Goal: Task Accomplishment & Management: Manage account settings

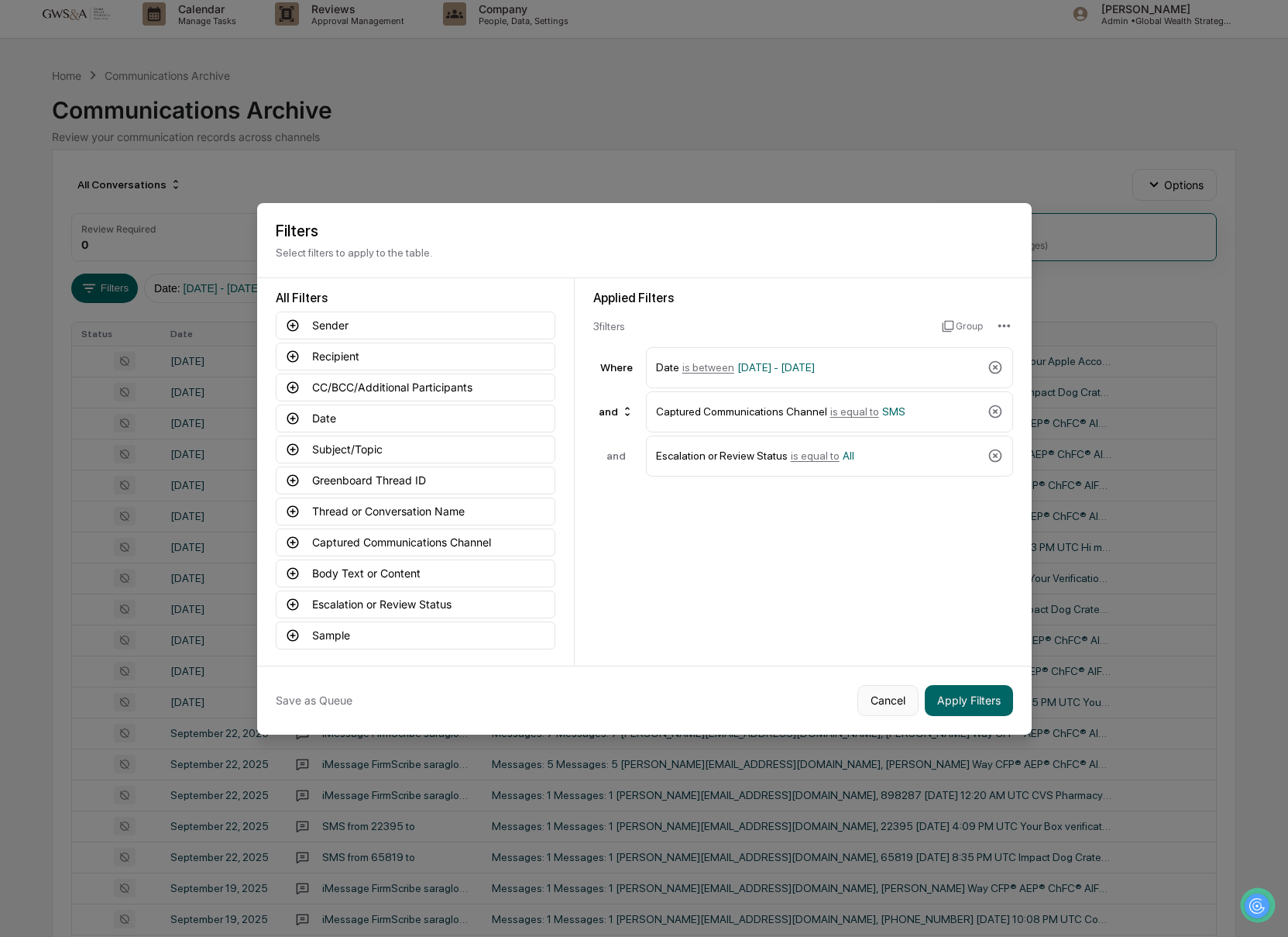
click at [890, 696] on button "Cancel" at bounding box center [887, 700] width 62 height 31
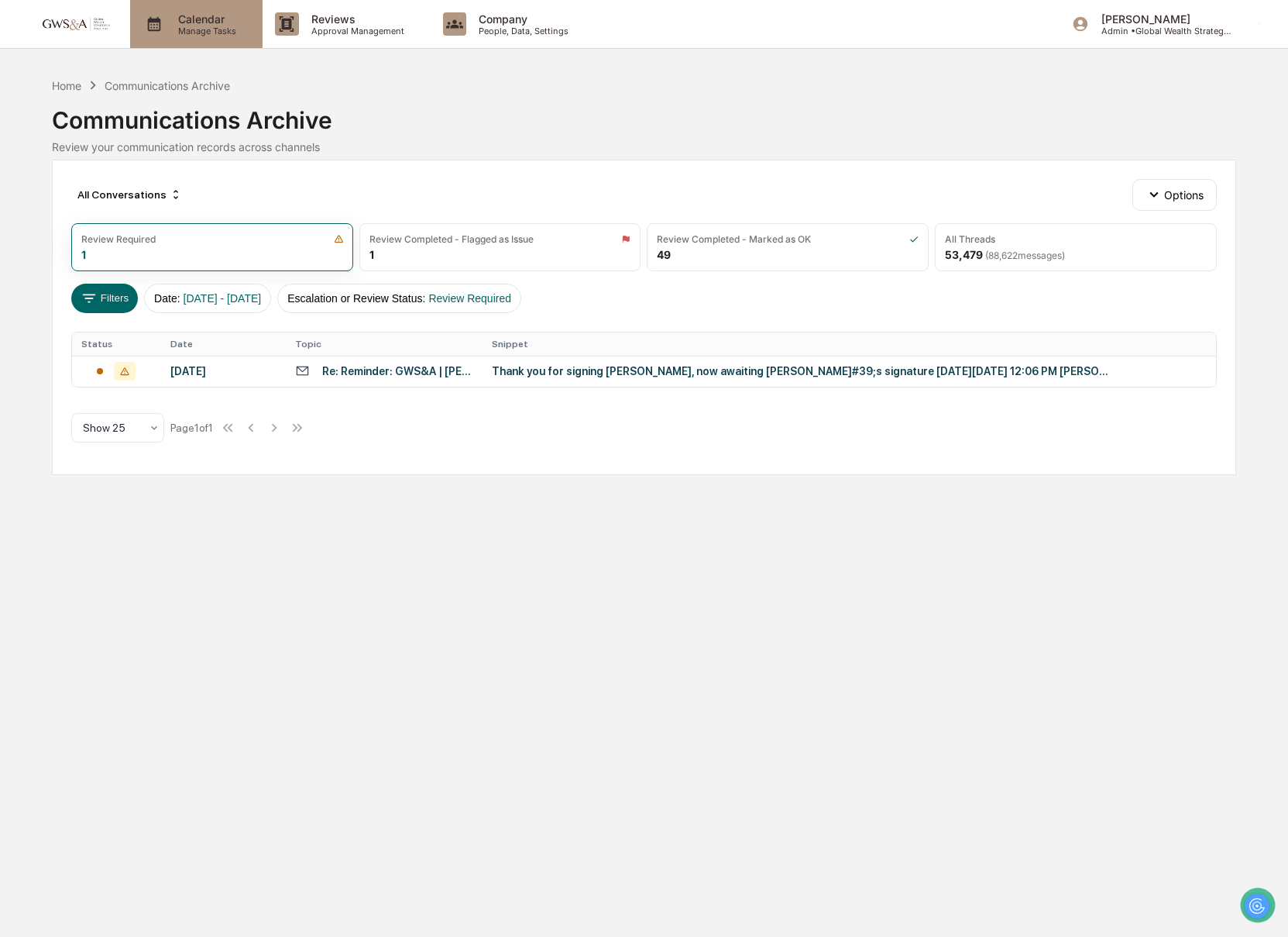
click at [198, 29] on p "Manage Tasks" at bounding box center [205, 30] width 79 height 10
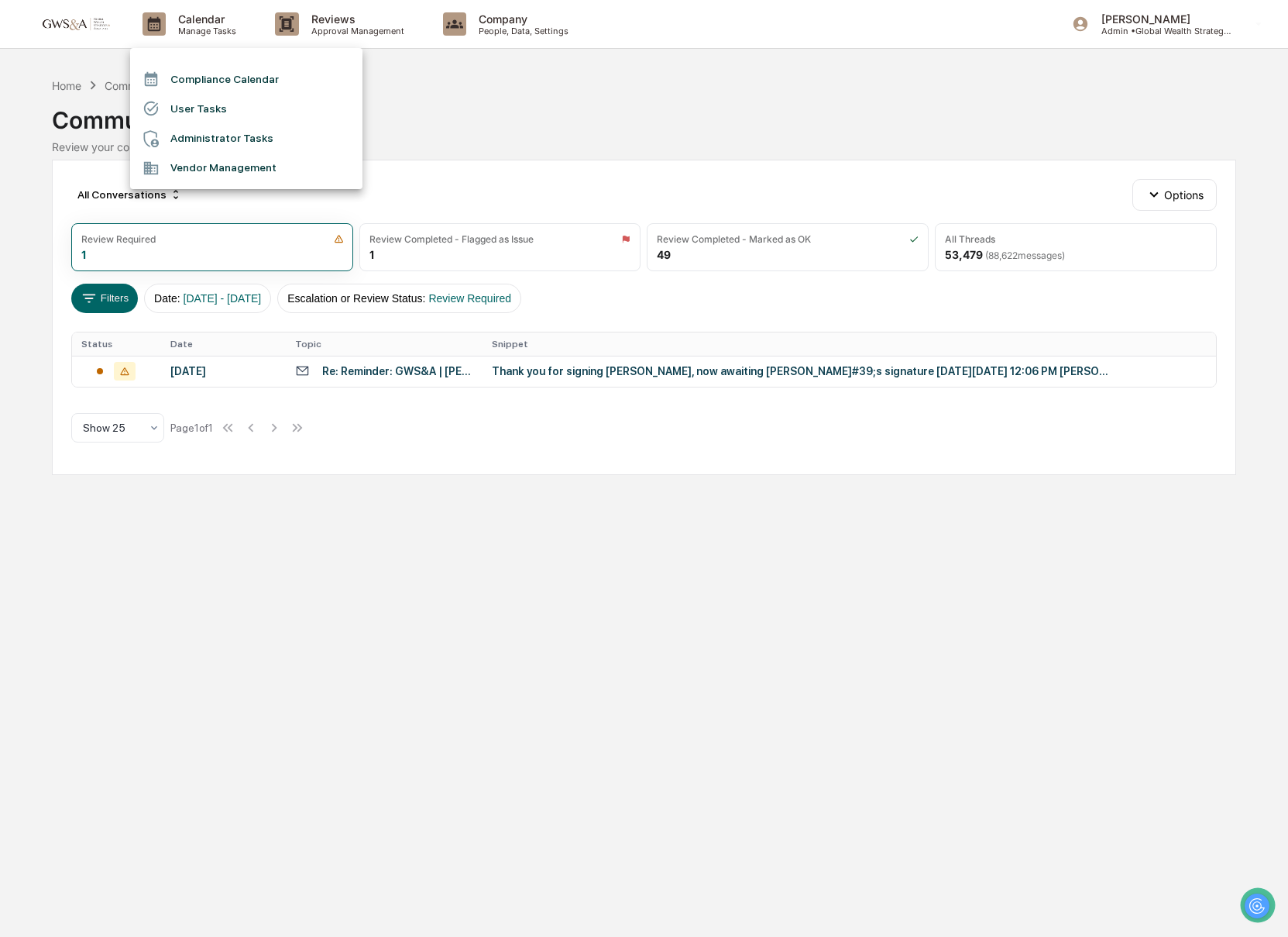
click at [213, 73] on li "Compliance Calendar" at bounding box center [245, 79] width 232 height 29
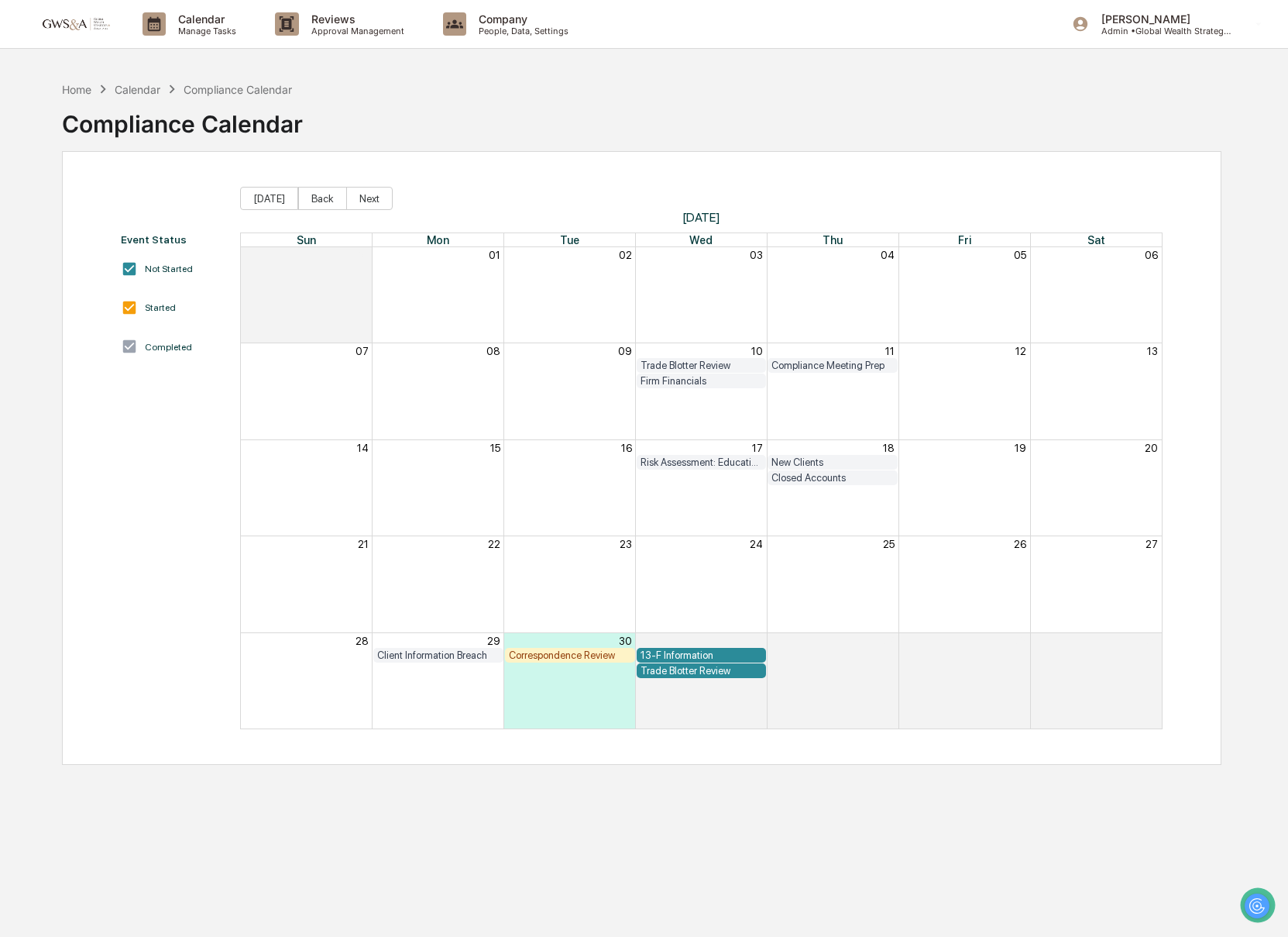
click at [559, 658] on div "Correspondence Review" at bounding box center [569, 655] width 122 height 11
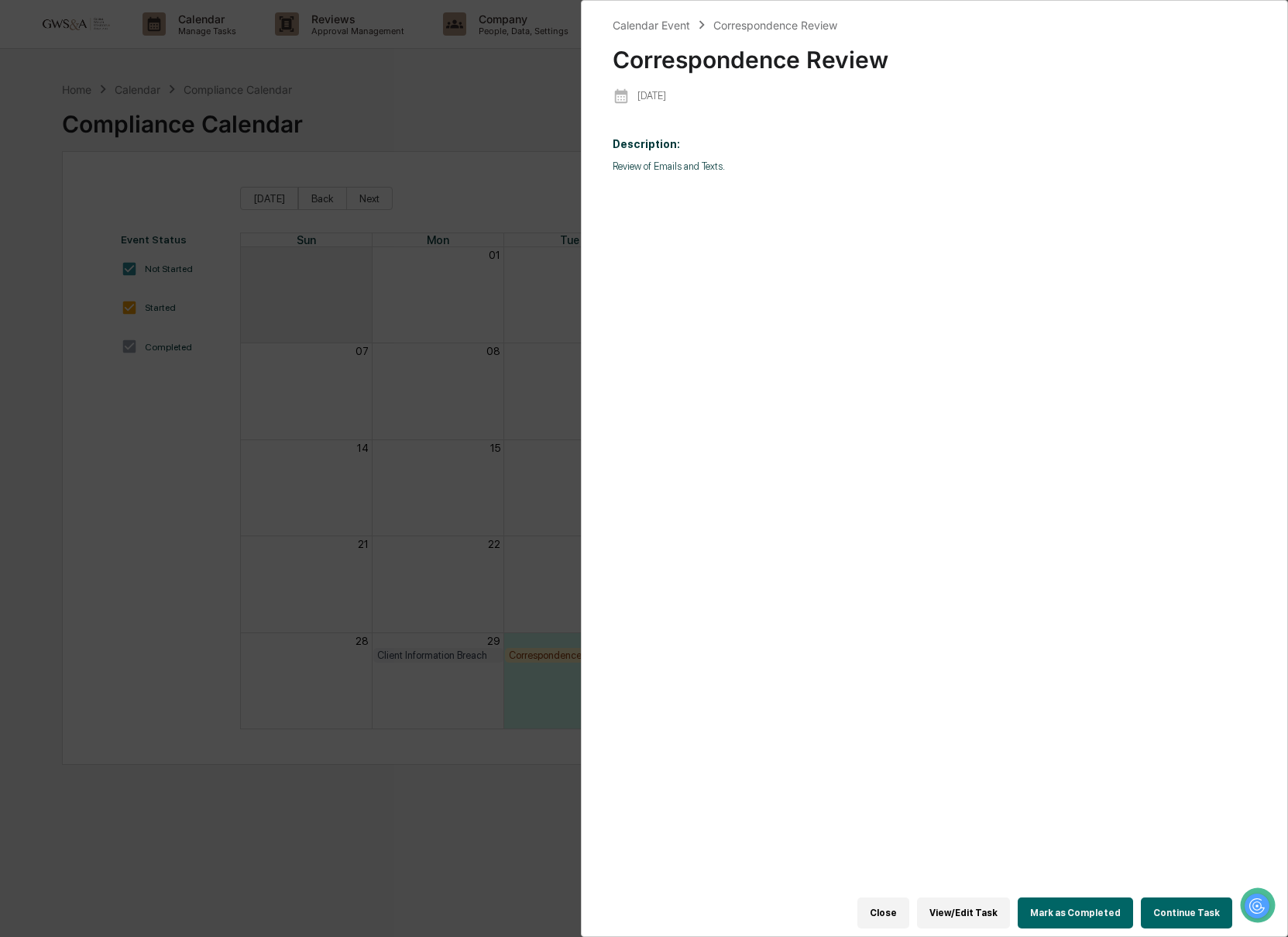
click at [1191, 915] on button "Continue Task" at bounding box center [1186, 912] width 91 height 31
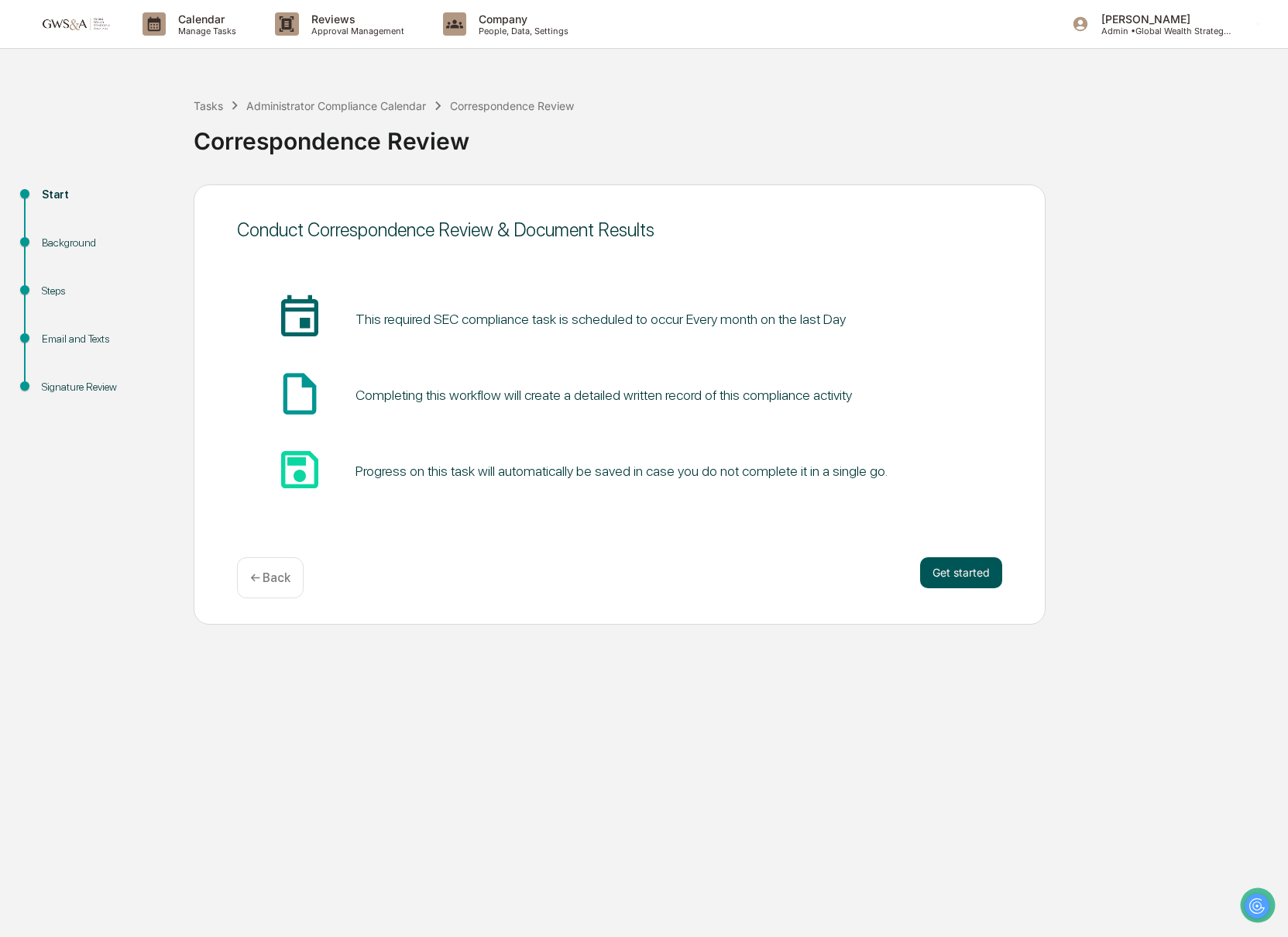
click at [954, 574] on button "Get started" at bounding box center [960, 572] width 82 height 31
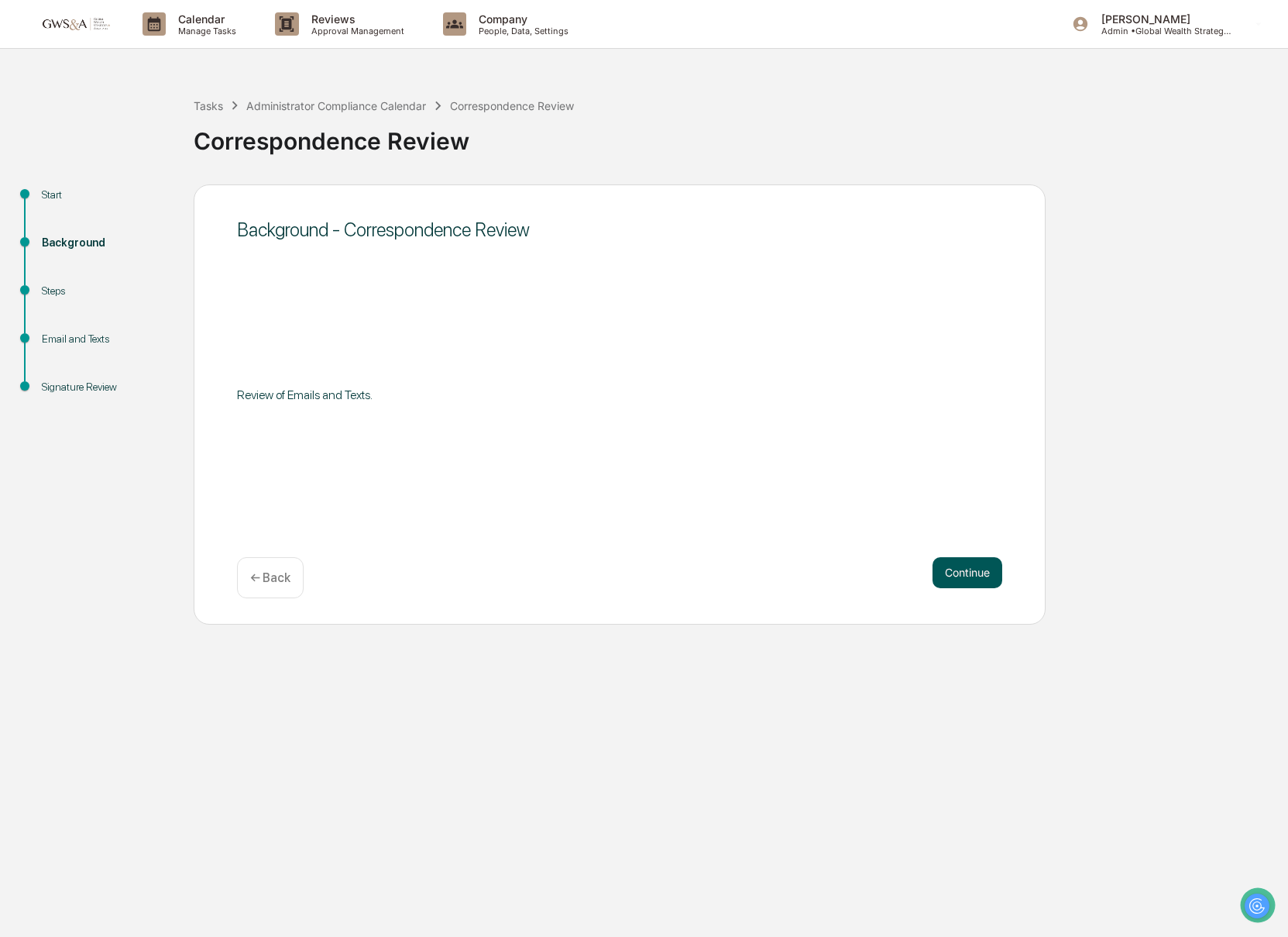
click at [966, 577] on button "Continue" at bounding box center [967, 572] width 70 height 31
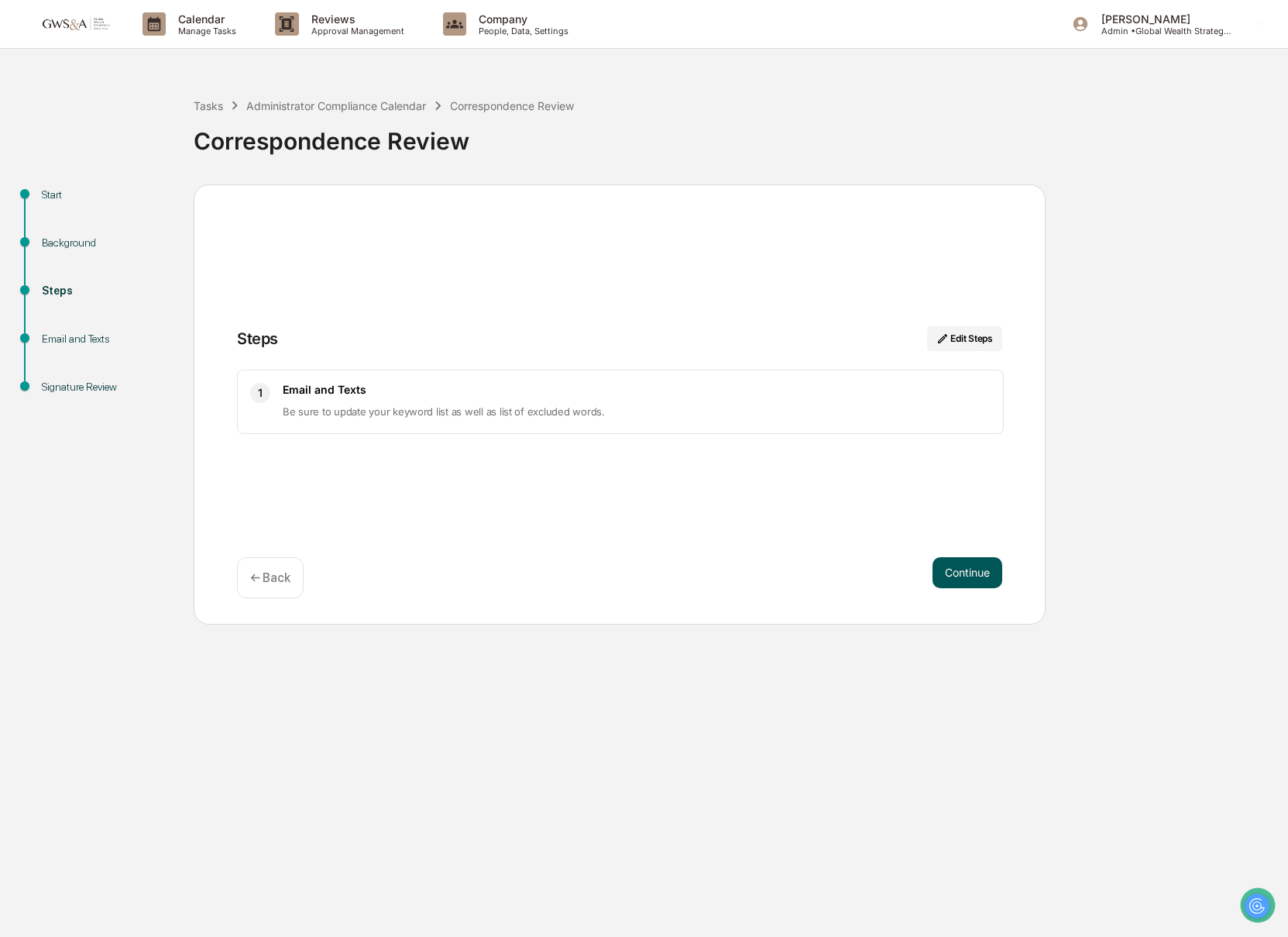
click at [967, 571] on button "Continue" at bounding box center [967, 572] width 70 height 31
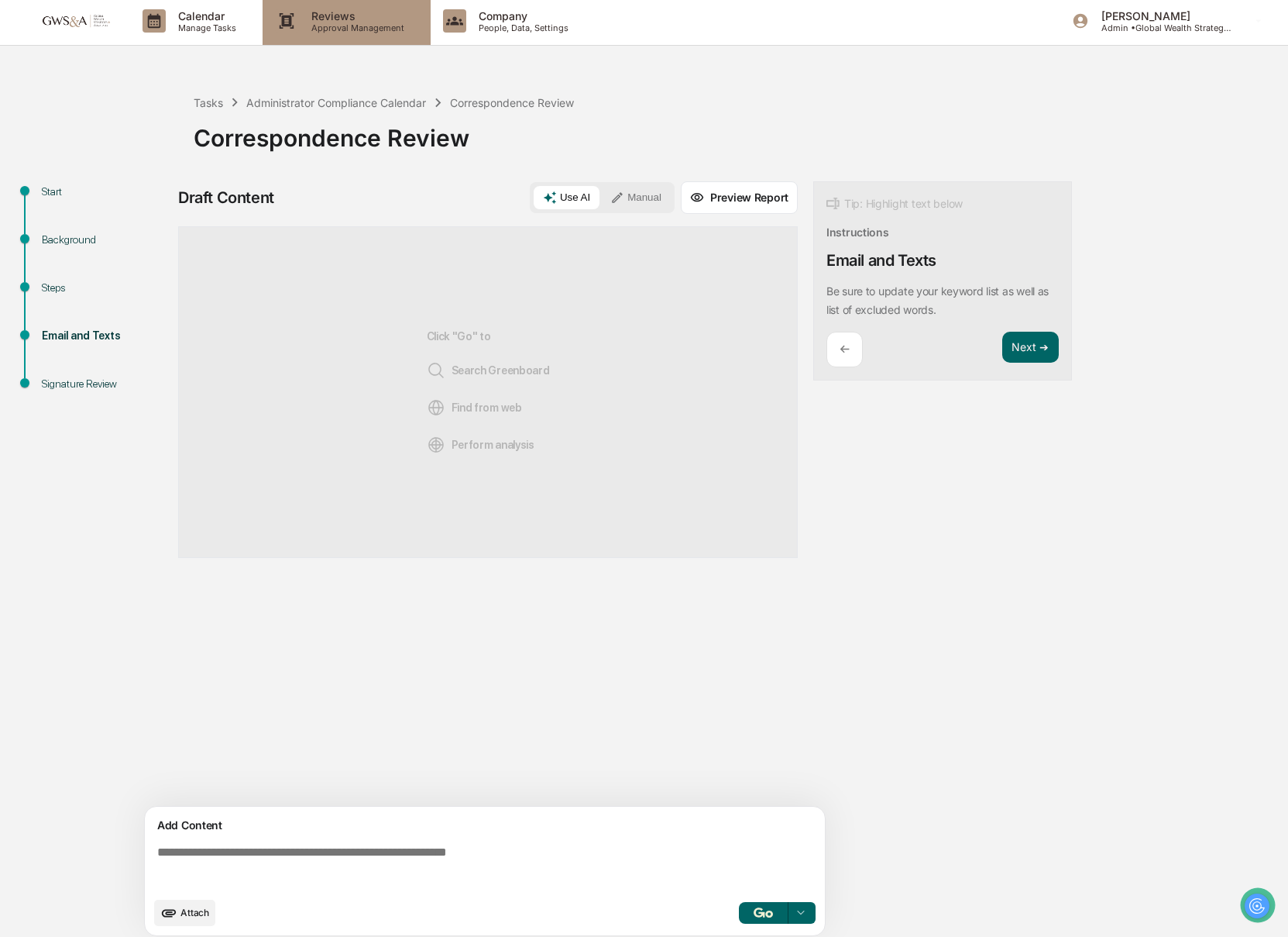
scroll to position [2, 0]
click at [365, 26] on p "Approval Management" at bounding box center [355, 28] width 113 height 10
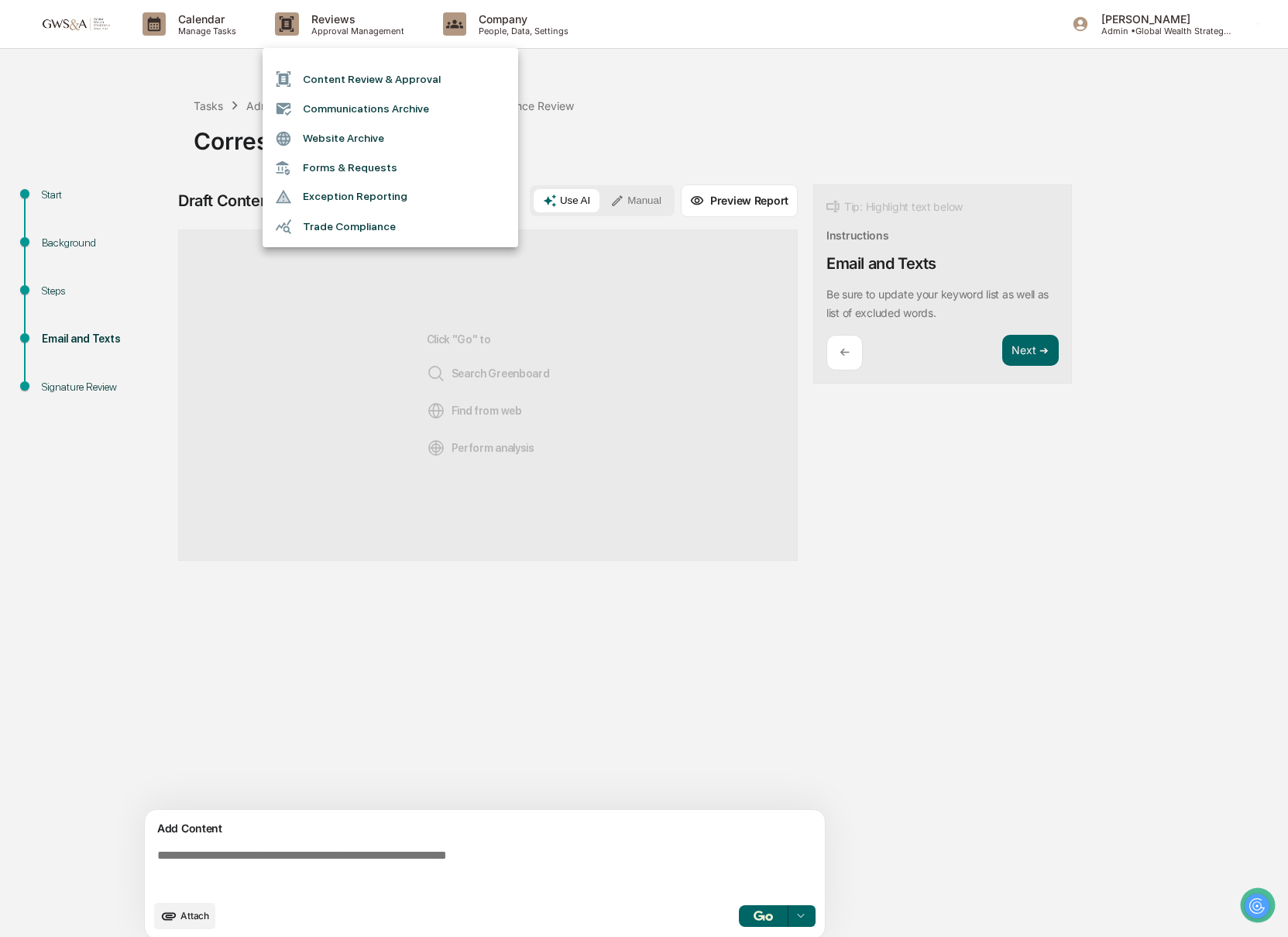
scroll to position [10, 0]
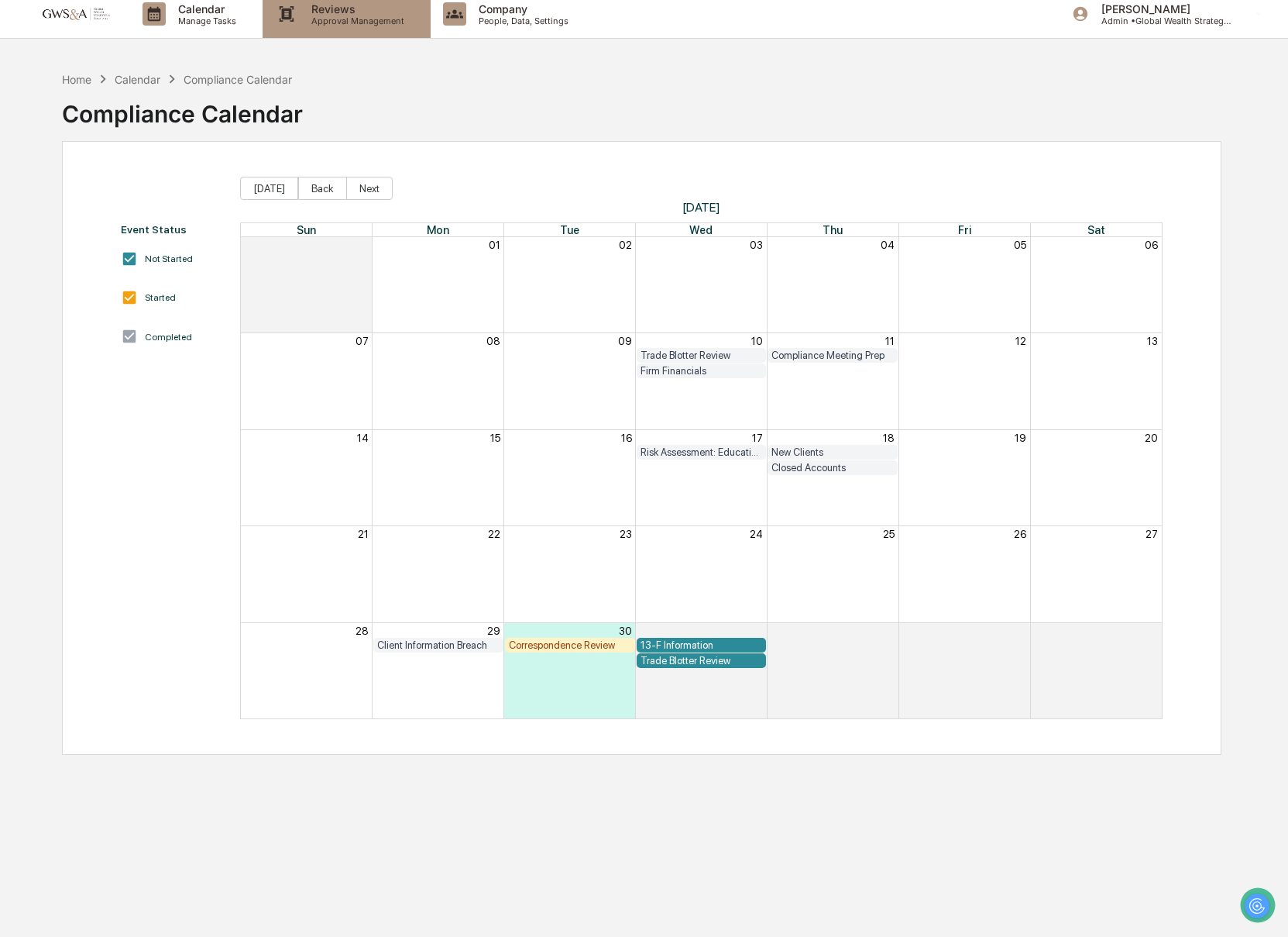
click at [339, 32] on div "Reviews Approval Management" at bounding box center [346, 13] width 168 height 48
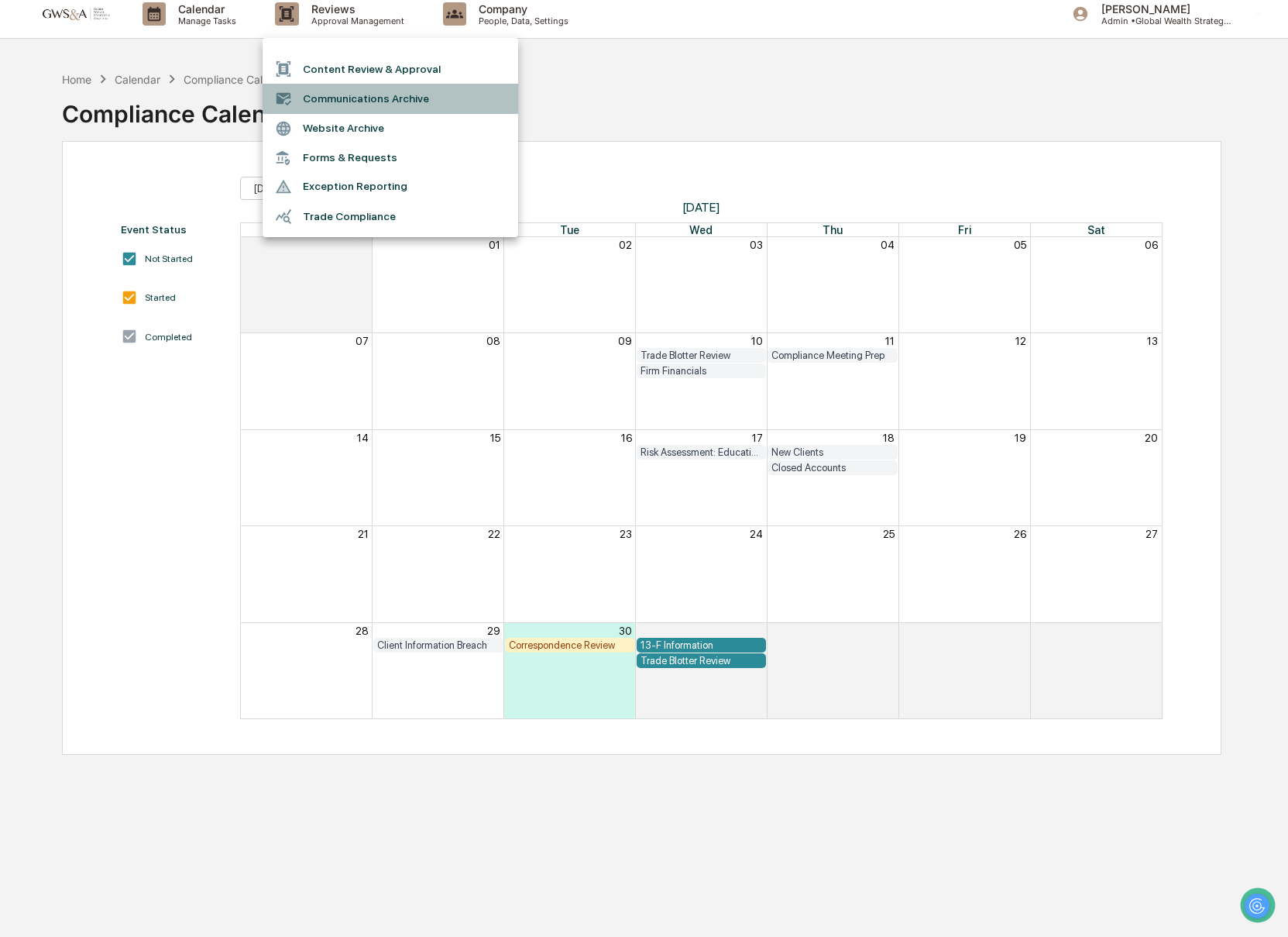
click at [334, 102] on li "Communications Archive" at bounding box center [390, 98] width 256 height 29
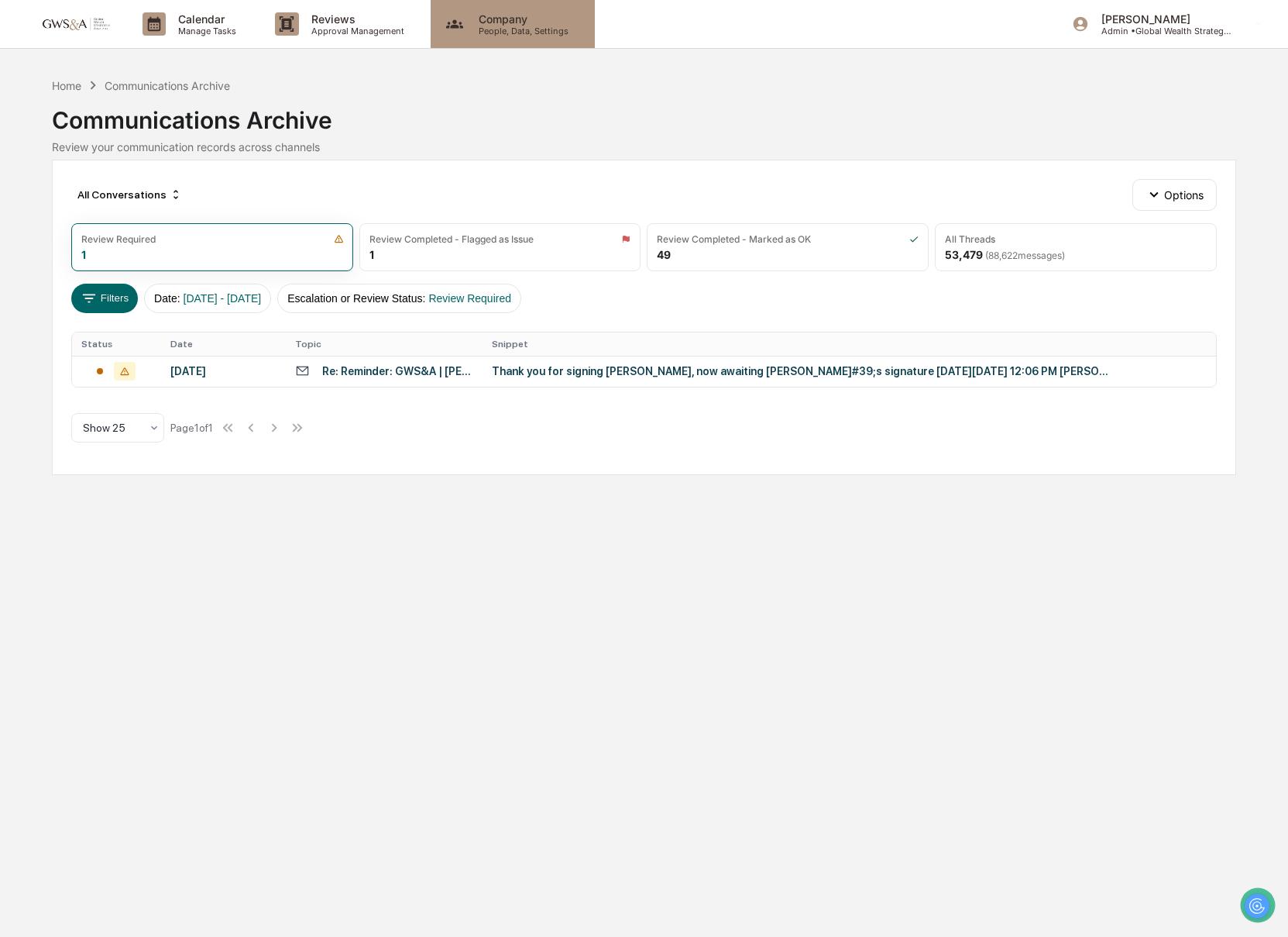
click at [573, 37] on div "Company People, Data, Settings" at bounding box center [512, 24] width 164 height 48
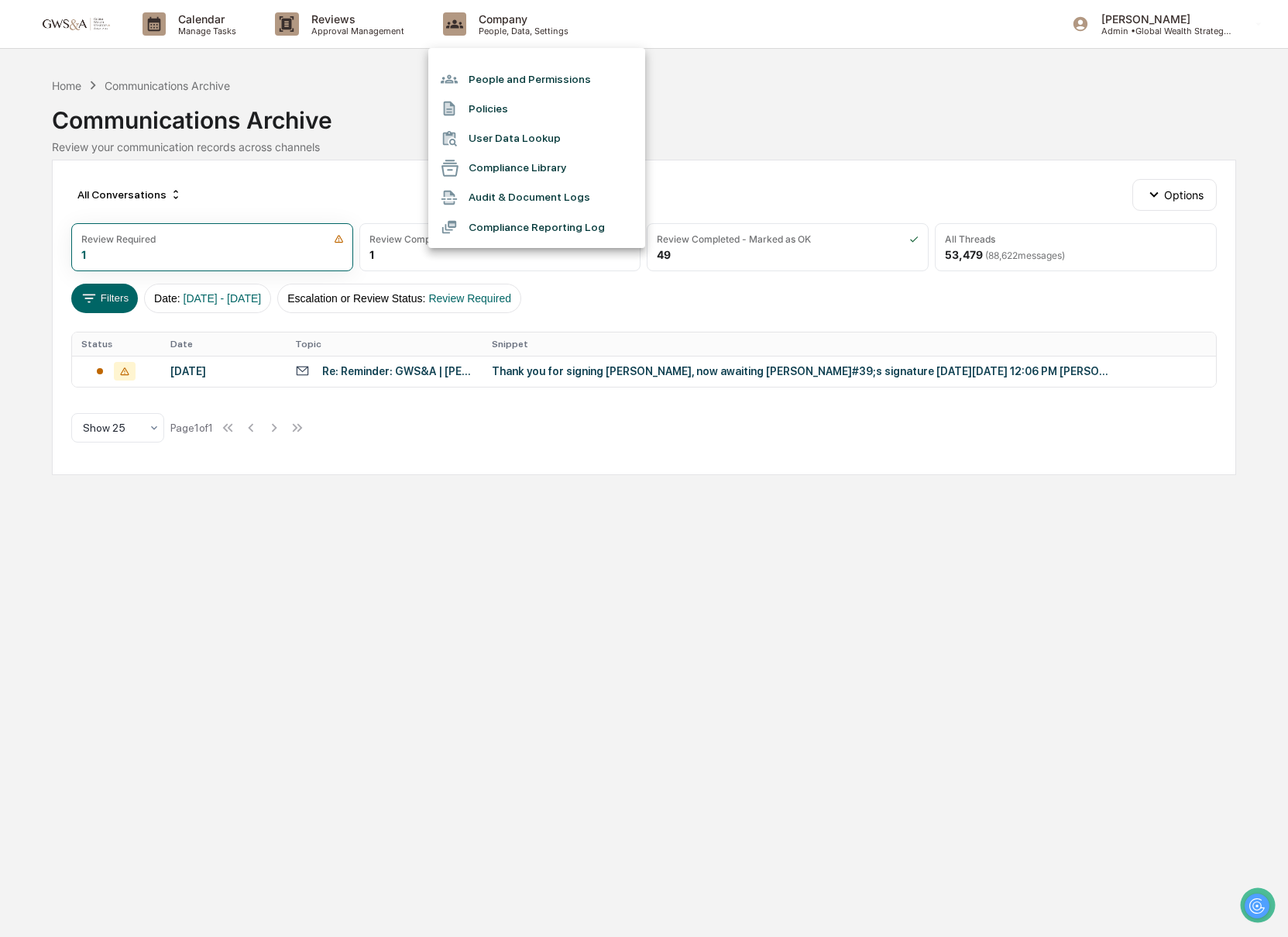
click at [363, 30] on div at bounding box center [644, 468] width 1288 height 937
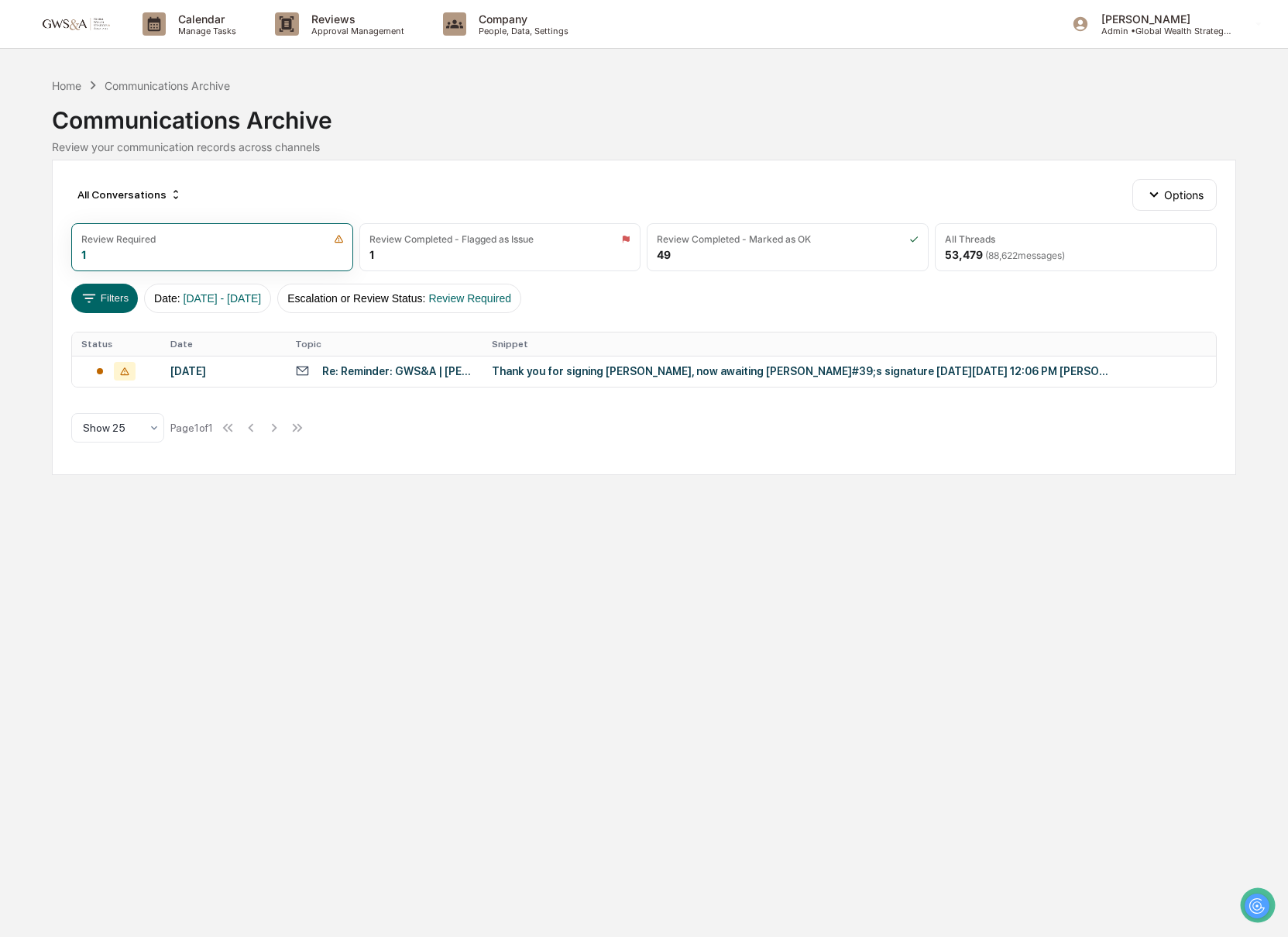
click at [363, 30] on div "People and Permissions Policies User Data Lookup Compliance Library Audit & Doc…" at bounding box center [644, 468] width 1288 height 937
click at [363, 30] on p "Approval Management" at bounding box center [355, 30] width 113 height 10
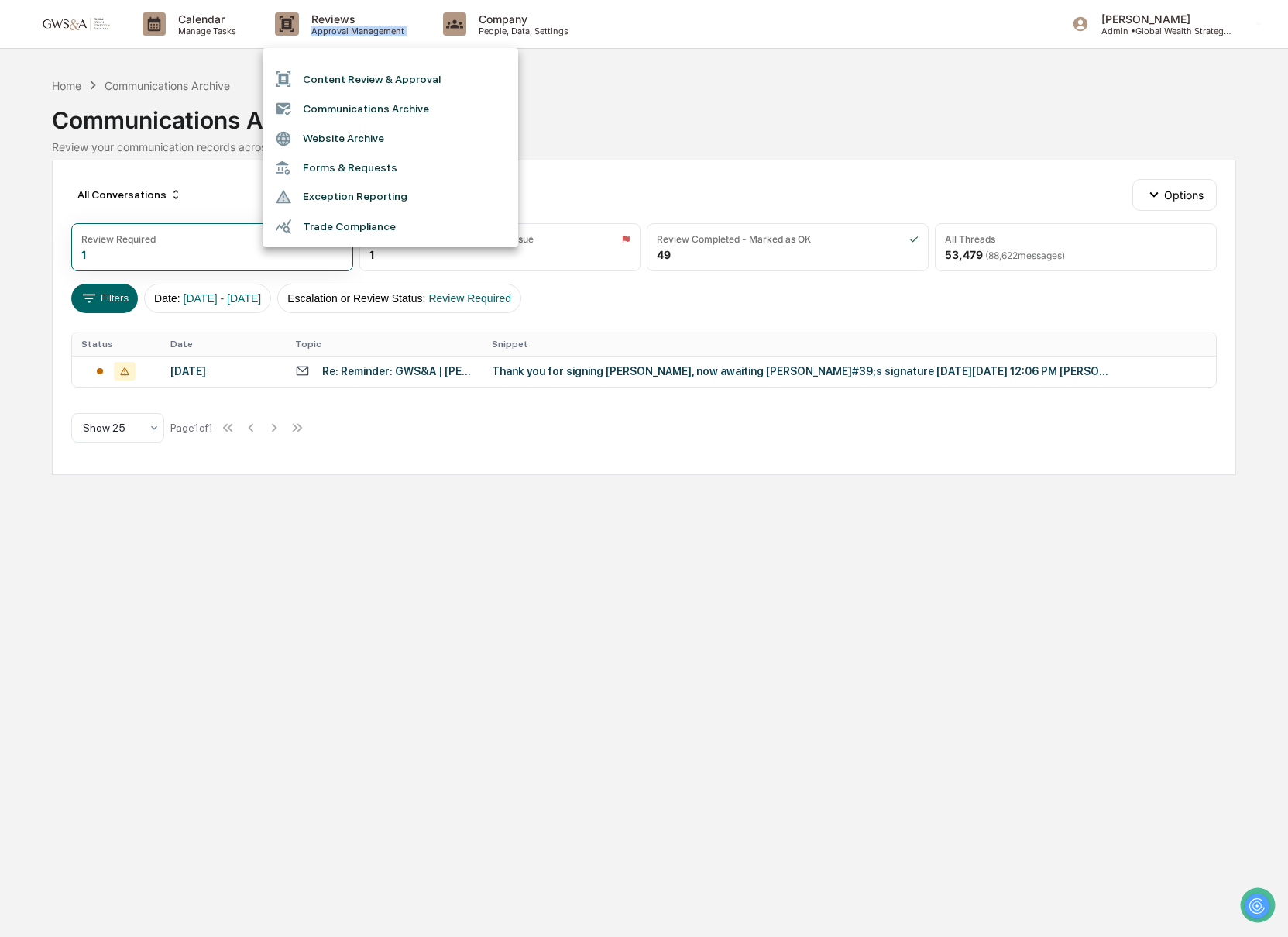
click at [363, 121] on li "Communications Archive" at bounding box center [390, 108] width 256 height 29
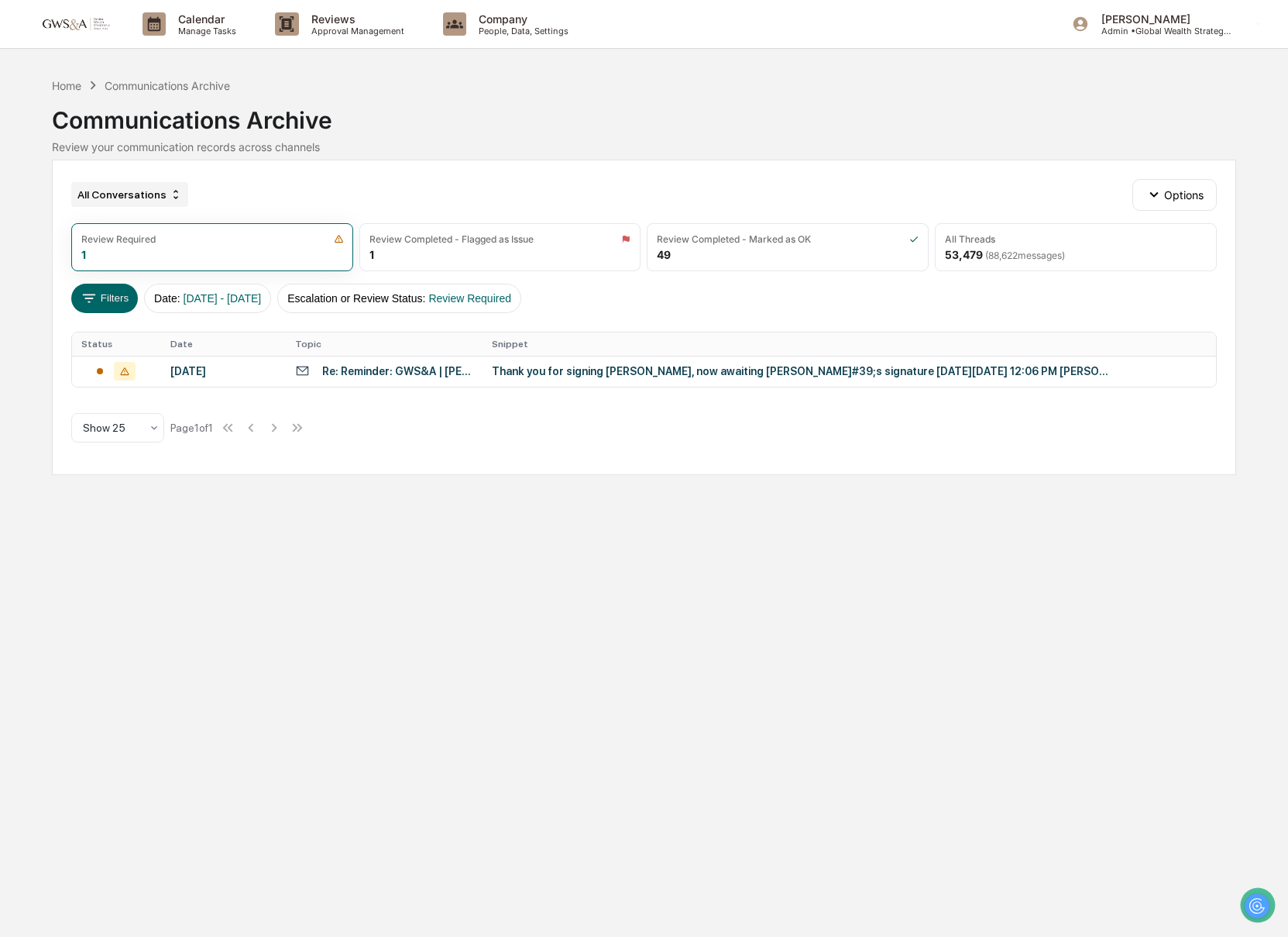
click at [134, 193] on div "All Conversations" at bounding box center [129, 194] width 116 height 25
click at [318, 181] on div "All Conversations Options" at bounding box center [644, 194] width 1146 height 31
click at [181, 15] on p "Calendar" at bounding box center [205, 19] width 79 height 13
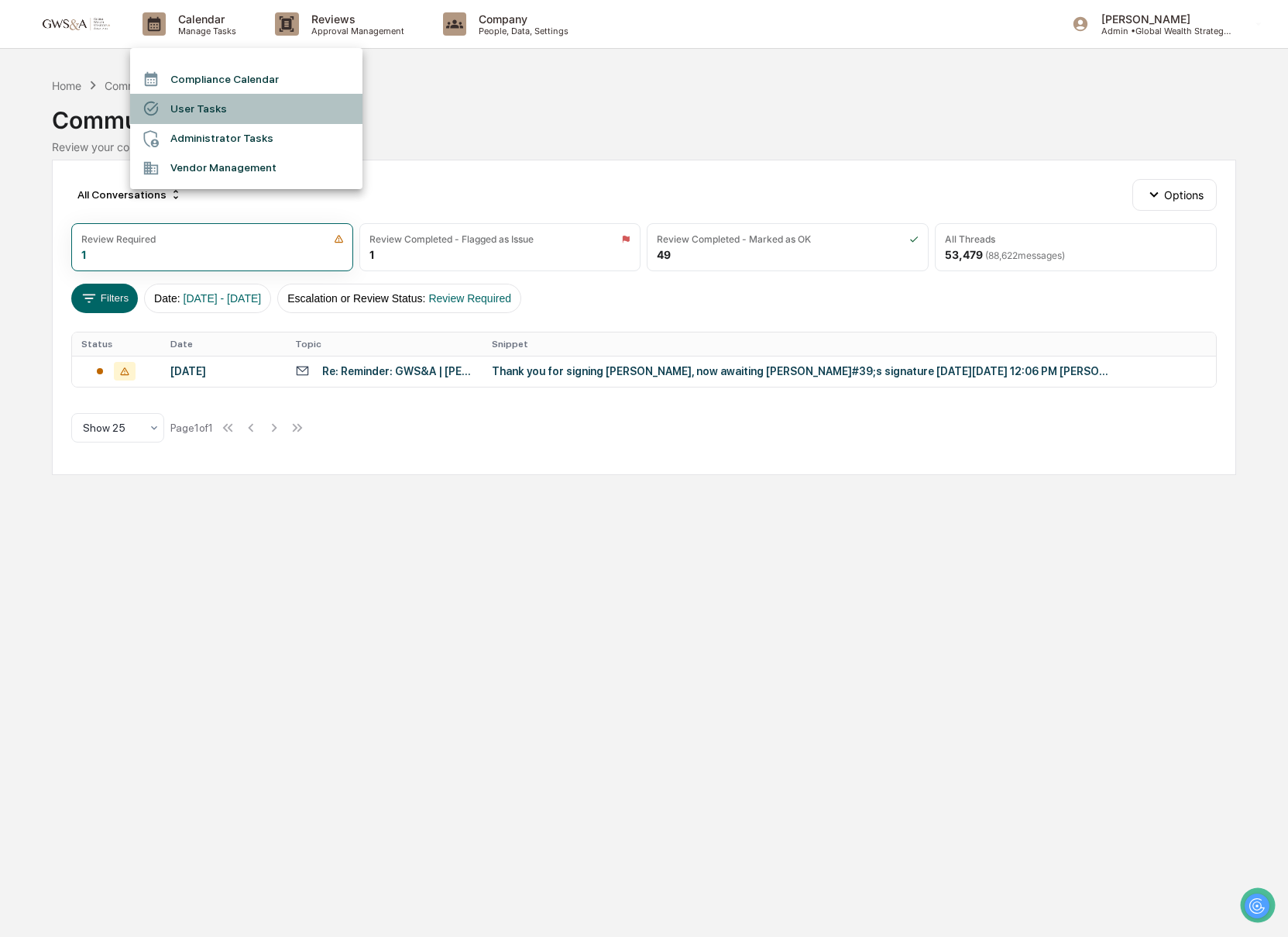
click at [223, 105] on li "User Tasks" at bounding box center [245, 108] width 232 height 29
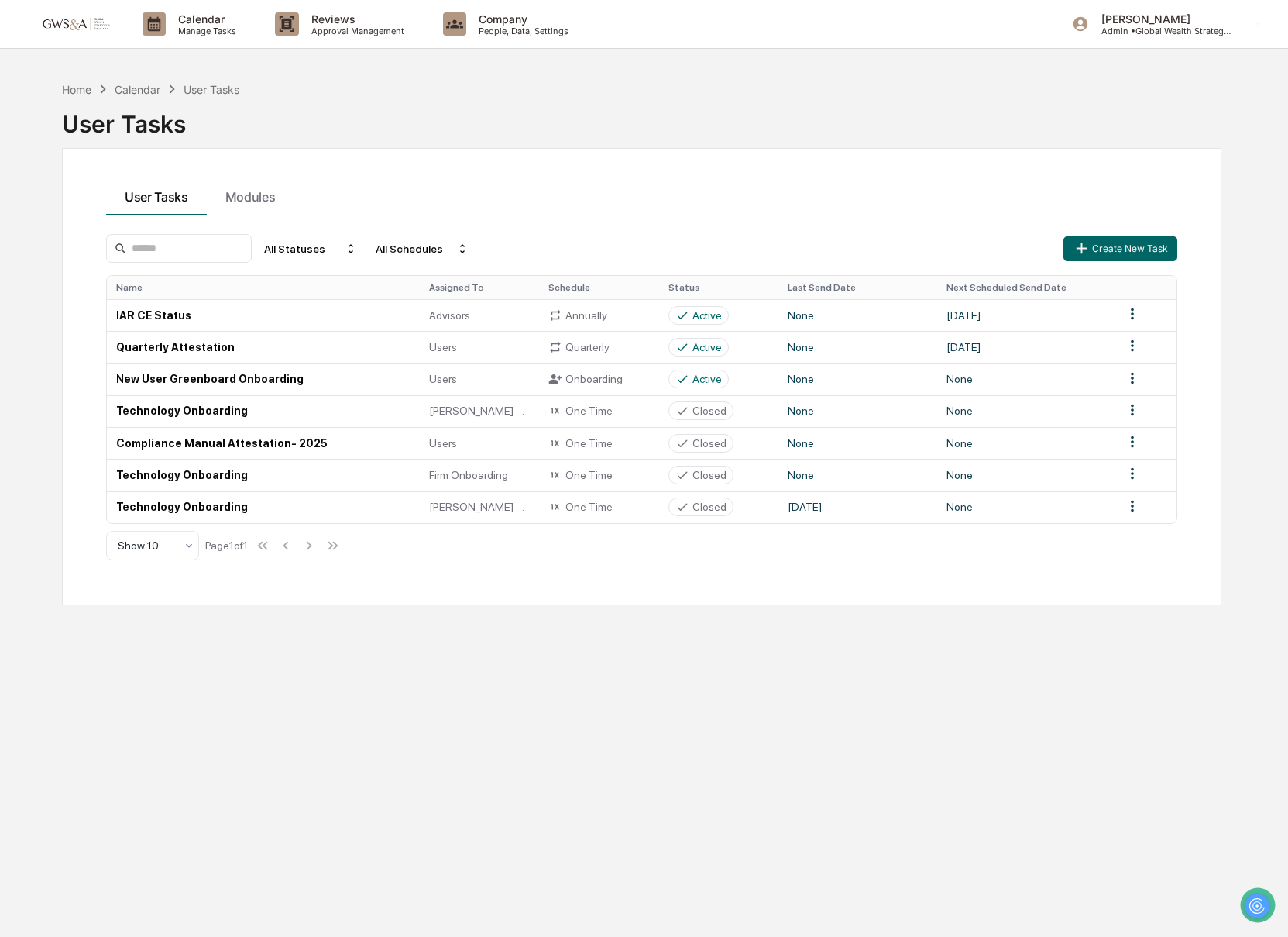
scroll to position [10, 0]
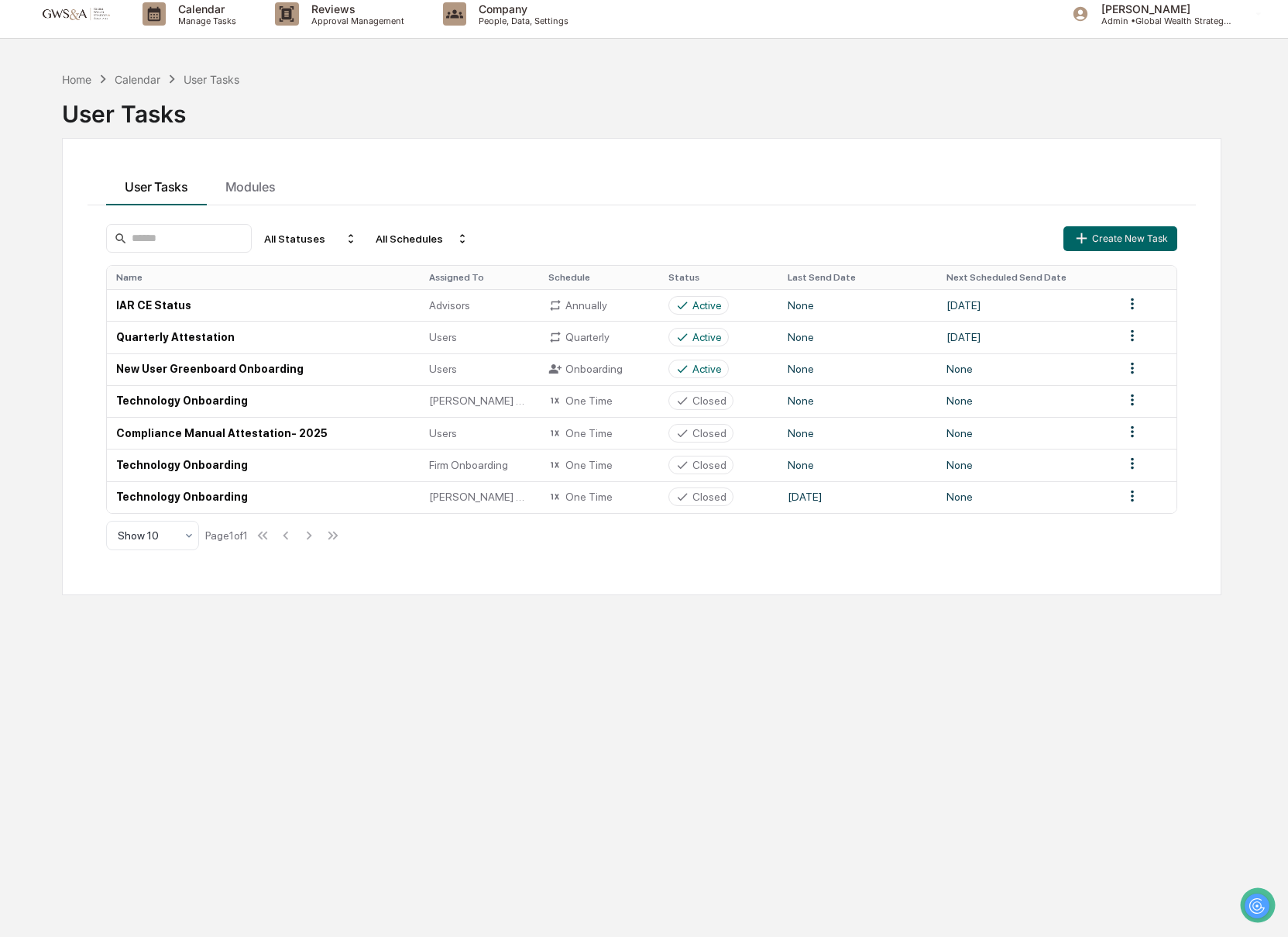
click at [174, 519] on div "All Statuses All Schedules Create New Task Name Assigned To Schedule Status Las…" at bounding box center [641, 387] width 1089 height 346
click at [189, 538] on icon at bounding box center [188, 534] width 12 height 12
click at [171, 694] on div "Show 100" at bounding box center [152, 697] width 91 height 31
click at [301, 237] on div "All Statuses" at bounding box center [310, 239] width 105 height 25
click at [415, 242] on div "All Schedules" at bounding box center [421, 239] width 105 height 25
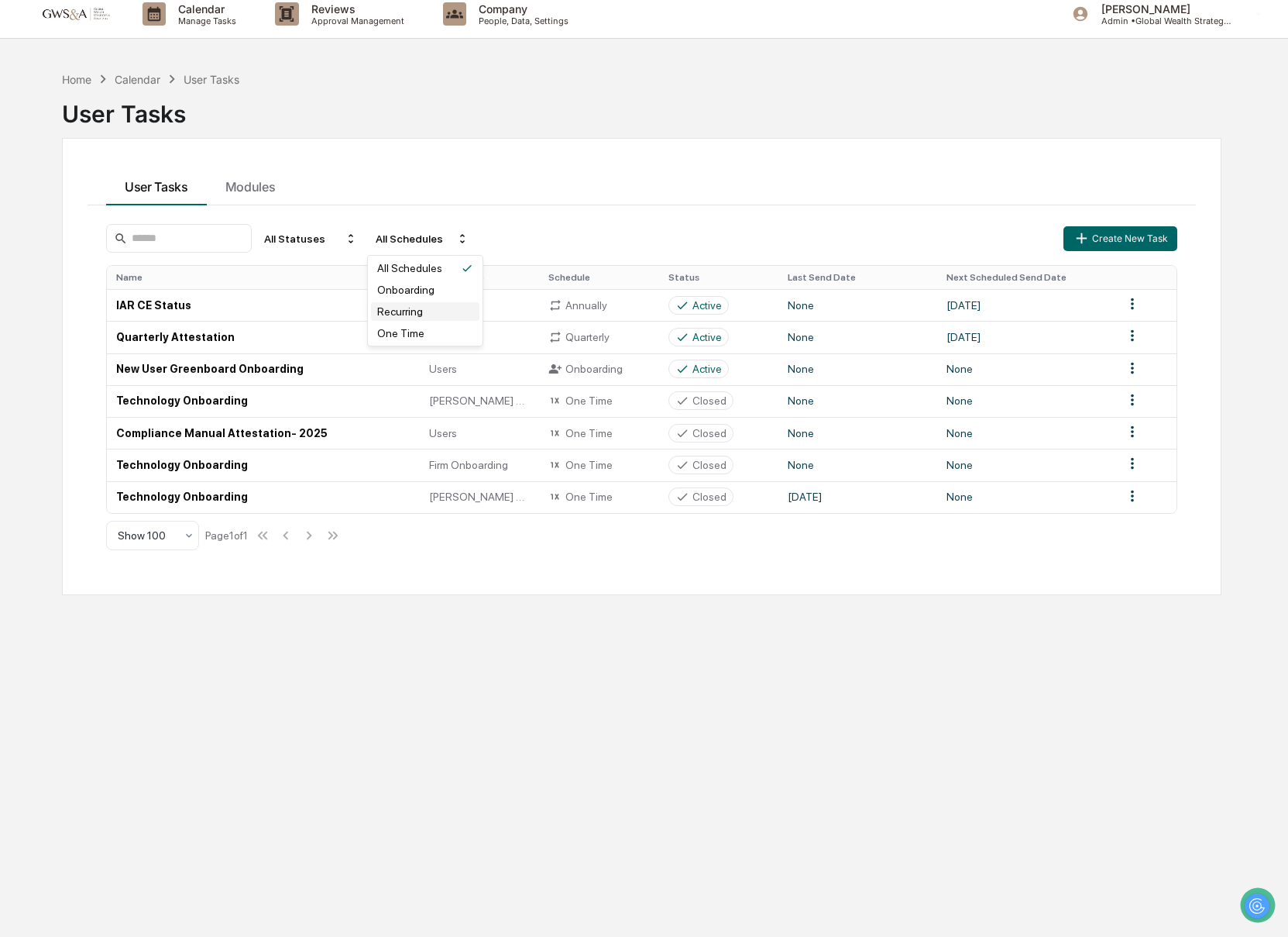
click at [393, 315] on div "Recurring" at bounding box center [400, 311] width 45 height 12
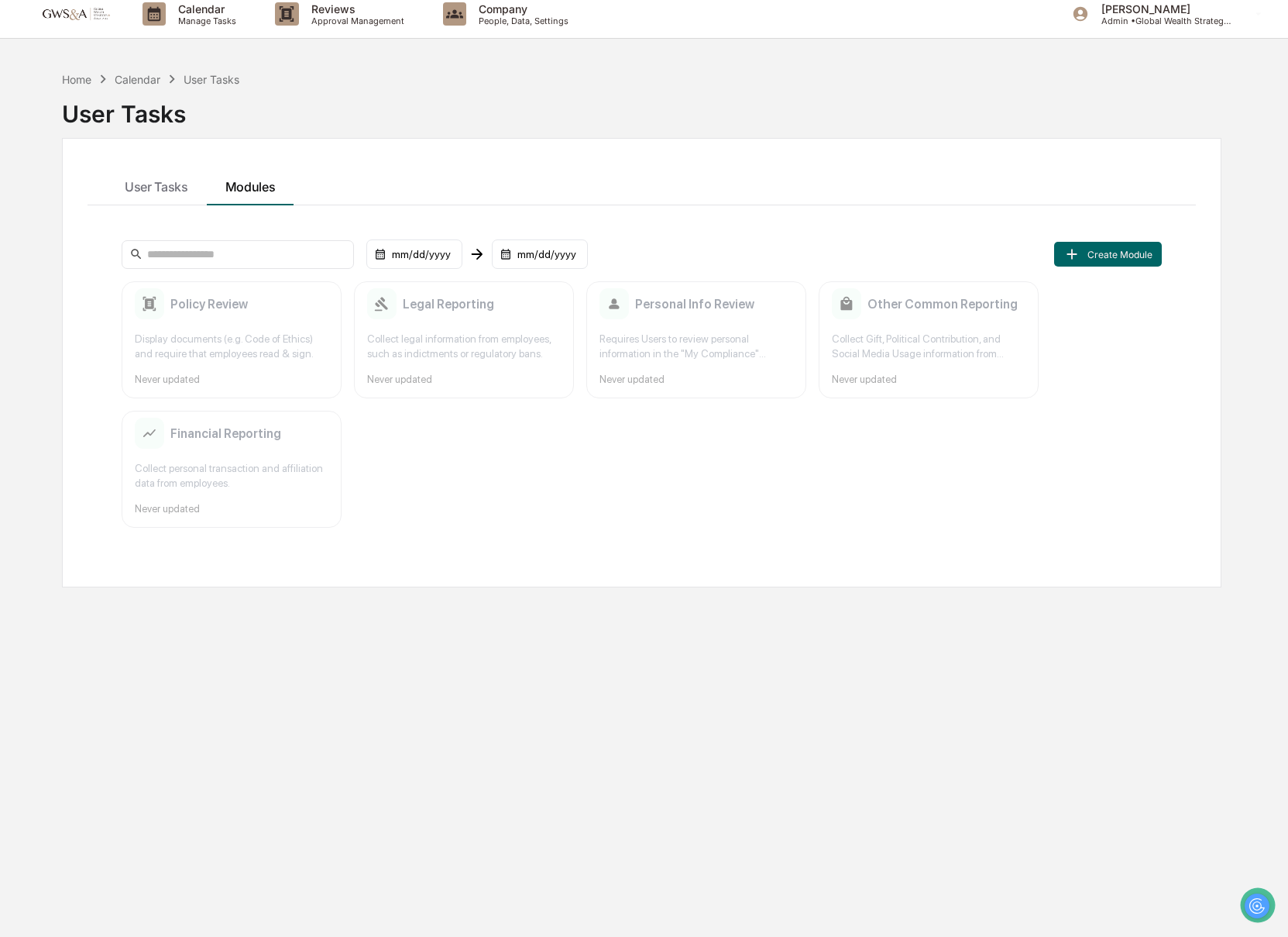
click at [128, 79] on div "Calendar" at bounding box center [137, 80] width 45 height 13
click at [313, 24] on p "Approval Management" at bounding box center [355, 20] width 113 height 10
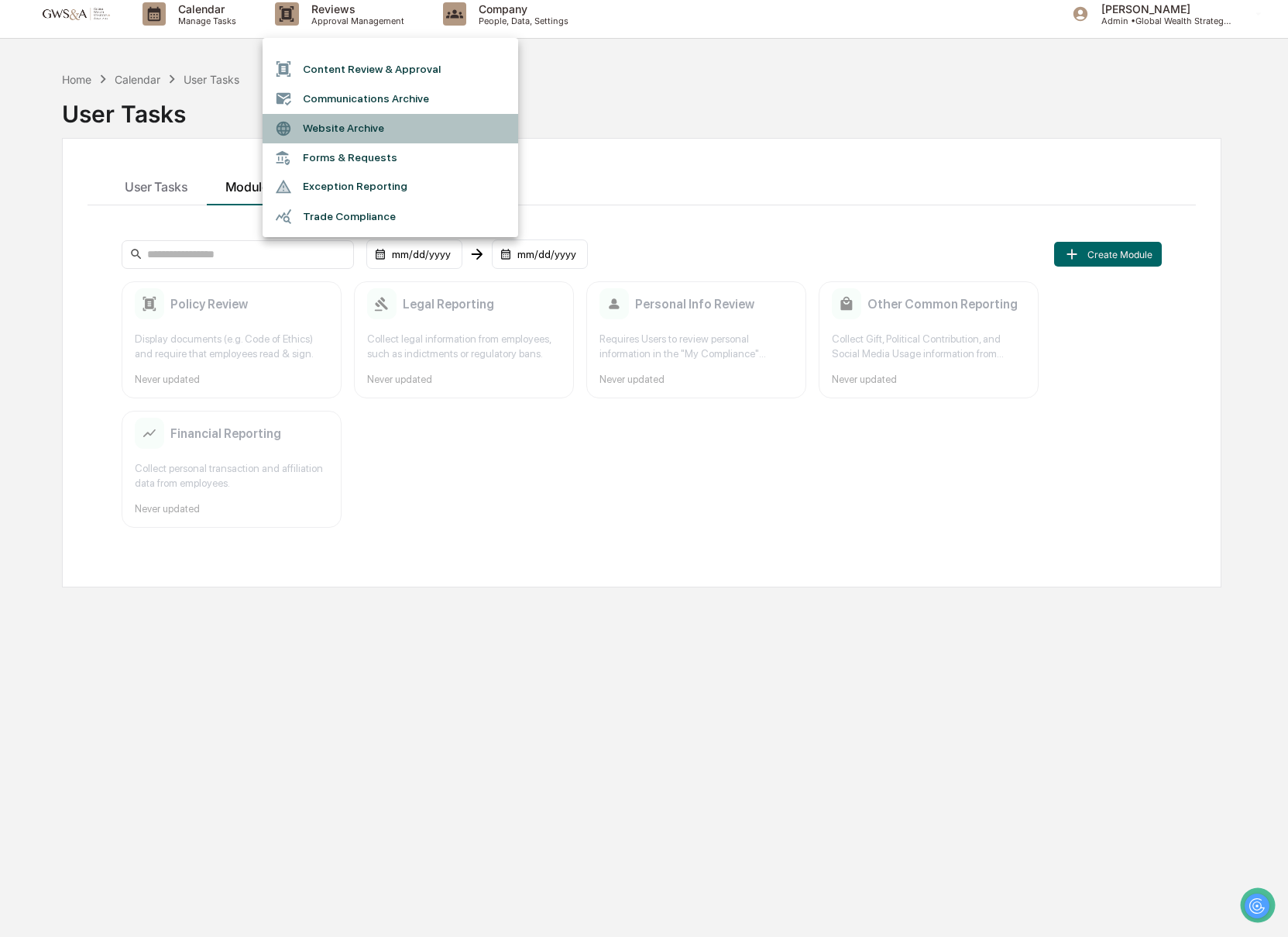
click at [319, 119] on li "Website Archive" at bounding box center [390, 128] width 256 height 29
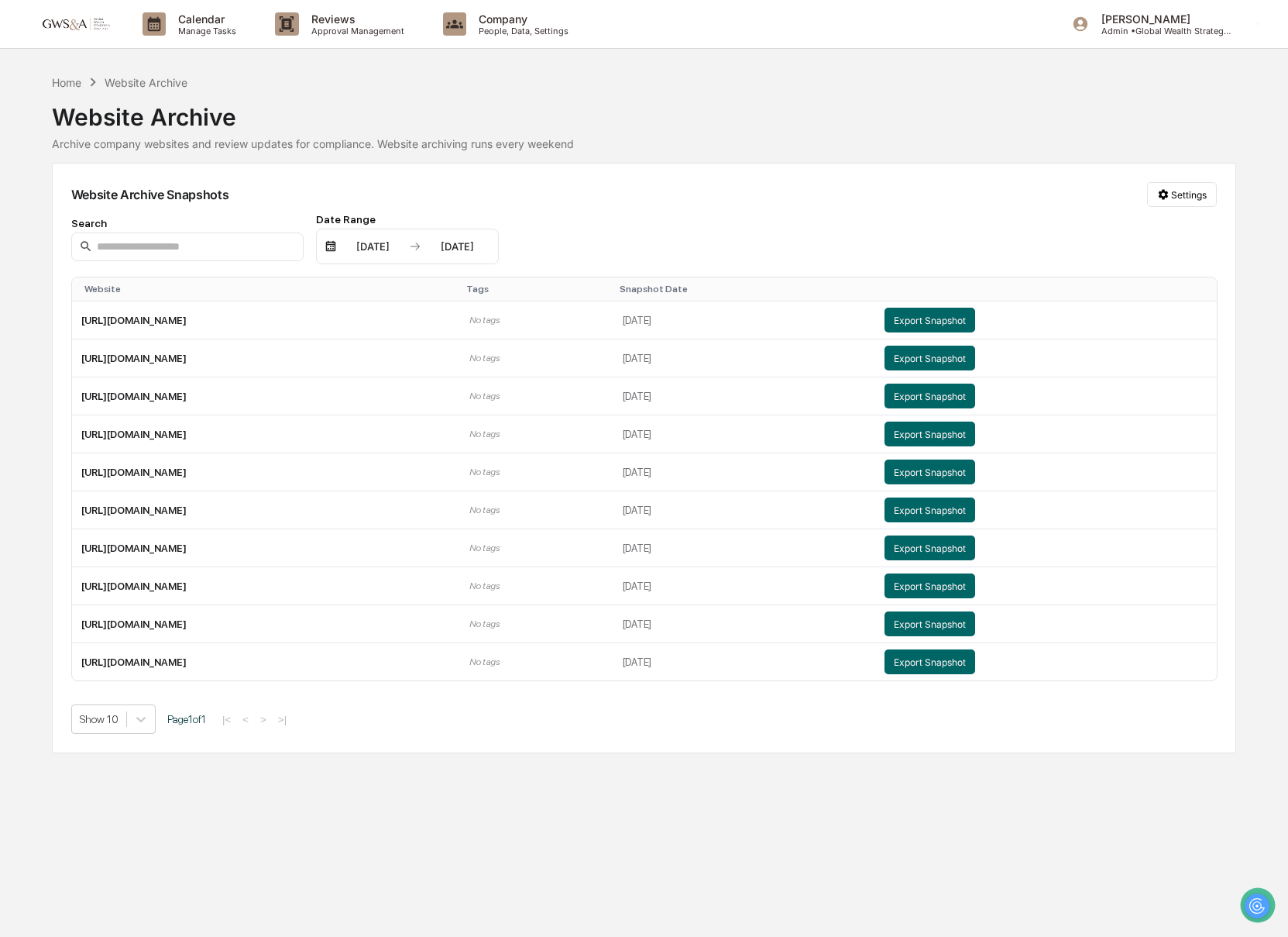
click at [314, 51] on div "Calendar Manage Tasks Reviews Approval Management Company People, Data, Setting…" at bounding box center [644, 468] width 1288 height 937
click at [330, 35] on p "Approval Management" at bounding box center [355, 30] width 113 height 10
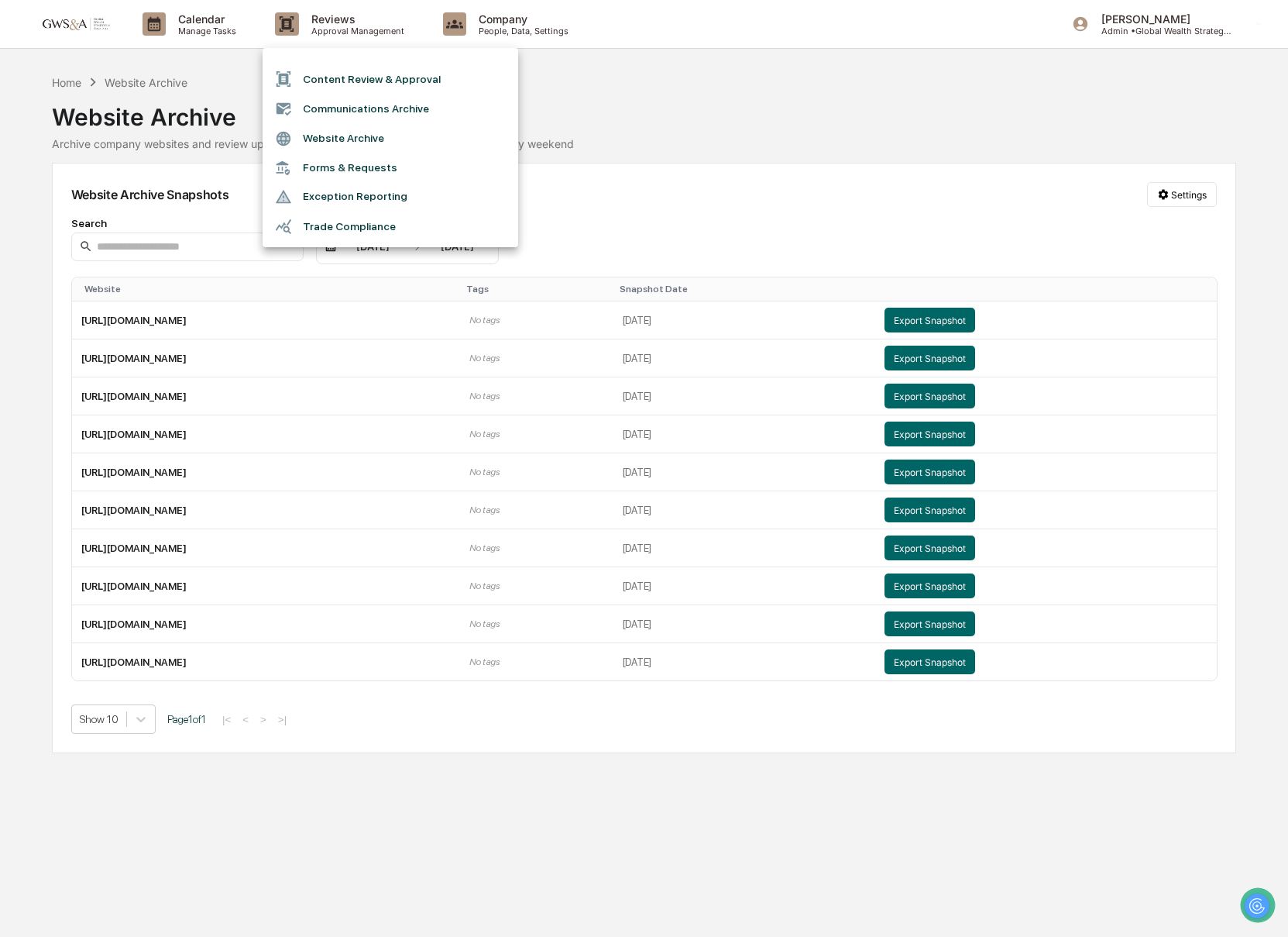
click at [327, 108] on li "Communications Archive" at bounding box center [390, 108] width 256 height 29
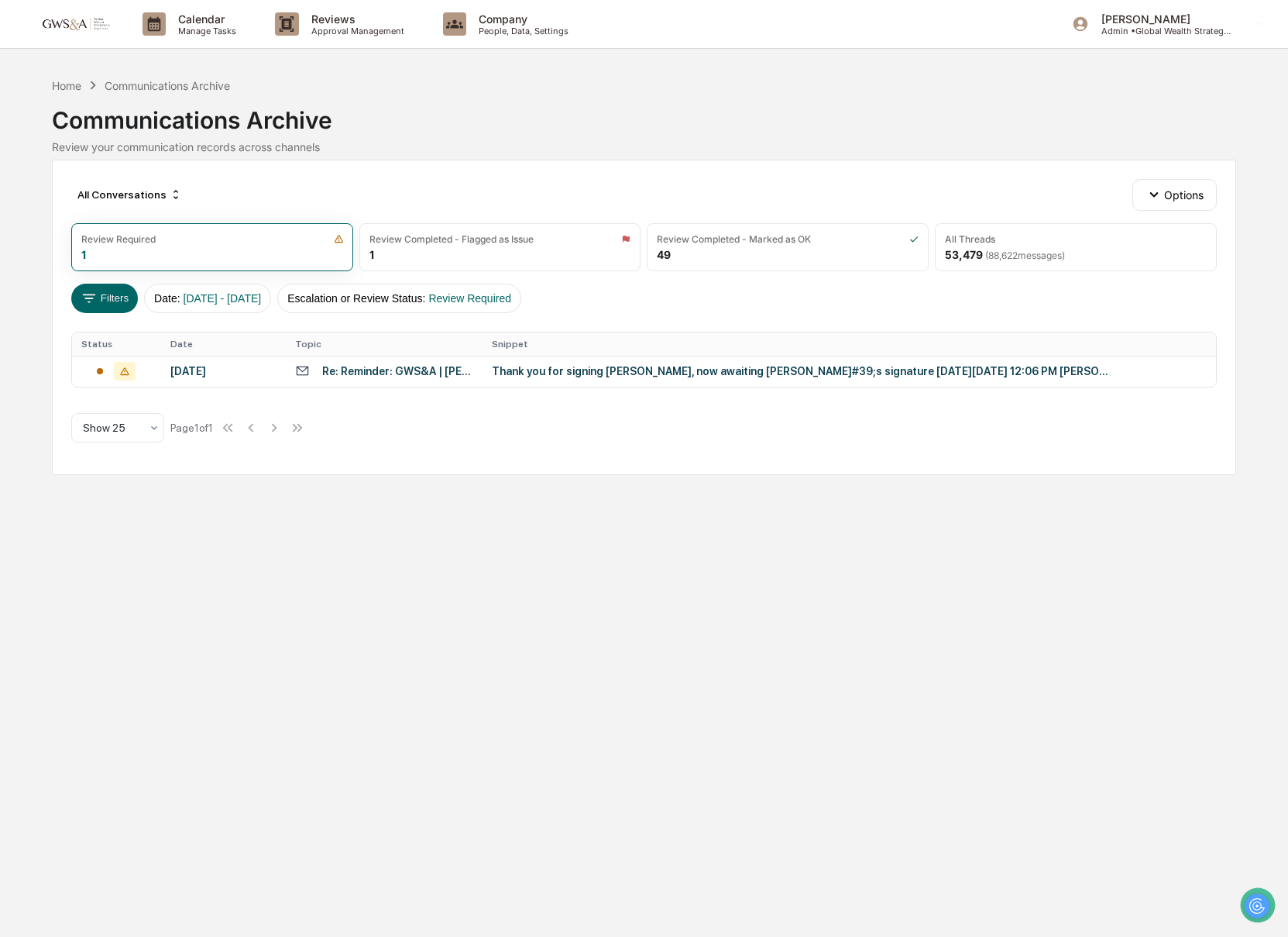
click at [1126, 198] on div "All Conversations Options" at bounding box center [644, 194] width 1146 height 31
click at [1170, 197] on button "Options" at bounding box center [1173, 194] width 84 height 31
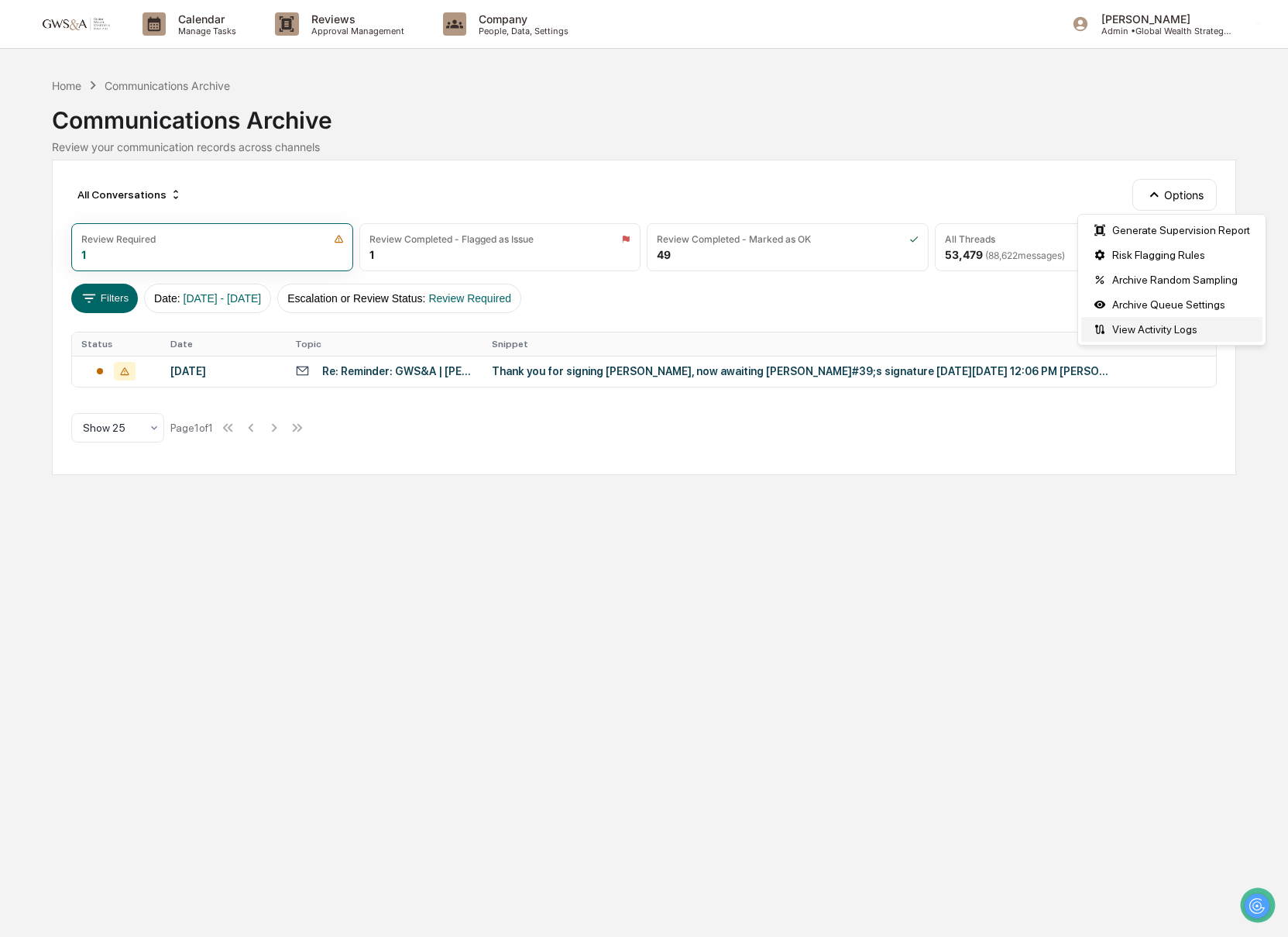
click at [1147, 330] on div "View Activity Logs" at bounding box center [1171, 329] width 181 height 25
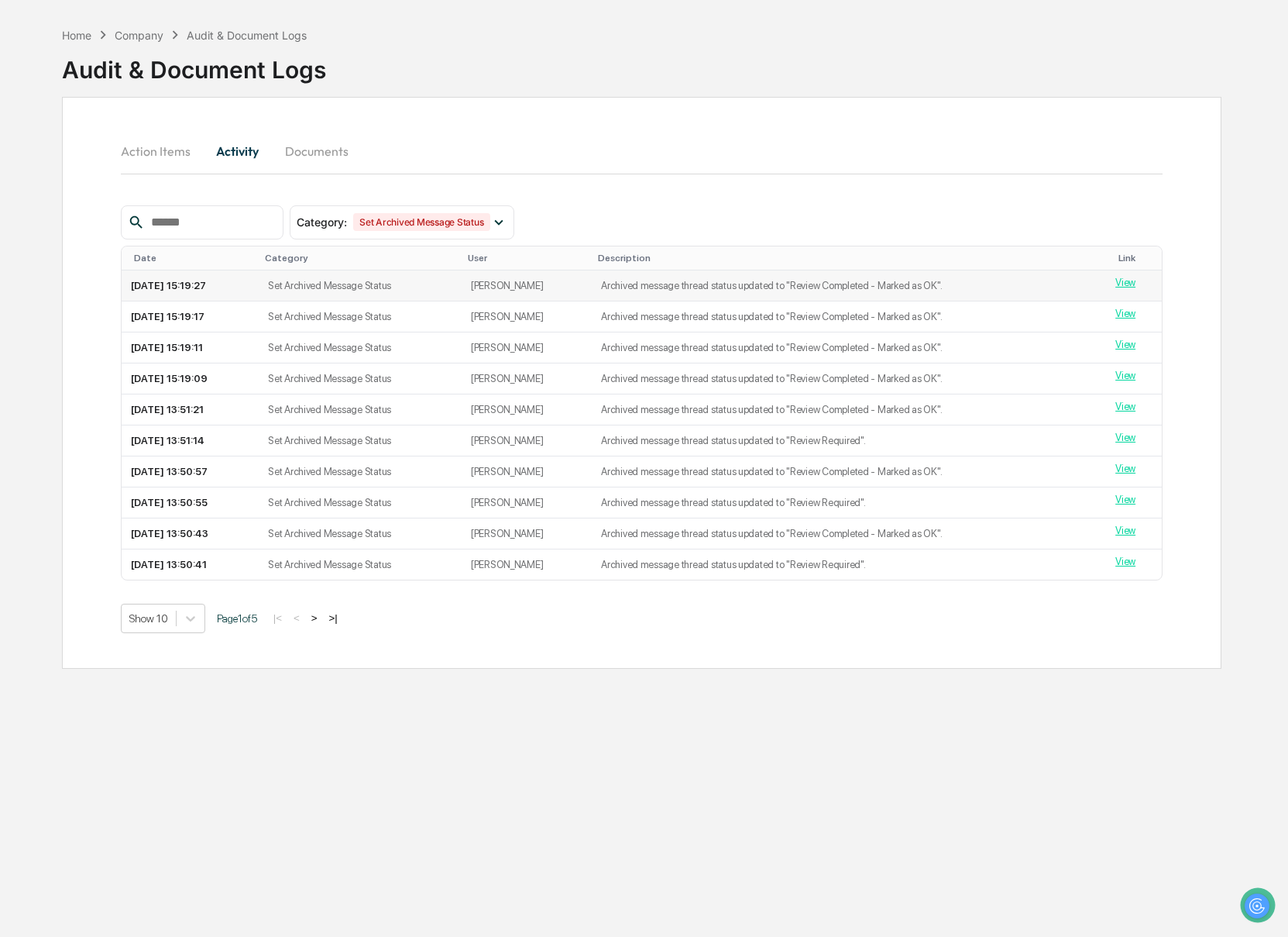
scroll to position [74, 0]
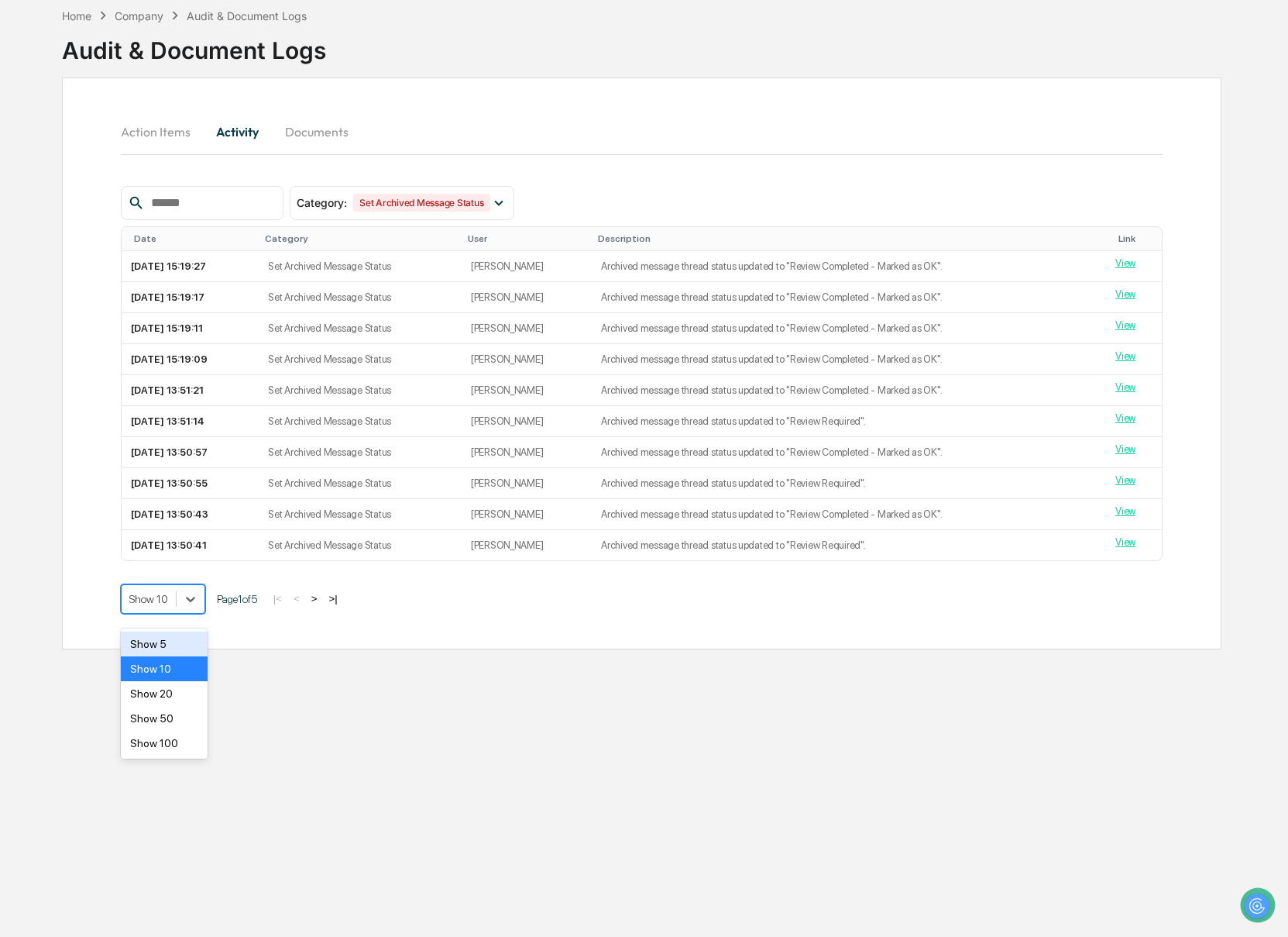
click at [194, 614] on div "Show 10" at bounding box center [163, 599] width 84 height 29
drag, startPoint x: 174, startPoint y: 748, endPoint x: 175, endPoint y: 737, distance: 11.0
click at [174, 748] on div "Show 100" at bounding box center [165, 743] width 87 height 25
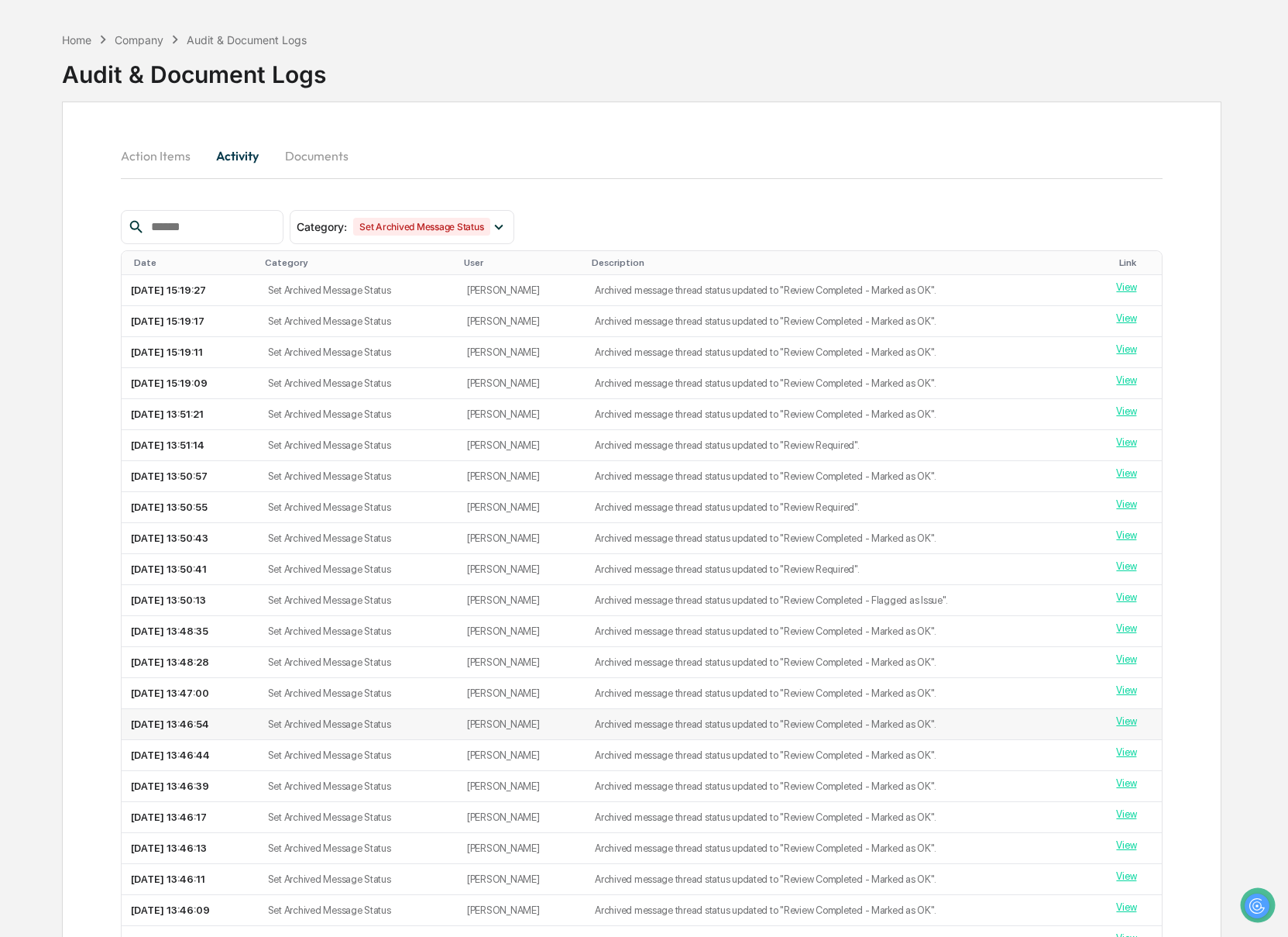
scroll to position [0, 0]
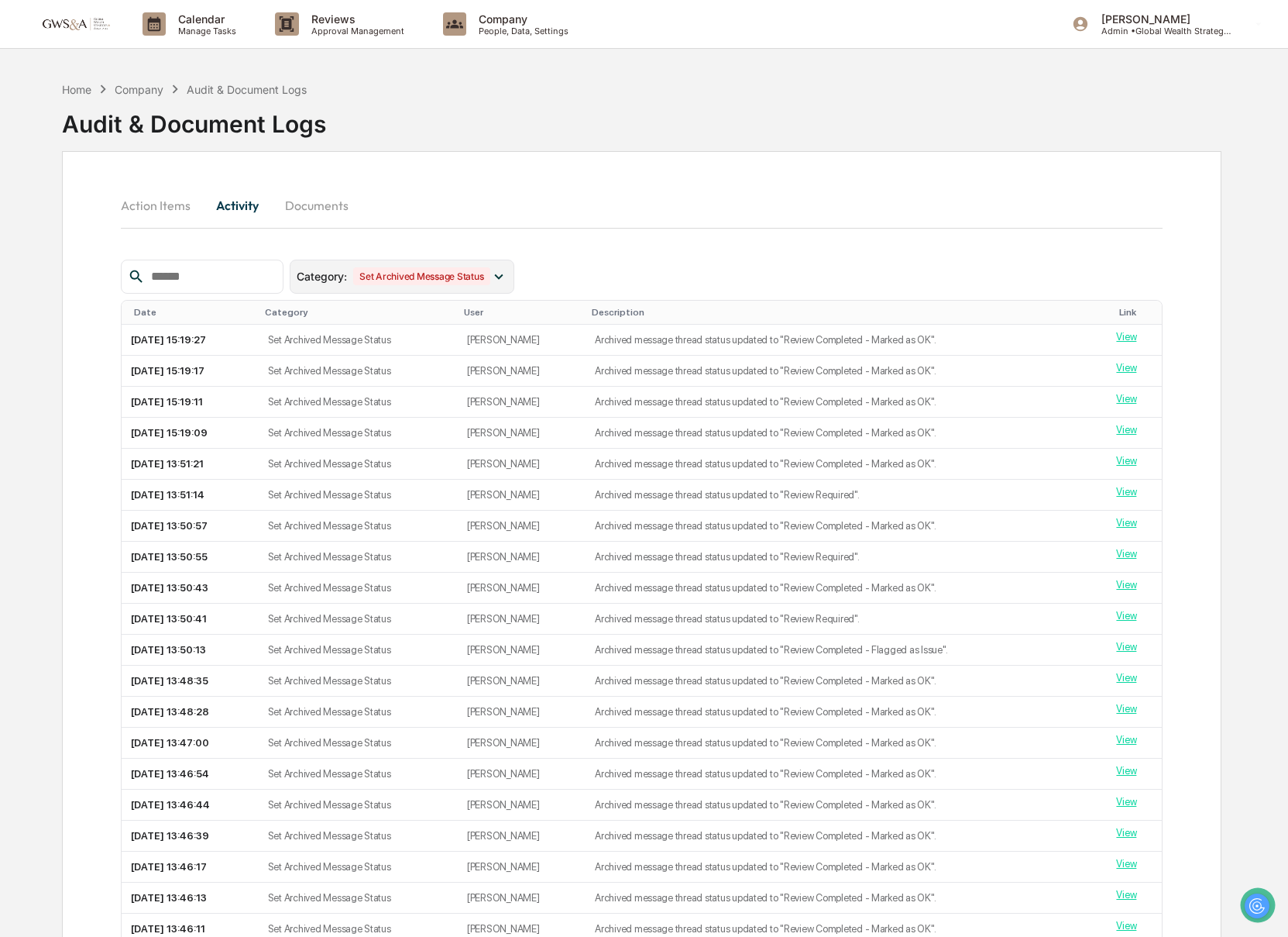
click at [432, 274] on div "Set Archived Message Status" at bounding box center [421, 276] width 137 height 18
click at [405, 242] on div "Action Items Activity Documents" at bounding box center [642, 223] width 1042 height 73
click at [316, 221] on button "Documents" at bounding box center [316, 205] width 88 height 37
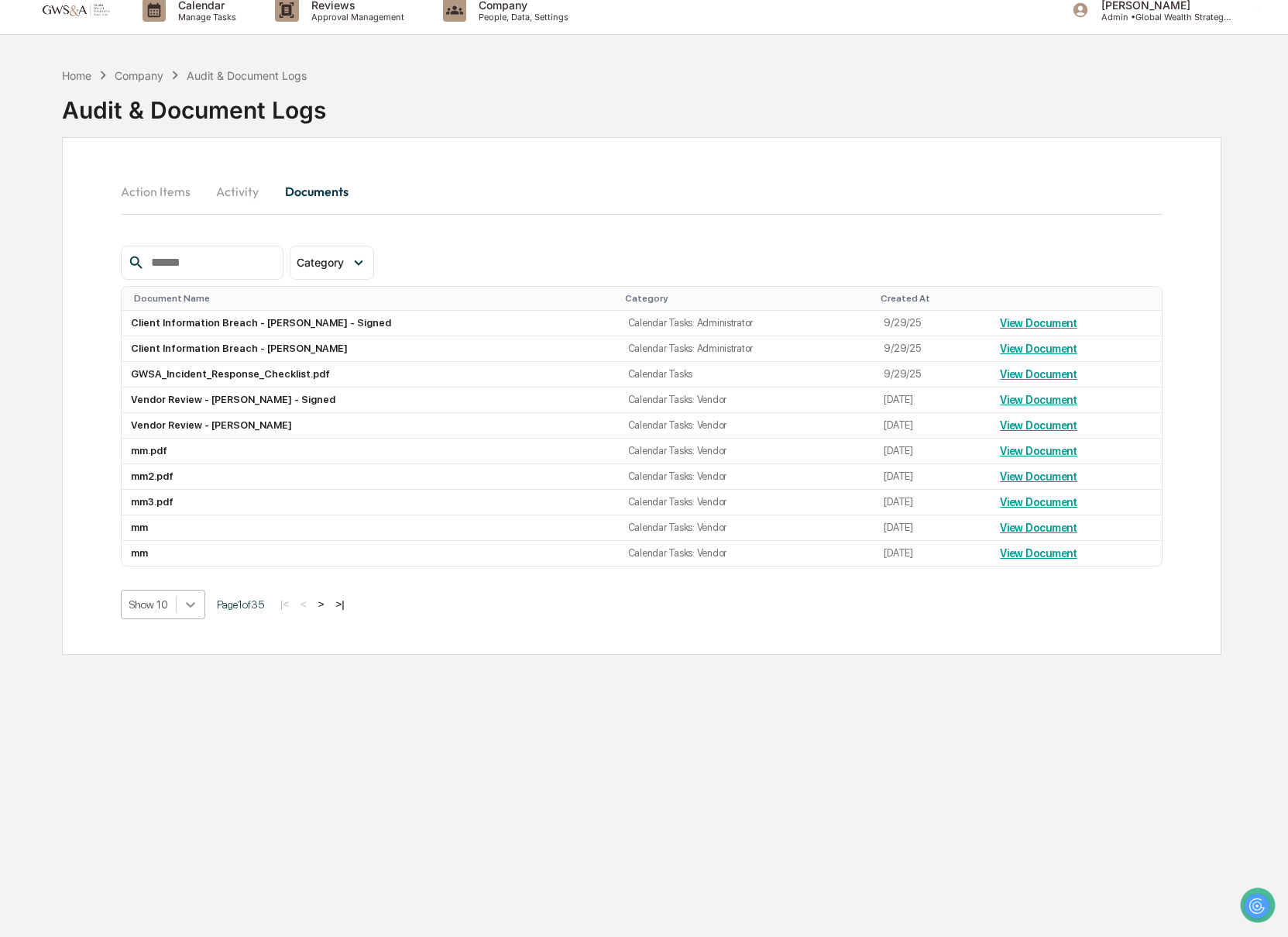
scroll to position [15, 0]
click at [142, 219] on div "Action Items Activity Documents" at bounding box center [642, 207] width 1042 height 73
drag, startPoint x: 106, startPoint y: 207, endPoint x: 139, endPoint y: 176, distance: 45.3
click at [106, 207] on div "Action Items Activity Documents Category Select/Deselect All Forms Policies Cal…" at bounding box center [641, 394] width 1159 height 517
click at [141, 175] on button "Action Items" at bounding box center [162, 189] width 82 height 37
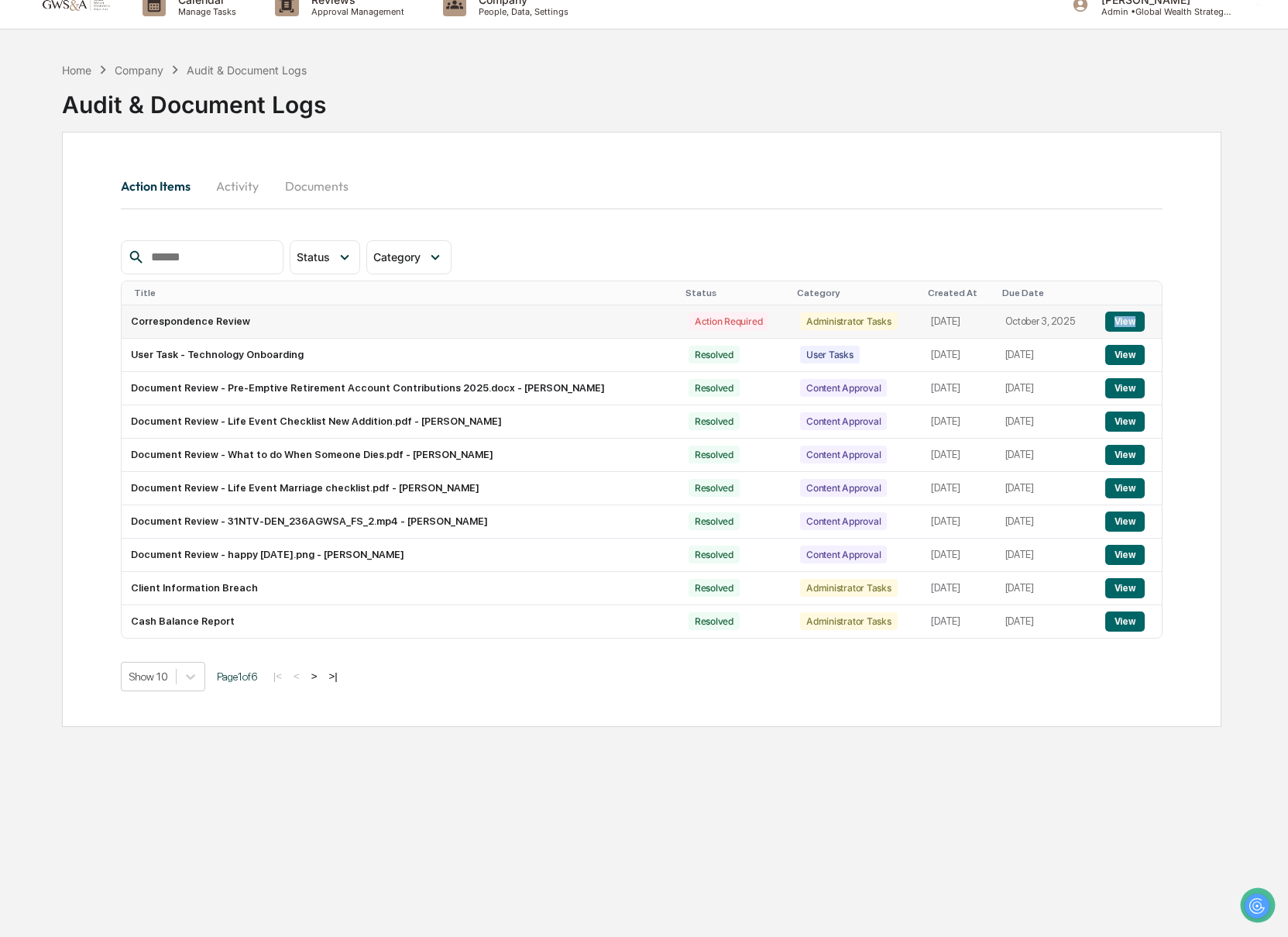
scroll to position [15, 0]
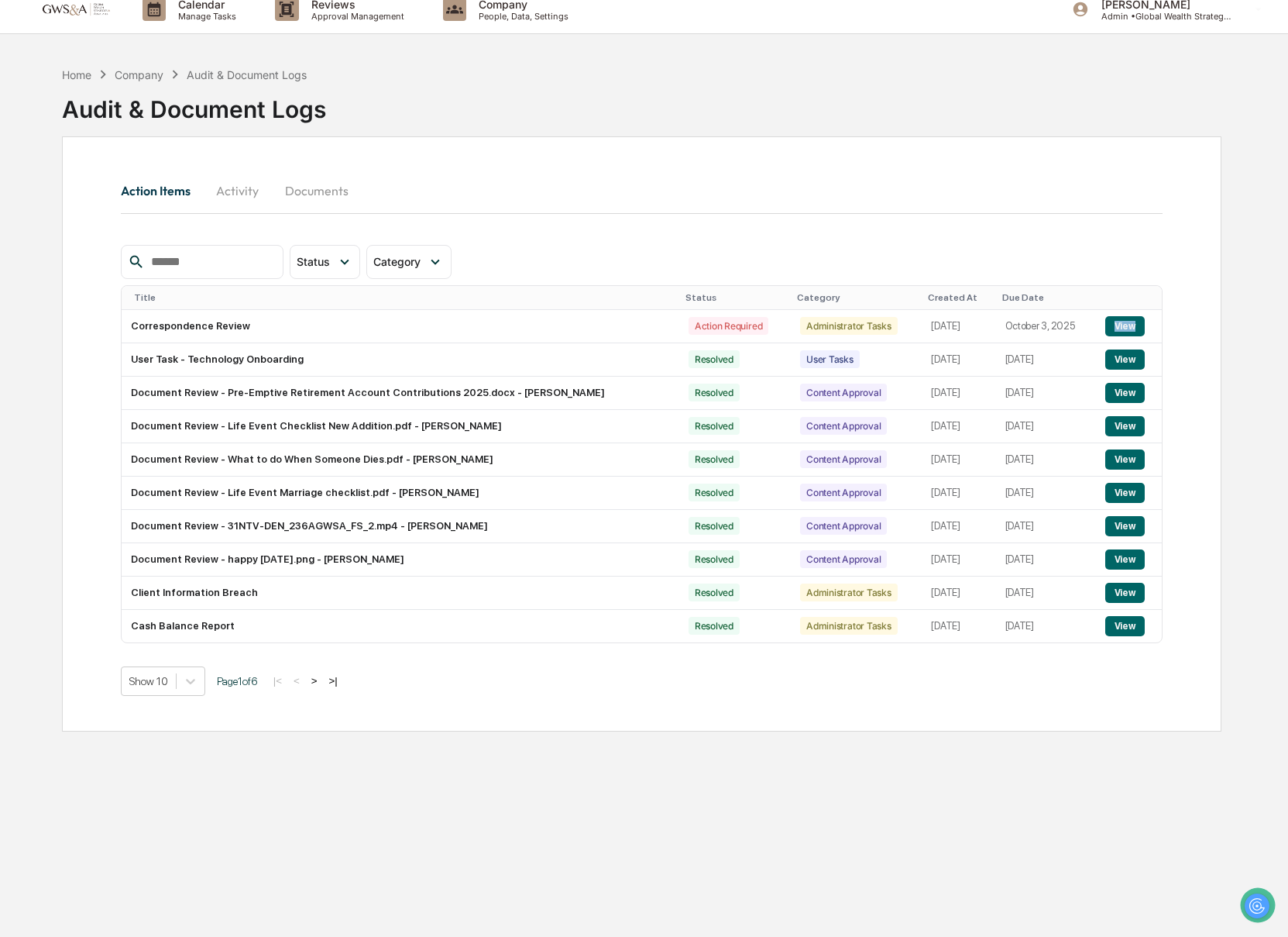
click at [244, 188] on button "Activity" at bounding box center [238, 190] width 70 height 37
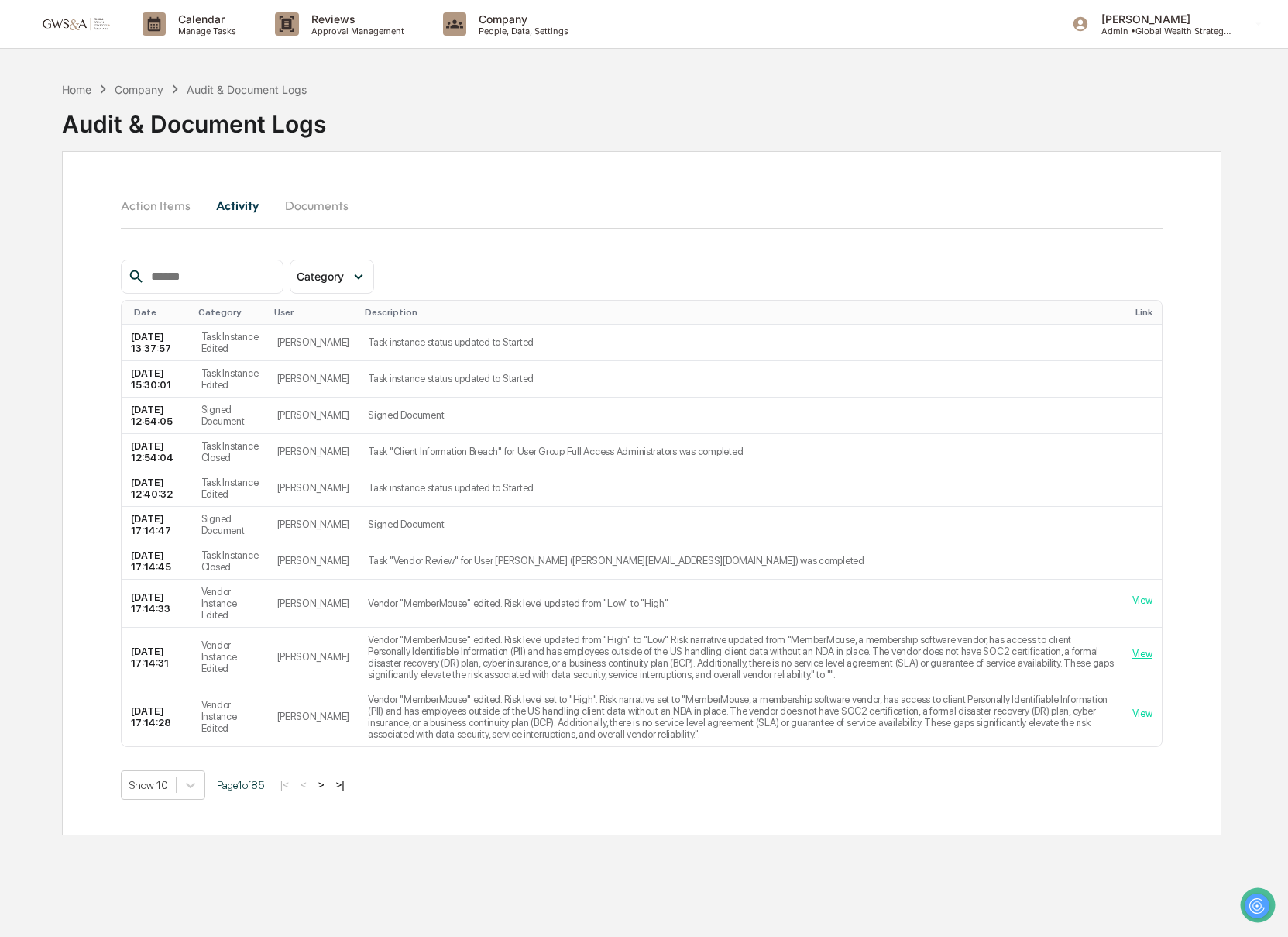
click at [219, 97] on div "Home Company Audit & Document Logs Audit & Document Logs" at bounding box center [193, 112] width 264 height 63
click at [153, 87] on div "Company" at bounding box center [139, 89] width 49 height 13
click at [323, 19] on p "Reviews" at bounding box center [355, 19] width 113 height 13
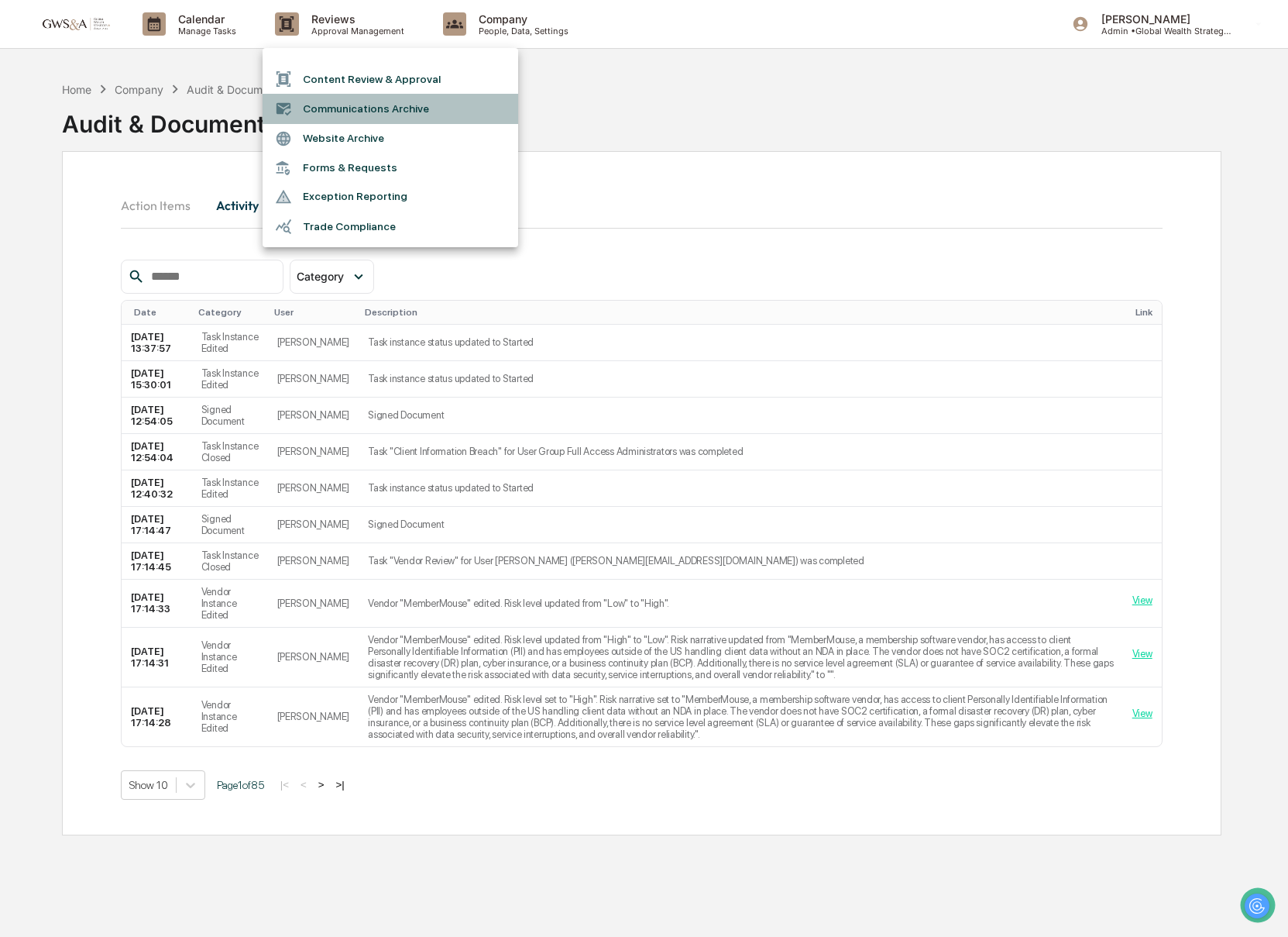
click at [383, 107] on li "Communications Archive" at bounding box center [390, 108] width 256 height 29
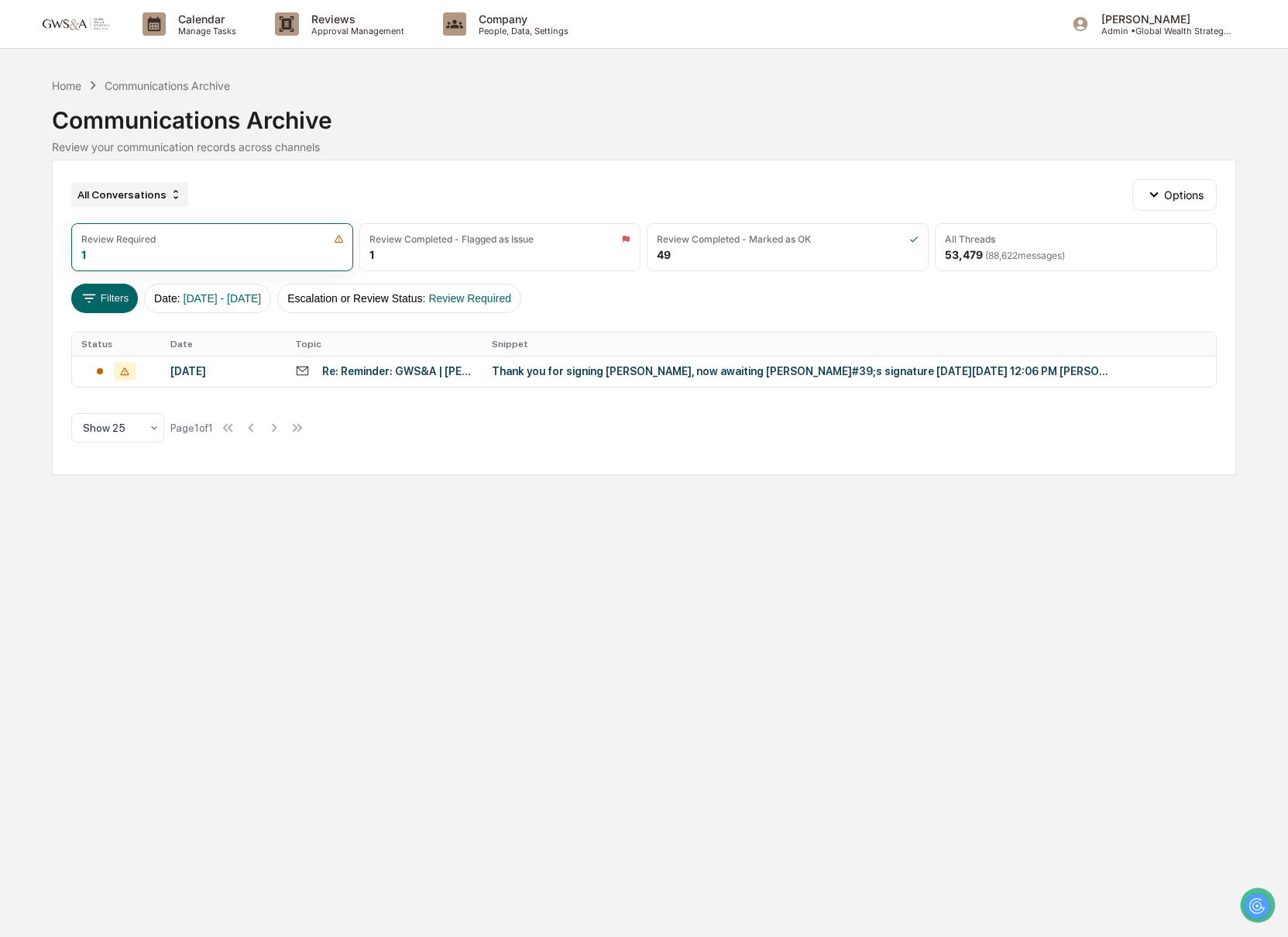
click at [184, 196] on div "All Conversations" at bounding box center [129, 194] width 116 height 25
click at [185, 194] on div "All Conversations" at bounding box center [129, 194] width 116 height 25
click at [1153, 189] on icon "button" at bounding box center [1154, 194] width 17 height 17
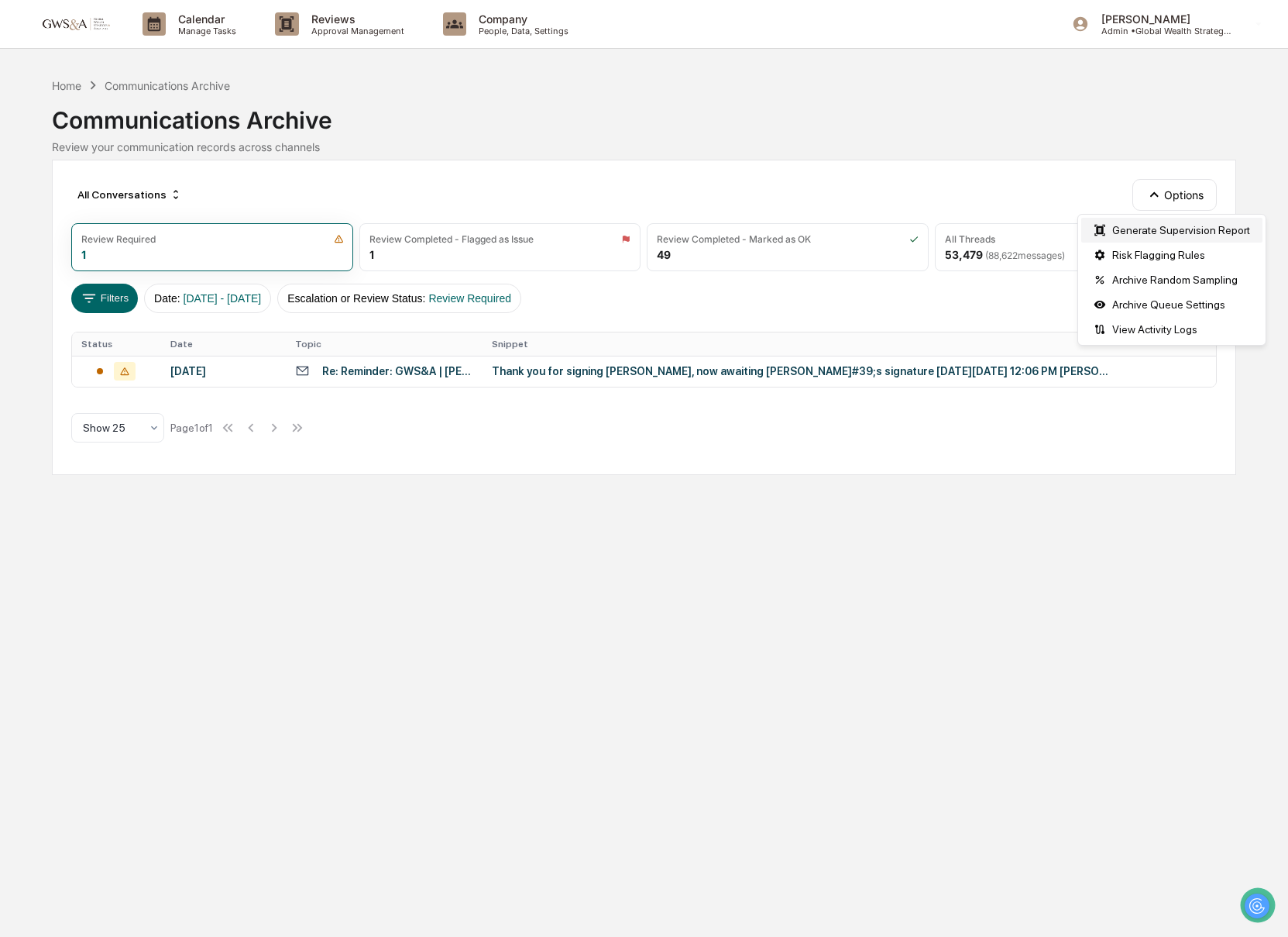
click at [1155, 229] on div "Generate Supervision Report" at bounding box center [1171, 230] width 181 height 25
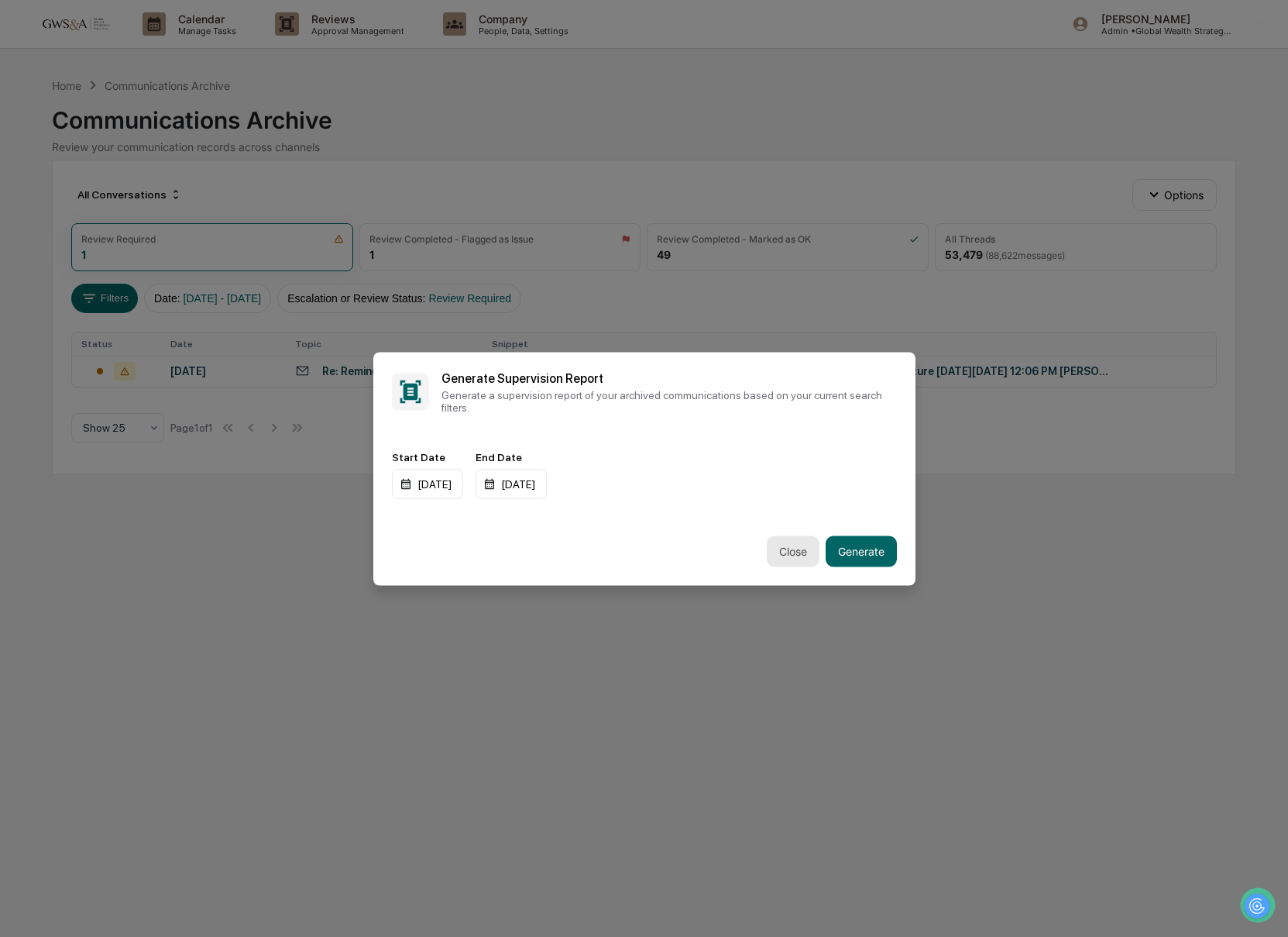
click at [773, 550] on button "Close" at bounding box center [793, 550] width 53 height 31
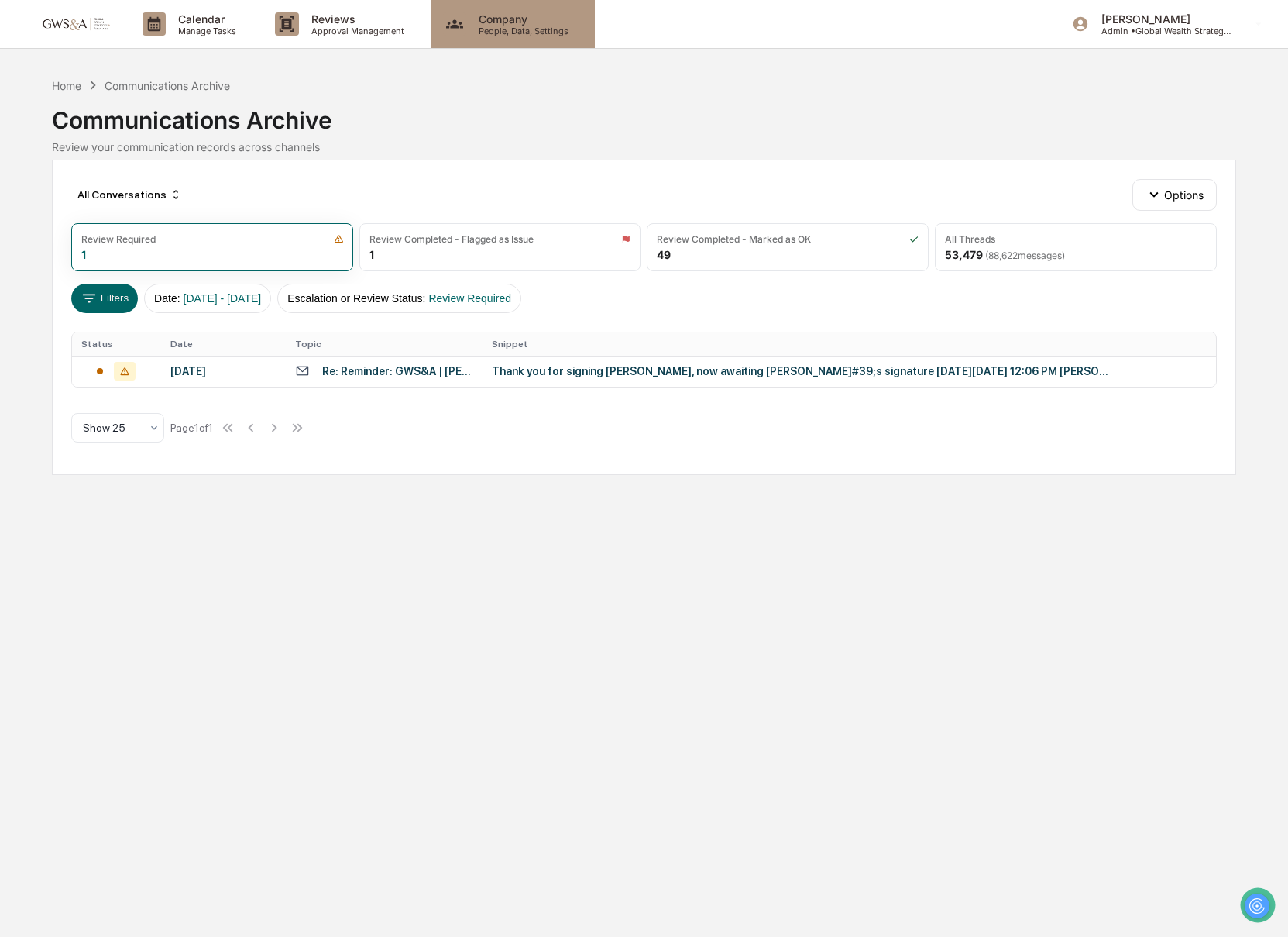
click at [491, 28] on p "People, Data, Settings" at bounding box center [521, 30] width 110 height 10
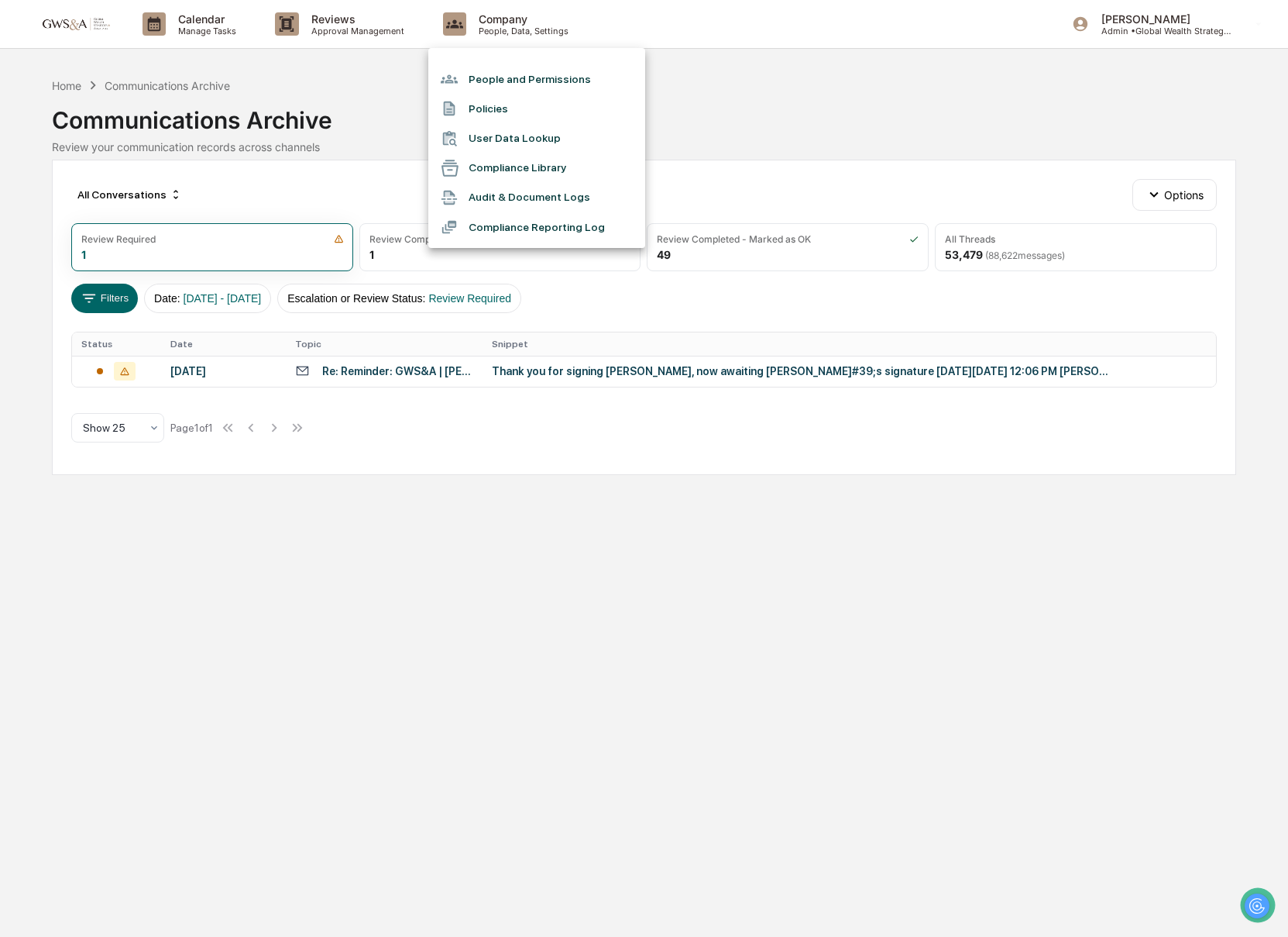
click at [475, 242] on li "Compliance Reporting Log" at bounding box center [536, 226] width 217 height 29
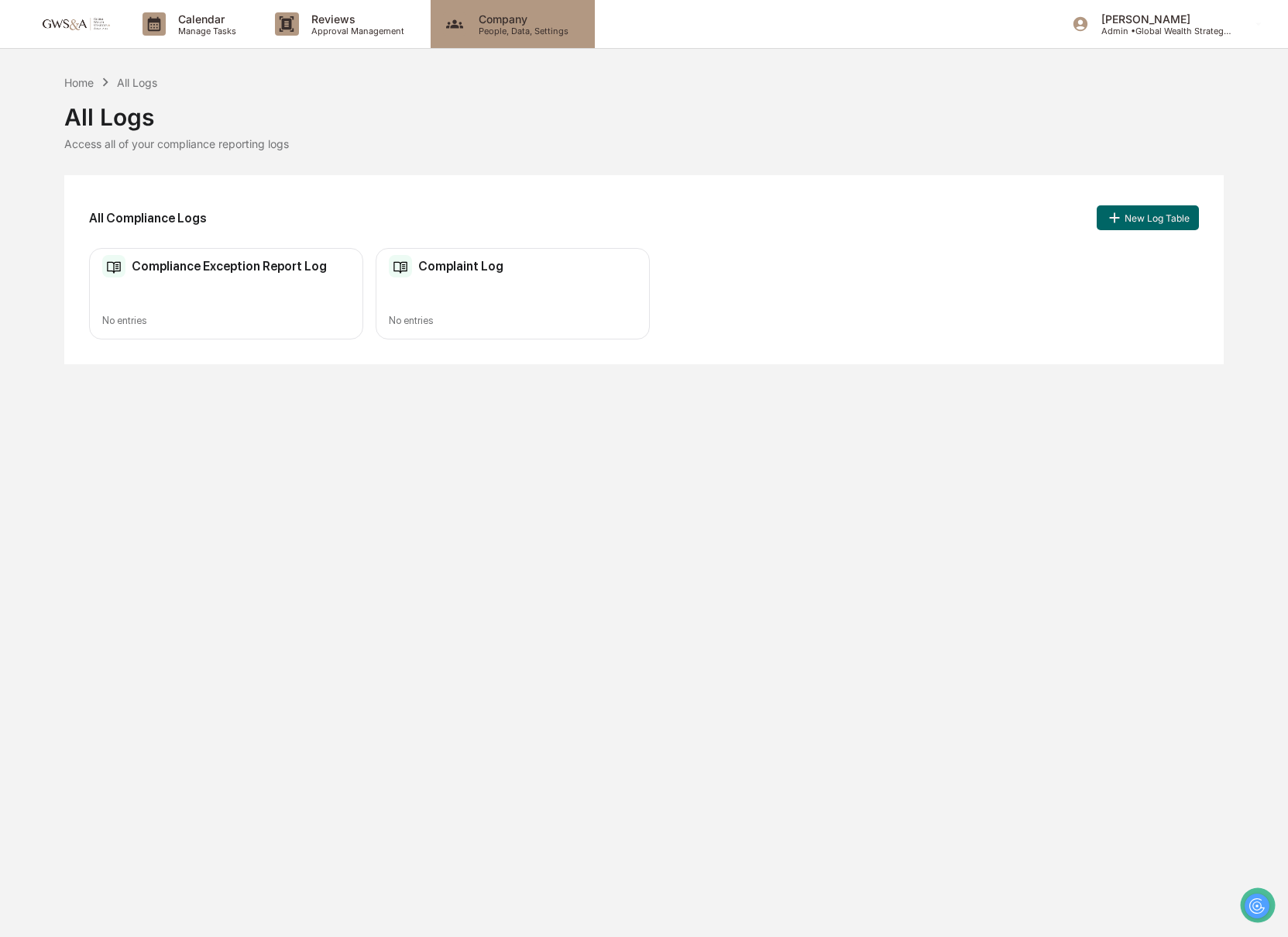
click at [467, 46] on div "Company People, Data, Settings" at bounding box center [512, 24] width 164 height 48
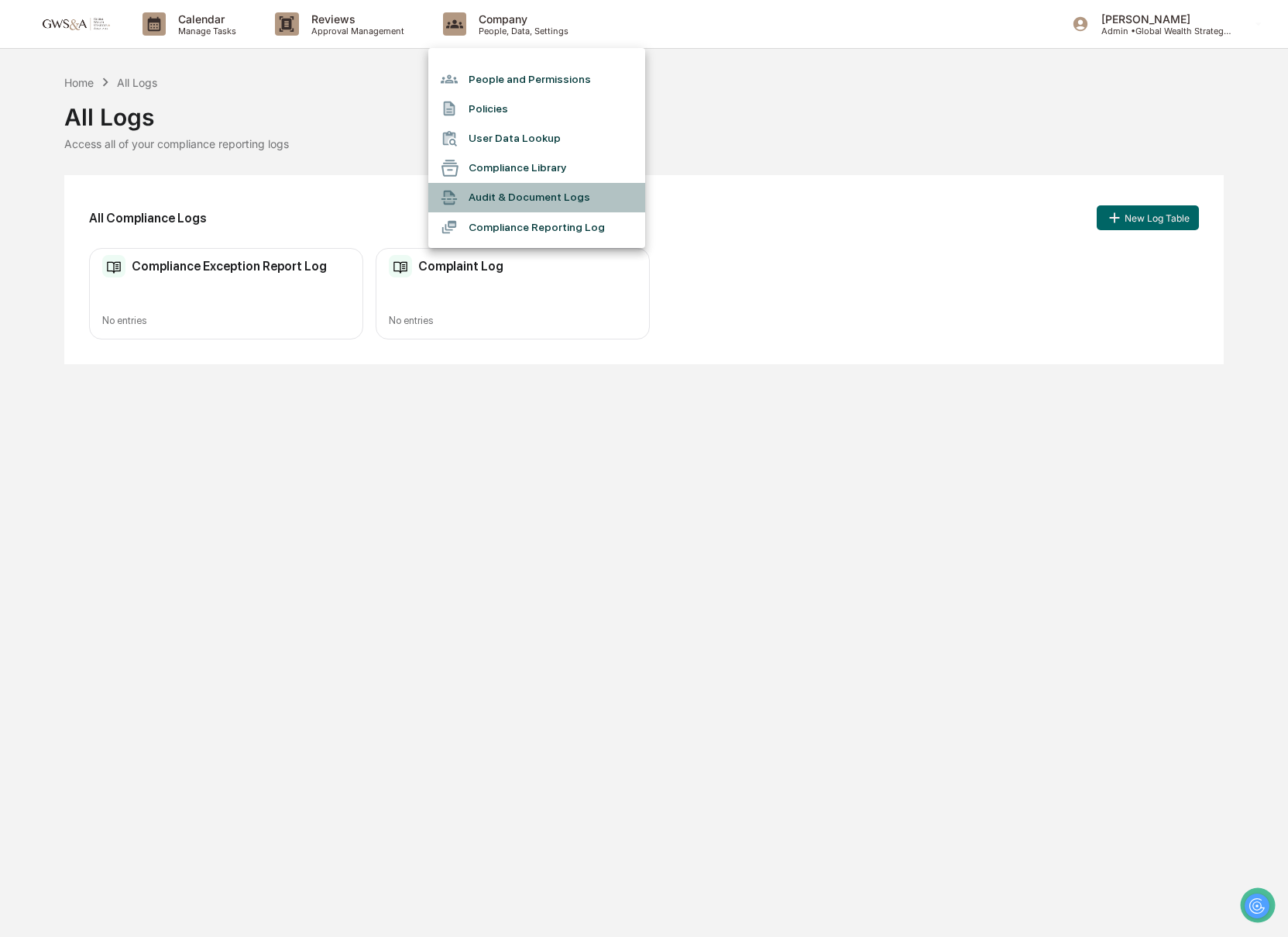
click at [533, 197] on li "Audit & Document Logs" at bounding box center [536, 197] width 217 height 29
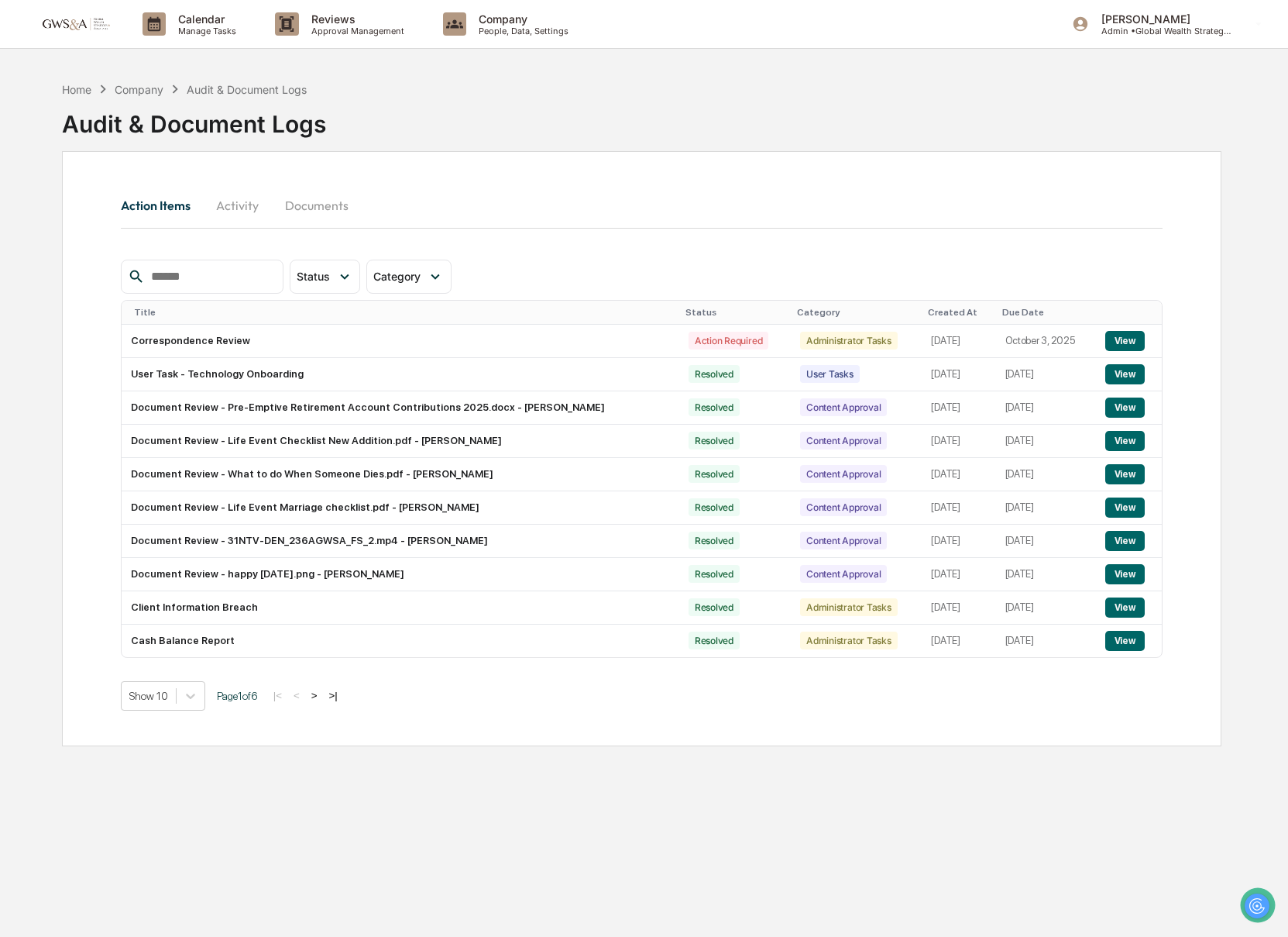
click at [274, 193] on button "Documents" at bounding box center [316, 205] width 88 height 37
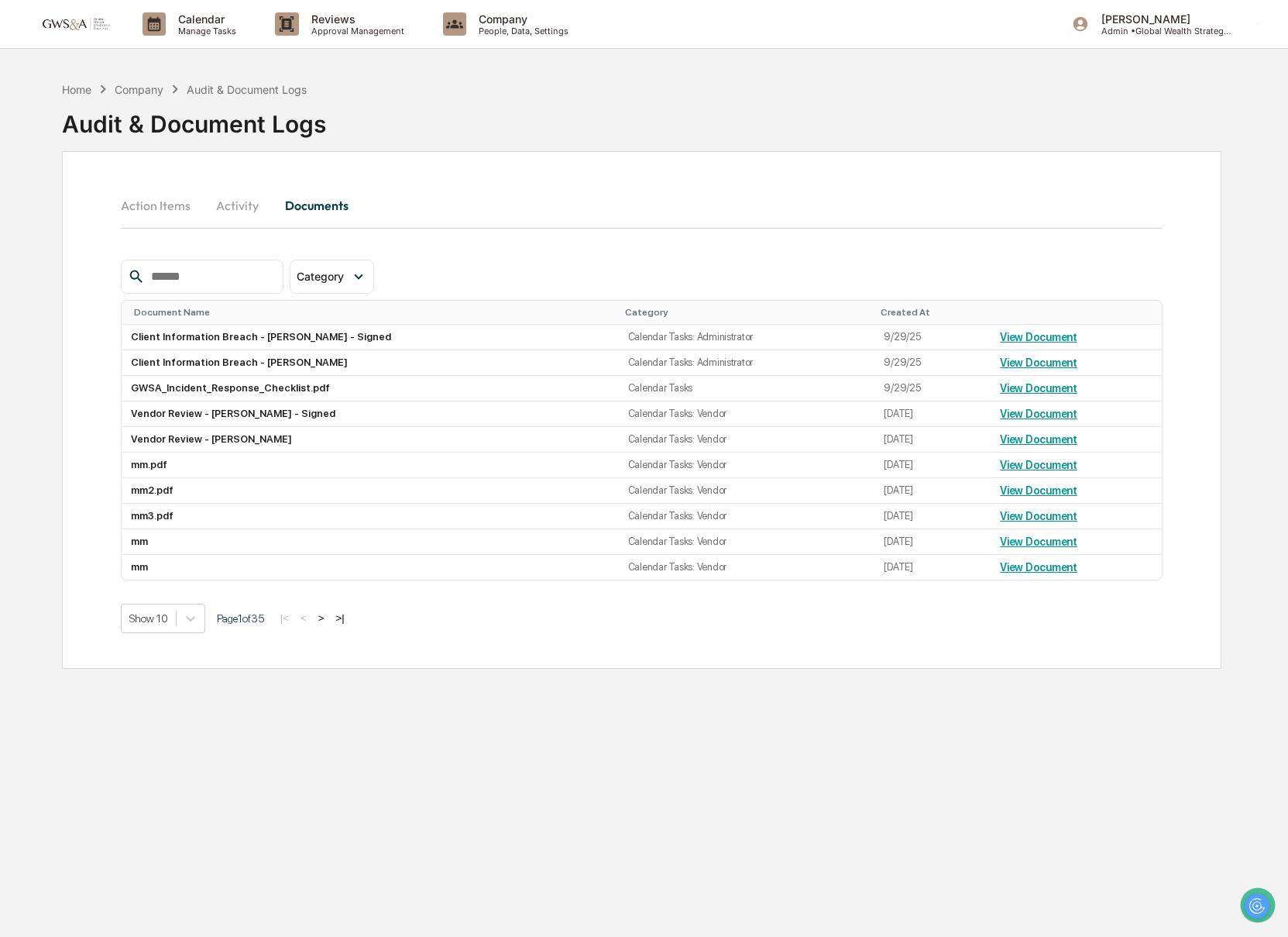
click at [180, 288] on div at bounding box center [203, 277] width 163 height 34
click at [182, 279] on input "text" at bounding box center [210, 276] width 132 height 20
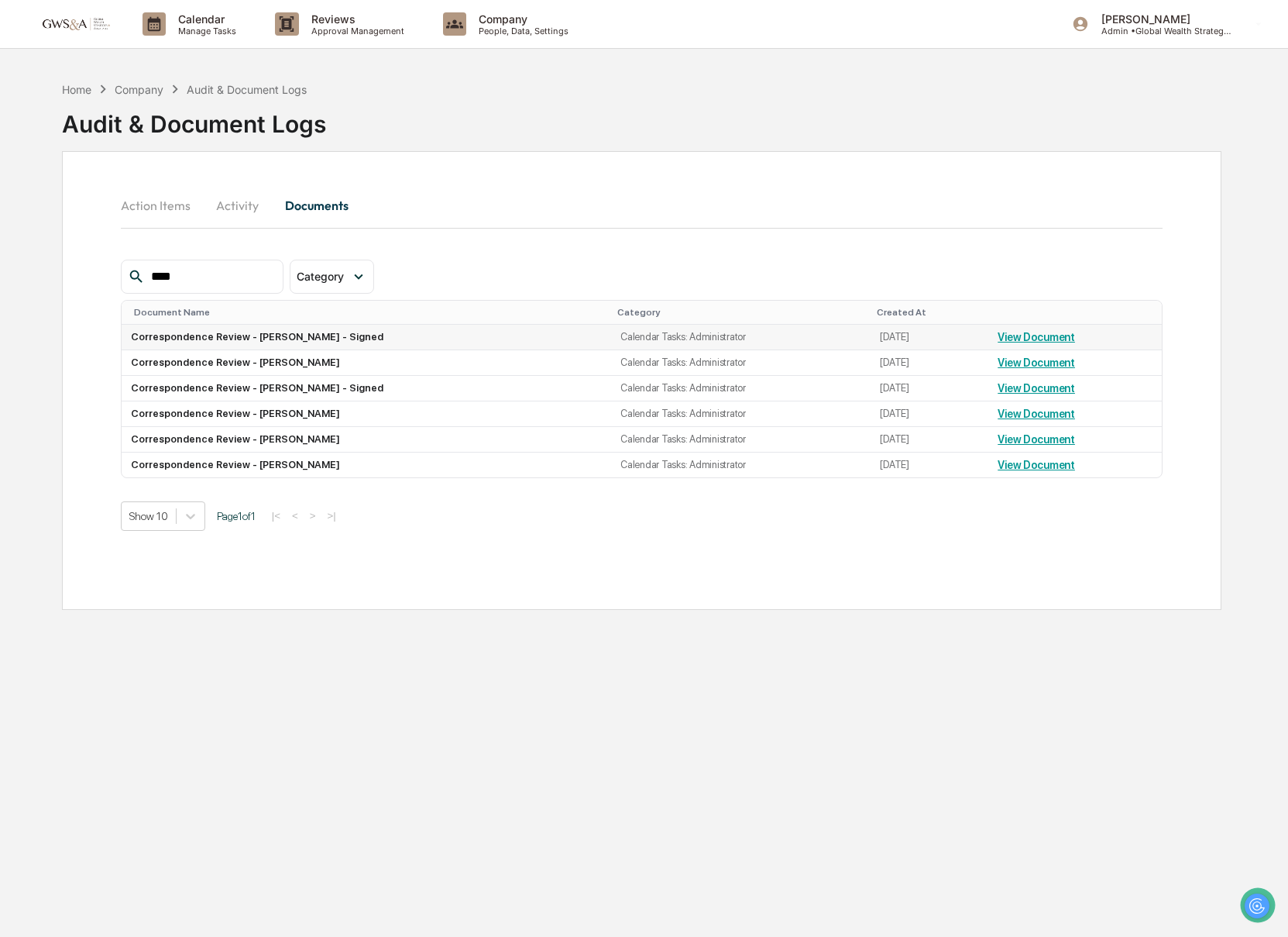
type input "****"
click at [1036, 337] on link "View Document" at bounding box center [1036, 336] width 78 height 12
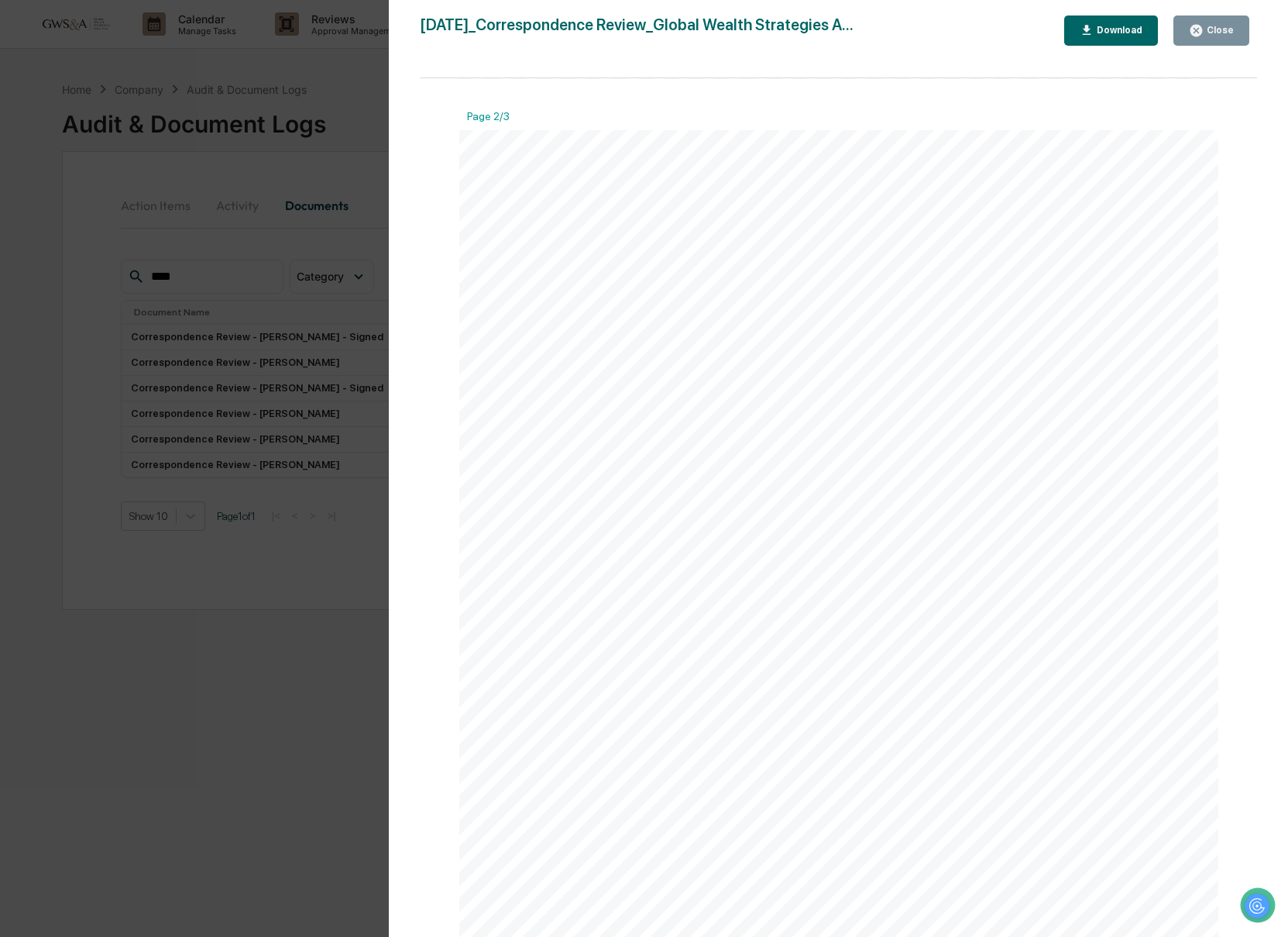
scroll to position [1650, 0]
drag, startPoint x: 1200, startPoint y: 33, endPoint x: 1134, endPoint y: 66, distance: 73.8
click at [1200, 33] on icon "button" at bounding box center [1196, 30] width 11 height 11
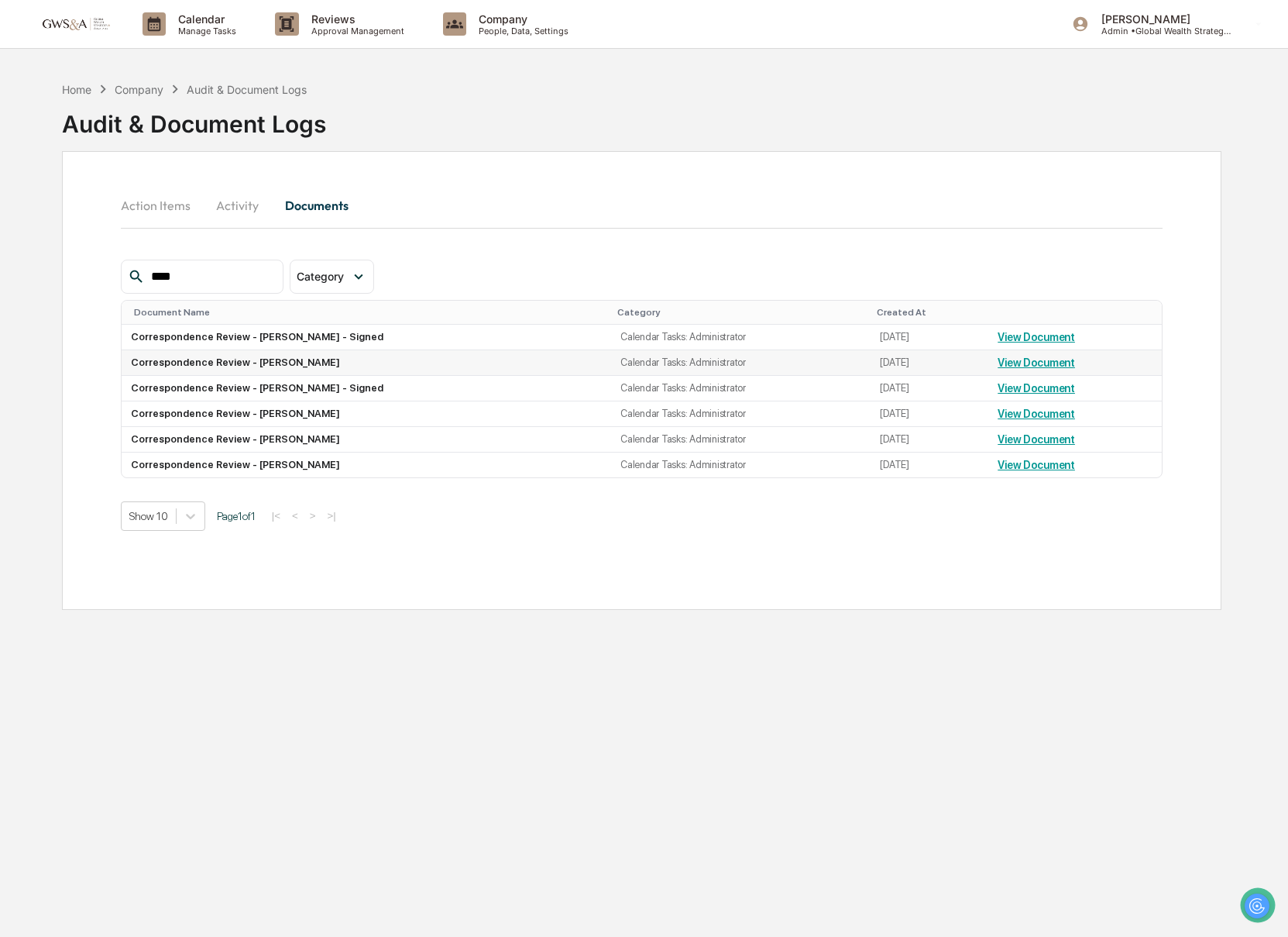
drag, startPoint x: 277, startPoint y: 363, endPoint x: 265, endPoint y: 363, distance: 12.0
click at [277, 363] on td "Correspondence Review - Christopher Clancy" at bounding box center [367, 363] width 491 height 26
click at [265, 363] on td "Correspondence Review - Christopher Clancy" at bounding box center [367, 363] width 491 height 26
click at [1016, 365] on link "View Document" at bounding box center [1036, 362] width 78 height 12
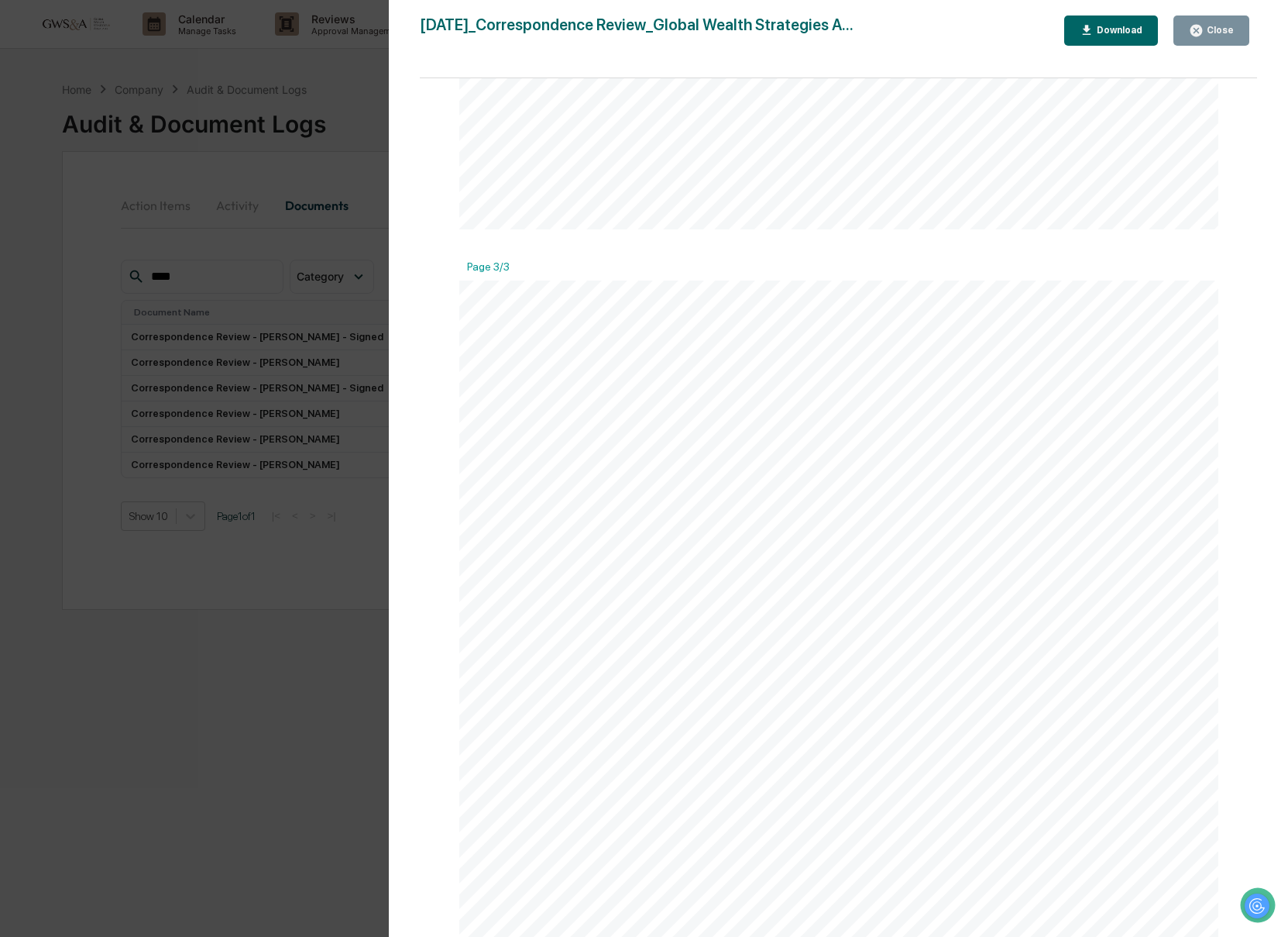
scroll to position [2413, 0]
click at [1221, 24] on div "Close" at bounding box center [1210, 31] width 45 height 15
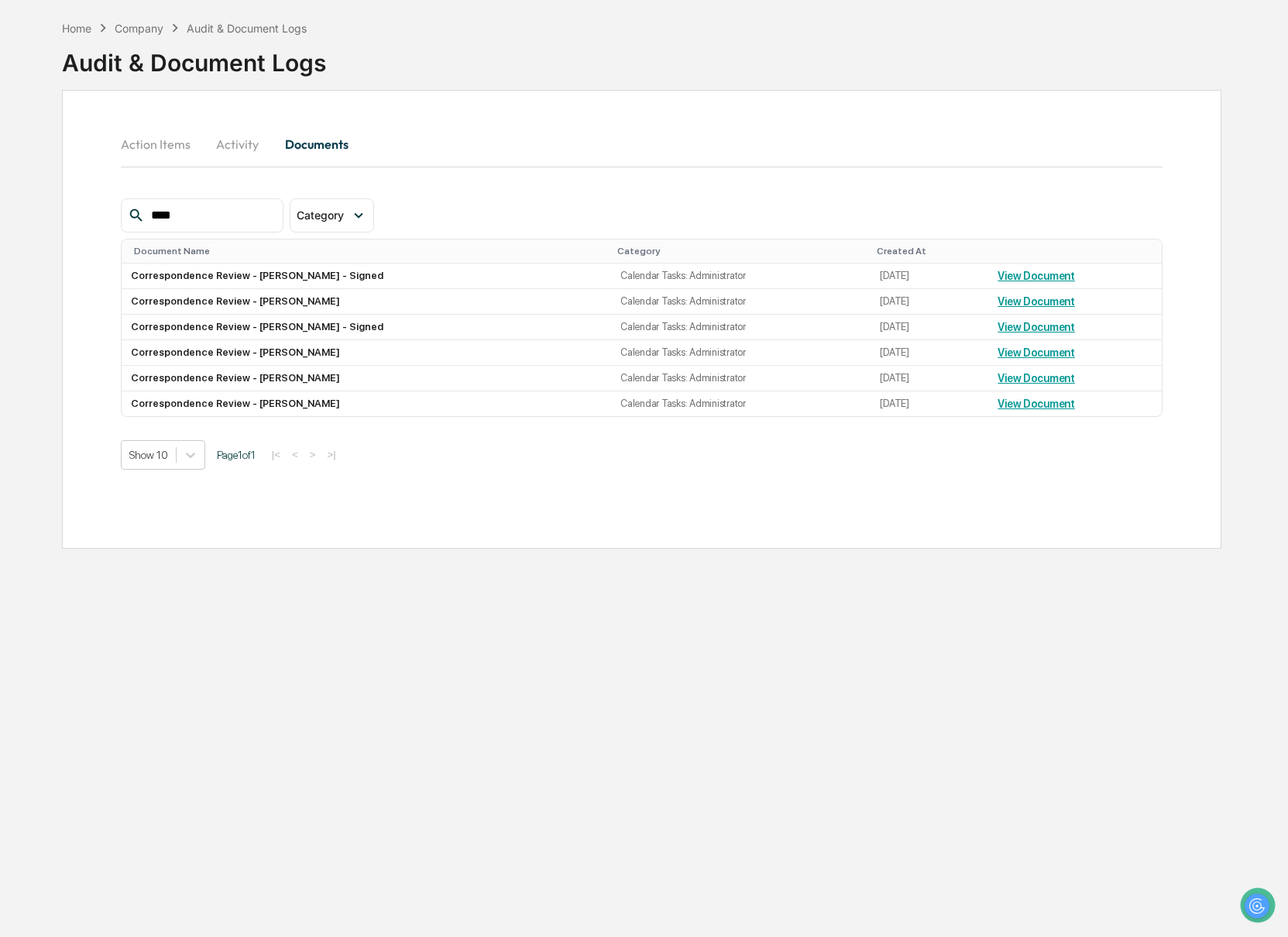
click at [227, 155] on button "Activity" at bounding box center [238, 143] width 70 height 37
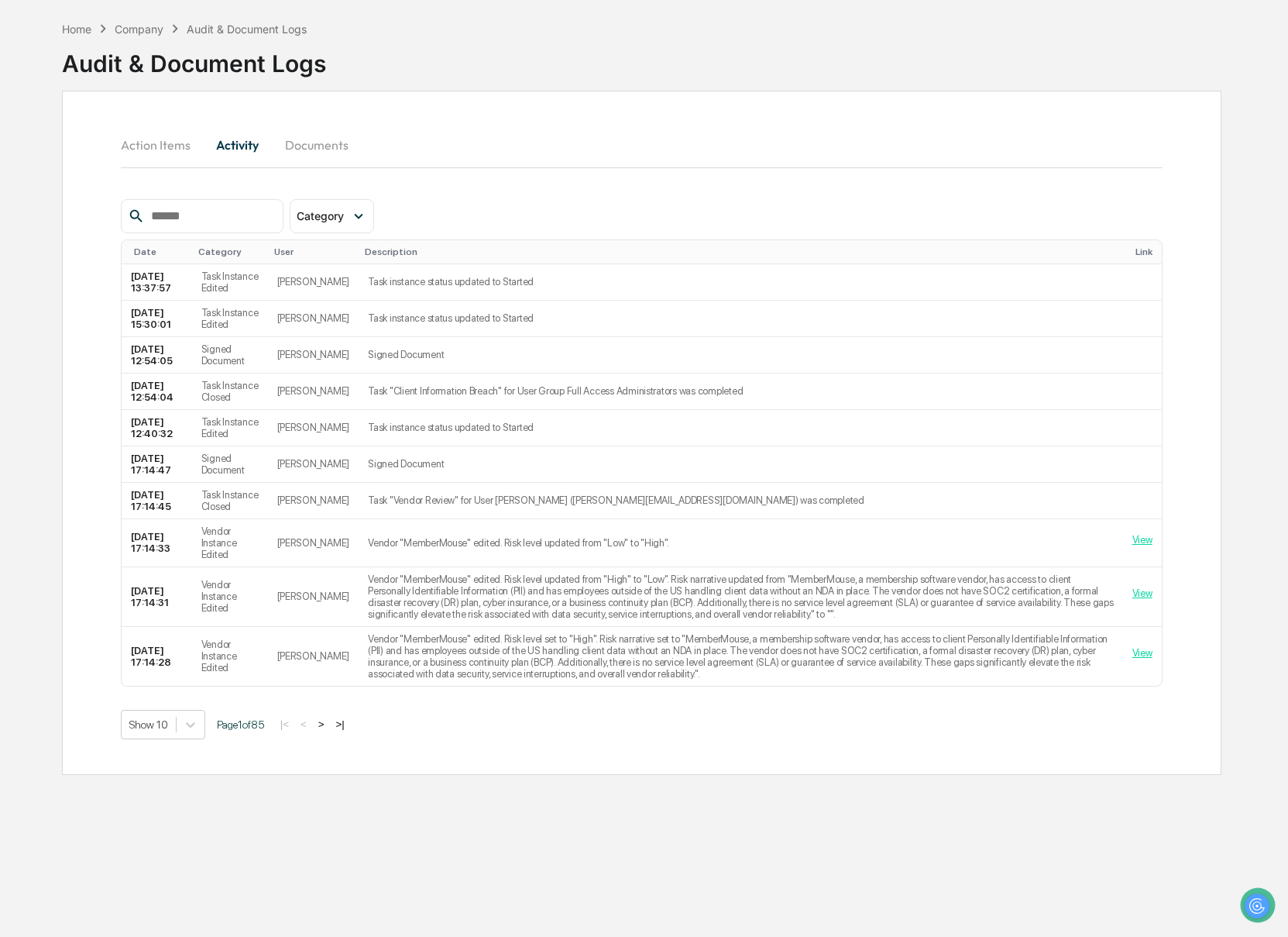
click at [156, 157] on button "Action Items" at bounding box center [162, 144] width 82 height 37
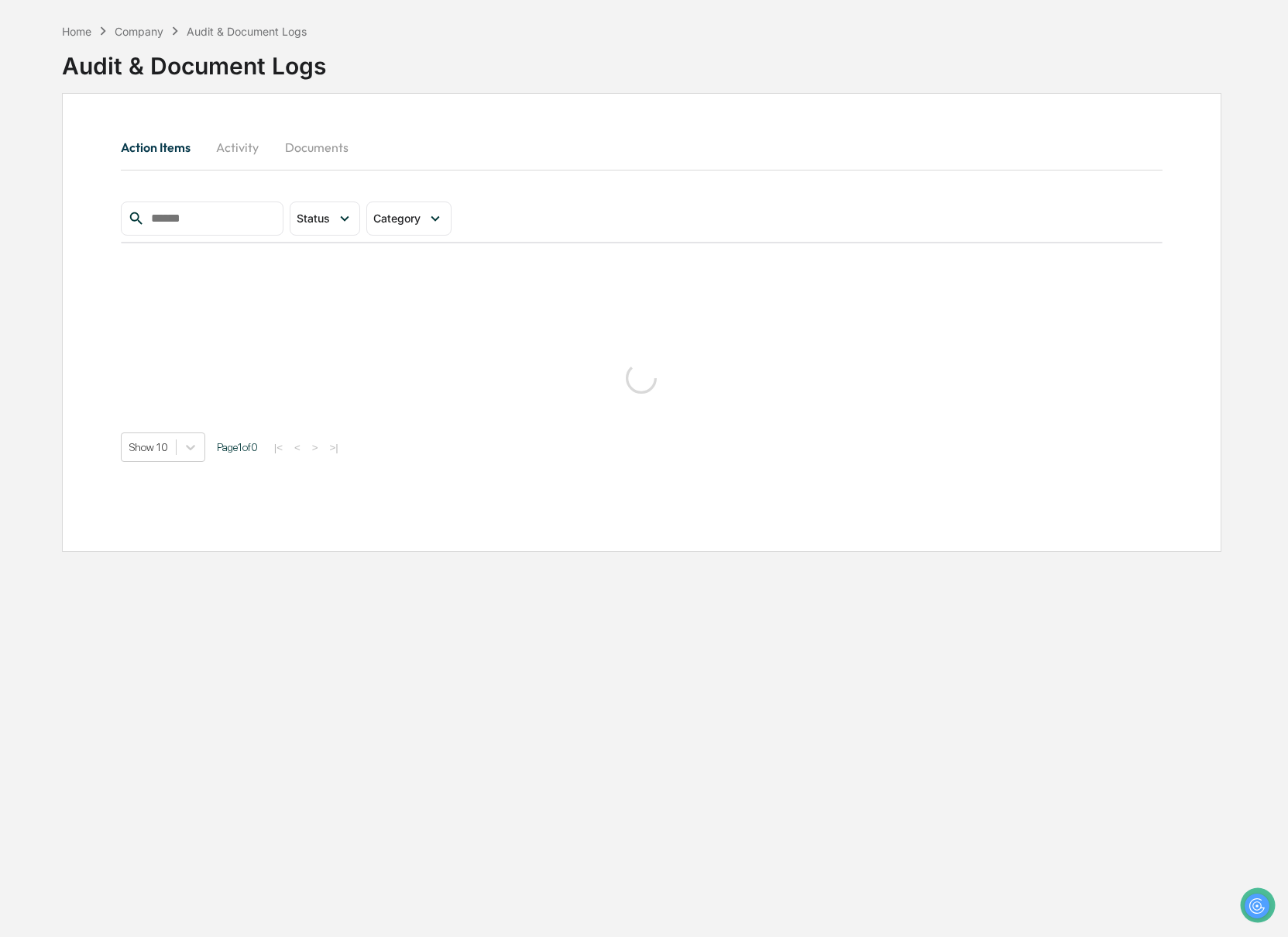
click at [237, 155] on button "Activity" at bounding box center [238, 147] width 70 height 37
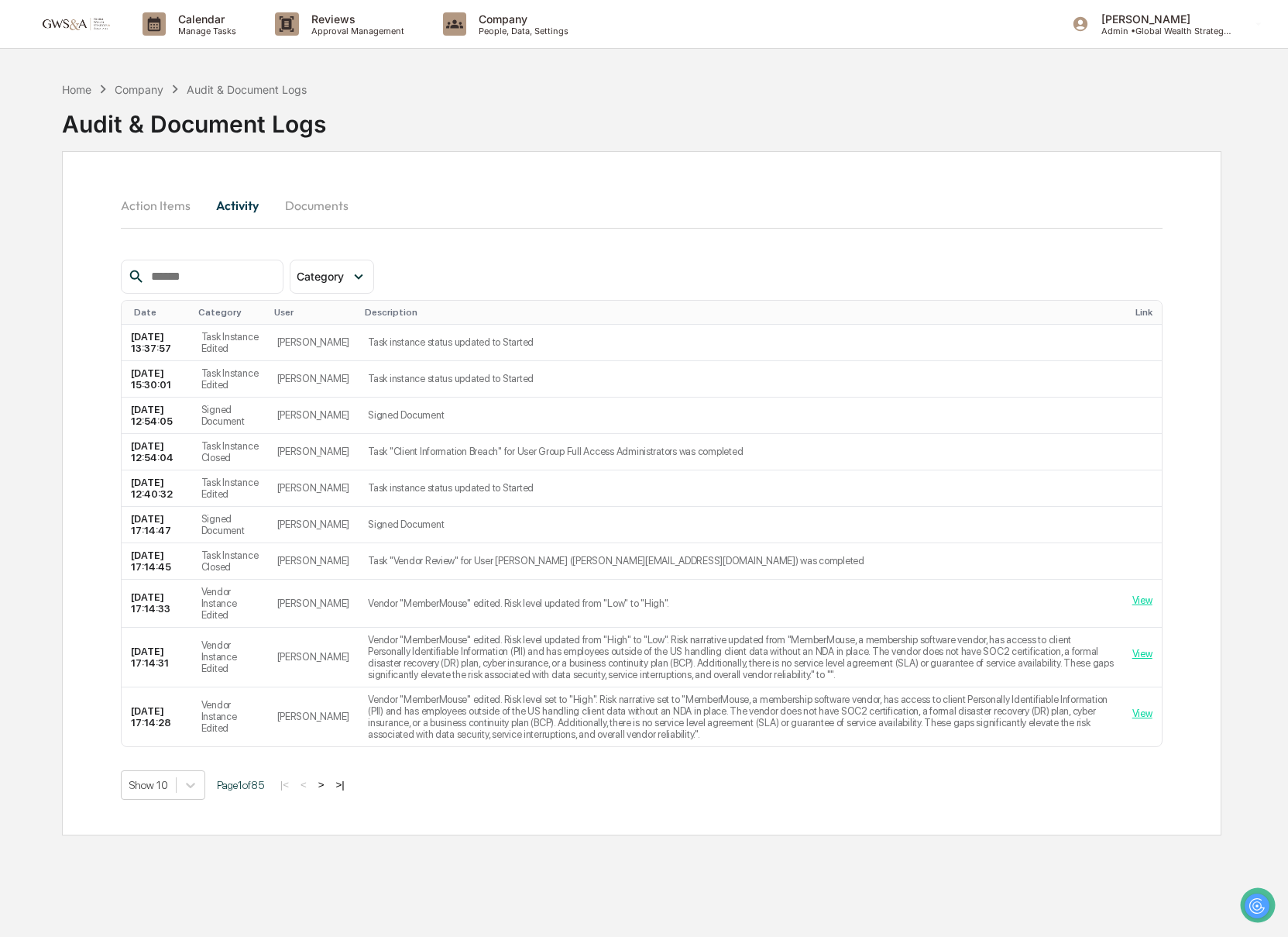
click at [143, 91] on div "Company" at bounding box center [139, 89] width 49 height 13
click at [342, 28] on p "Approval Management" at bounding box center [355, 30] width 113 height 10
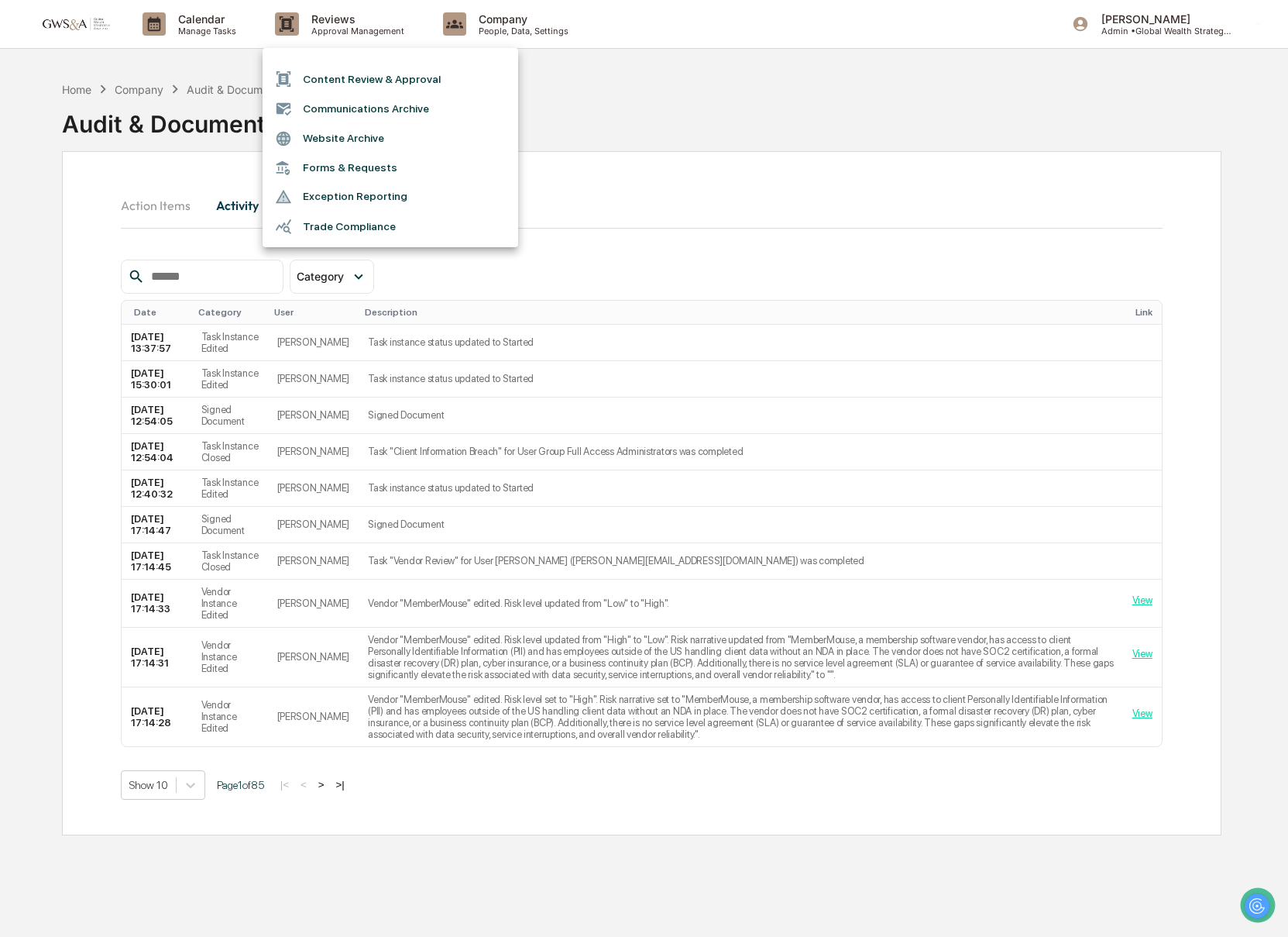
click at [332, 105] on li "Communications Archive" at bounding box center [390, 108] width 256 height 29
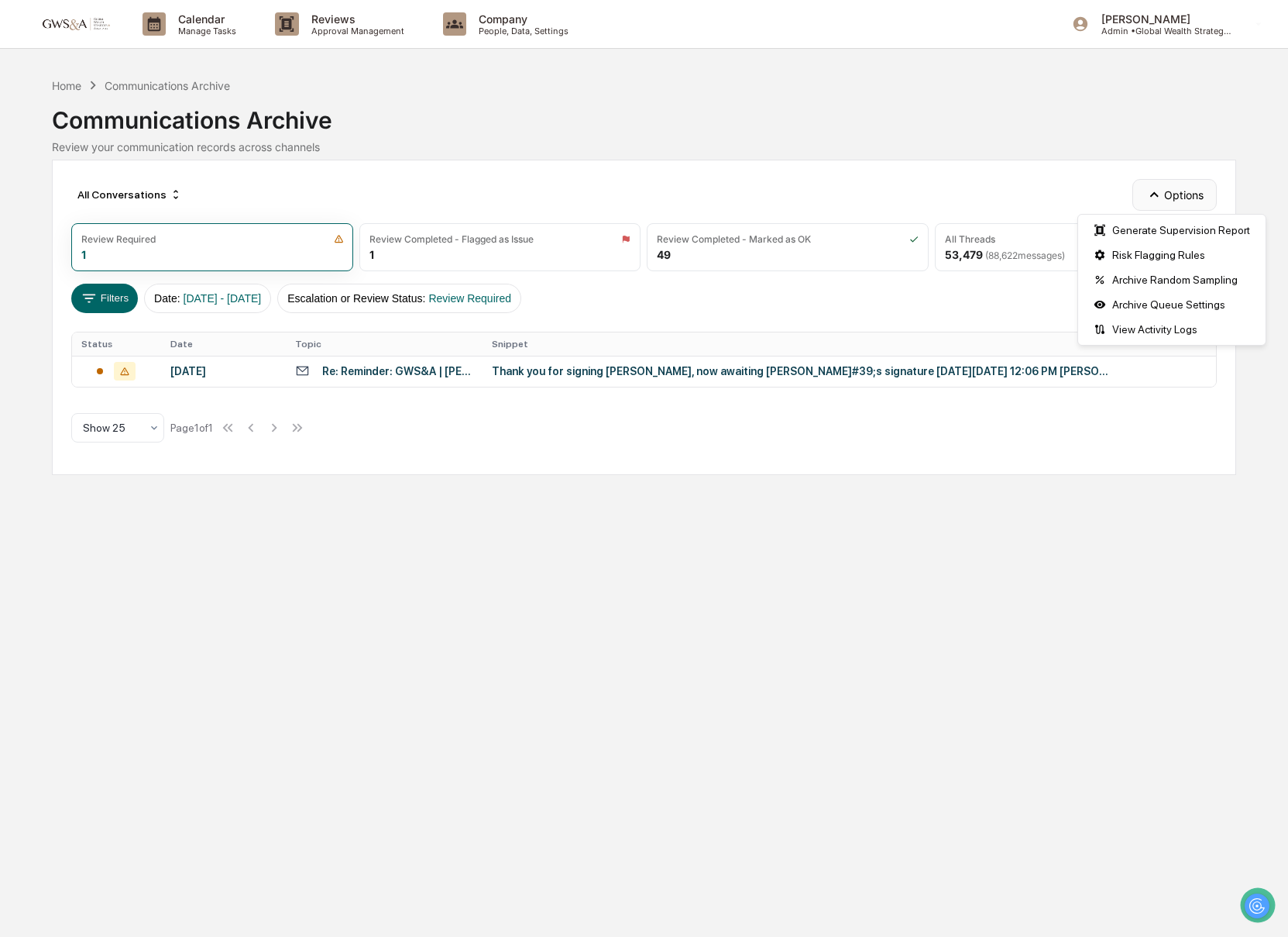
click at [1180, 204] on button "Options" at bounding box center [1173, 194] width 84 height 31
click at [1177, 226] on div "Generate Supervision Report" at bounding box center [1171, 230] width 181 height 25
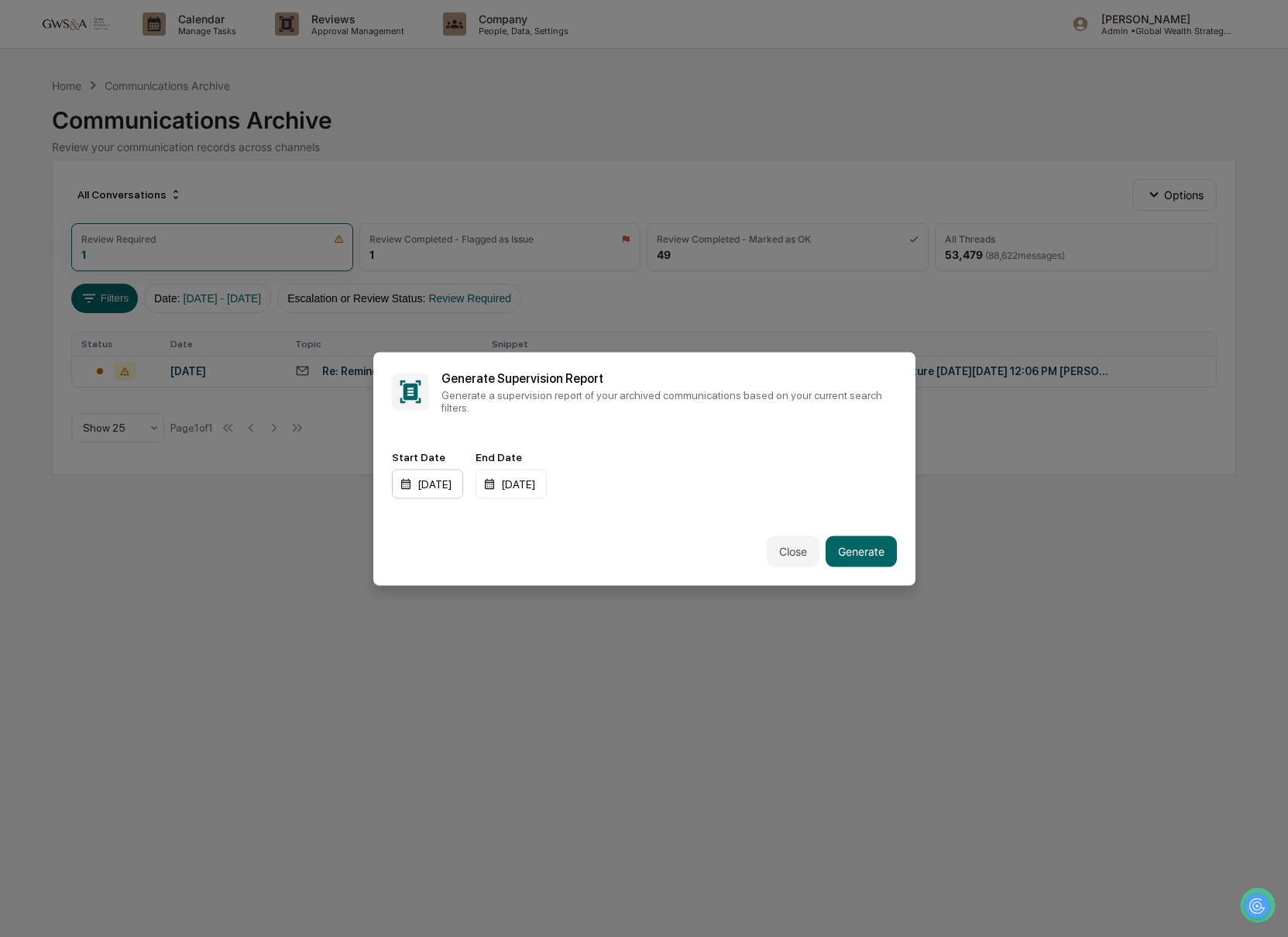
click at [405, 486] on div "01/01/2024" at bounding box center [427, 483] width 71 height 29
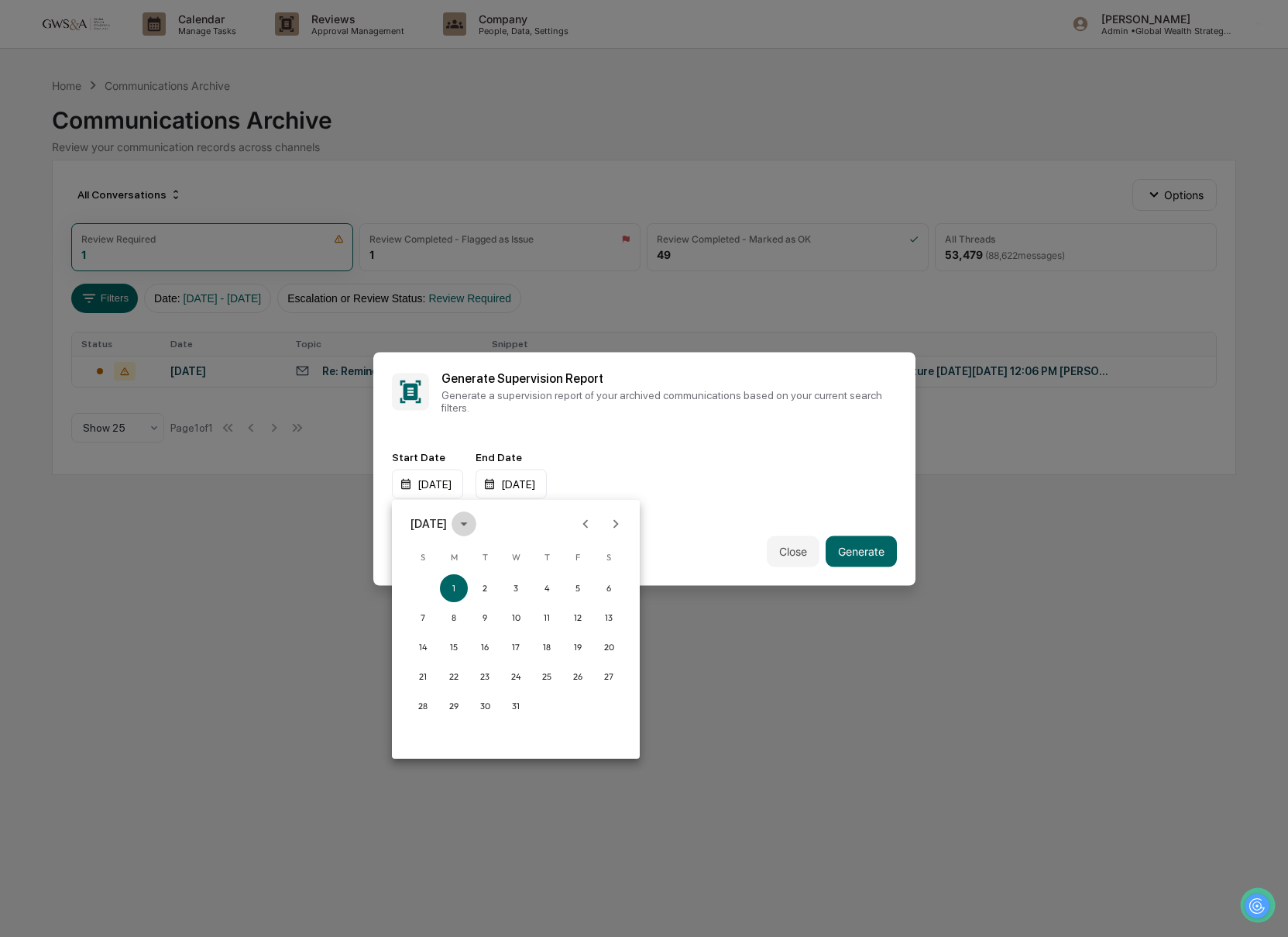
click at [467, 522] on icon "calendar view is open, switch to year view" at bounding box center [463, 524] width 7 height 4
click at [602, 651] on button "2025" at bounding box center [596, 649] width 56 height 27
click at [503, 645] on button "Aug" at bounding box center [515, 641] width 56 height 27
click at [508, 708] on button "27" at bounding box center [515, 705] width 27 height 27
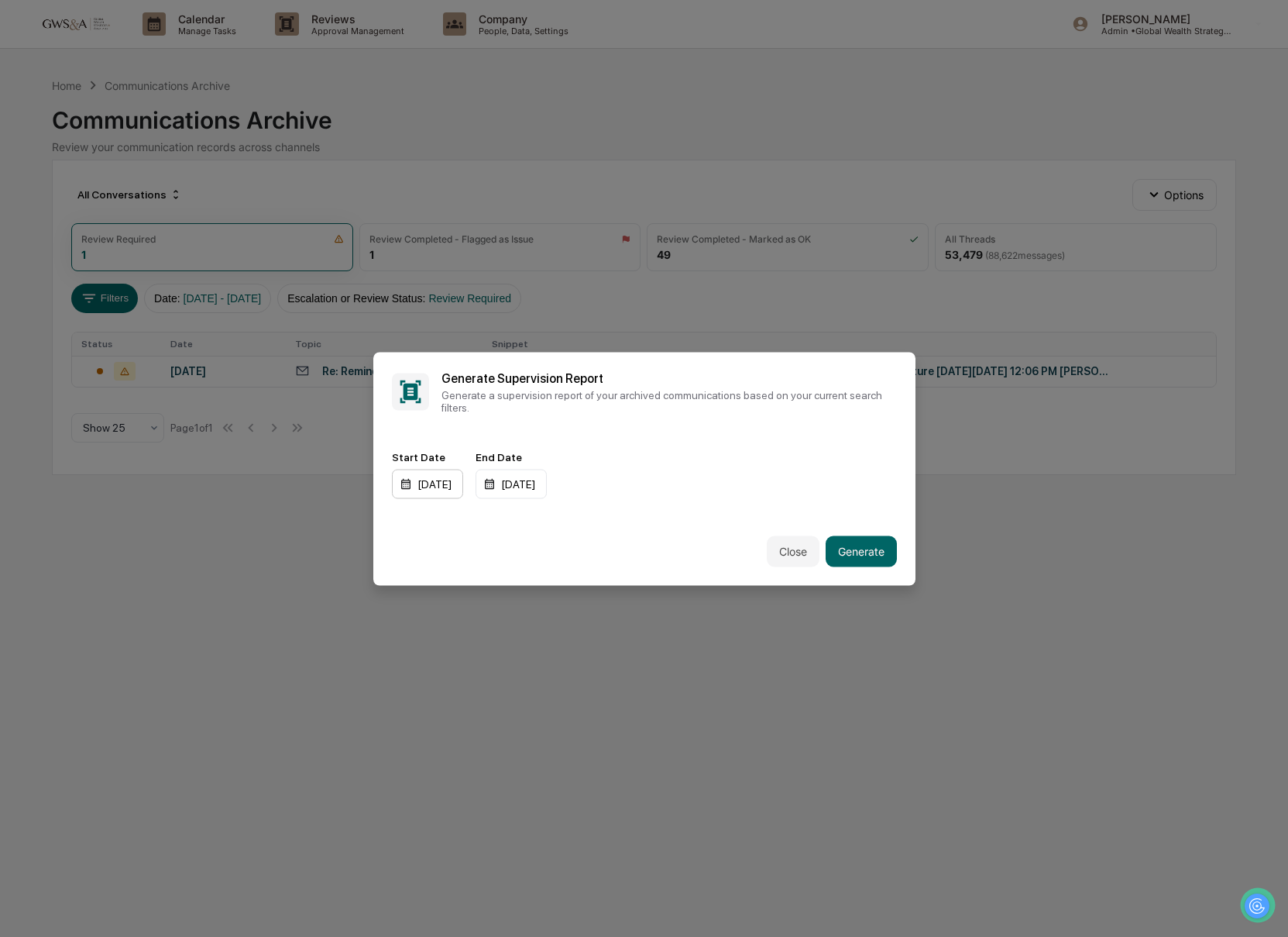
click at [404, 489] on div "08/27/2025" at bounding box center [427, 483] width 71 height 29
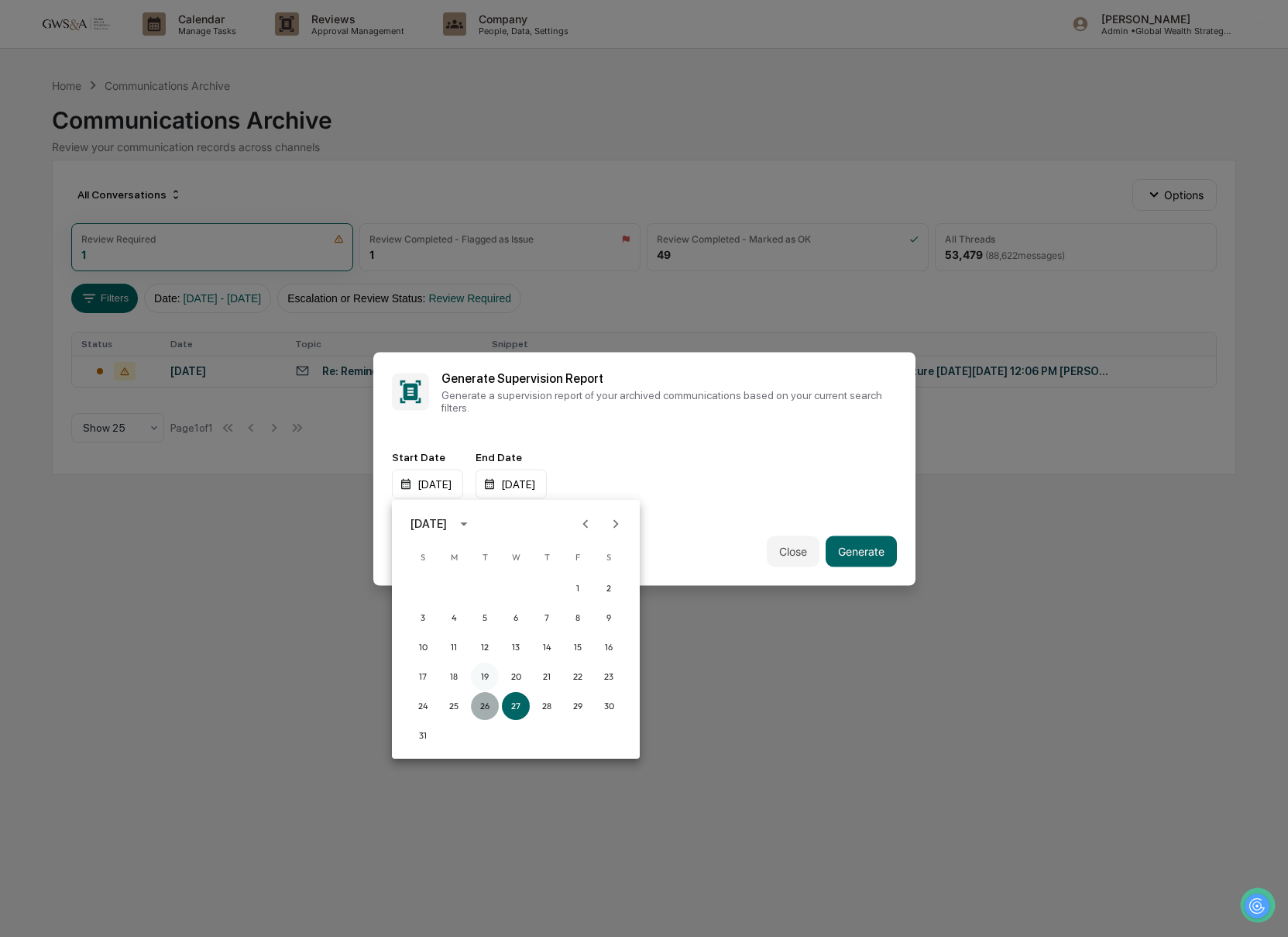
drag, startPoint x: 482, startPoint y: 704, endPoint x: 478, endPoint y: 689, distance: 15.5
click at [482, 704] on button "26" at bounding box center [484, 705] width 27 height 27
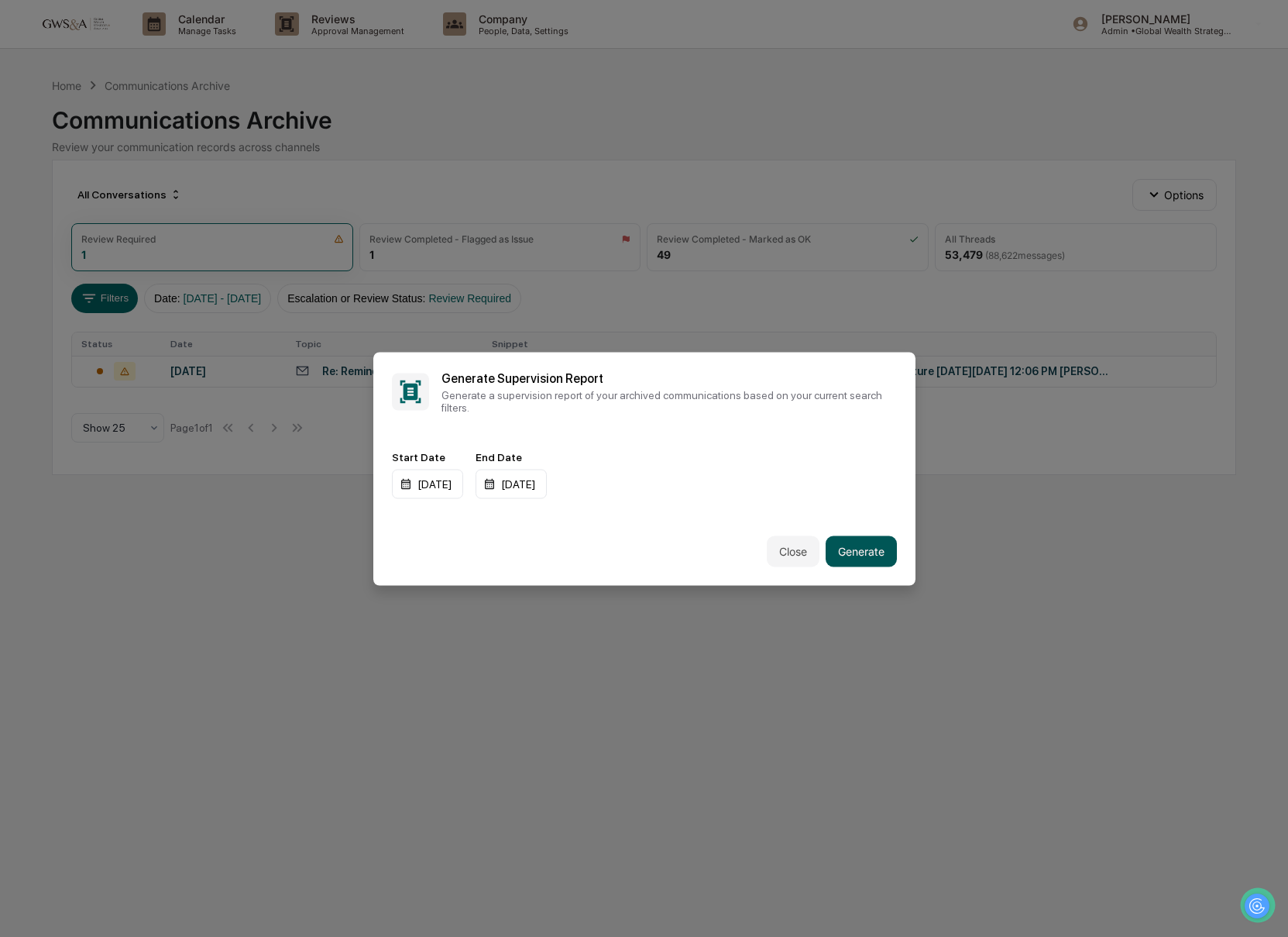
click at [851, 557] on button "Generate" at bounding box center [861, 550] width 71 height 31
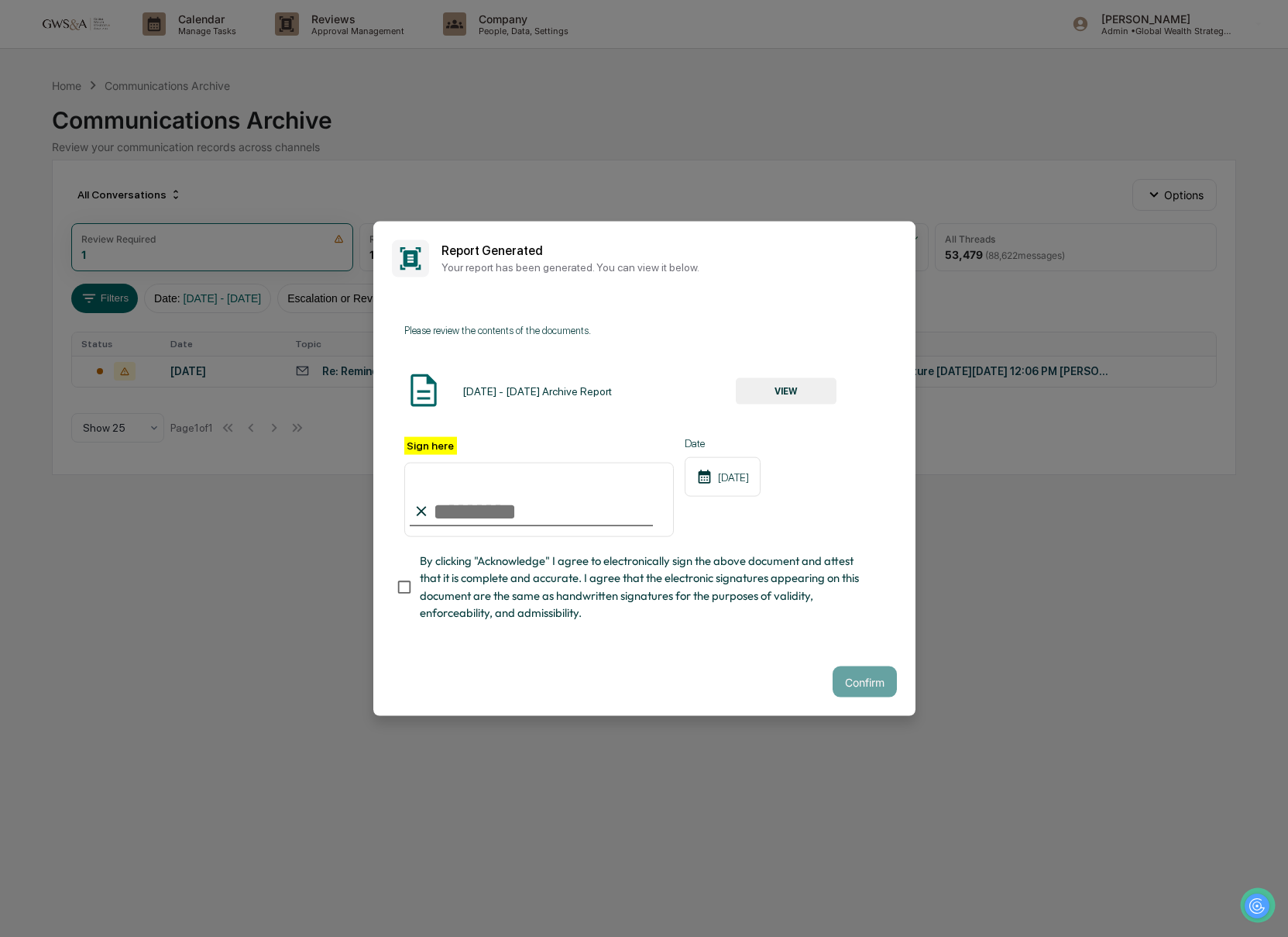
drag, startPoint x: 485, startPoint y: 506, endPoint x: 482, endPoint y: 516, distance: 10.4
click at [485, 506] on input "Sign here" at bounding box center [539, 499] width 270 height 74
type input "**********"
click at [796, 394] on button "VIEW" at bounding box center [786, 391] width 100 height 27
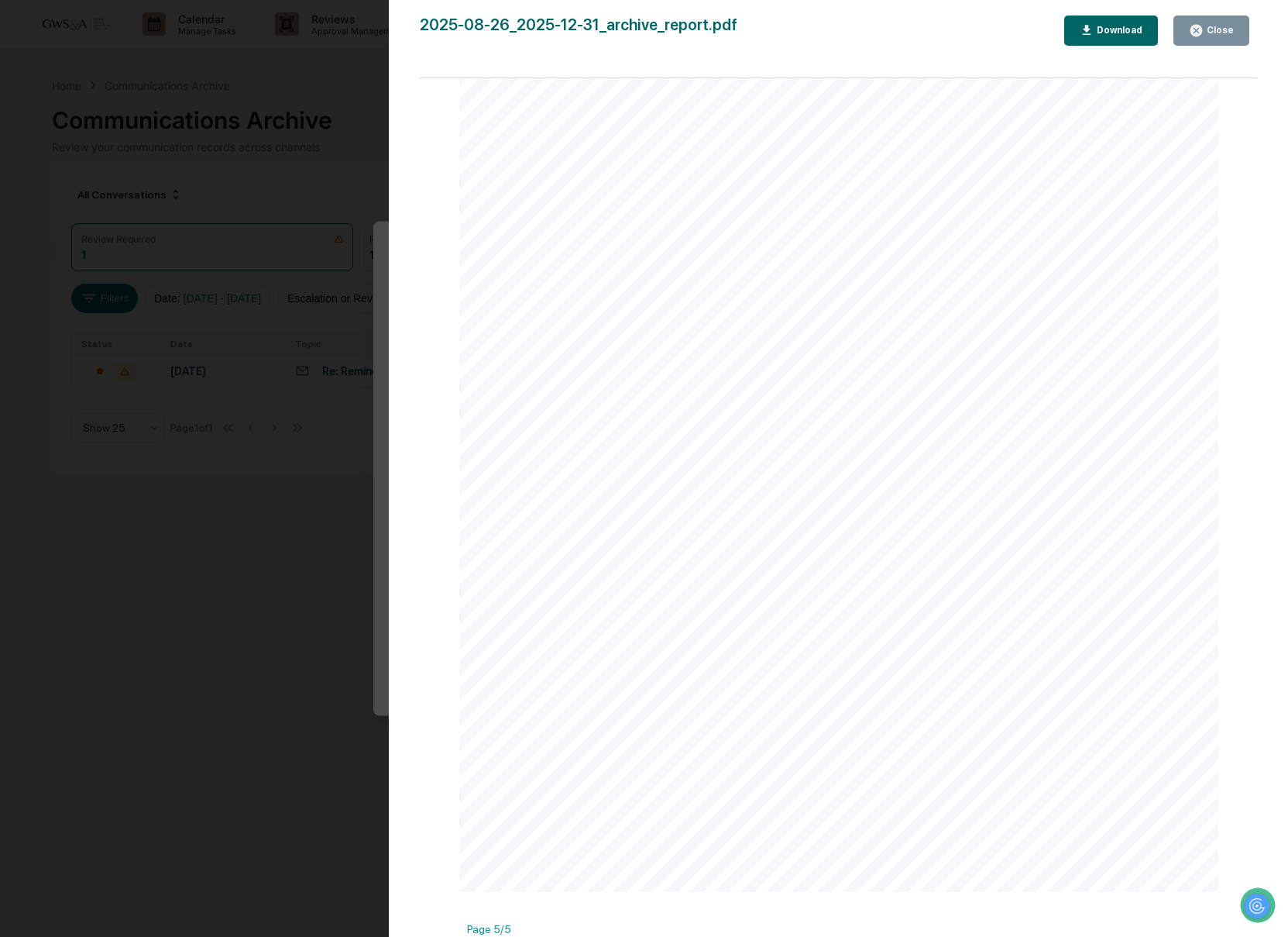
scroll to position [3672, 0]
click at [1131, 34] on div "Download" at bounding box center [1118, 29] width 49 height 10
click at [1209, 39] on button "Close" at bounding box center [1211, 30] width 76 height 30
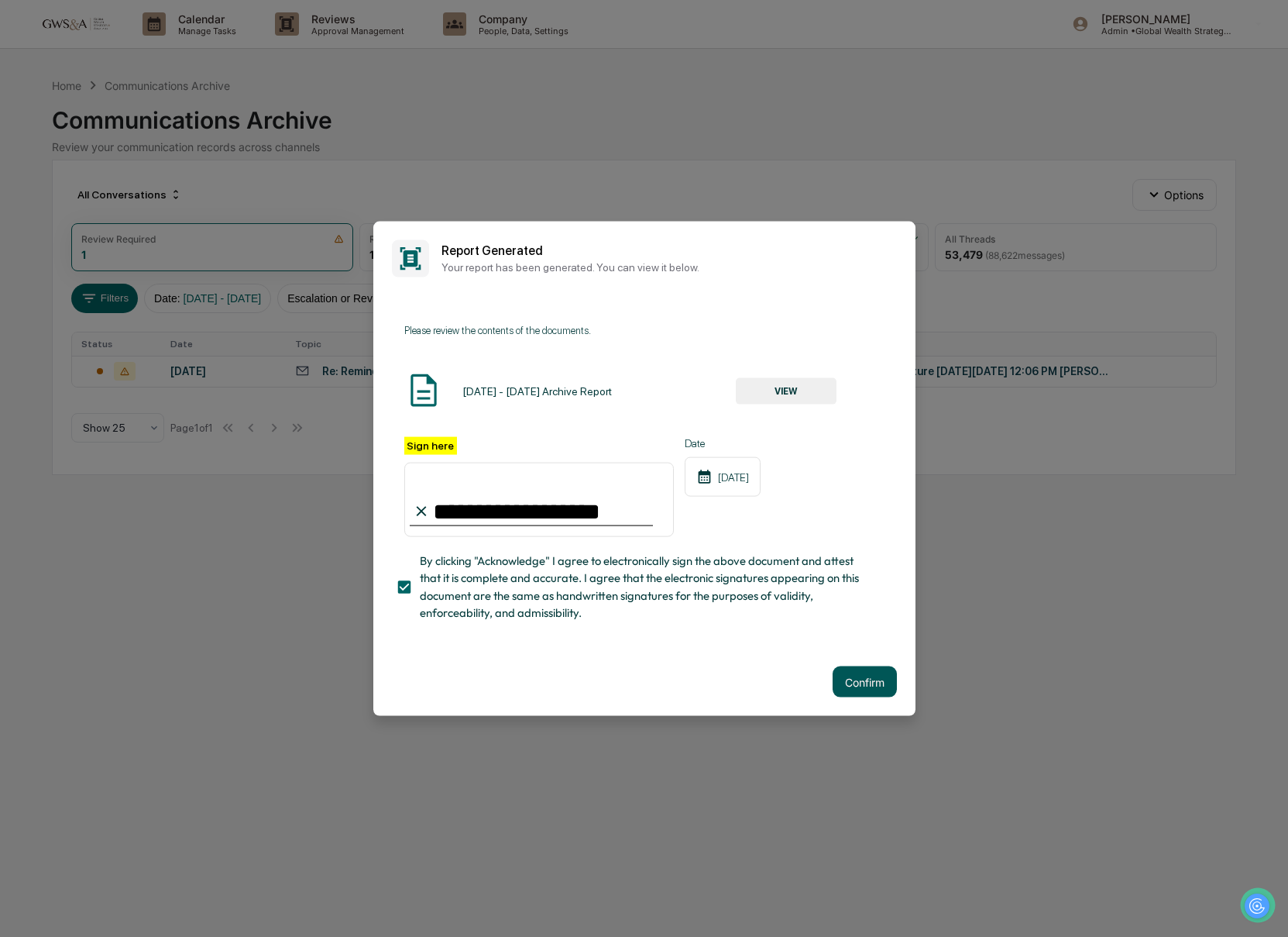
click at [859, 666] on button "Confirm" at bounding box center [865, 681] width 64 height 31
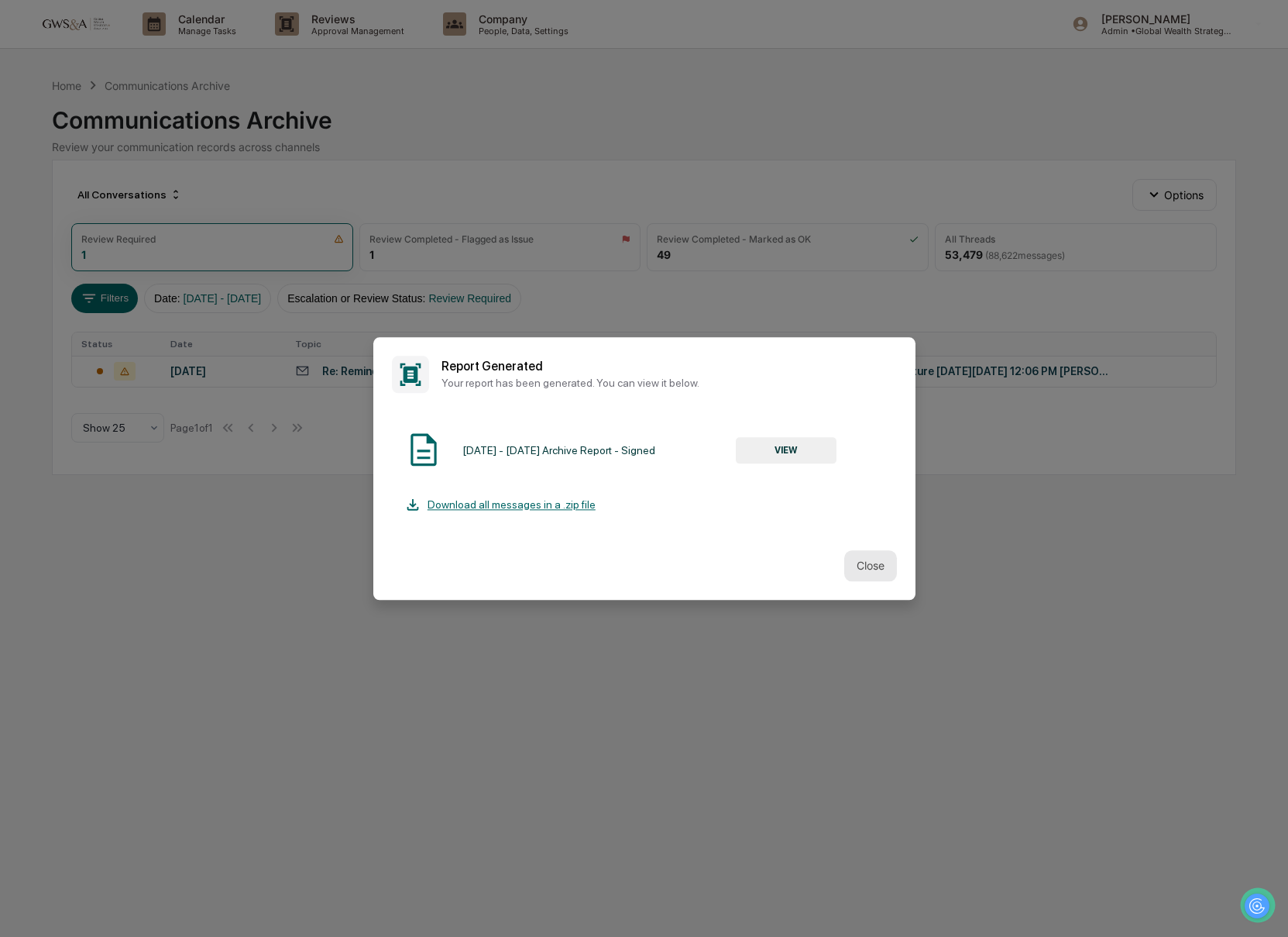
click at [866, 560] on button "Close" at bounding box center [870, 566] width 53 height 31
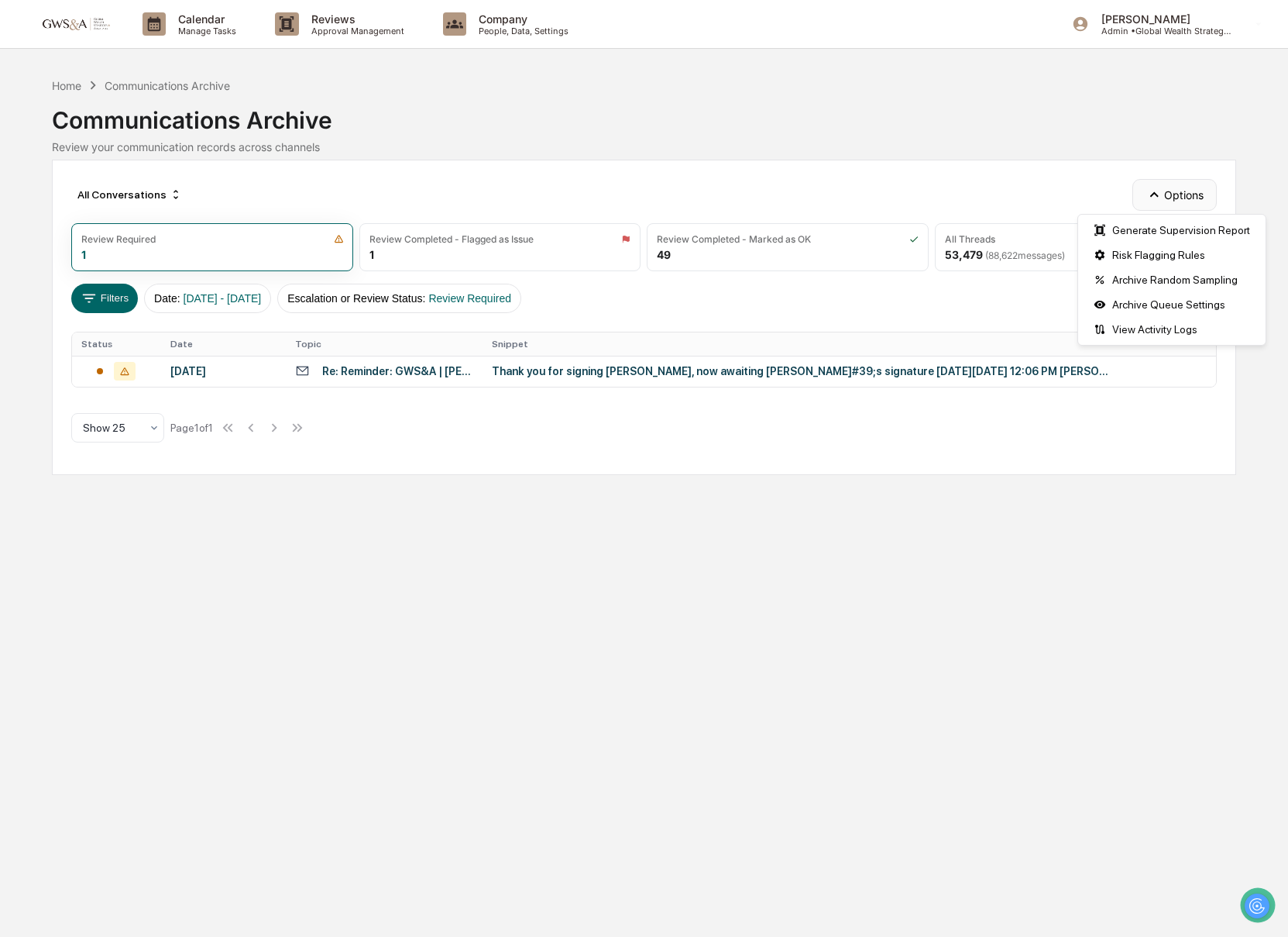
click at [1175, 190] on button "Options" at bounding box center [1173, 194] width 84 height 31
click at [1048, 157] on div "Home Communications Archive Communications Archive Review your communication re…" at bounding box center [644, 117] width 1185 height 86
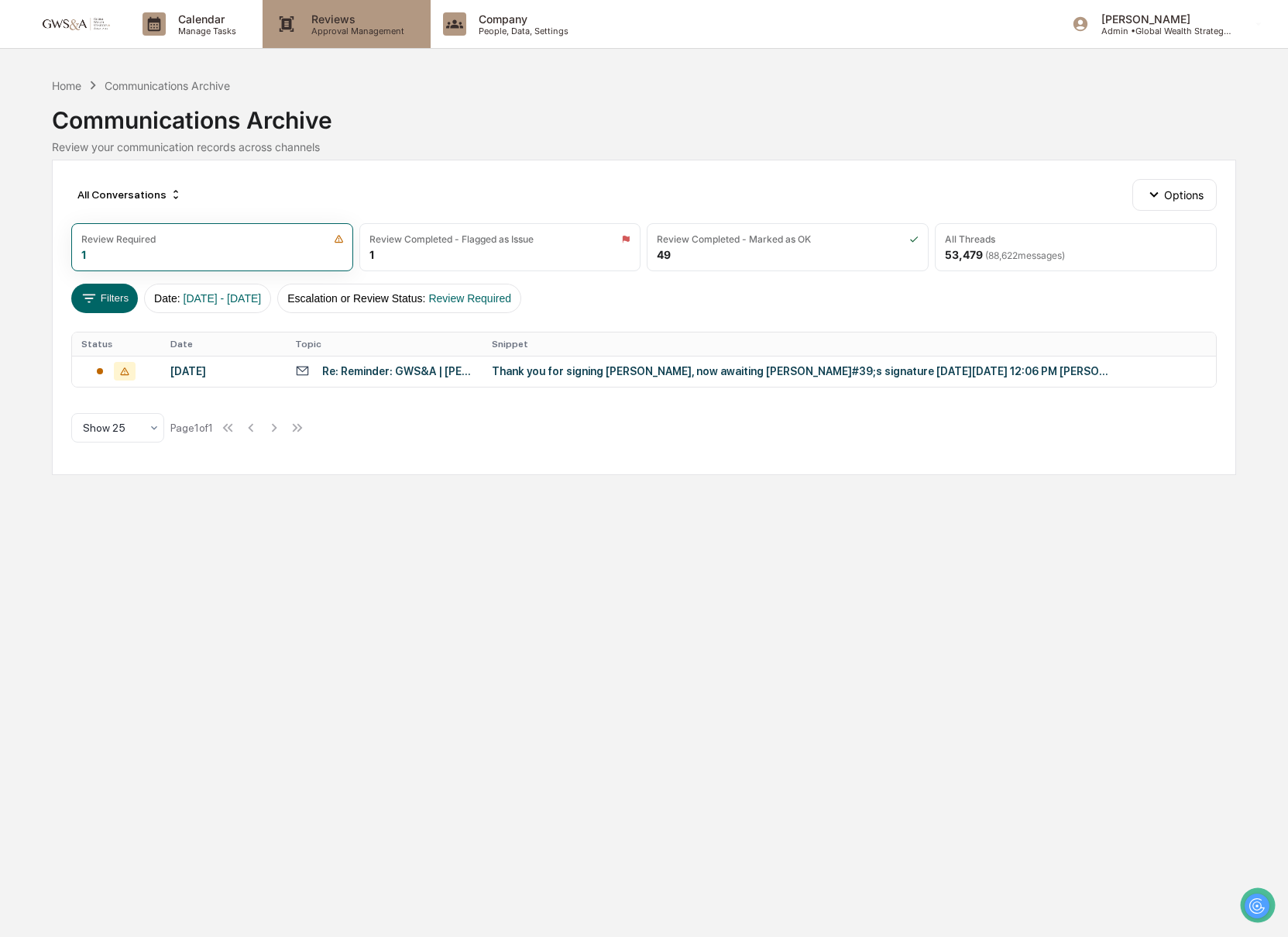
click at [391, 21] on p "Reviews" at bounding box center [355, 19] width 113 height 13
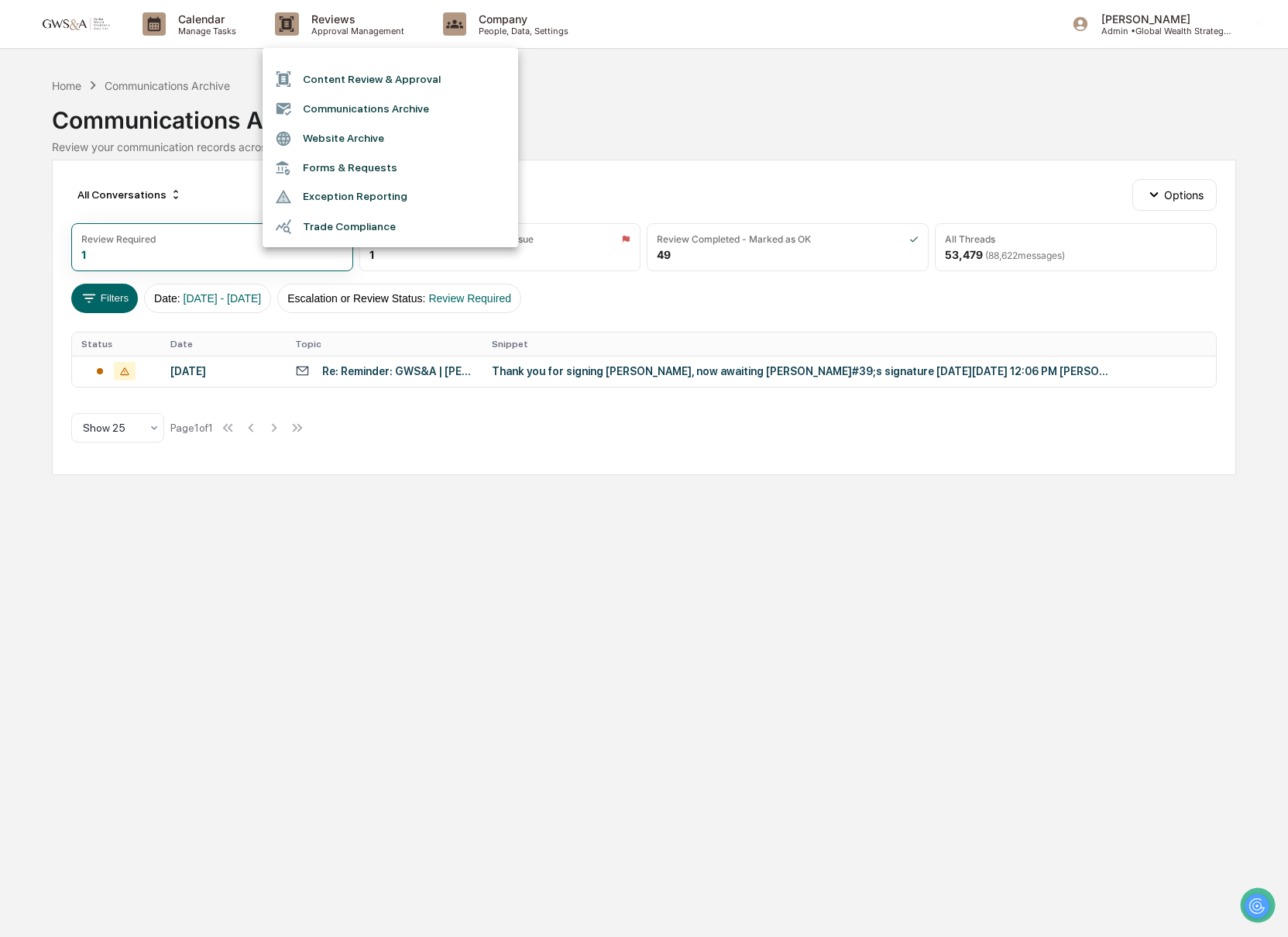
click at [845, 189] on div at bounding box center [644, 468] width 1288 height 937
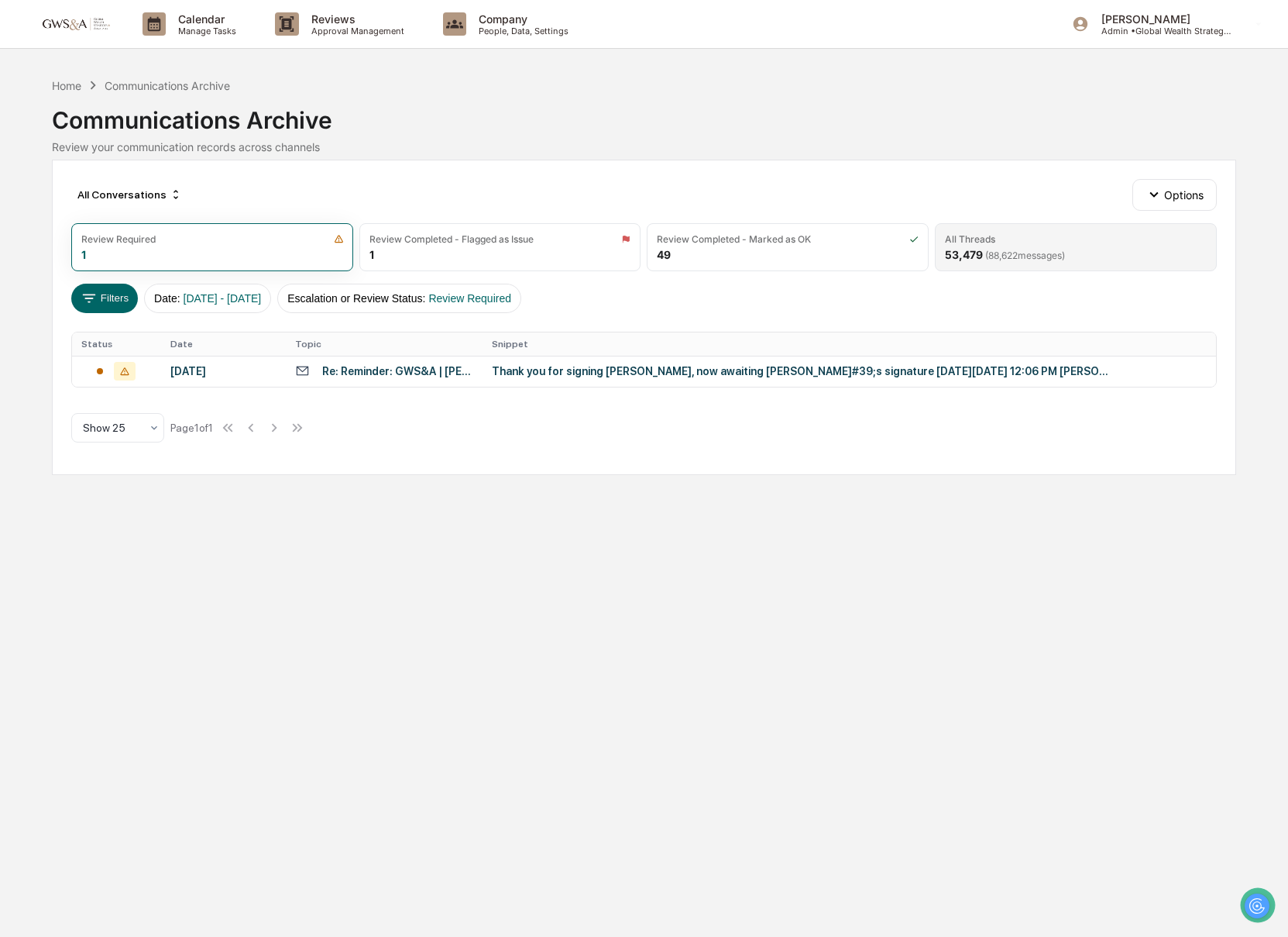
click at [1096, 243] on div "All Threads" at bounding box center [1076, 239] width 261 height 11
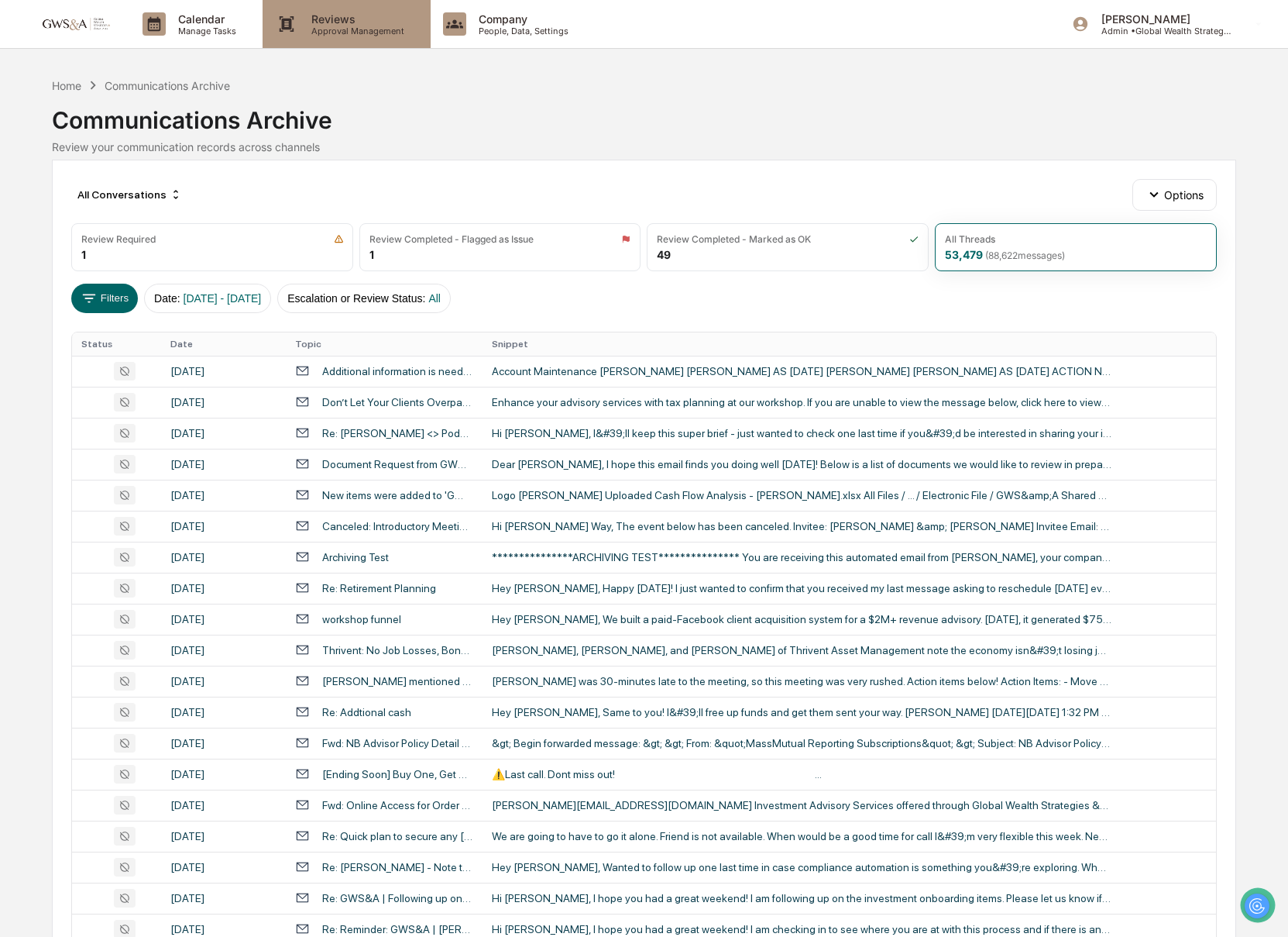
click at [338, 30] on p "Approval Management" at bounding box center [355, 30] width 113 height 10
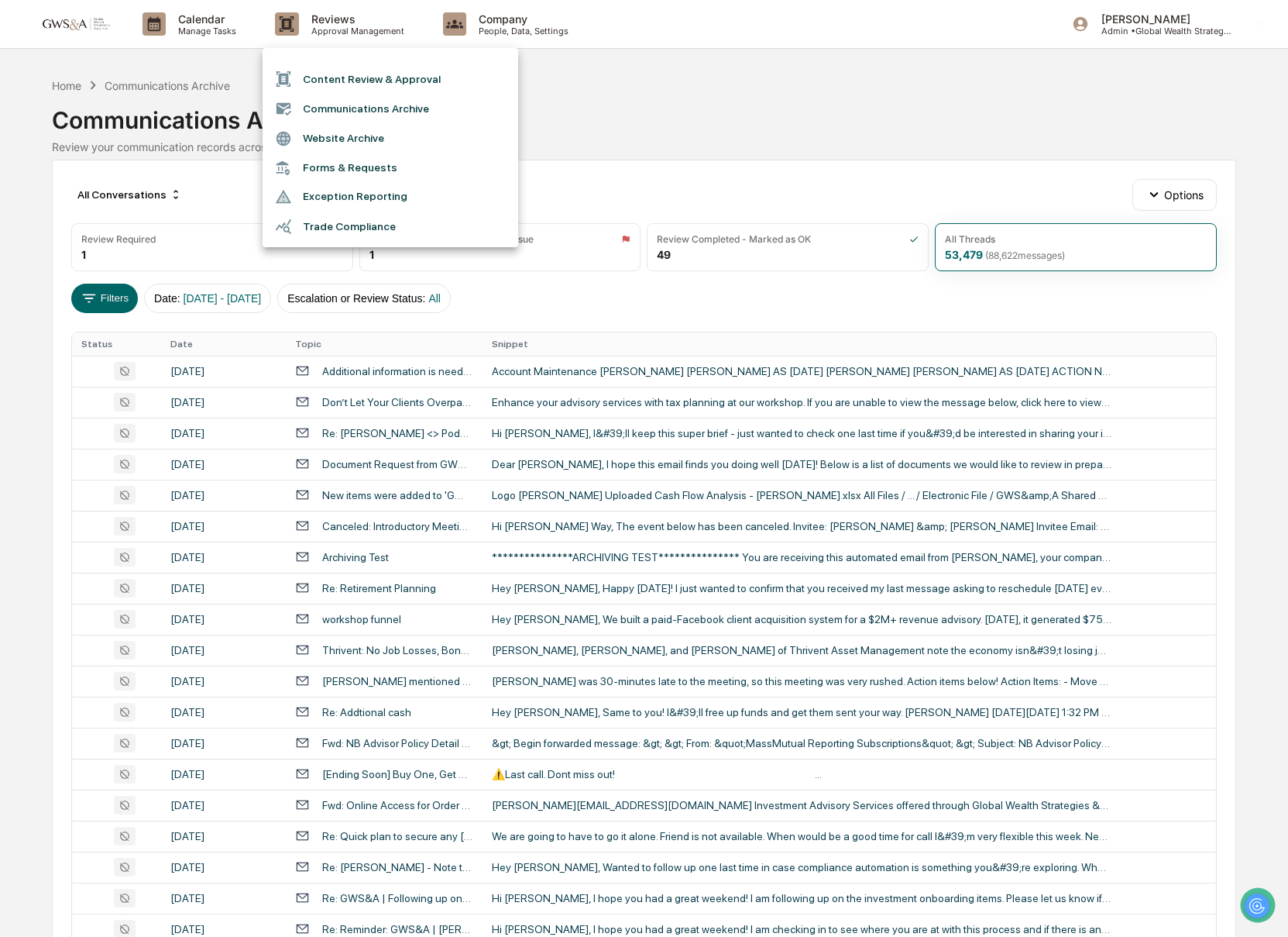
click at [575, 14] on div at bounding box center [644, 468] width 1288 height 937
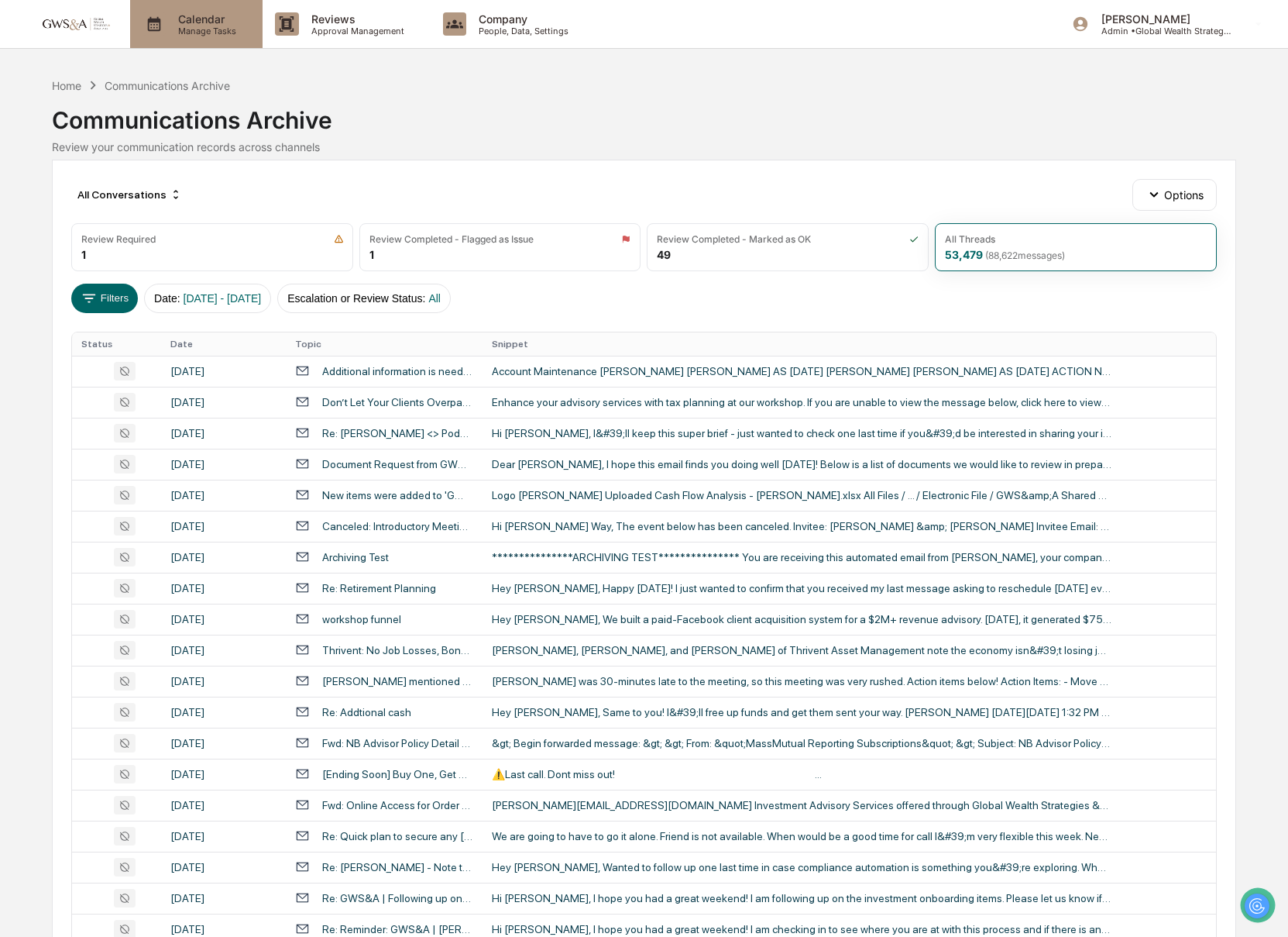
click at [244, 21] on div "Calendar Manage Tasks" at bounding box center [194, 24] width 116 height 24
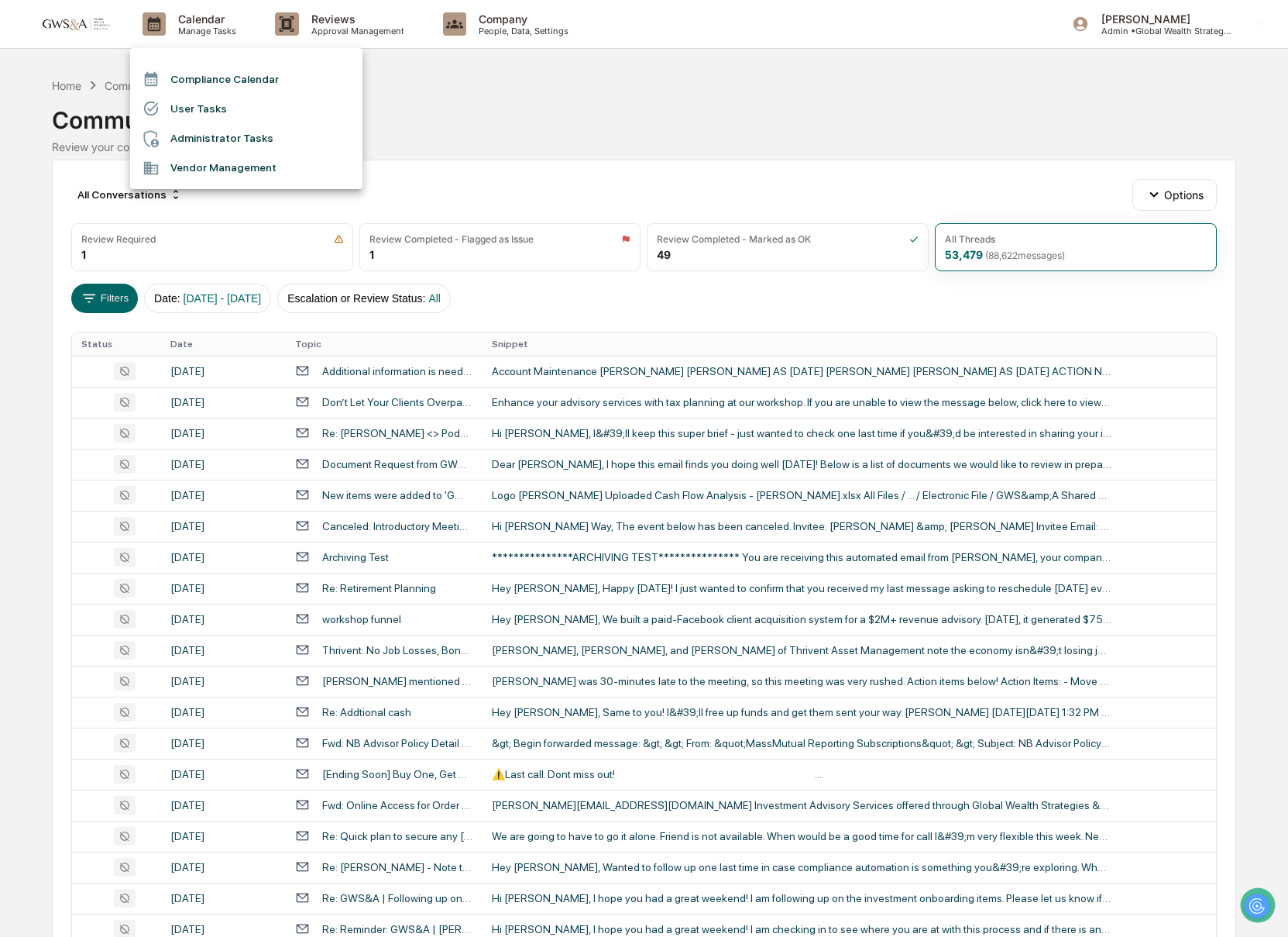
click at [492, 32] on div at bounding box center [644, 468] width 1288 height 937
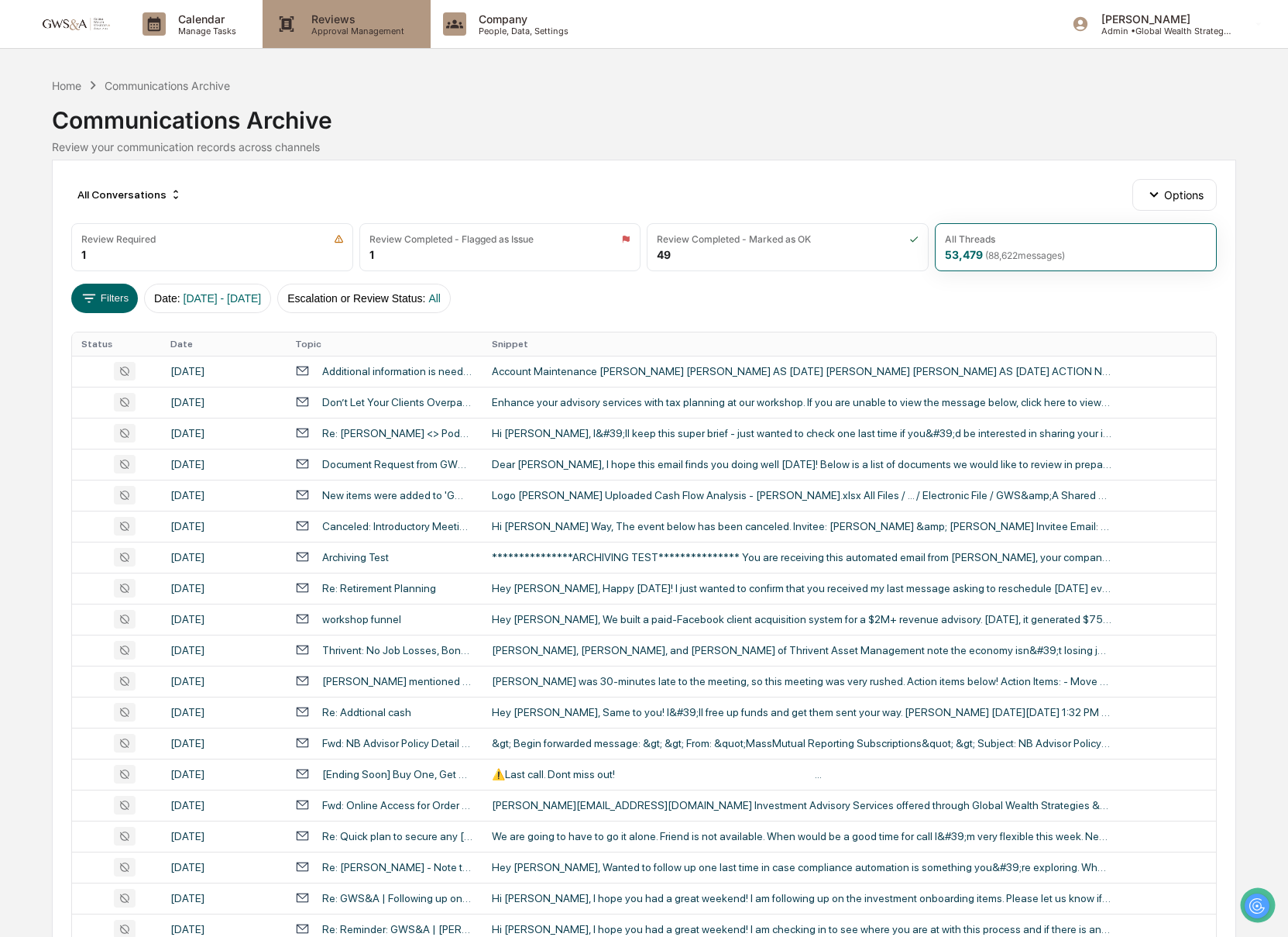
click at [377, 28] on p "Approval Management" at bounding box center [355, 30] width 113 height 10
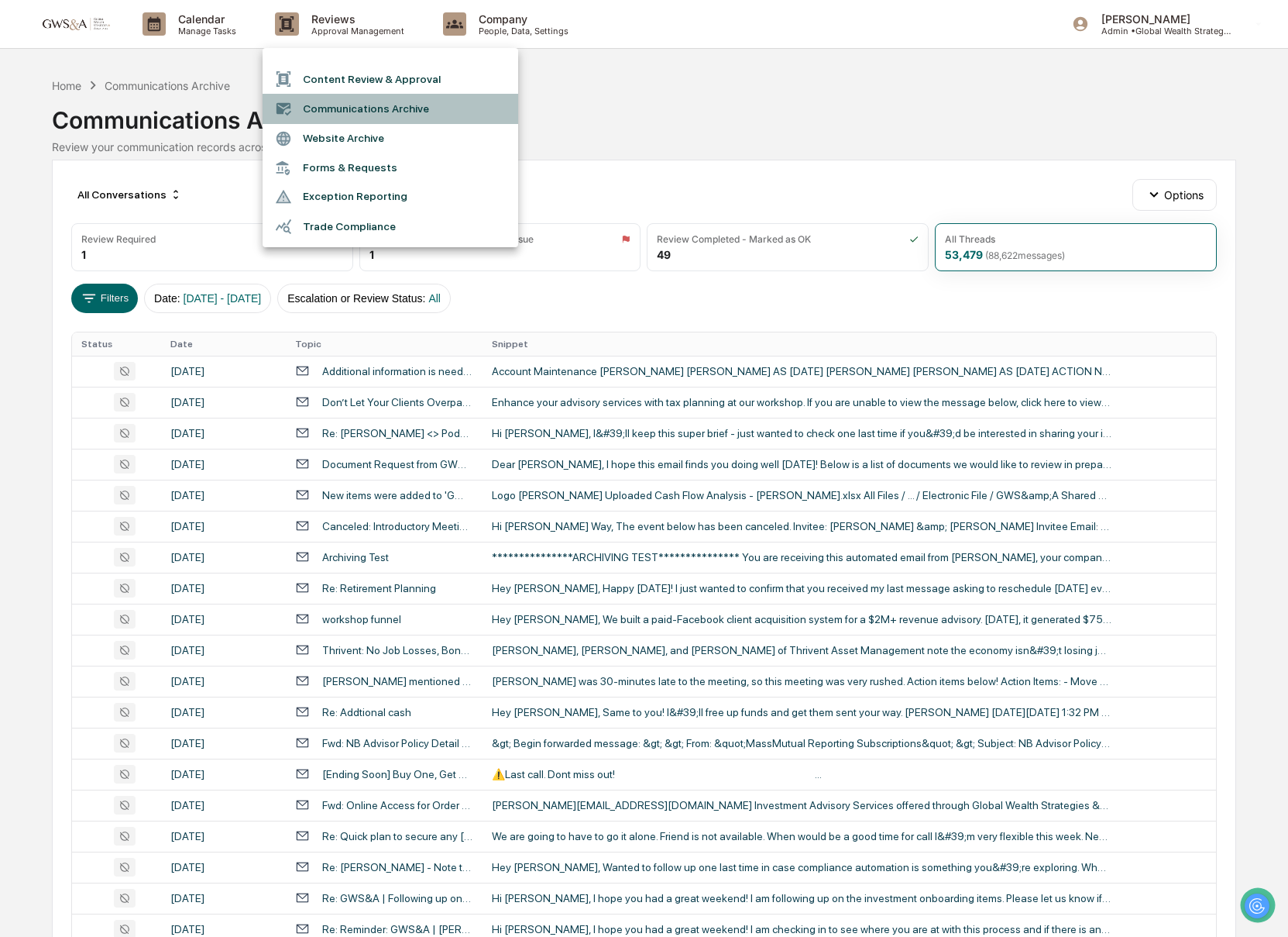
click at [391, 113] on li "Communications Archive" at bounding box center [390, 108] width 256 height 29
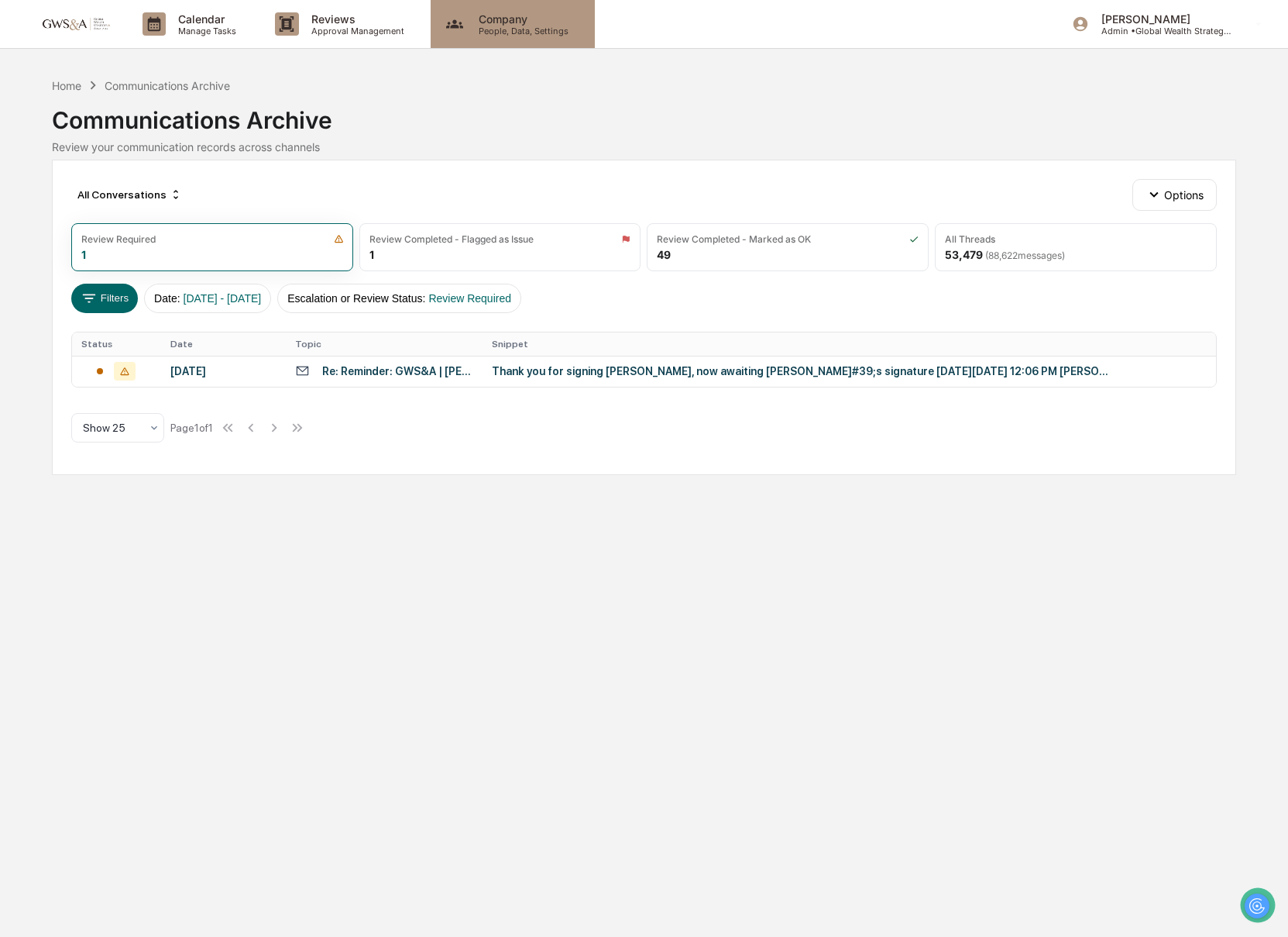
drag, startPoint x: 471, startPoint y: 50, endPoint x: 477, endPoint y: 40, distance: 11.7
click at [472, 49] on div "Calendar Manage Tasks Reviews Approval Management Company People, Data, Setting…" at bounding box center [644, 468] width 1288 height 937
click at [492, 26] on p "People, Data, Settings" at bounding box center [521, 30] width 110 height 10
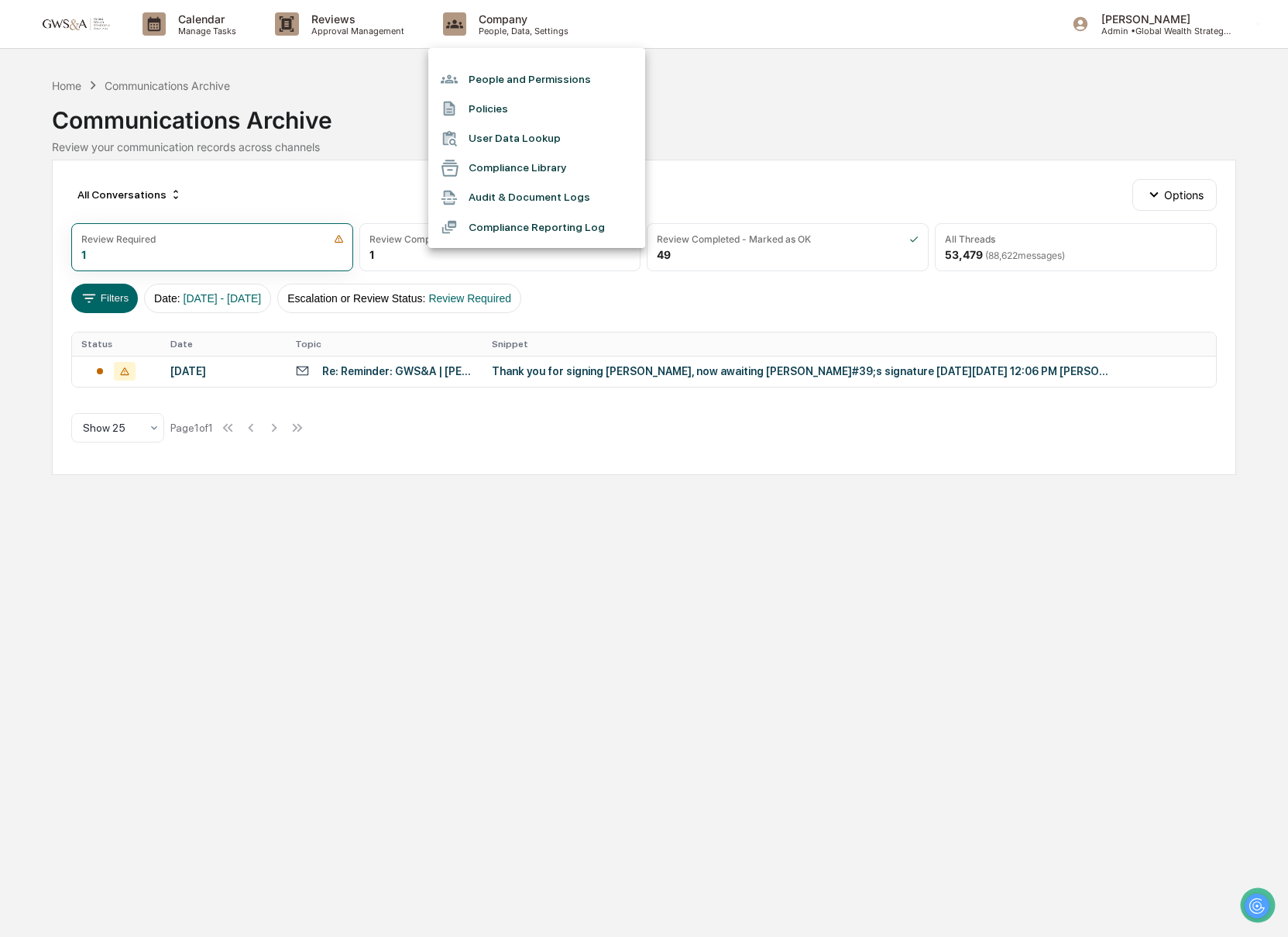
click at [567, 204] on li "Audit & Document Logs" at bounding box center [536, 197] width 217 height 29
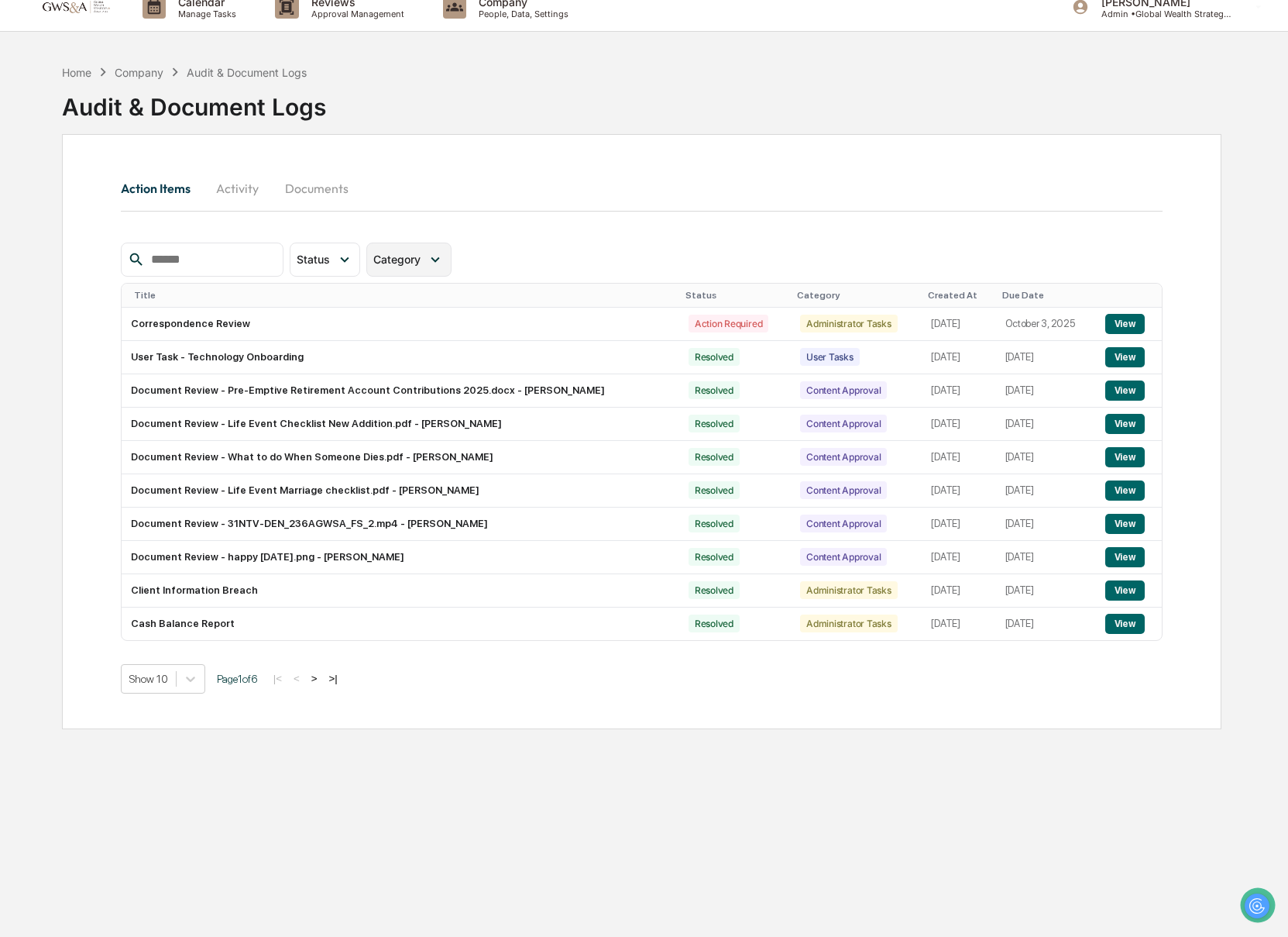
scroll to position [27, 0]
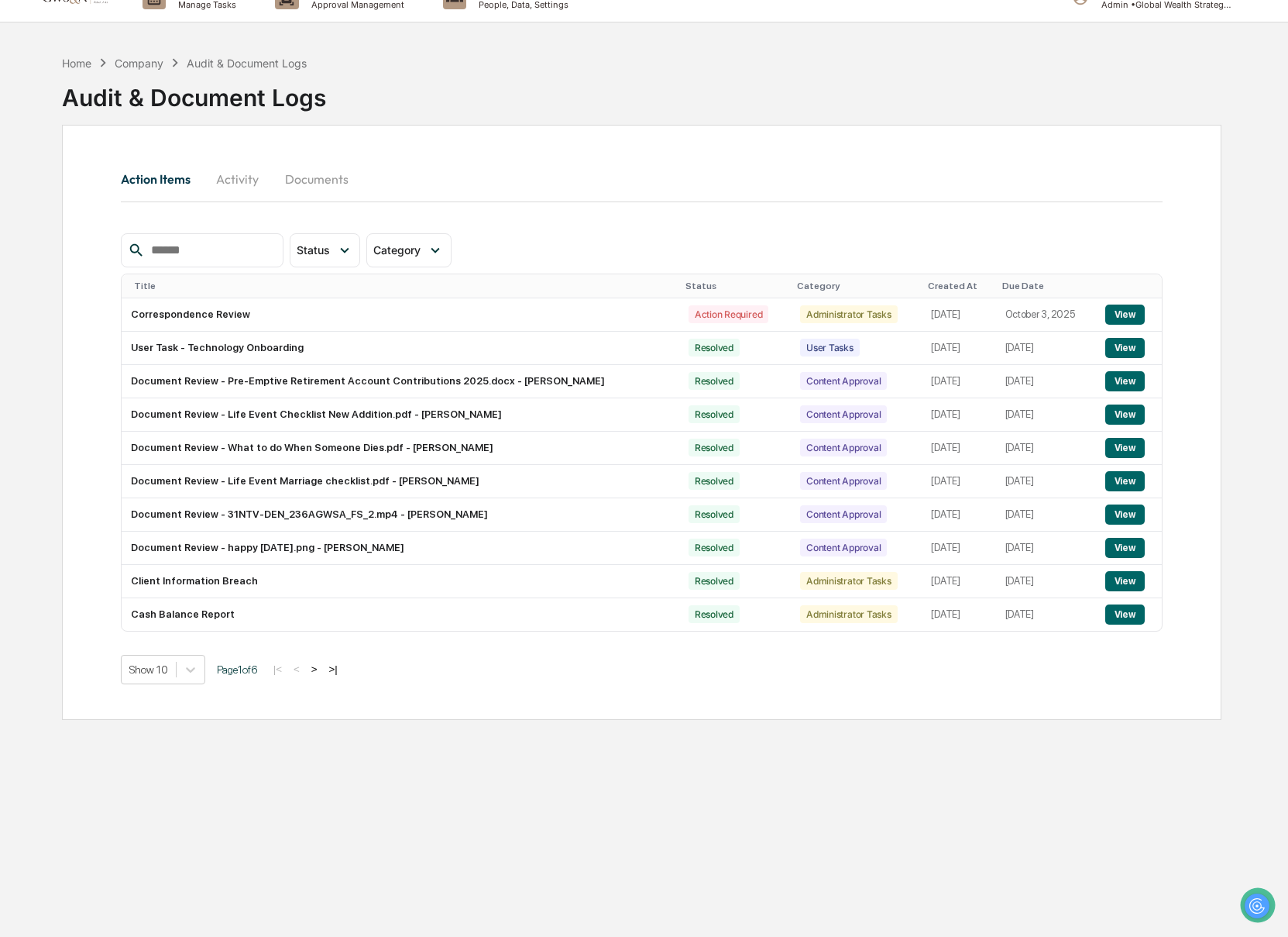
click at [239, 173] on button "Activity" at bounding box center [238, 178] width 70 height 37
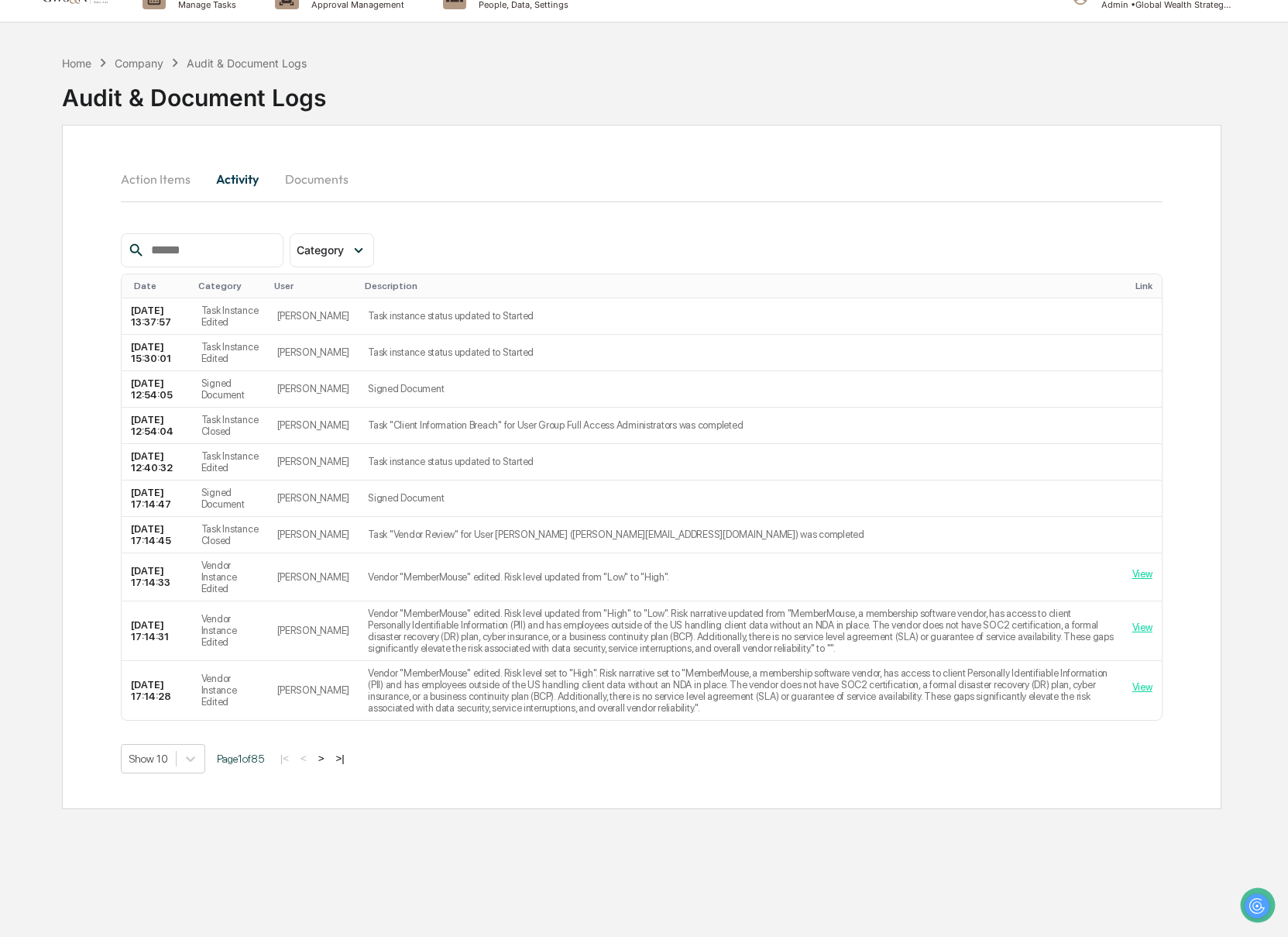
click at [176, 186] on button "Action Items" at bounding box center [162, 178] width 82 height 37
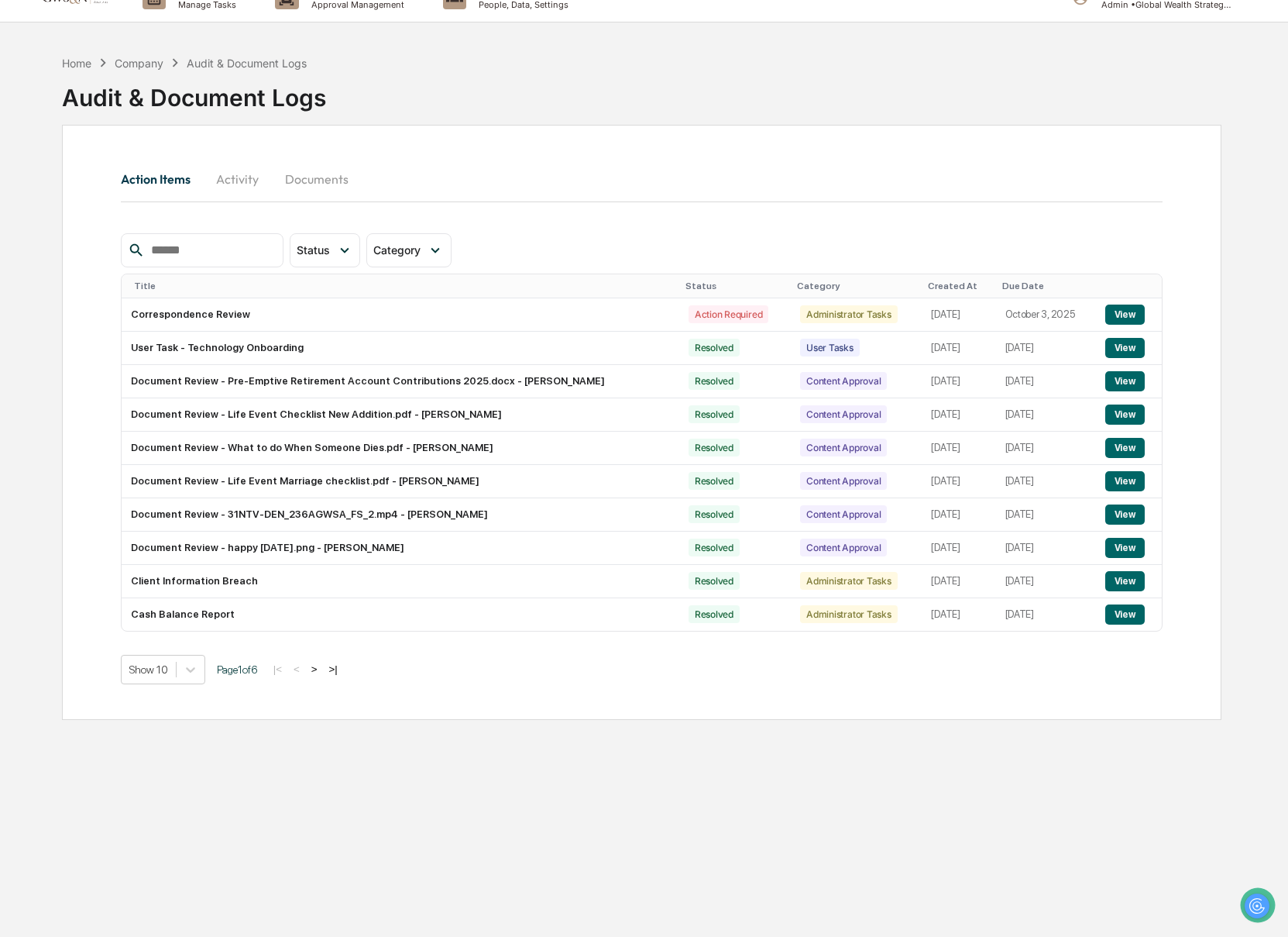
click at [328, 183] on button "Documents" at bounding box center [316, 178] width 88 height 37
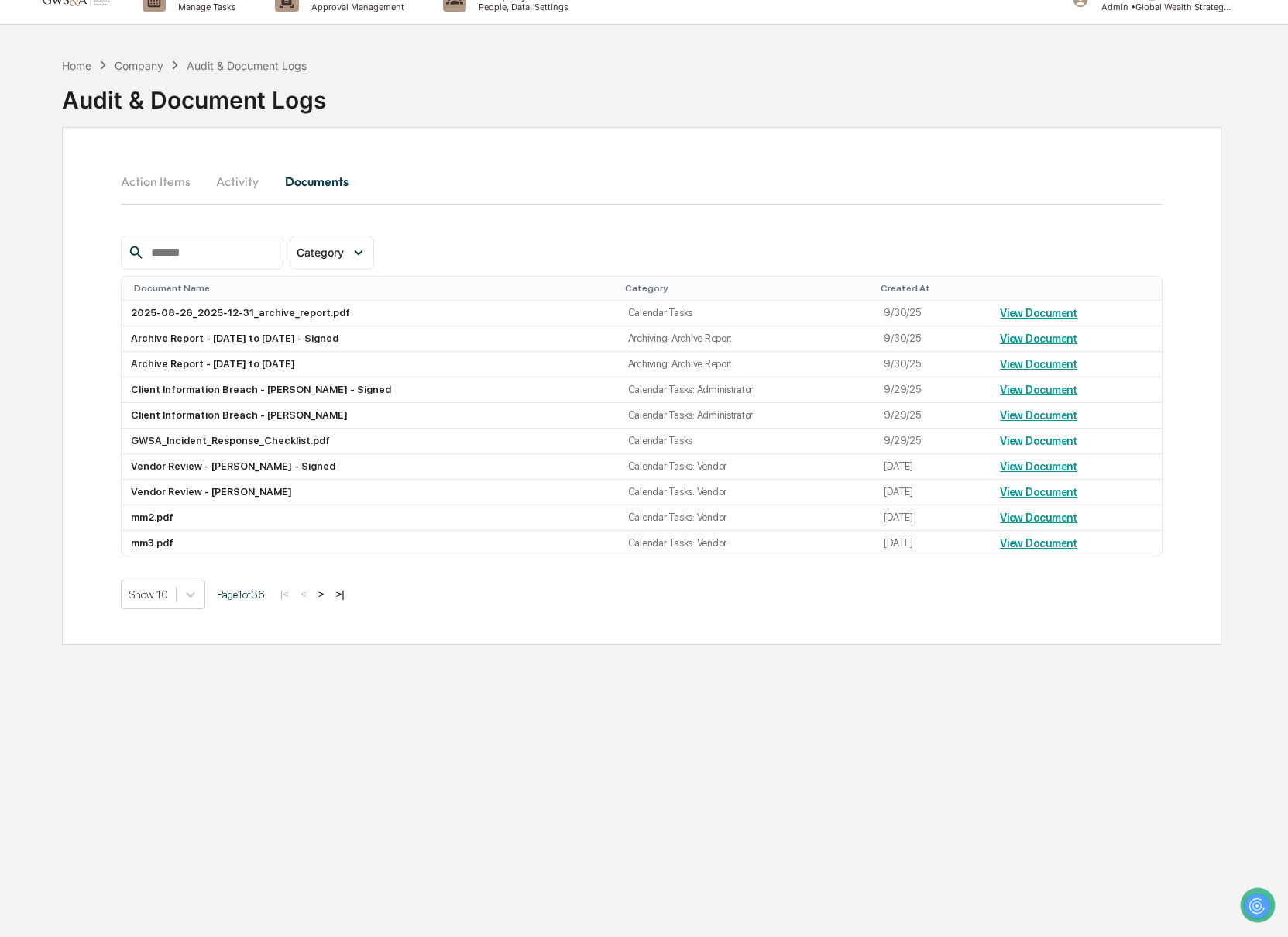
click at [195, 250] on input "text" at bounding box center [210, 252] width 132 height 20
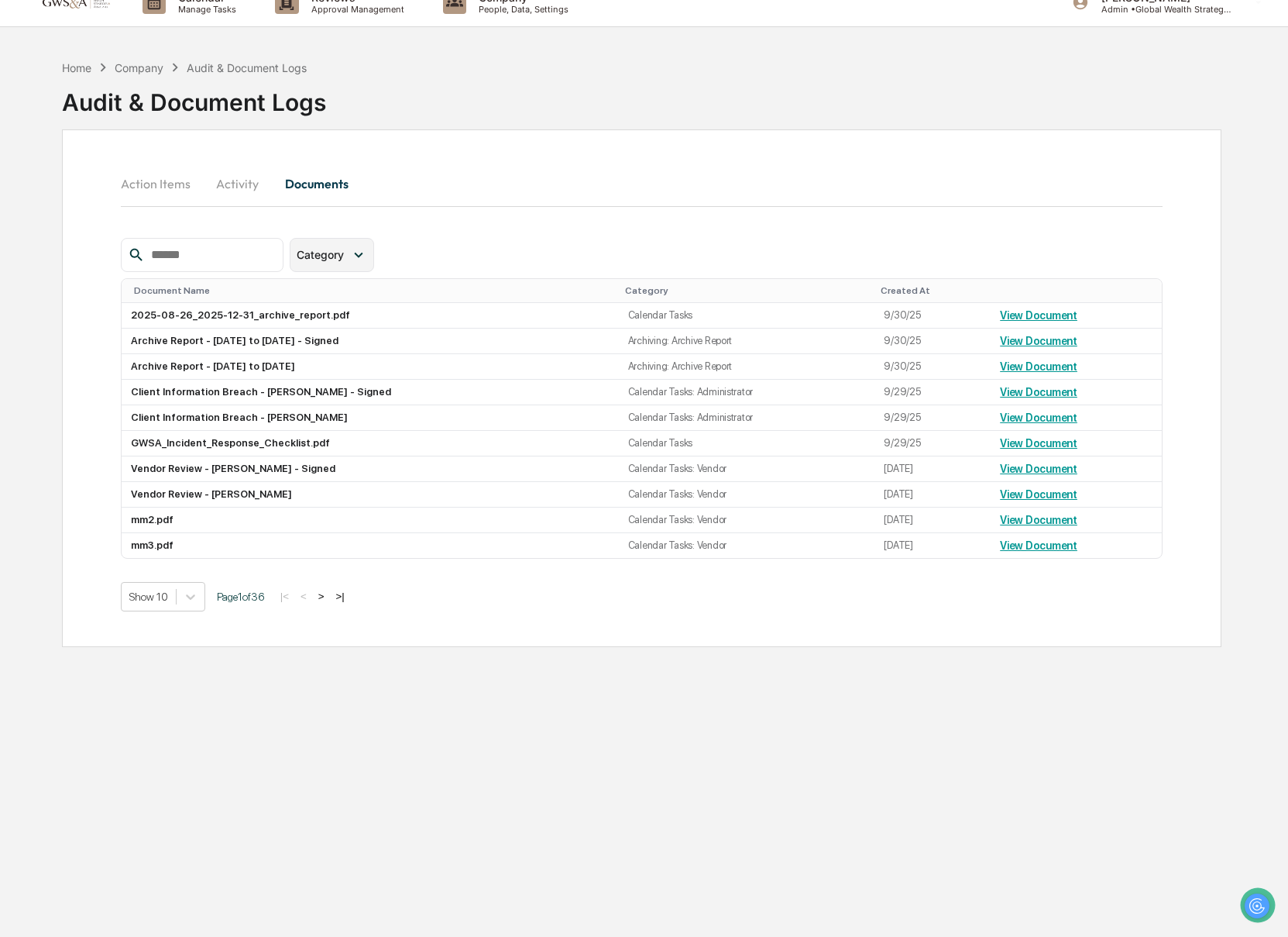
click at [350, 261] on div "Category" at bounding box center [323, 255] width 53 height 13
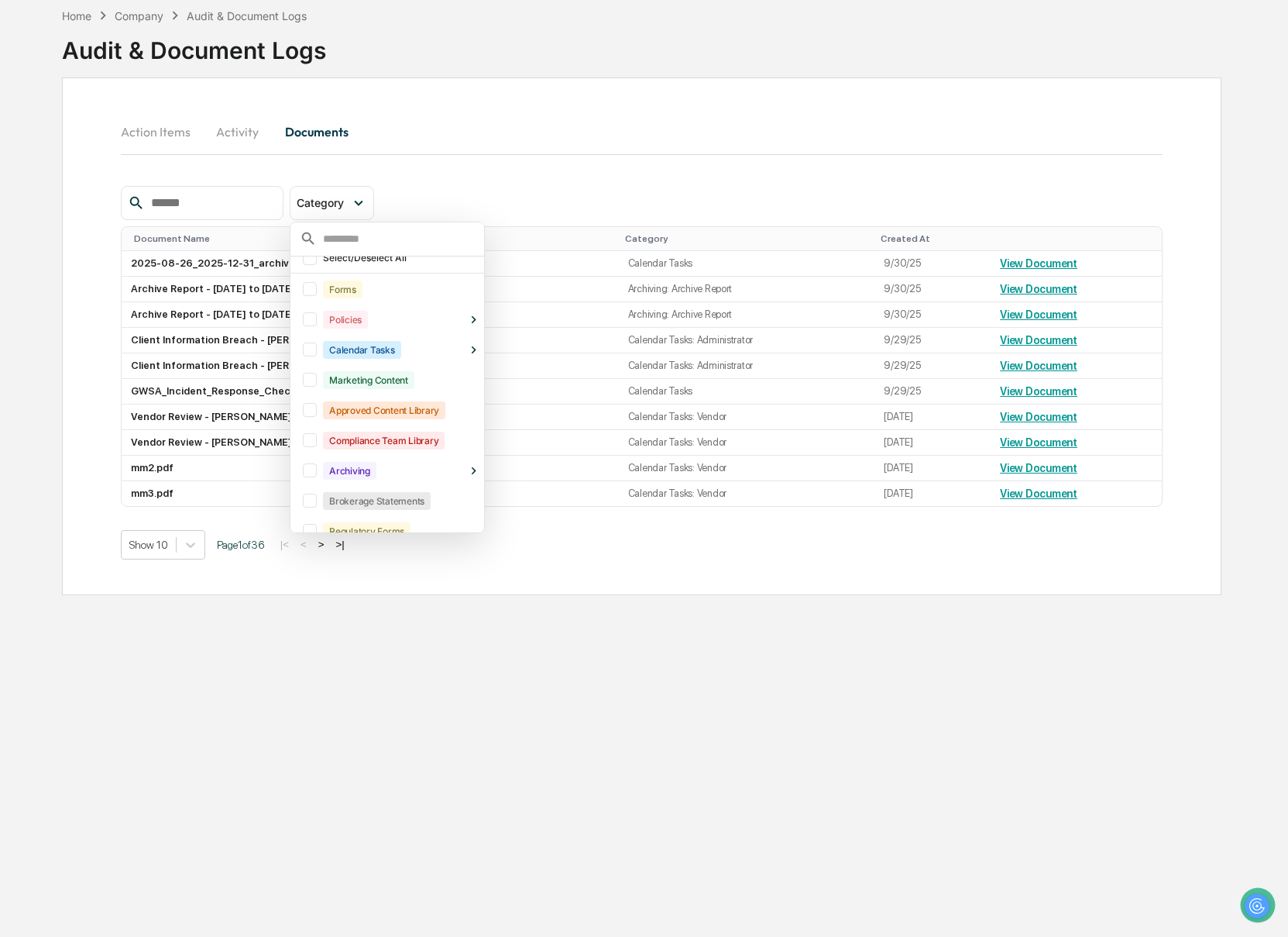
scroll to position [0, 0]
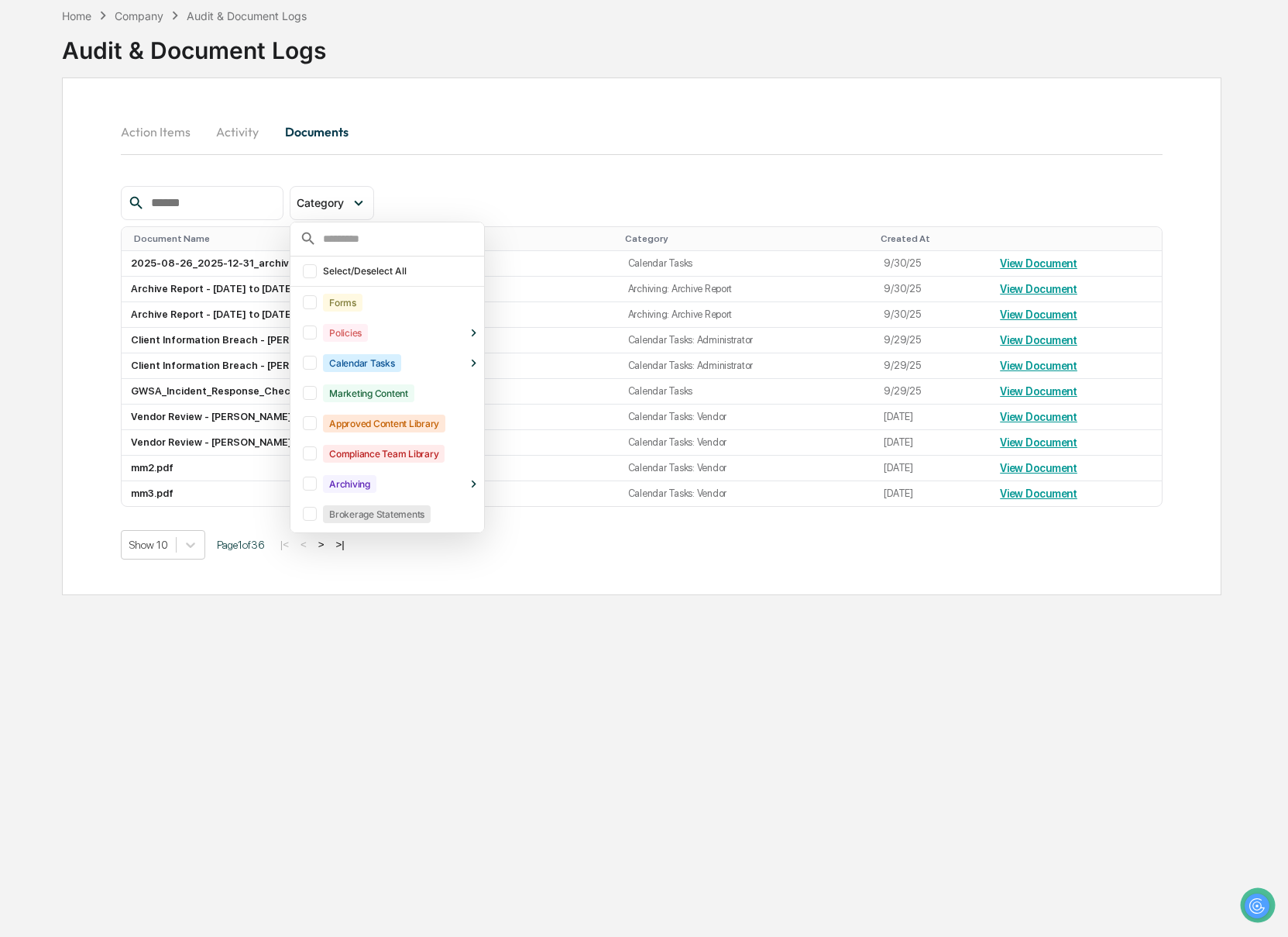
click at [475, 366] on icon at bounding box center [474, 363] width 15 height 15
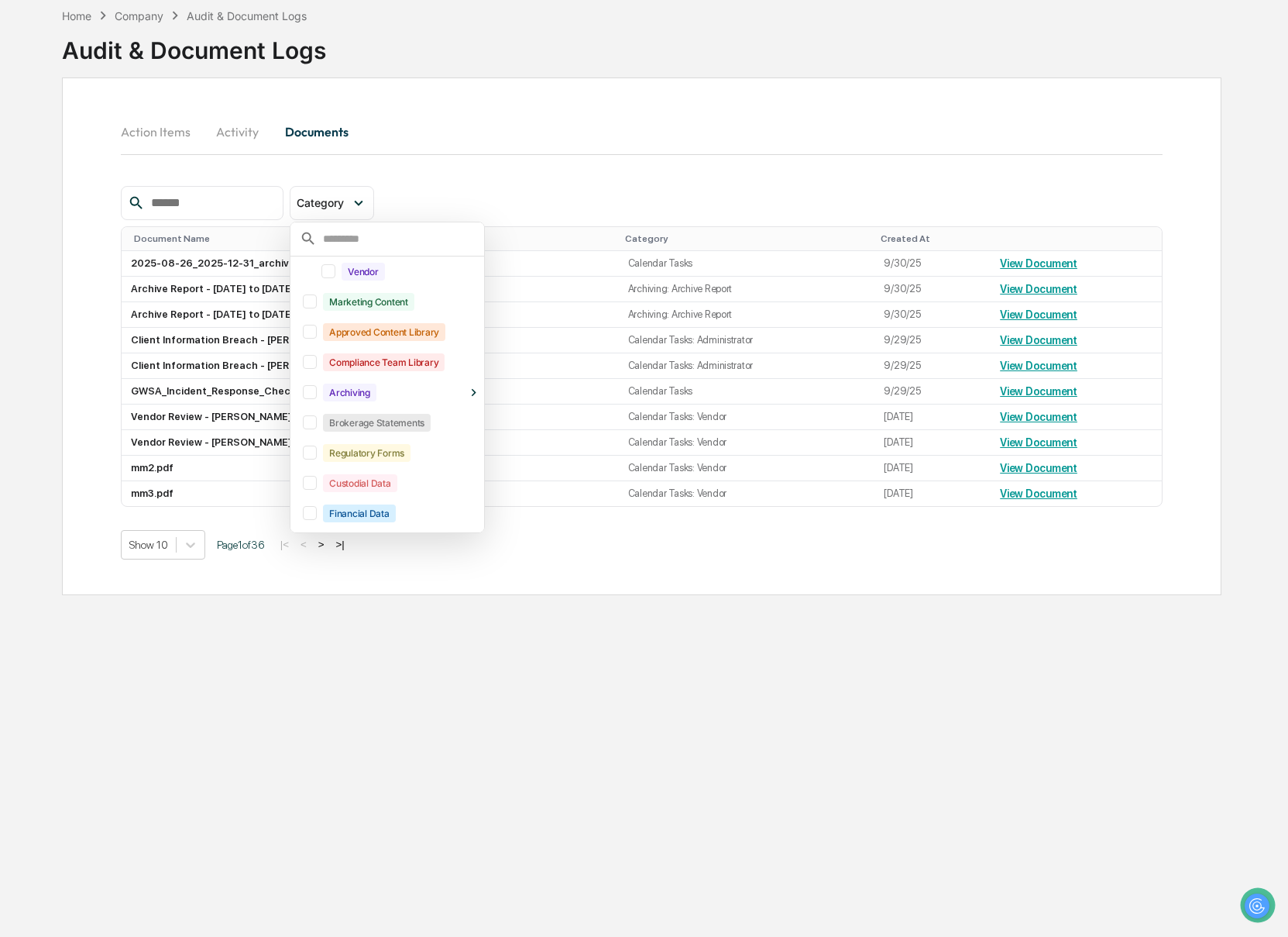
scroll to position [178, 0]
click at [474, 388] on icon at bounding box center [474, 388] width 15 height 15
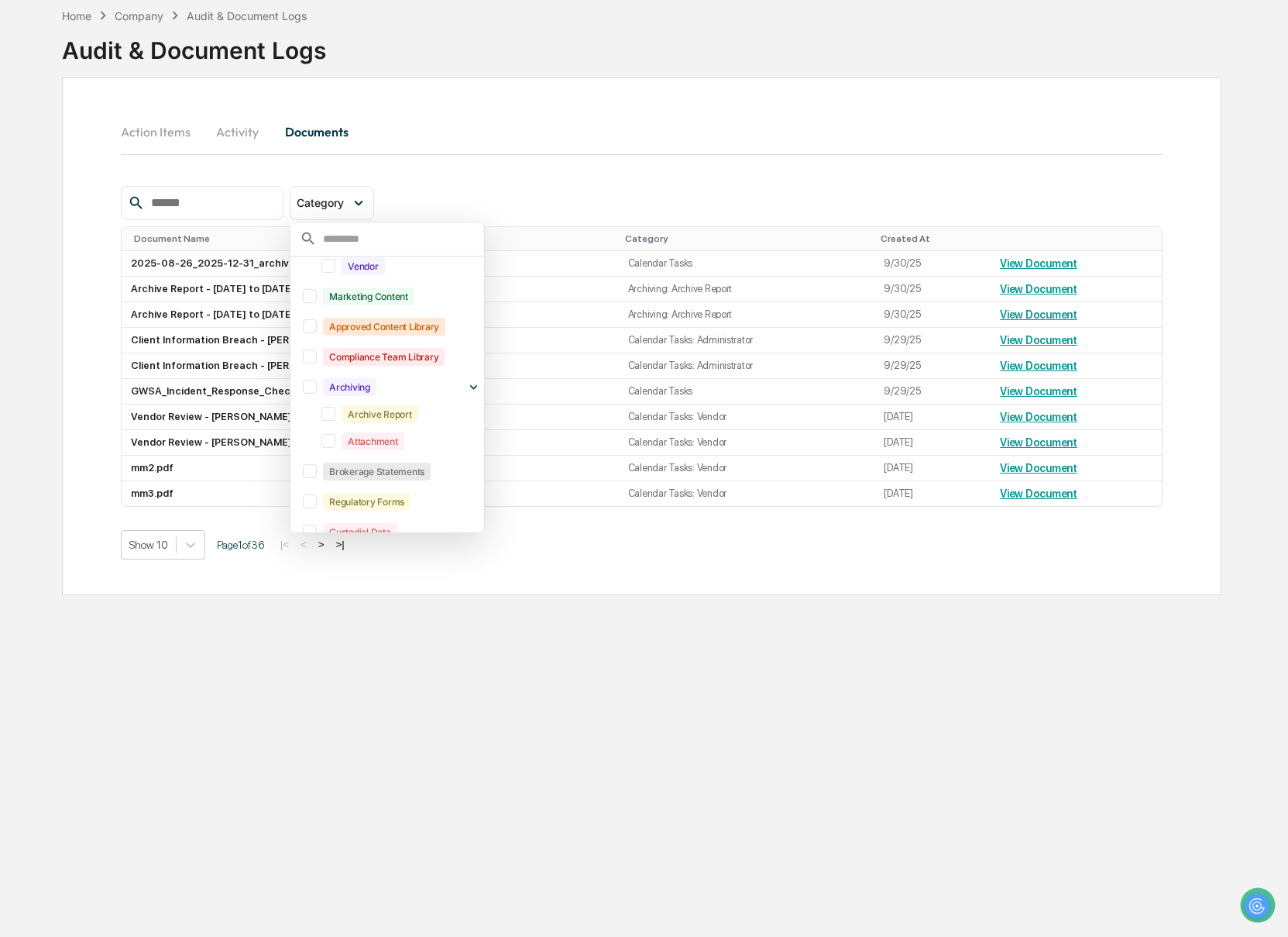
scroll to position [232, 0]
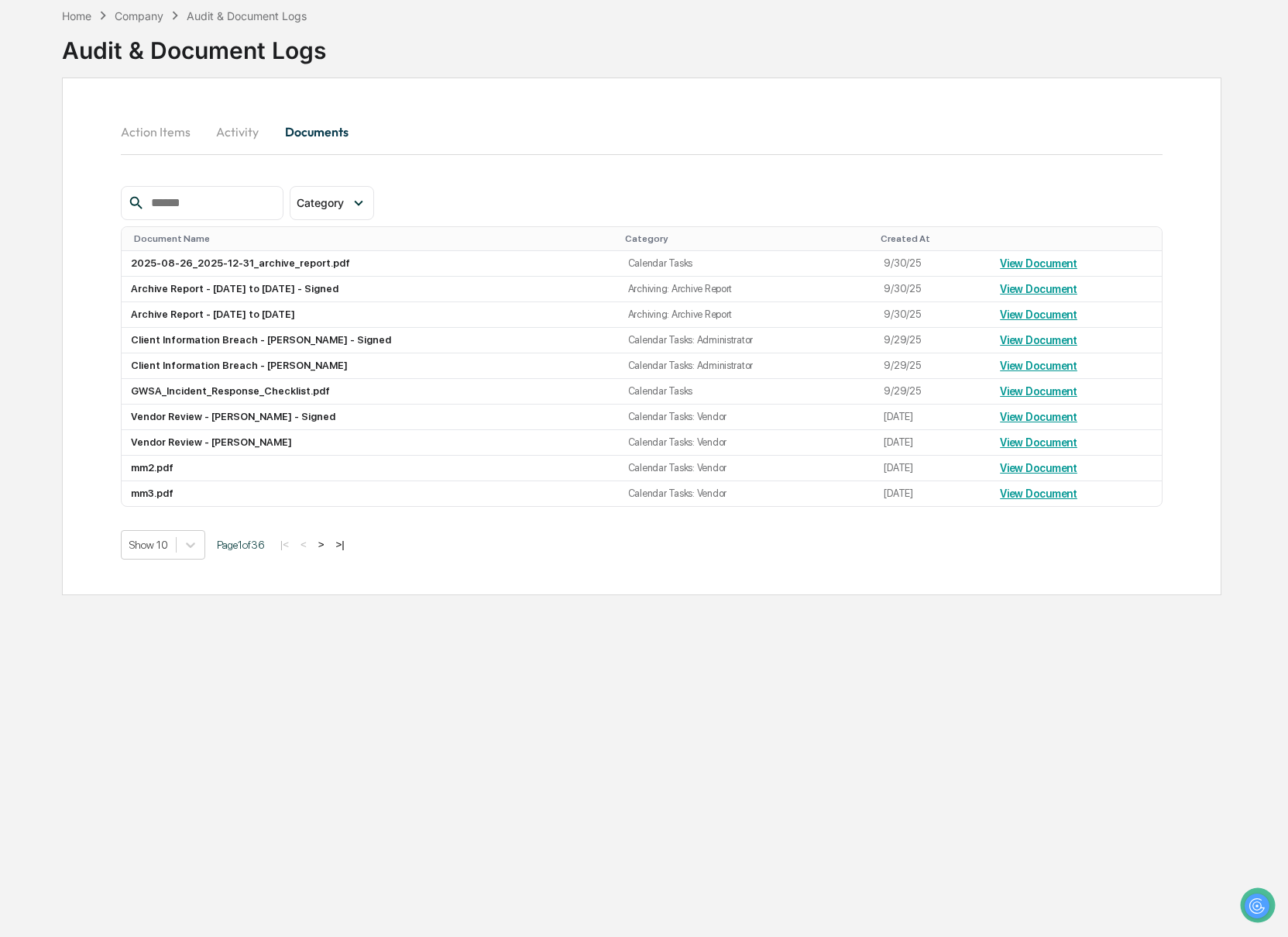
click at [51, 447] on div "Home Company Audit & Document Logs Audit & Document Logs Action Items Activity …" at bounding box center [641, 468] width 1206 height 937
click at [172, 194] on input "text" at bounding box center [210, 203] width 132 height 20
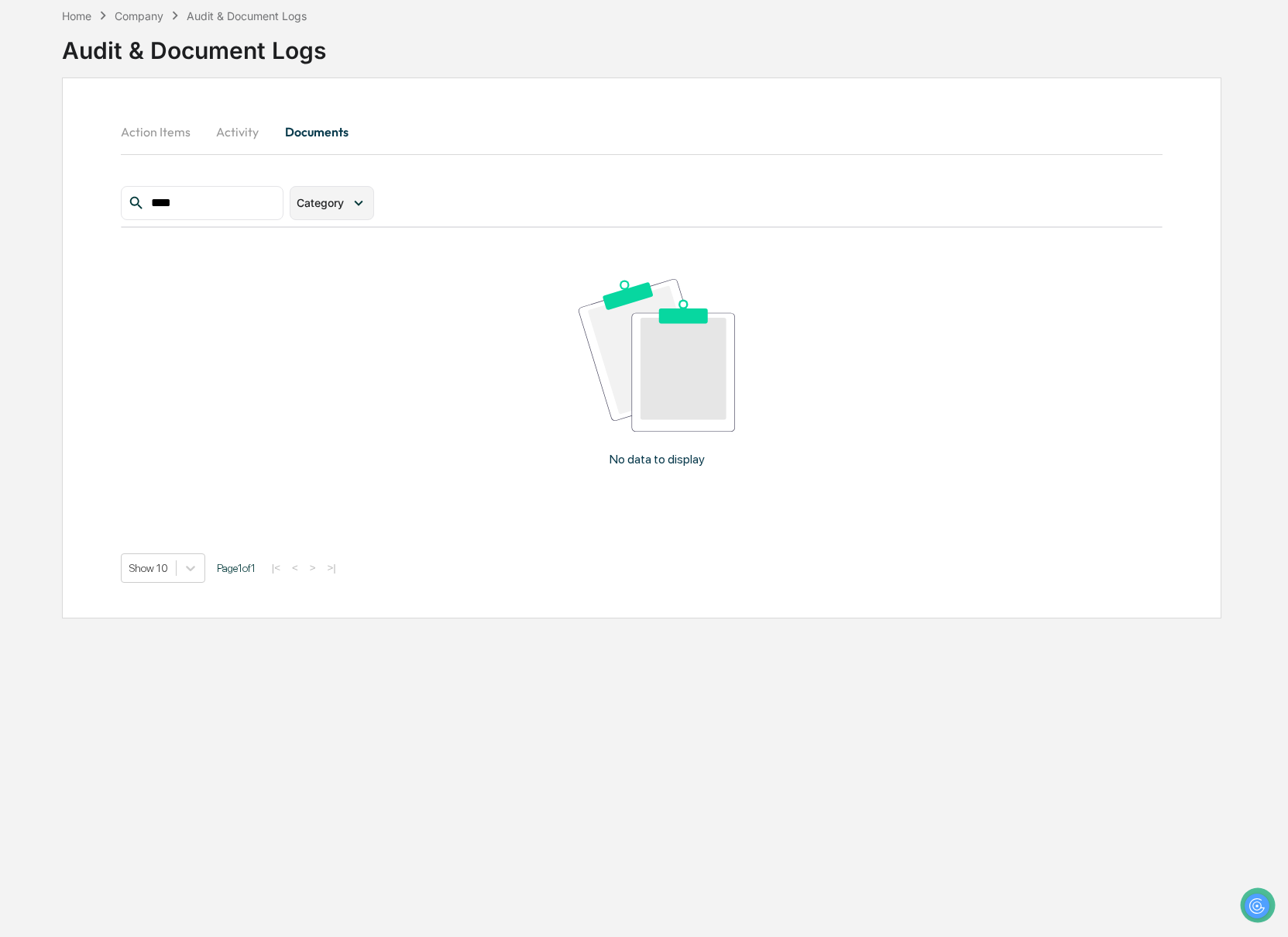
type input "****"
click at [304, 197] on span "Category" at bounding box center [320, 203] width 47 height 13
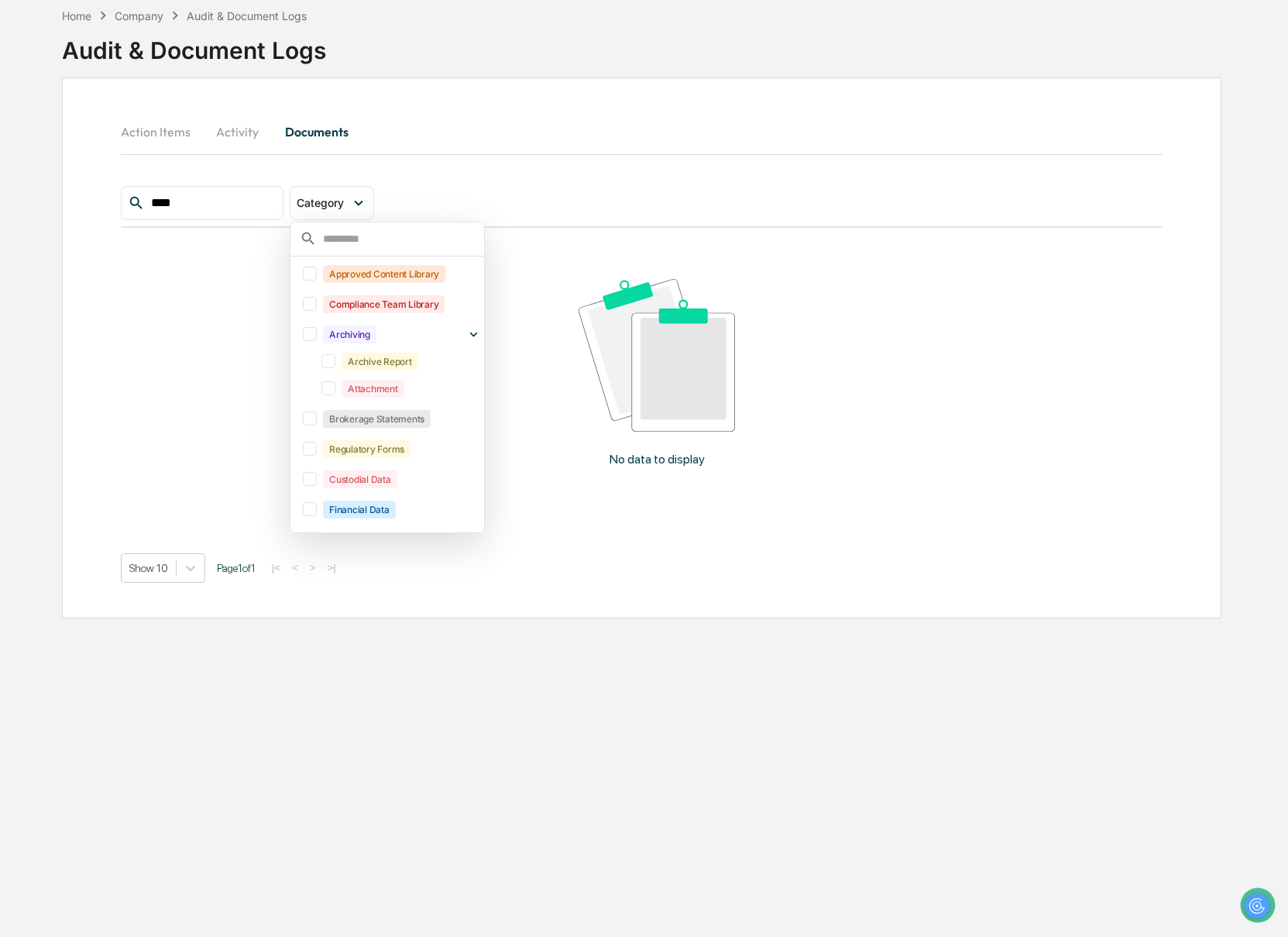
scroll to position [232, 0]
click at [253, 146] on button "Activity" at bounding box center [238, 131] width 70 height 37
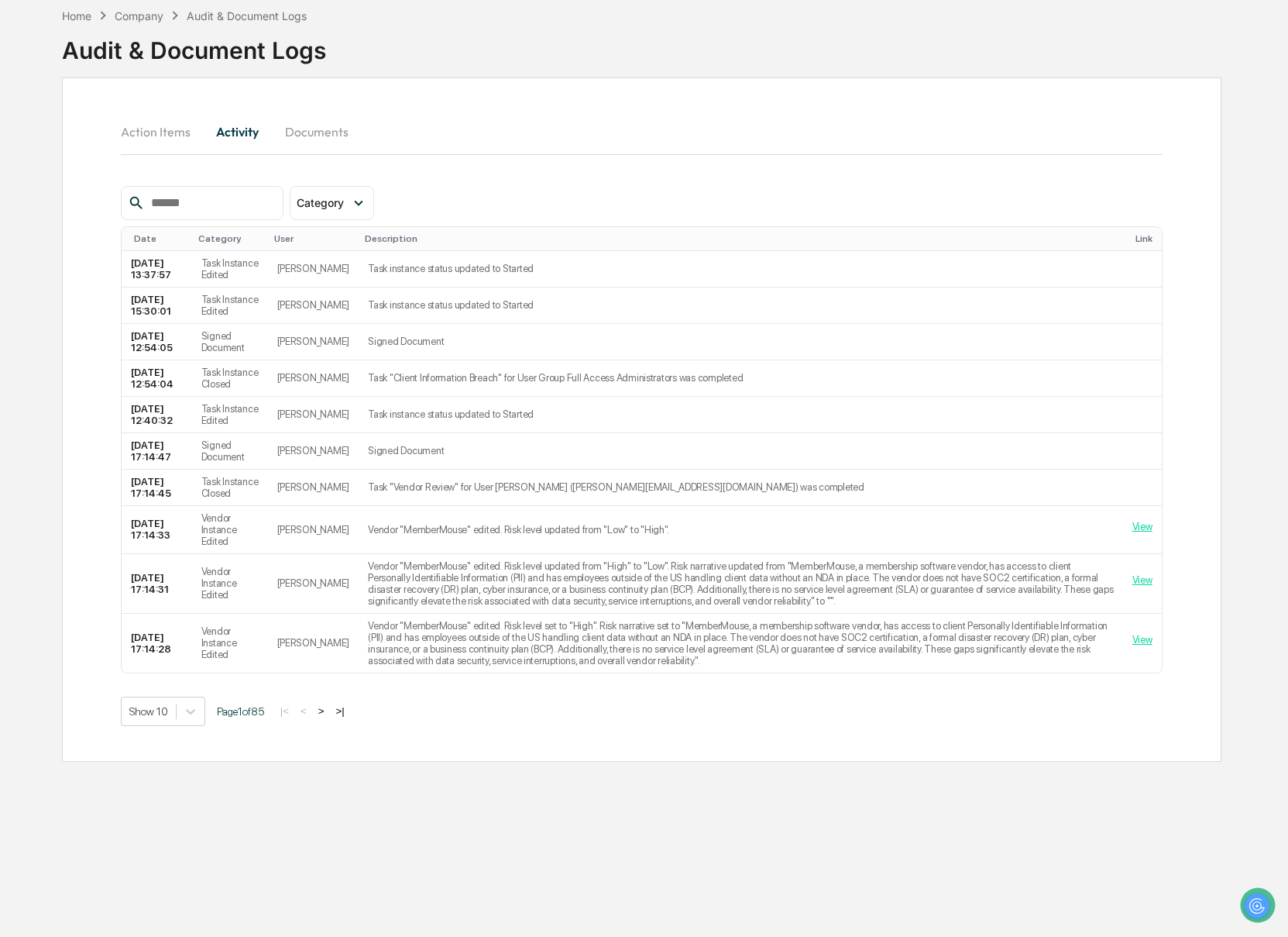
click at [240, 137] on button "Activity" at bounding box center [238, 131] width 70 height 37
click at [190, 197] on input "text" at bounding box center [210, 203] width 132 height 20
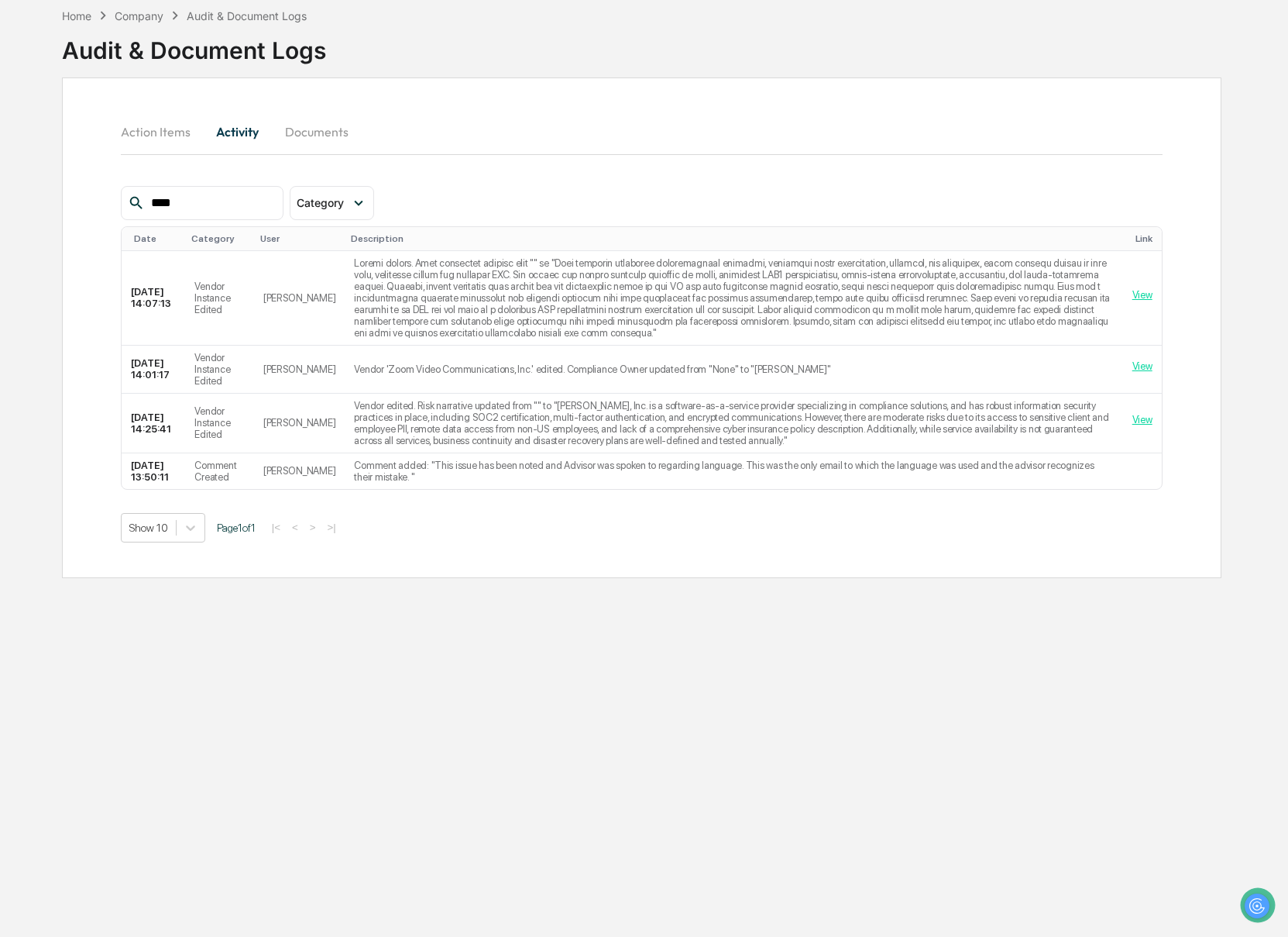
type input "****"
click at [313, 130] on button "Documents" at bounding box center [316, 131] width 88 height 37
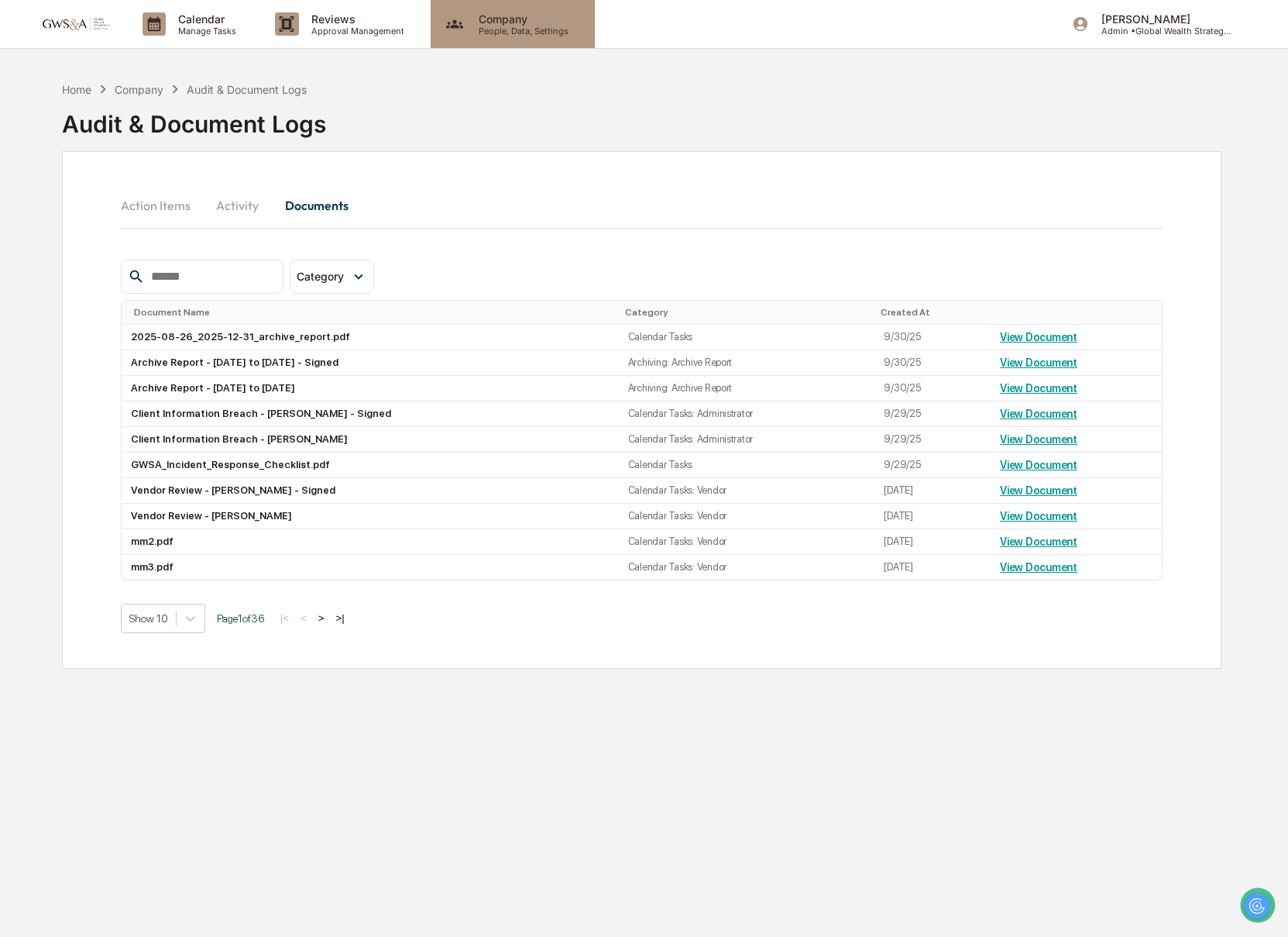
click at [515, 39] on div "Company People, Data, Settings" at bounding box center [512, 24] width 164 height 48
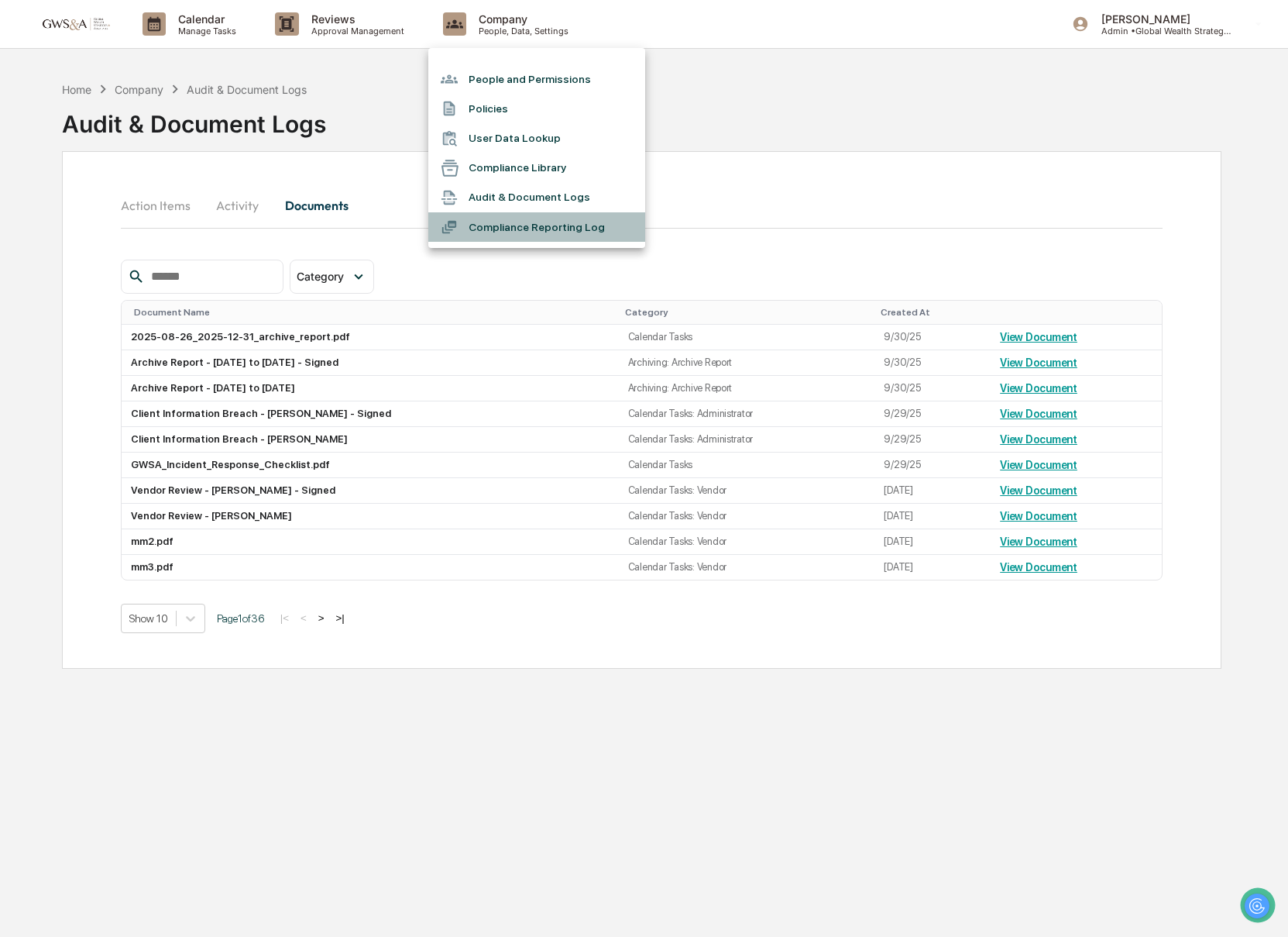
click at [538, 231] on li "Compliance Reporting Log" at bounding box center [536, 226] width 217 height 29
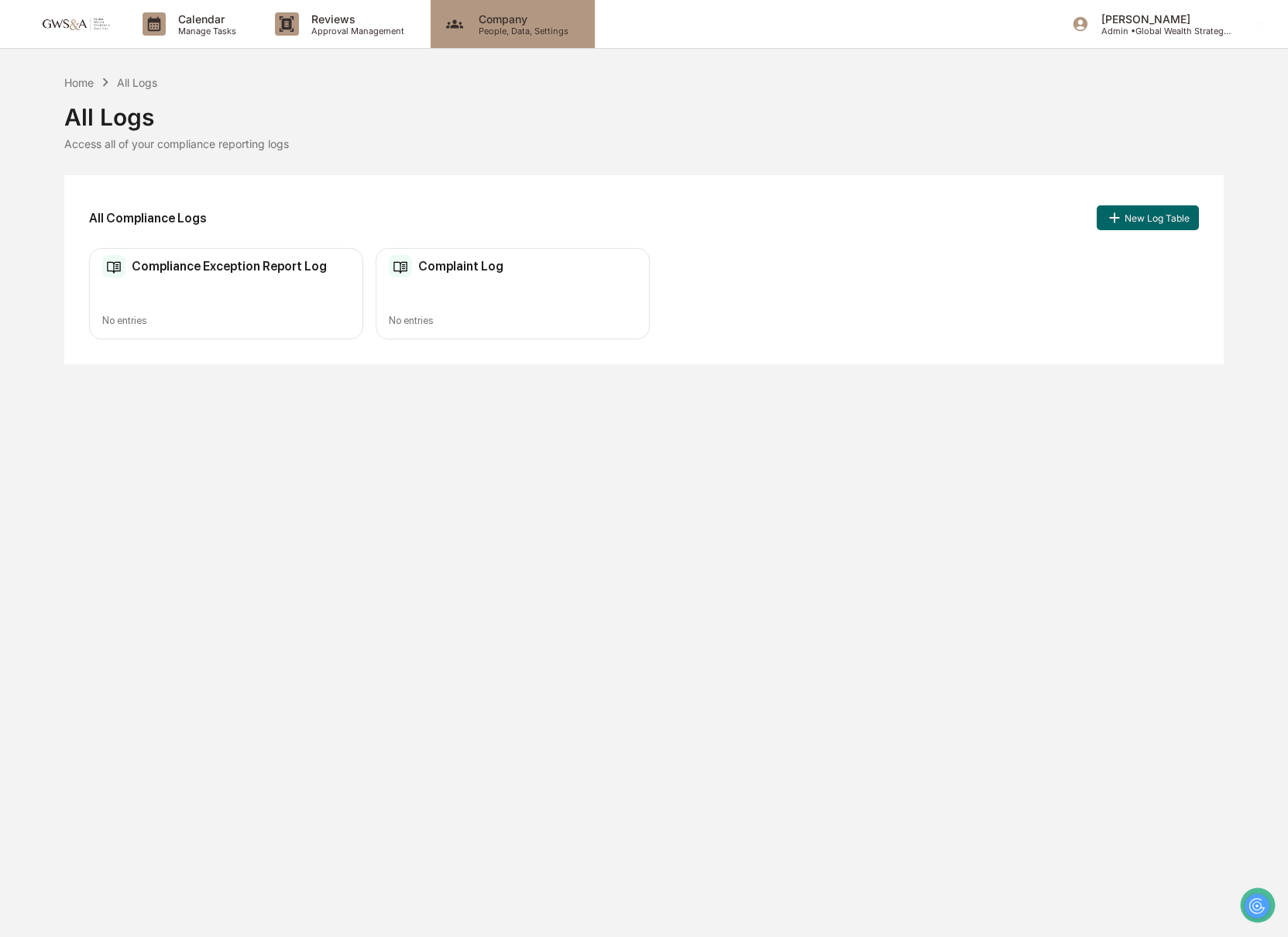
click at [506, 40] on div "Company People, Data, Settings" at bounding box center [512, 24] width 164 height 48
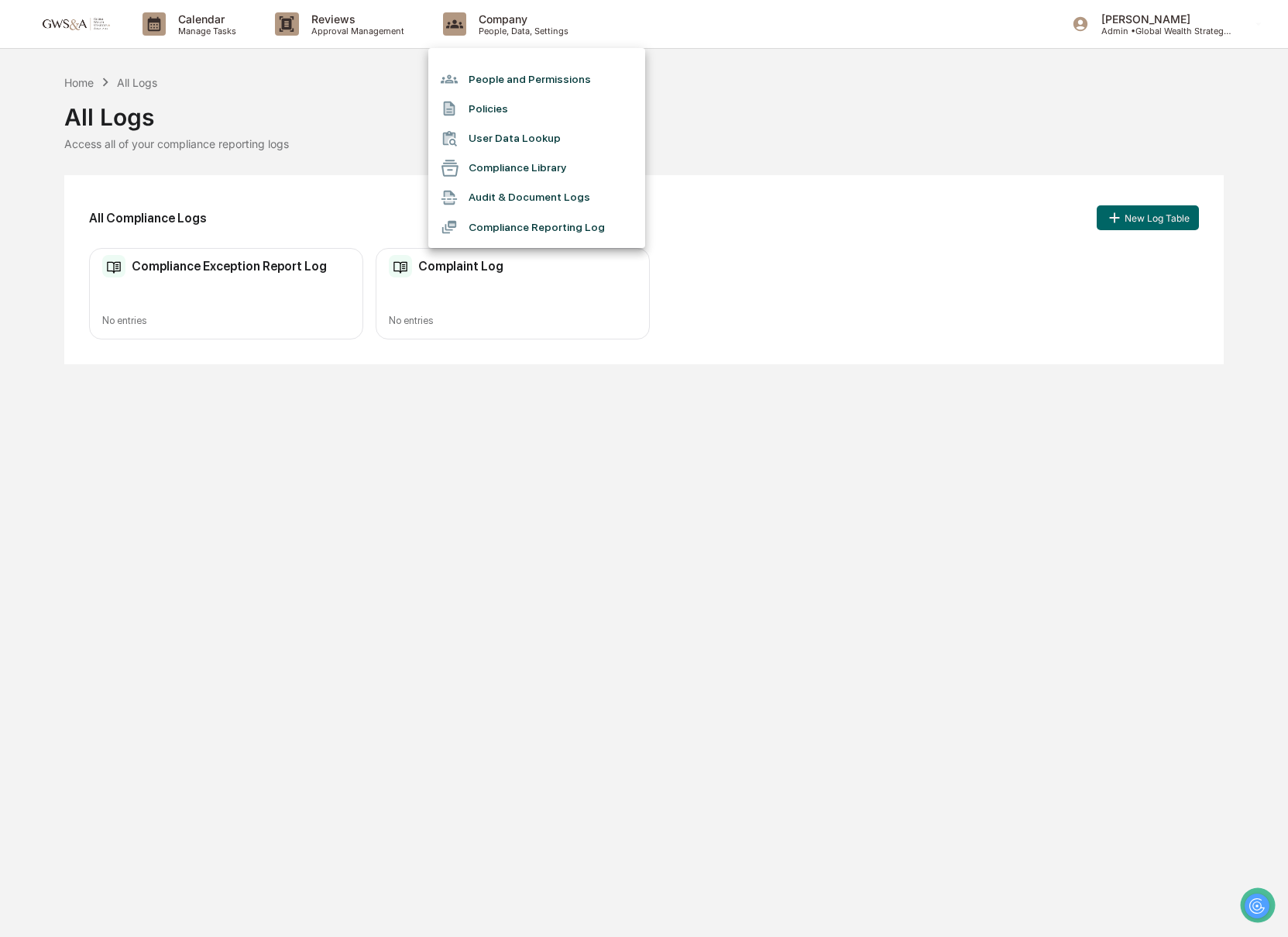
click at [508, 205] on li "Audit & Document Logs" at bounding box center [536, 197] width 217 height 29
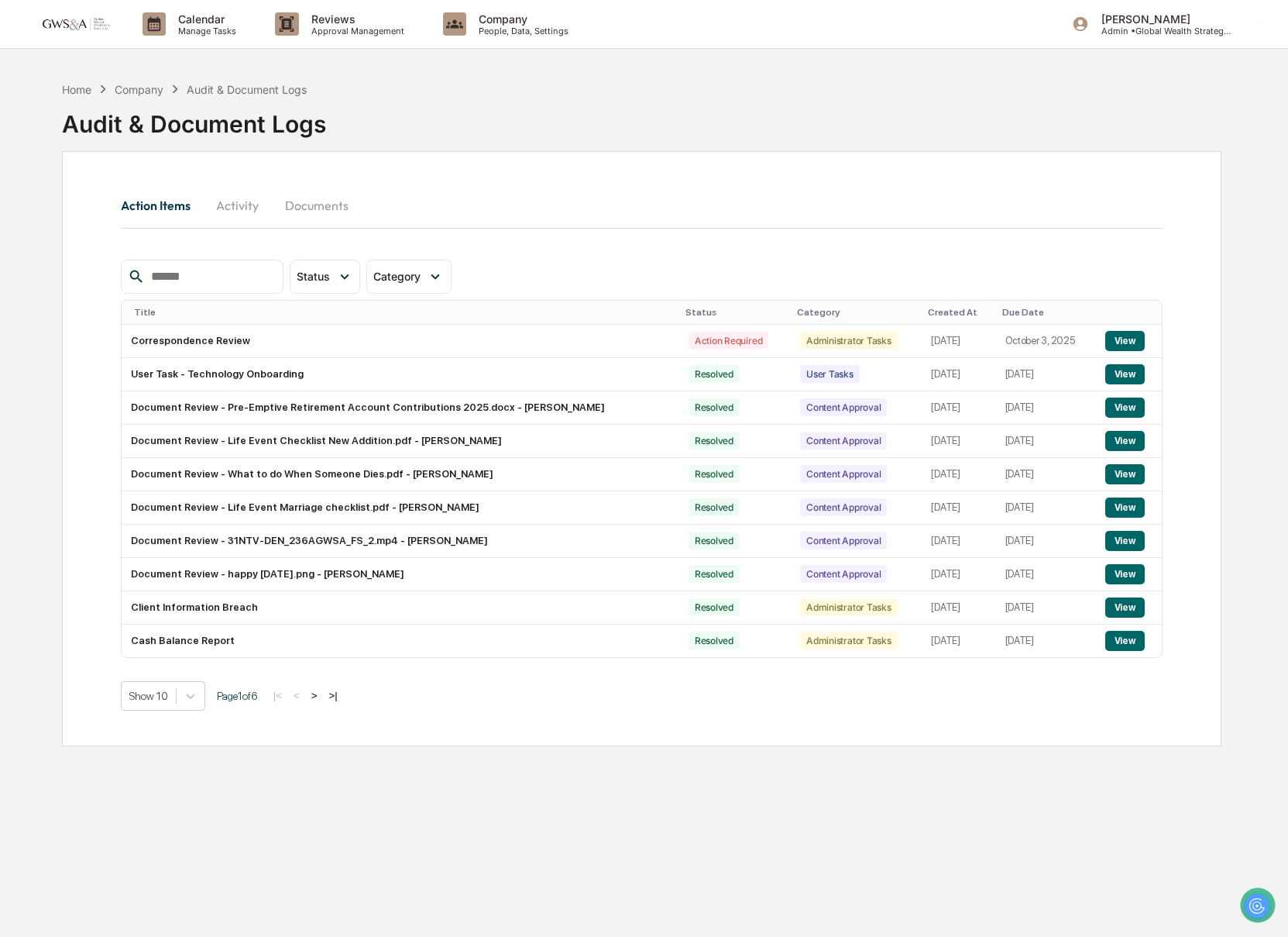
click at [178, 261] on div at bounding box center [203, 277] width 163 height 34
click at [181, 276] on input "text" at bounding box center [210, 276] width 132 height 20
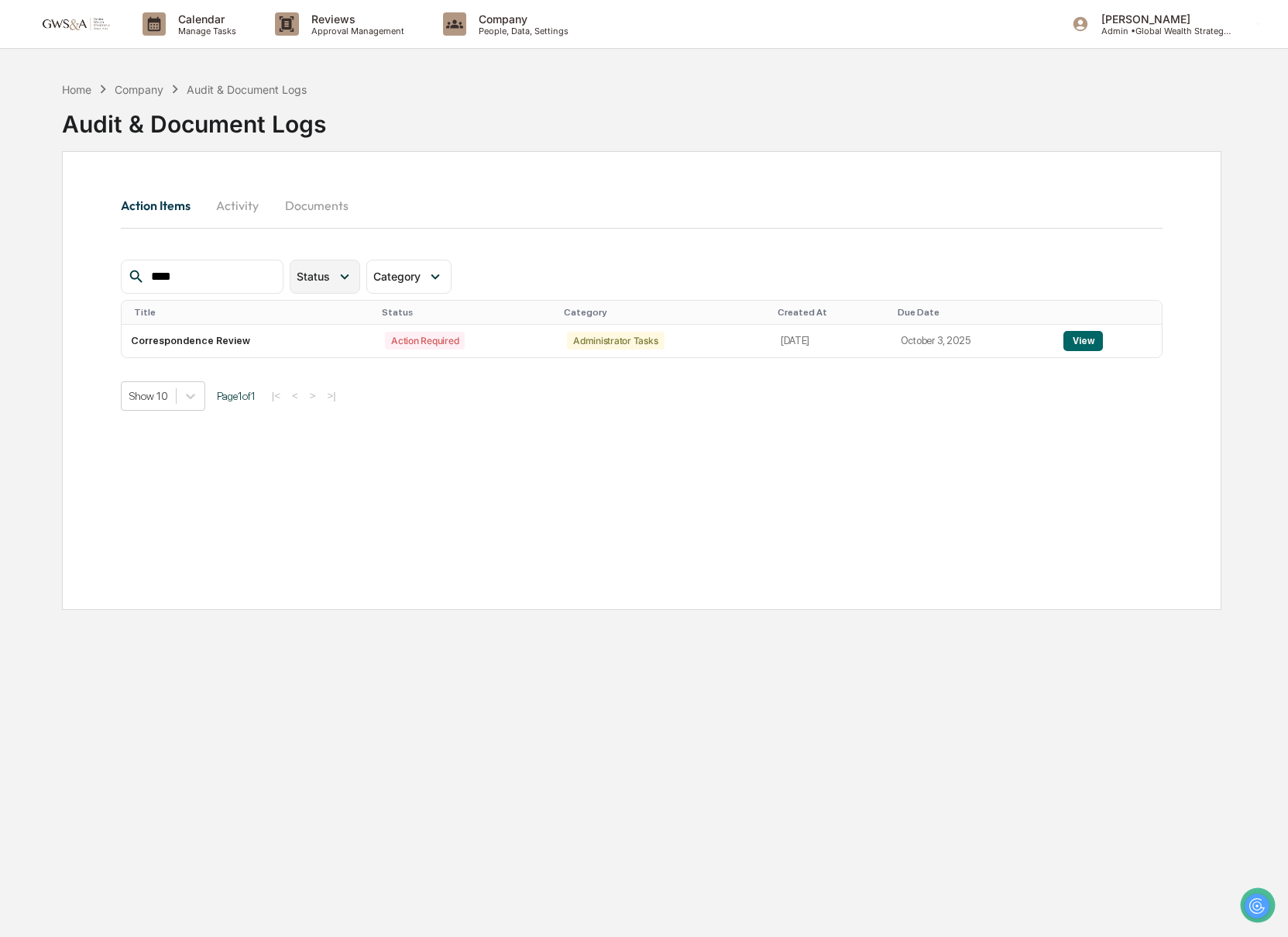
type input "****"
click at [332, 287] on div "Status" at bounding box center [325, 277] width 70 height 34
click at [314, 386] on div "Resolved" at bounding box center [358, 376] width 124 height 27
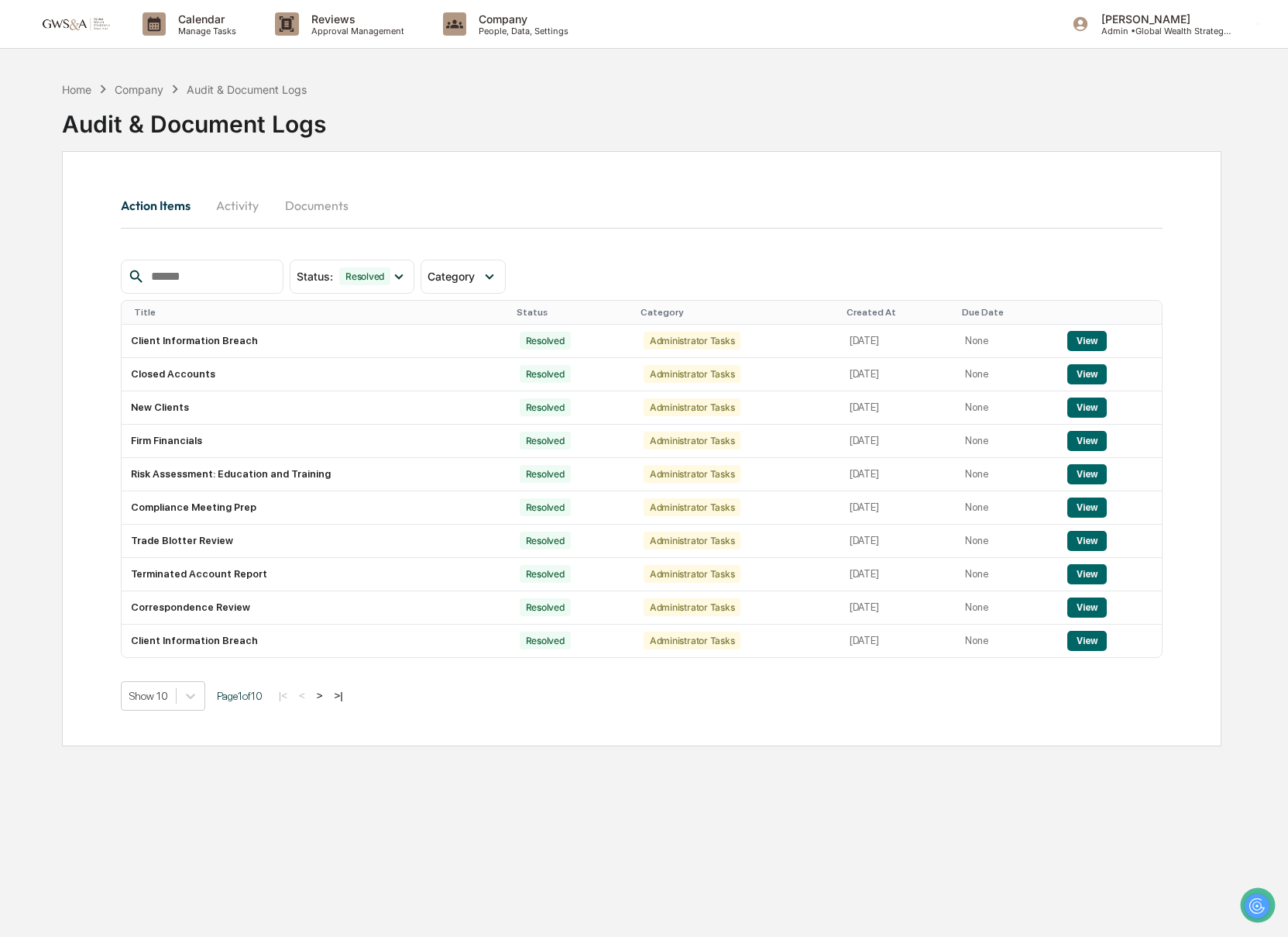
click at [205, 284] on input "text" at bounding box center [210, 276] width 132 height 20
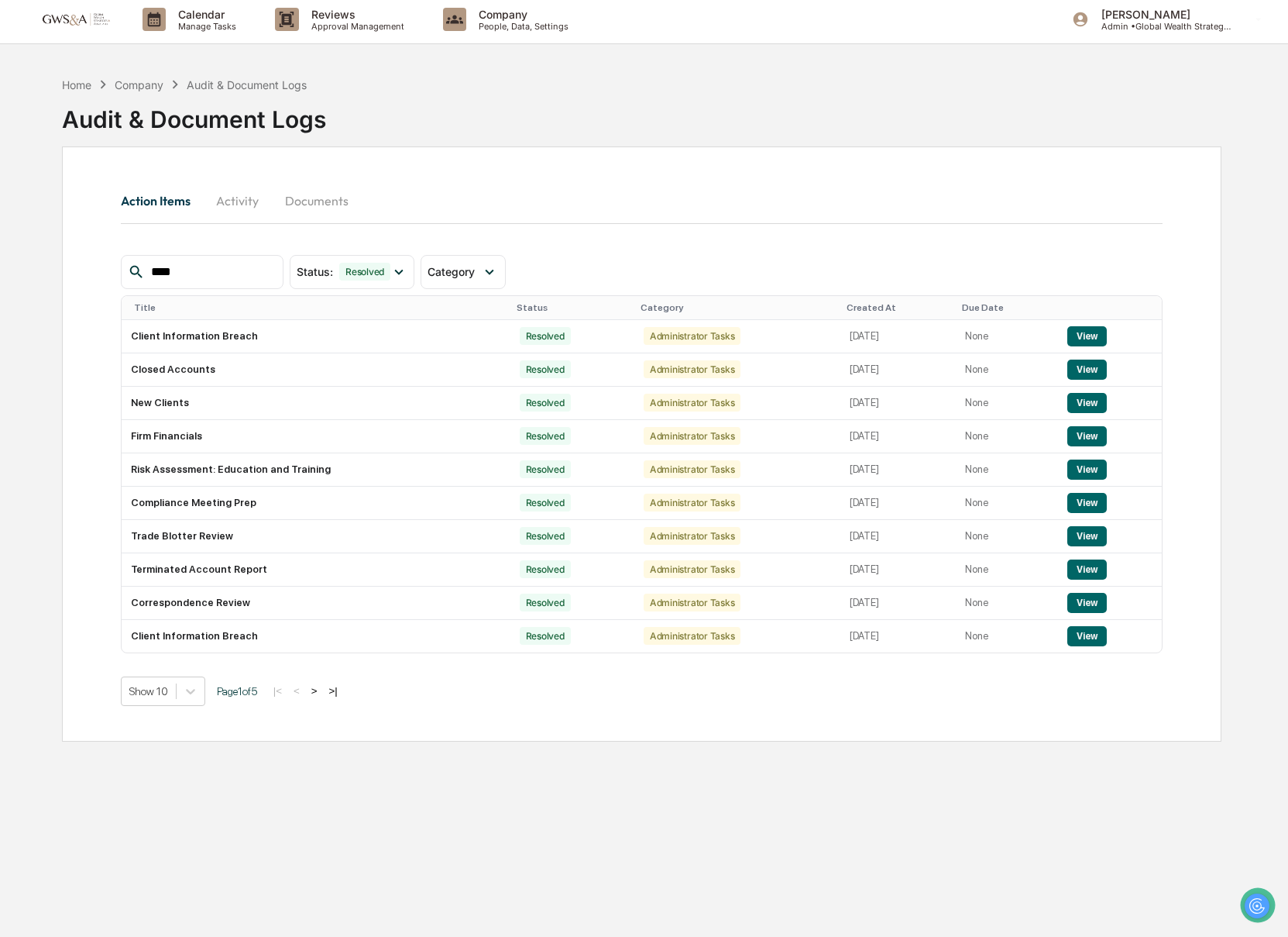
scroll to position [6, 0]
type input "****"
click at [228, 204] on button "Activity" at bounding box center [238, 199] width 70 height 37
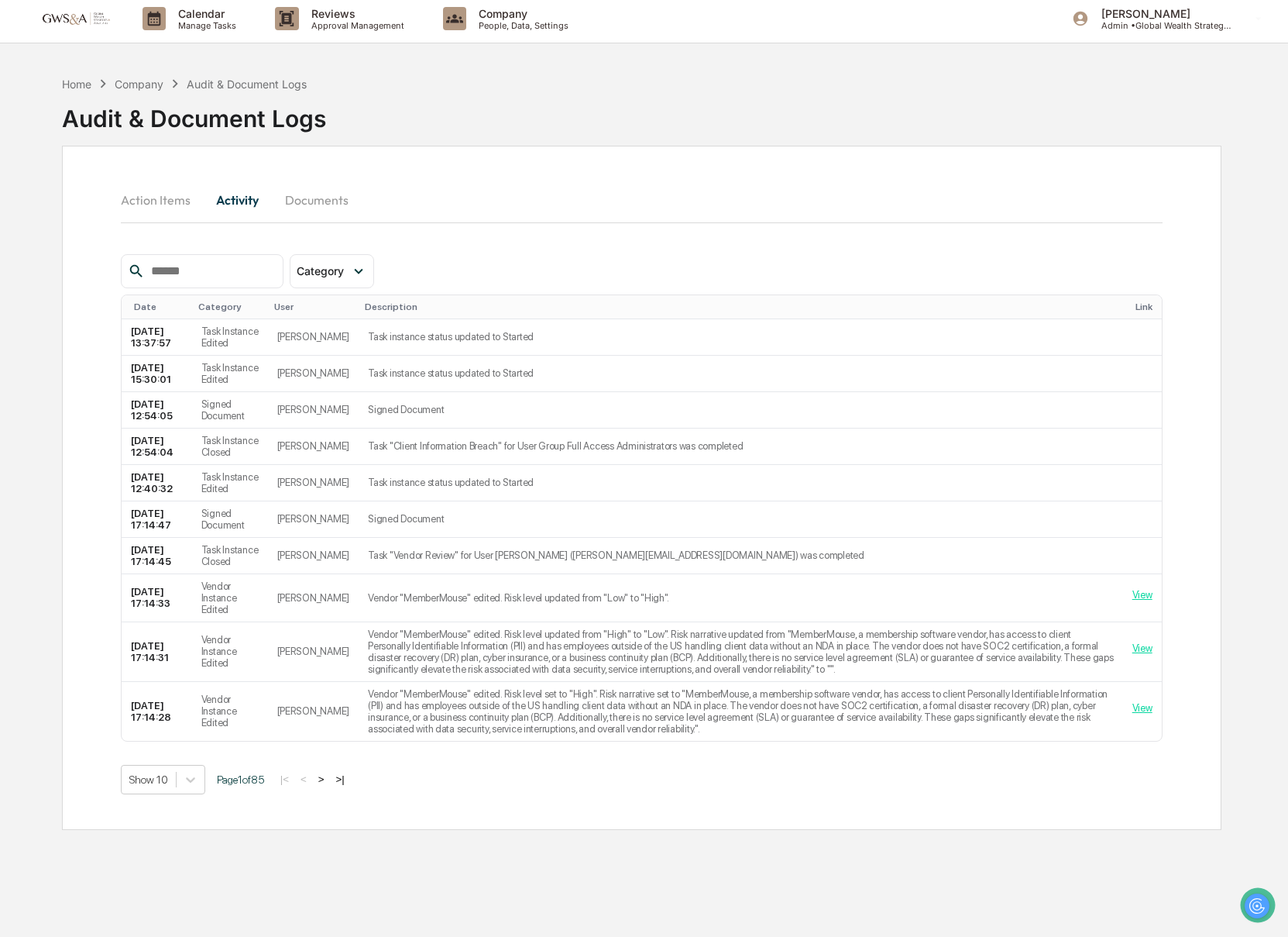
click at [218, 253] on div "Action Items Activity Documents" at bounding box center [642, 217] width 1042 height 73
click at [214, 263] on input "text" at bounding box center [210, 271] width 132 height 20
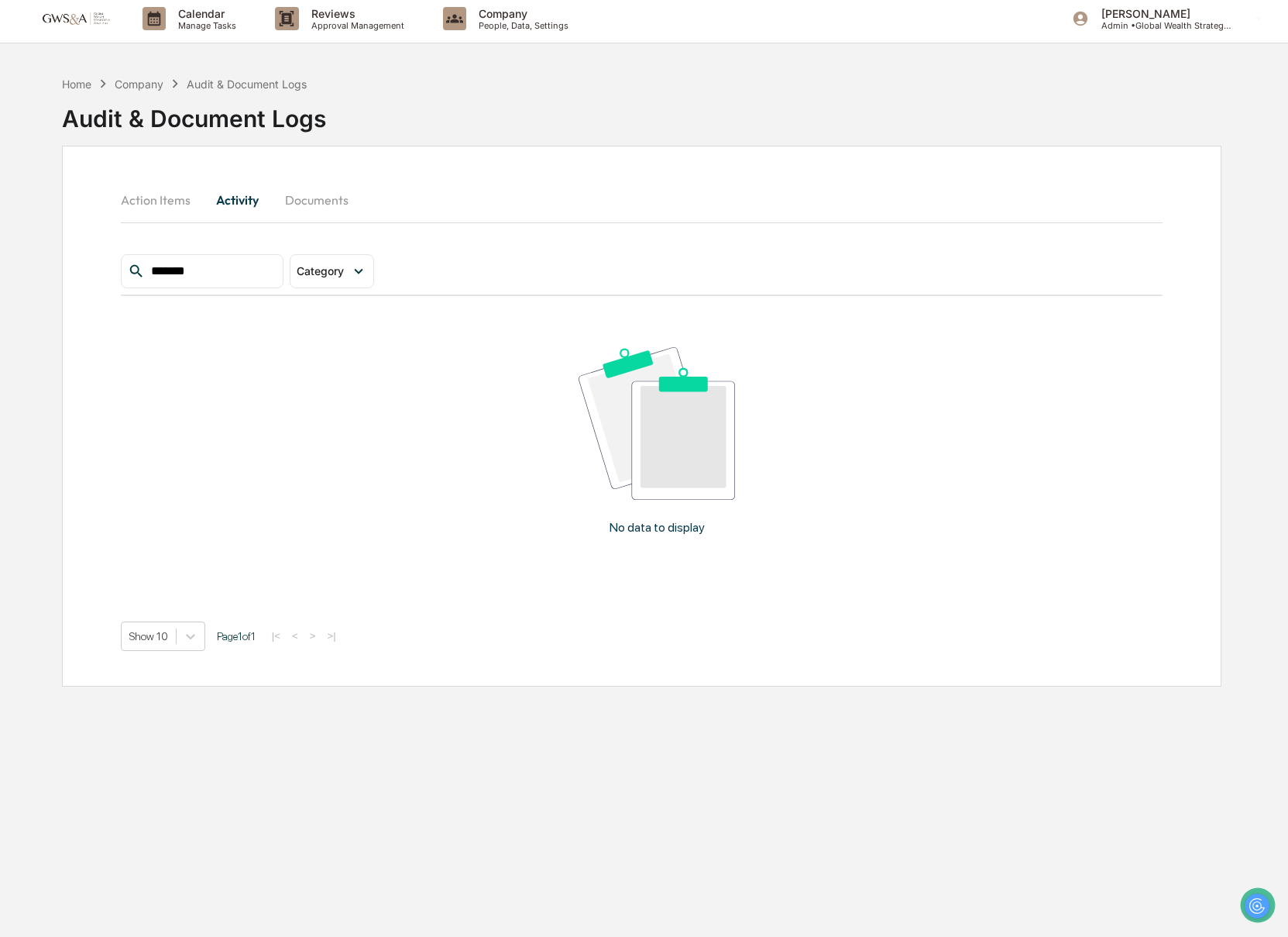
type input "*******"
click at [300, 210] on button "Documents" at bounding box center [316, 199] width 88 height 37
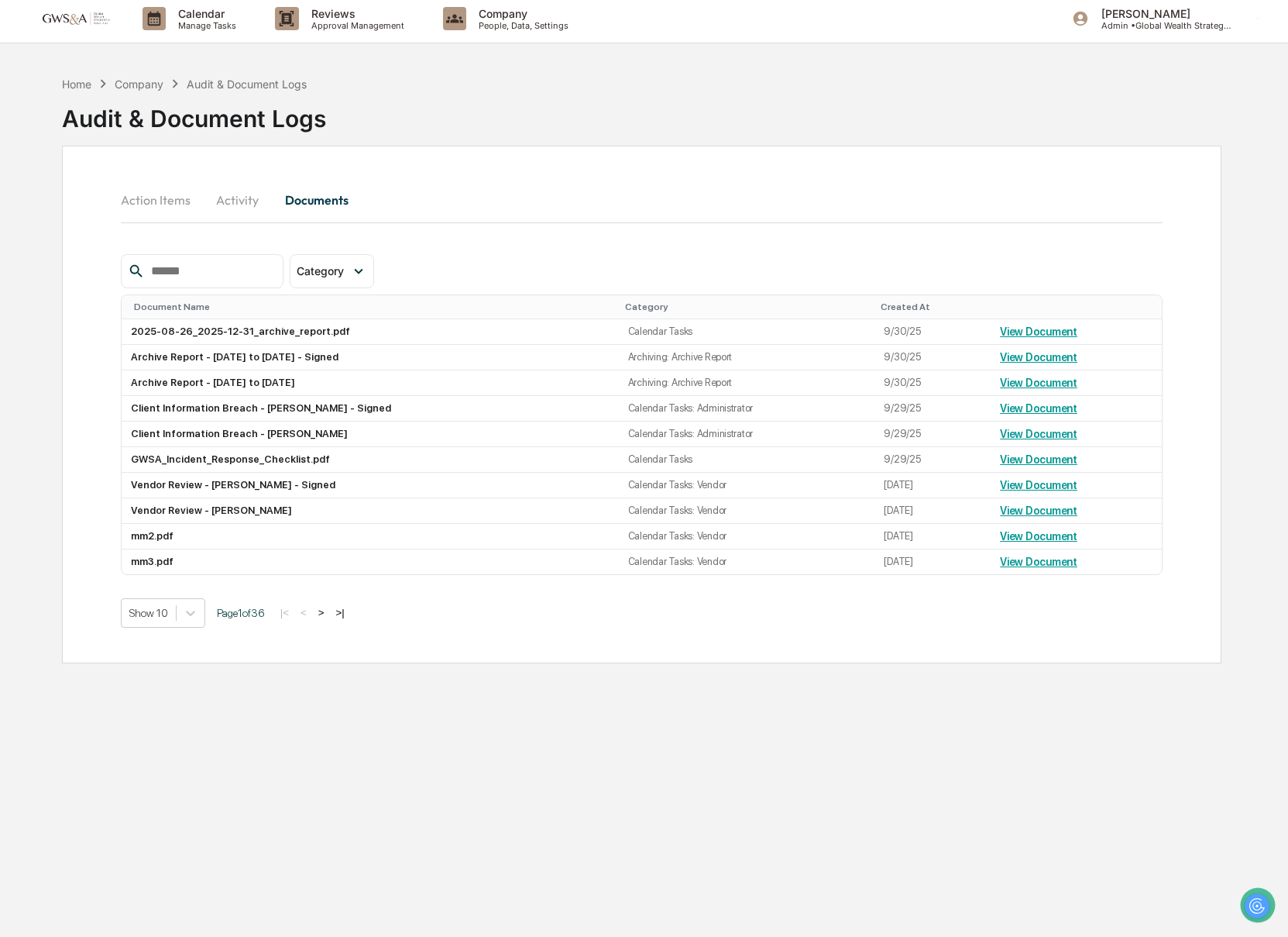
click at [197, 279] on input "text" at bounding box center [210, 271] width 132 height 20
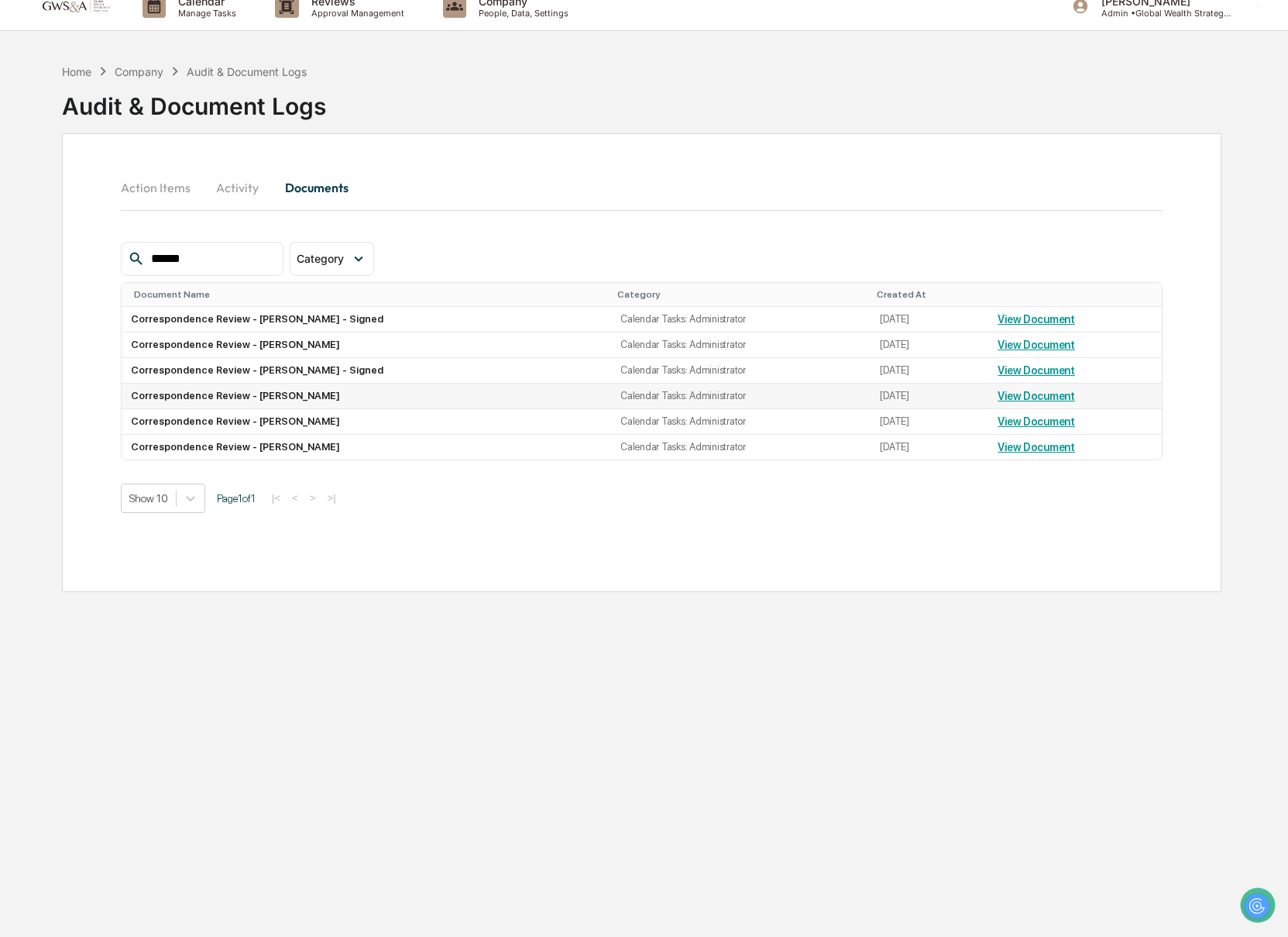
scroll to position [20, 0]
type input "******"
click at [1017, 372] on link "View Document" at bounding box center [1036, 368] width 78 height 12
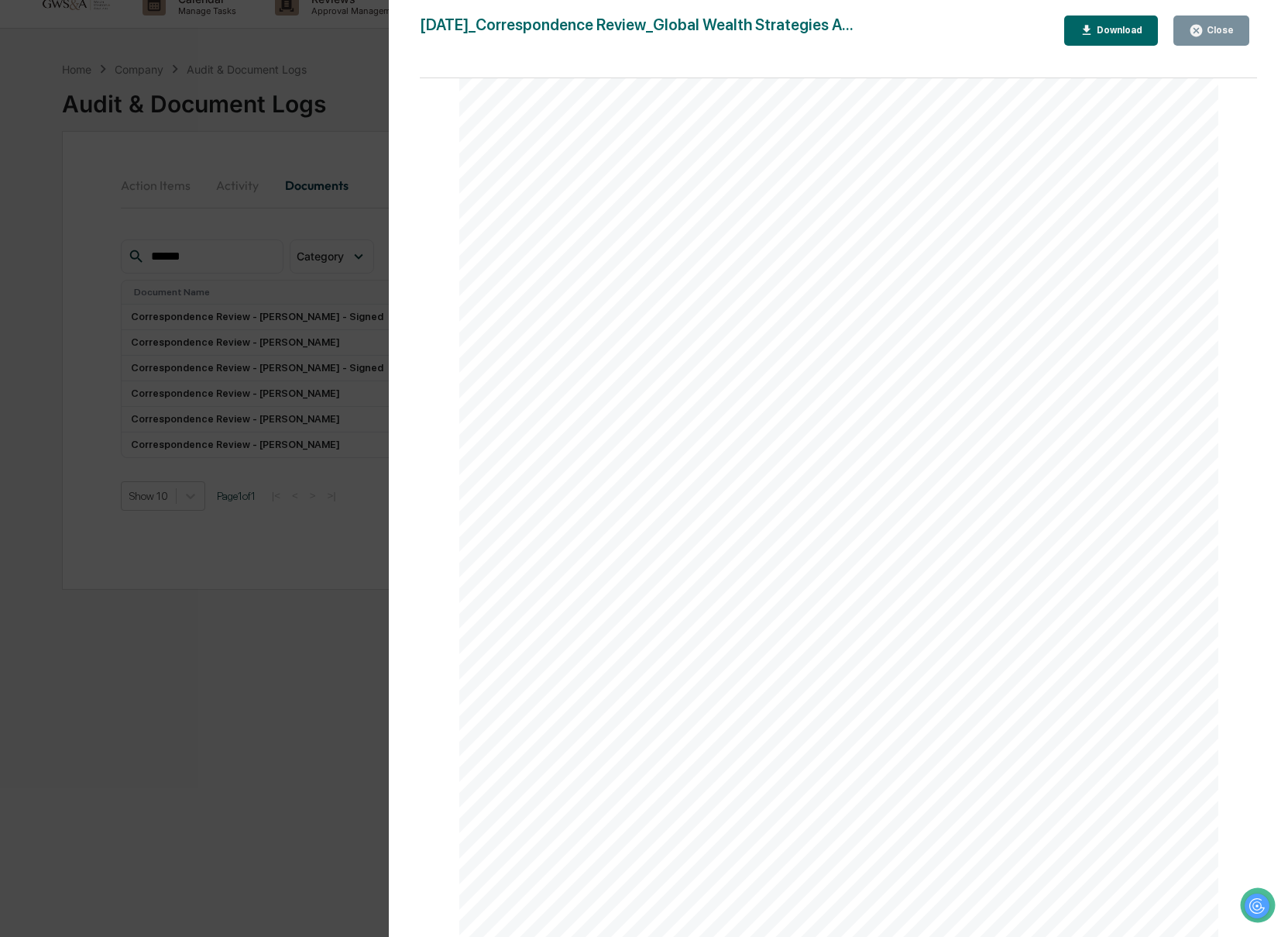
scroll to position [0, 0]
click at [1201, 27] on icon "button" at bounding box center [1196, 30] width 11 height 11
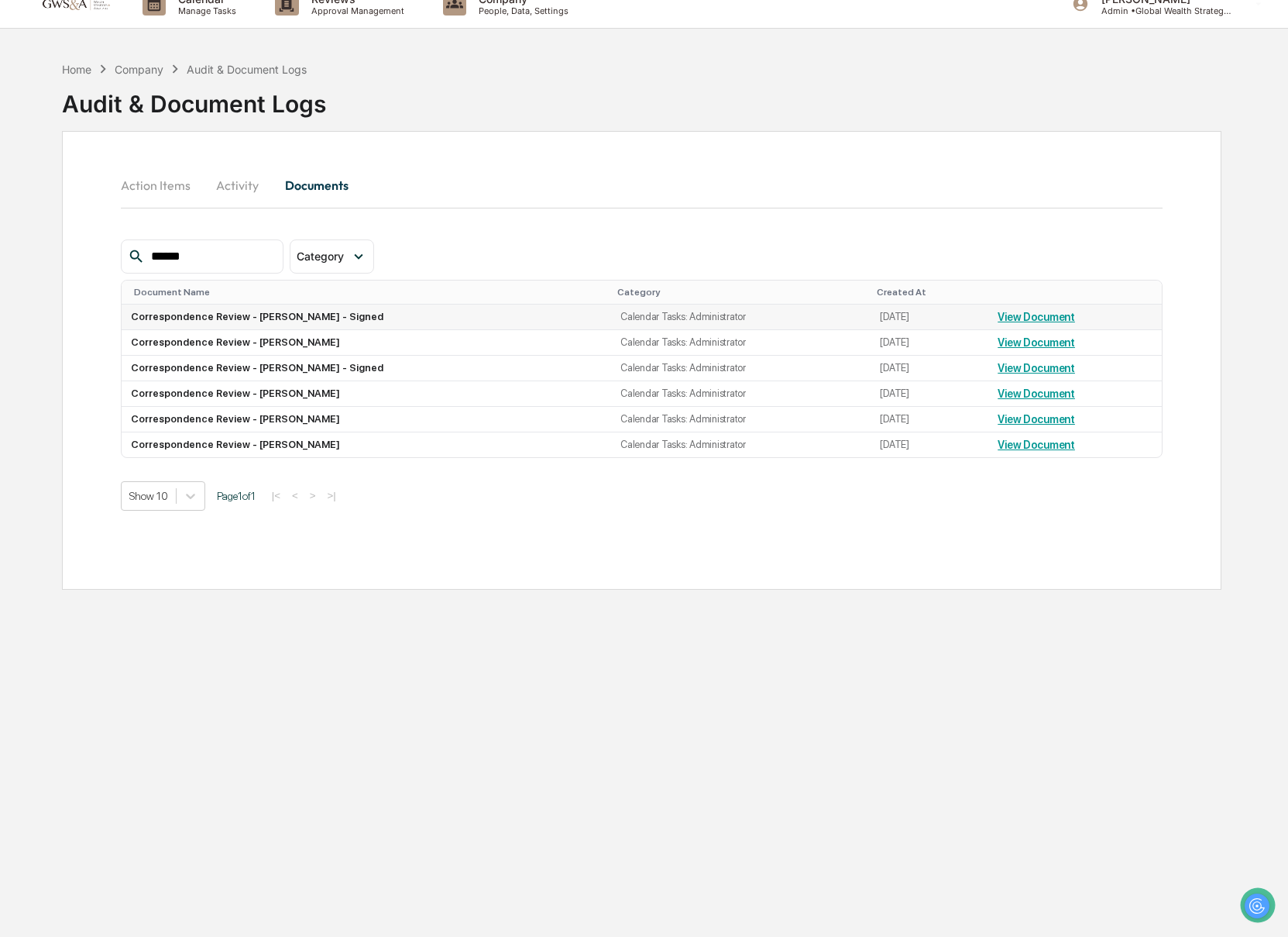
click at [1050, 316] on link "View Document" at bounding box center [1036, 316] width 78 height 12
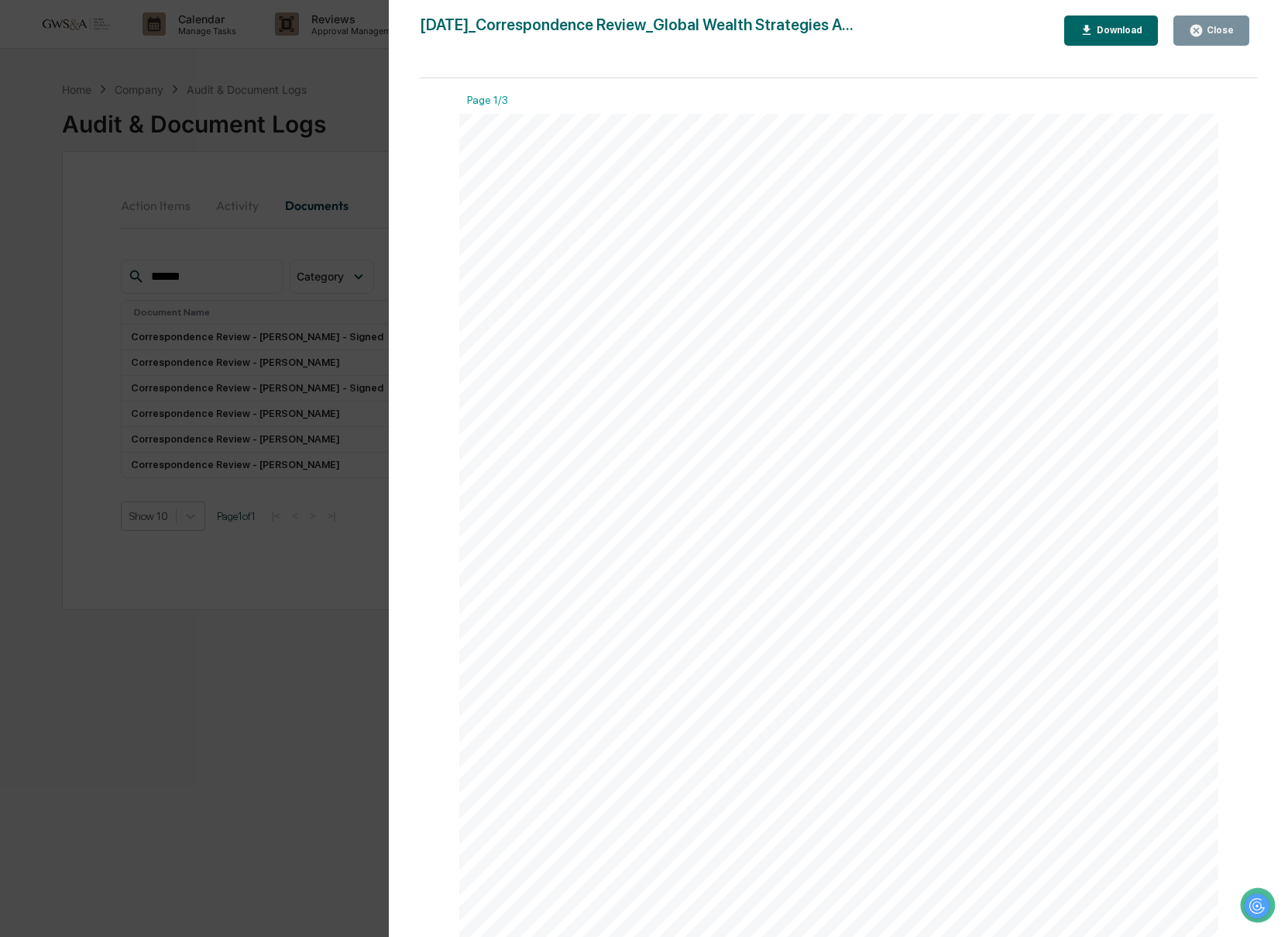
click at [1228, 24] on div "Close" at bounding box center [1210, 31] width 45 height 15
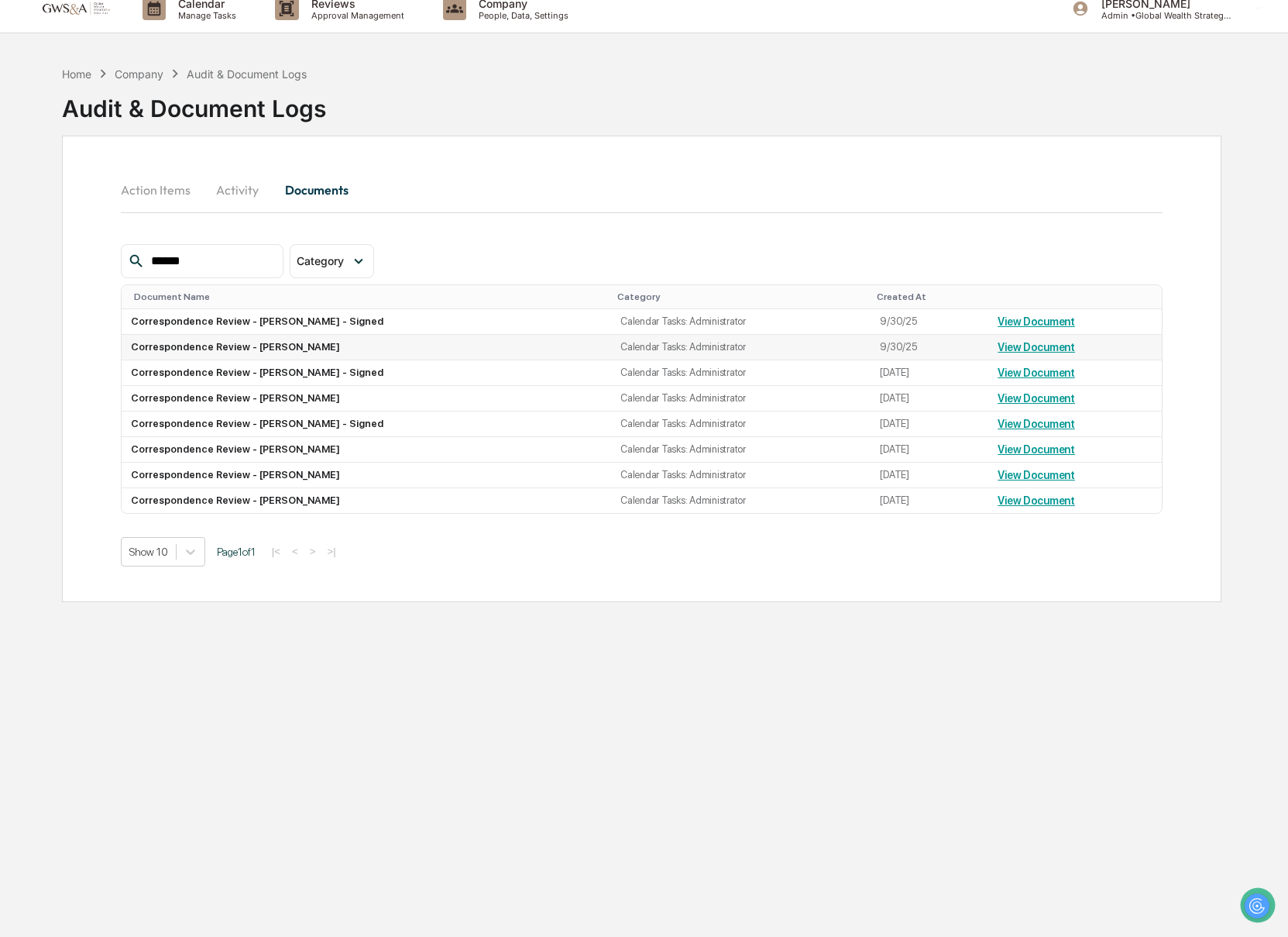
click at [1006, 345] on link "View Document" at bounding box center [1036, 347] width 78 height 12
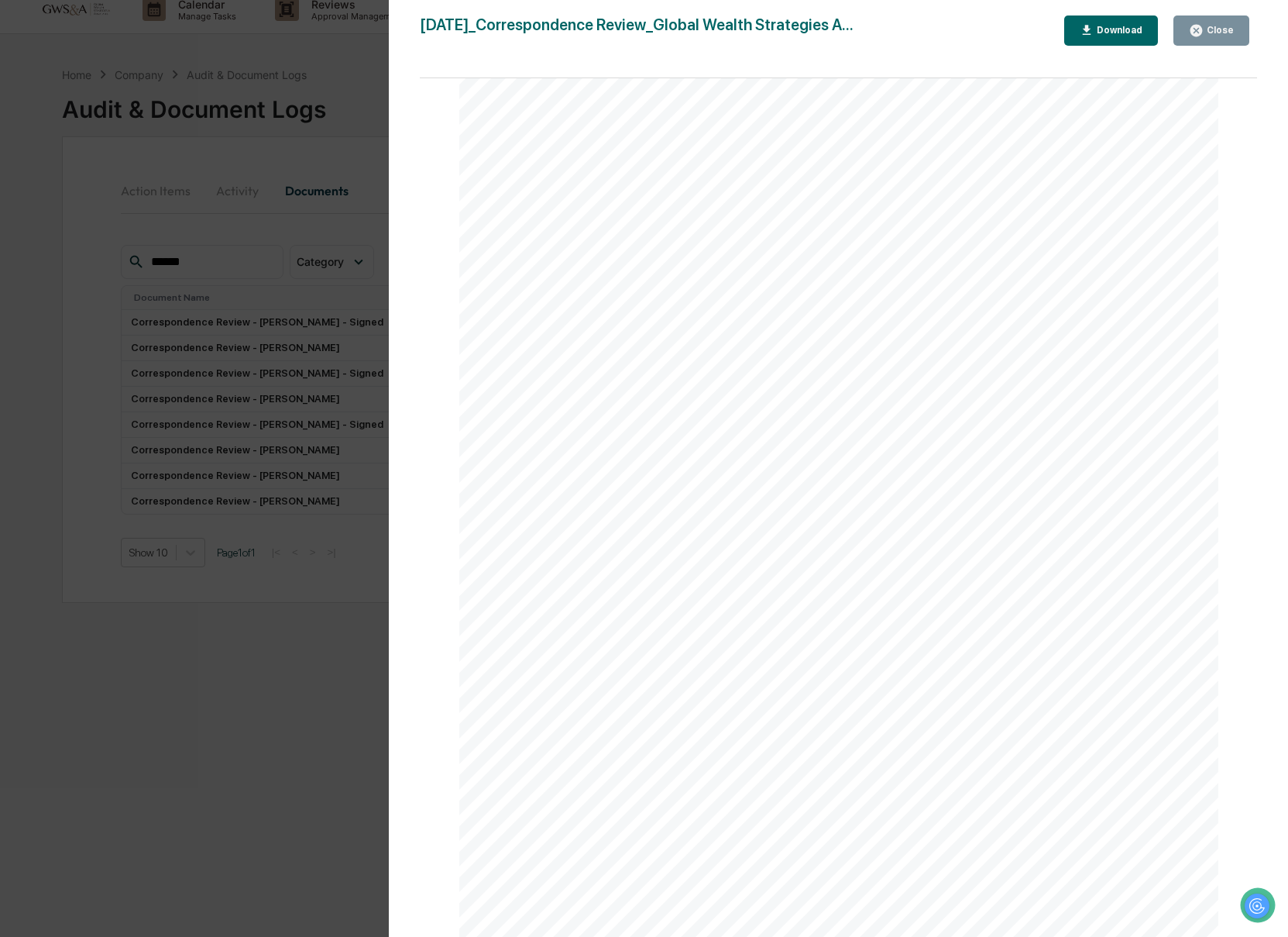
scroll to position [117, 0]
click at [1224, 34] on div "Close" at bounding box center [1219, 29] width 30 height 10
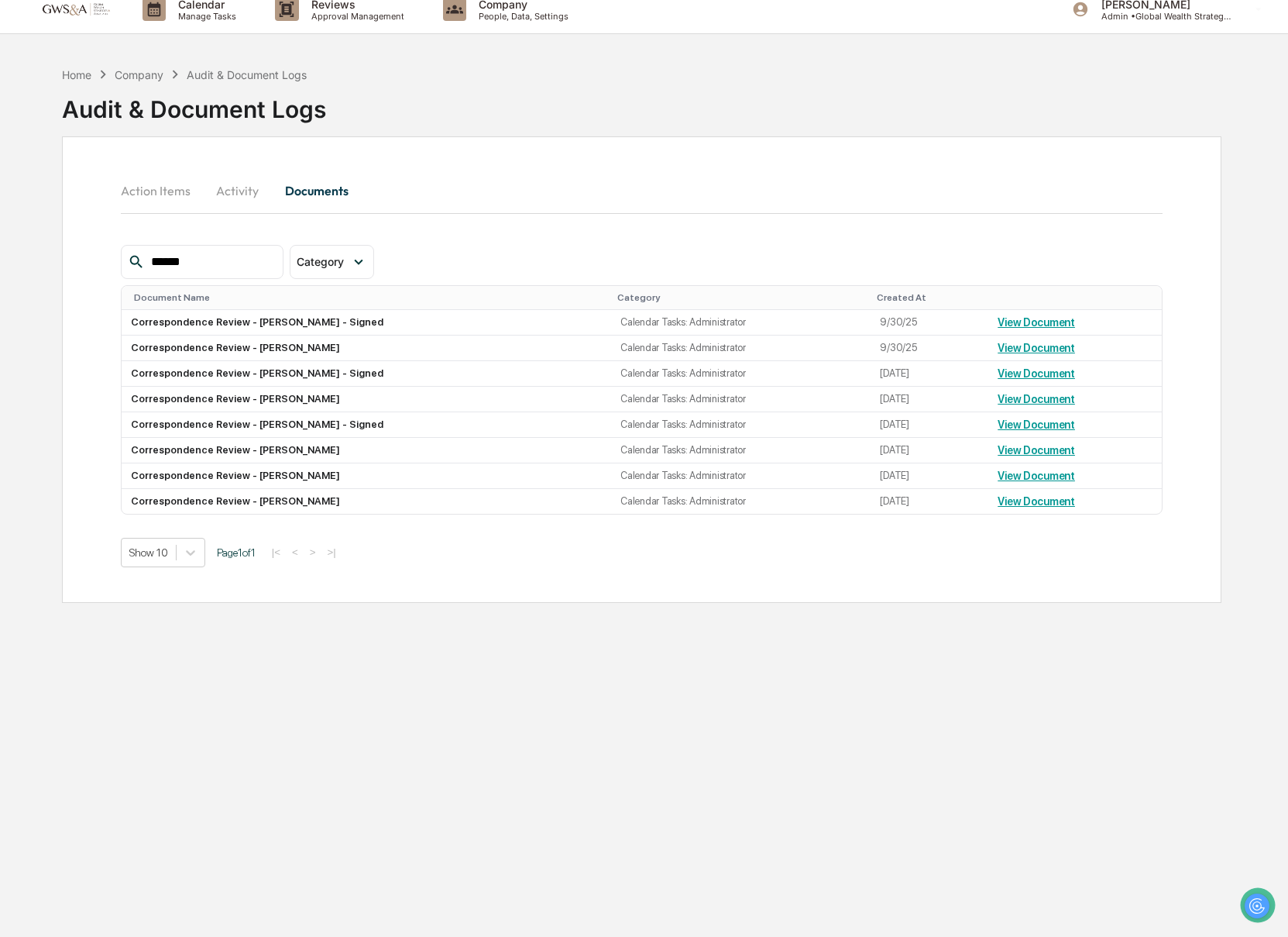
click at [257, 193] on button "Activity" at bounding box center [238, 190] width 70 height 37
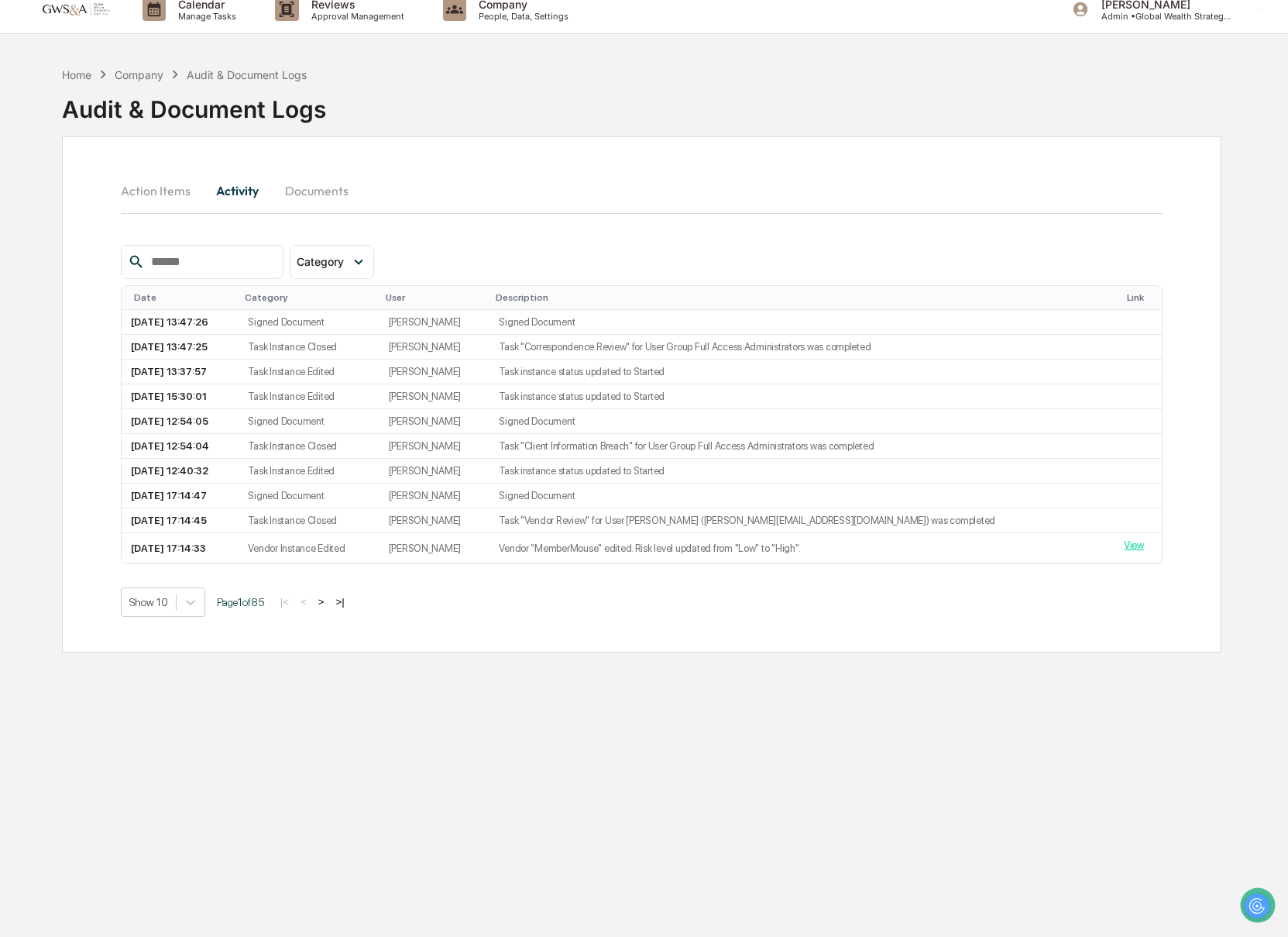
click at [145, 189] on button "Action Items" at bounding box center [162, 190] width 82 height 37
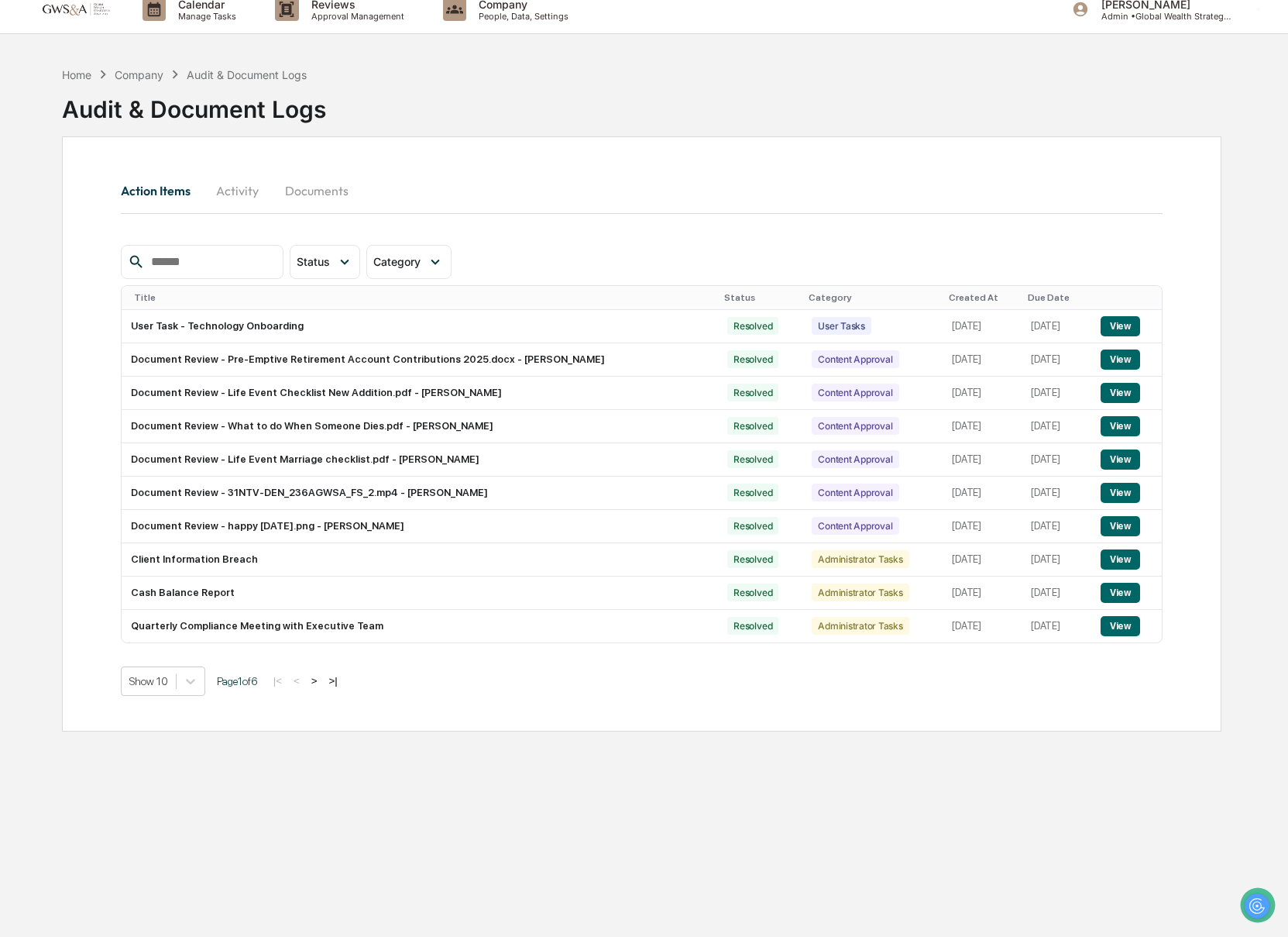
click at [241, 190] on button "Activity" at bounding box center [238, 190] width 70 height 37
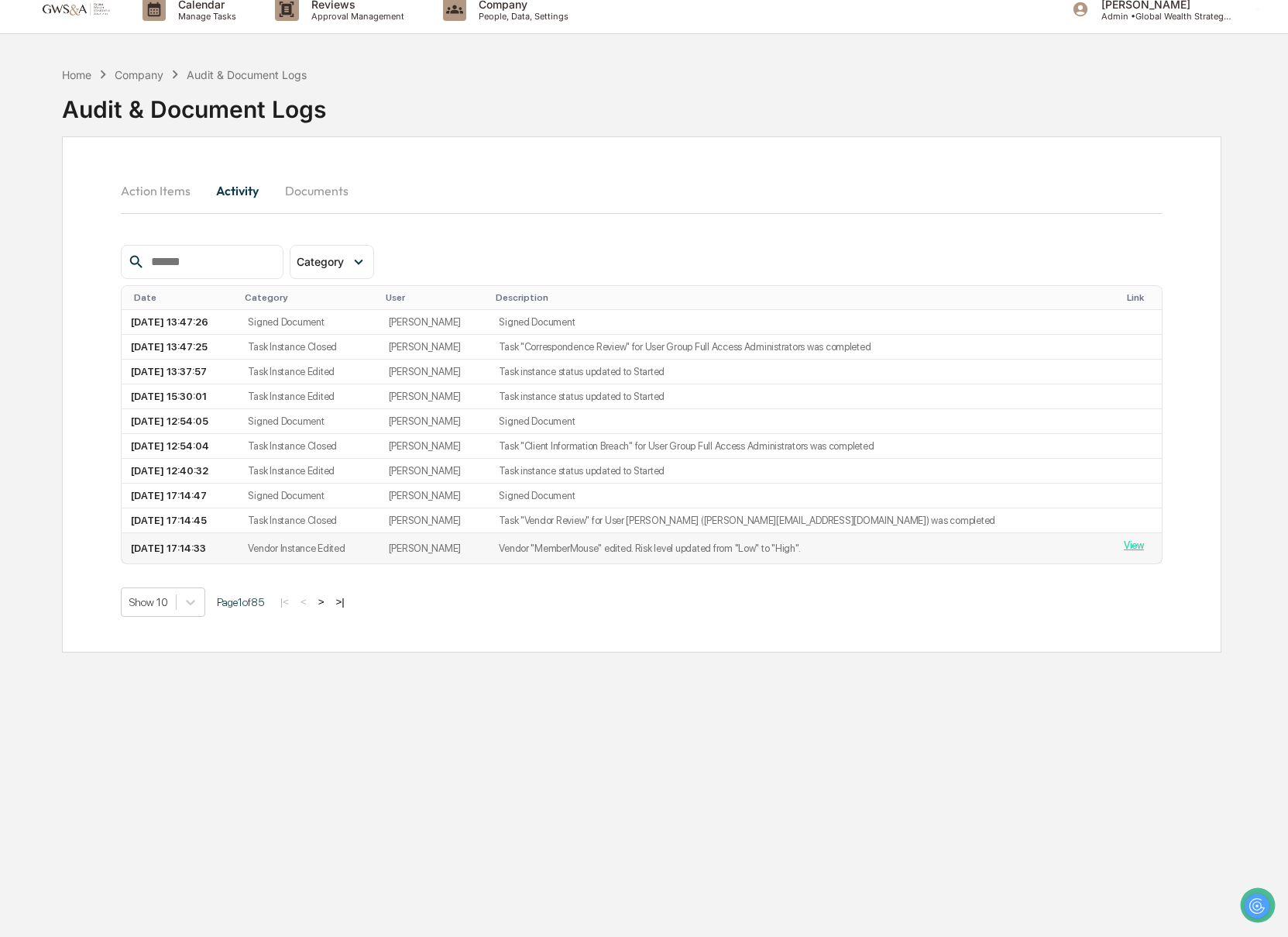
click at [491, 560] on td "[PERSON_NAME]" at bounding box center [435, 549] width 111 height 30
click at [350, 19] on p "Approval Management" at bounding box center [355, 15] width 113 height 10
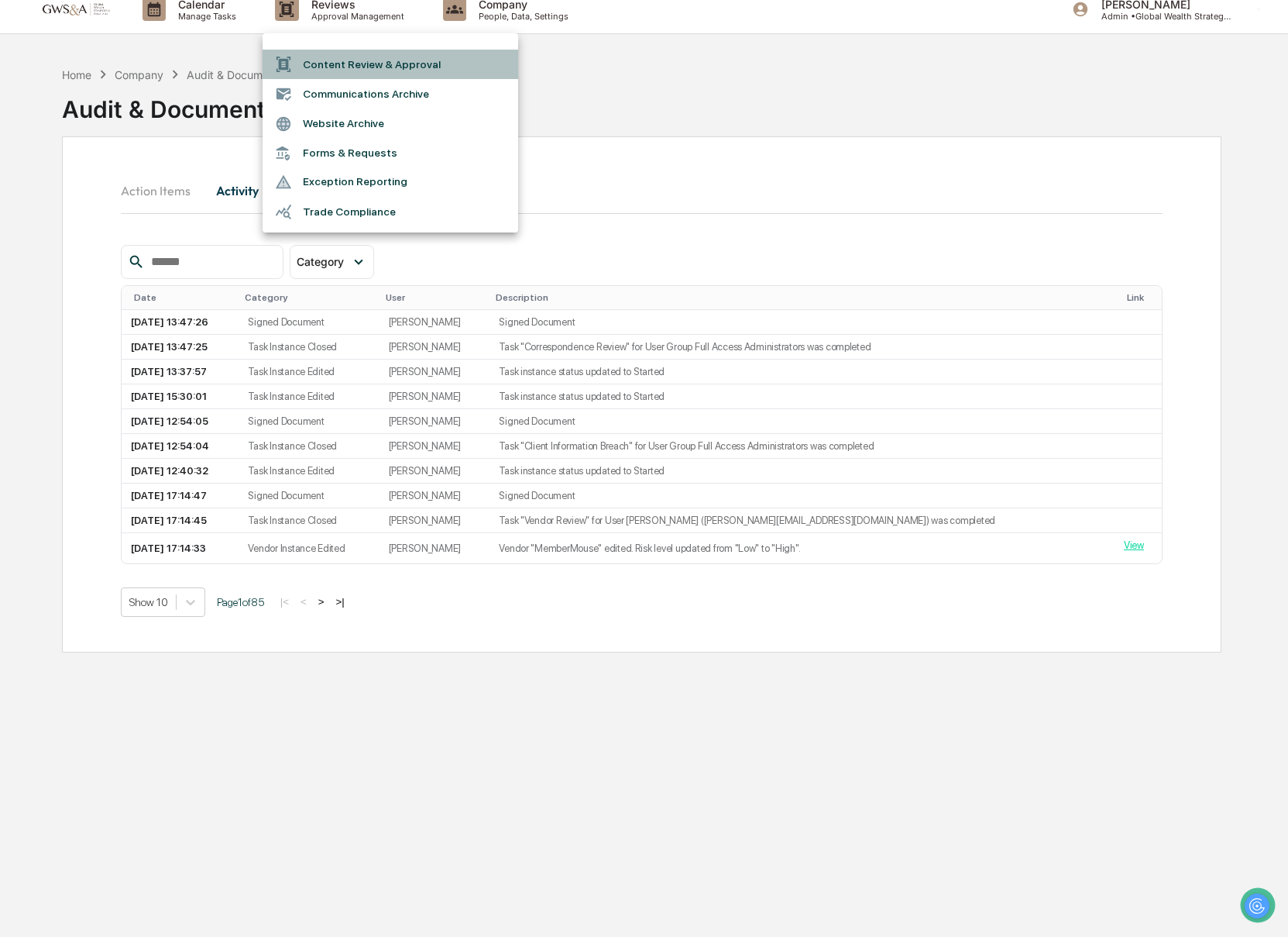
click at [340, 71] on li "Content Review & Approval" at bounding box center [390, 63] width 256 height 29
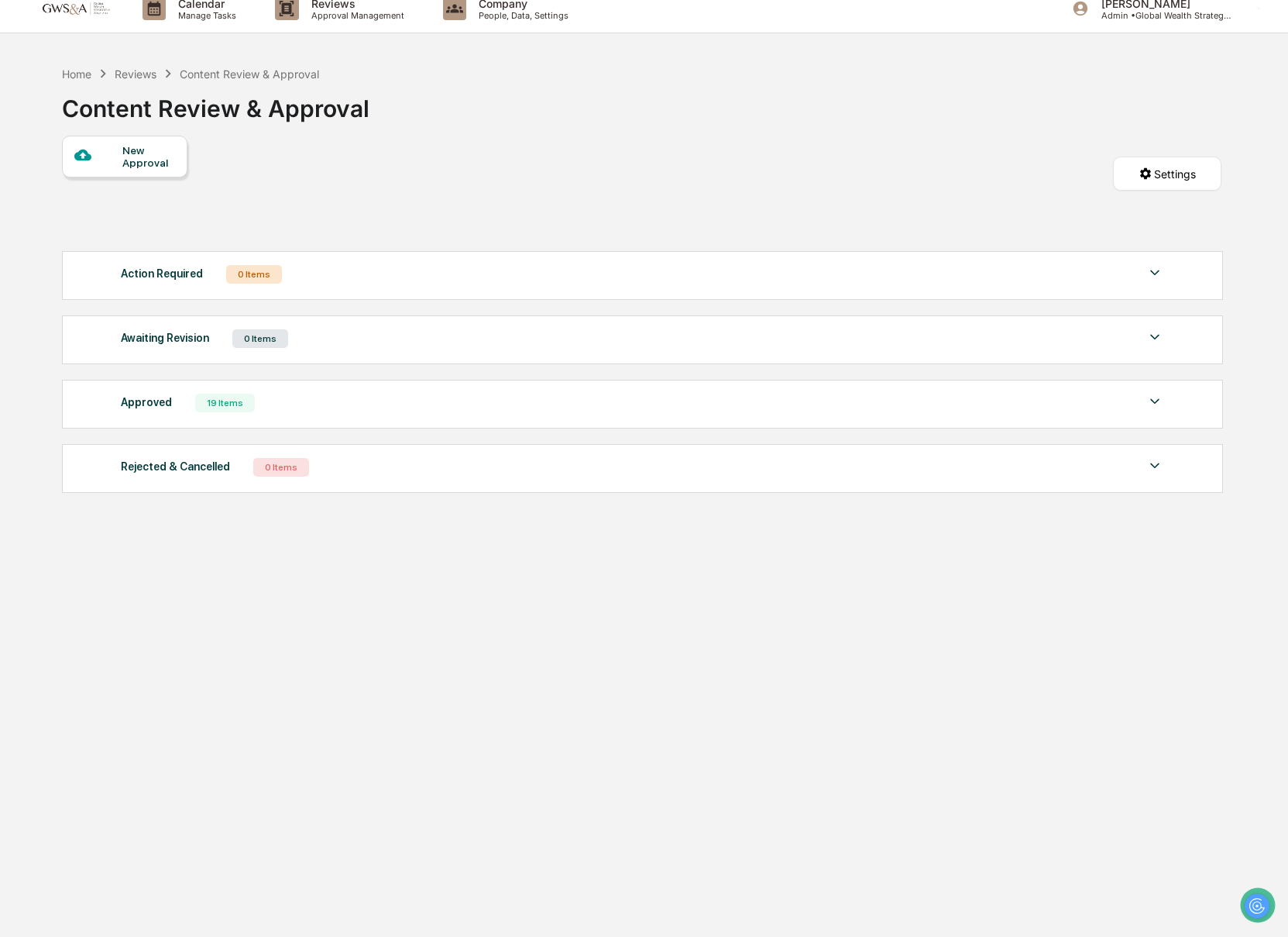
scroll to position [16, 0]
click at [304, 20] on div "Reviews Approval Management" at bounding box center [346, 8] width 168 height 48
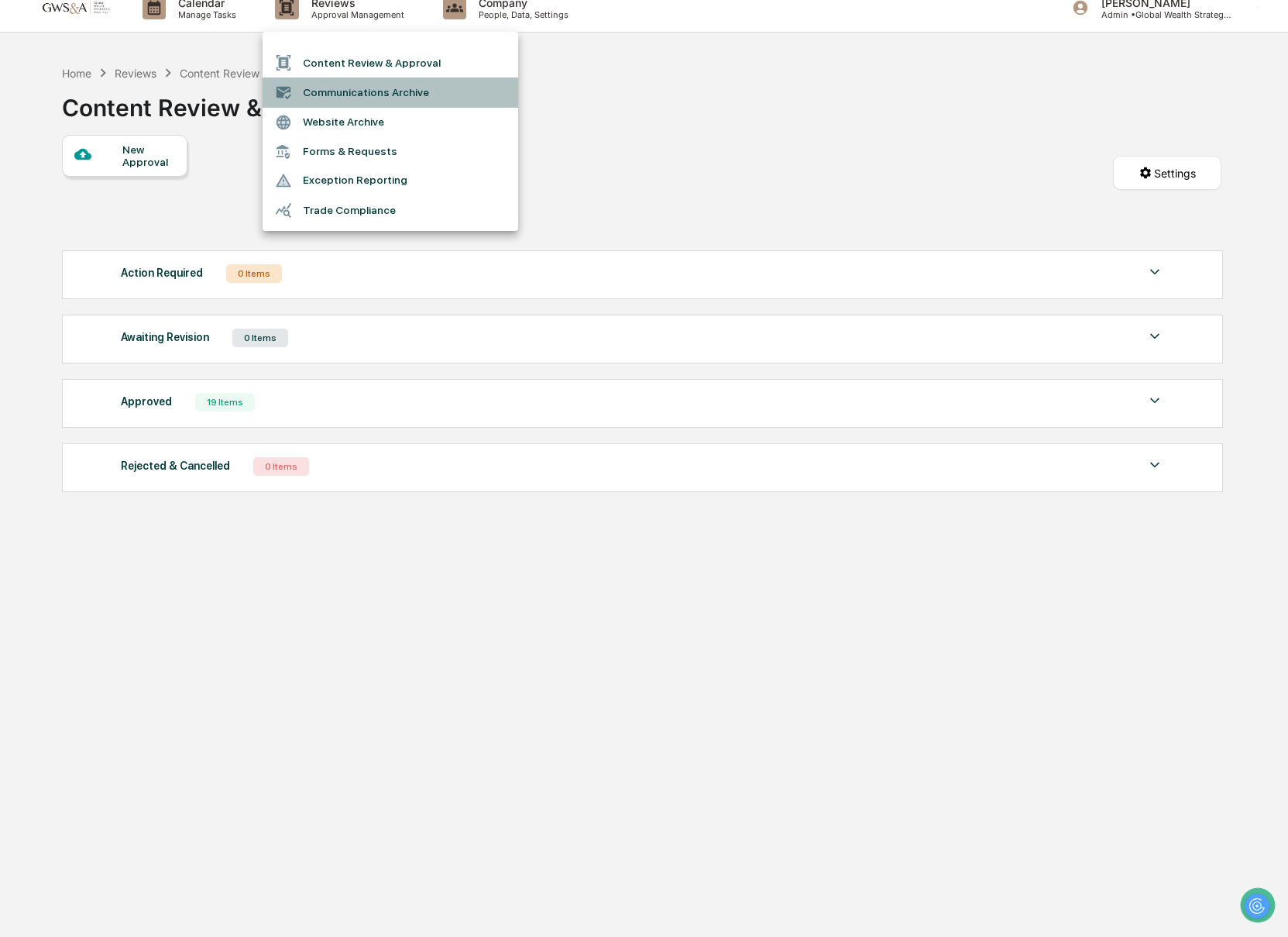
click at [330, 87] on li "Communications Archive" at bounding box center [390, 92] width 256 height 29
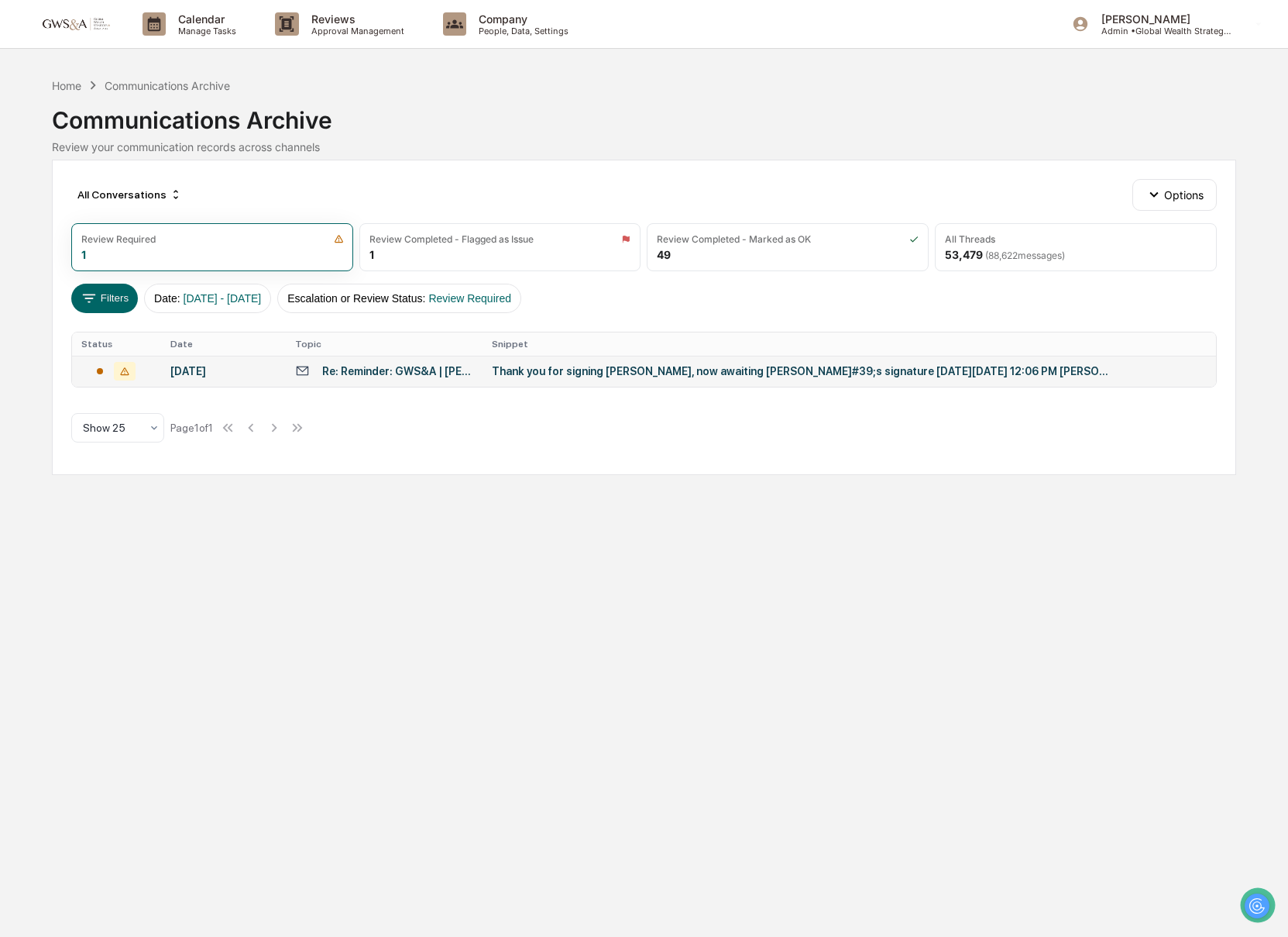
click at [647, 377] on div "Thank you for signing Josh, now awaiting Sarah&#39;s signature On Wed, Sep 24, …" at bounding box center [801, 370] width 619 height 12
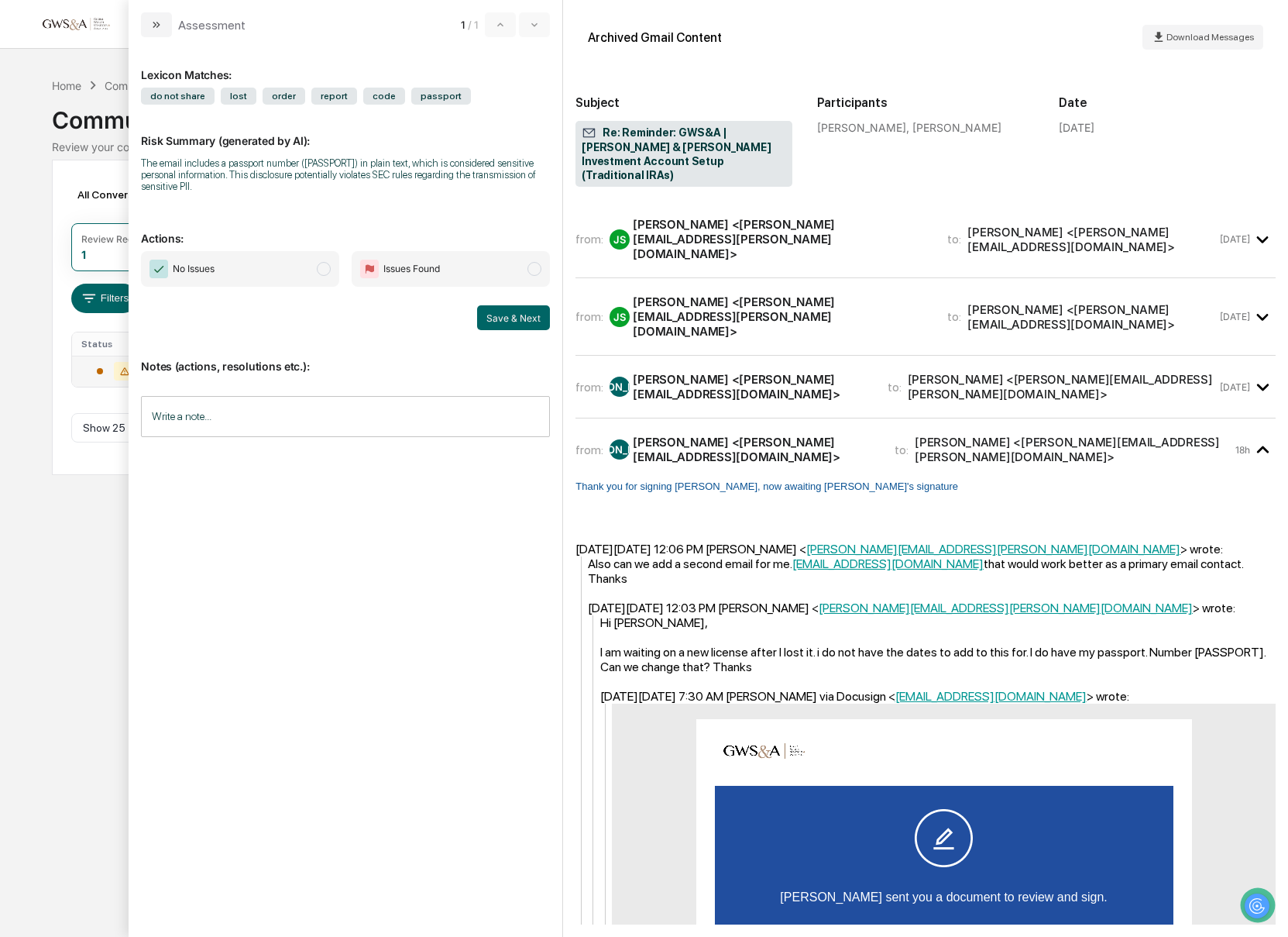
click at [411, 271] on span "Issues Found" at bounding box center [412, 269] width 57 height 15
click at [511, 321] on button "Save & Next" at bounding box center [513, 317] width 73 height 25
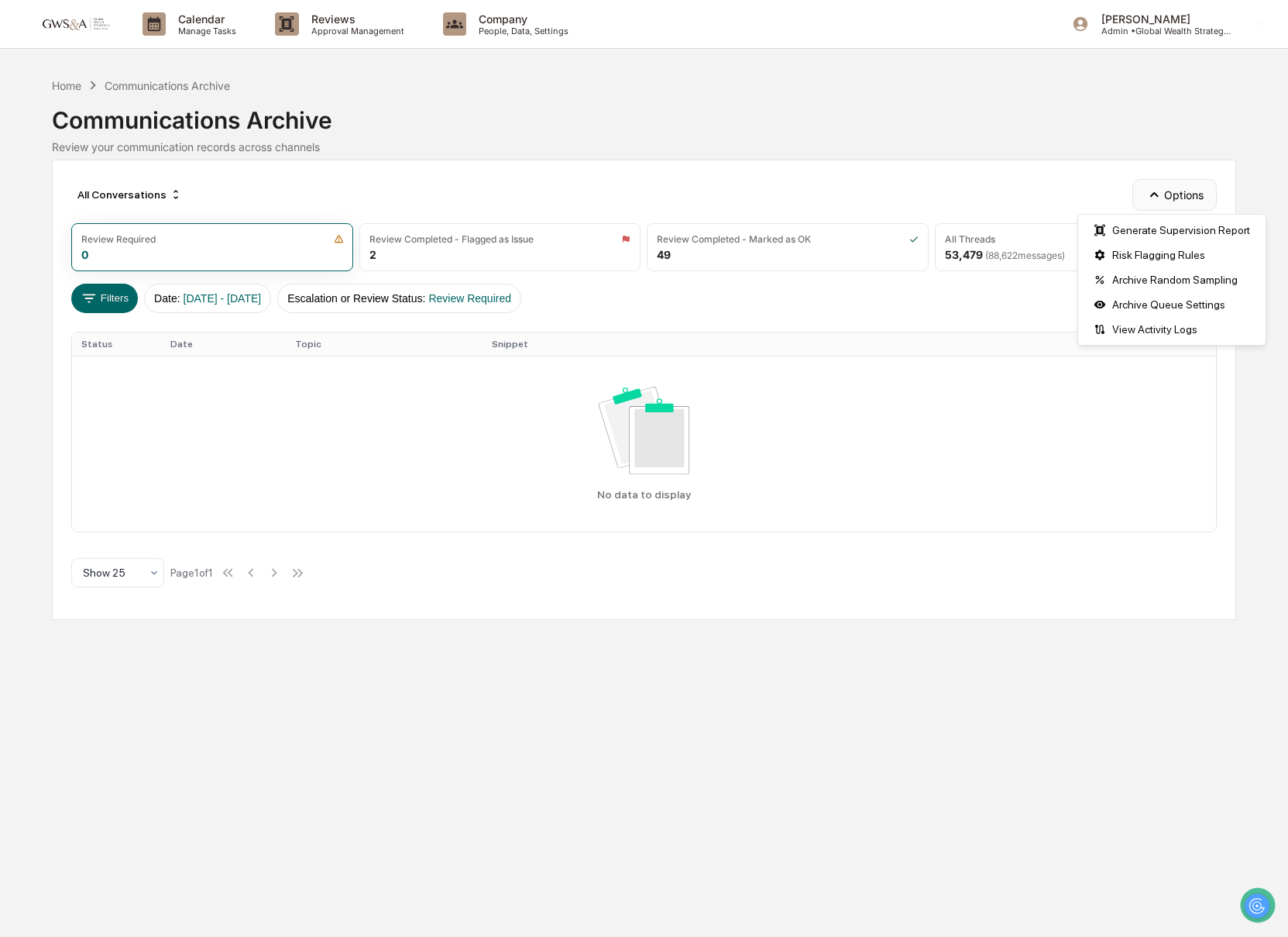
click at [1153, 189] on icon "button" at bounding box center [1154, 194] width 17 height 17
click at [937, 193] on div "All Conversations Options" at bounding box center [644, 194] width 1146 height 31
click at [208, 50] on div "Calendar Manage Tasks Reviews Approval Management Company People, Data, Setting…" at bounding box center [644, 468] width 1288 height 937
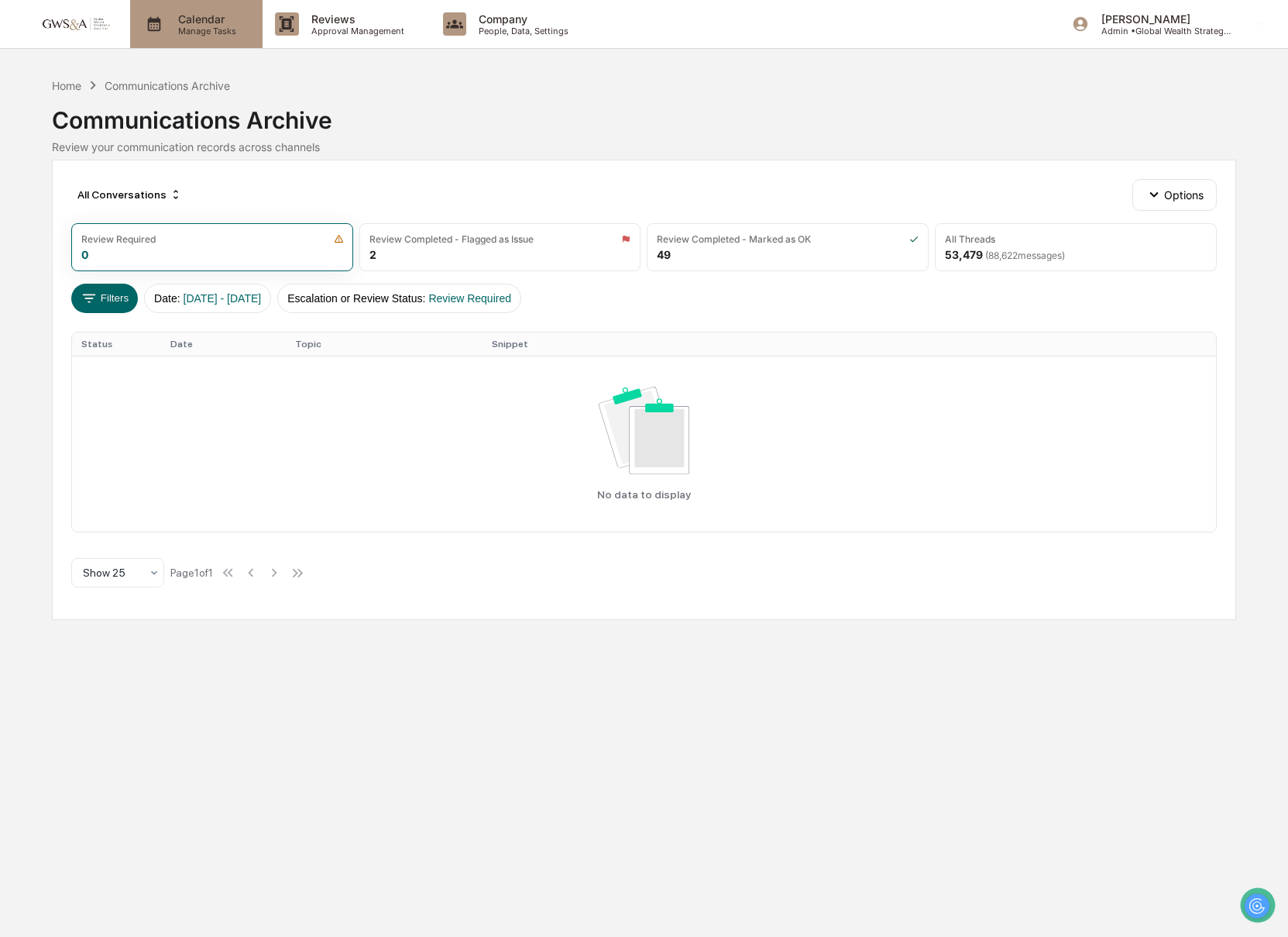
click at [206, 38] on div "Calendar Manage Tasks" at bounding box center [196, 24] width 133 height 48
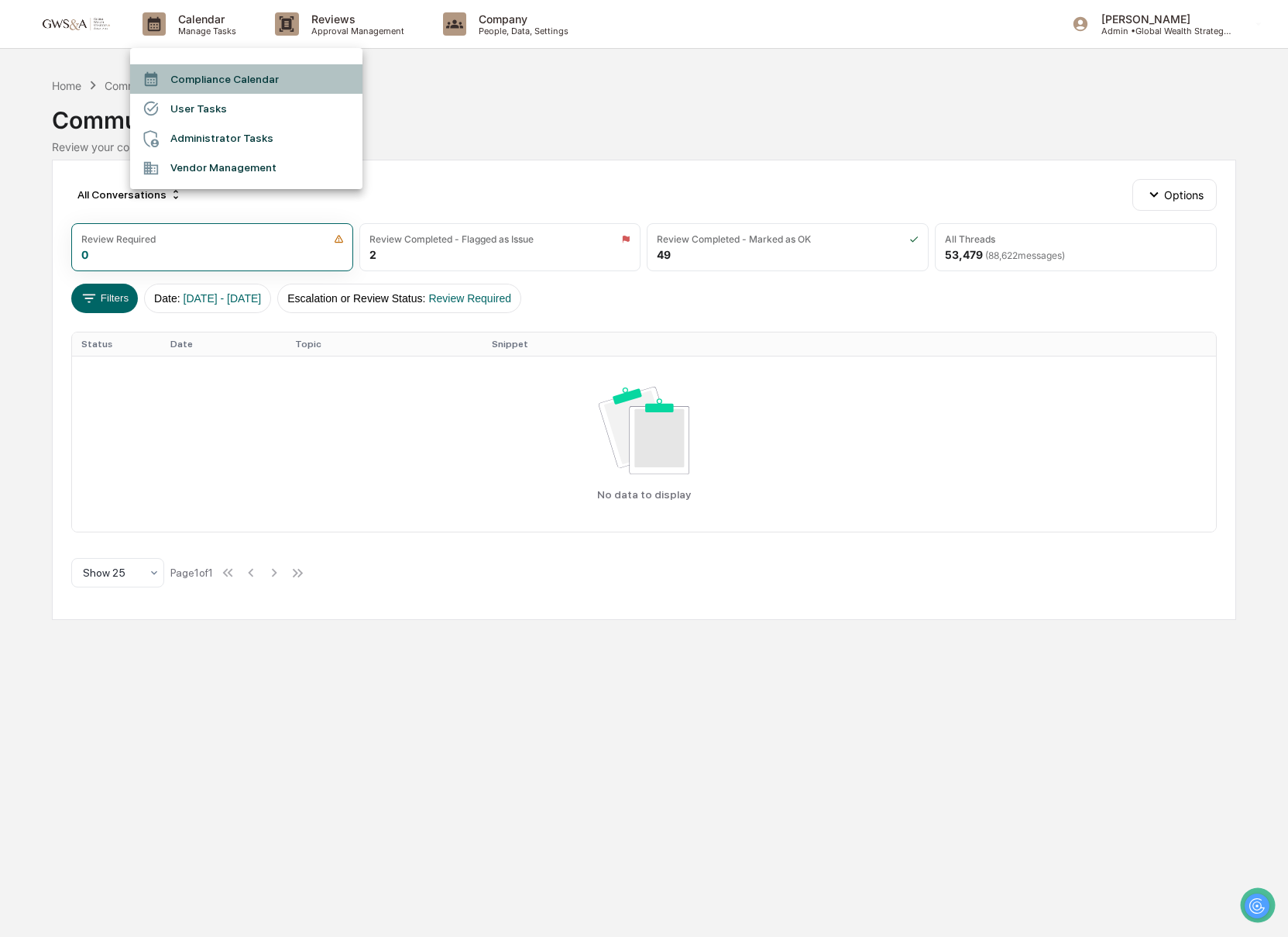
click at [214, 75] on li "Compliance Calendar" at bounding box center [245, 79] width 232 height 29
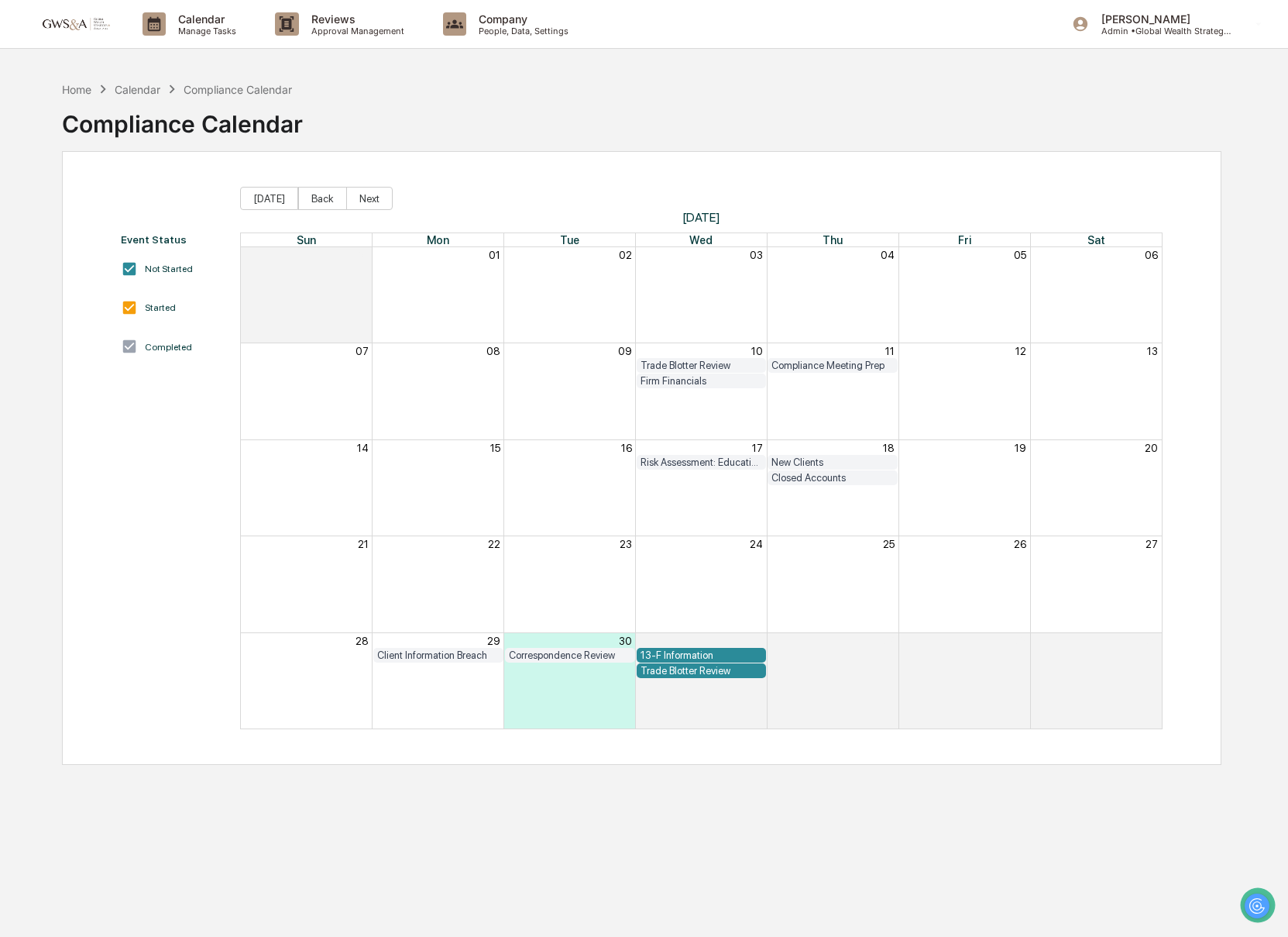
click at [589, 654] on div "Correspondence Review" at bounding box center [569, 655] width 122 height 11
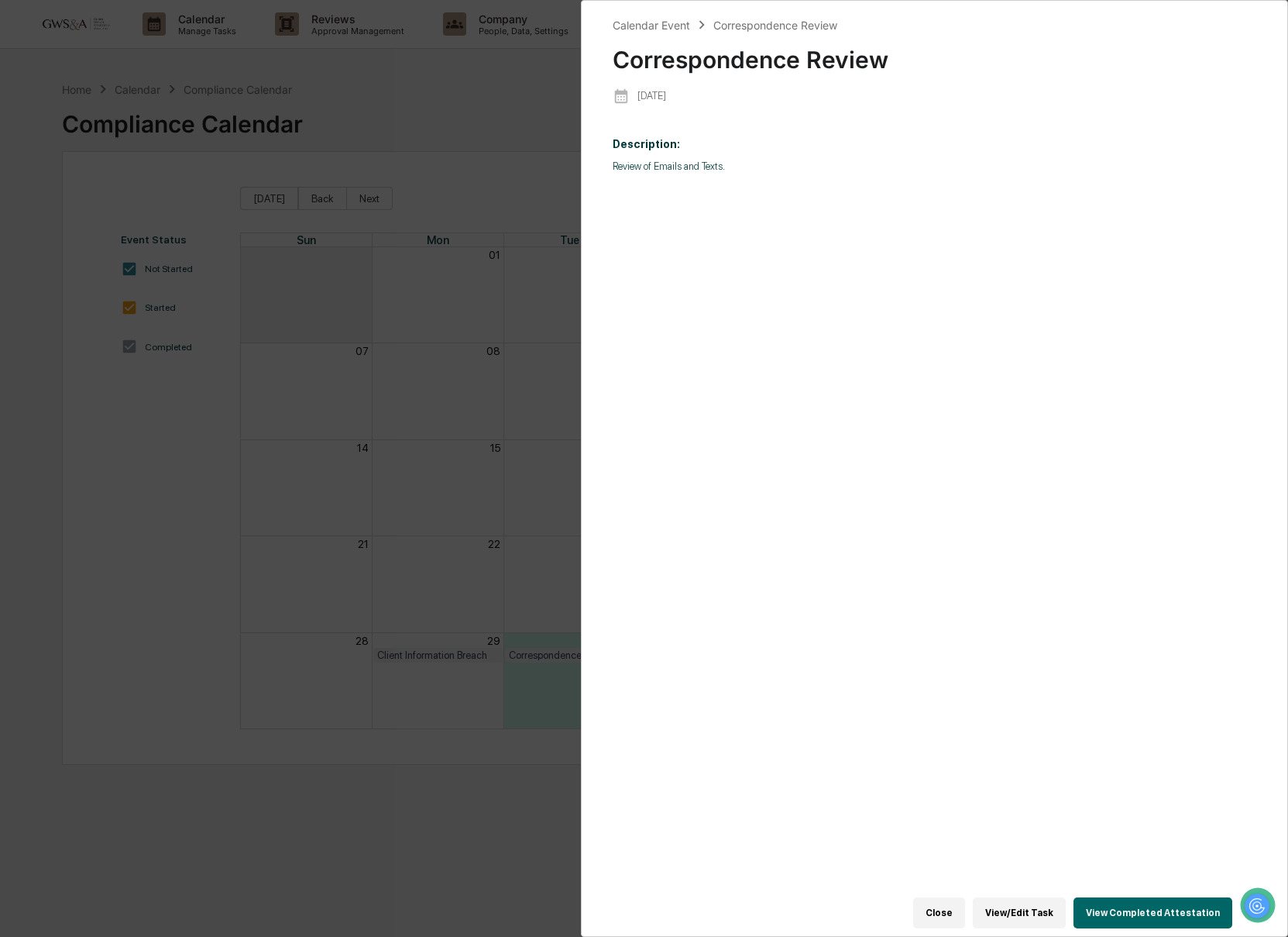
click at [1129, 915] on button "View Completed Attestation" at bounding box center [1153, 912] width 159 height 31
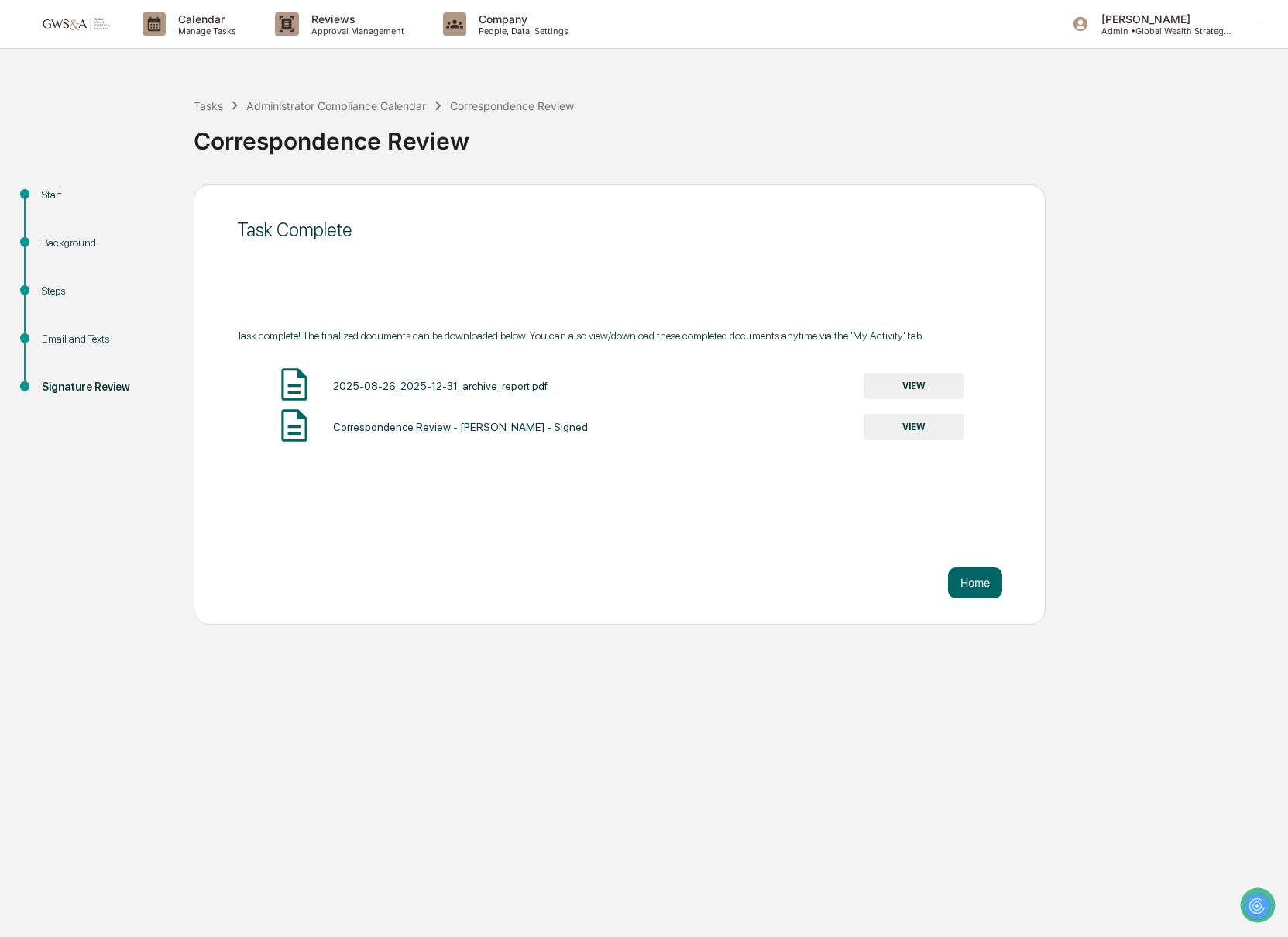
click at [931, 437] on button "VIEW" at bounding box center [914, 427] width 100 height 27
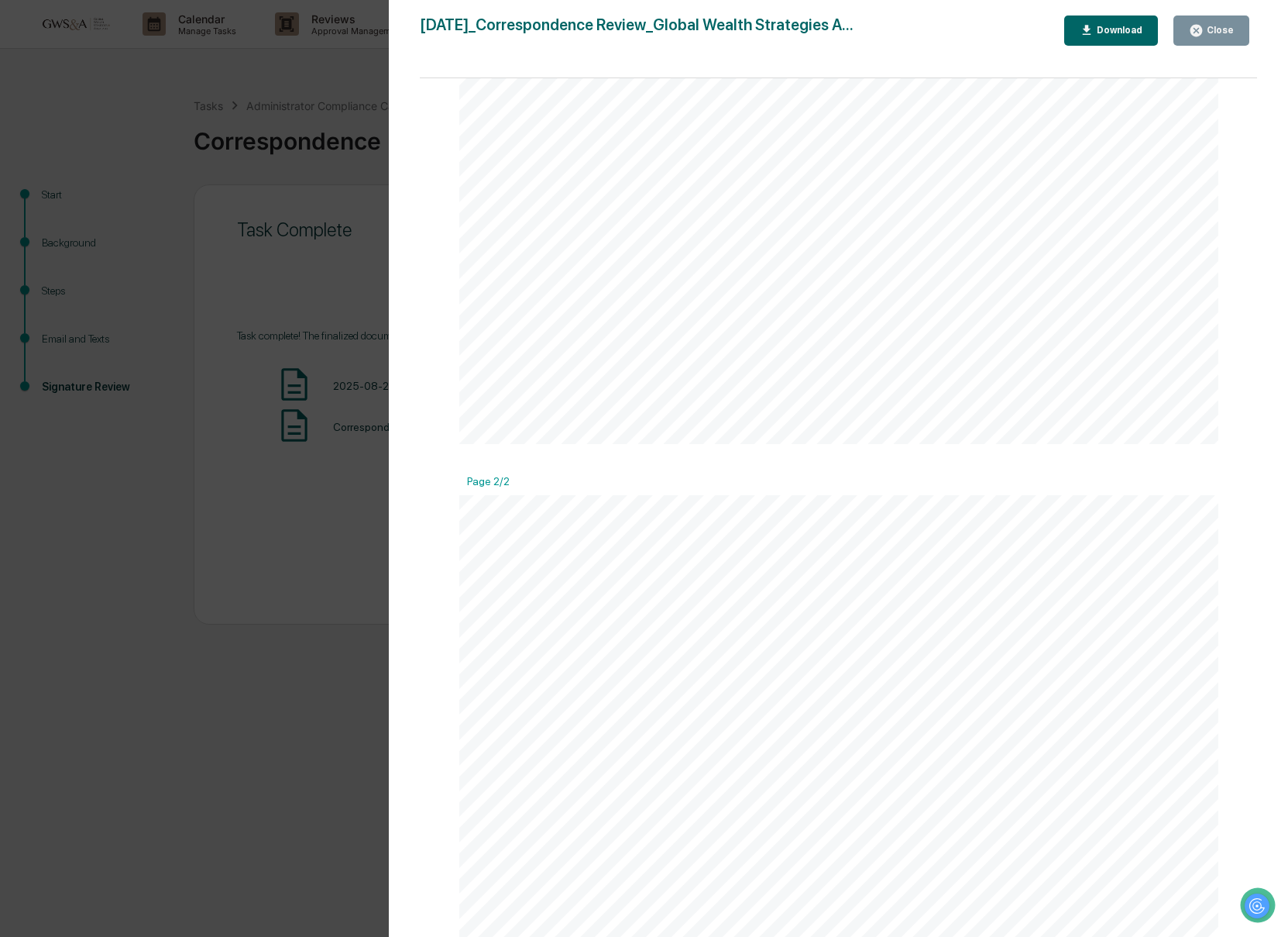
scroll to position [1287, 0]
drag, startPoint x: 1223, startPoint y: 35, endPoint x: 1208, endPoint y: 55, distance: 25.0
click at [1223, 35] on div "Close" at bounding box center [1219, 29] width 30 height 10
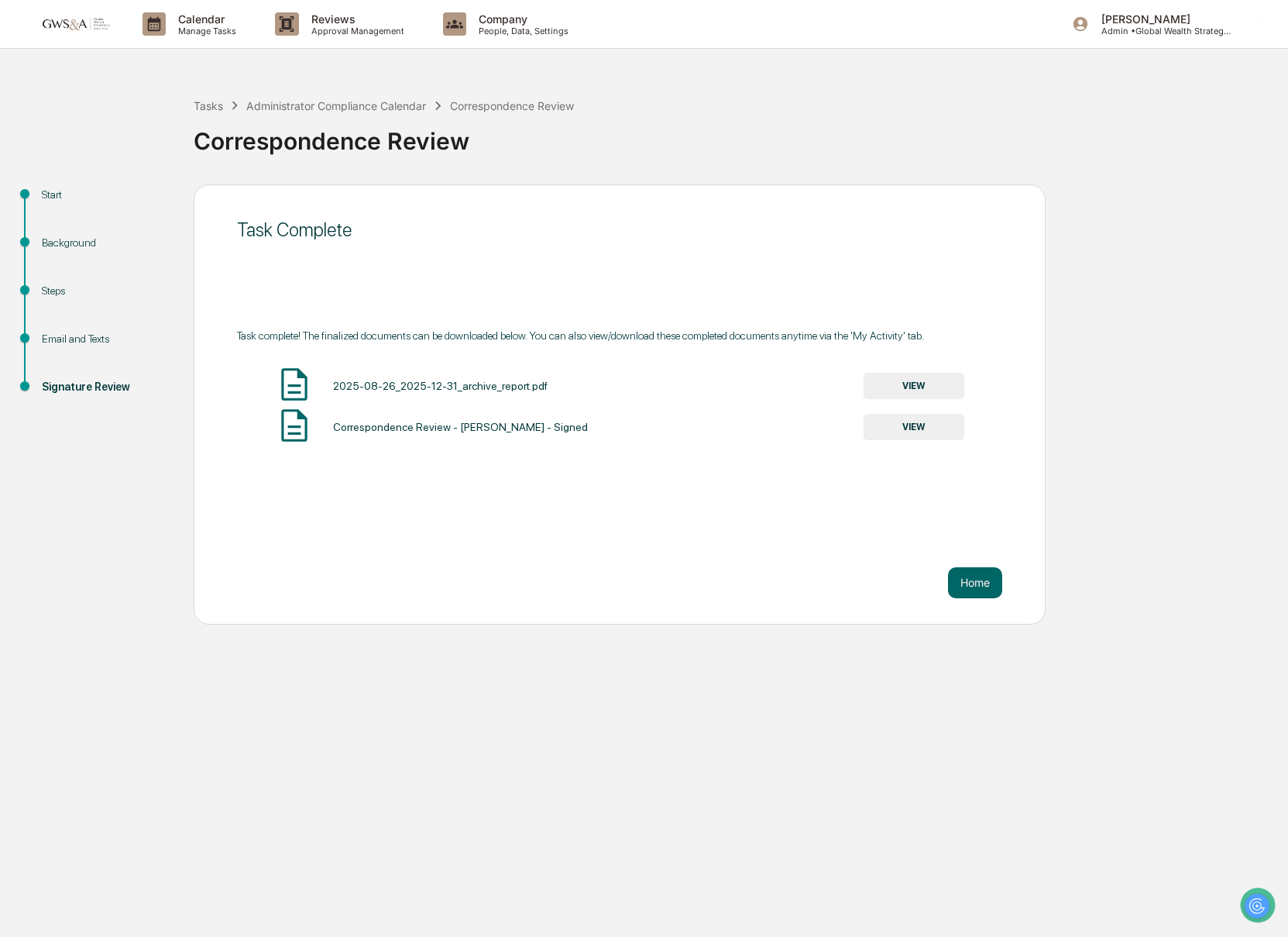
click at [910, 393] on button "VIEW" at bounding box center [914, 386] width 100 height 27
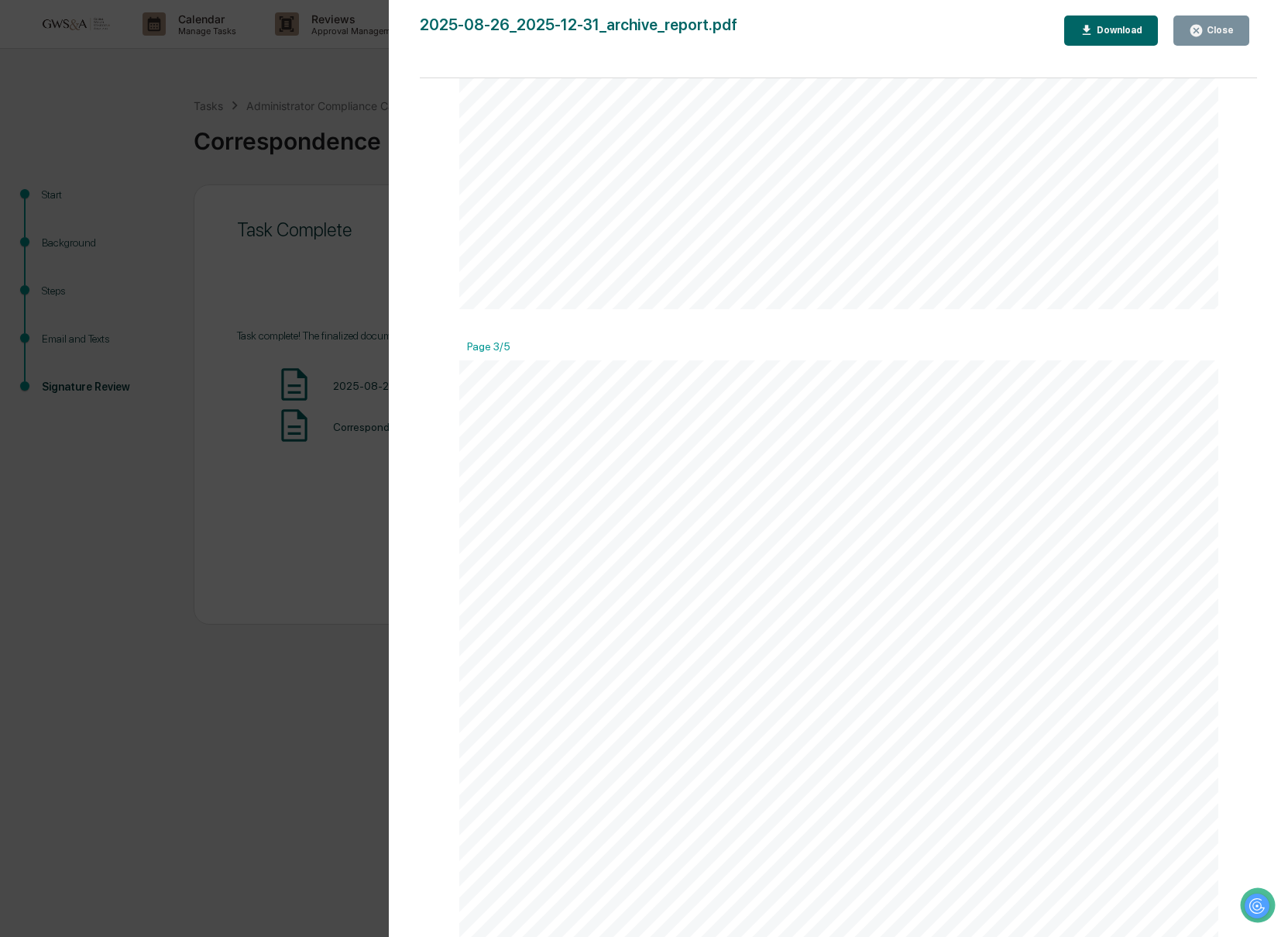
scroll to position [2100, 0]
click at [1210, 41] on button "Close" at bounding box center [1211, 30] width 76 height 30
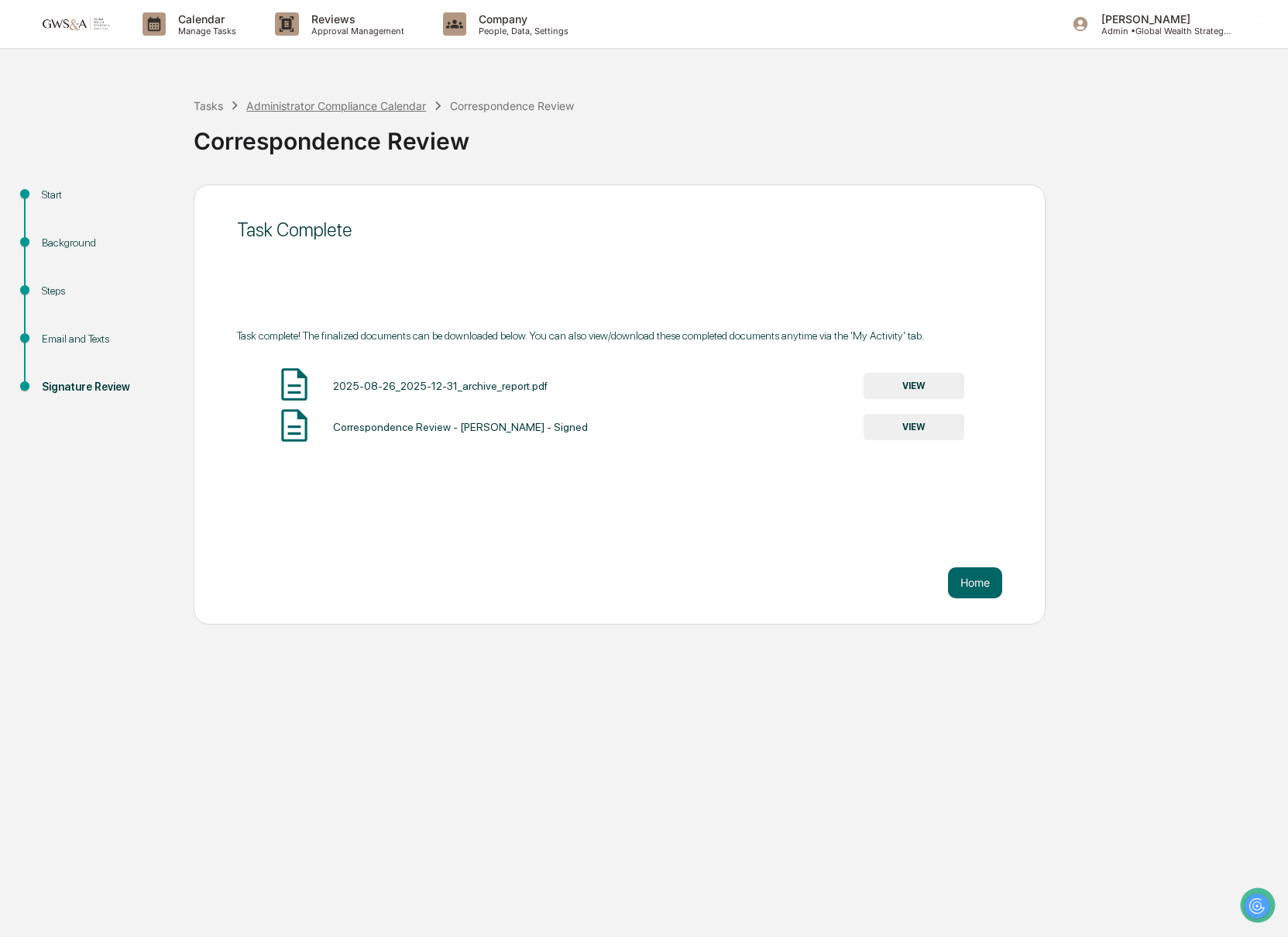
drag, startPoint x: 472, startPoint y: 111, endPoint x: 403, endPoint y: 108, distance: 69.1
click at [461, 109] on div "Correspondence Review" at bounding box center [511, 106] width 124 height 13
click at [403, 108] on div "Administrator Compliance Calendar" at bounding box center [336, 106] width 180 height 13
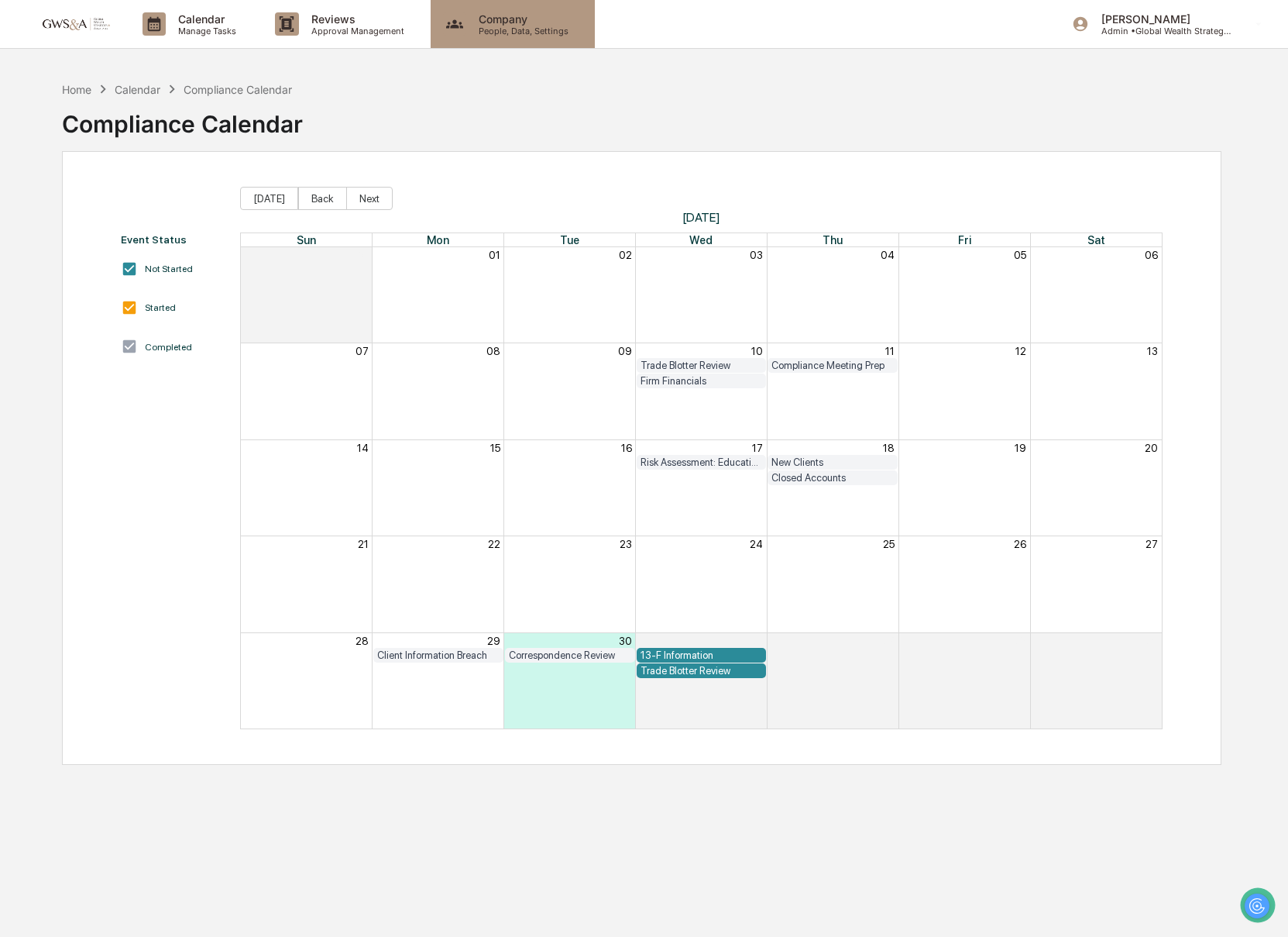
click at [451, 41] on div "Company People, Data, Settings" at bounding box center [512, 24] width 164 height 48
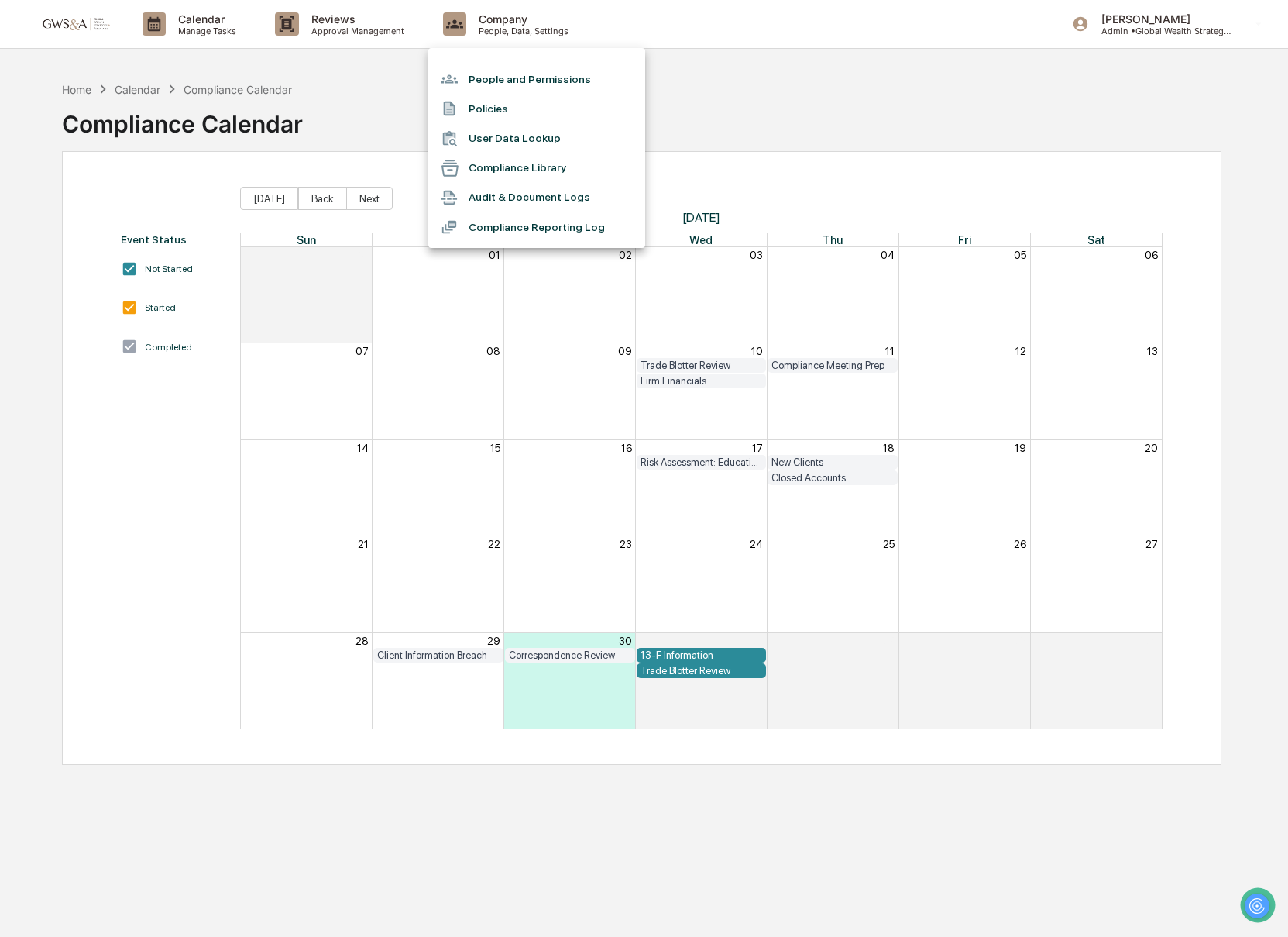
click at [554, 172] on li "Compliance Library" at bounding box center [536, 168] width 217 height 29
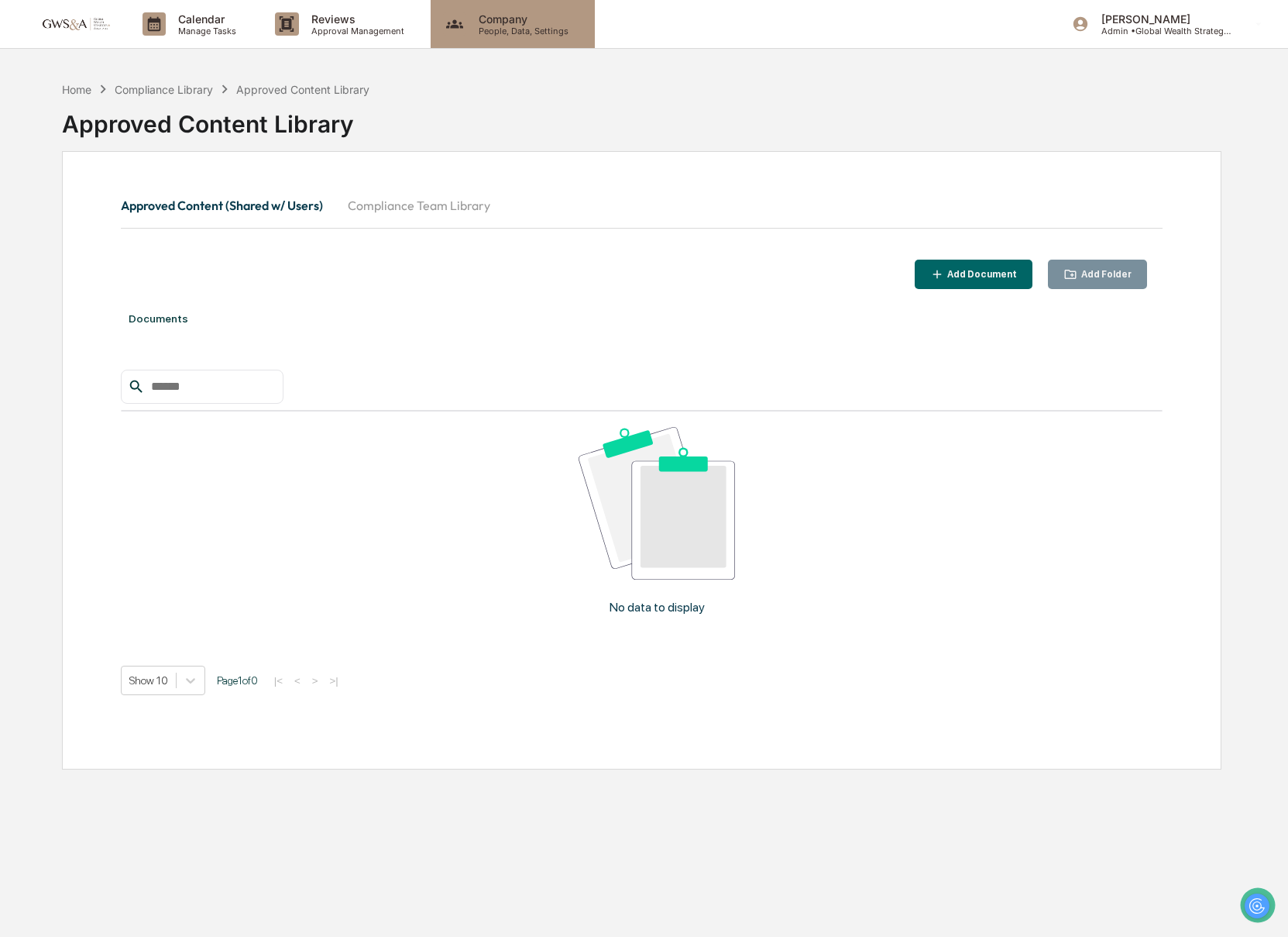
click at [498, 36] on div "Company People, Data, Settings" at bounding box center [512, 24] width 164 height 48
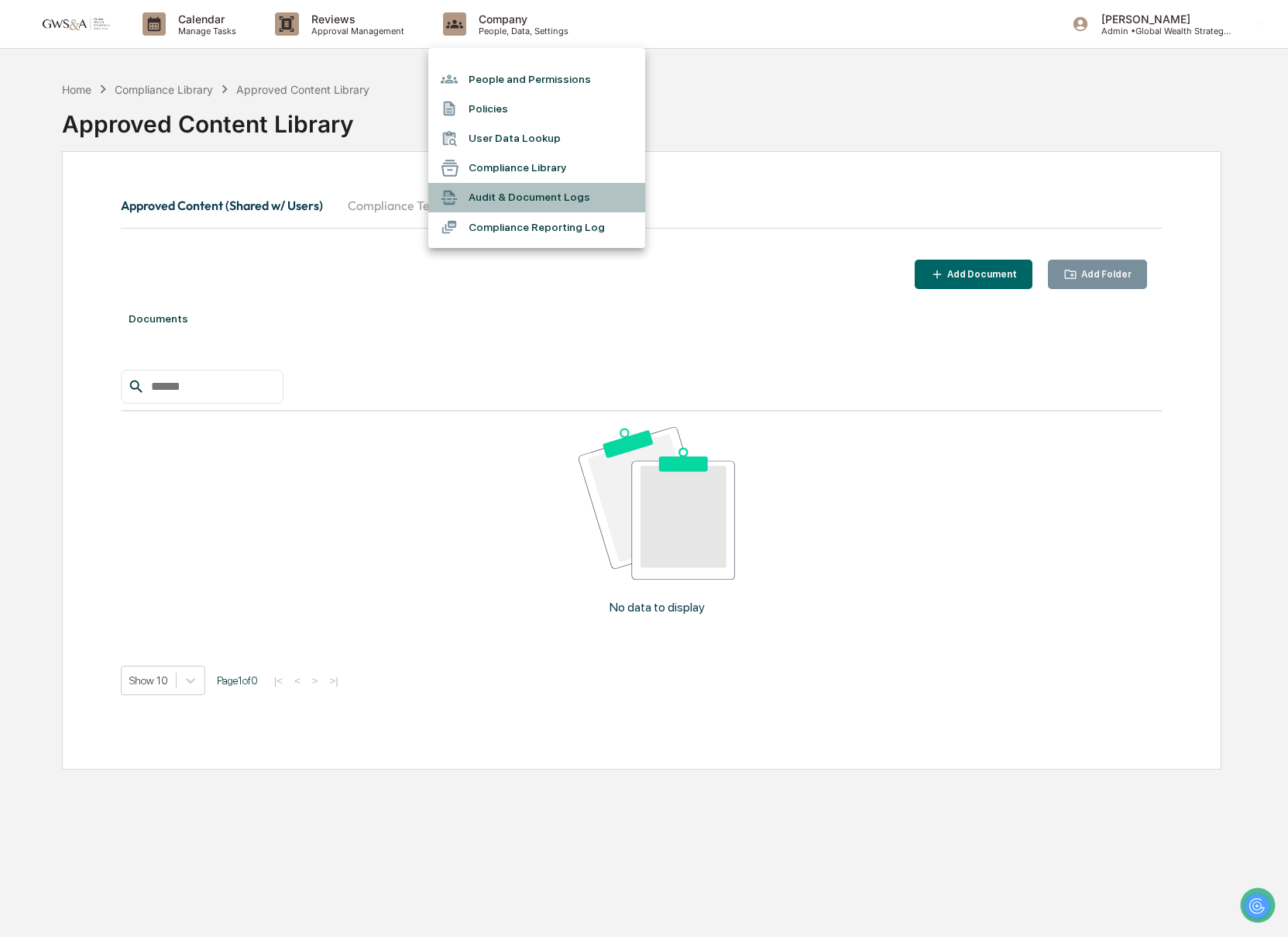
click at [507, 200] on li "Audit & Document Logs" at bounding box center [536, 197] width 217 height 29
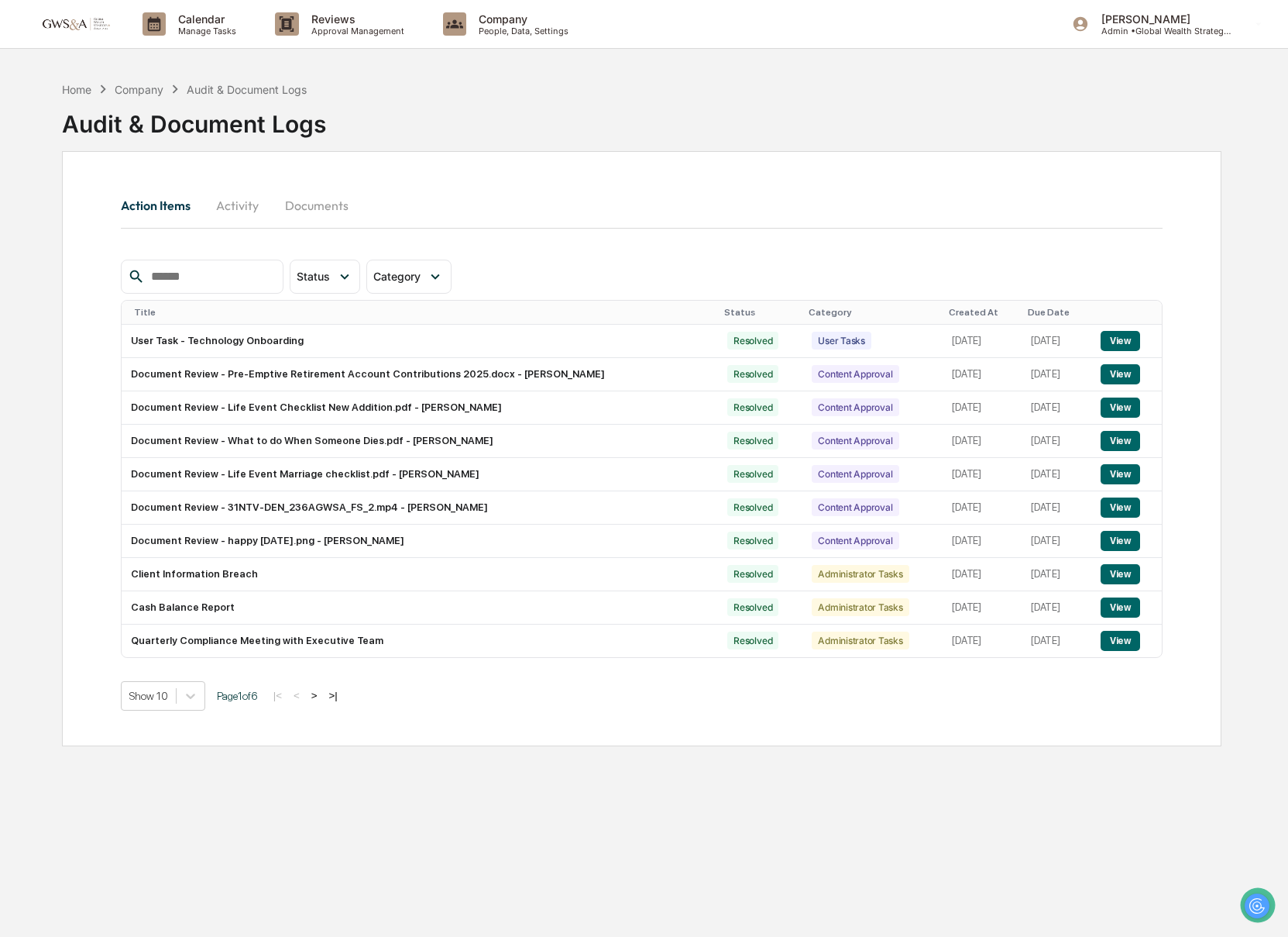
click at [236, 211] on button "Activity" at bounding box center [238, 205] width 70 height 37
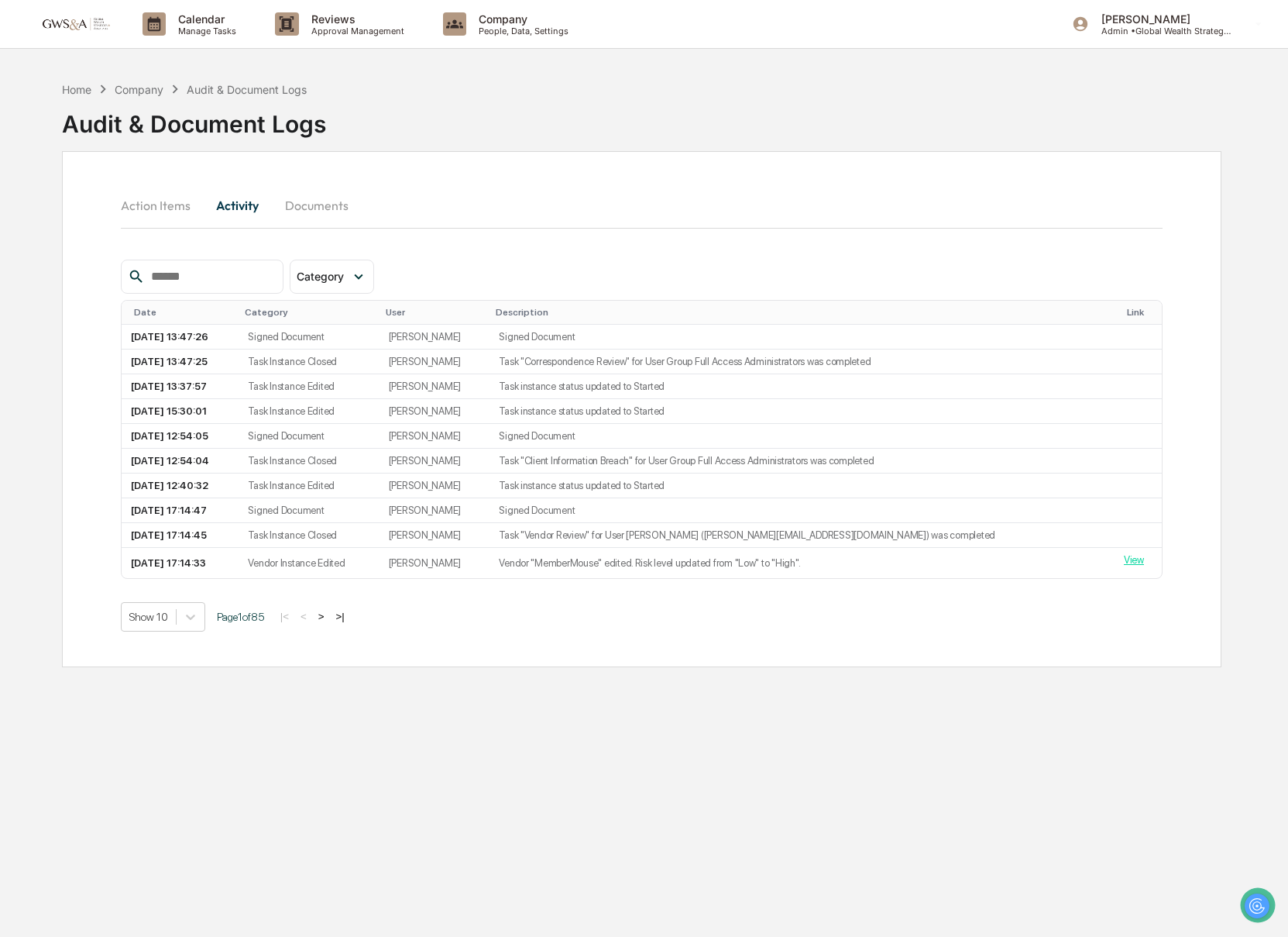
click at [331, 209] on button "Documents" at bounding box center [316, 205] width 88 height 37
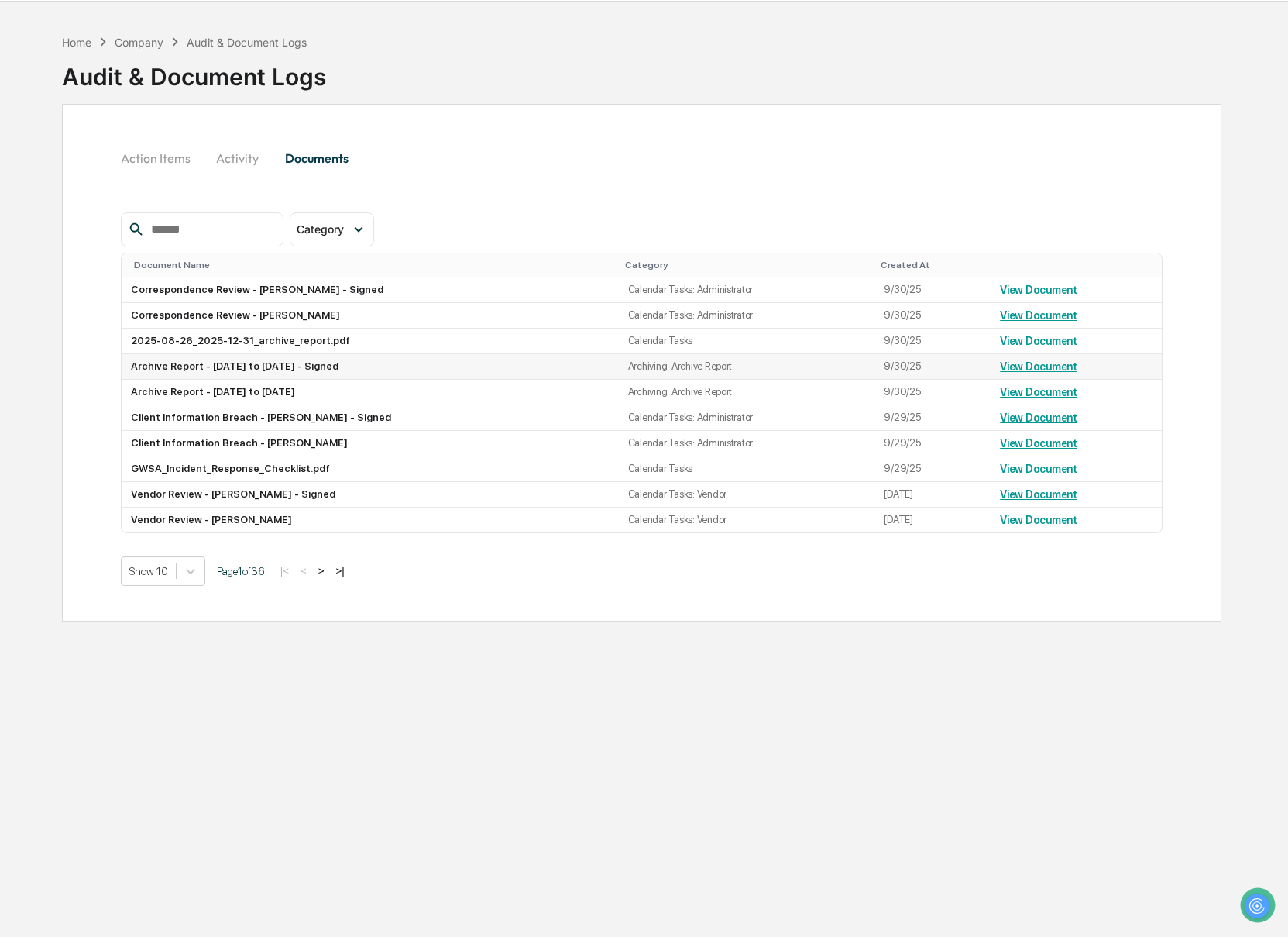
scroll to position [46, 0]
click at [1015, 290] on link "View Document" at bounding box center [1039, 290] width 78 height 12
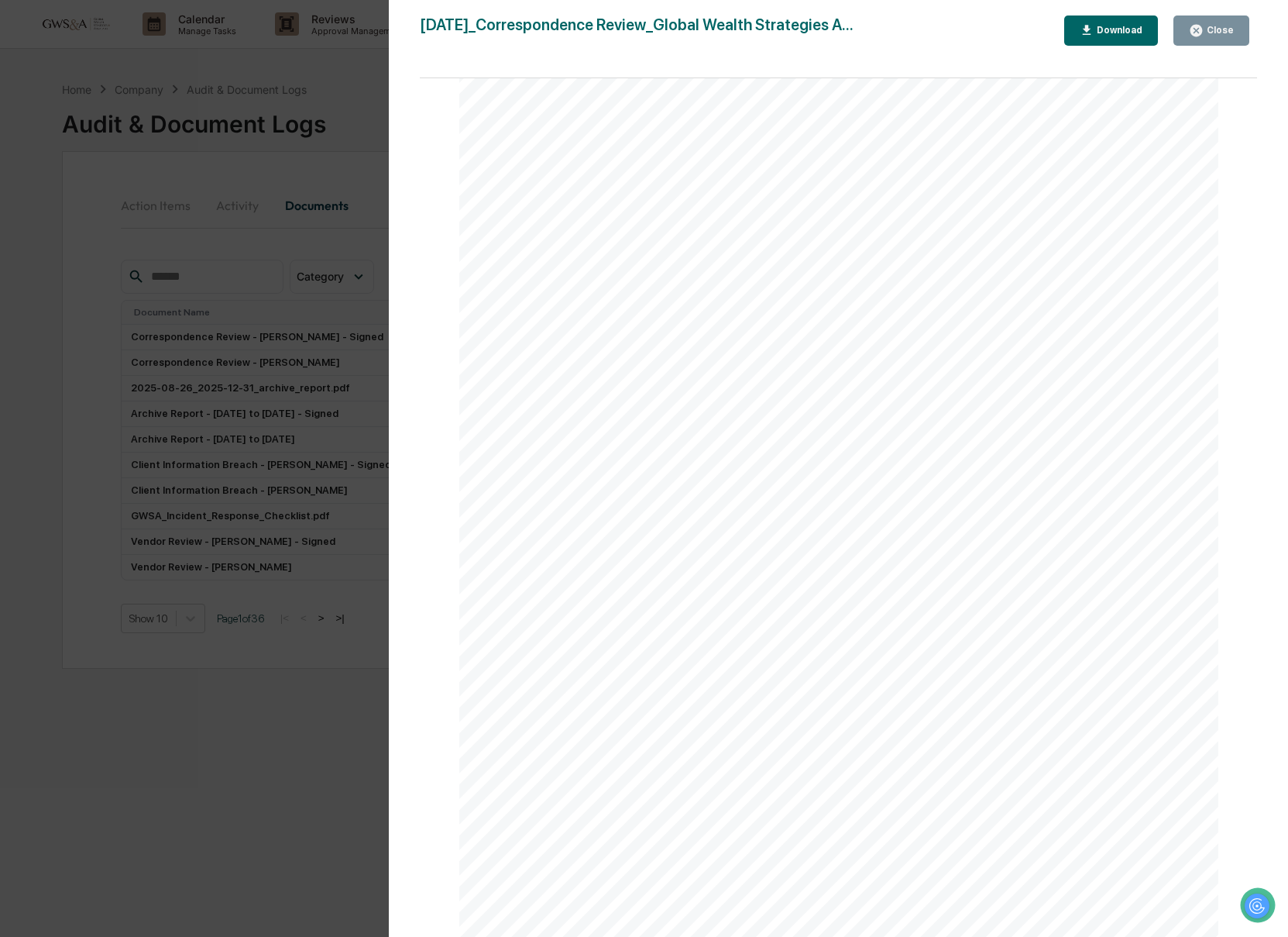
scroll to position [0, 0]
click at [1094, 39] on button "Download" at bounding box center [1111, 30] width 95 height 30
click at [1215, 28] on div "Close" at bounding box center [1219, 29] width 30 height 10
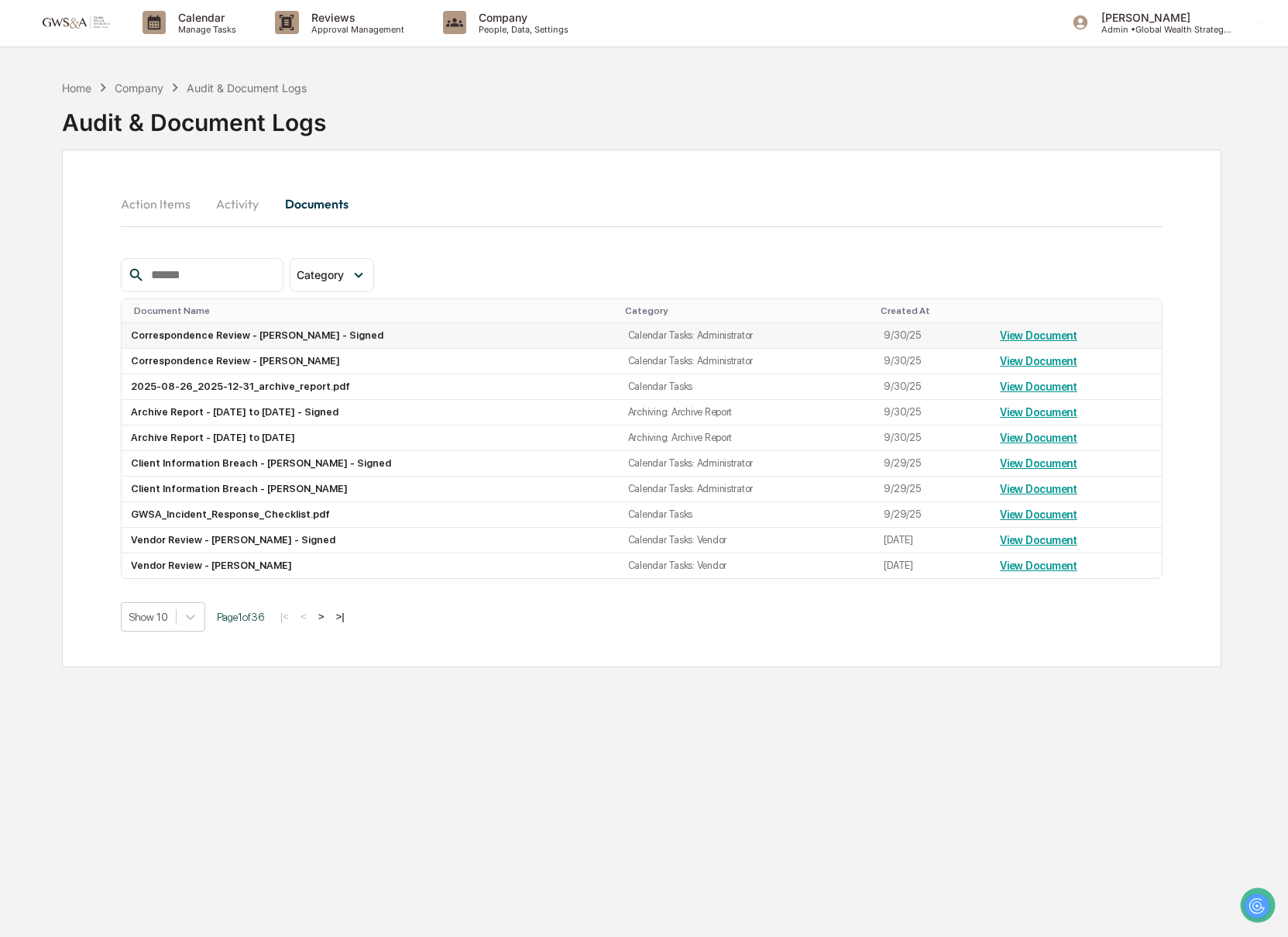
click at [211, 333] on td "Correspondence Review - Christopher Clancy - Signed" at bounding box center [369, 335] width 497 height 26
drag, startPoint x: 218, startPoint y: 355, endPoint x: 214, endPoint y: 298, distance: 57.1
click at [218, 355] on td "Correspondence Review - Christopher Clancy" at bounding box center [369, 363] width 497 height 26
click at [240, 210] on button "Activity" at bounding box center [238, 205] width 70 height 37
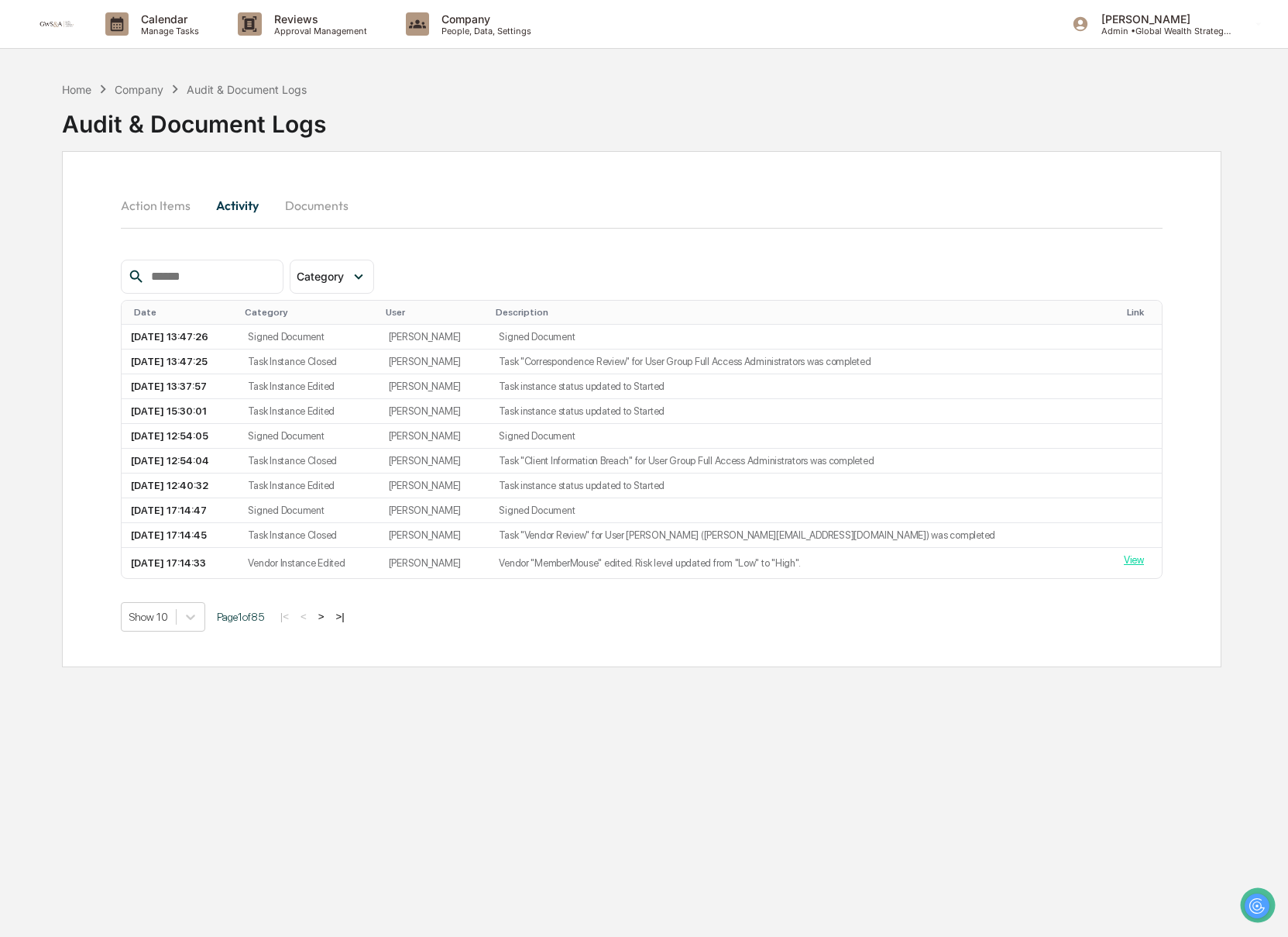
scroll to position [2, 0]
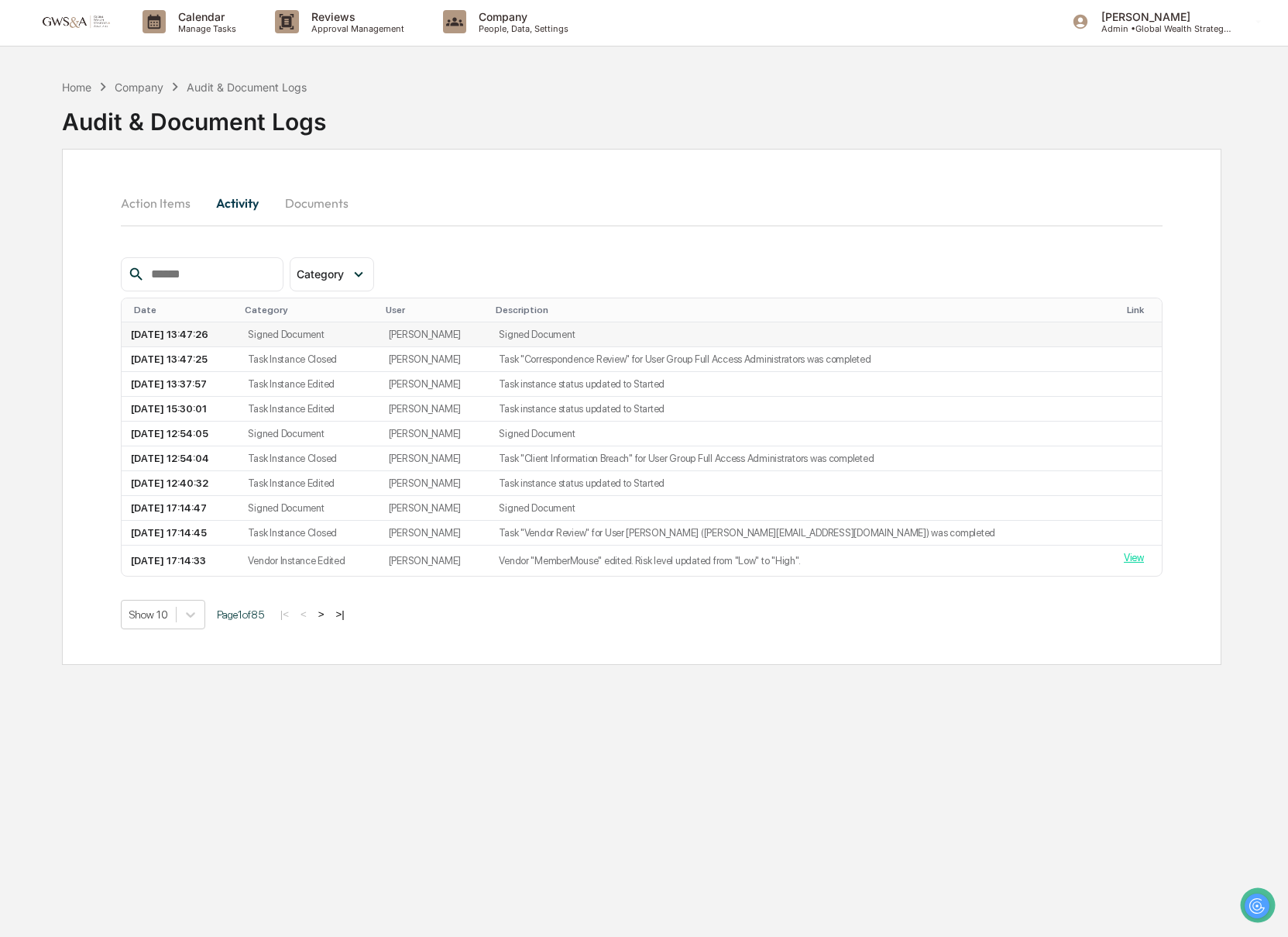
click at [480, 333] on td "[PERSON_NAME]" at bounding box center [435, 334] width 111 height 25
click at [588, 339] on td "Signed Document" at bounding box center [802, 334] width 625 height 25
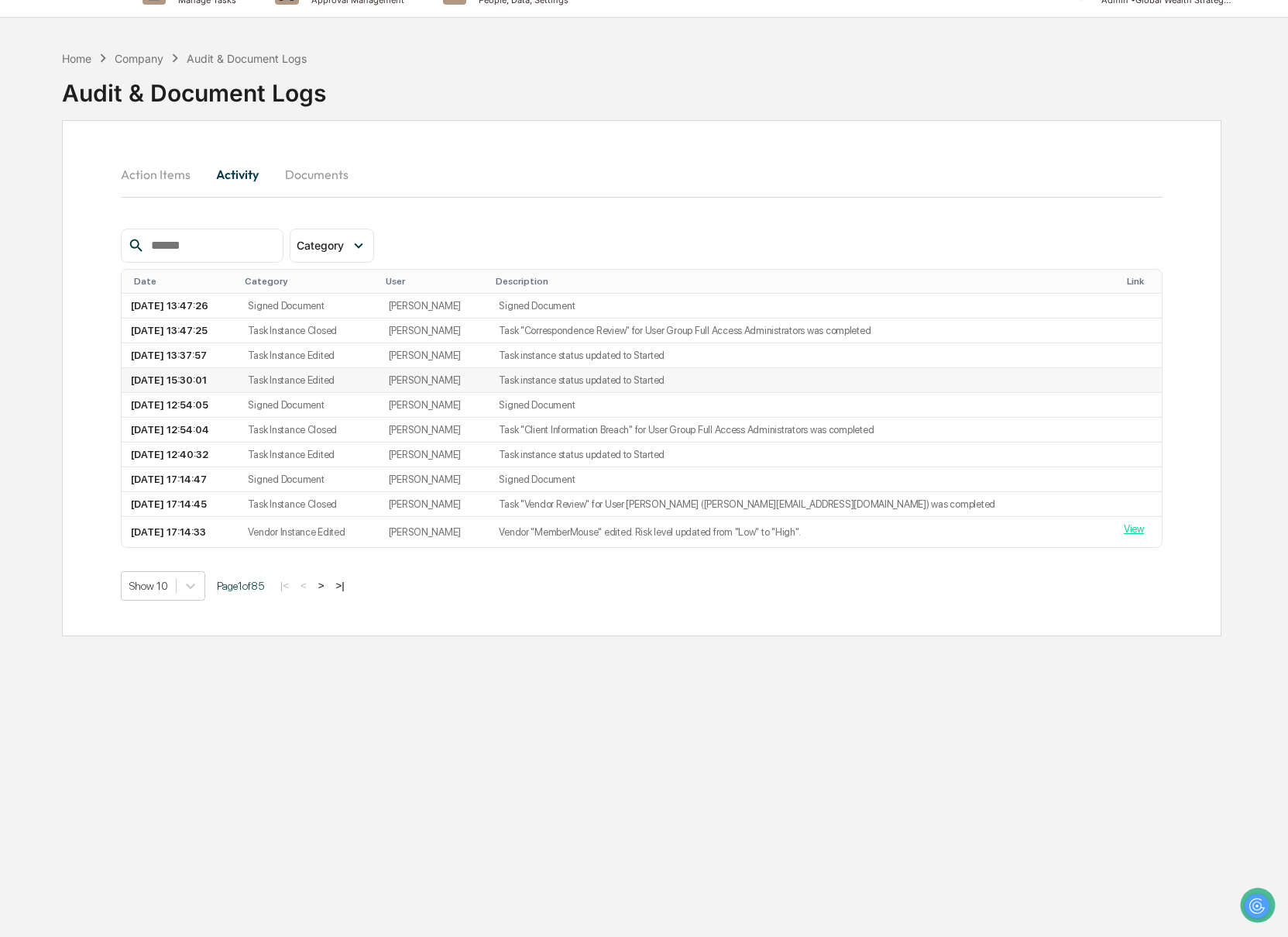
scroll to position [0, 0]
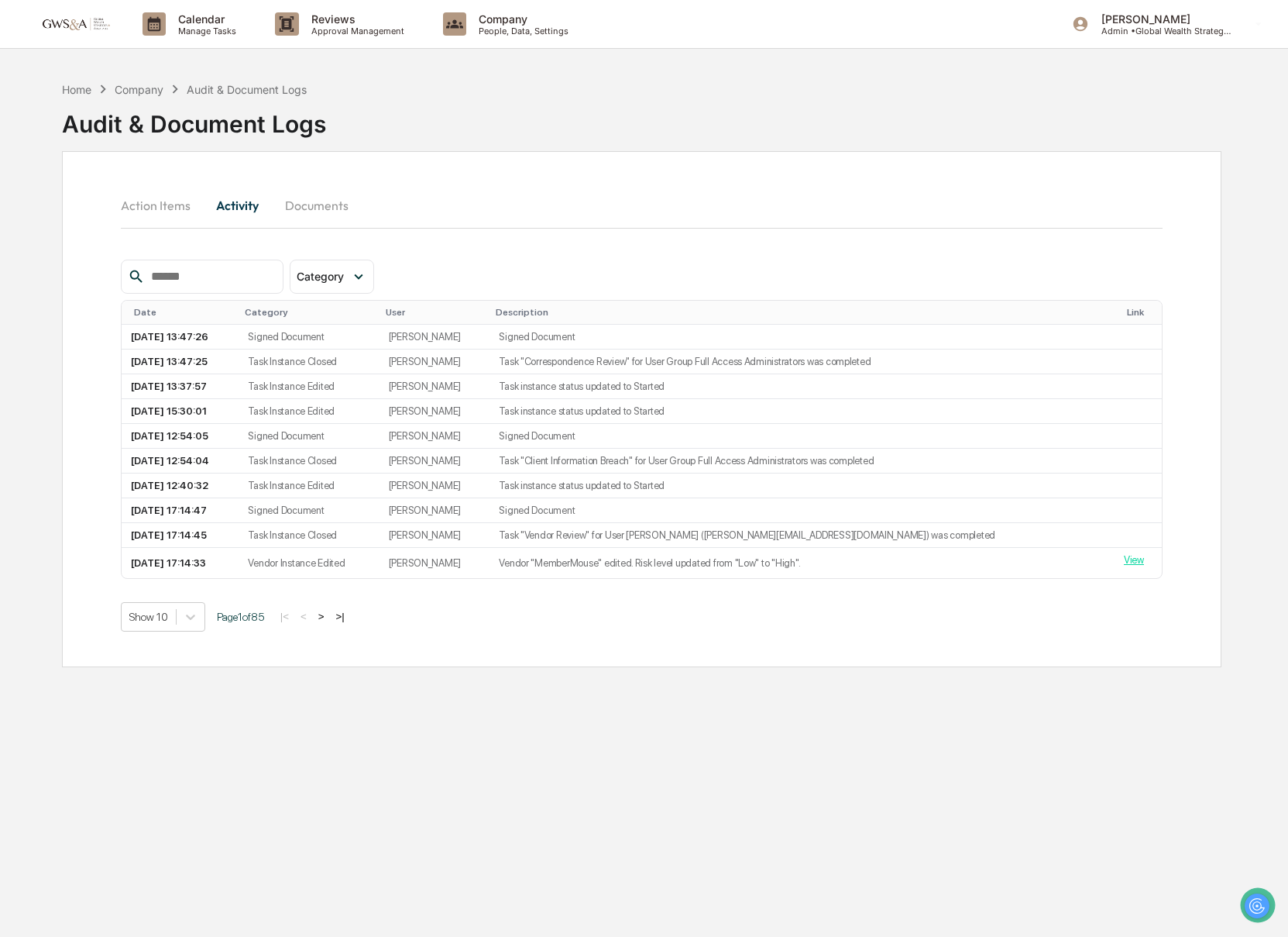
click at [298, 204] on button "Documents" at bounding box center [316, 205] width 88 height 37
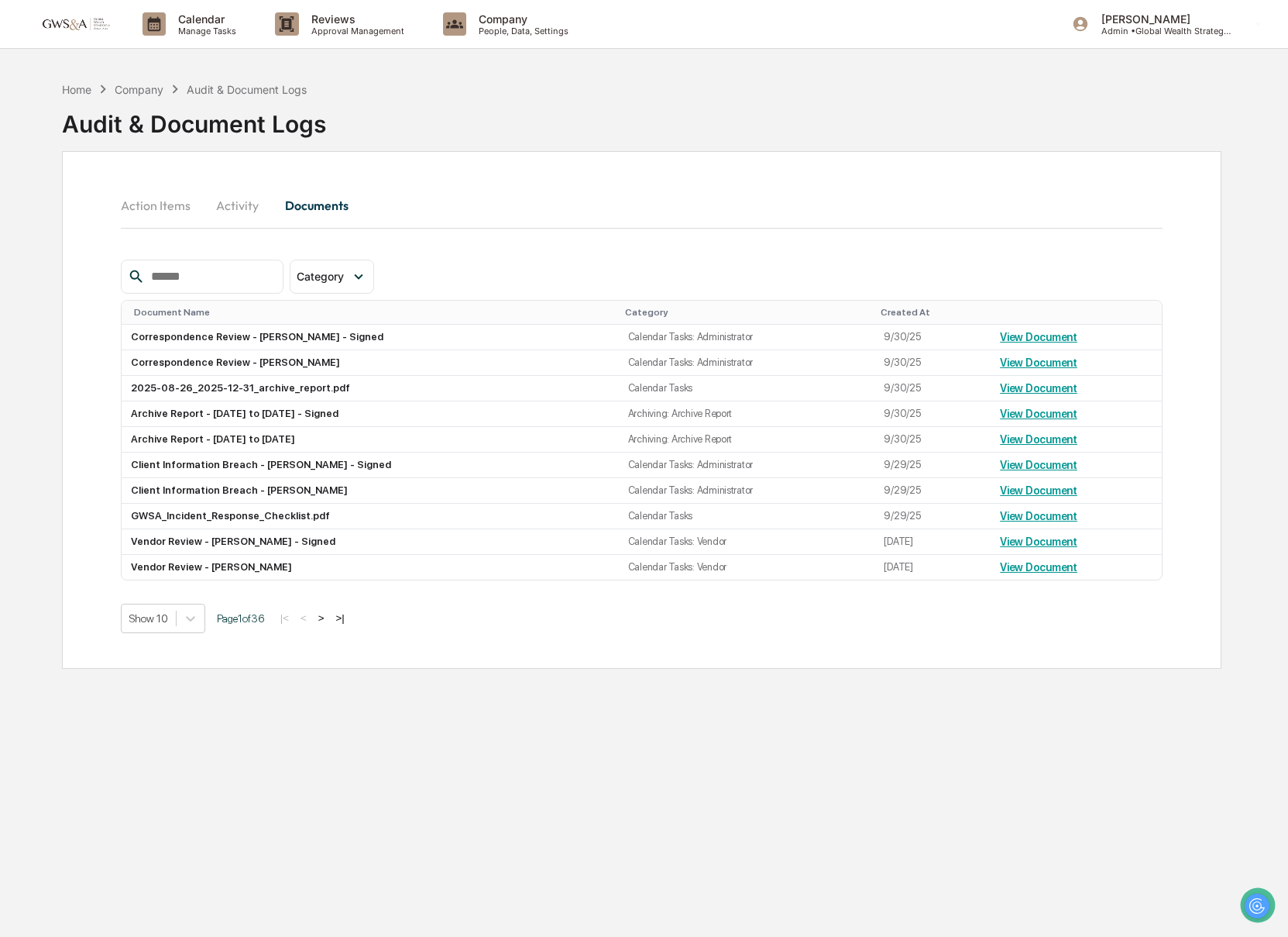
scroll to position [1, 0]
click at [186, 212] on button "Action Items" at bounding box center [162, 204] width 82 height 37
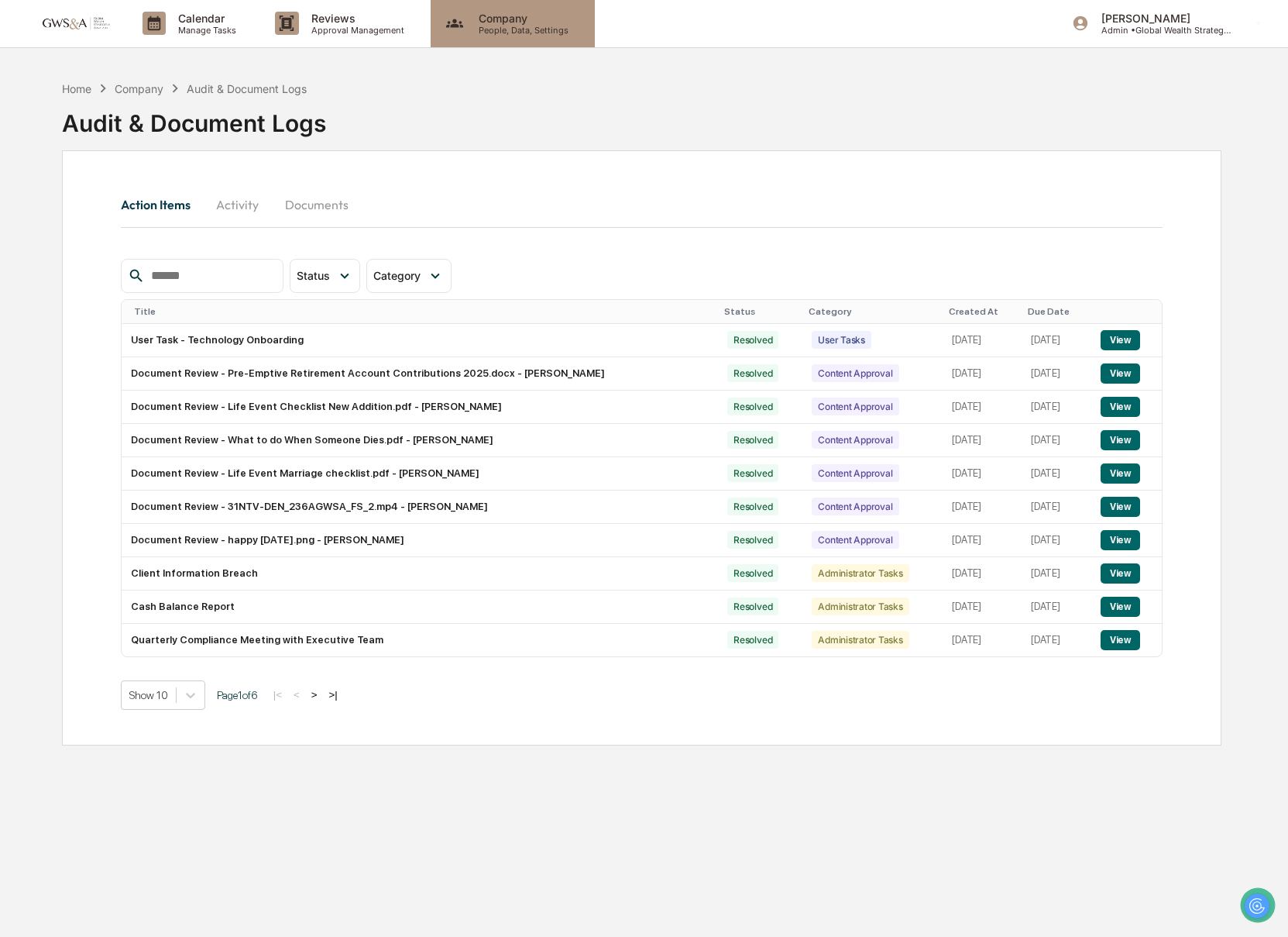
click at [497, 11] on p "Company" at bounding box center [521, 18] width 110 height 13
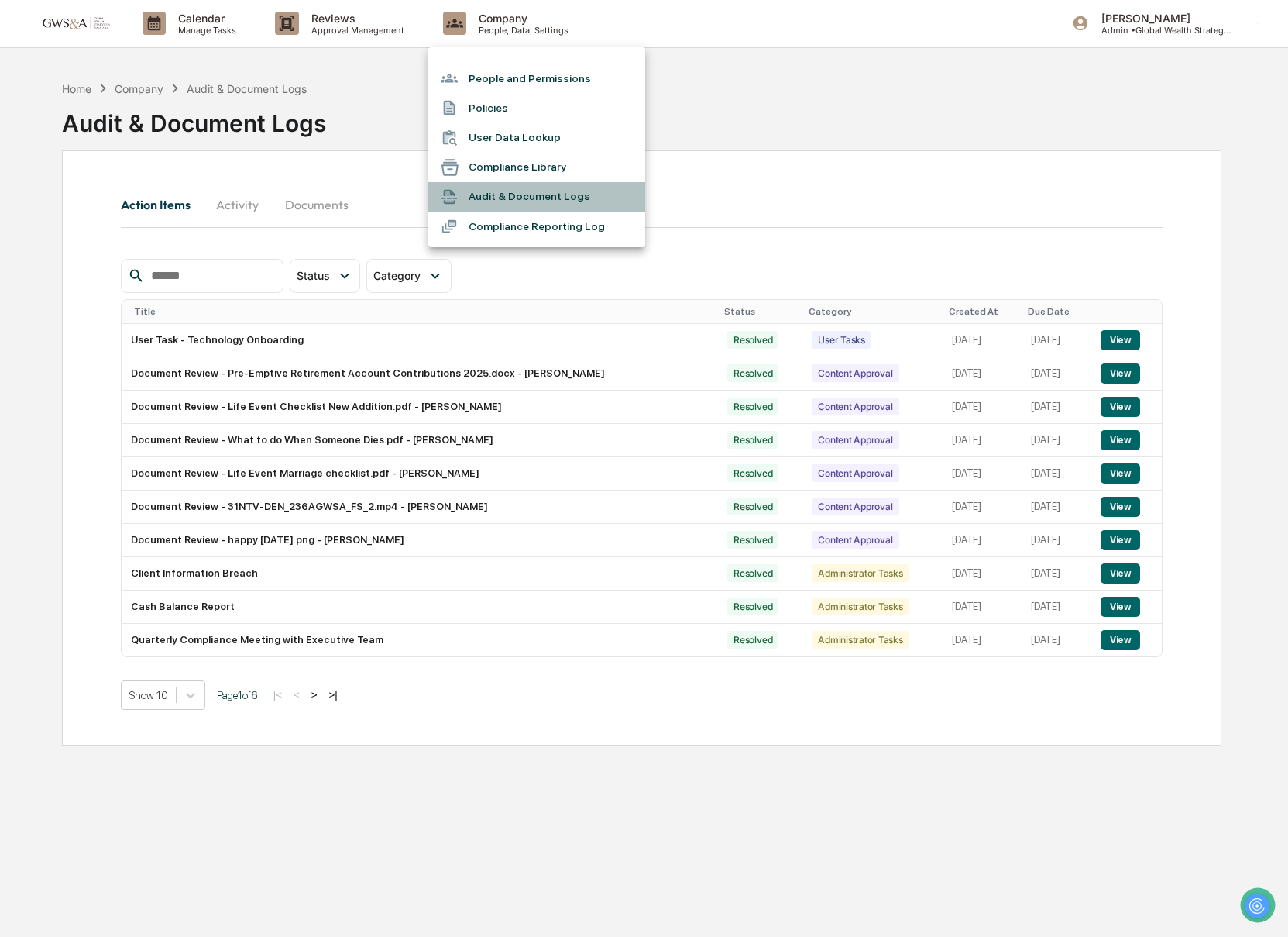
click at [561, 200] on li "Audit & Document Logs" at bounding box center [536, 196] width 217 height 29
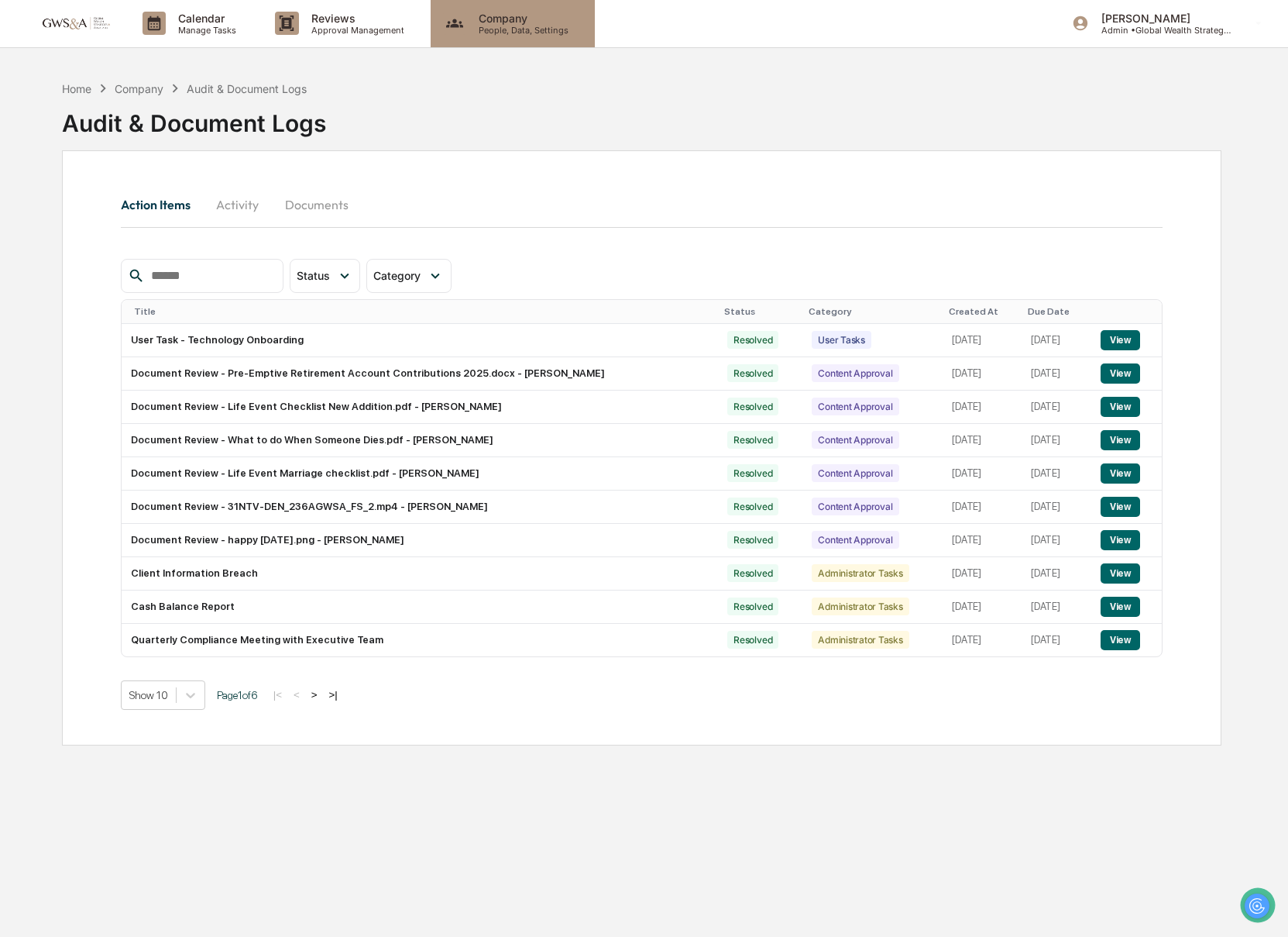
click at [504, 34] on p "People, Data, Settings" at bounding box center [521, 29] width 110 height 10
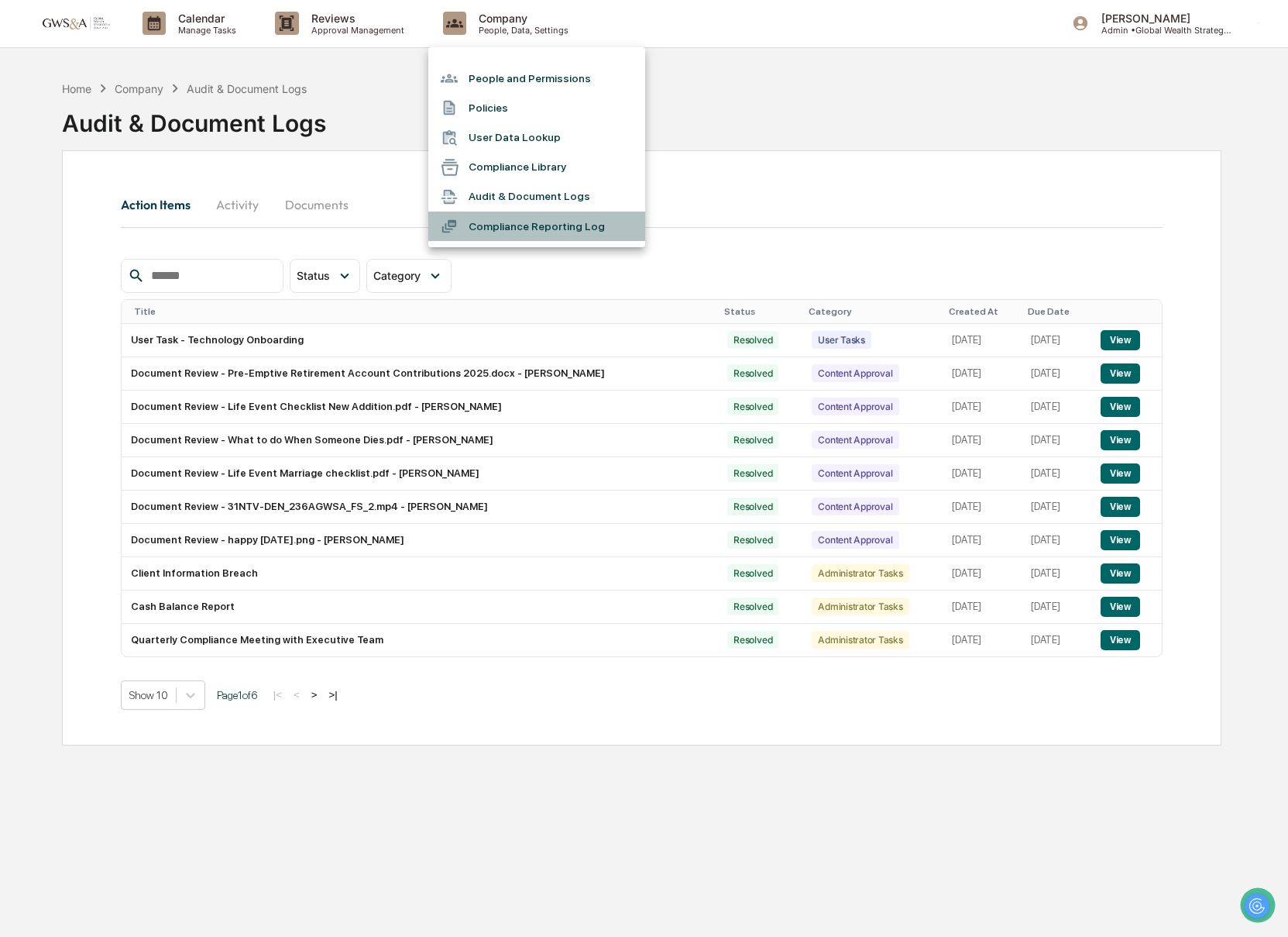
click at [518, 223] on li "Compliance Reporting Log" at bounding box center [536, 225] width 217 height 29
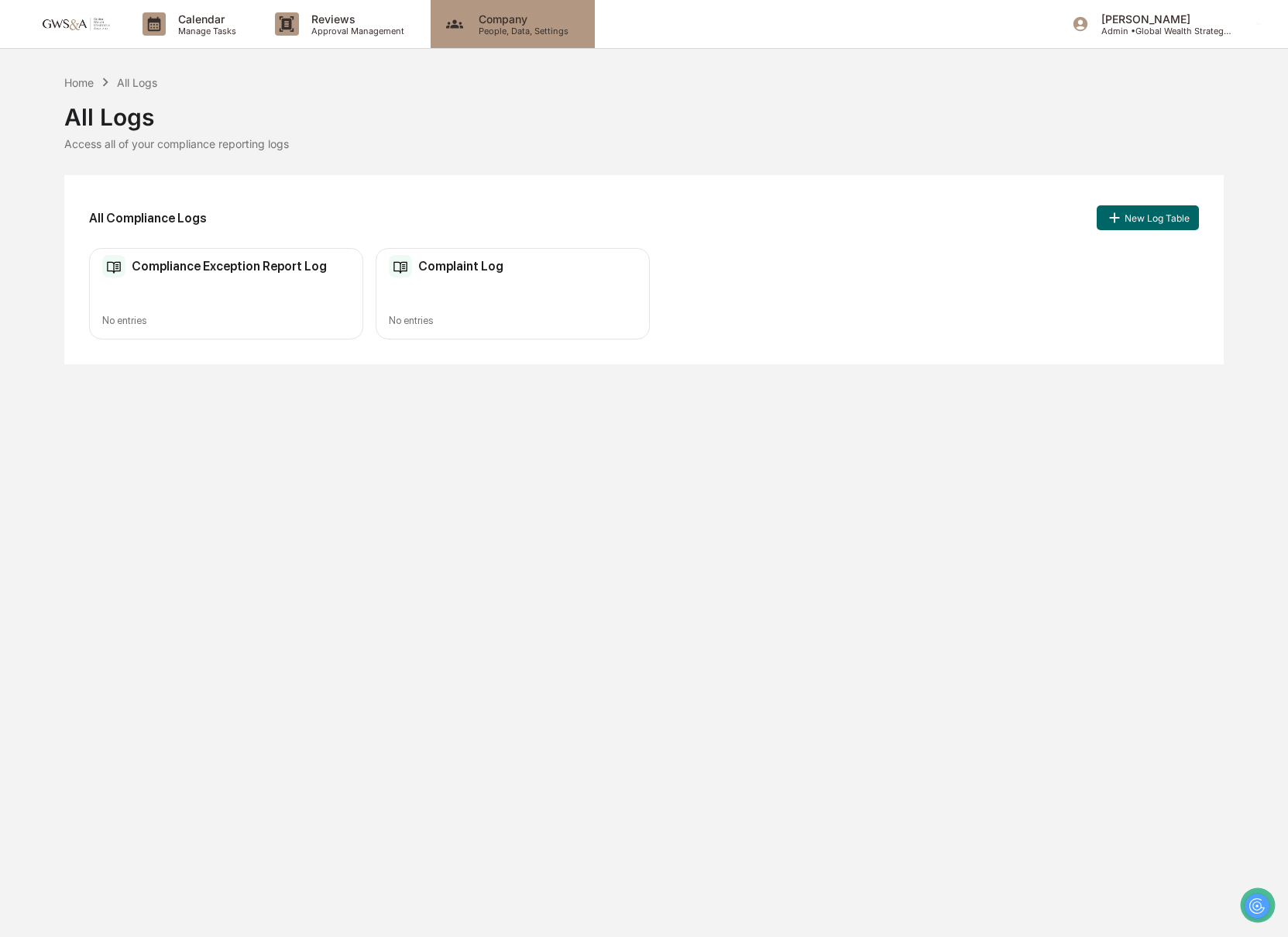
click at [491, 44] on div "Company People, Data, Settings" at bounding box center [512, 24] width 164 height 48
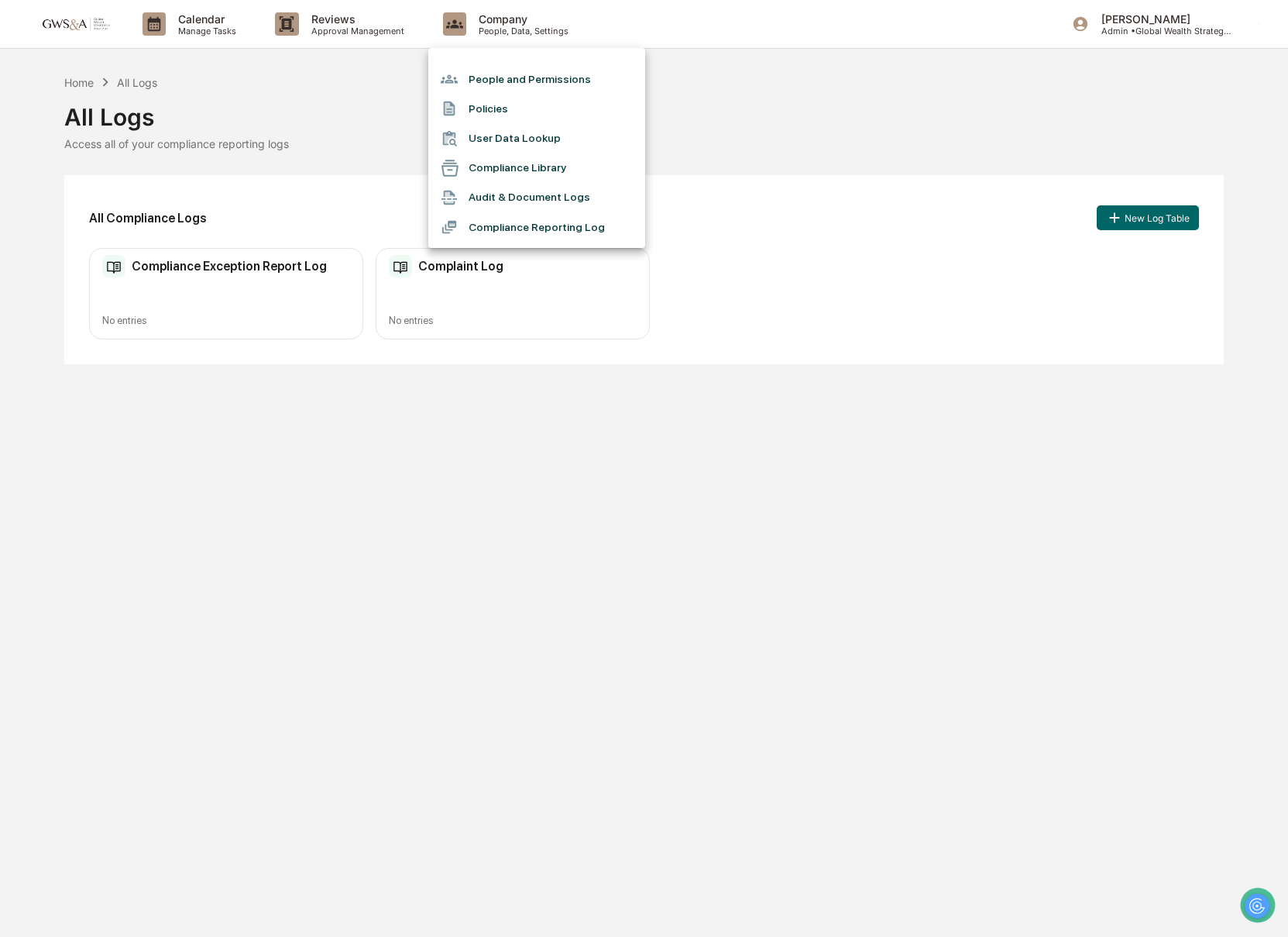
click at [331, 15] on div at bounding box center [644, 468] width 1288 height 937
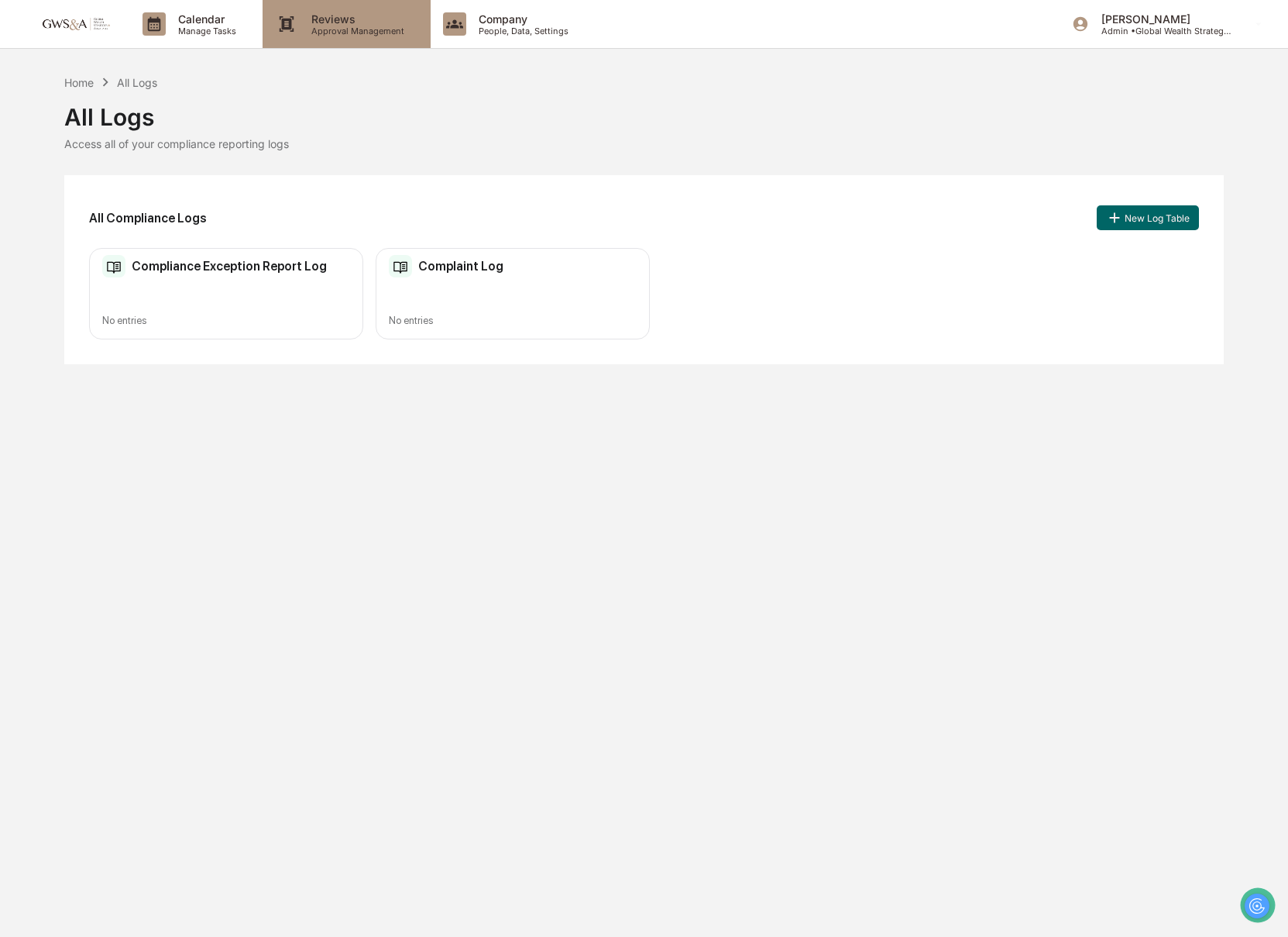
click at [347, 28] on p "Approval Management" at bounding box center [355, 30] width 113 height 10
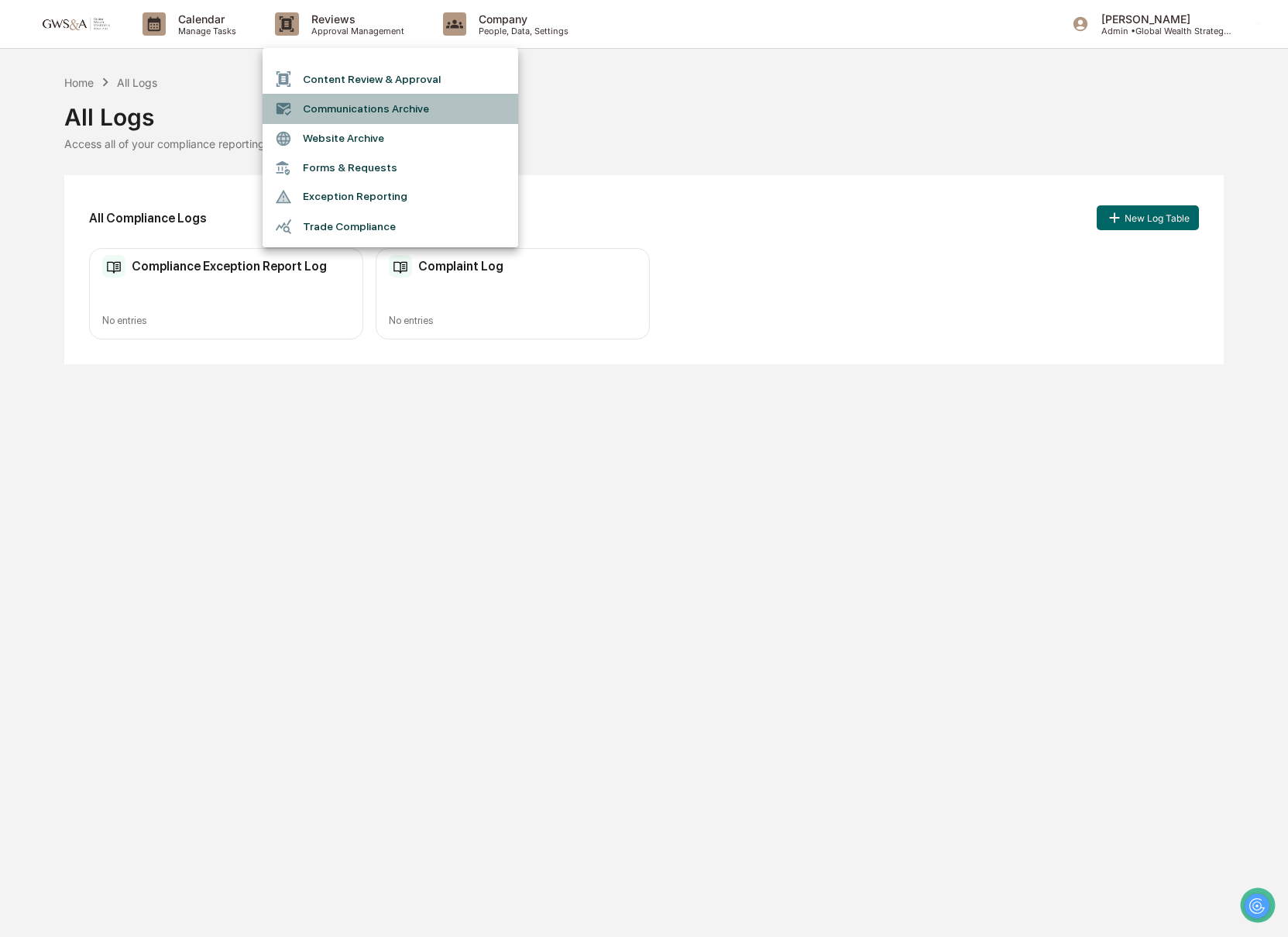
click at [370, 108] on li "Communications Archive" at bounding box center [390, 108] width 256 height 29
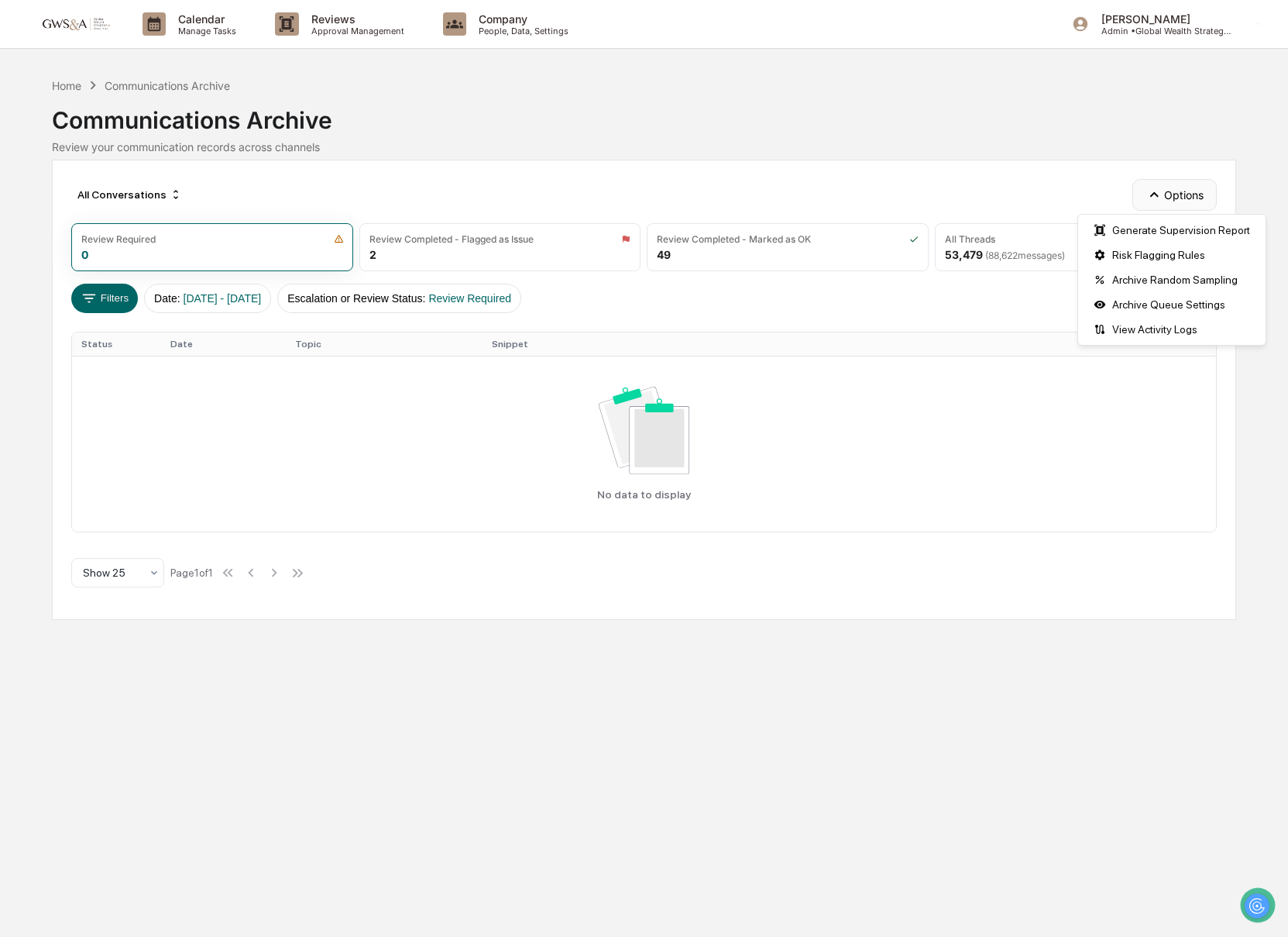
click at [1186, 185] on button "Options" at bounding box center [1173, 194] width 84 height 31
drag, startPoint x: 255, startPoint y: 123, endPoint x: 168, endPoint y: 47, distance: 115.5
click at [240, 116] on div "Communications Archive" at bounding box center [644, 114] width 1185 height 41
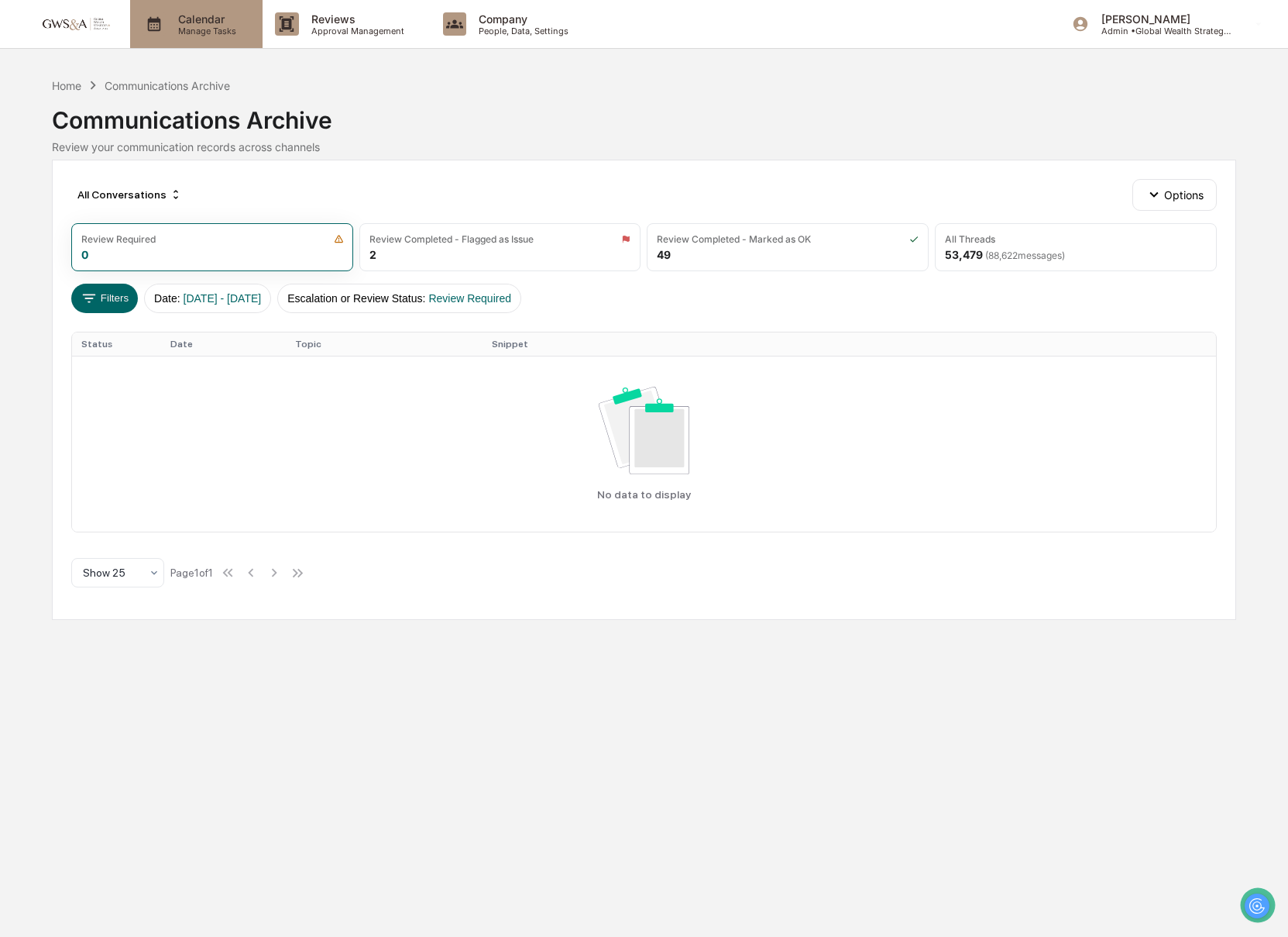
click at [174, 32] on p "Manage Tasks" at bounding box center [205, 30] width 79 height 10
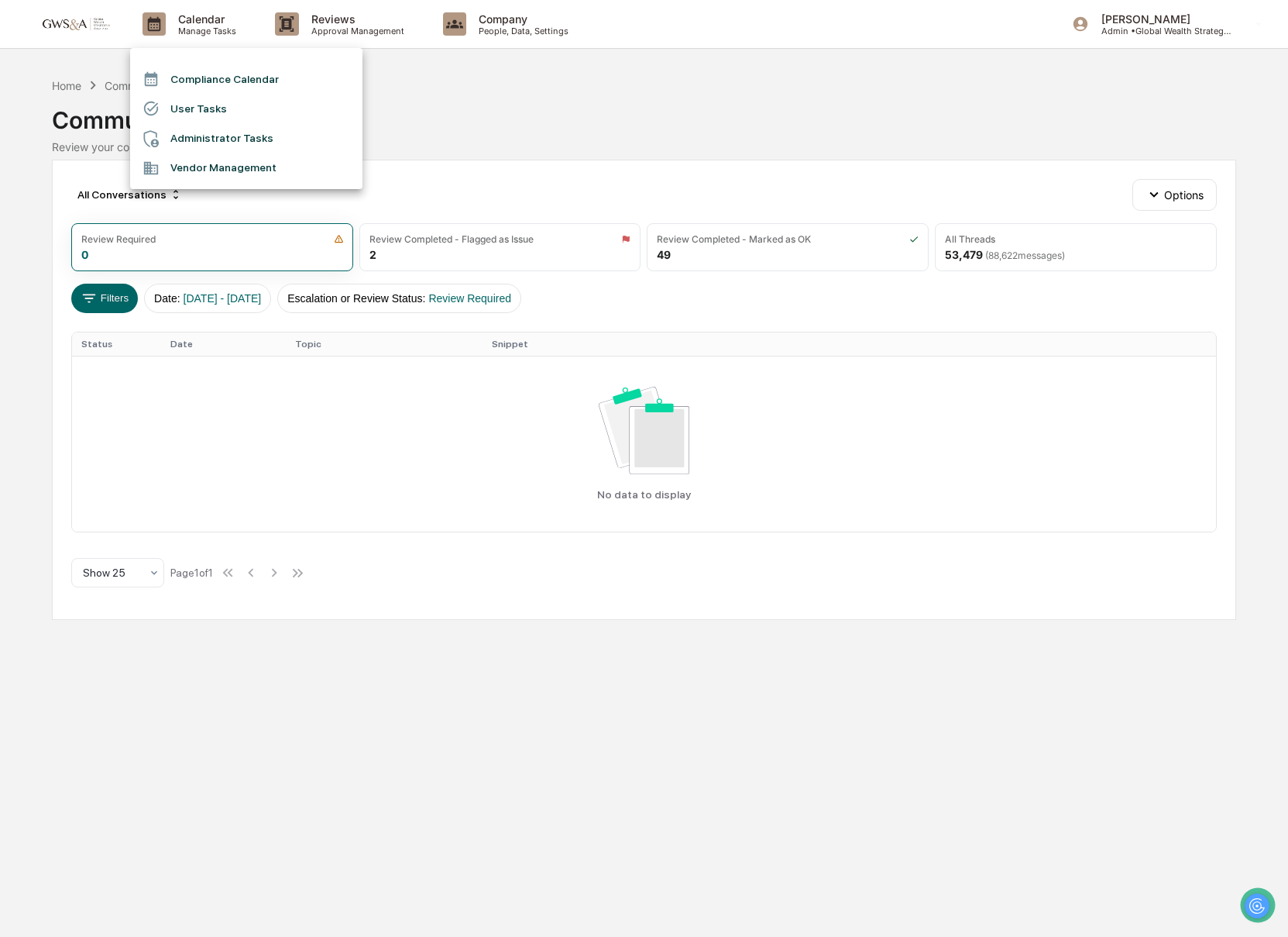
click at [287, 83] on li "Compliance Calendar" at bounding box center [245, 79] width 232 height 29
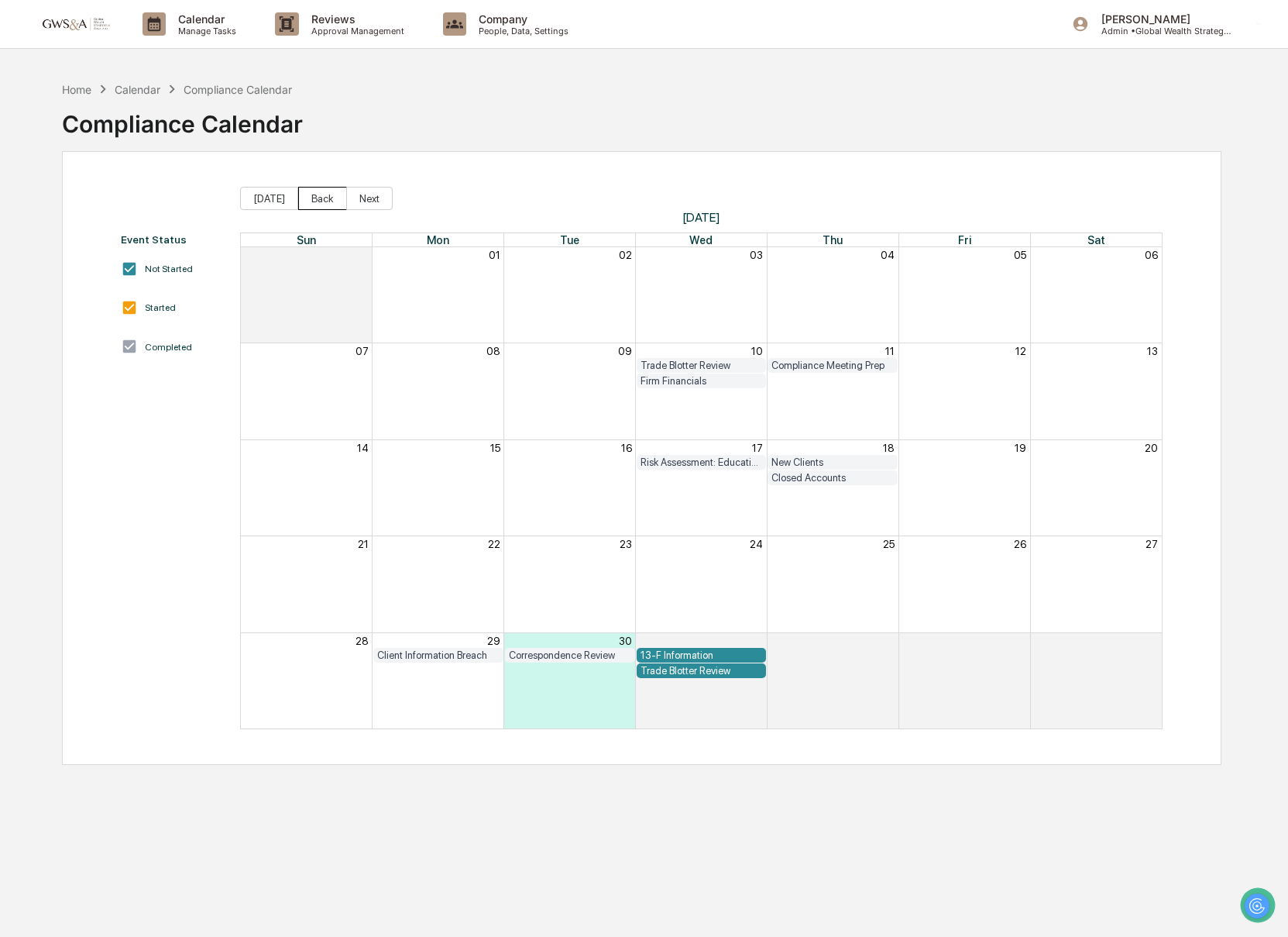
click at [331, 201] on button "Back" at bounding box center [323, 198] width 49 height 24
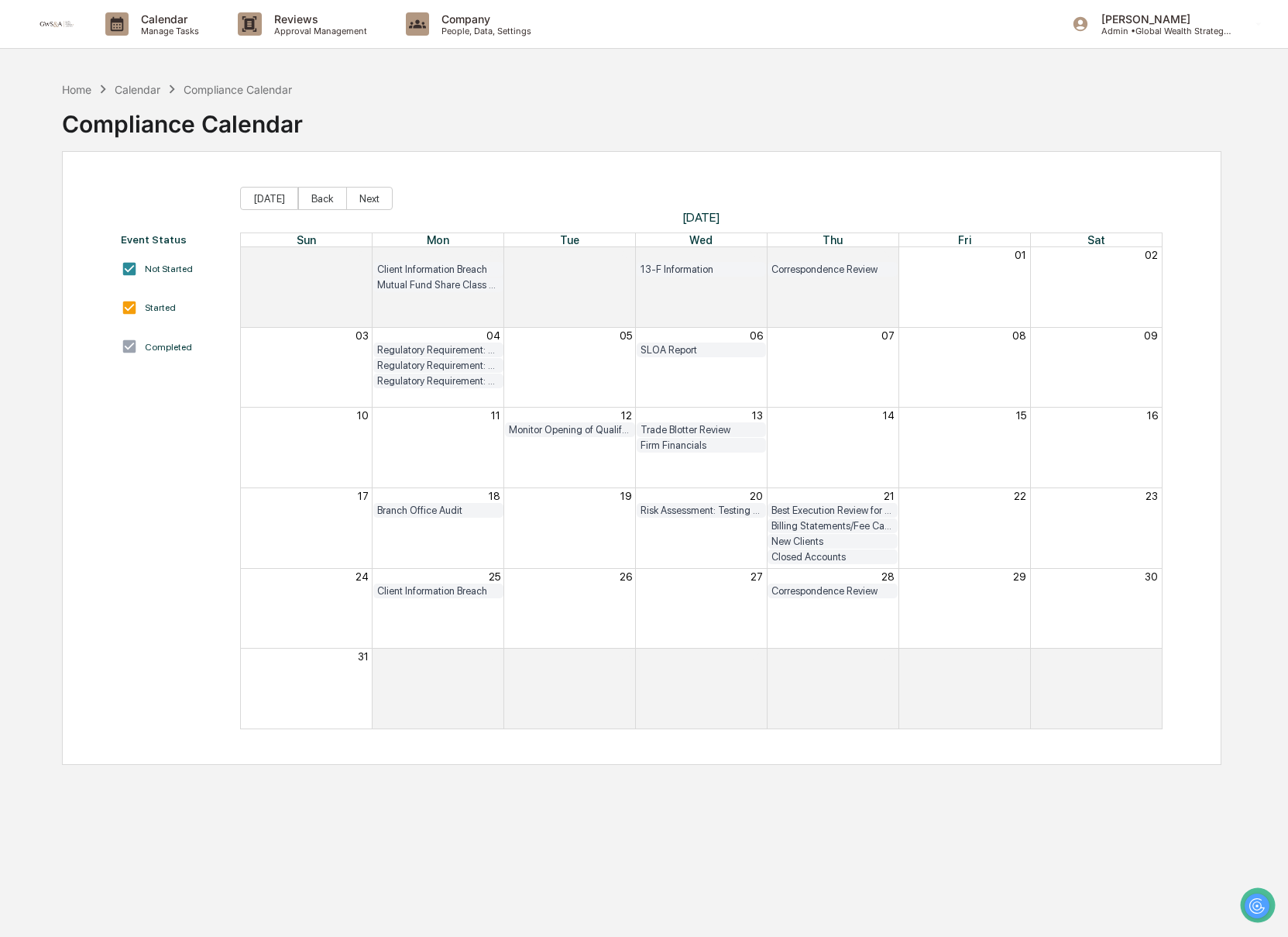
scroll to position [3, 0]
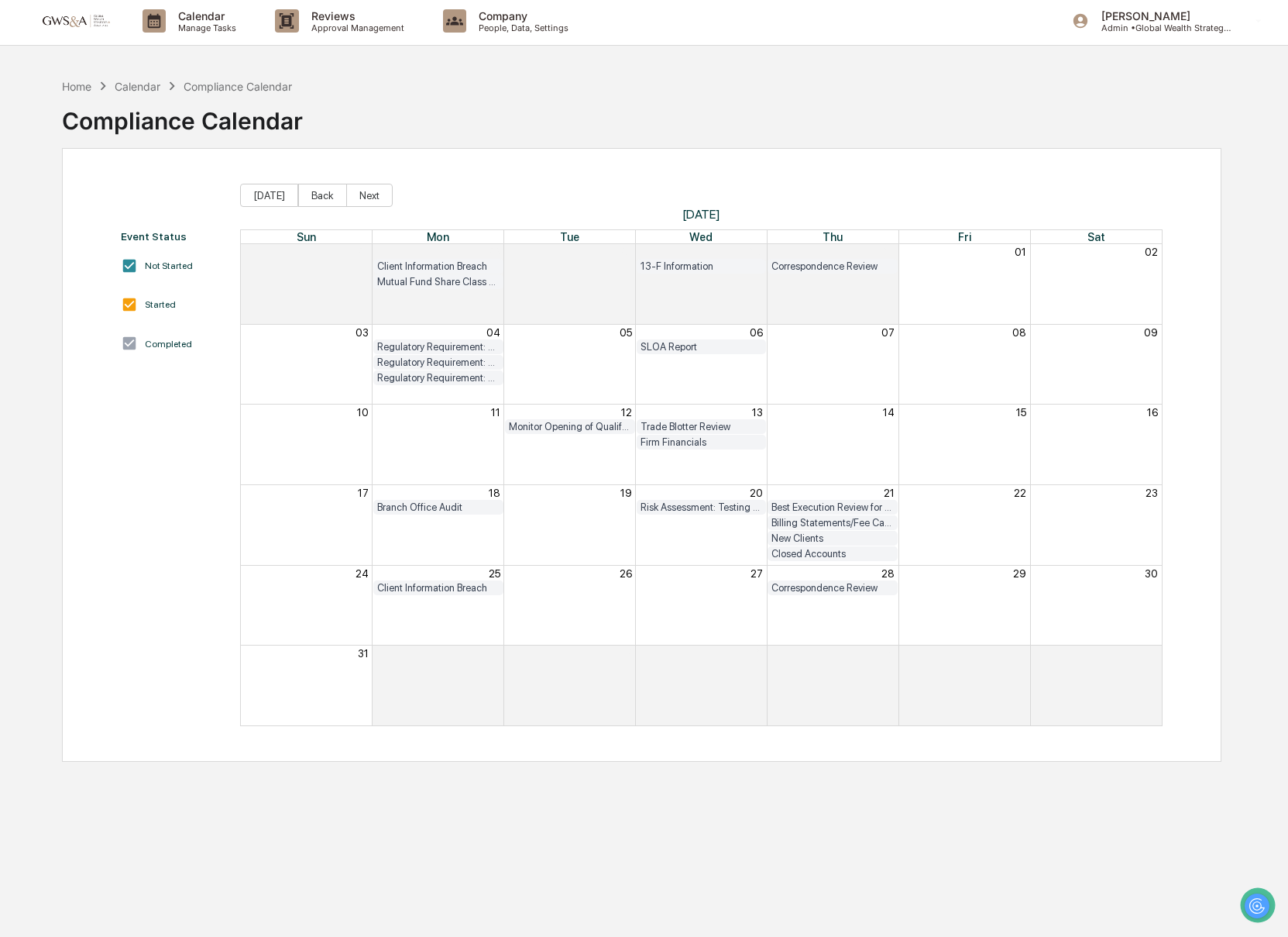
click at [838, 591] on div "Correspondence Review" at bounding box center [832, 587] width 122 height 11
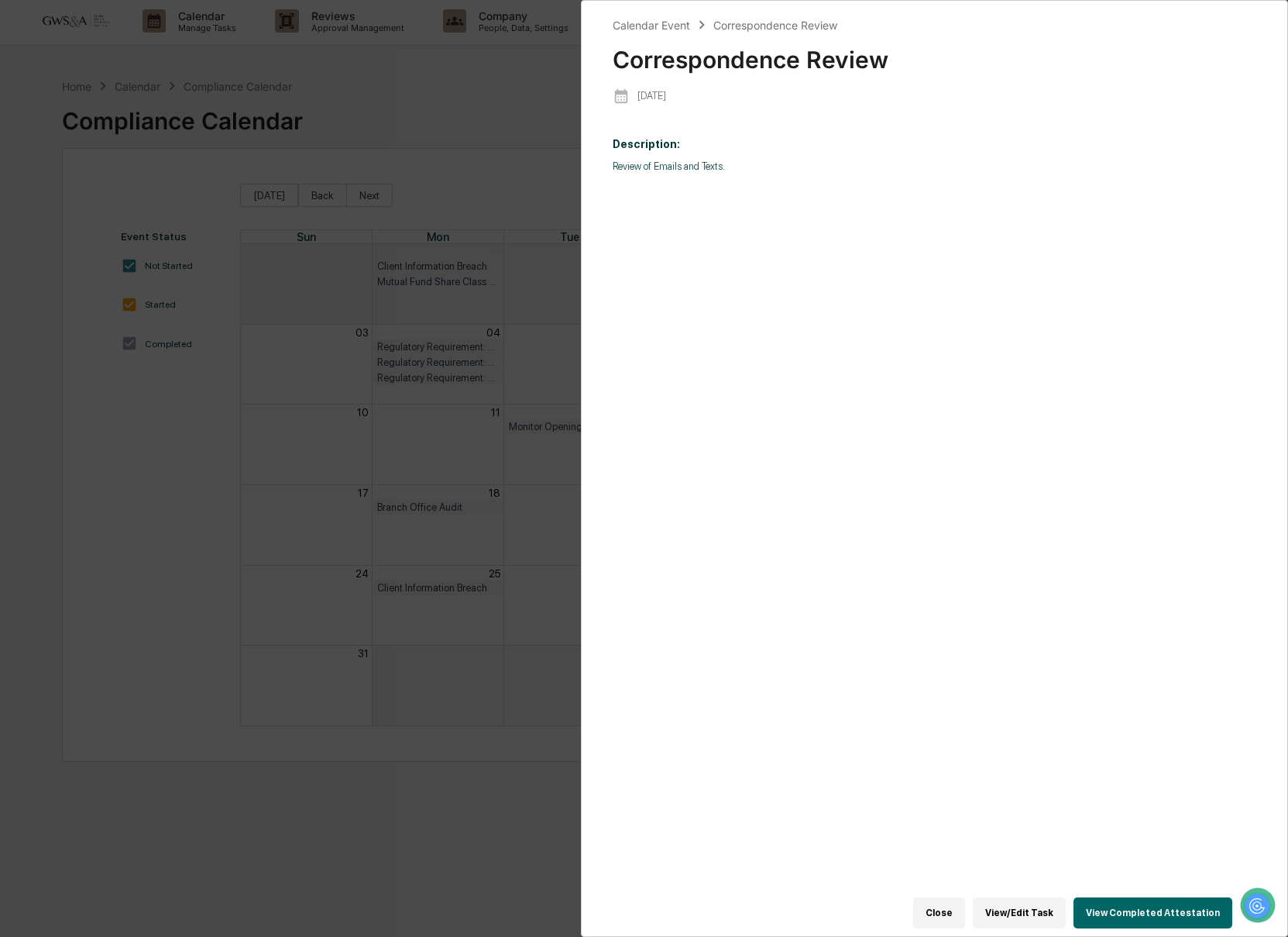
click at [1174, 915] on button "View Completed Attestation" at bounding box center [1153, 912] width 159 height 31
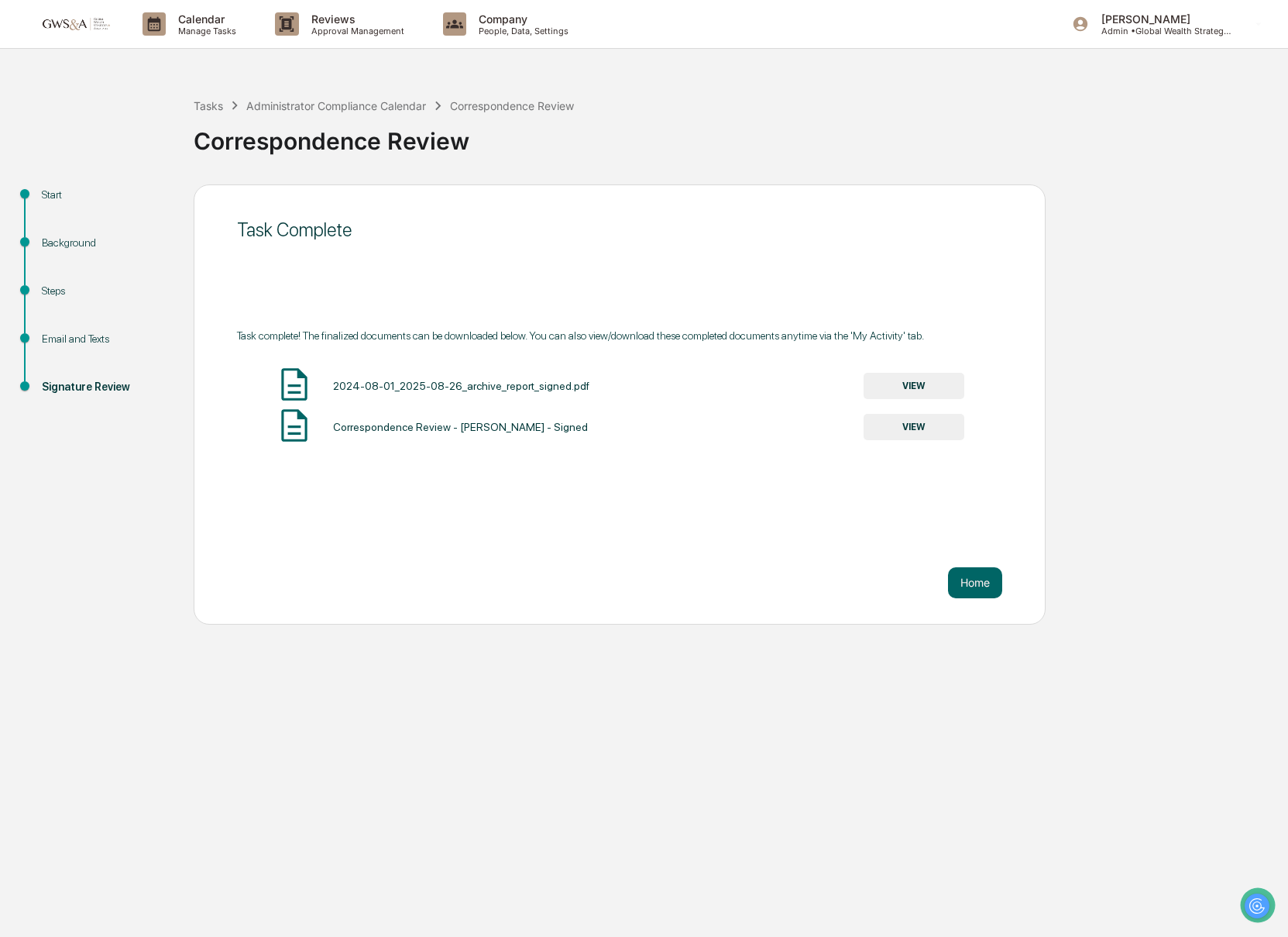
click at [916, 399] on button "VIEW" at bounding box center [914, 386] width 100 height 27
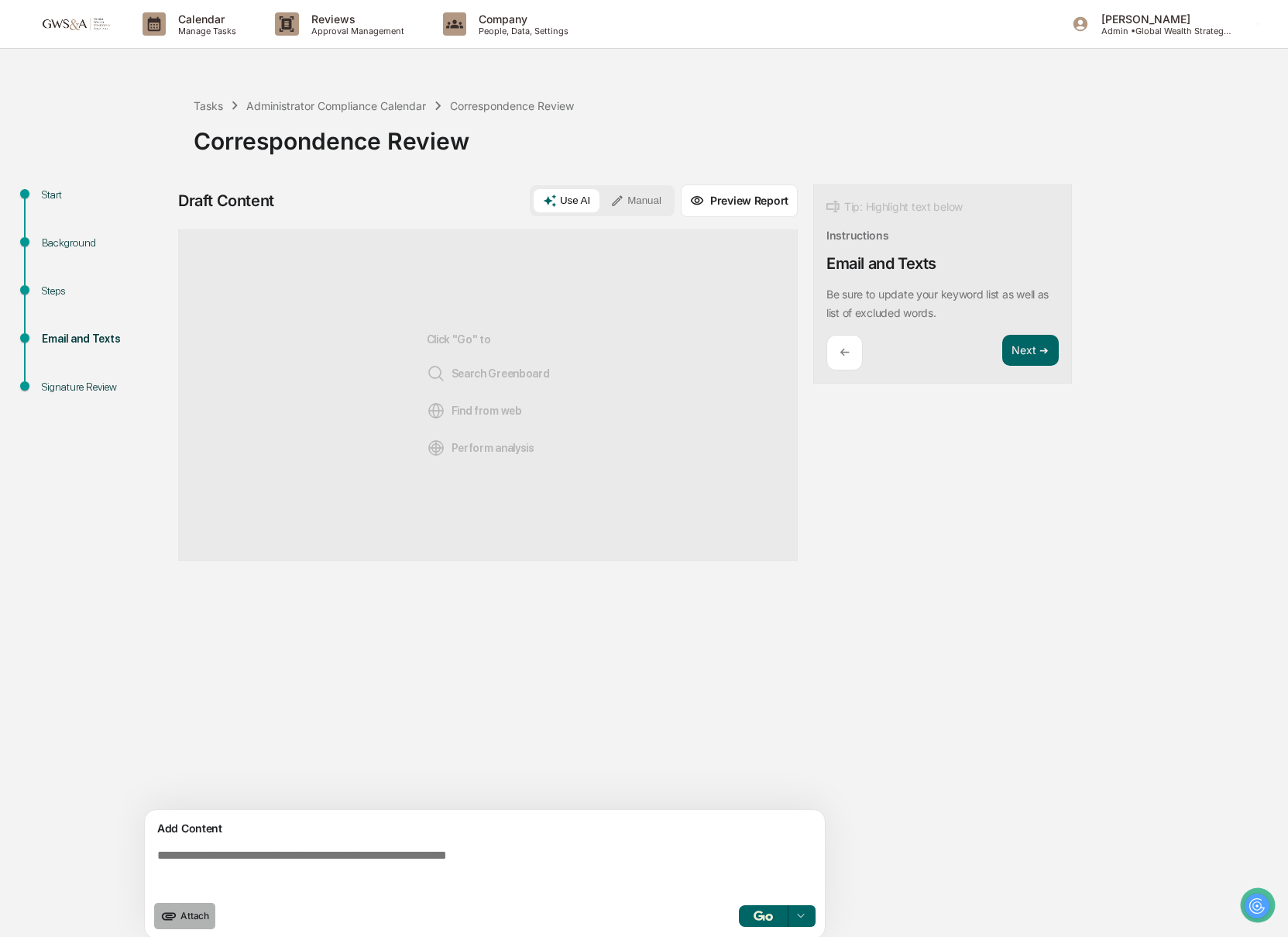
click at [181, 915] on span "Attach" at bounding box center [195, 915] width 28 height 11
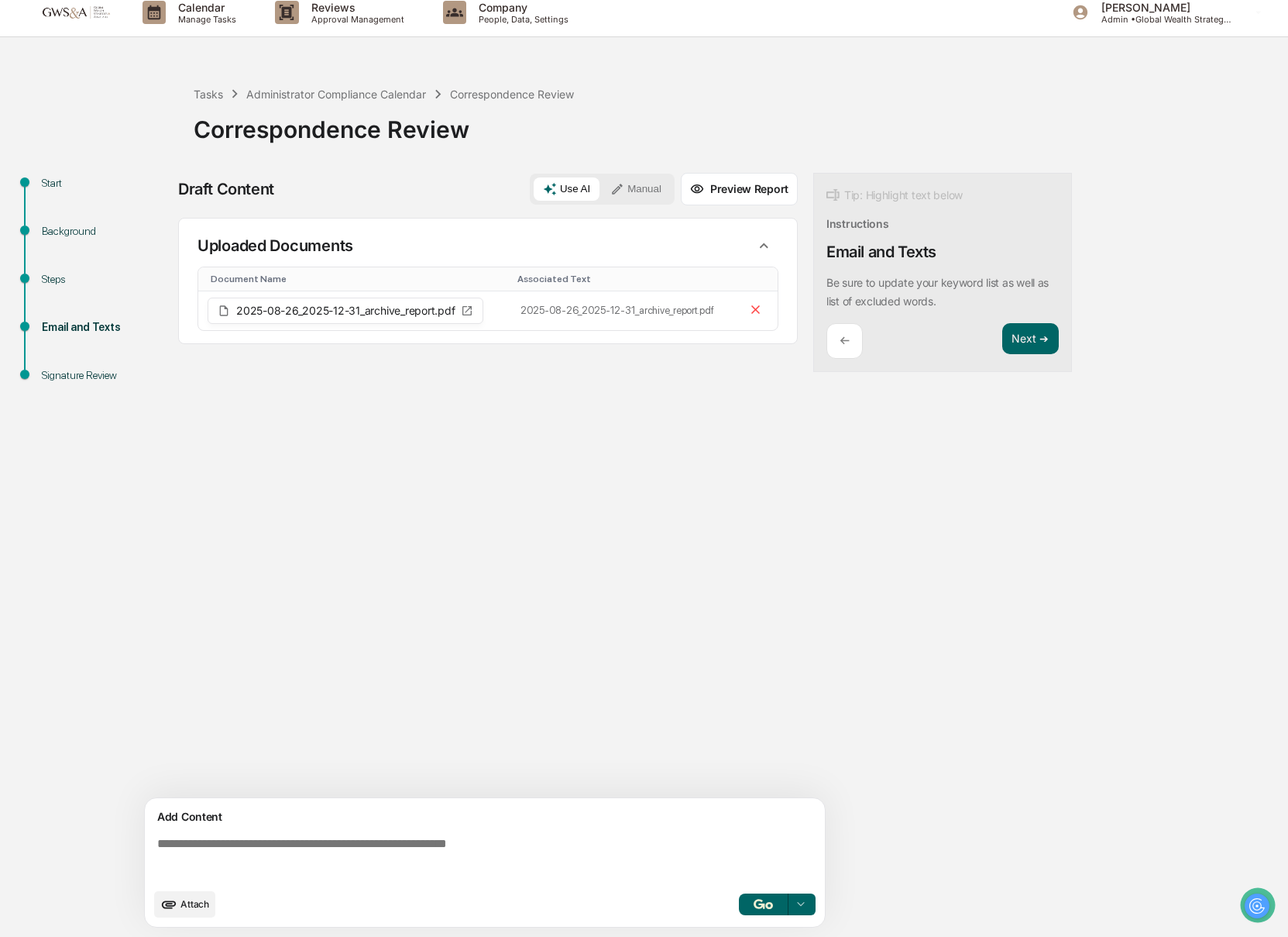
click at [478, 894] on div "Attach Select..." at bounding box center [485, 904] width 661 height 27
click at [428, 851] on textarea at bounding box center [487, 858] width 673 height 56
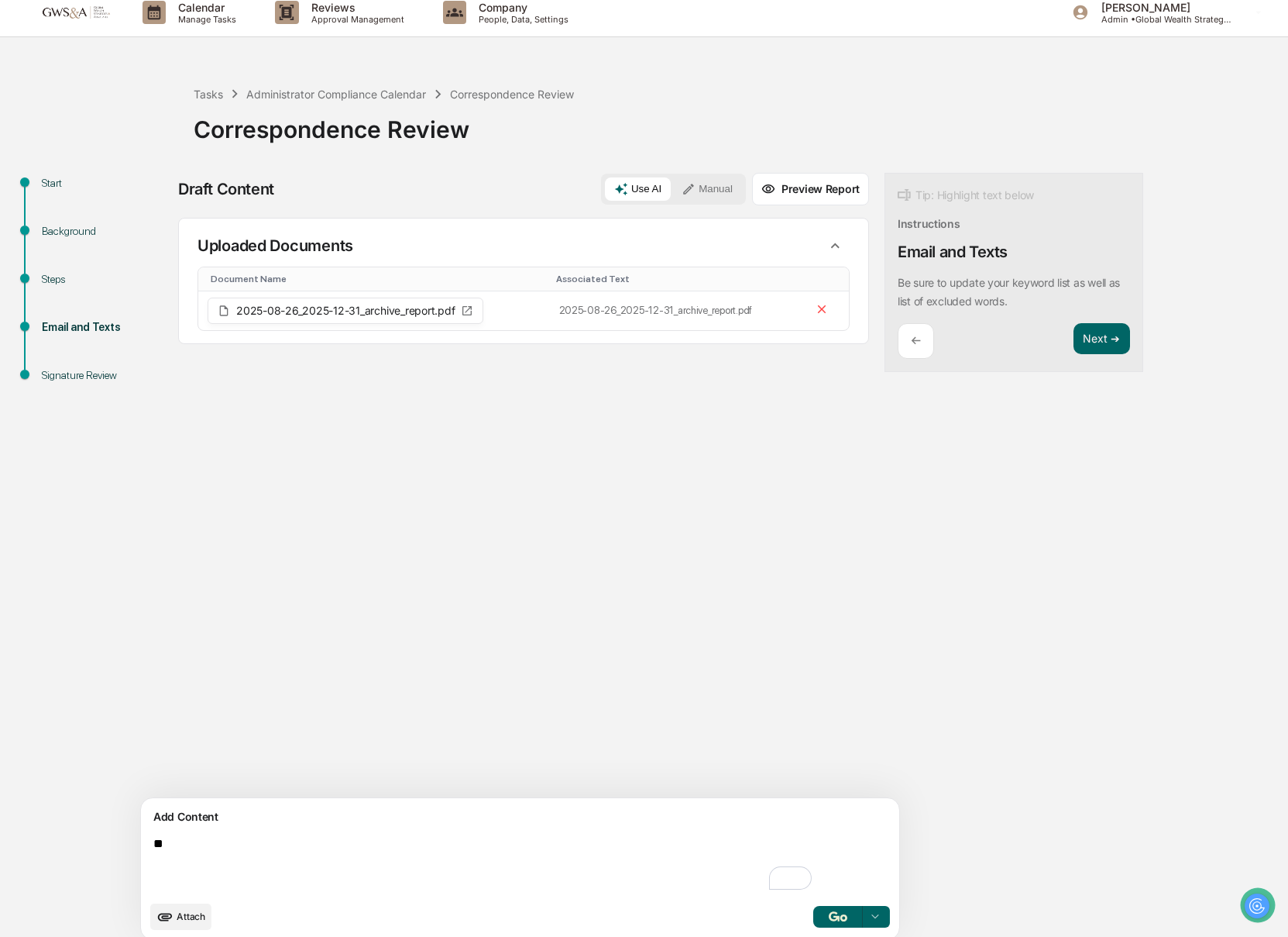
type textarea "*"
click at [1073, 344] on button "Next ➔" at bounding box center [1101, 339] width 57 height 32
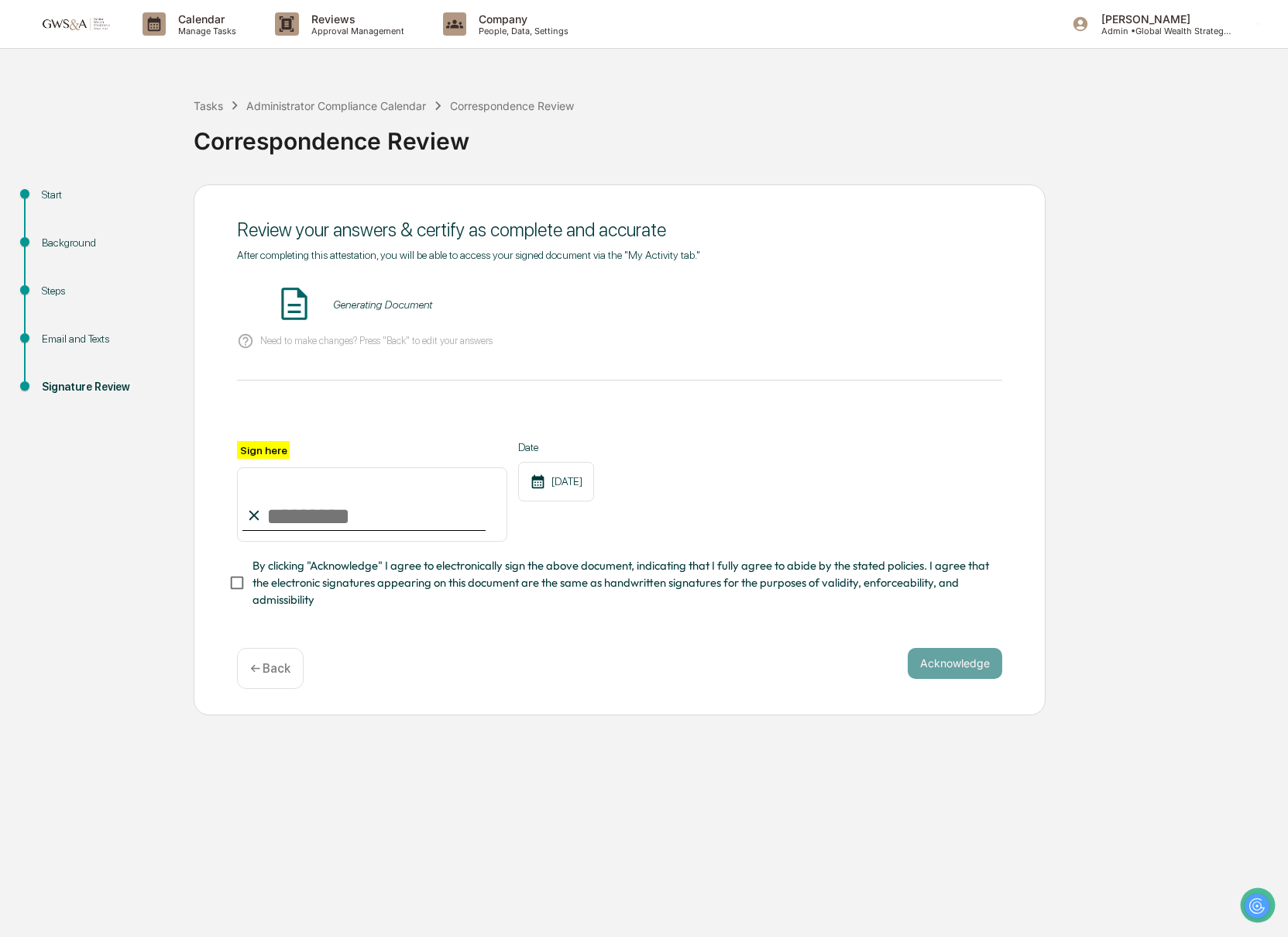
scroll to position [0, 0]
drag, startPoint x: 363, startPoint y: 508, endPoint x: 401, endPoint y: 530, distance: 43.9
click at [363, 508] on input "Sign here" at bounding box center [371, 504] width 270 height 74
type input "**********"
click at [952, 660] on button "Acknowledge" at bounding box center [955, 663] width 95 height 31
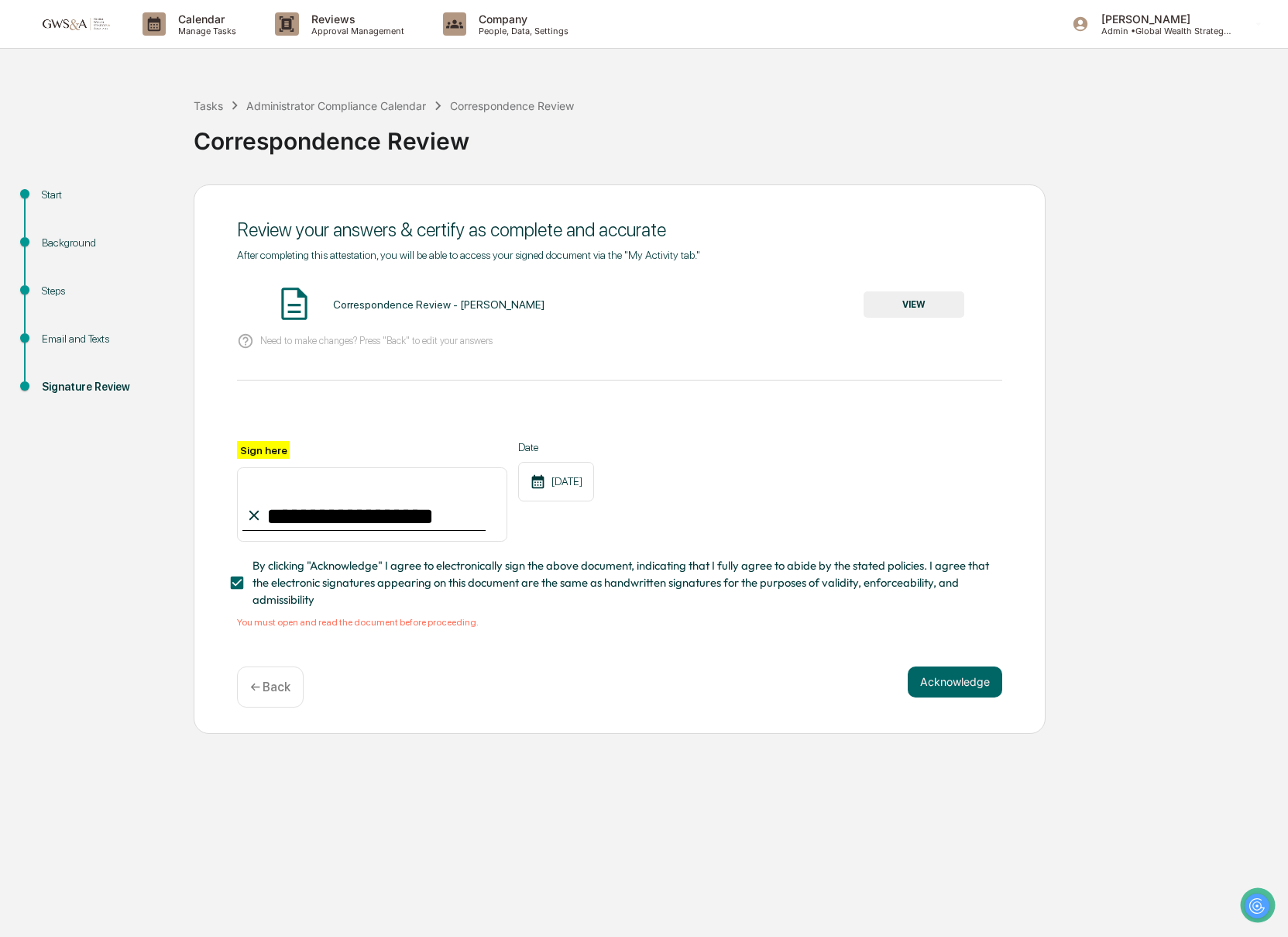
click at [941, 303] on button "VIEW" at bounding box center [914, 304] width 100 height 27
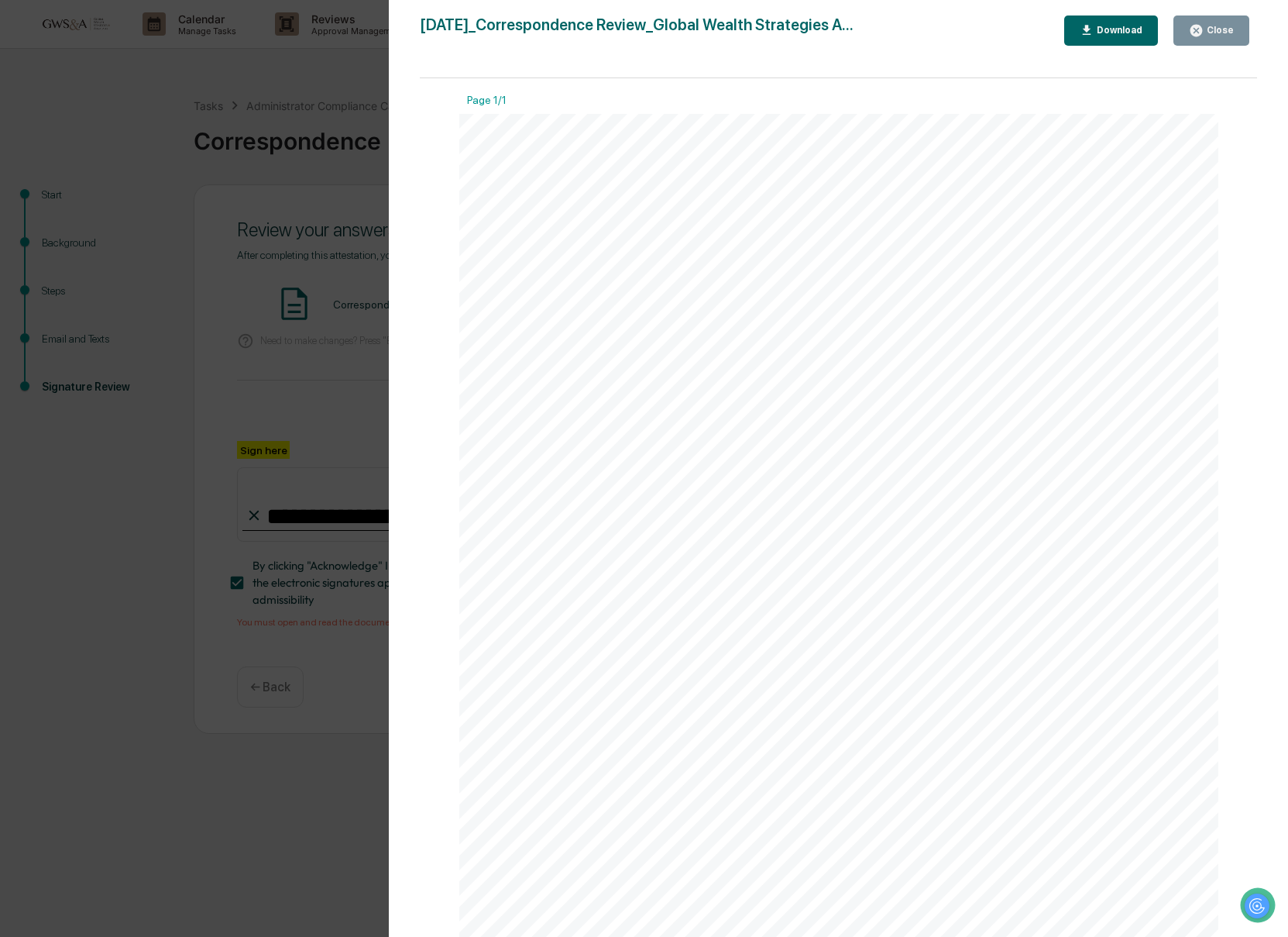
scroll to position [252, 0]
click at [1208, 37] on button "Close" at bounding box center [1211, 30] width 76 height 30
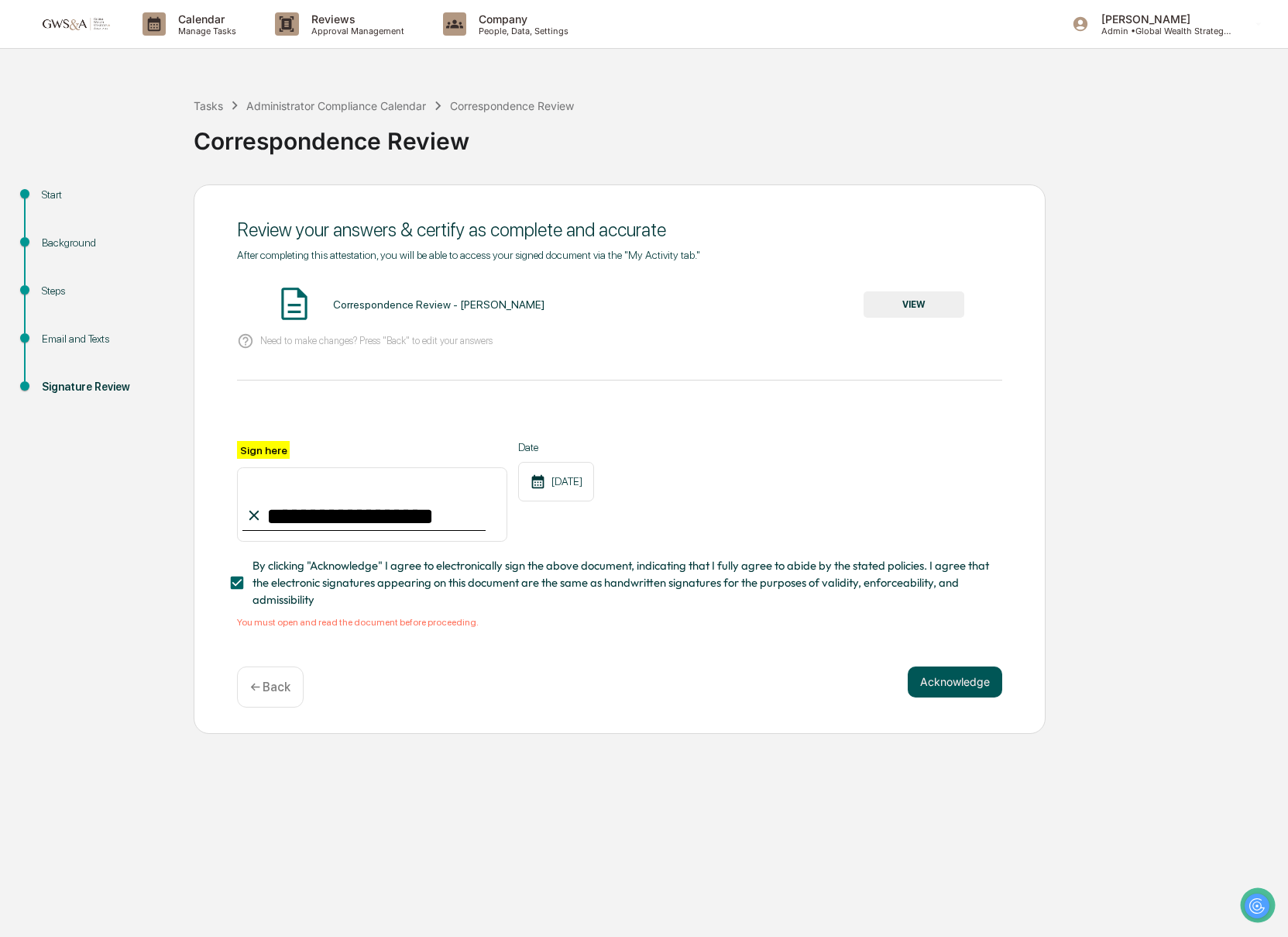
click at [954, 681] on button "Acknowledge" at bounding box center [955, 681] width 95 height 31
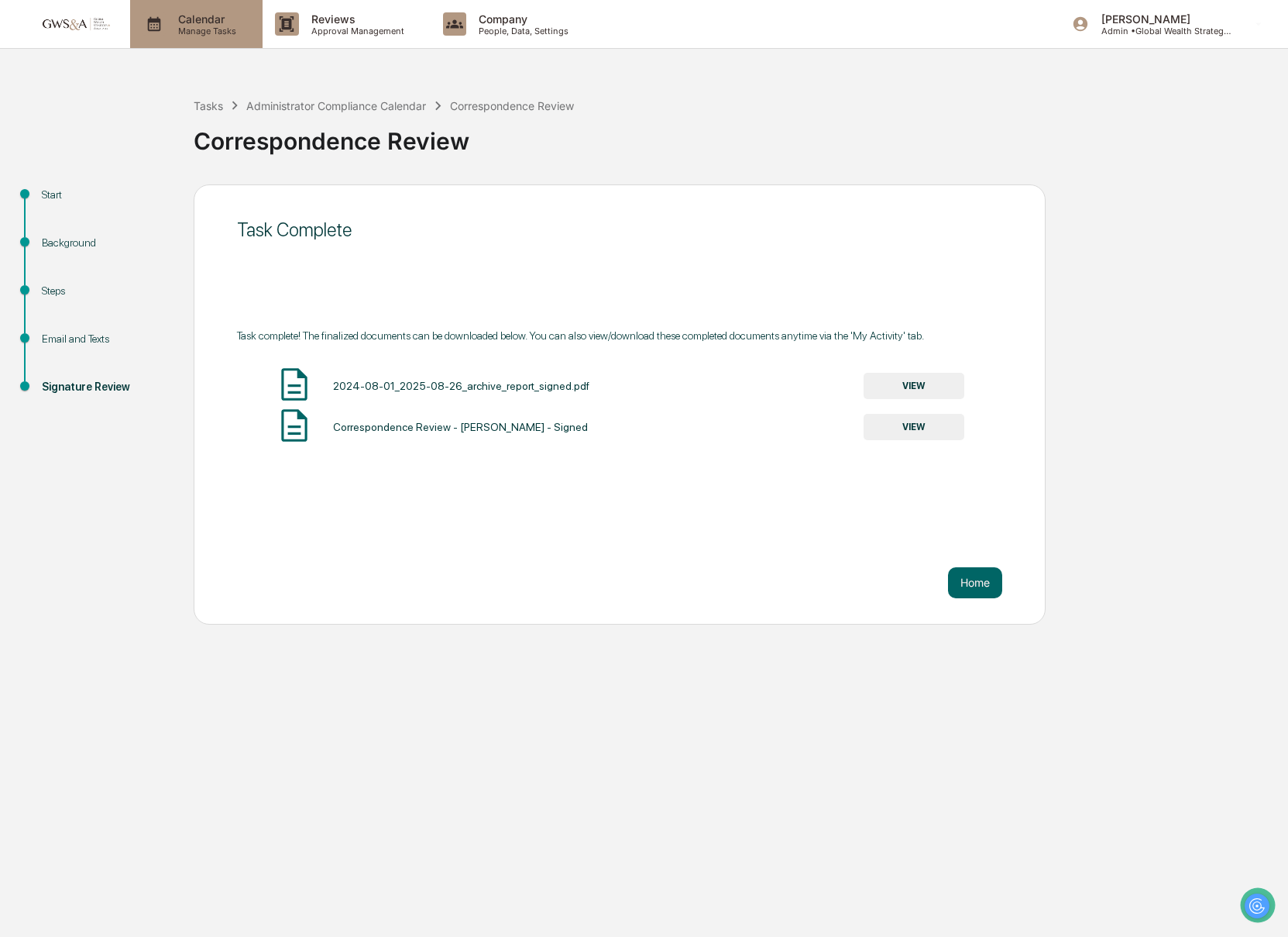
click at [195, 33] on p "Manage Tasks" at bounding box center [205, 30] width 79 height 10
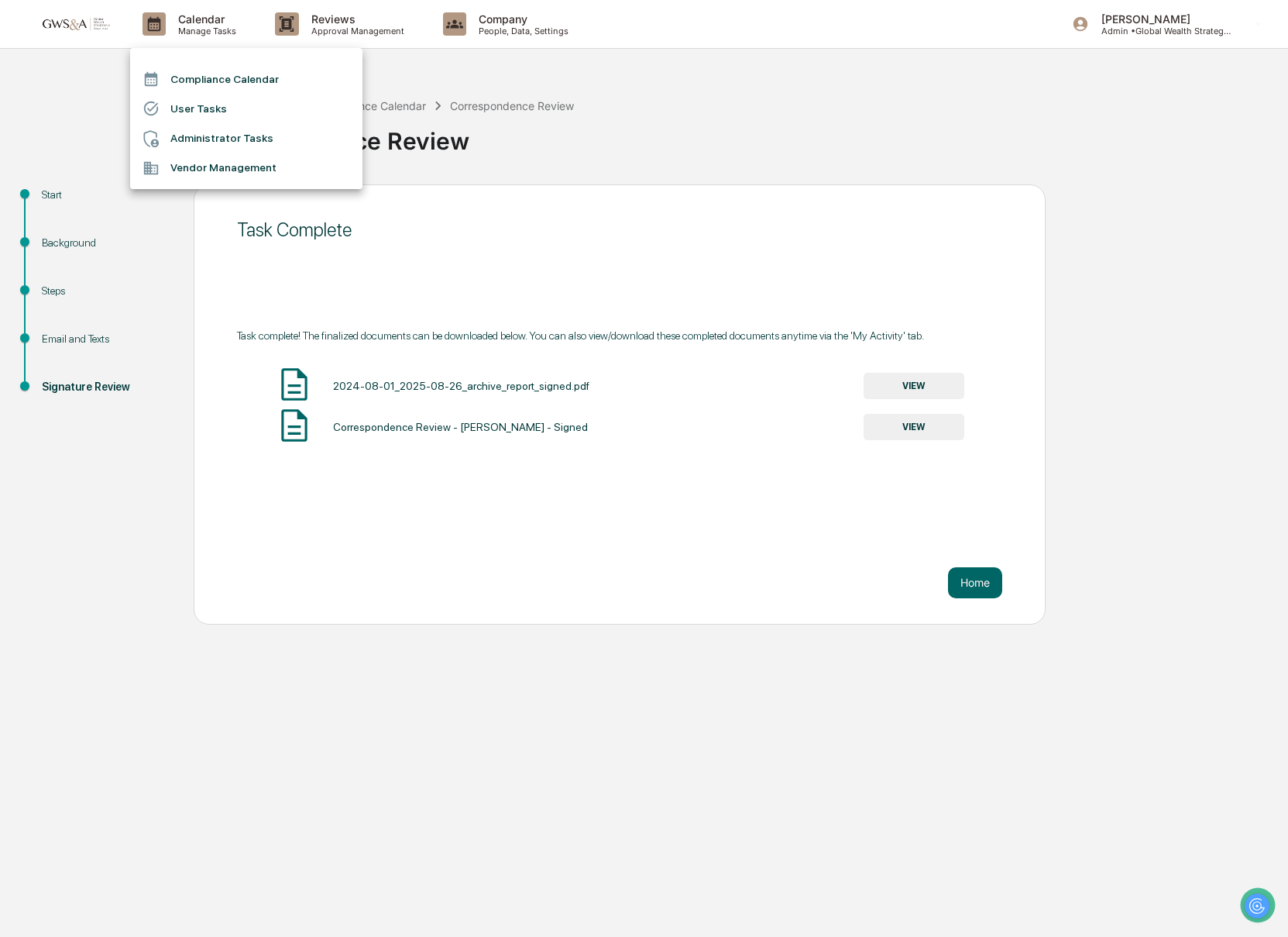
click at [486, 37] on div at bounding box center [644, 468] width 1288 height 937
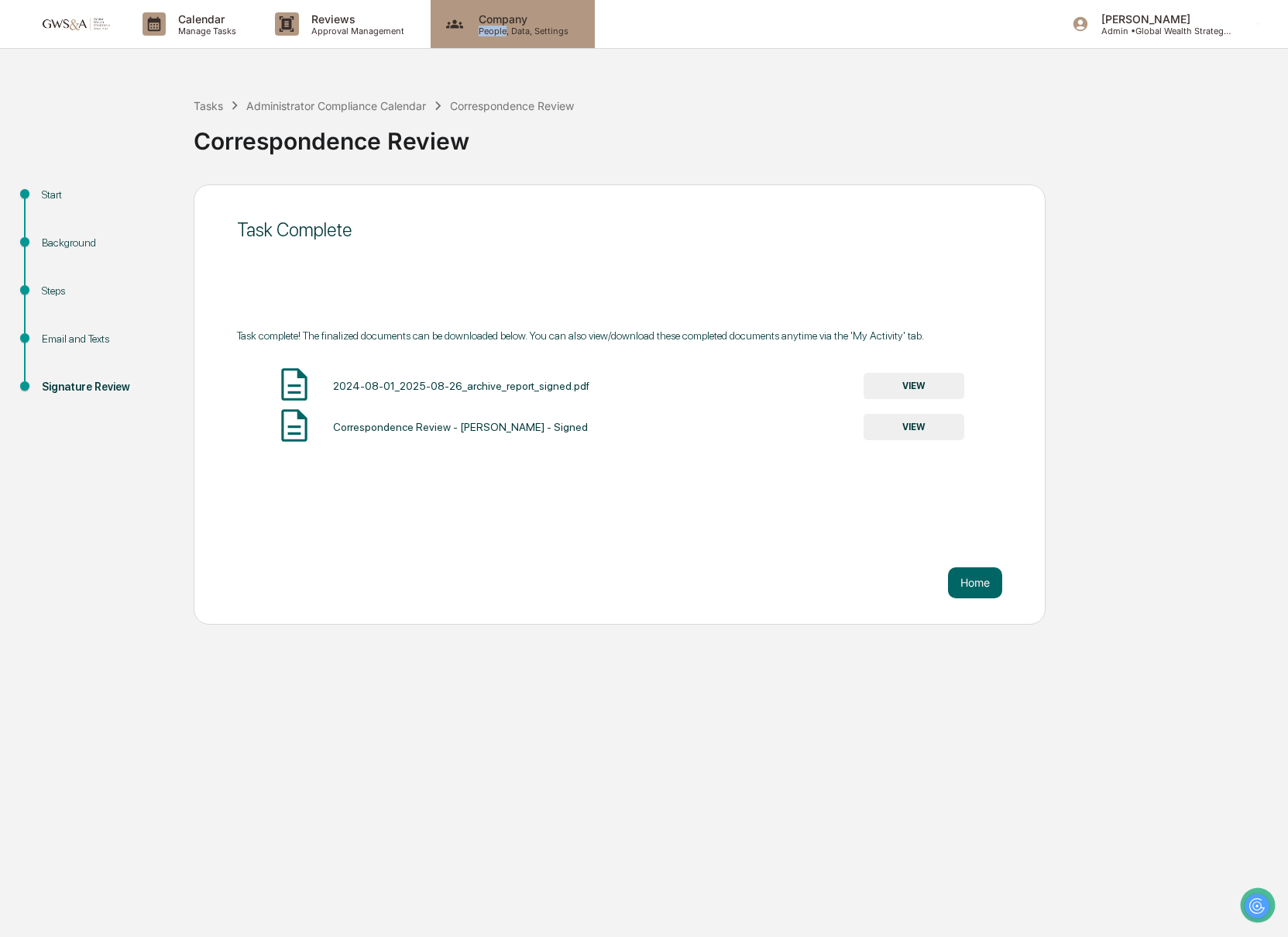
click at [499, 30] on p "People, Data, Settings" at bounding box center [521, 30] width 110 height 10
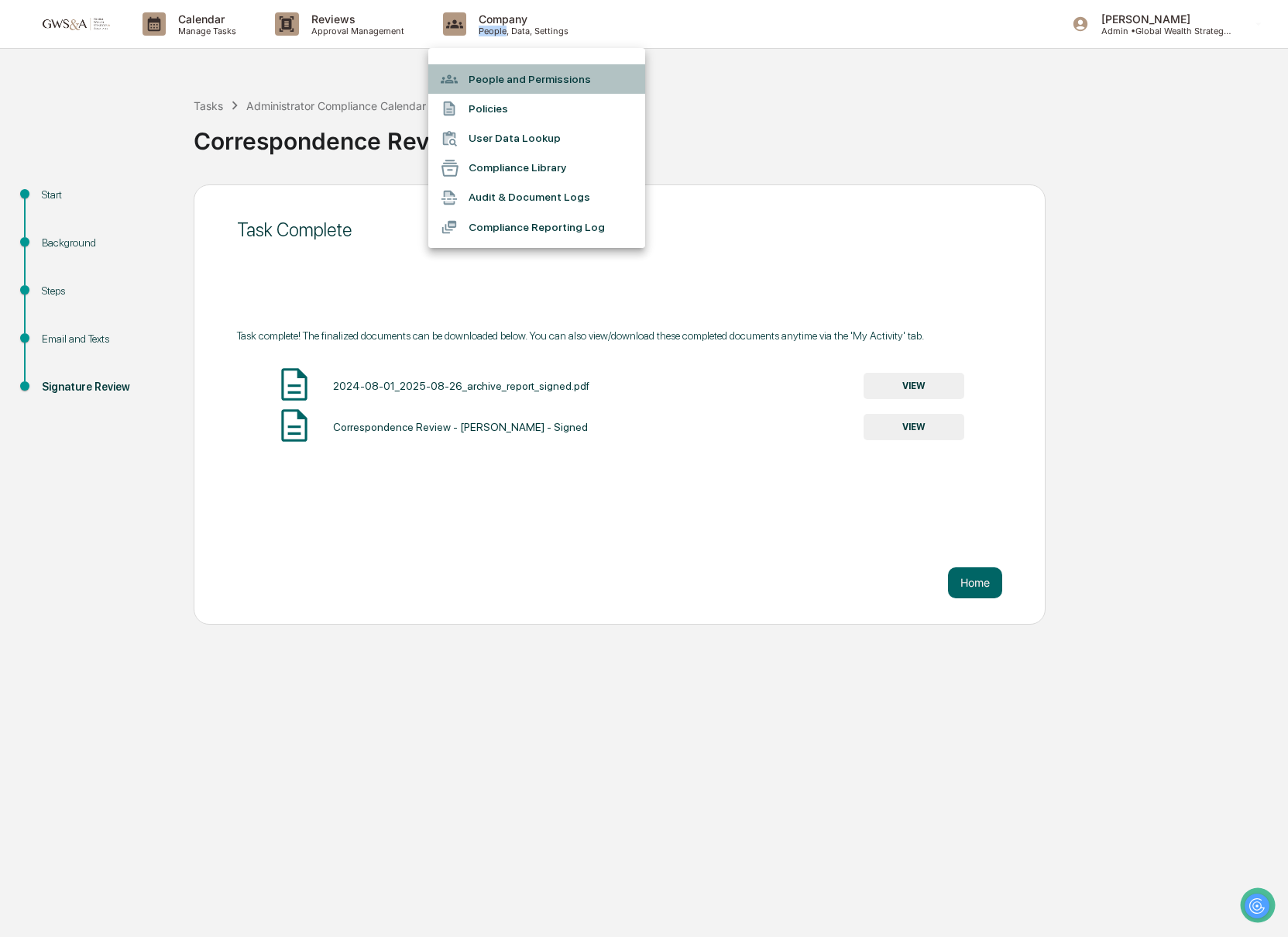
click at [502, 89] on li "People and Permissions" at bounding box center [536, 79] width 217 height 29
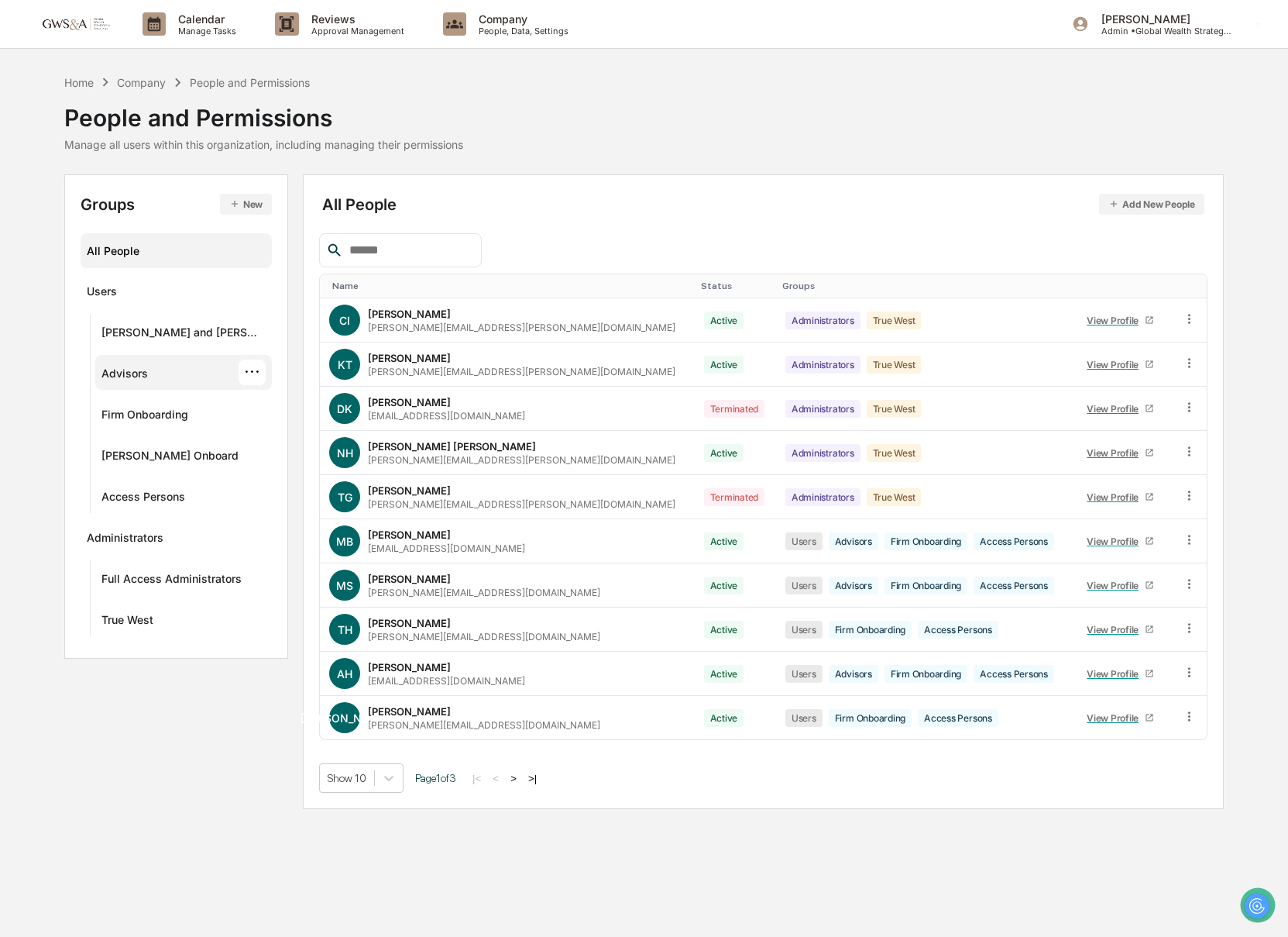
click at [185, 365] on div "Advisors ···" at bounding box center [183, 371] width 164 height 26
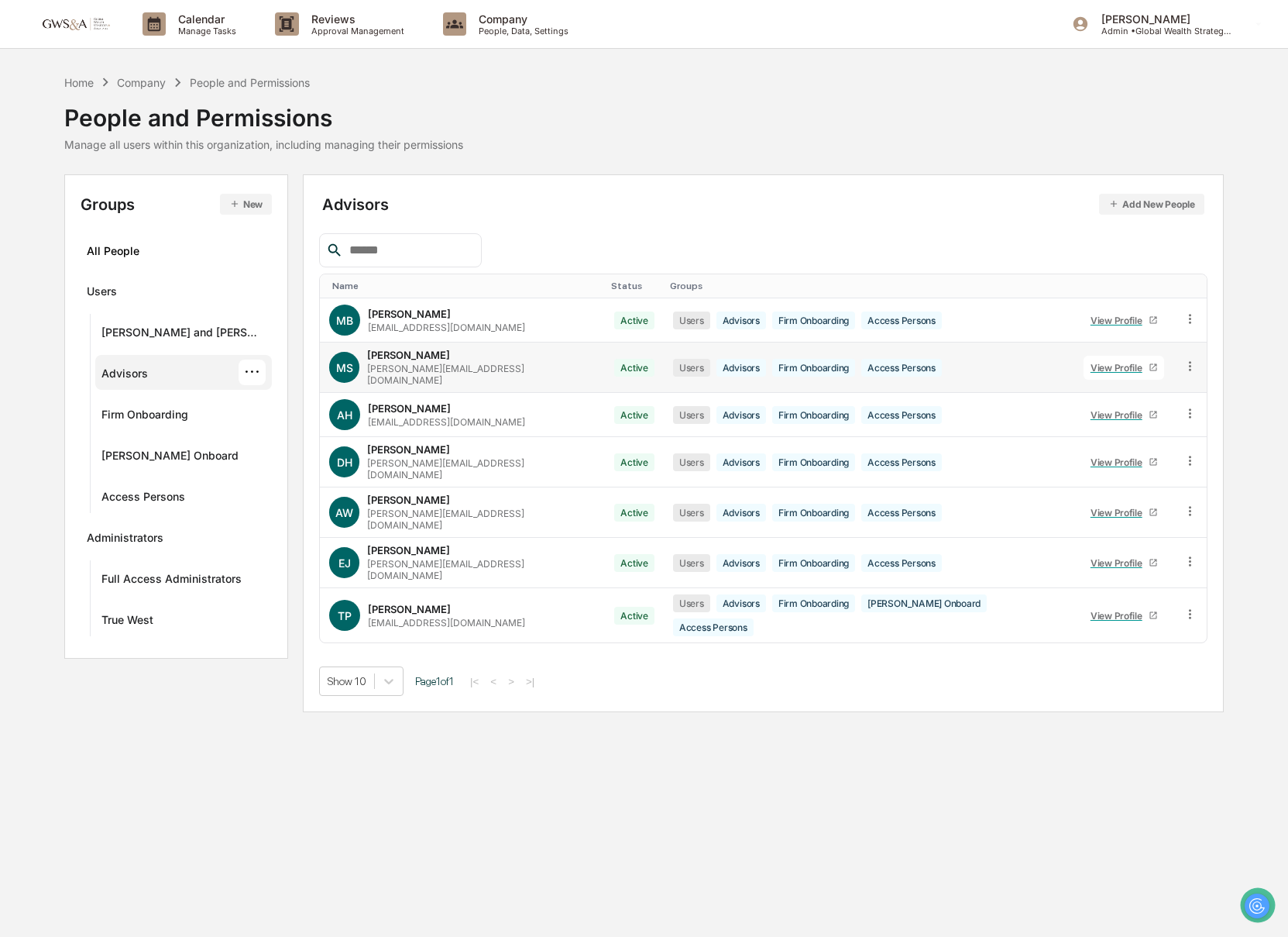
click at [1114, 362] on div "View Profile" at bounding box center [1118, 368] width 58 height 11
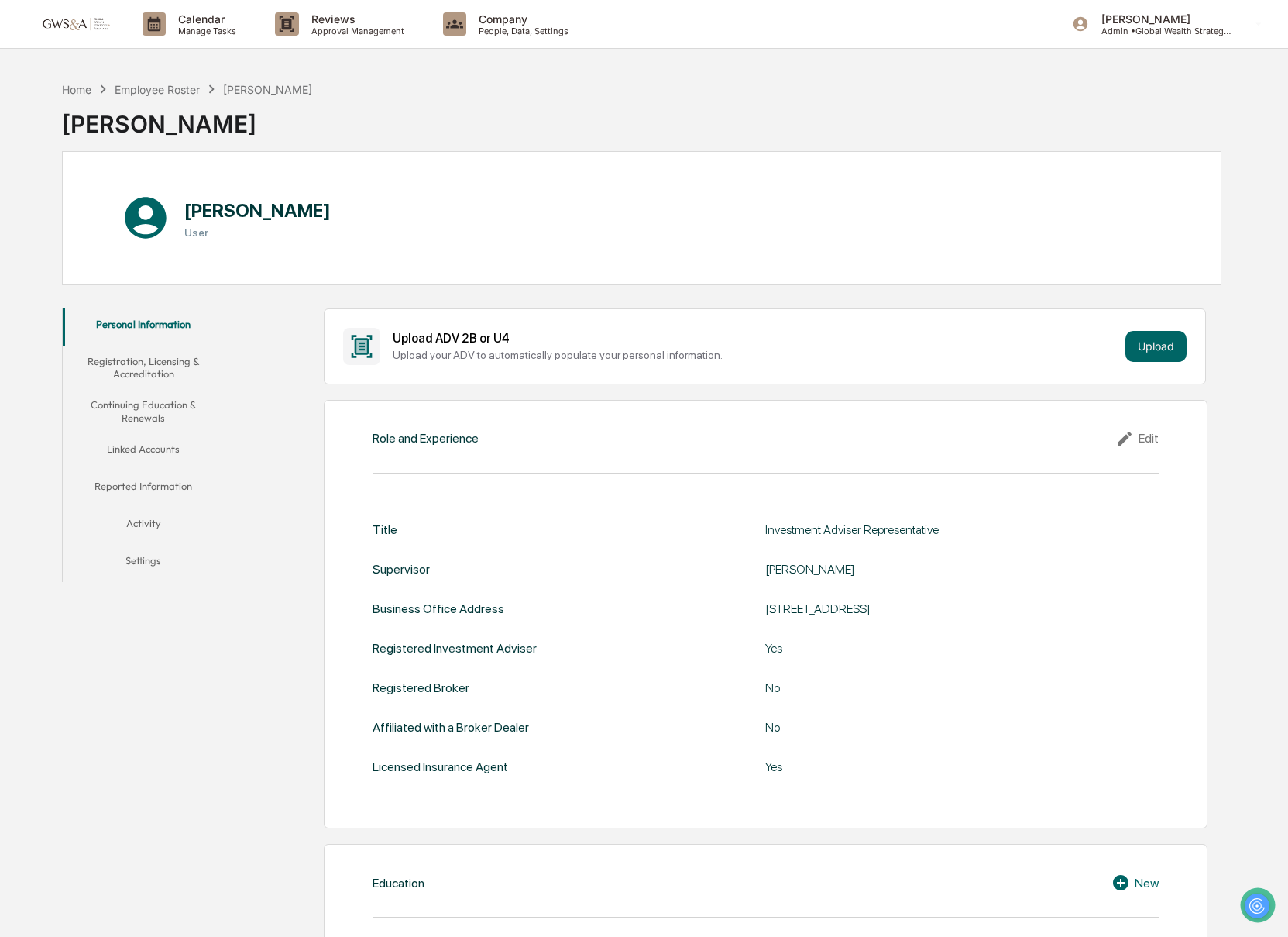
click at [157, 486] on button "Reported Information" at bounding box center [143, 488] width 162 height 37
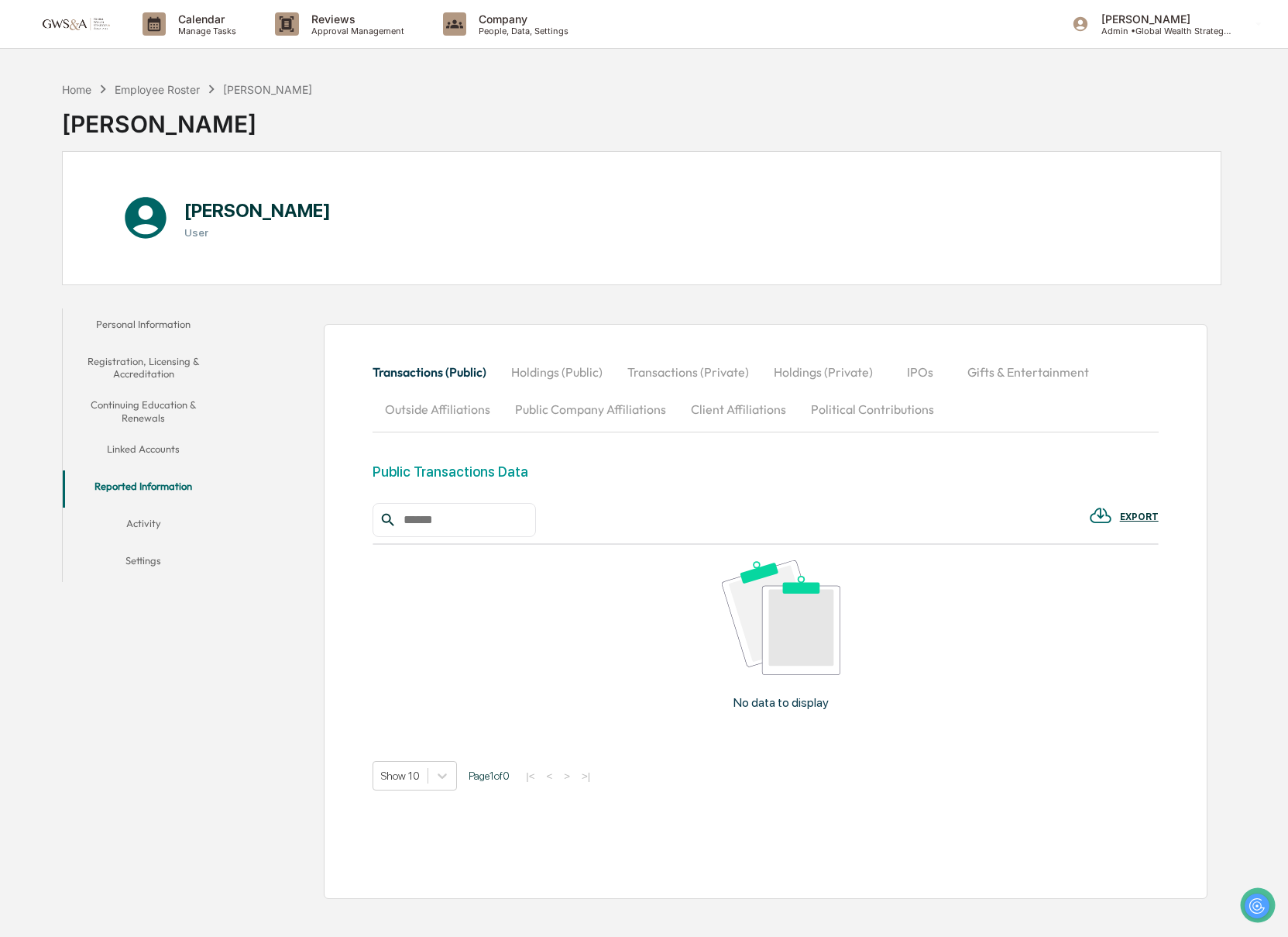
click at [404, 413] on button "Outside Affiliations" at bounding box center [437, 408] width 130 height 37
click at [837, 415] on button "Political Contributions" at bounding box center [872, 406] width 148 height 37
click at [592, 419] on button "Public Company Affiliations" at bounding box center [591, 406] width 176 height 37
click at [438, 403] on button "Outside Affiliations" at bounding box center [437, 406] width 130 height 37
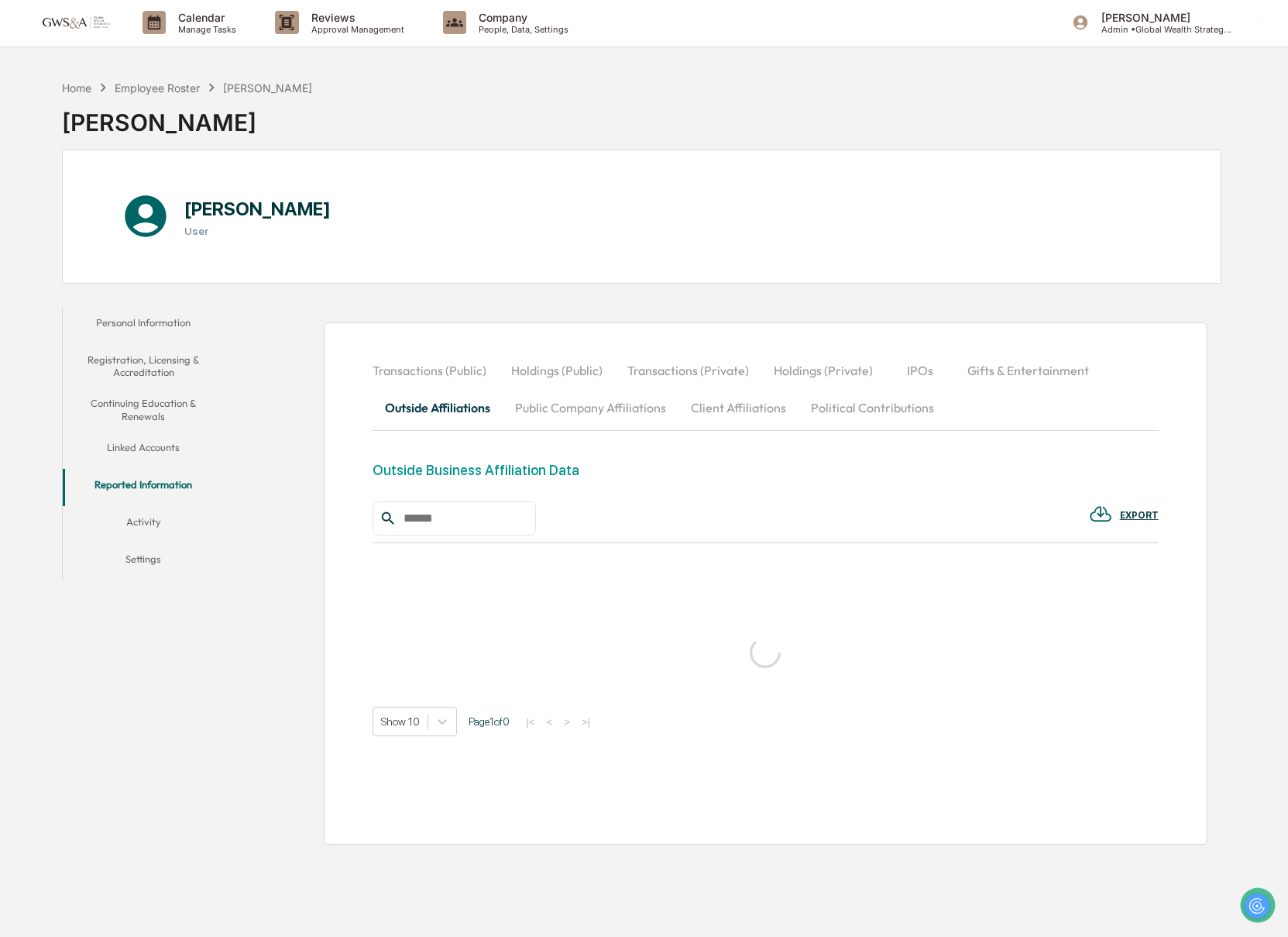
scroll to position [1, 0]
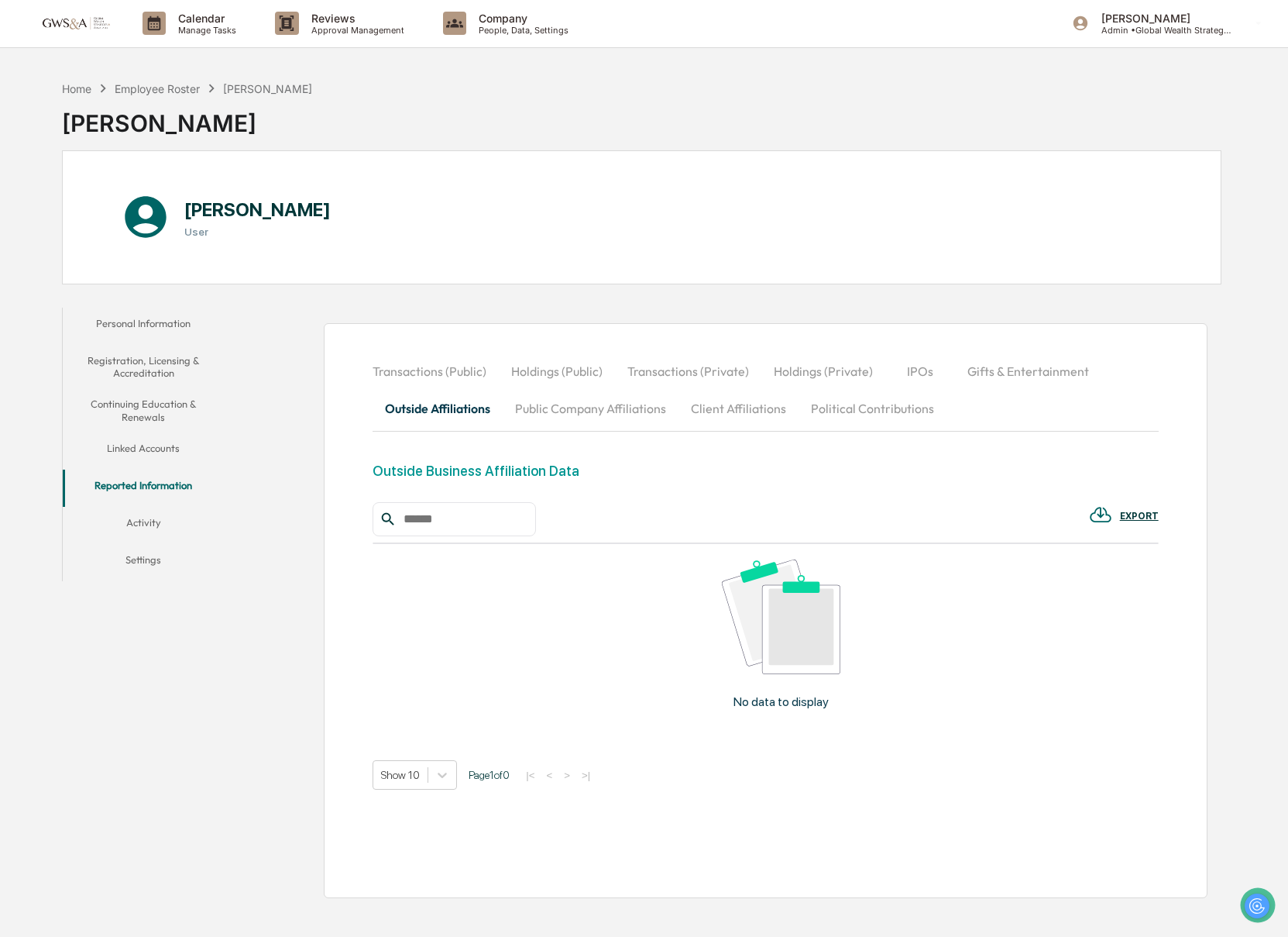
click at [713, 378] on button "Transactions (Private)" at bounding box center [688, 370] width 147 height 37
click at [607, 371] on button "Holdings (Public)" at bounding box center [557, 370] width 116 height 37
click at [465, 374] on button "Transactions (Public)" at bounding box center [435, 370] width 126 height 37
click at [839, 375] on button "Holdings (Private)" at bounding box center [823, 370] width 124 height 37
click at [941, 379] on button "IPOs" at bounding box center [921, 370] width 70 height 37
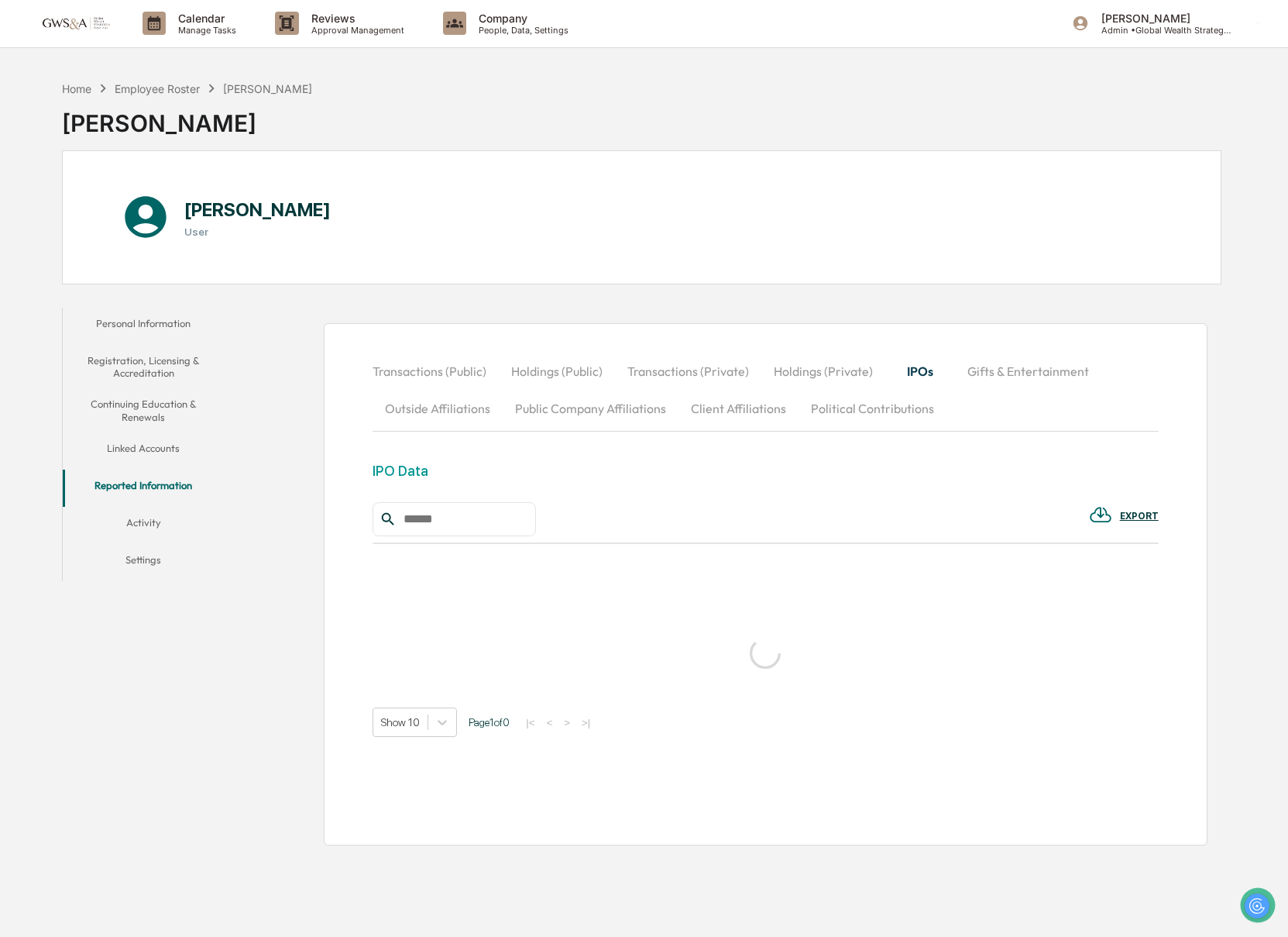
click at [1018, 380] on button "Gifts & Entertainment" at bounding box center [1028, 370] width 147 height 37
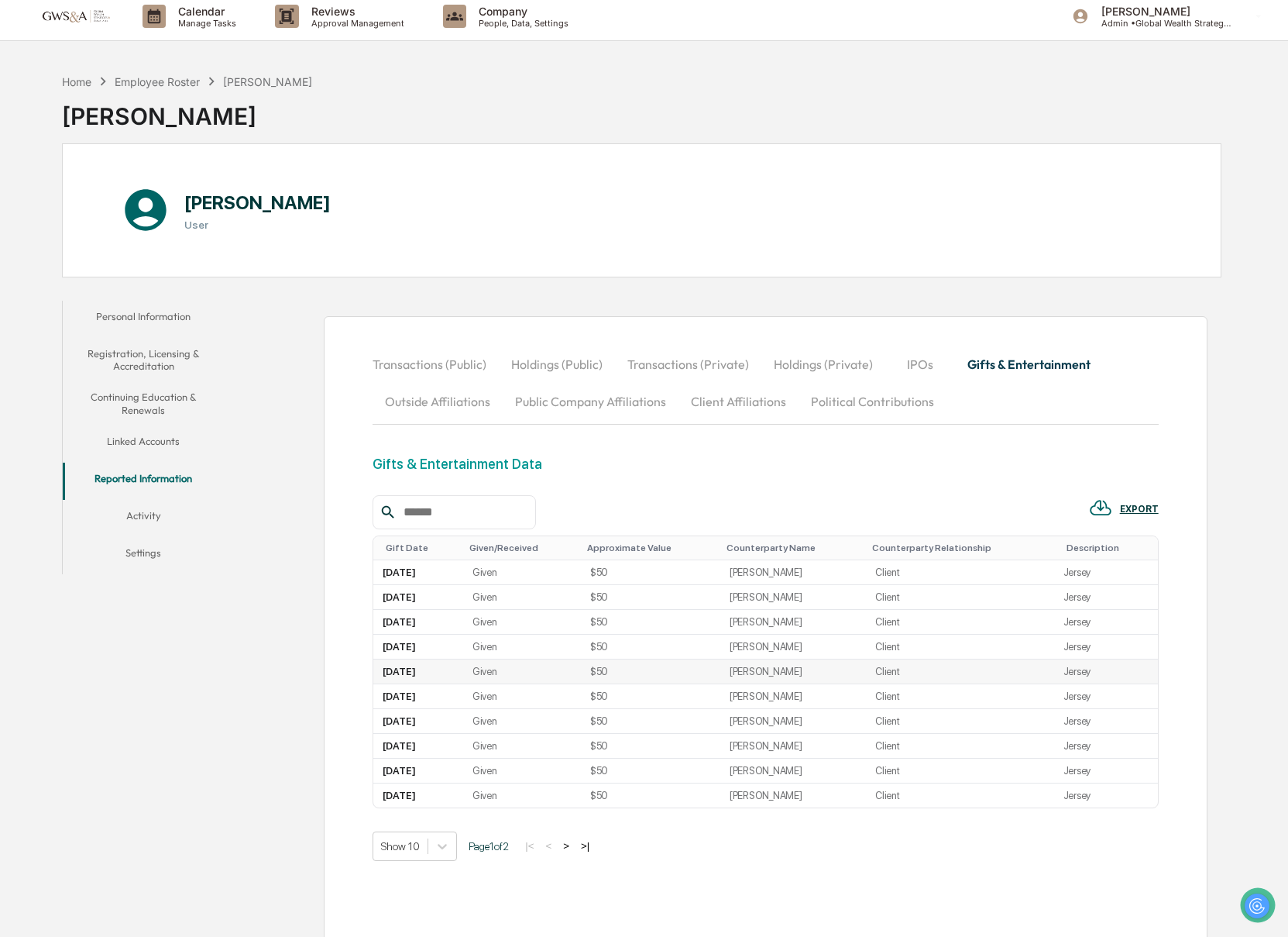
scroll to position [0, 0]
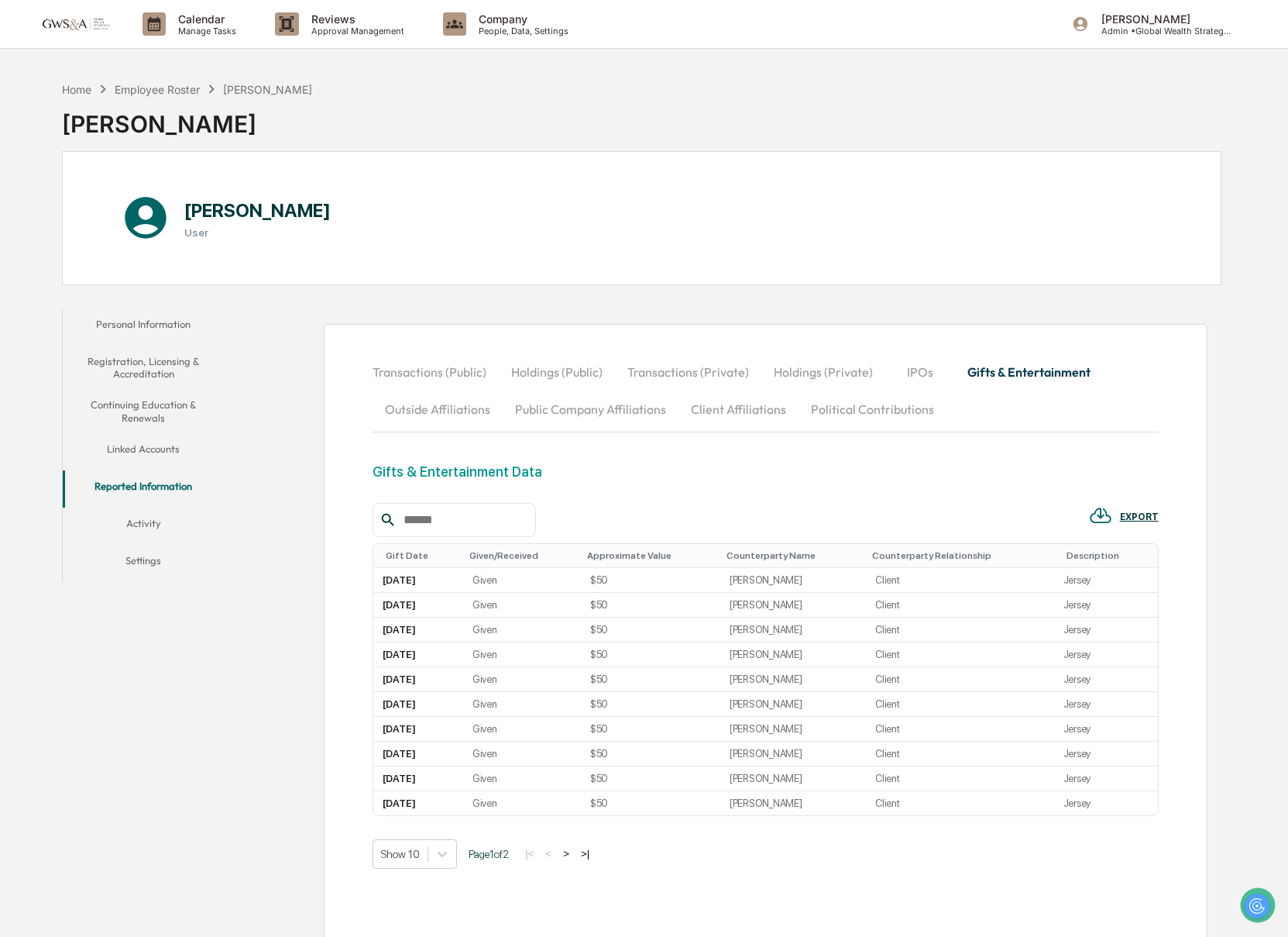
click at [176, 529] on button "Activity" at bounding box center [143, 526] width 162 height 37
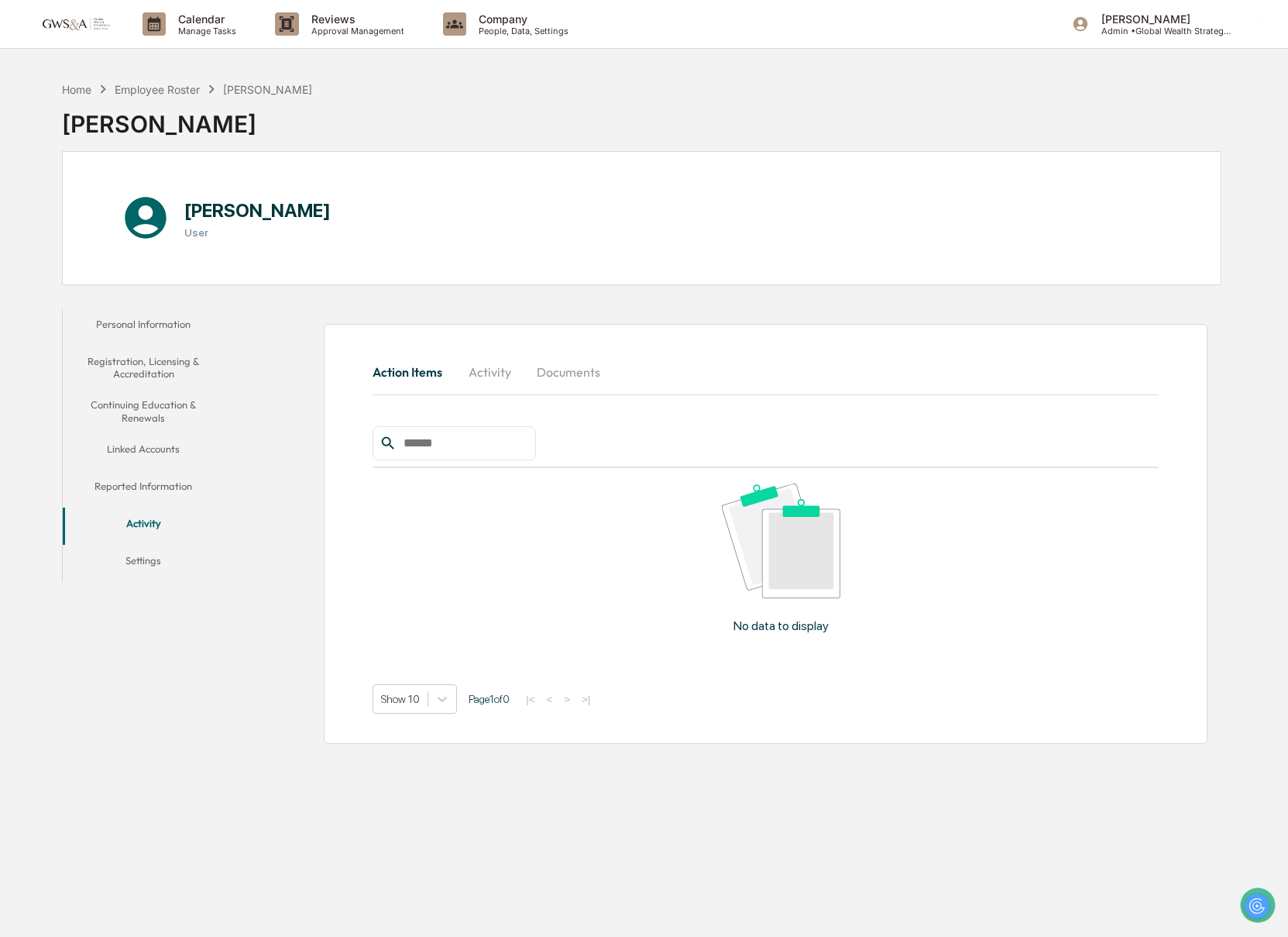
click at [142, 397] on button "Continuing Education & Renewals" at bounding box center [143, 410] width 162 height 45
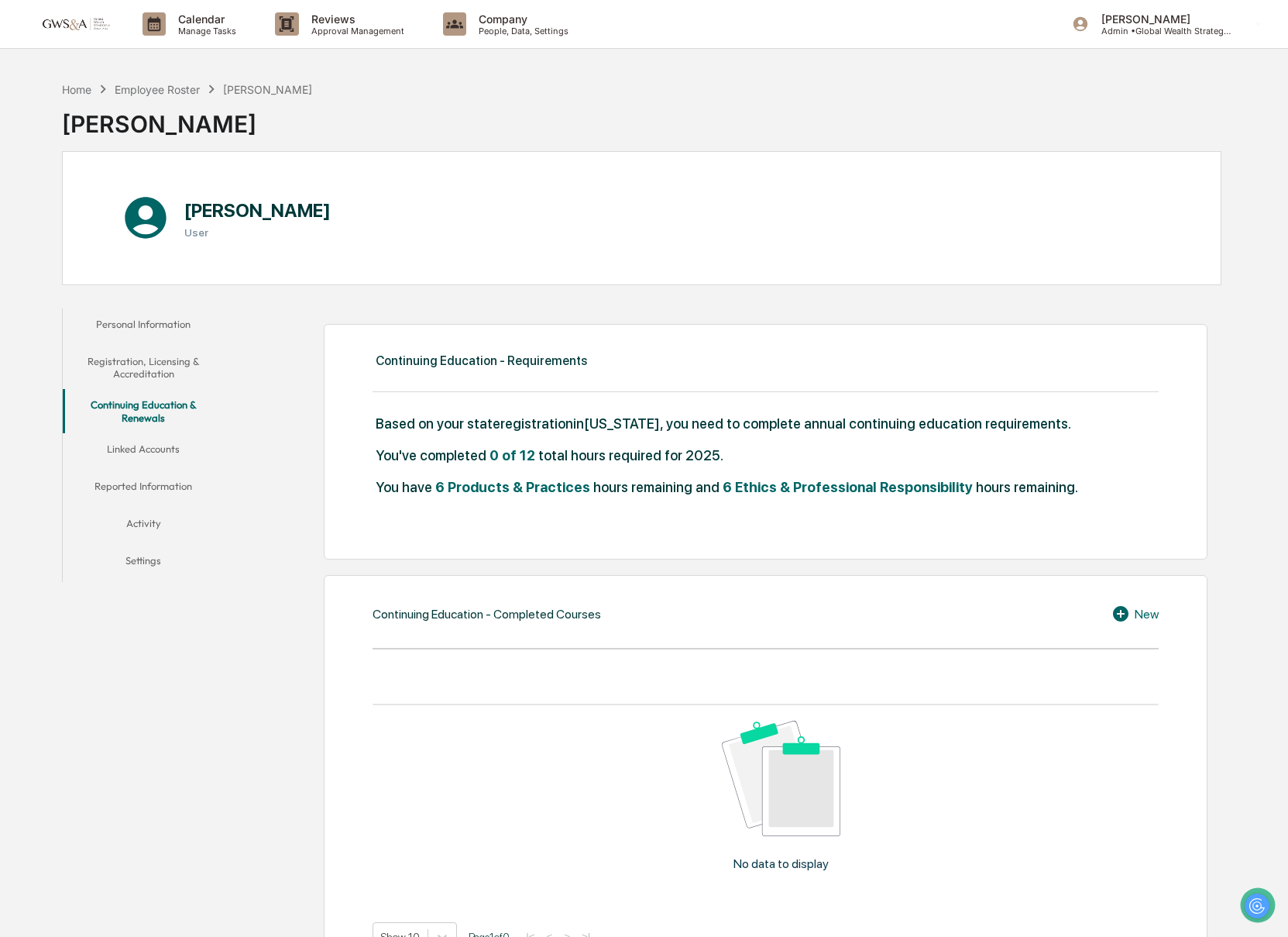
click at [130, 359] on button "Registration, Licensing & Accreditation" at bounding box center [143, 368] width 162 height 45
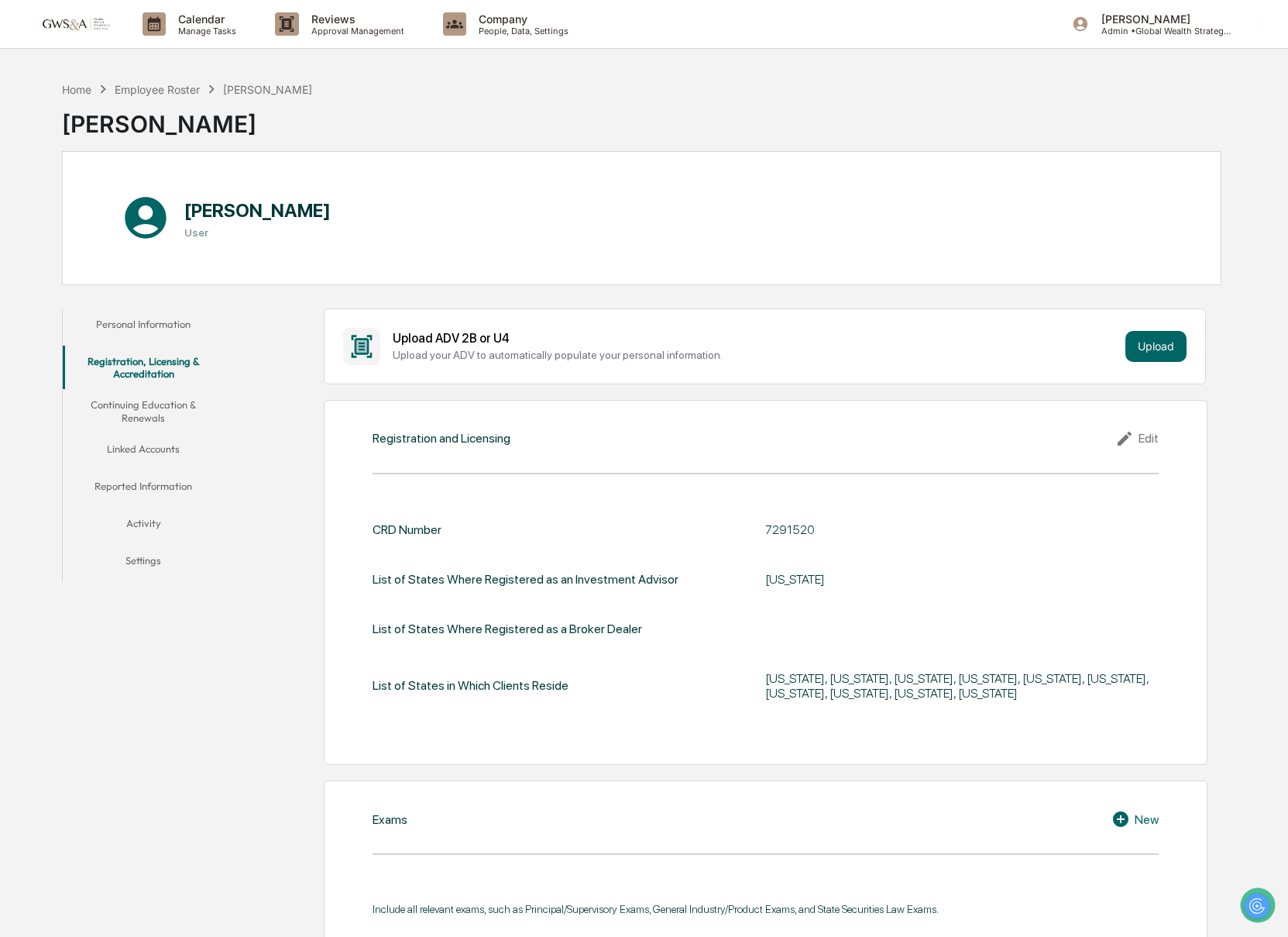
click at [130, 321] on button "Personal Information" at bounding box center [143, 326] width 162 height 37
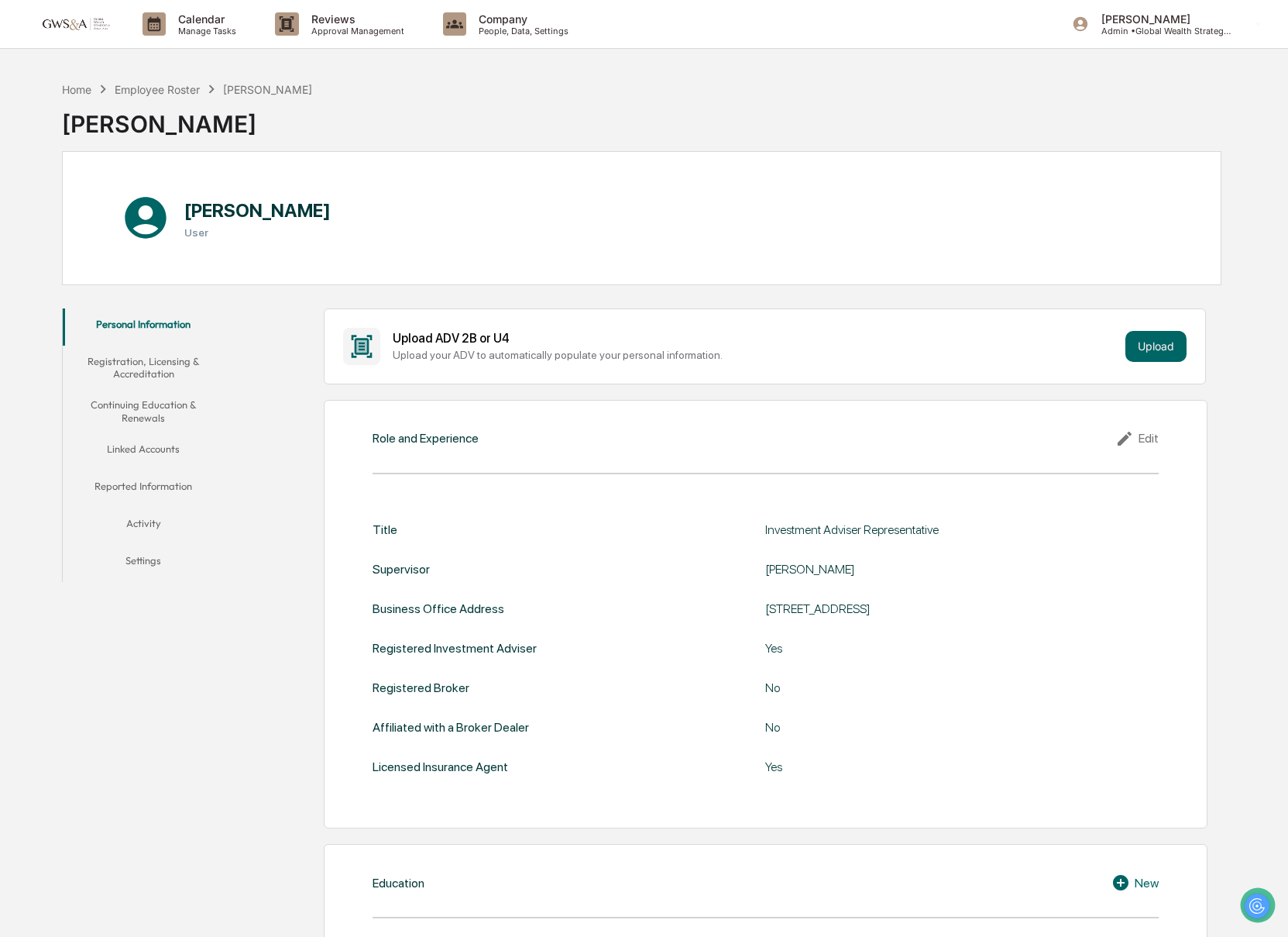
click at [156, 385] on button "Registration, Licensing & Accreditation" at bounding box center [143, 368] width 162 height 45
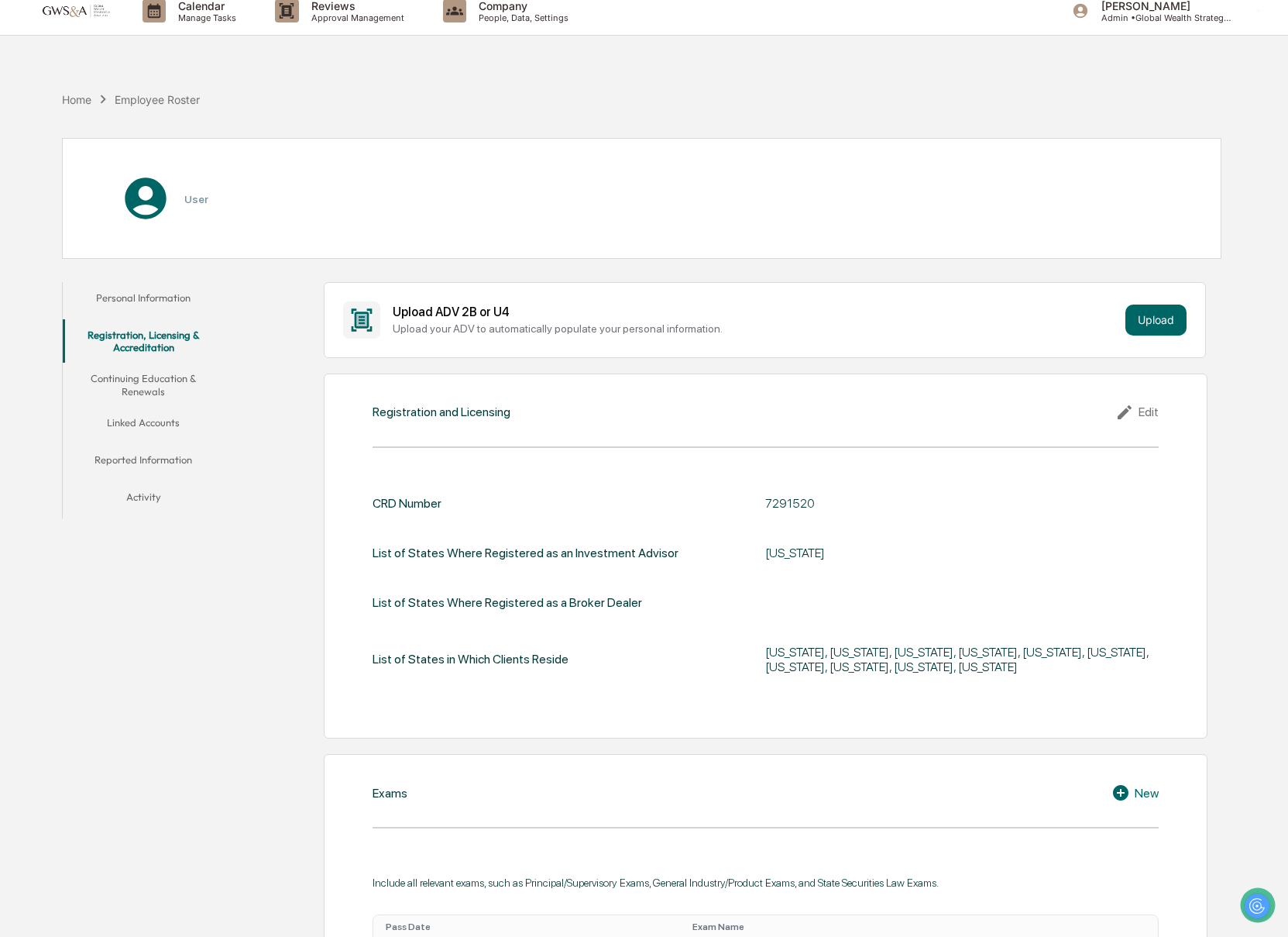
scroll to position [10, 0]
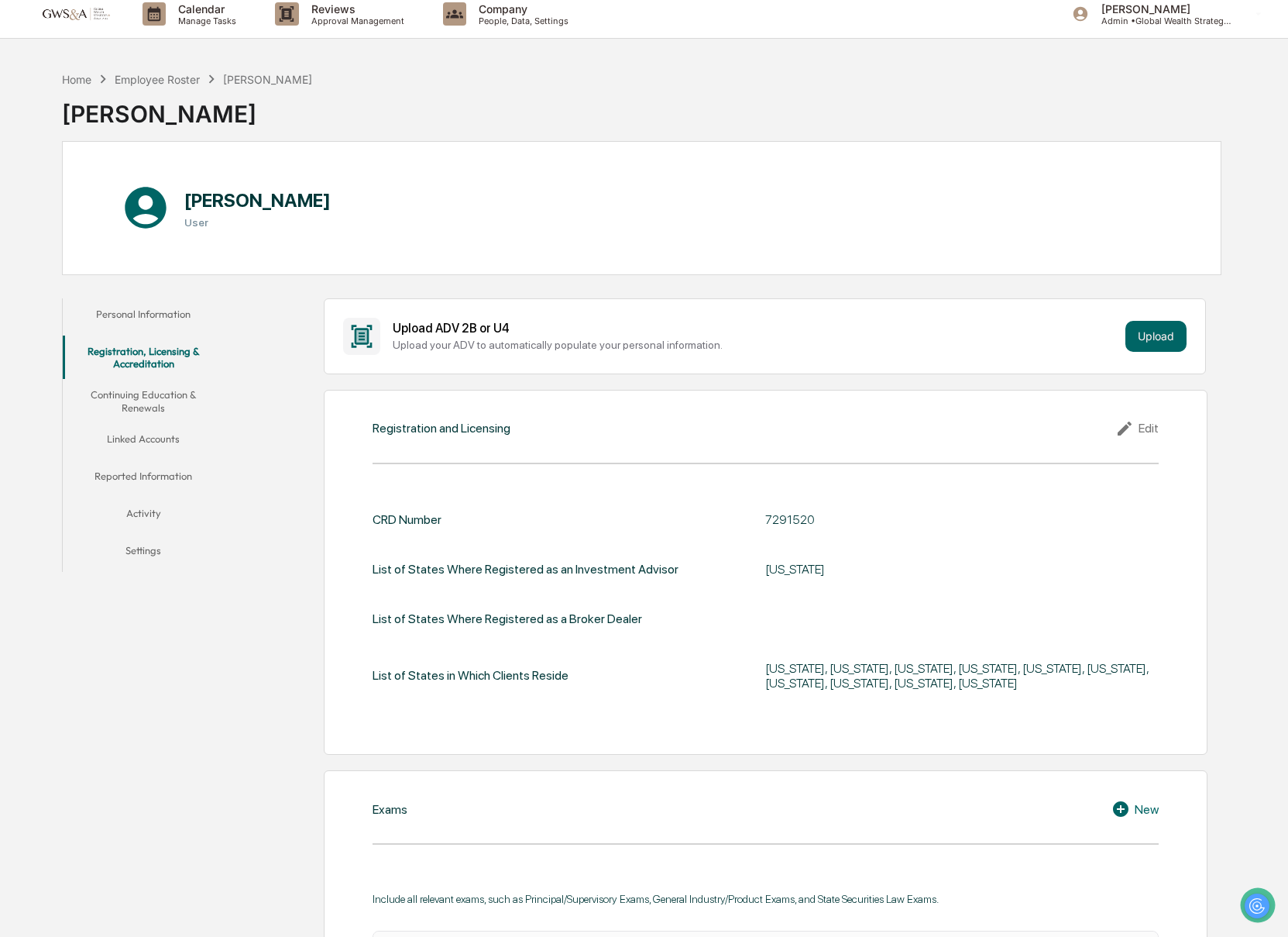
click at [146, 436] on button "Linked Accounts" at bounding box center [143, 441] width 162 height 37
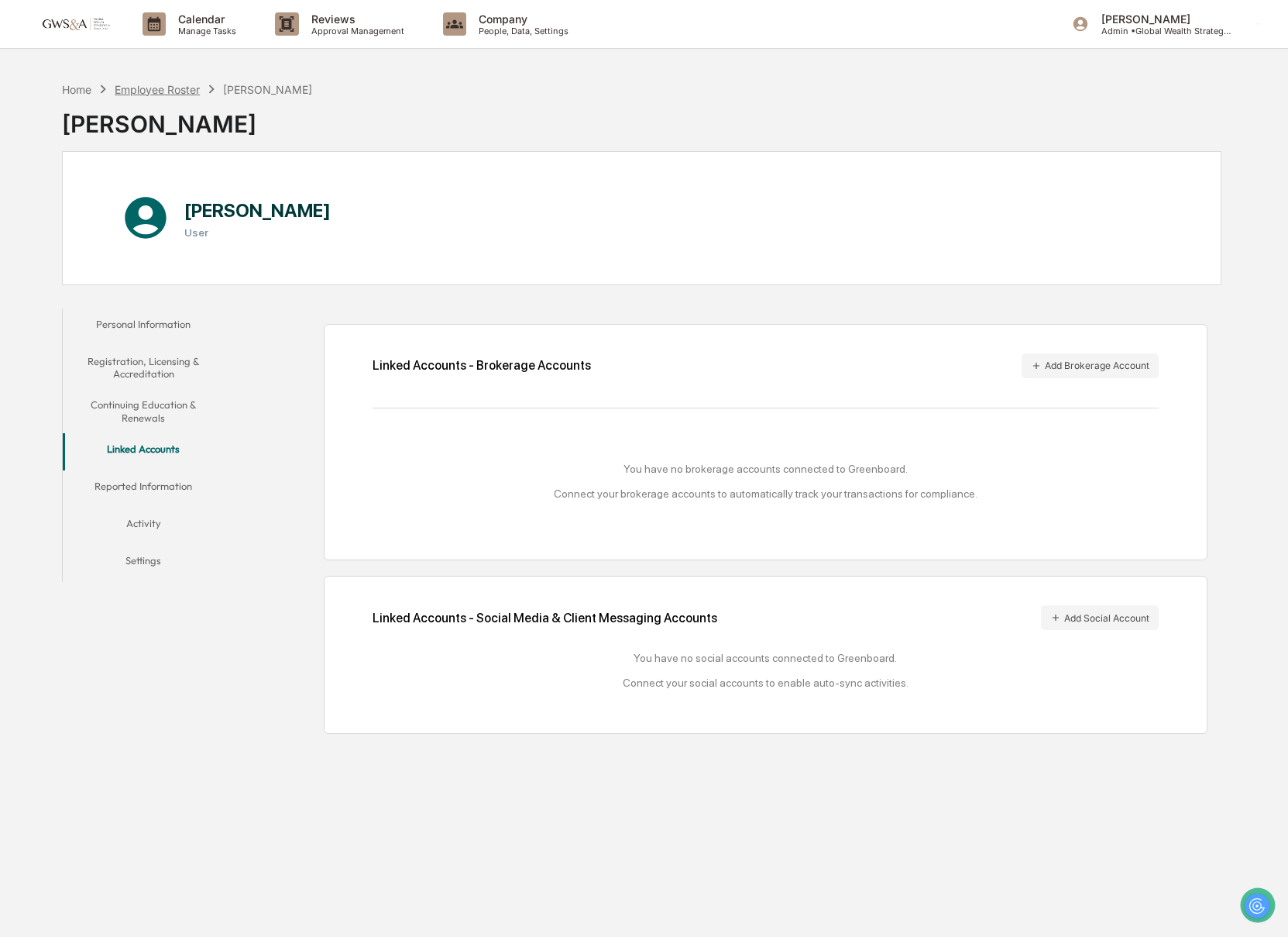
click at [174, 93] on div "Employee Roster" at bounding box center [157, 89] width 85 height 13
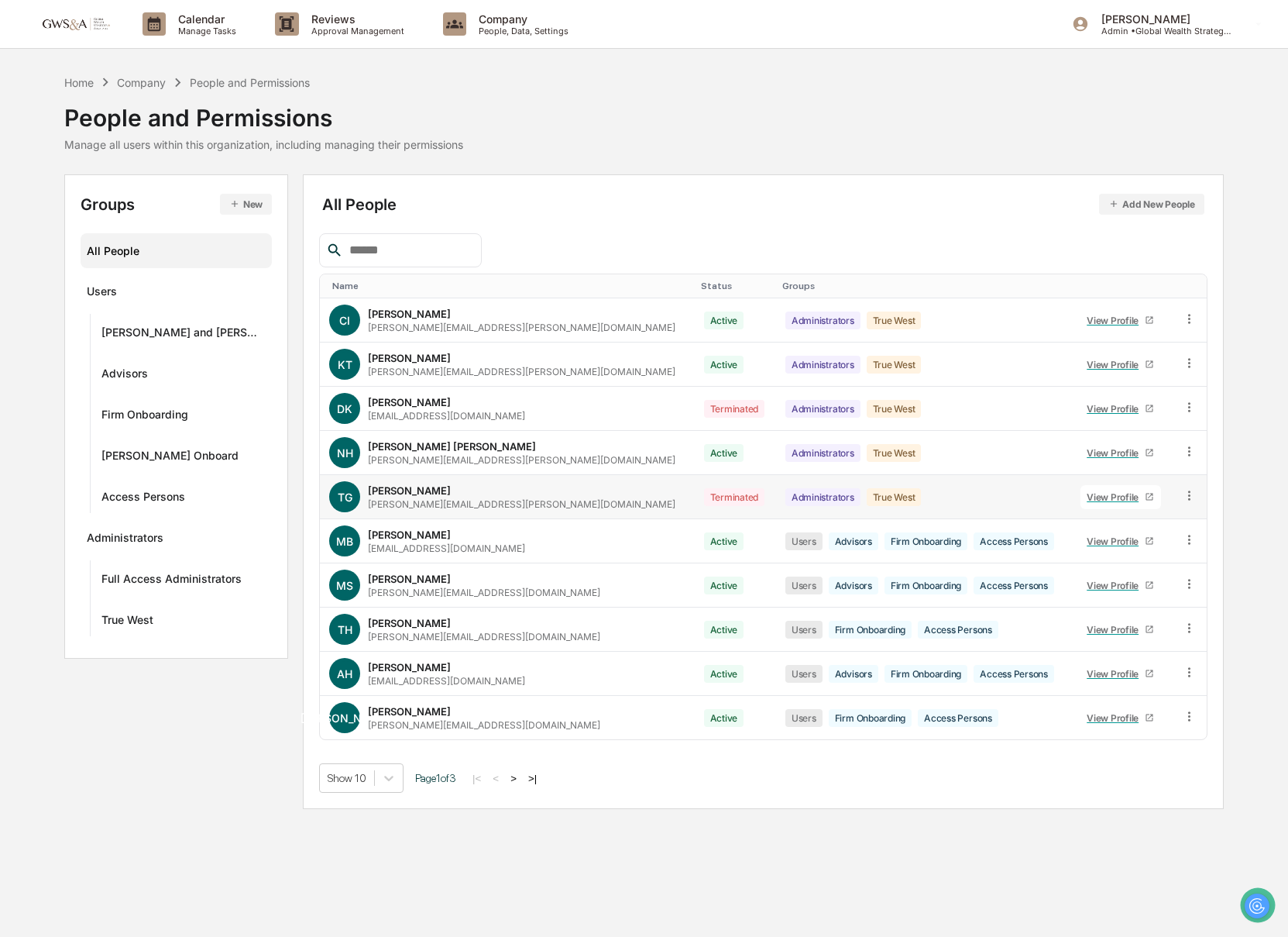
click at [1186, 486] on td at bounding box center [1190, 496] width 34 height 45
click at [1185, 497] on icon at bounding box center [1190, 496] width 15 height 15
click at [1271, 496] on div "Home Company People and Permissions People and Permissions Manage all users wit…" at bounding box center [644, 441] width 1288 height 735
click at [385, 782] on icon at bounding box center [388, 778] width 15 height 15
click at [386, 864] on div "Show 20" at bounding box center [356, 864] width 87 height 25
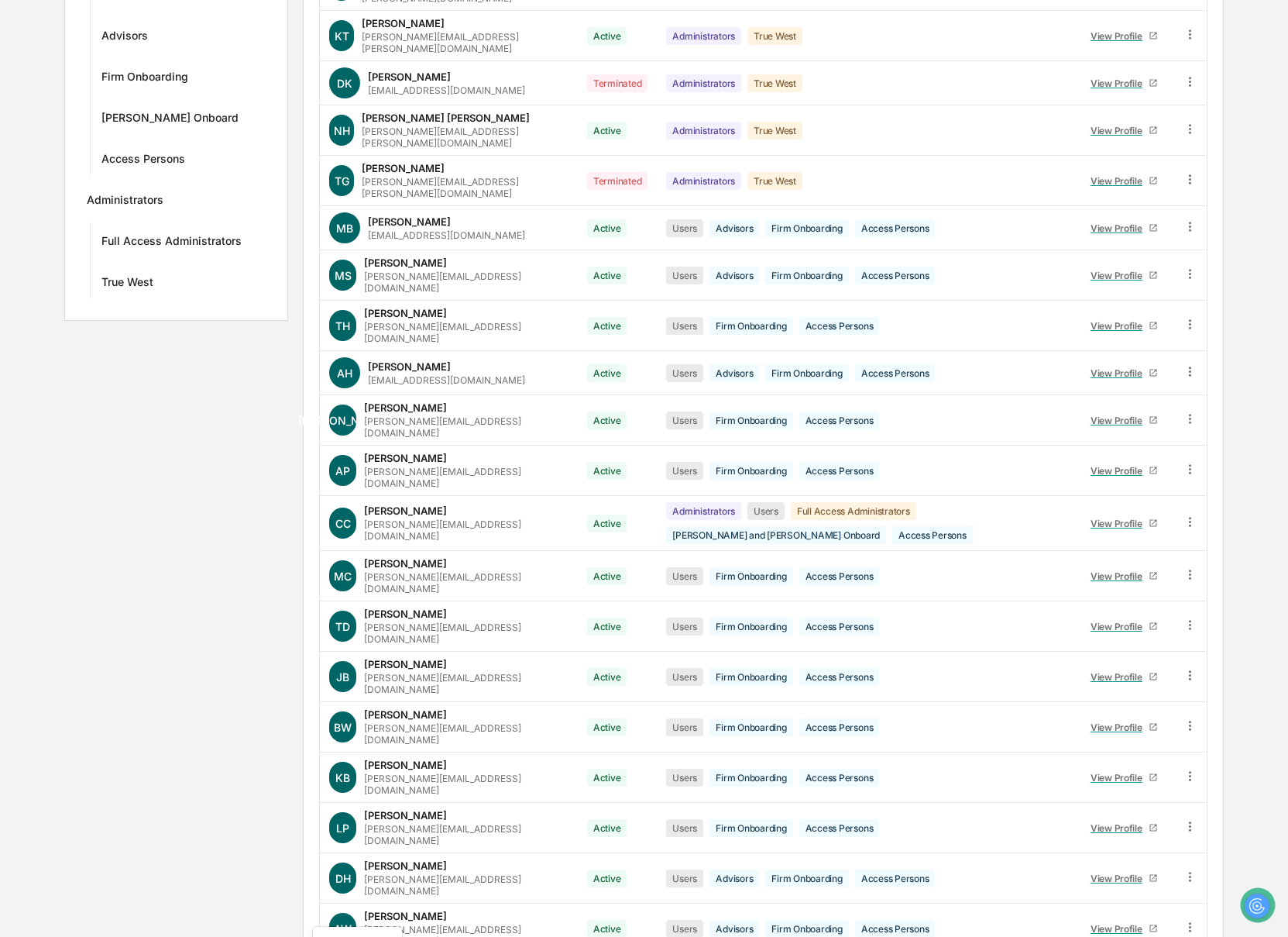
scroll to position [461, 0]
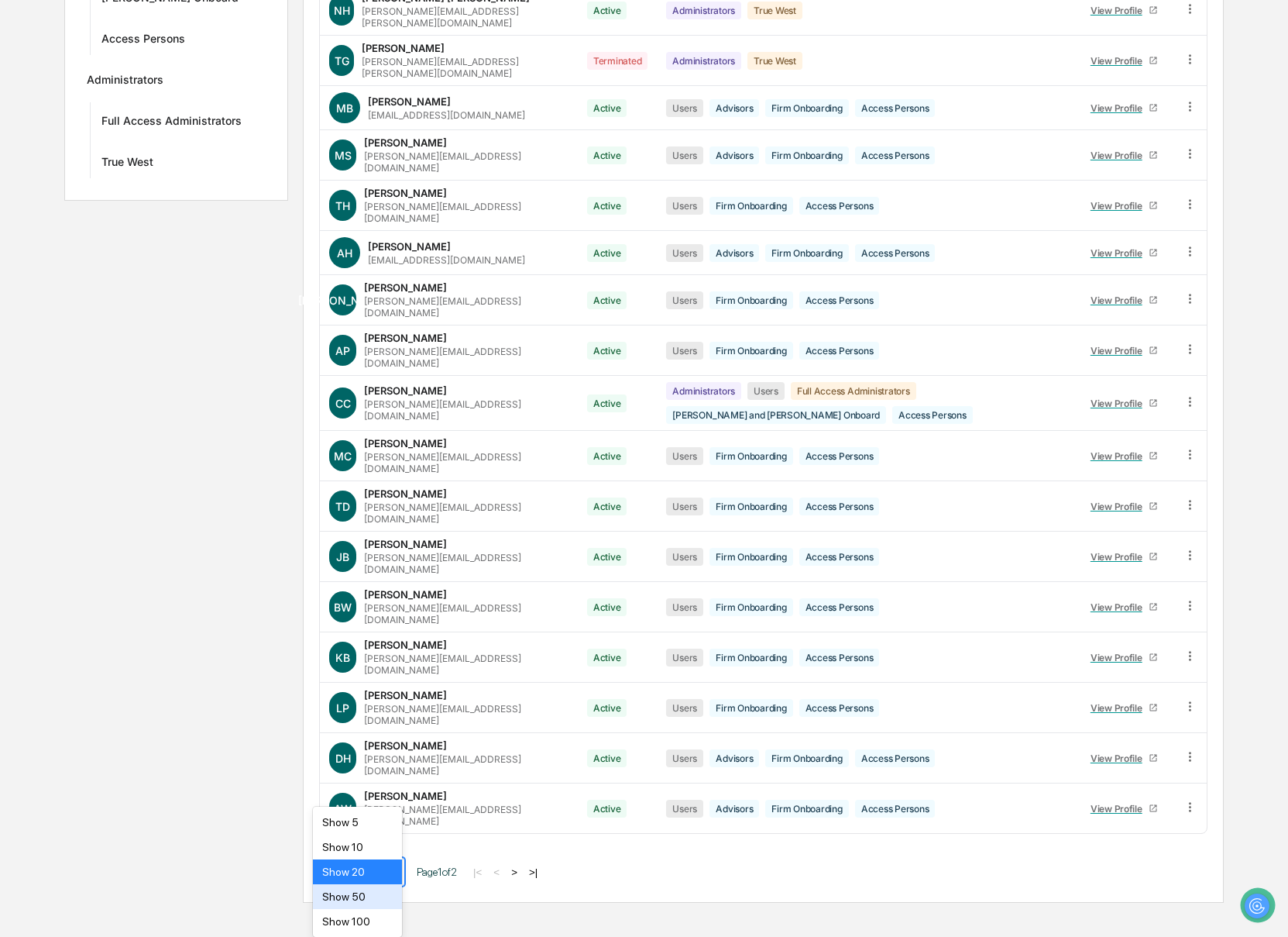
click at [367, 903] on body "Calendar Manage Tasks Reviews Approval Management Company People, Data, Setting…" at bounding box center [644, 223] width 1288 height 1360
click at [367, 903] on div "Show 50" at bounding box center [357, 896] width 89 height 25
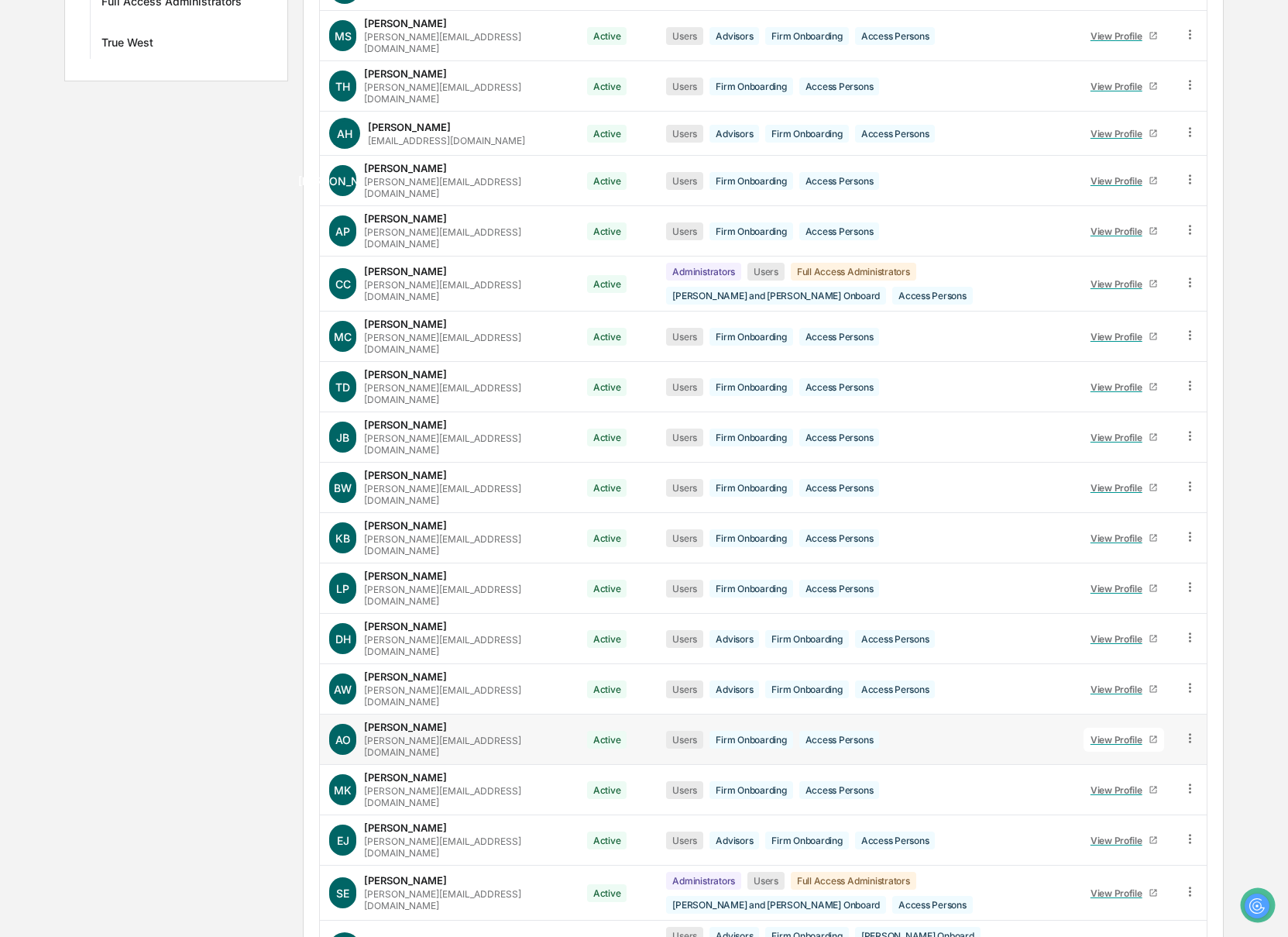
scroll to position [572, 0]
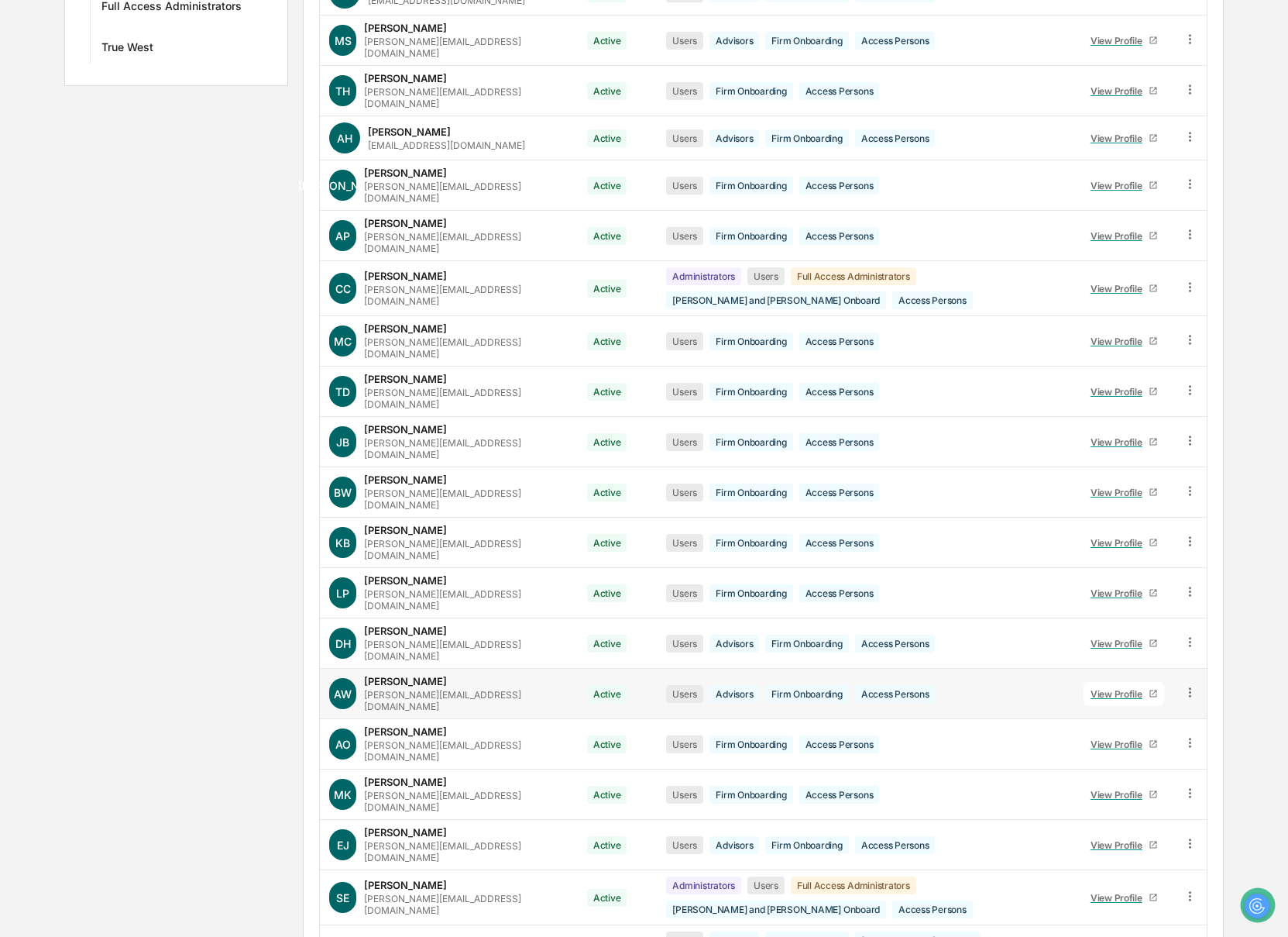
click at [1149, 689] on icon at bounding box center [1154, 694] width 9 height 9
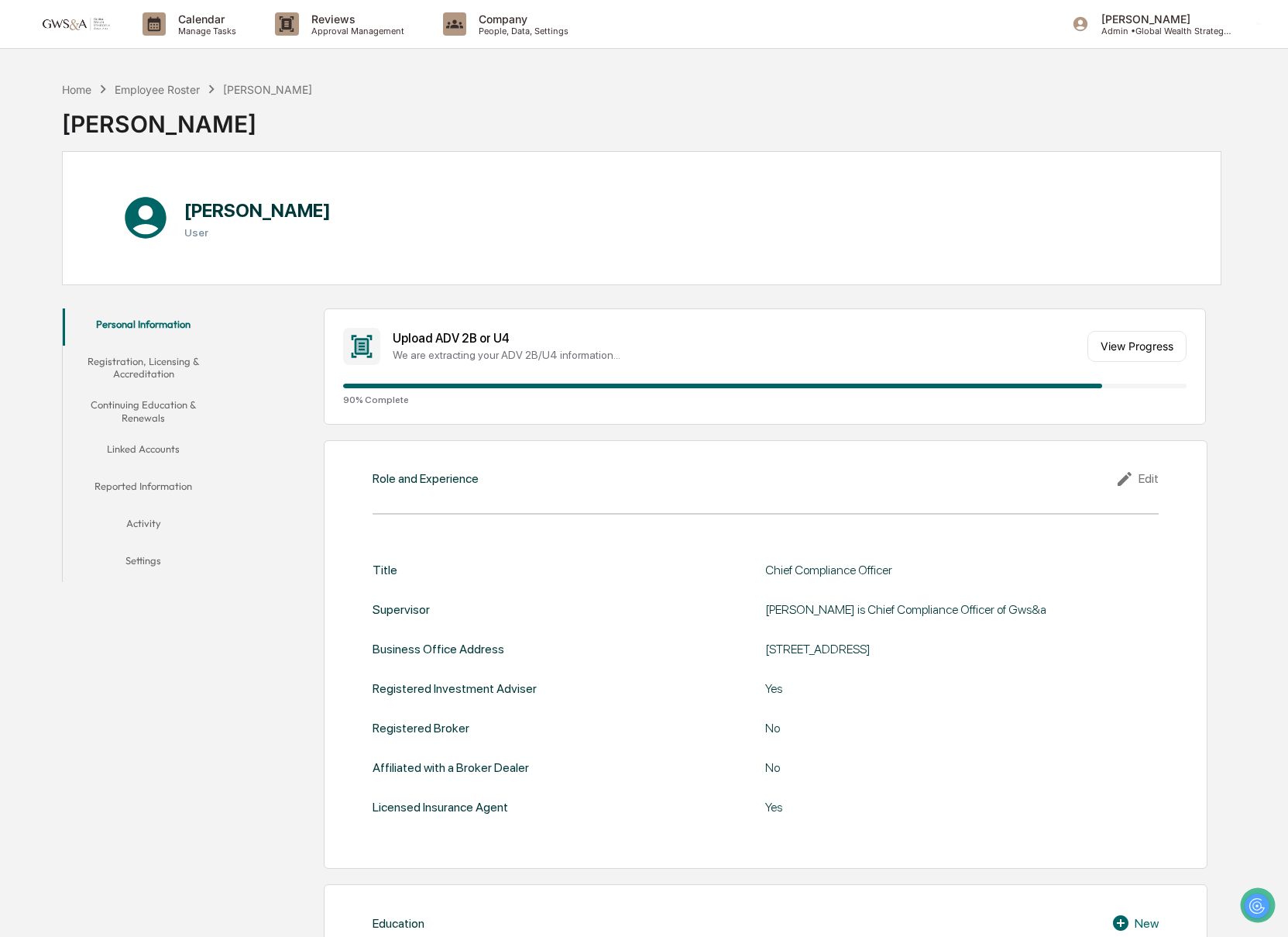
click at [150, 486] on button "Reported Information" at bounding box center [143, 488] width 162 height 37
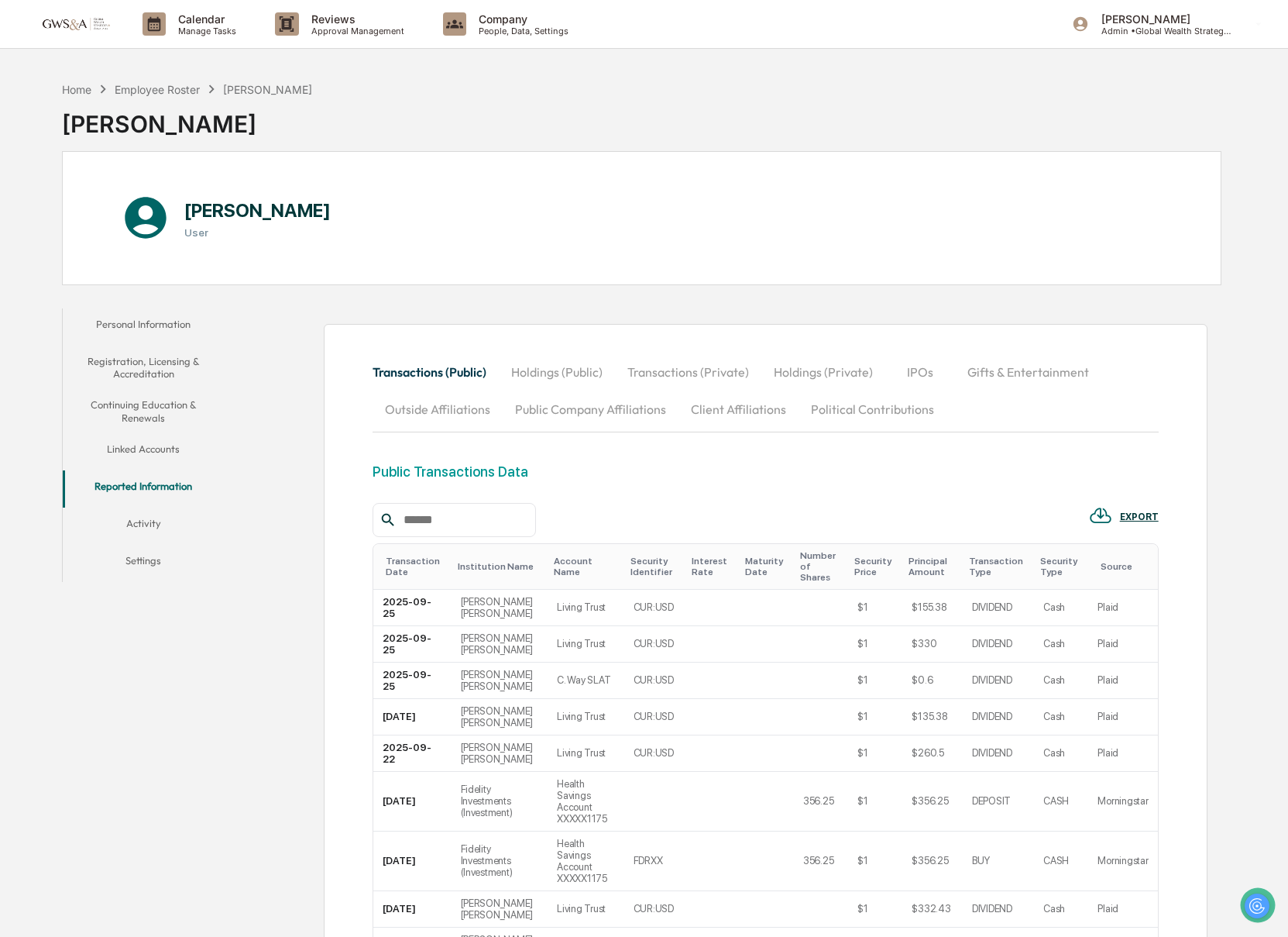
click at [483, 402] on button "Outside Affiliations" at bounding box center [437, 408] width 130 height 37
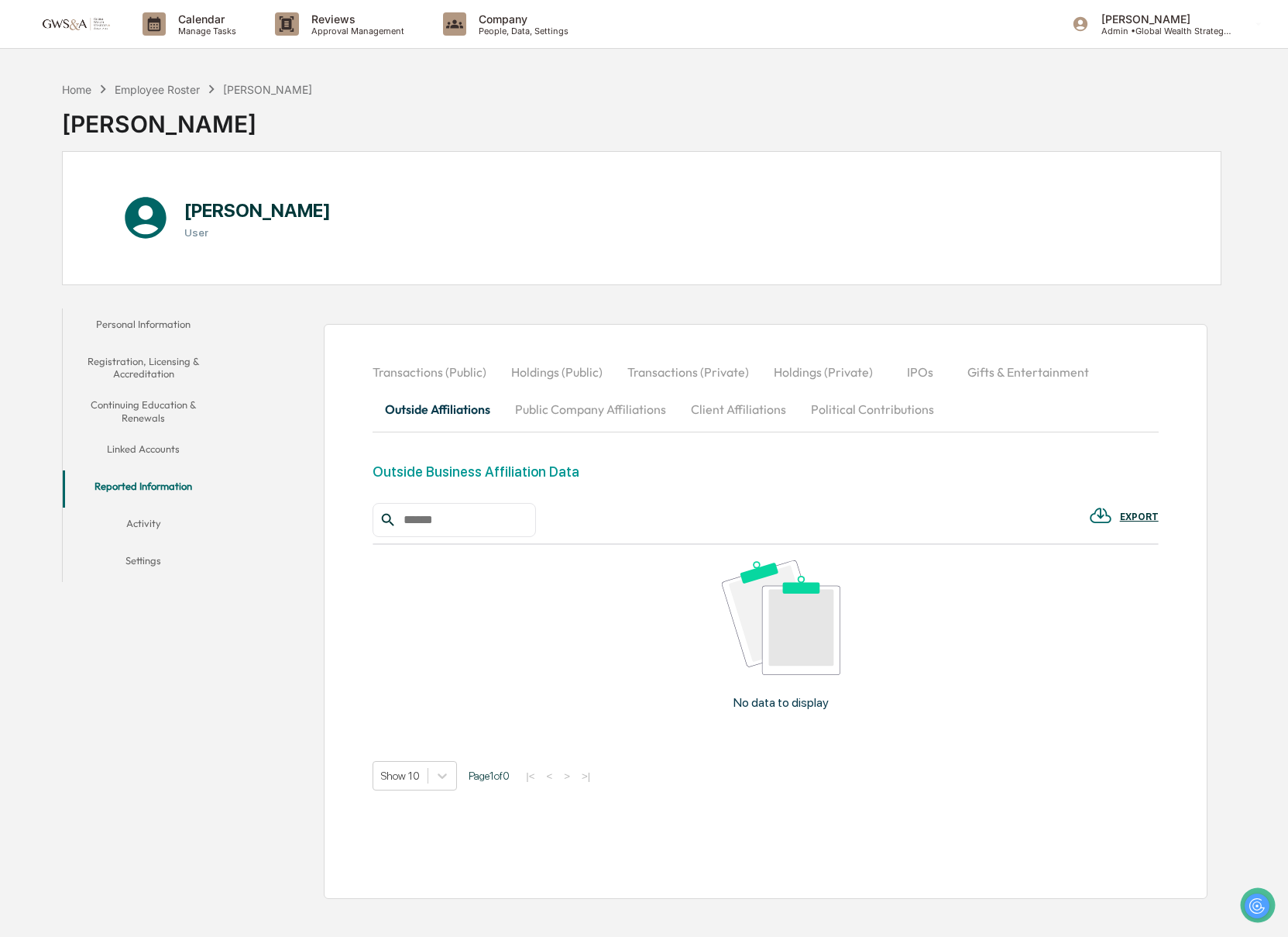
click at [168, 448] on button "Linked Accounts" at bounding box center [143, 451] width 162 height 37
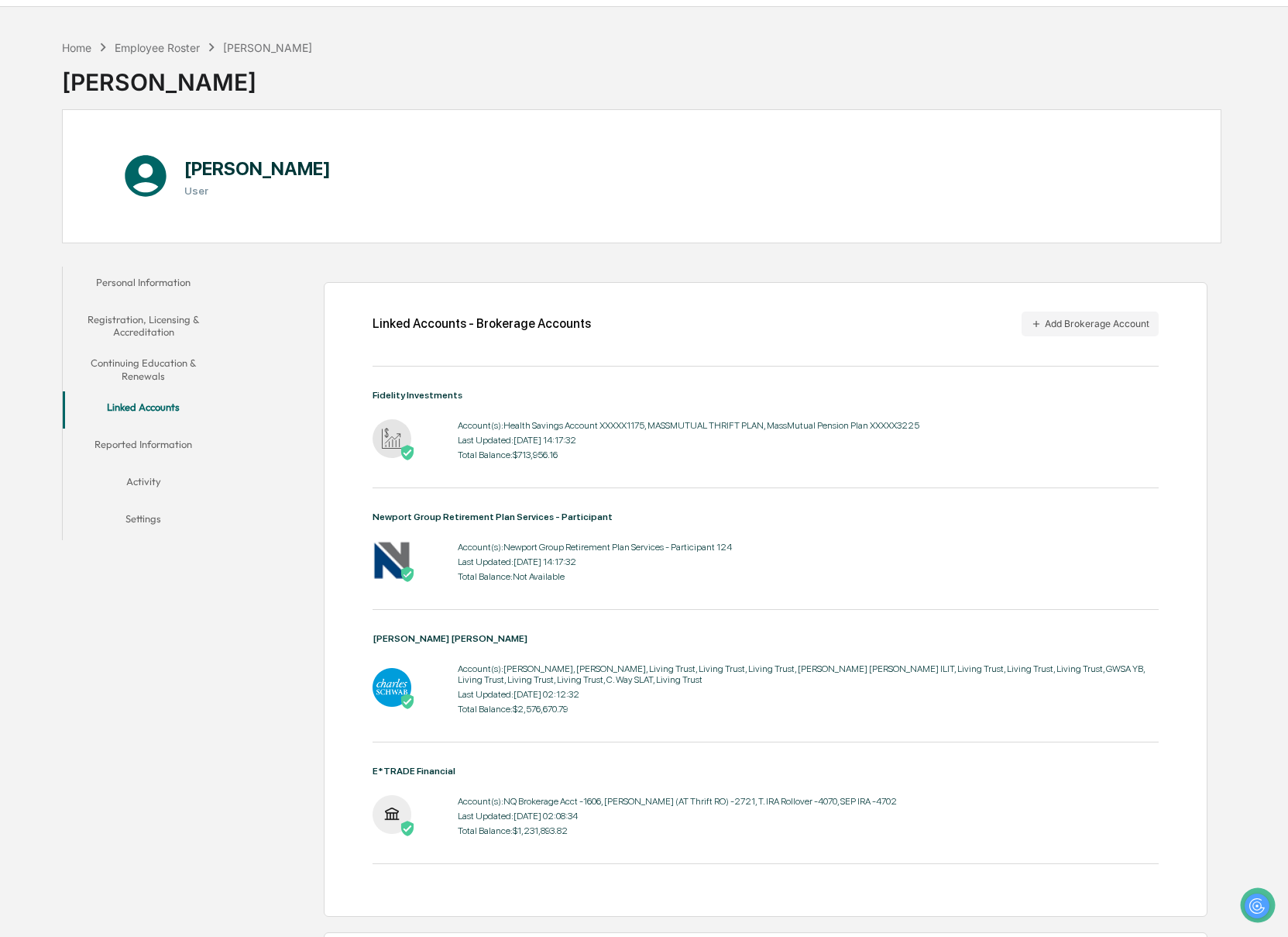
scroll to position [11, 0]
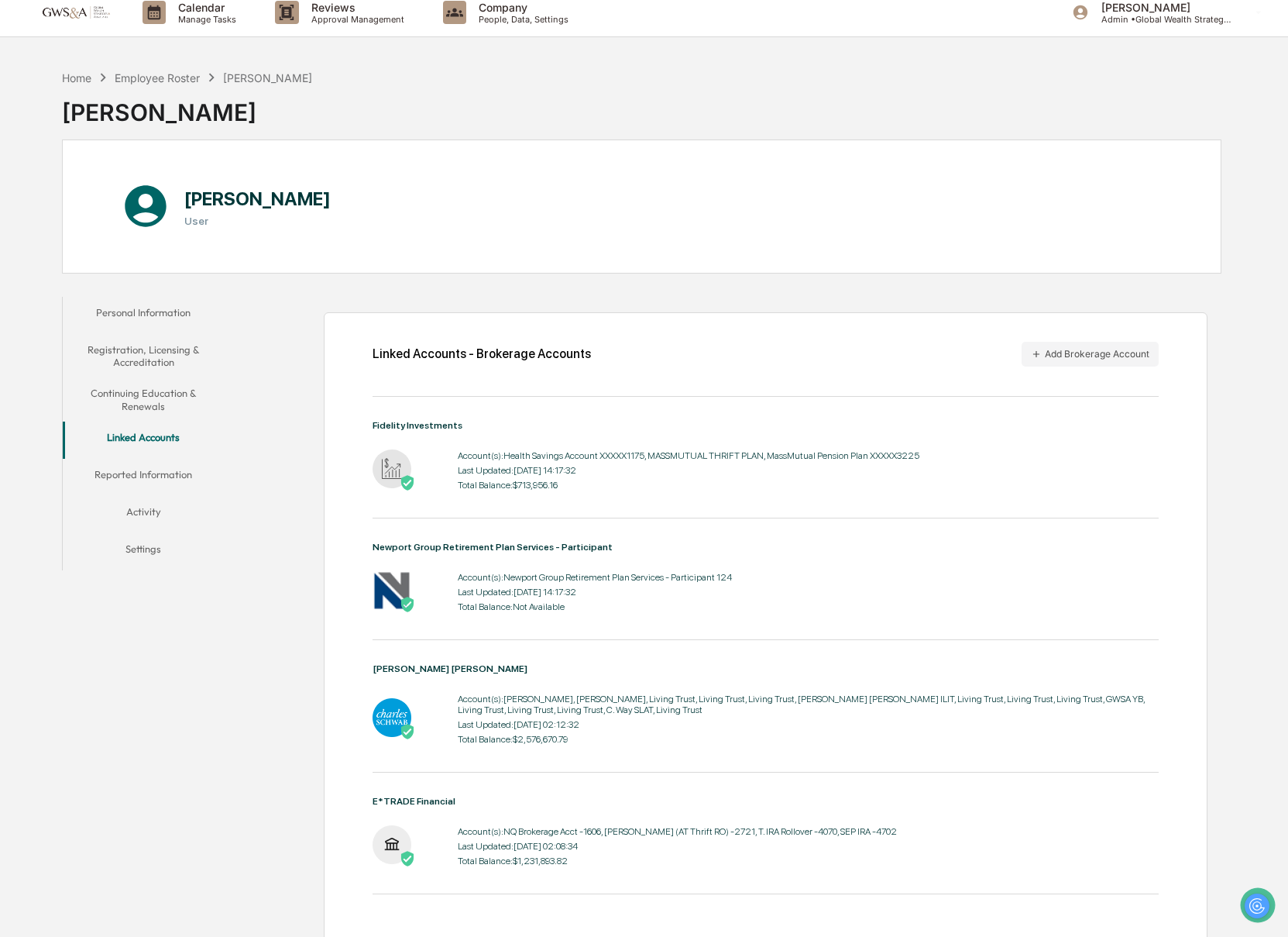
click at [136, 312] on button "Personal Information" at bounding box center [143, 315] width 162 height 37
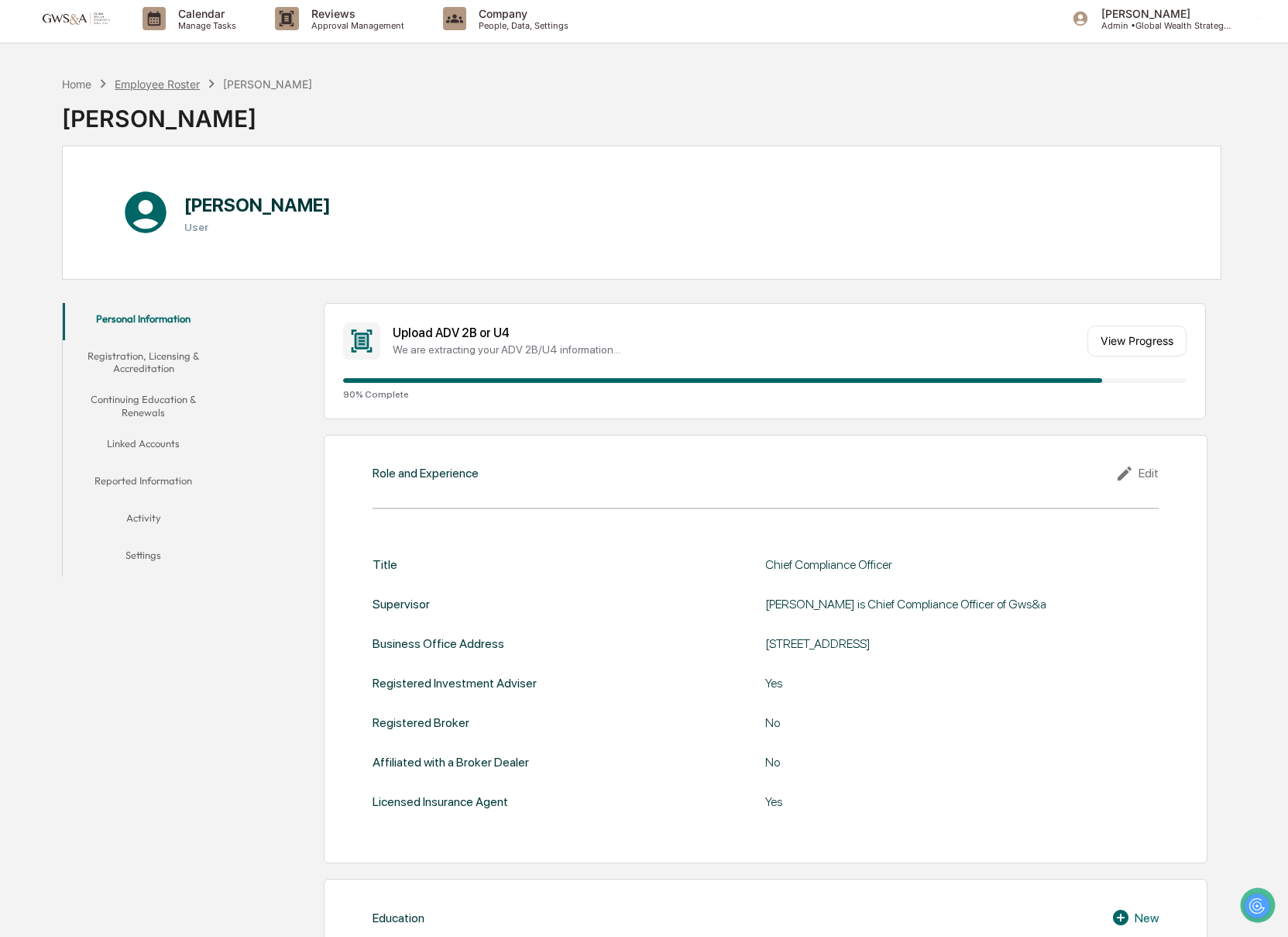
click at [194, 79] on div "Employee Roster" at bounding box center [157, 84] width 85 height 13
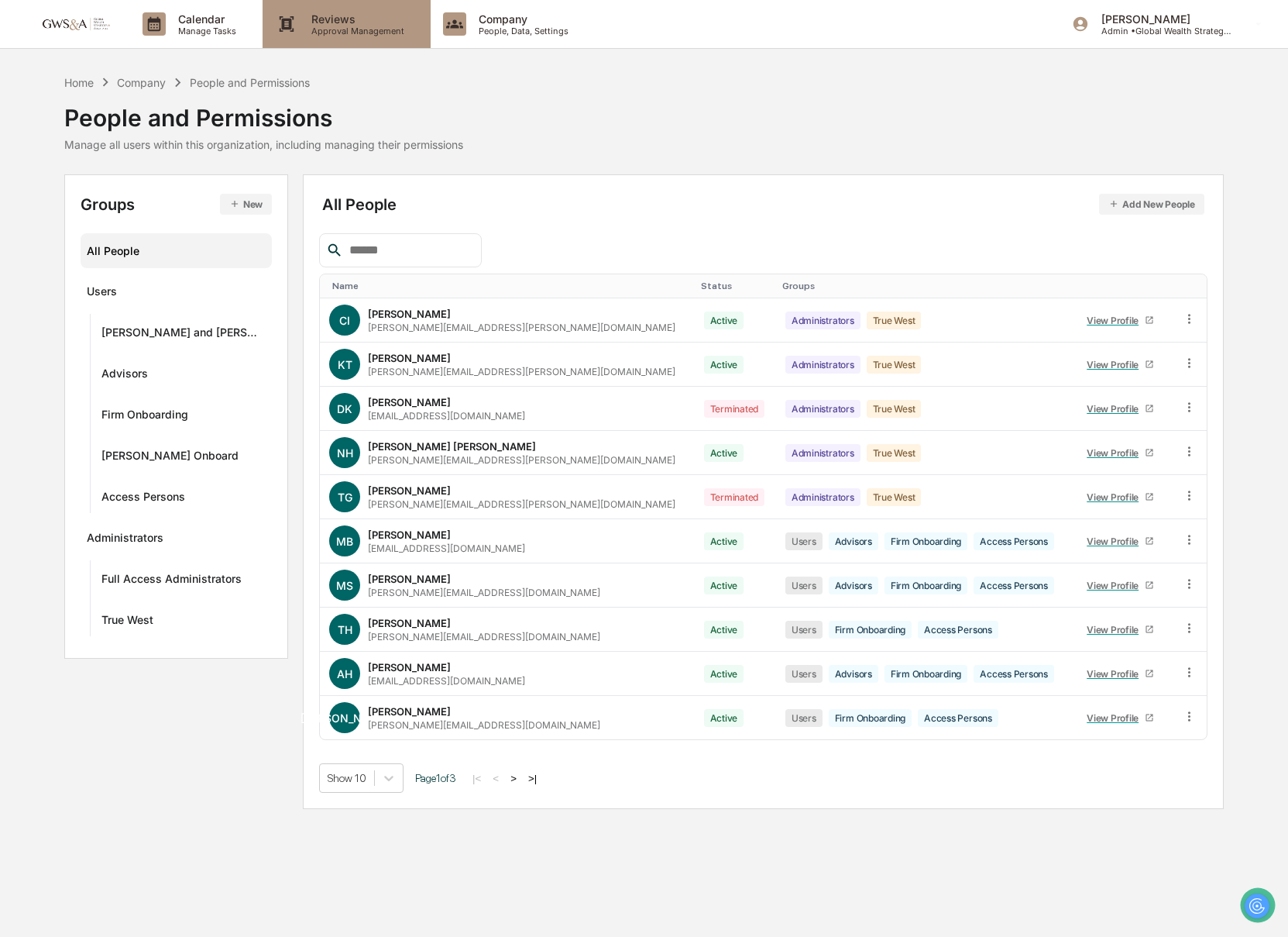
click at [407, 17] on p "Reviews" at bounding box center [355, 19] width 113 height 13
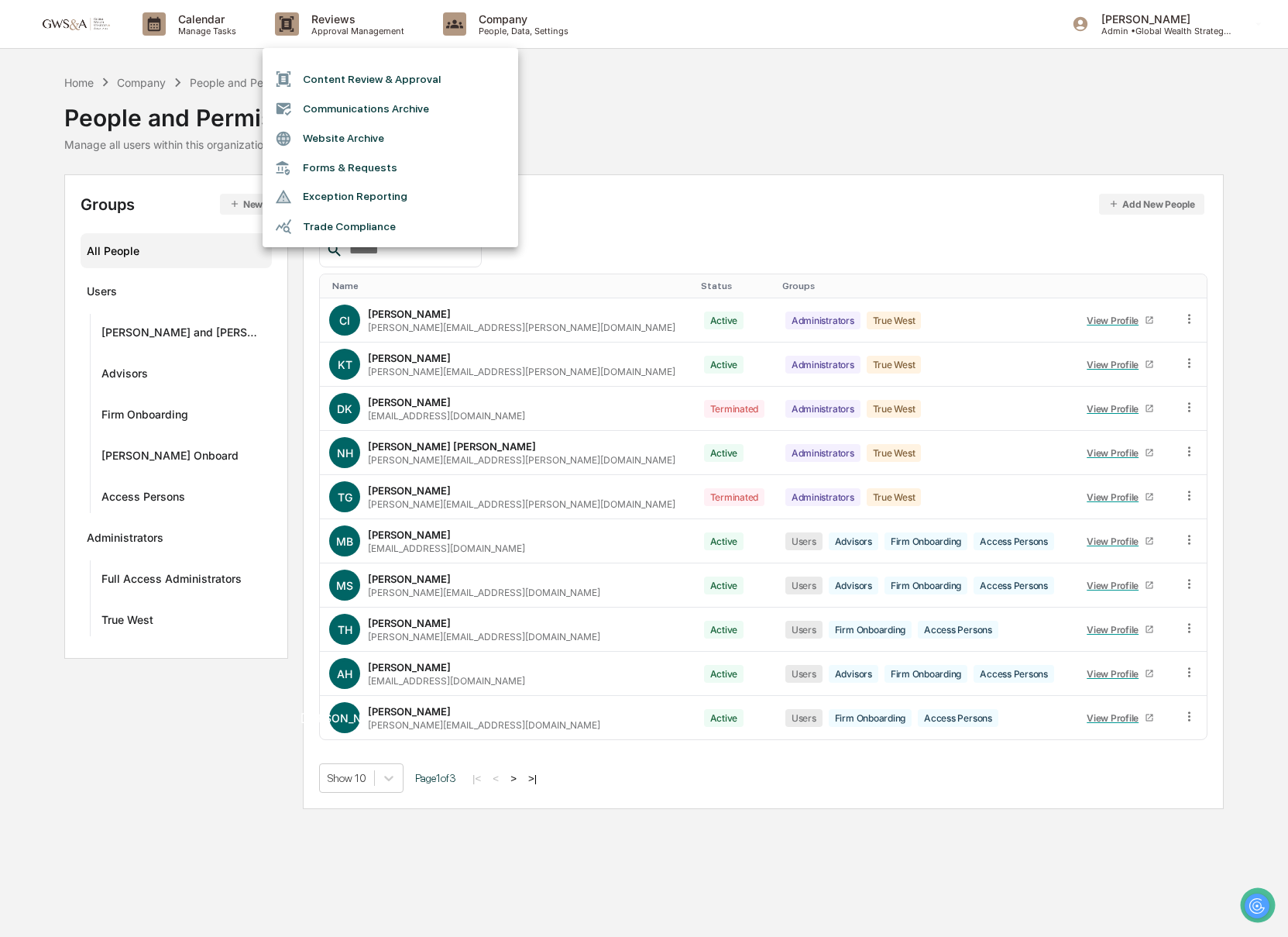
click at [48, 265] on div at bounding box center [644, 468] width 1288 height 937
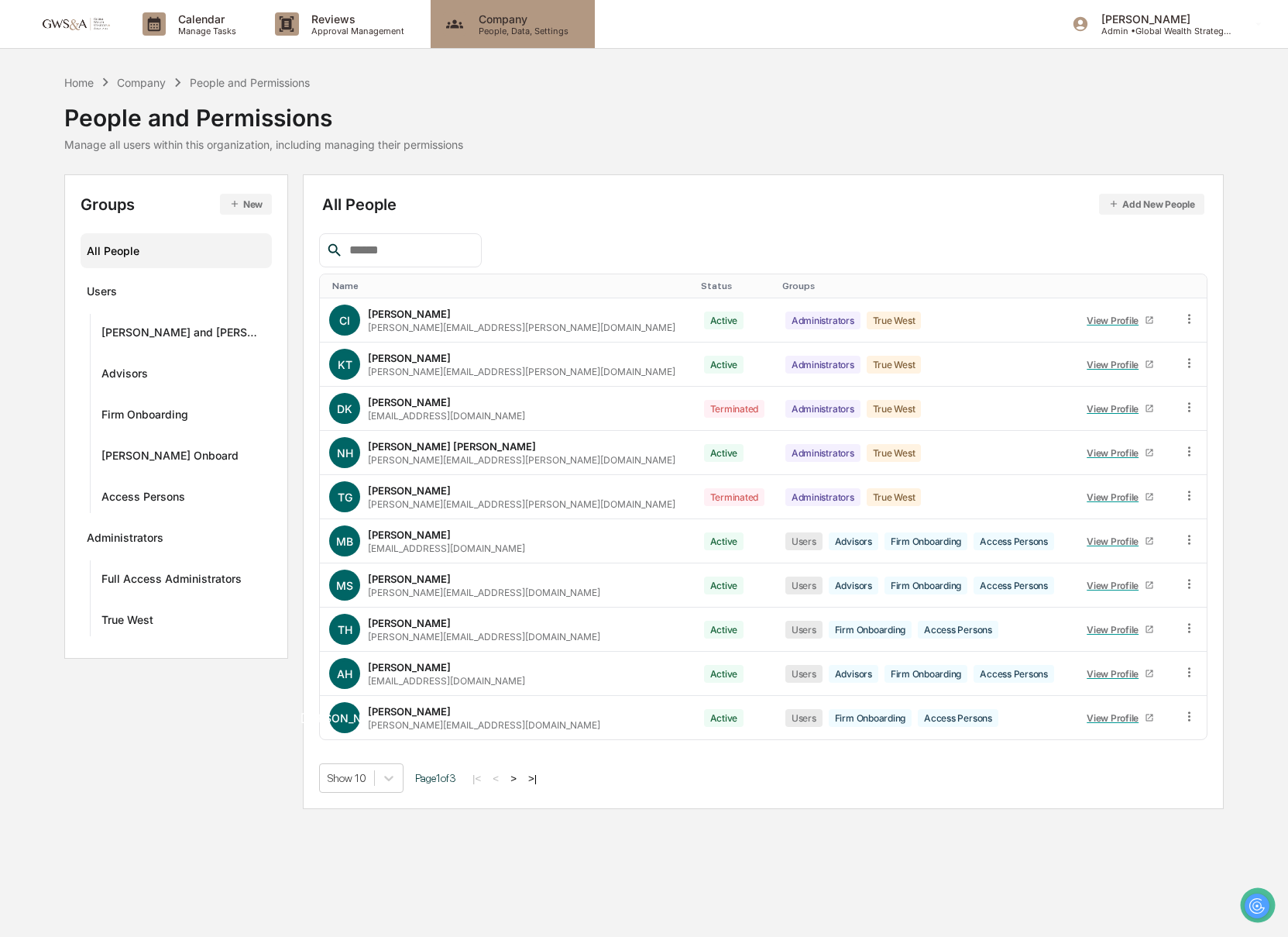
click at [496, 32] on p "People, Data, Settings" at bounding box center [521, 30] width 110 height 10
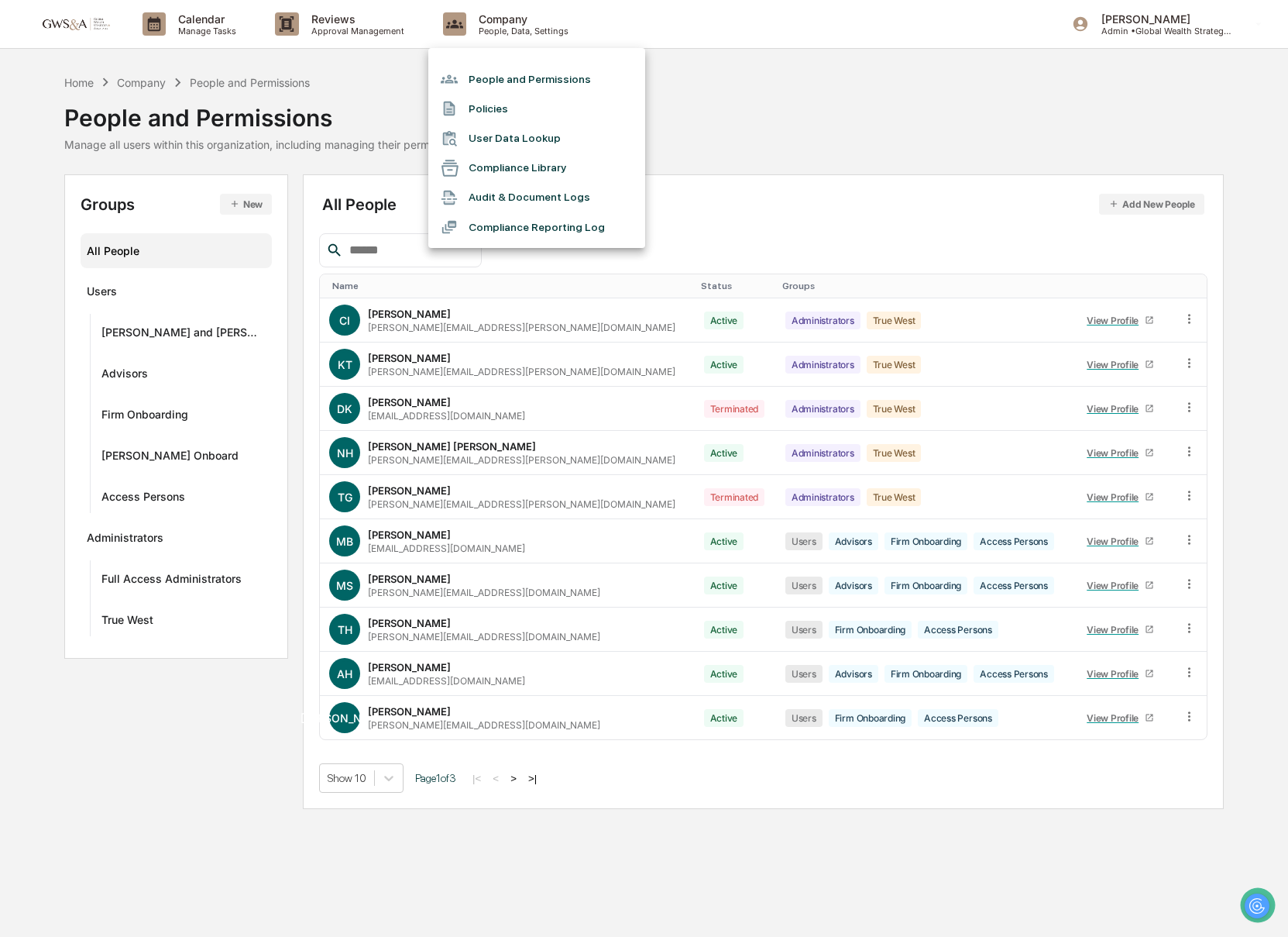
click at [520, 146] on li "User Data Lookup" at bounding box center [536, 138] width 217 height 29
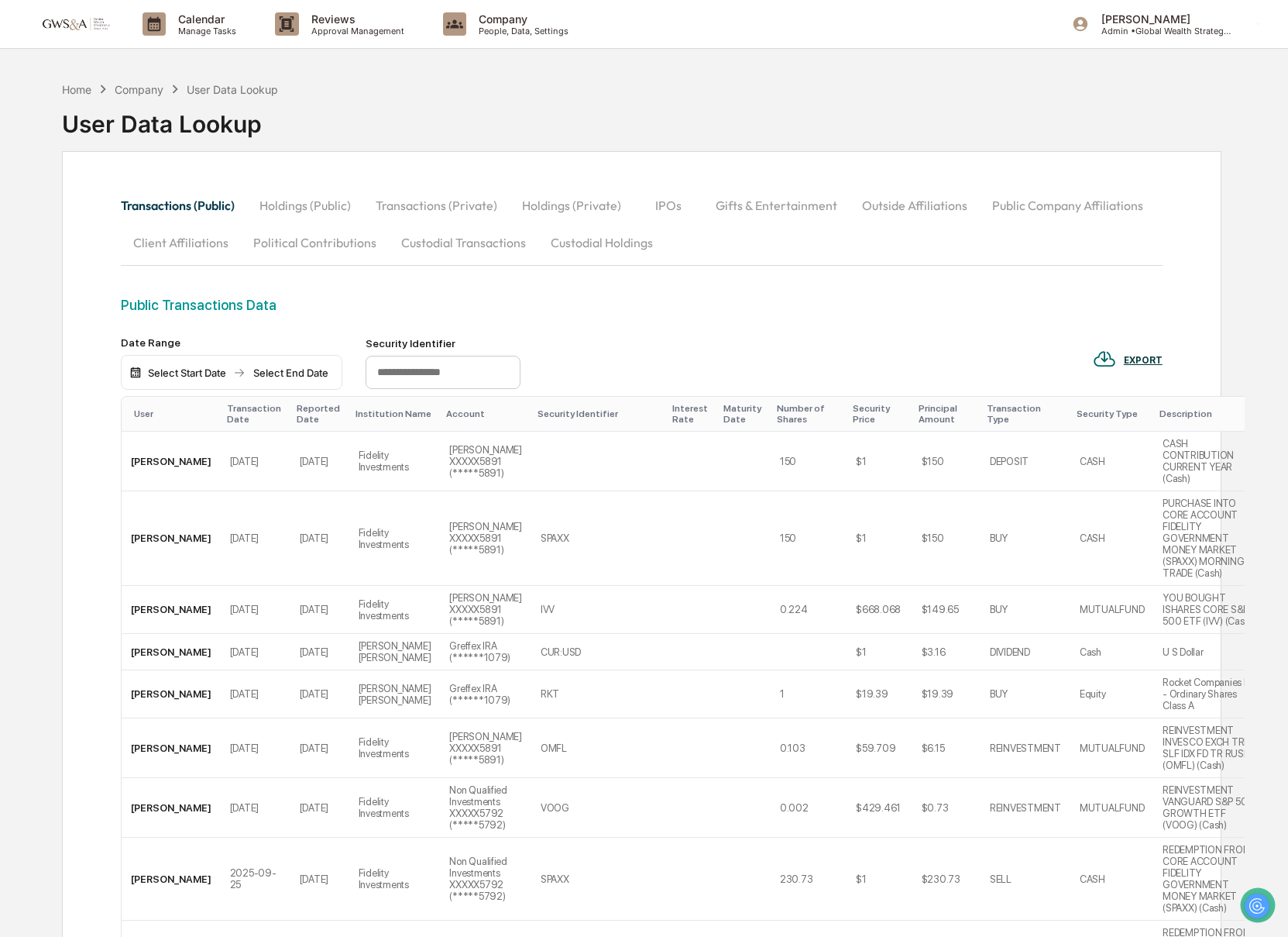
click at [879, 206] on button "Outside Affiliations" at bounding box center [914, 205] width 130 height 37
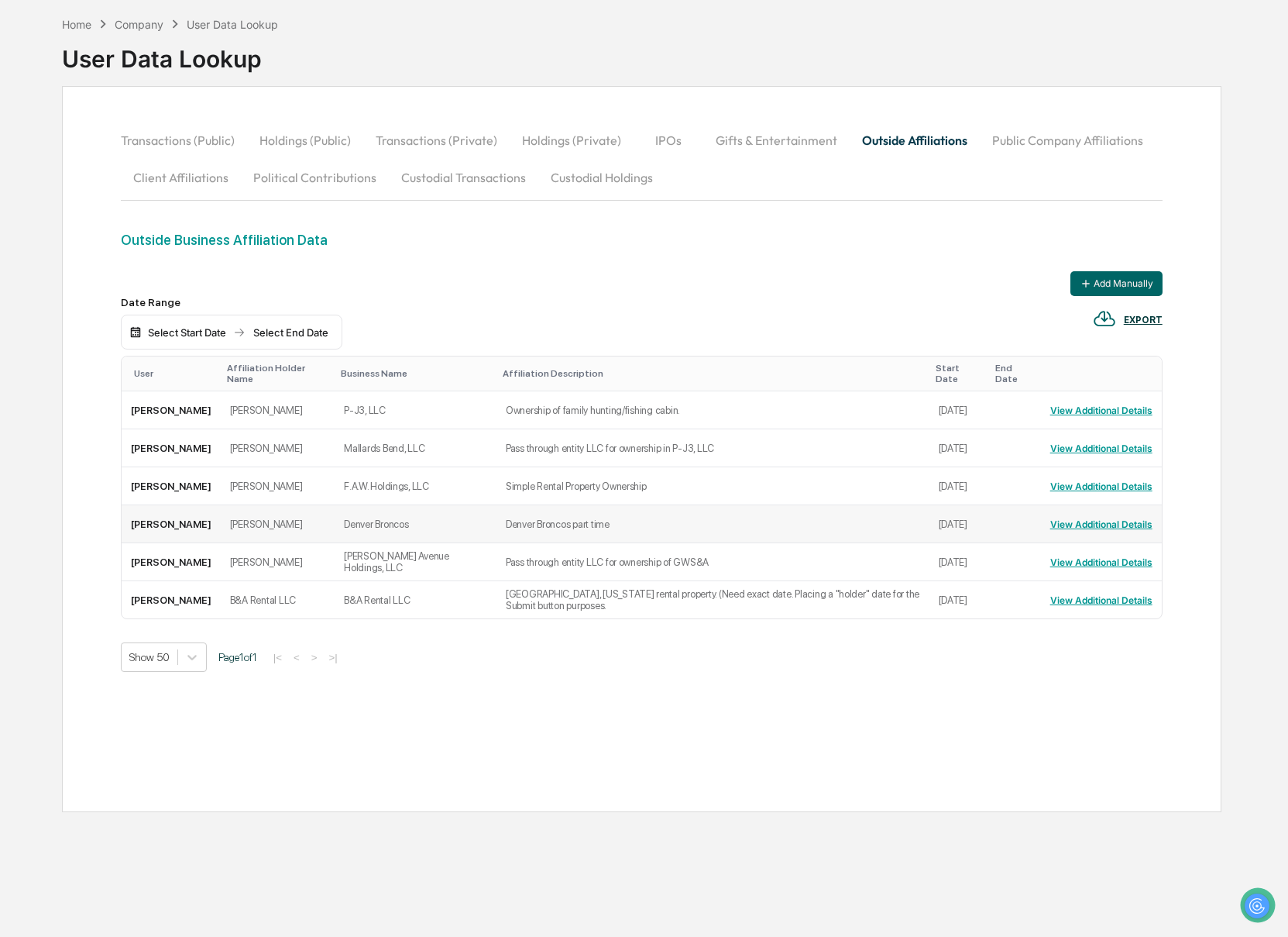
scroll to position [74, 0]
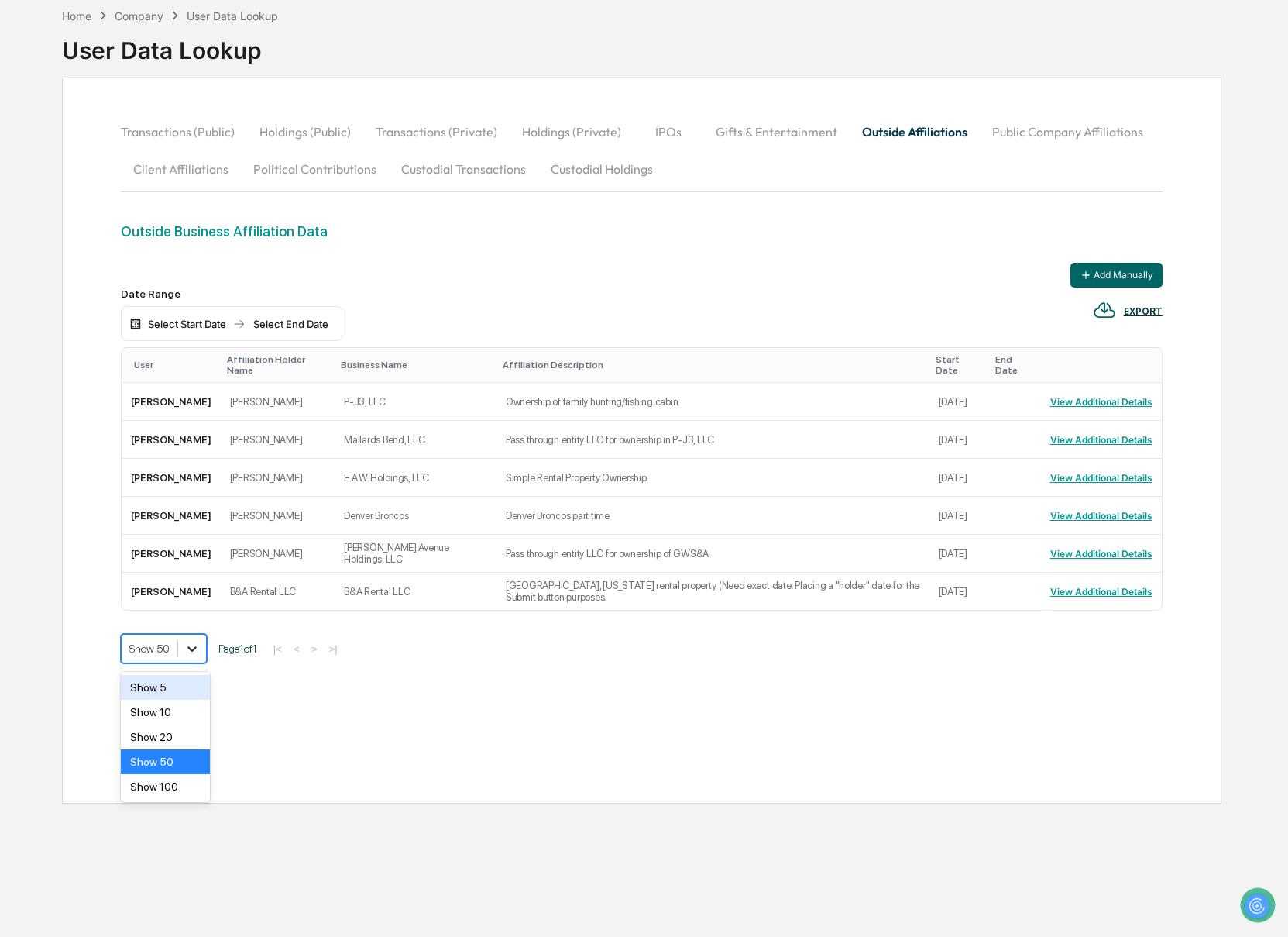
click at [195, 657] on icon at bounding box center [192, 648] width 15 height 15
click at [174, 780] on div "Show 100" at bounding box center [166, 786] width 89 height 25
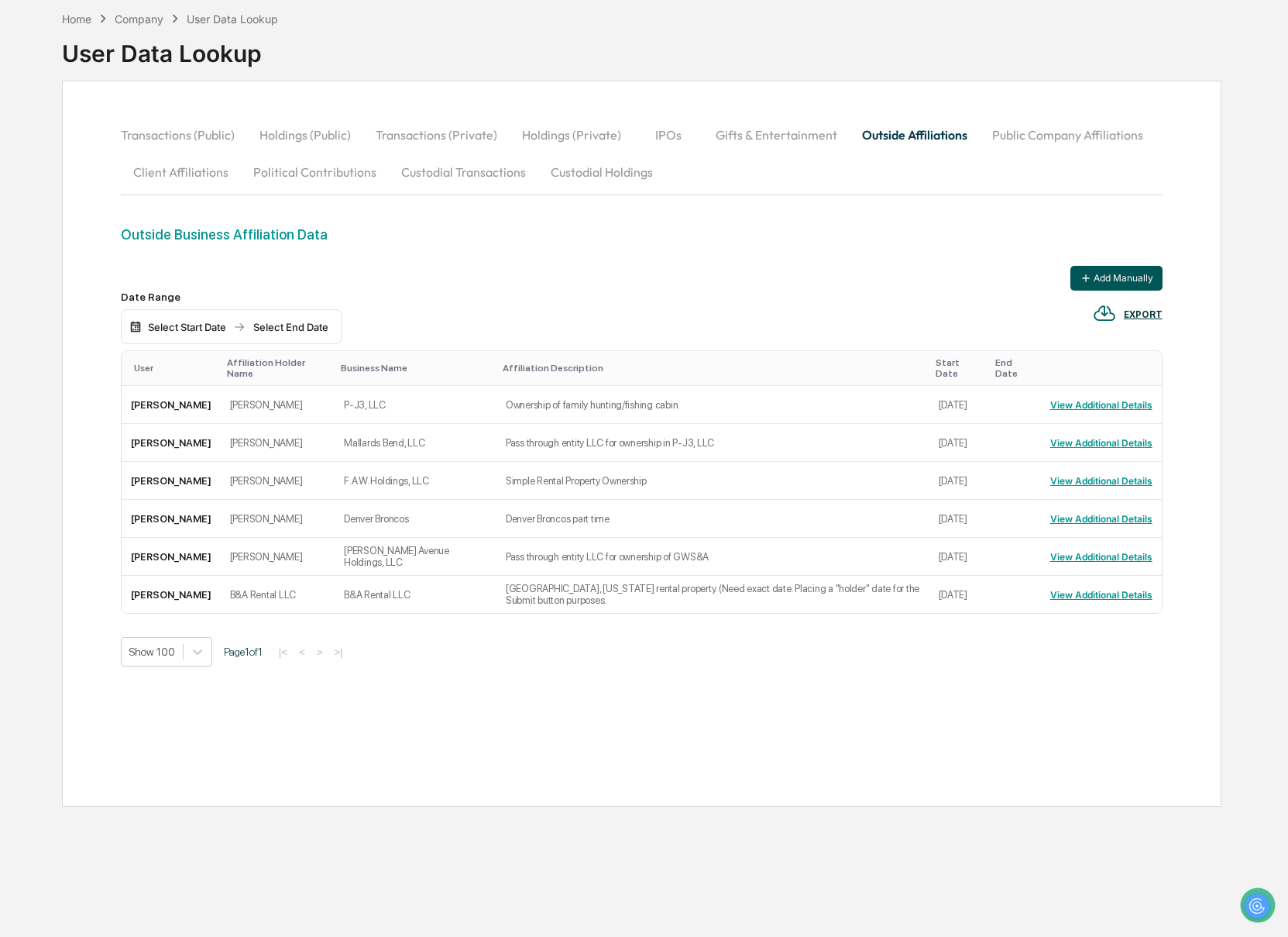
click at [1097, 274] on button "Add Manually" at bounding box center [1116, 278] width 92 height 25
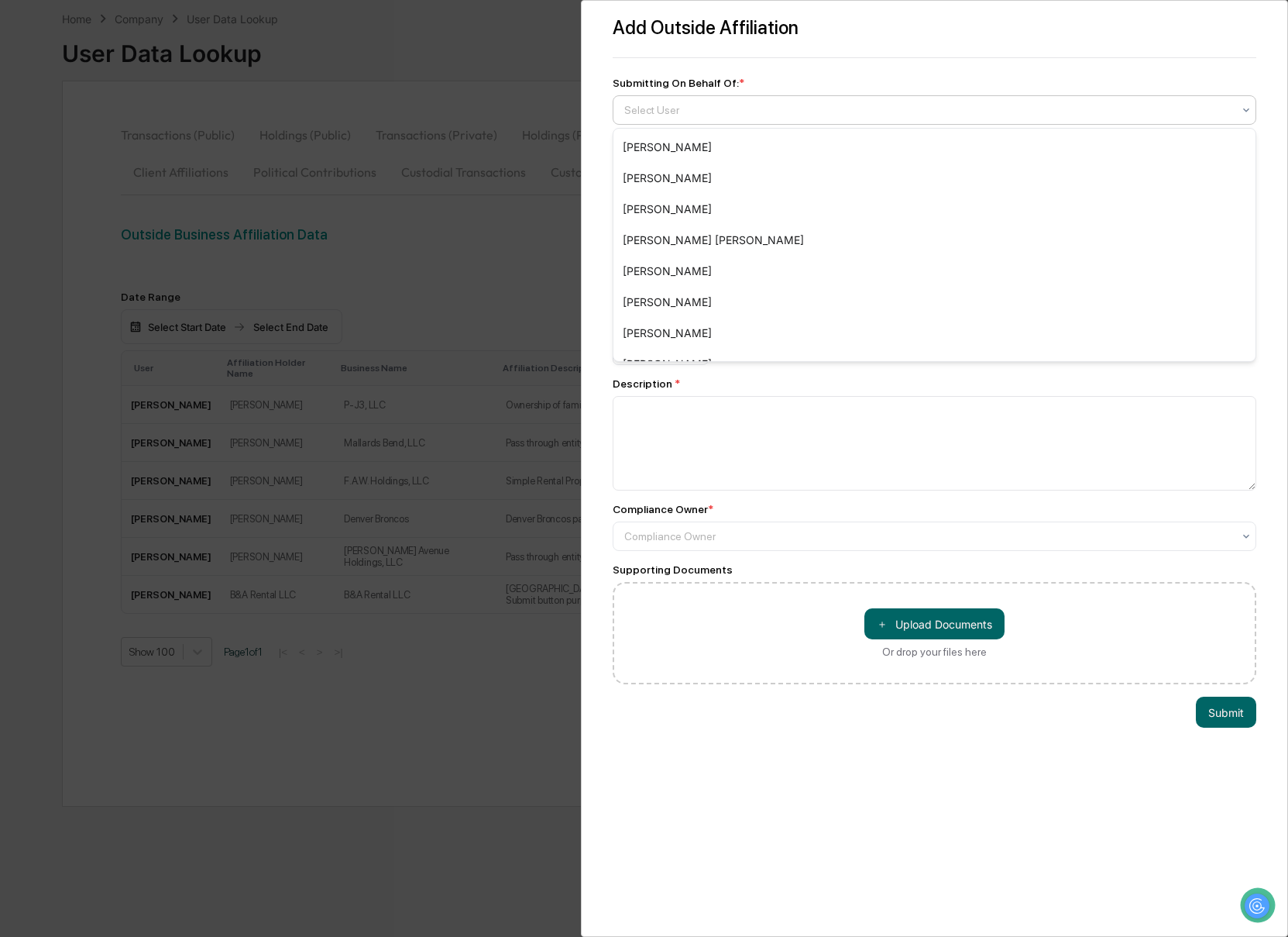
drag, startPoint x: 669, startPoint y: 102, endPoint x: 663, endPoint y: 151, distance: 49.4
click at [669, 102] on div at bounding box center [928, 110] width 609 height 15
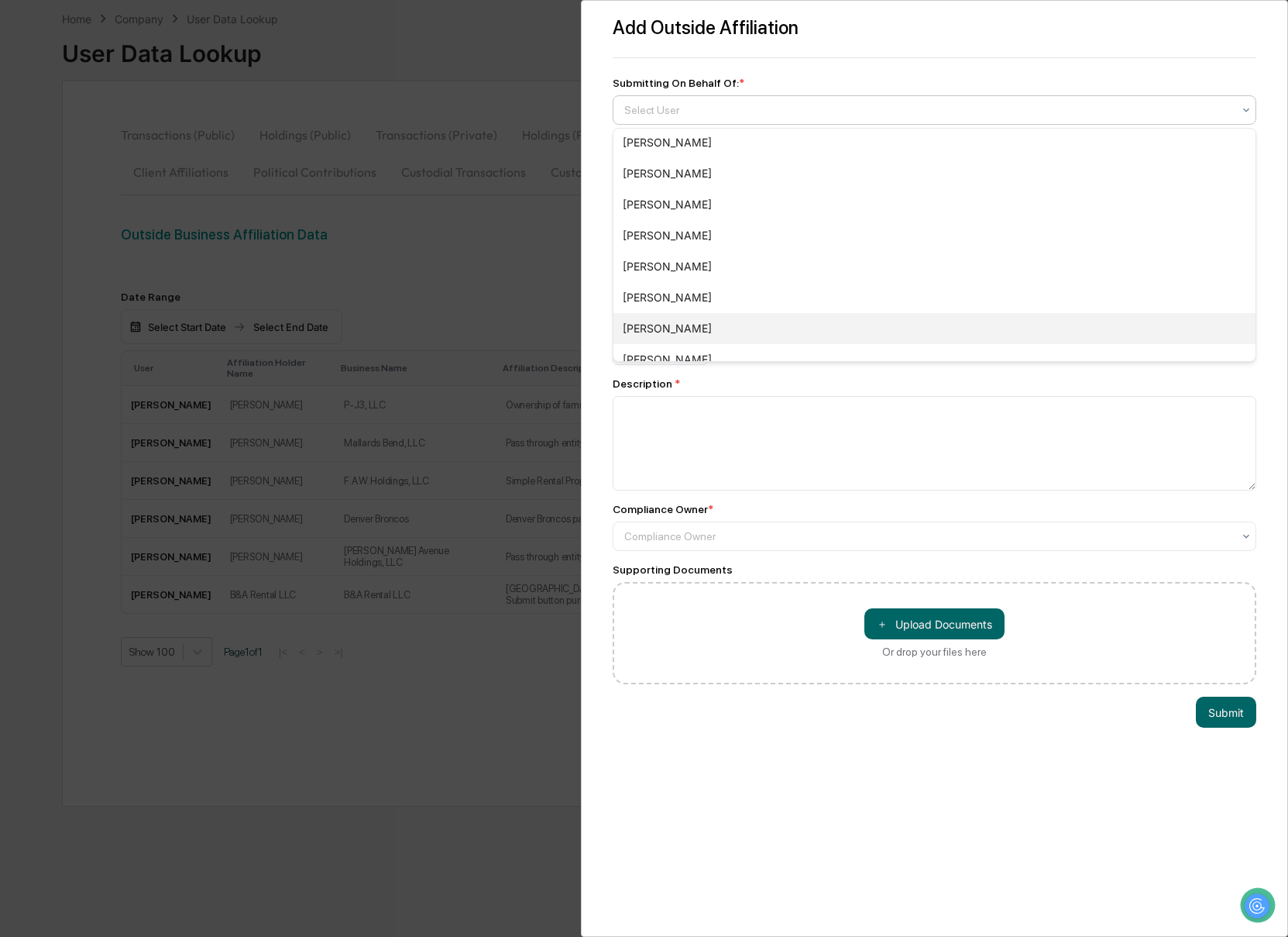
scroll to position [256, 0]
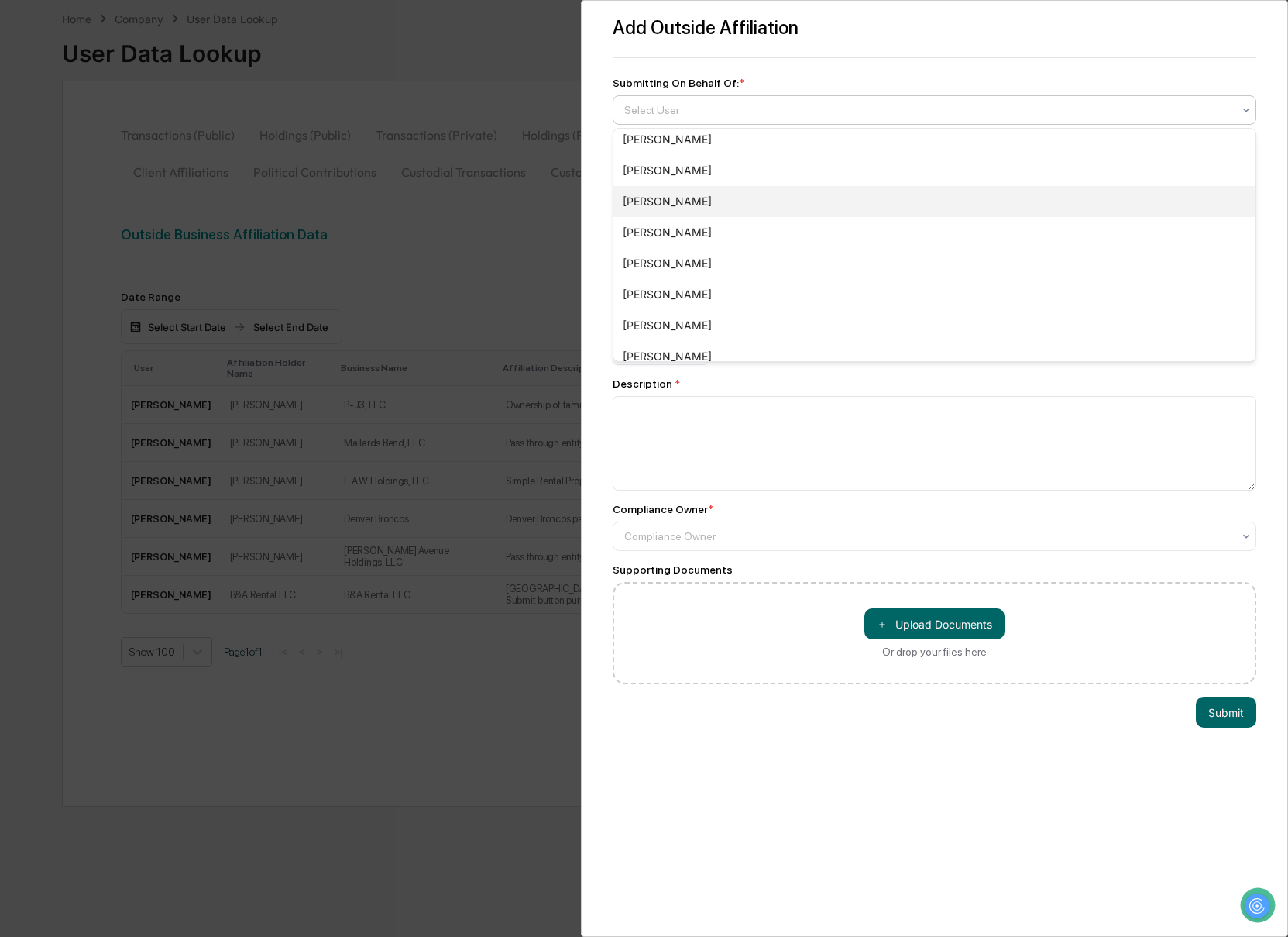
click at [687, 198] on div "[PERSON_NAME]" at bounding box center [935, 201] width 643 height 31
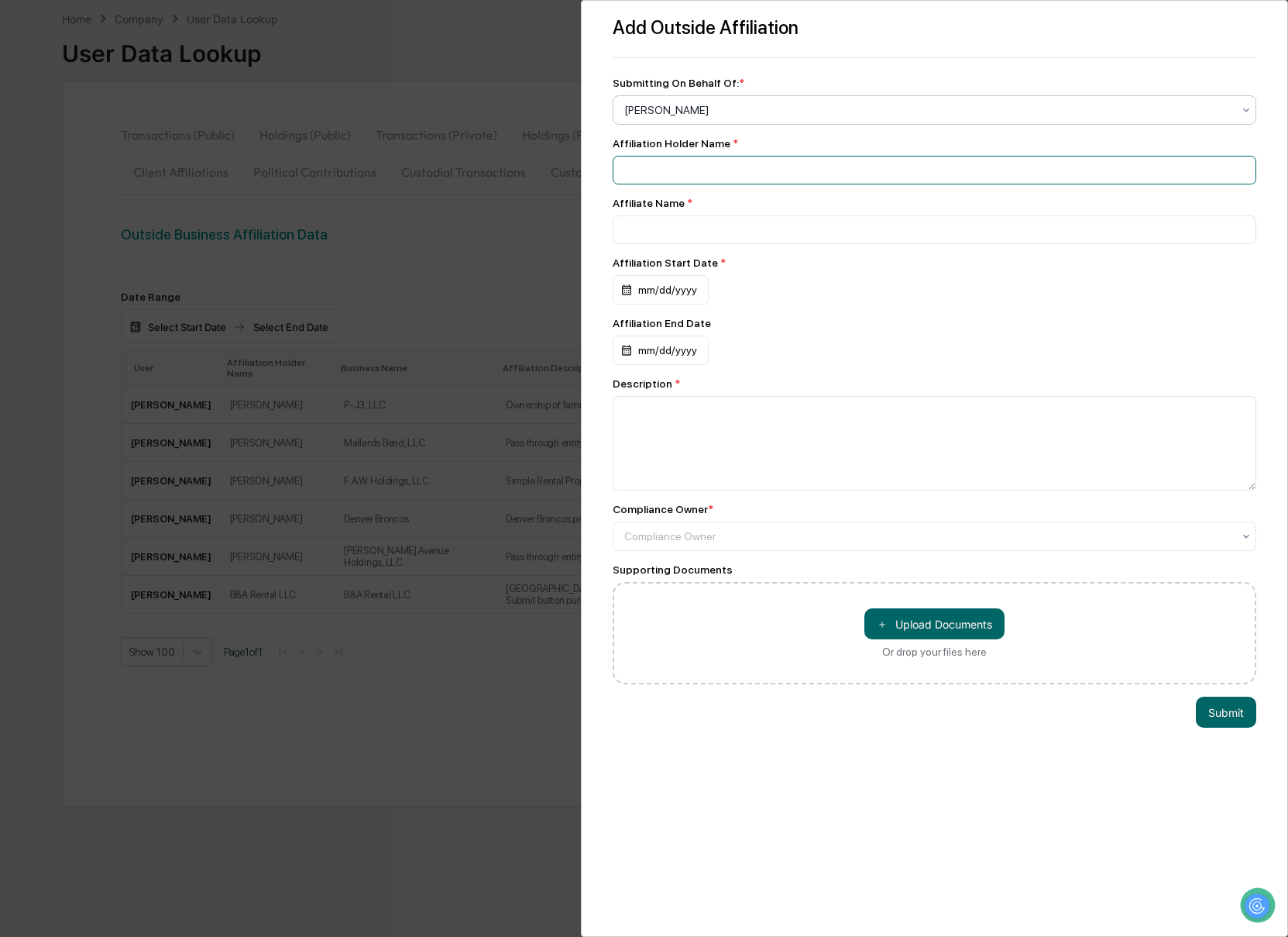
click at [677, 168] on input at bounding box center [935, 170] width 644 height 28
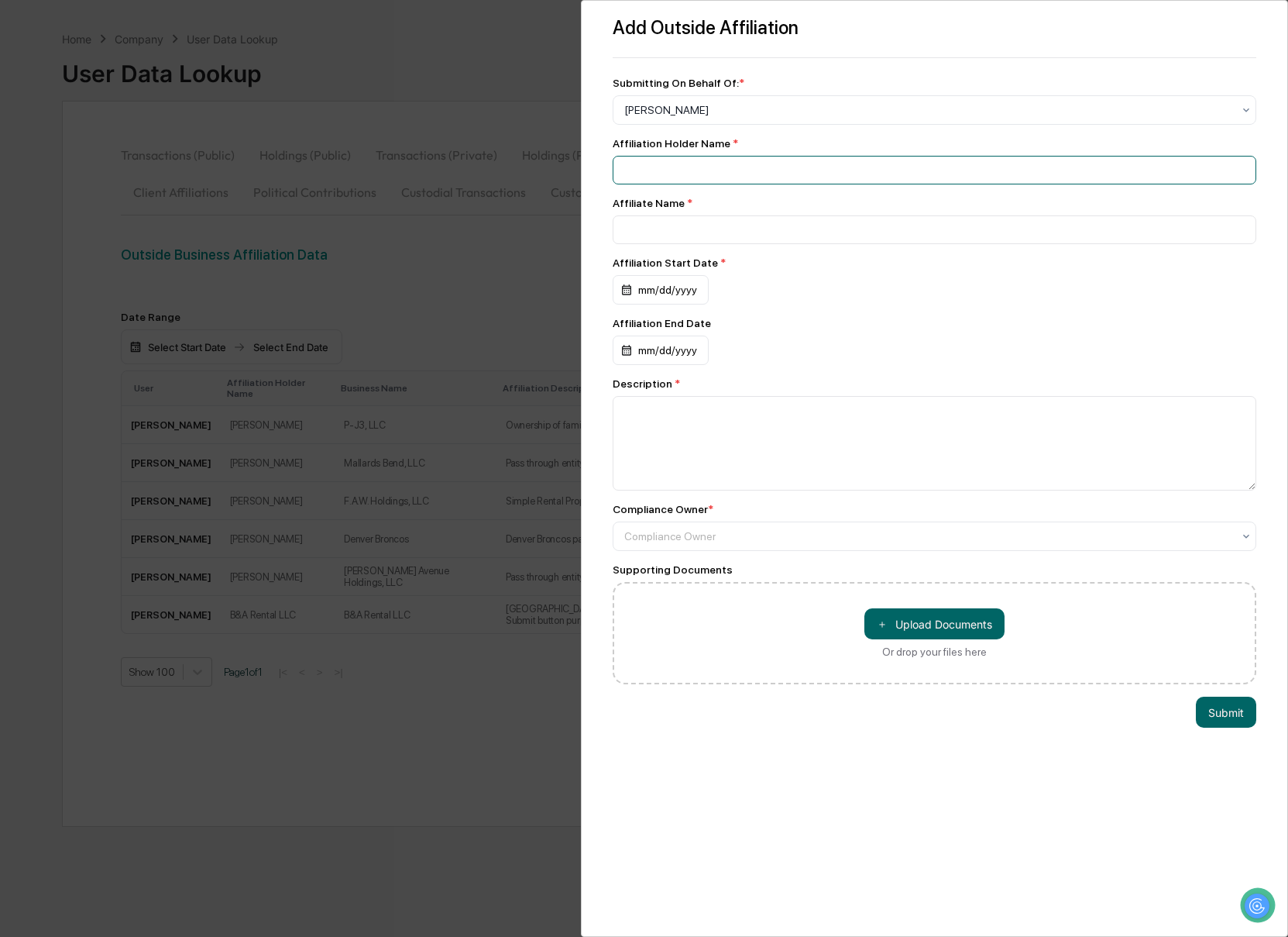
click at [669, 172] on input at bounding box center [935, 170] width 644 height 28
click at [638, 177] on input at bounding box center [935, 170] width 644 height 28
type input "**********"
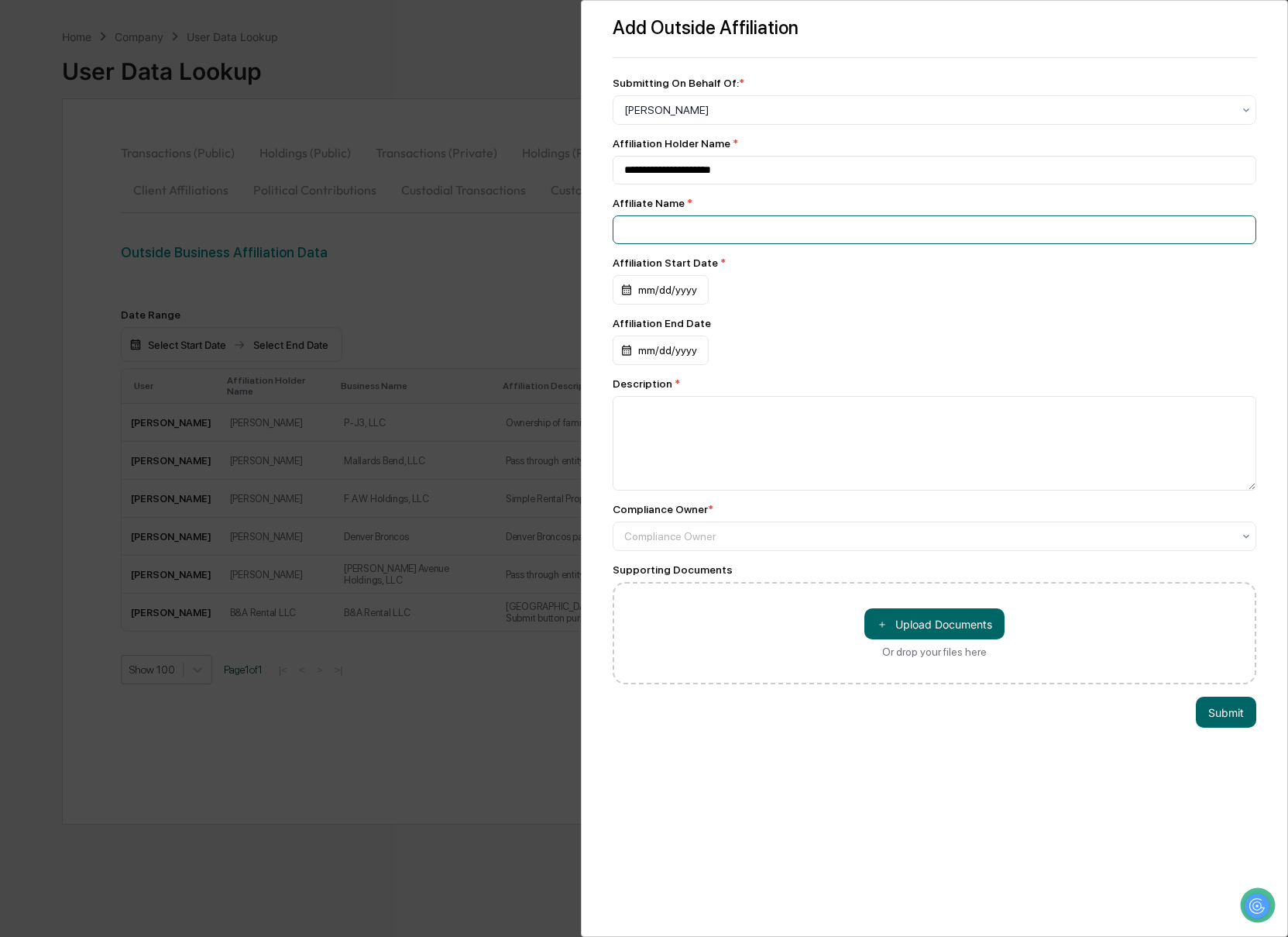
click at [650, 240] on input at bounding box center [935, 229] width 644 height 28
type input "*******"
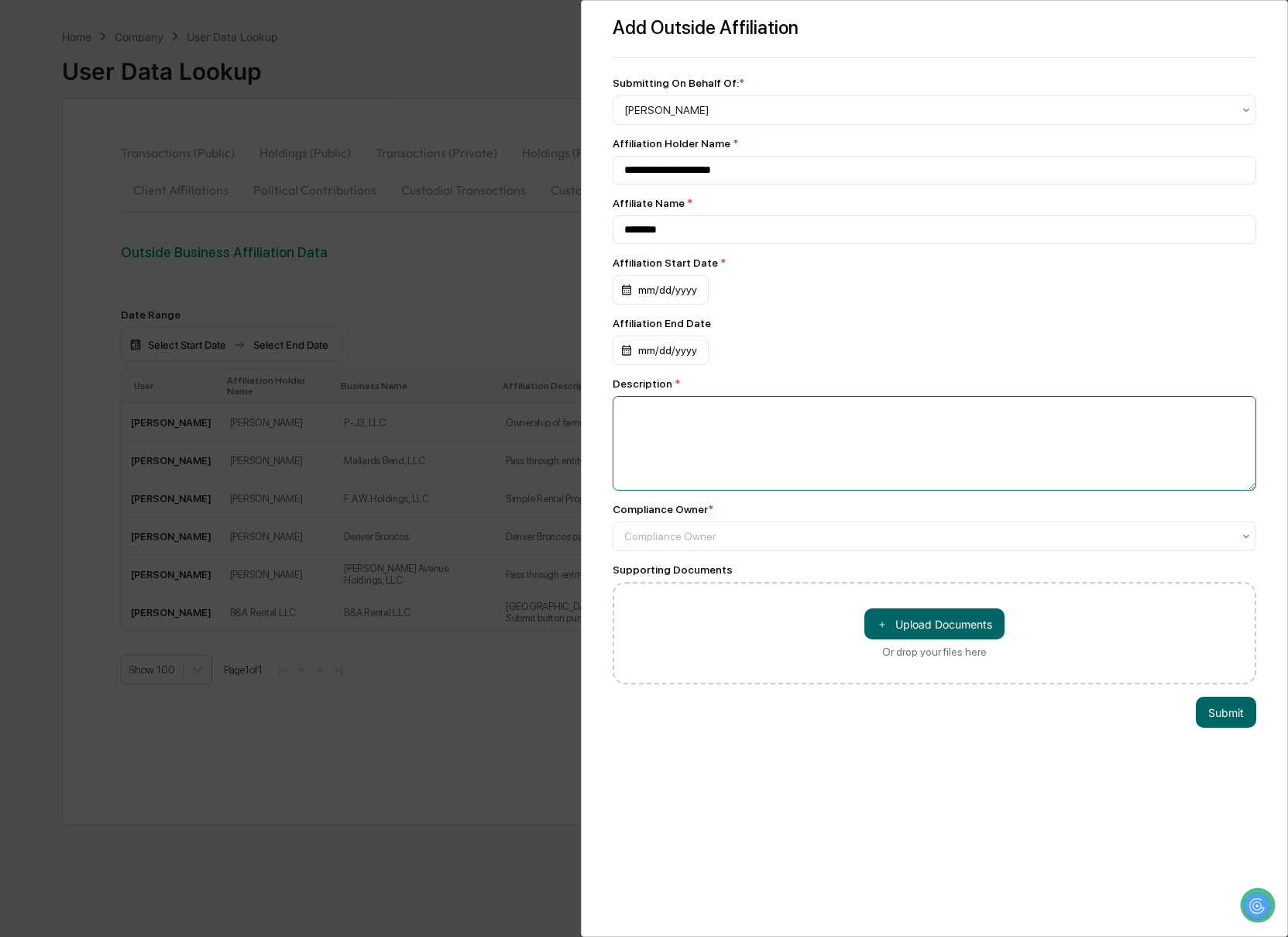
click at [669, 425] on textarea at bounding box center [935, 443] width 644 height 95
type textarea "**********"
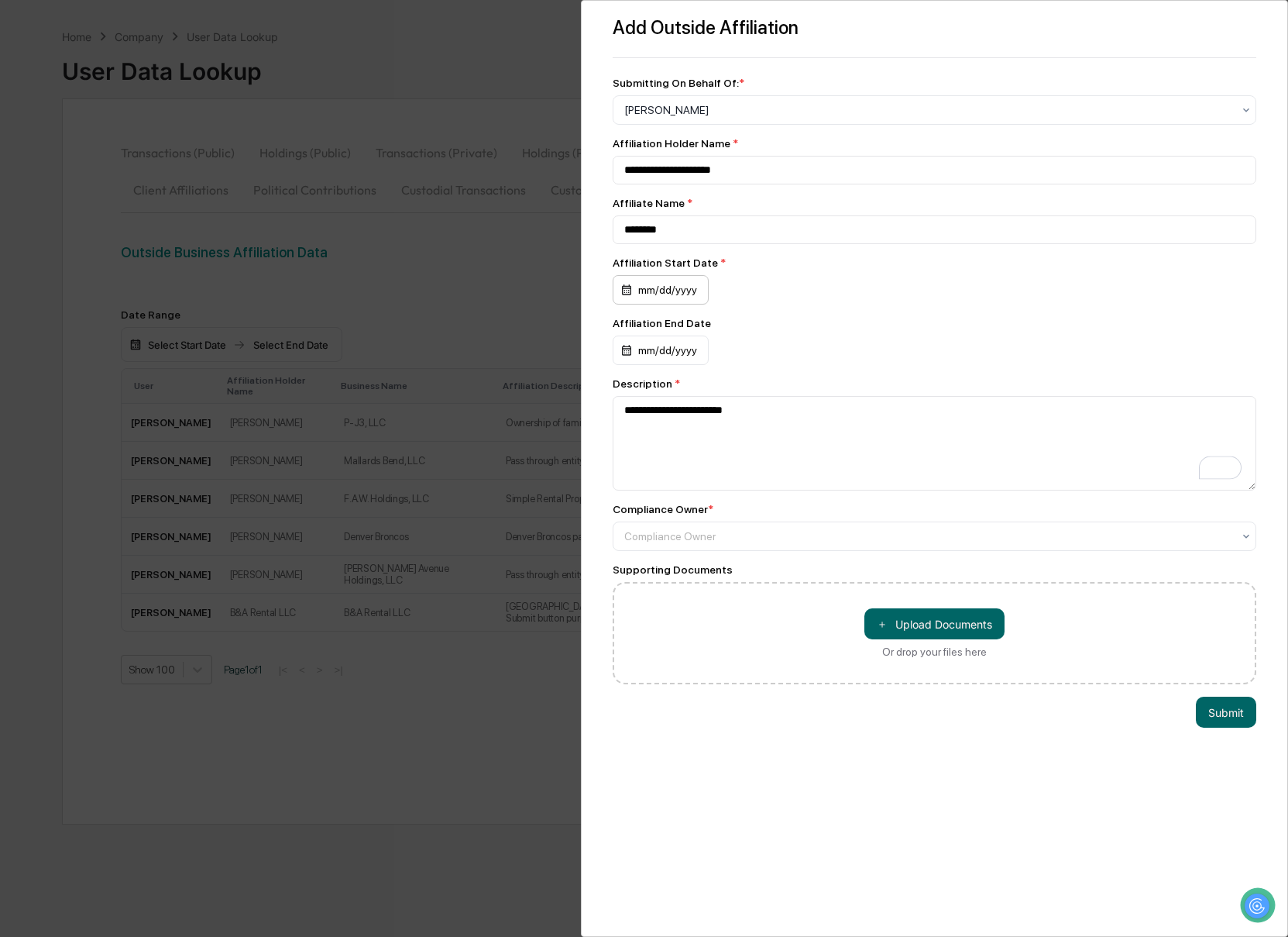
click at [635, 295] on div "mm/dd/yyyy" at bounding box center [660, 289] width 96 height 29
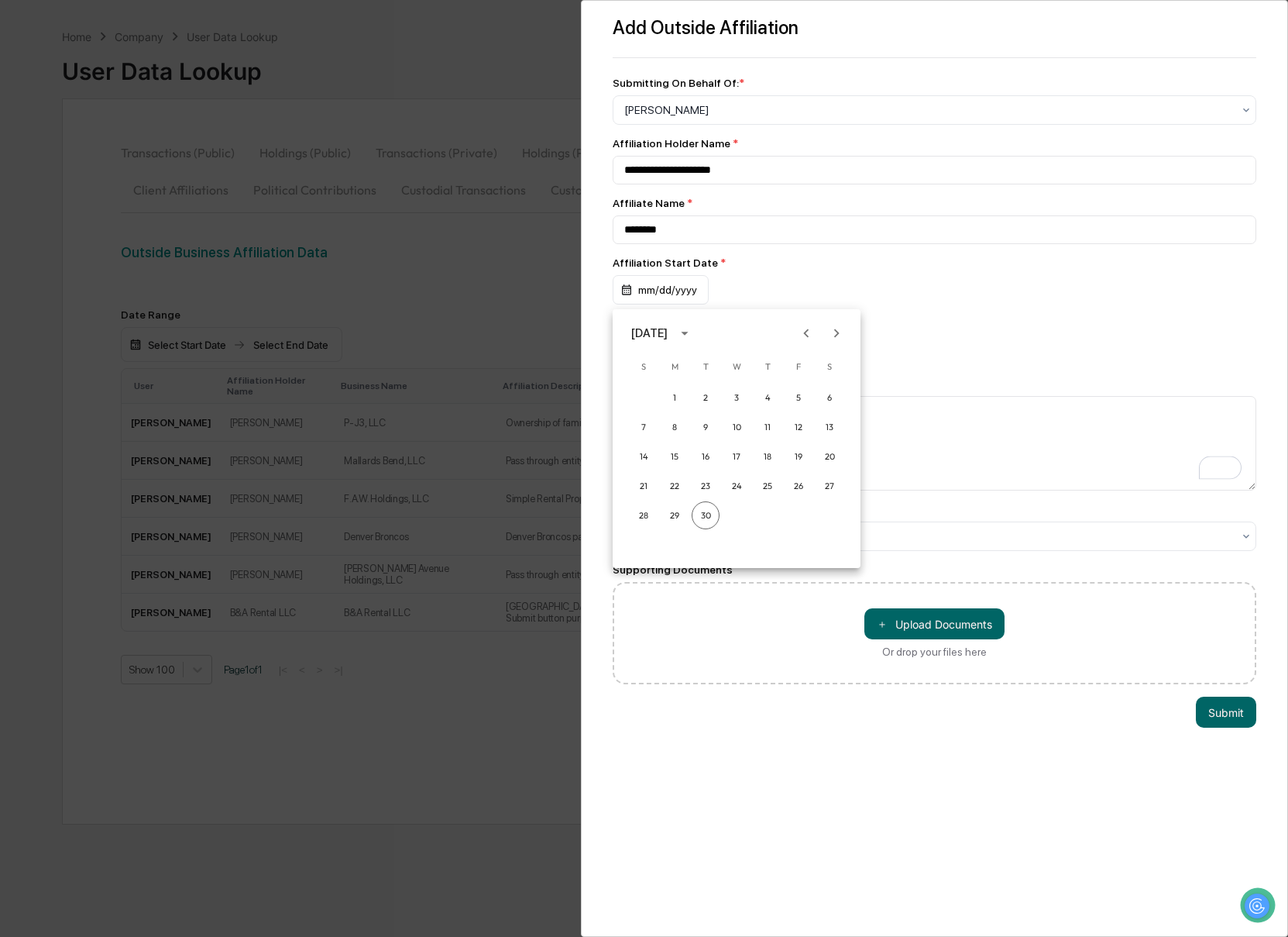
click at [805, 338] on icon "Previous month" at bounding box center [806, 333] width 17 height 17
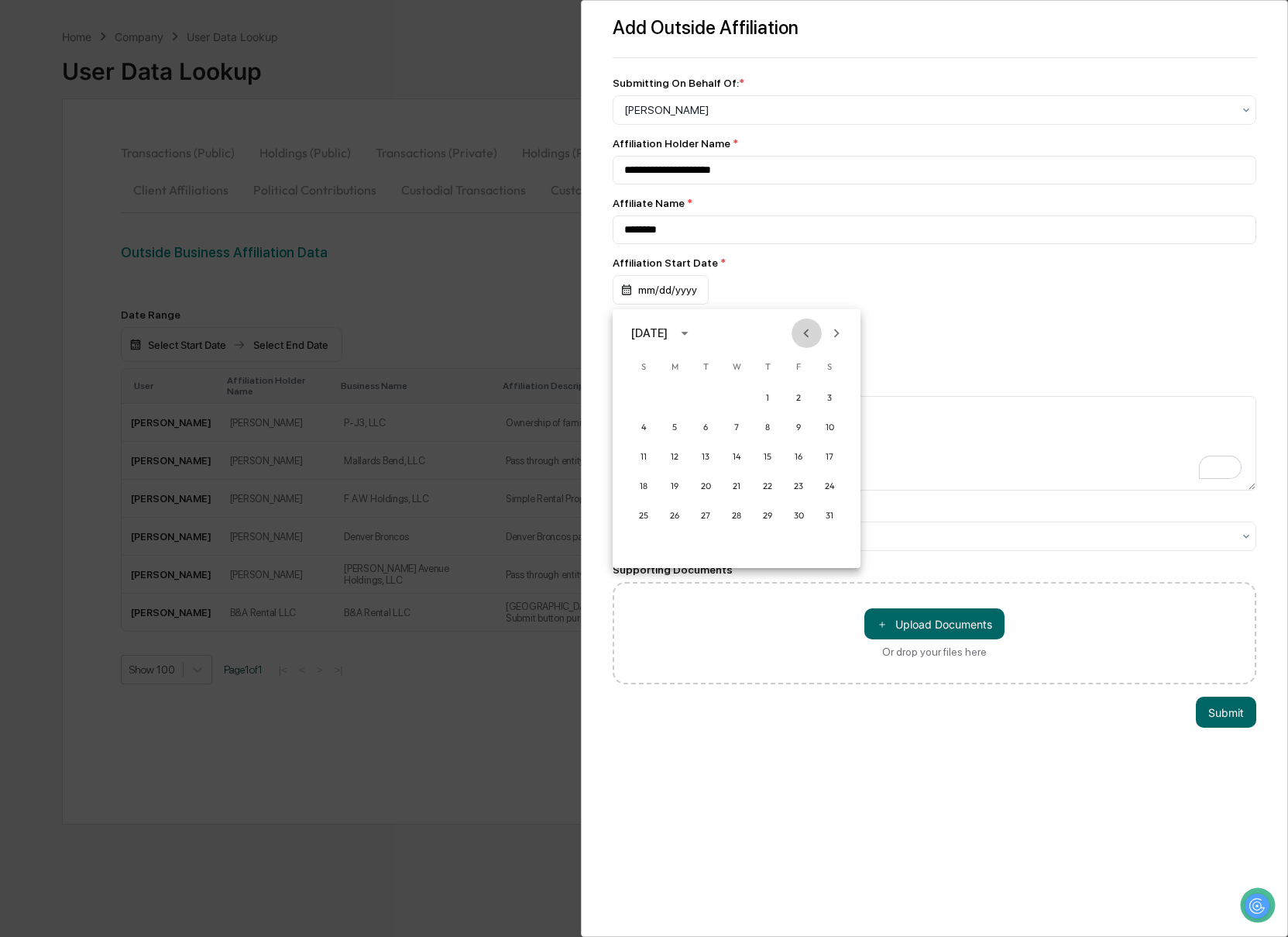
click at [805, 338] on icon "Previous month" at bounding box center [806, 333] width 17 height 17
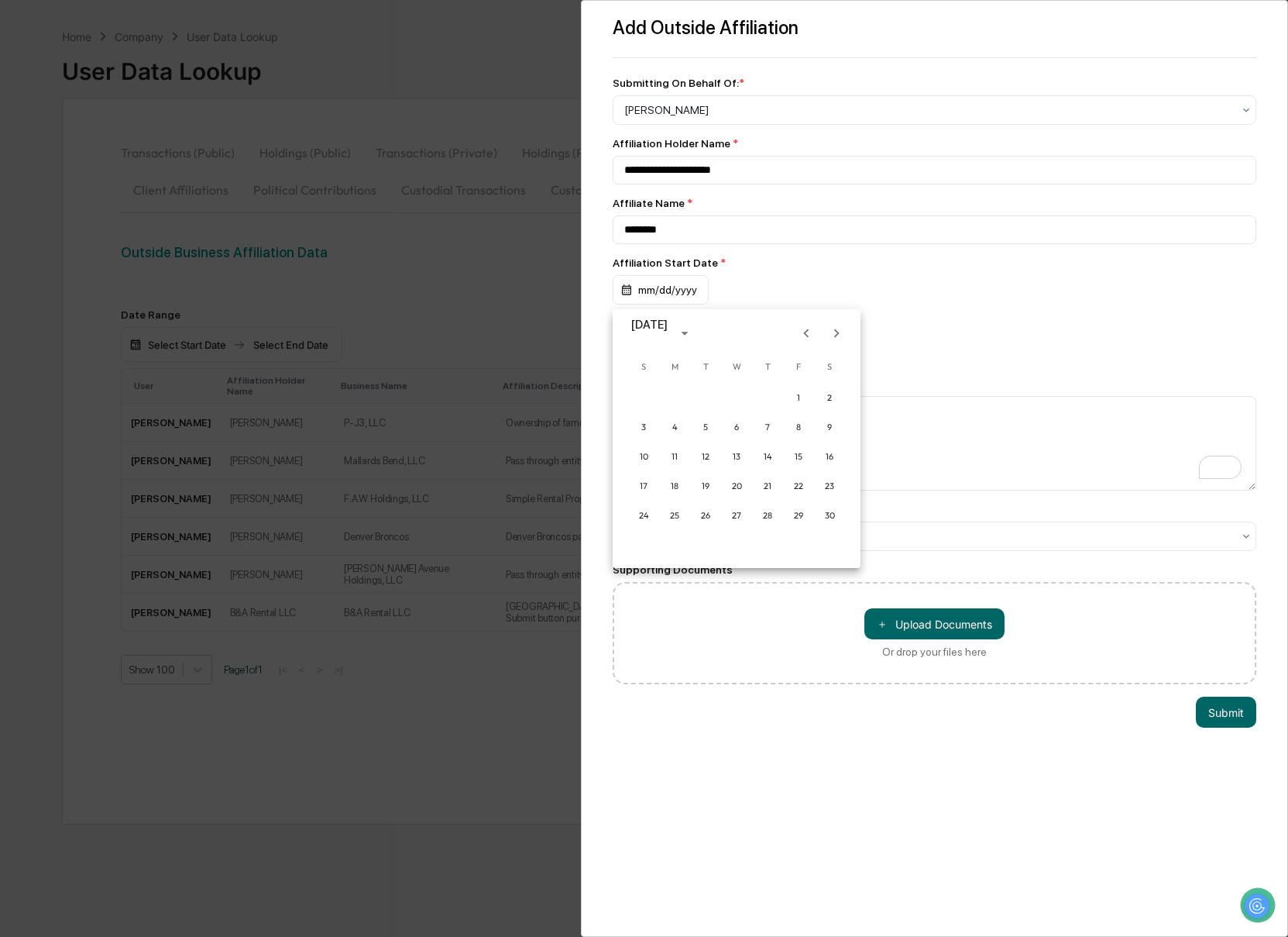
click at [805, 338] on icon "Previous month" at bounding box center [806, 333] width 17 height 17
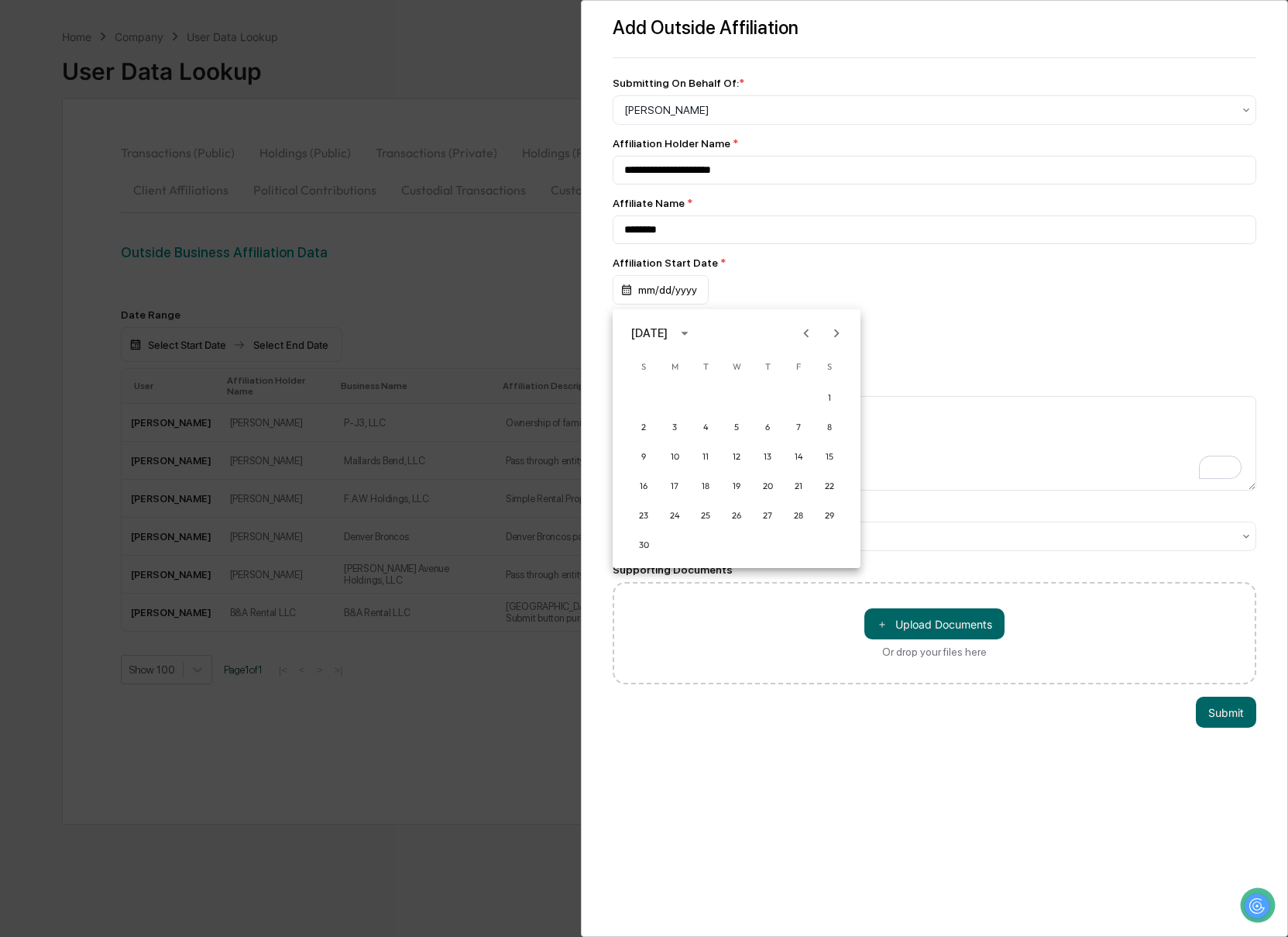
click at [843, 394] on div "1" at bounding box center [737, 397] width 248 height 27
click at [834, 396] on button "1" at bounding box center [829, 397] width 27 height 27
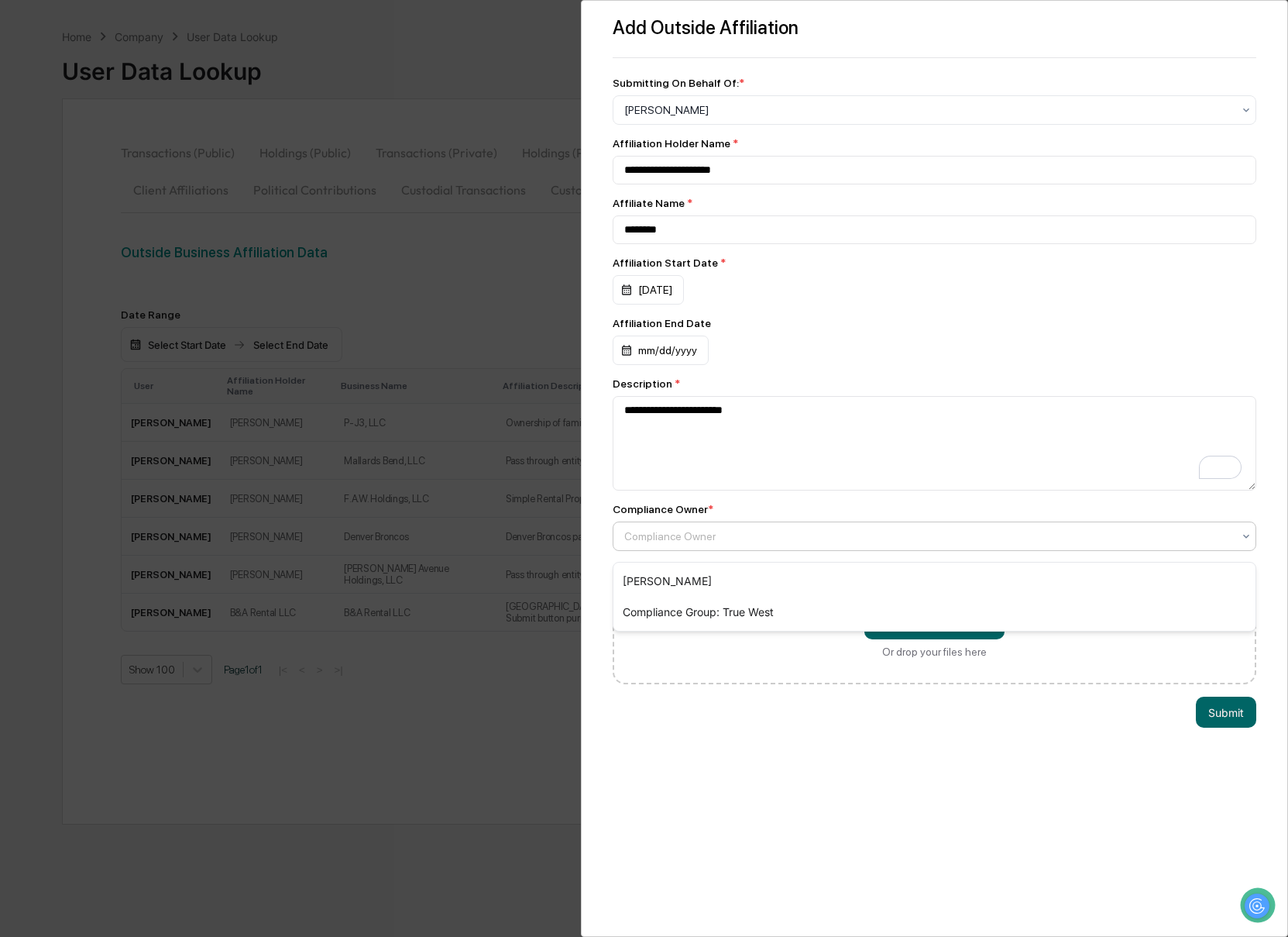
click at [737, 539] on div at bounding box center [928, 536] width 609 height 15
click at [734, 571] on div "[PERSON_NAME]" at bounding box center [935, 581] width 643 height 31
click at [1202, 714] on button "Submit" at bounding box center [1225, 712] width 61 height 31
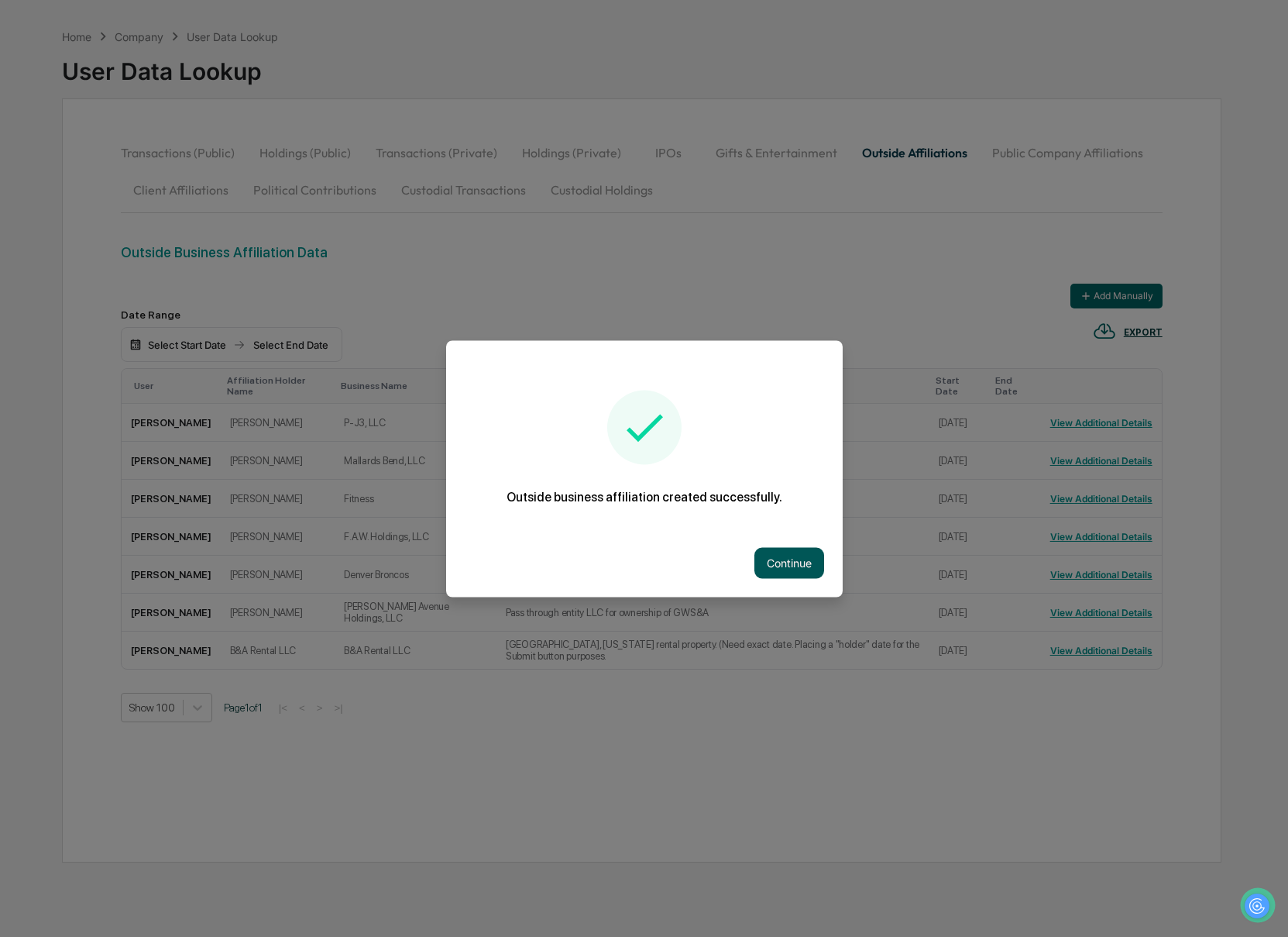
click at [777, 561] on button "Continue" at bounding box center [789, 562] width 70 height 31
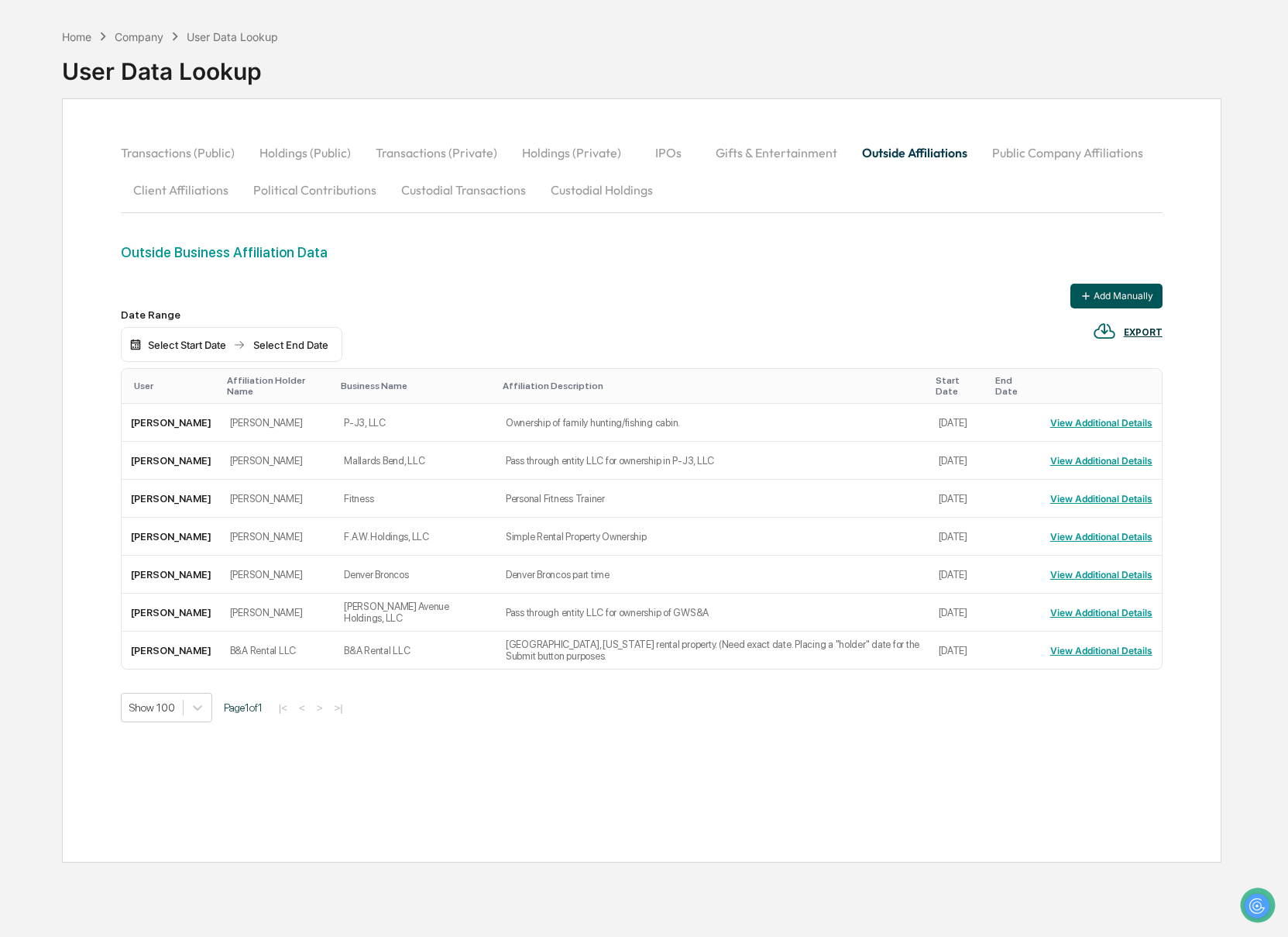
click at [1096, 297] on button "Add Manually" at bounding box center [1116, 296] width 92 height 25
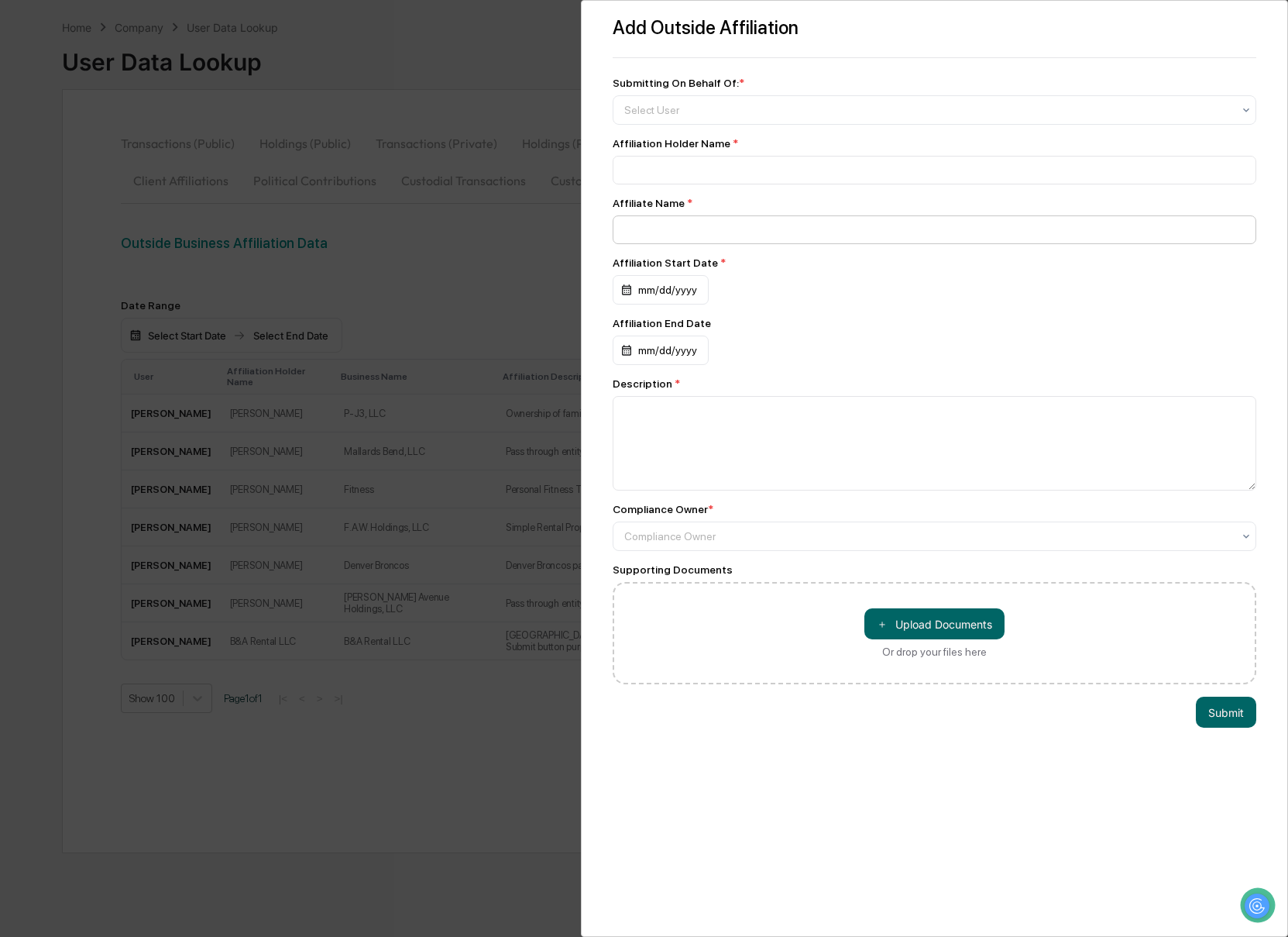
scroll to position [63, 0]
click at [690, 108] on div at bounding box center [928, 110] width 609 height 15
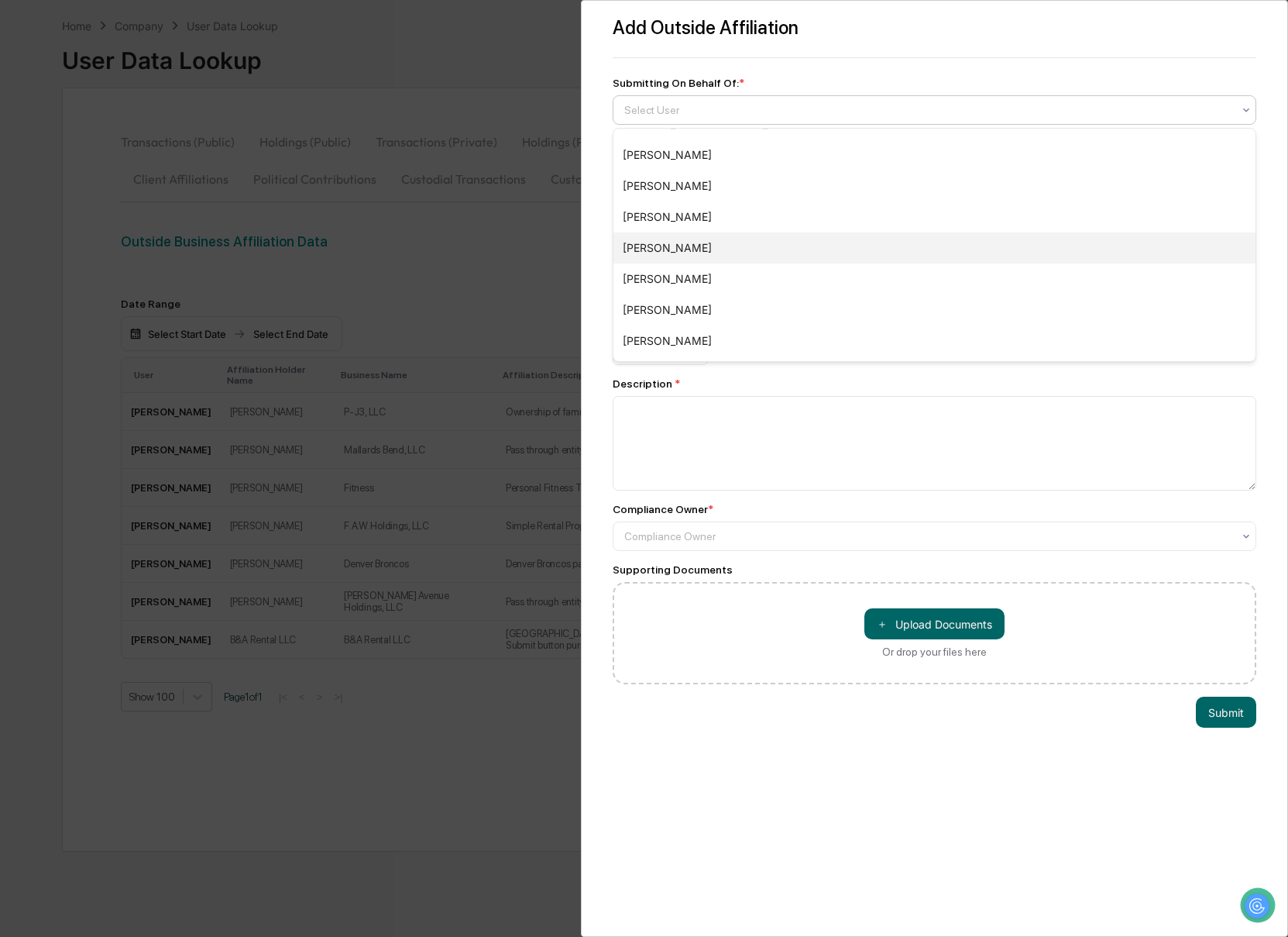
click at [682, 250] on div "[PERSON_NAME]" at bounding box center [935, 247] width 643 height 31
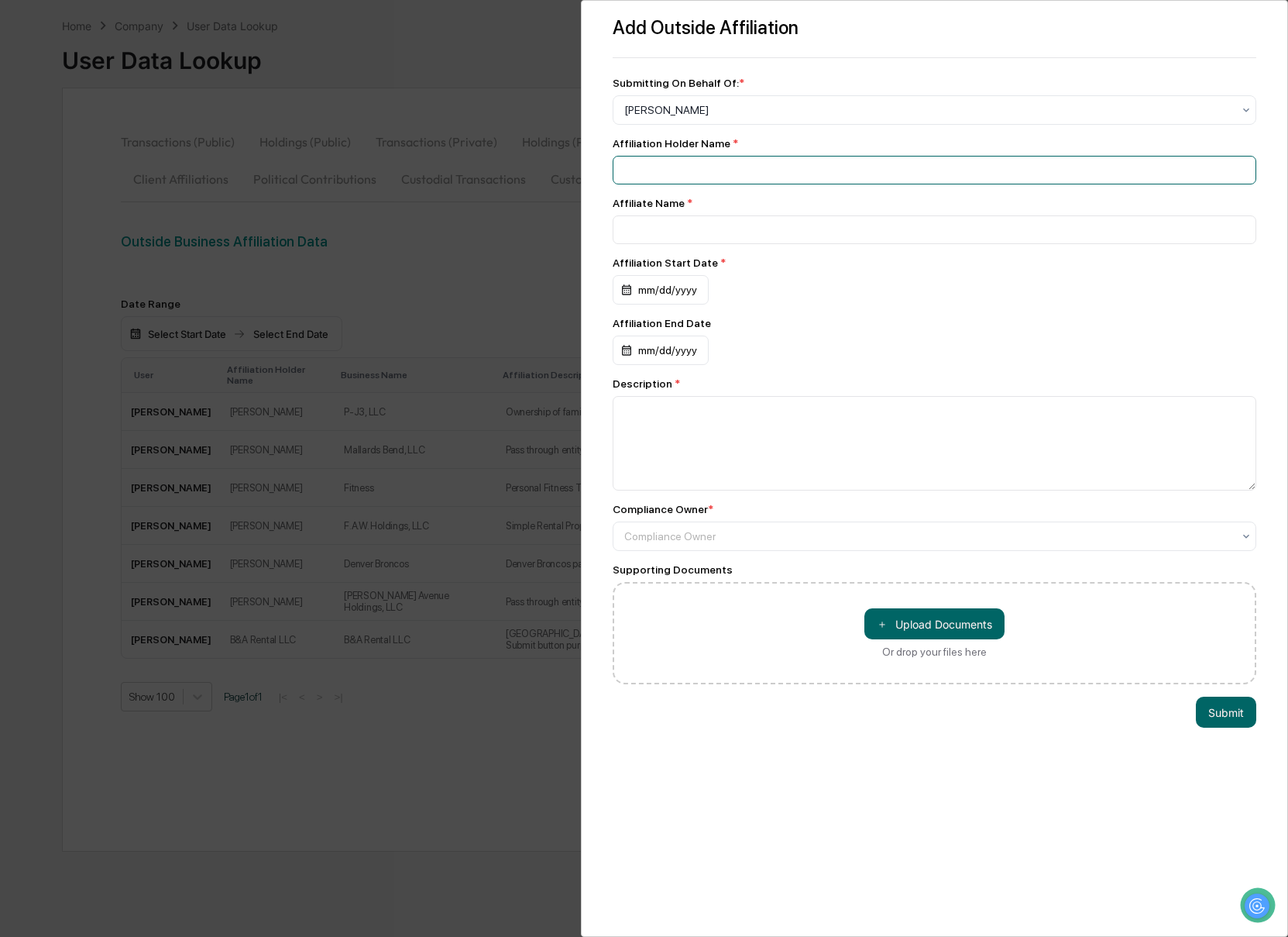
click at [651, 171] on input at bounding box center [935, 170] width 644 height 28
type input "**********"
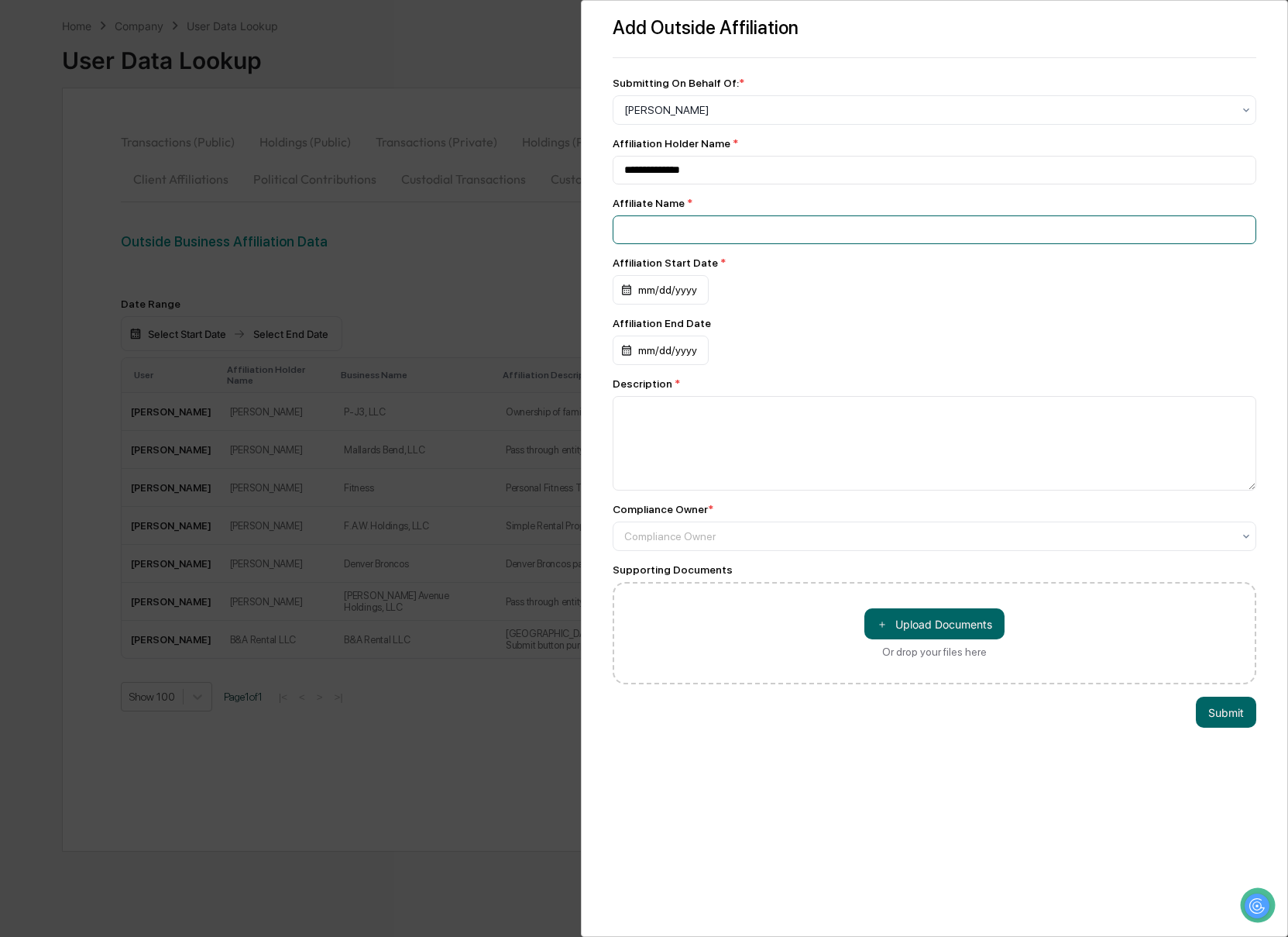
click at [655, 236] on input at bounding box center [935, 229] width 644 height 28
type input "**********"
click at [635, 295] on div "mm/dd/yyyy" at bounding box center [660, 289] width 96 height 29
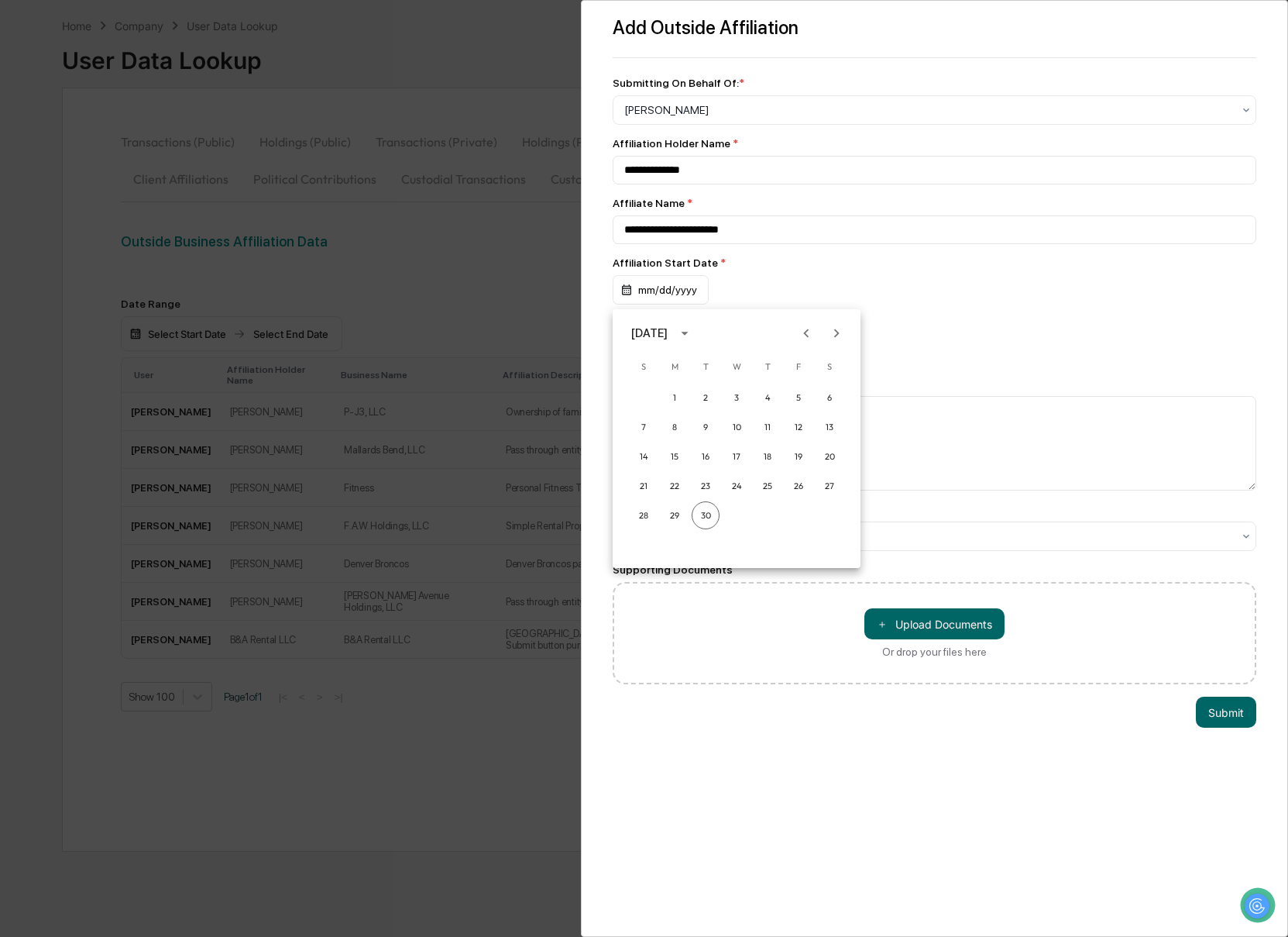
click at [693, 331] on icon "calendar view is open, switch to year view" at bounding box center [685, 333] width 17 height 17
click at [823, 410] on button "2019" at bounding box center [816, 407] width 56 height 27
click at [662, 489] on button "Oct" at bounding box center [655, 491] width 56 height 27
click at [707, 397] on button "1" at bounding box center [705, 397] width 27 height 27
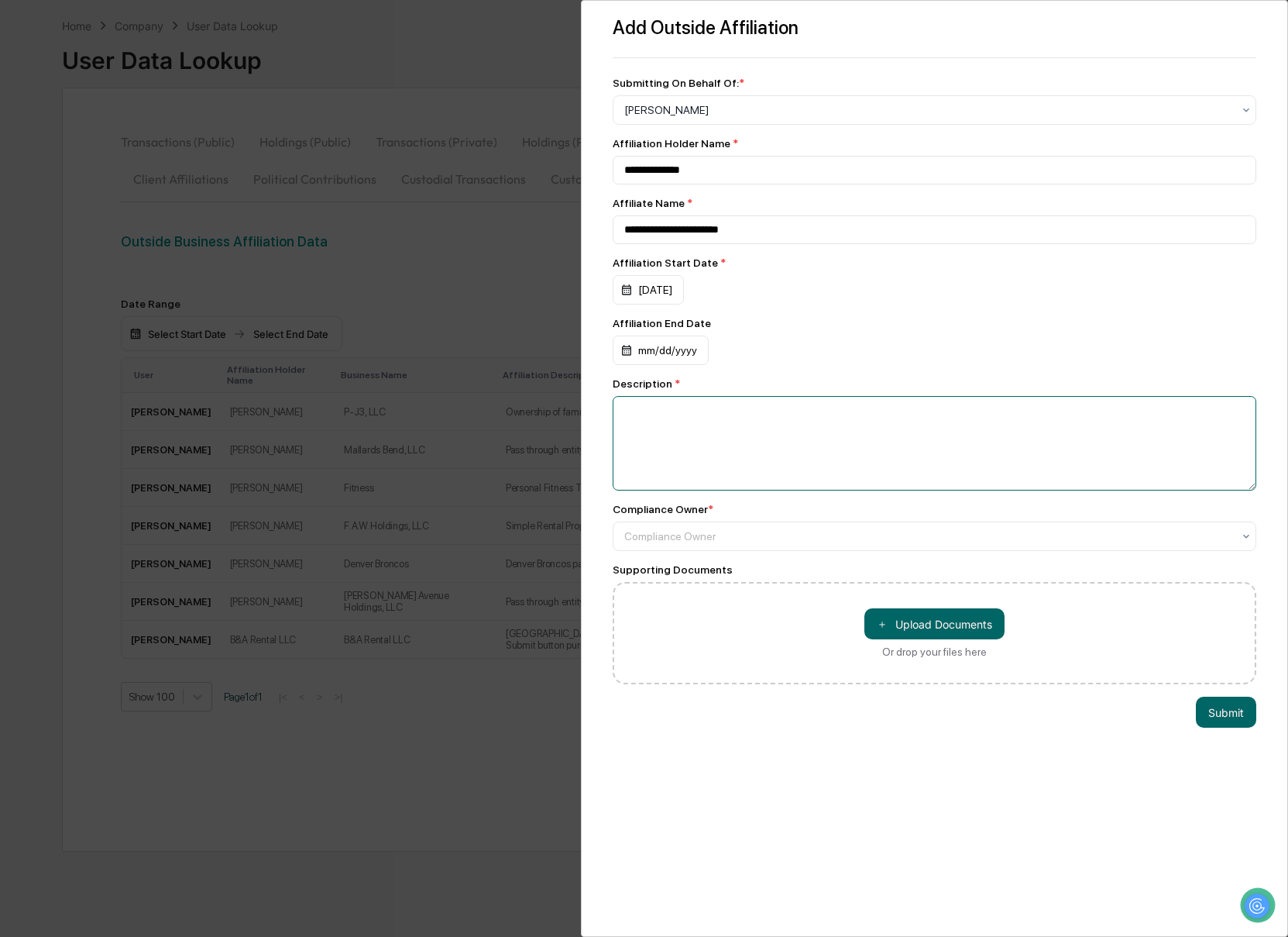
click at [666, 423] on textarea at bounding box center [935, 443] width 644 height 95
click at [660, 442] on textarea "To enrich screen reader interactions, please activate Accessibility in Grammarl…" at bounding box center [935, 443] width 644 height 95
paste textarea "**********"
type textarea "**********"
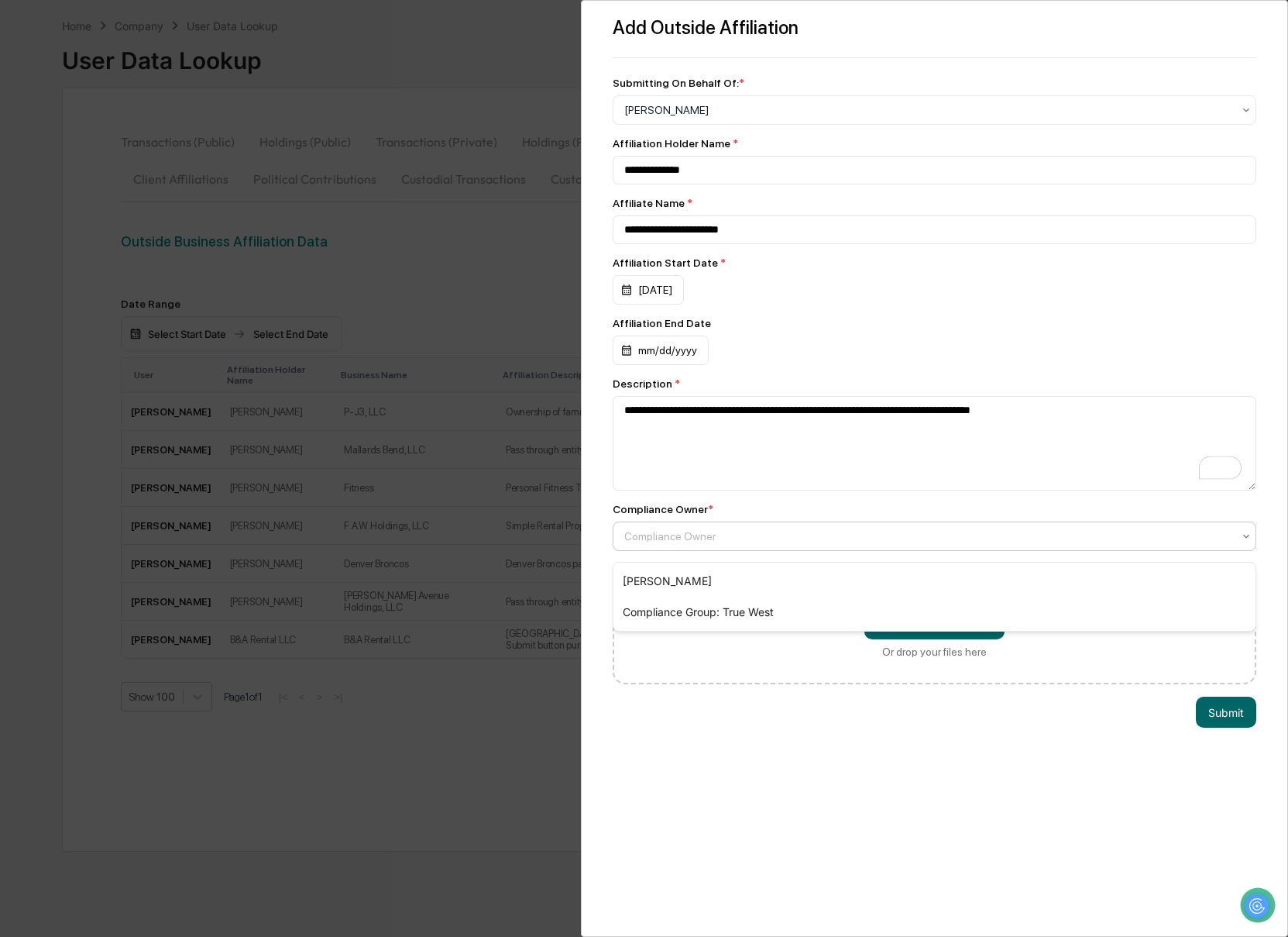
click at [673, 544] on div at bounding box center [928, 536] width 609 height 15
click at [685, 576] on div "[PERSON_NAME]" at bounding box center [935, 581] width 643 height 31
click at [1208, 722] on button "Submit" at bounding box center [1225, 712] width 61 height 31
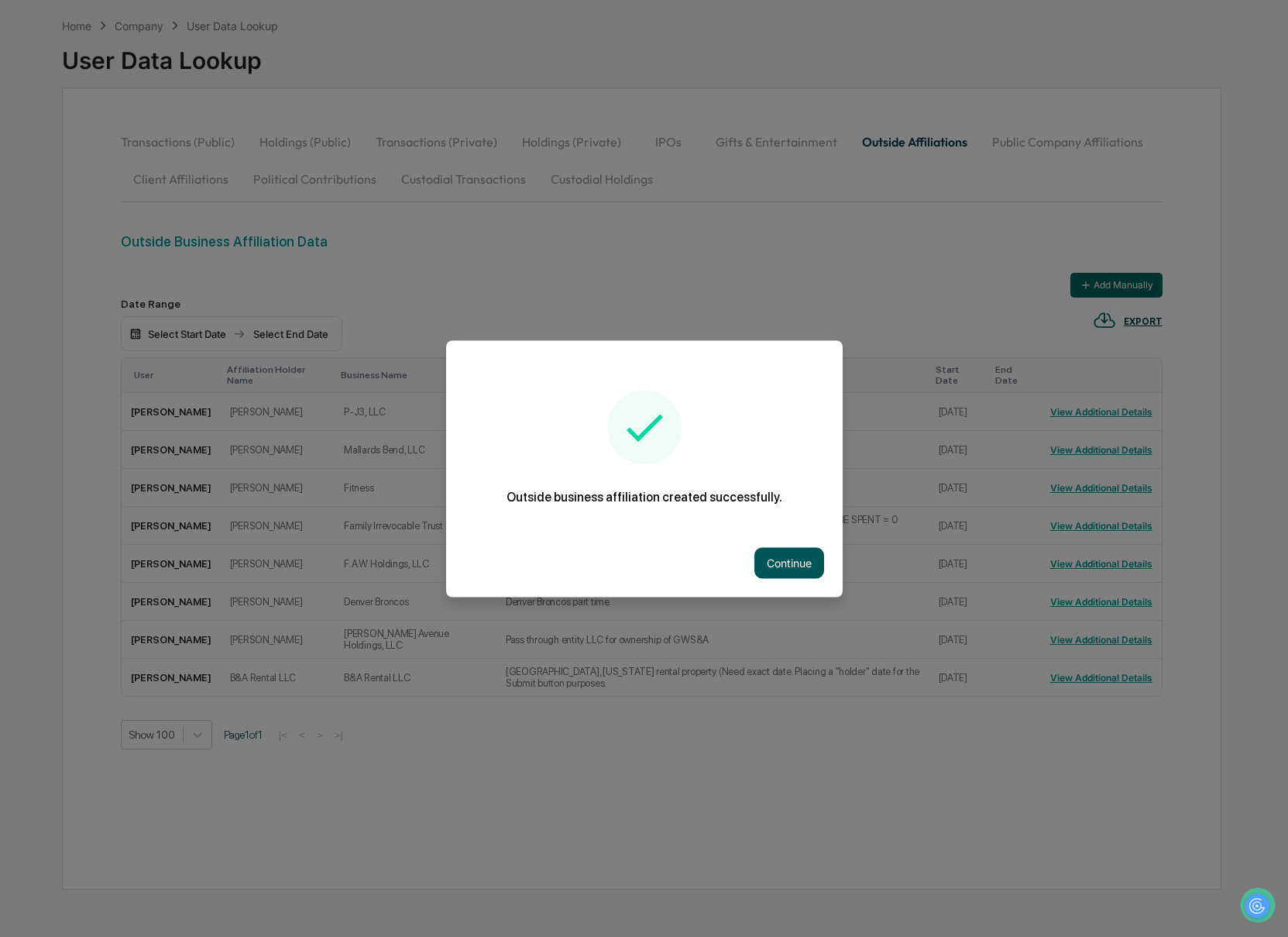
click at [790, 564] on button "Continue" at bounding box center [789, 562] width 70 height 31
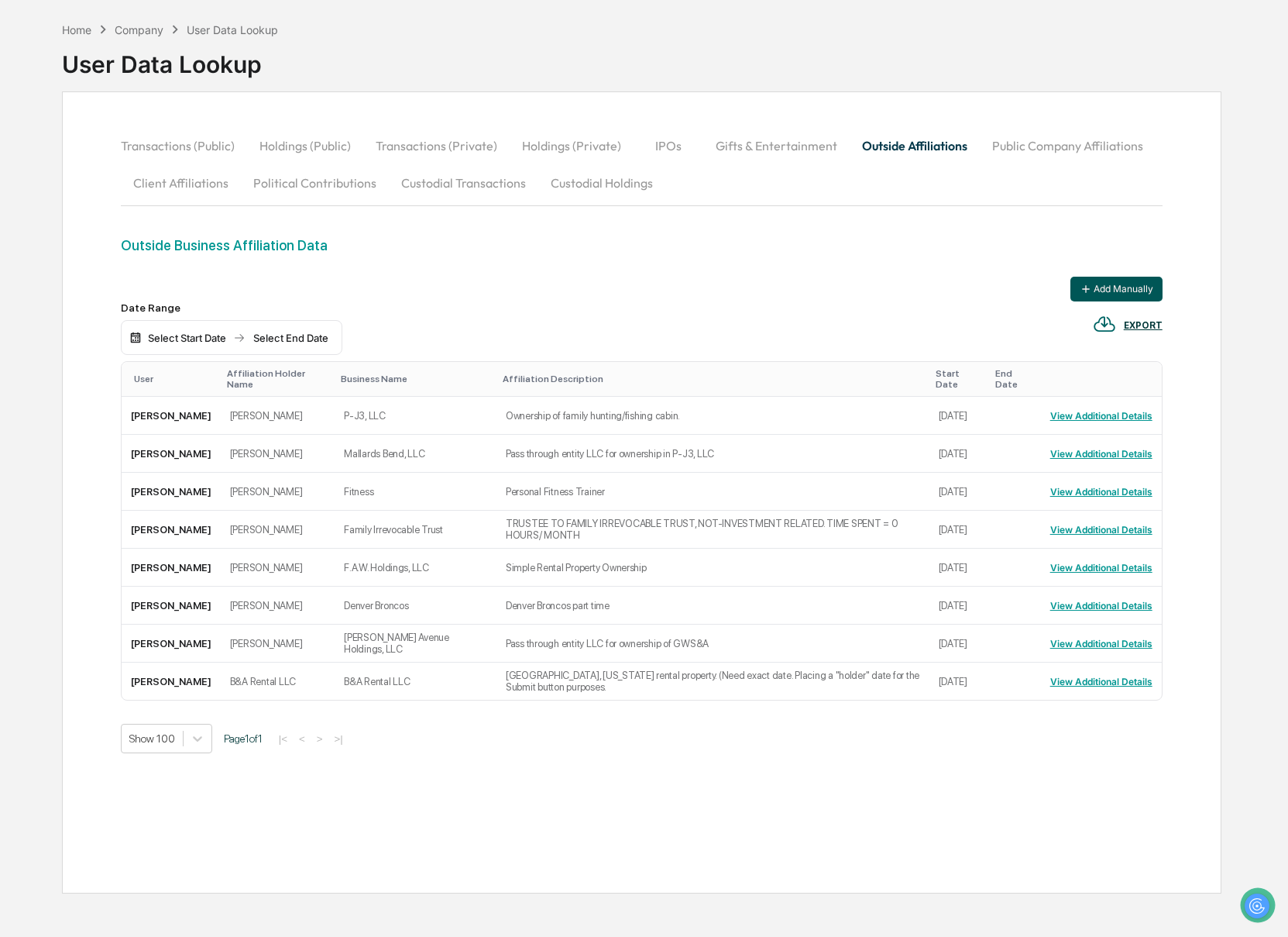
click at [1129, 284] on button "Add Manually" at bounding box center [1116, 289] width 92 height 25
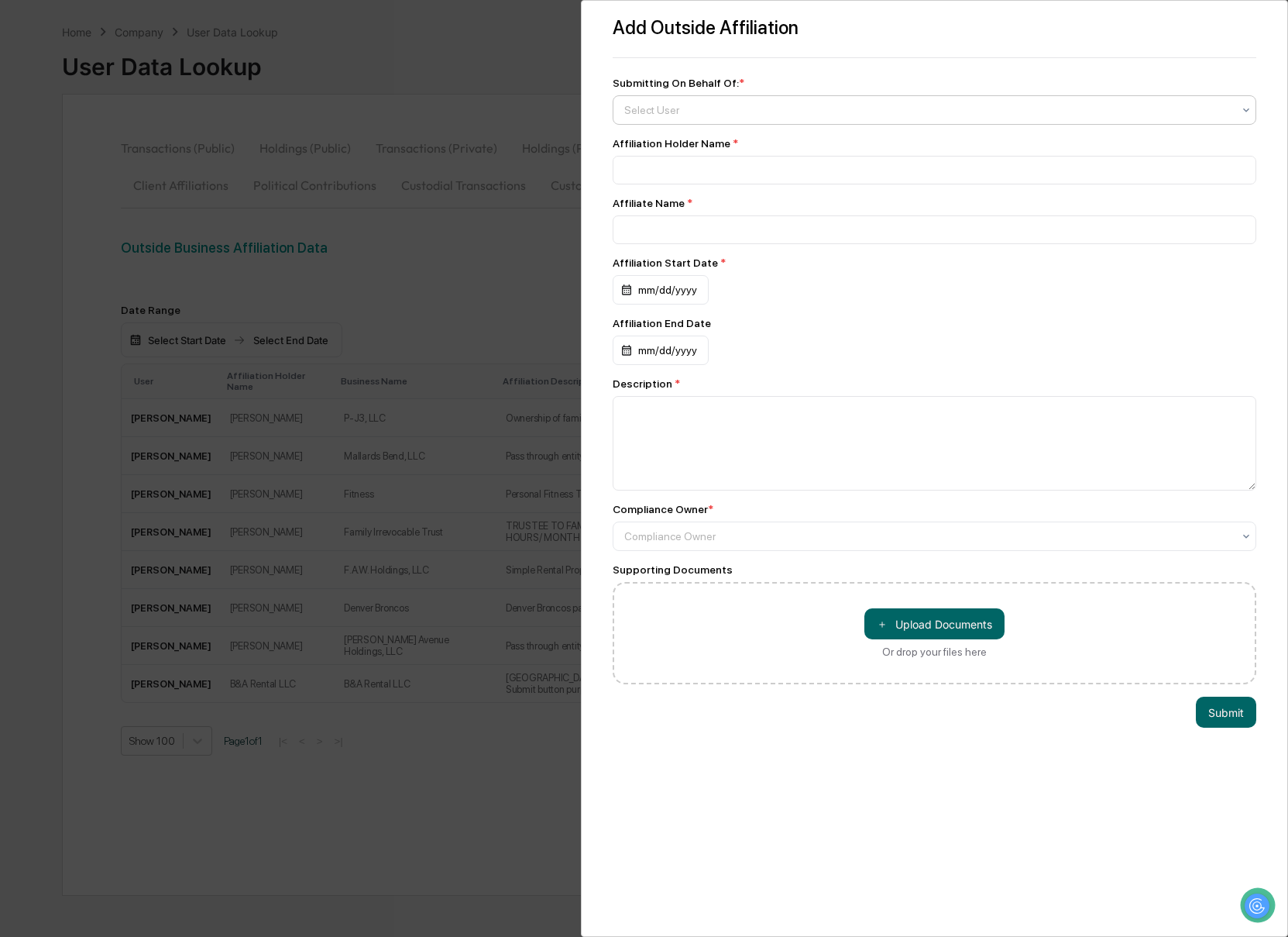
click at [653, 102] on div at bounding box center [928, 110] width 609 height 15
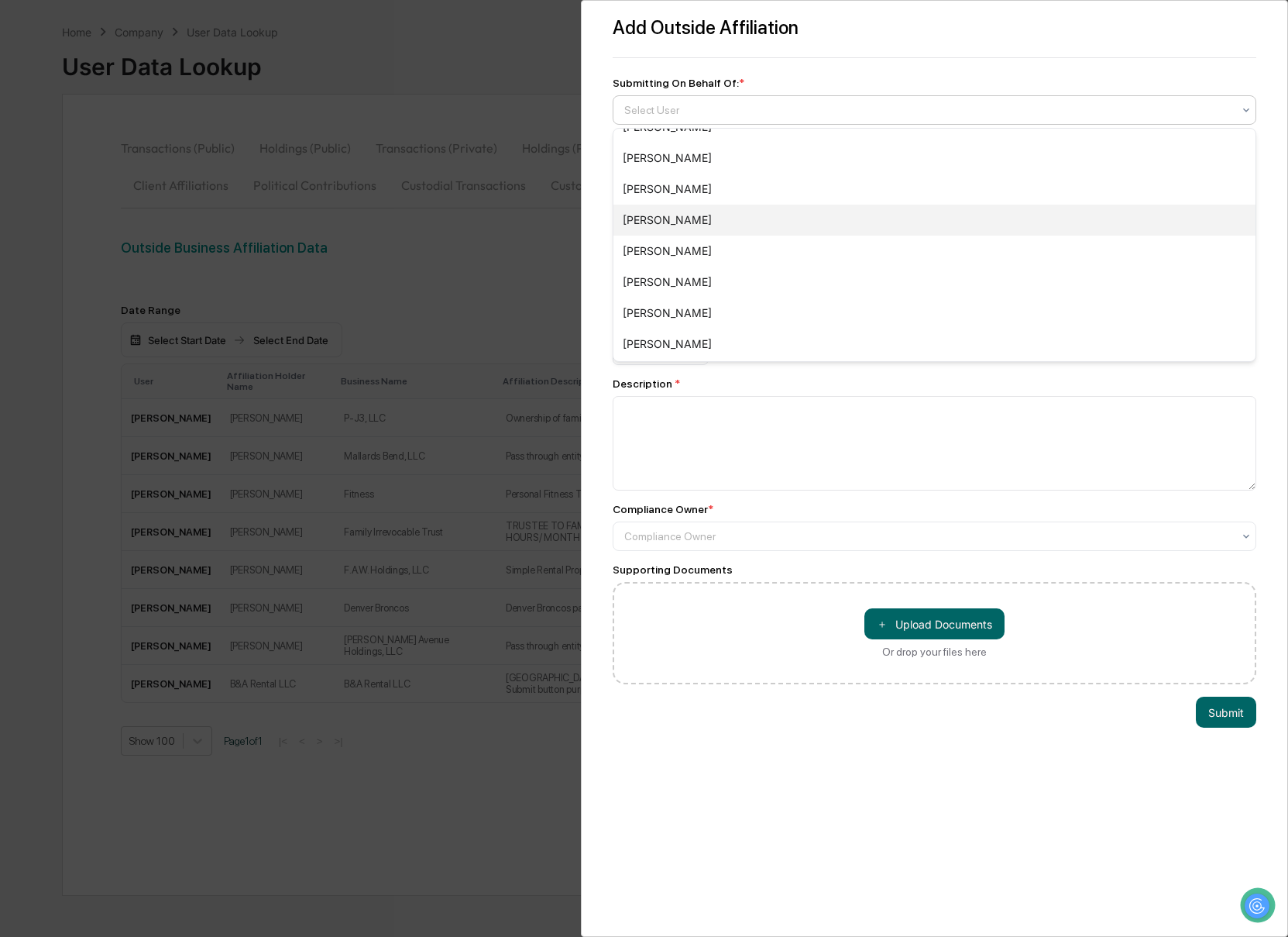
scroll to position [385, 0]
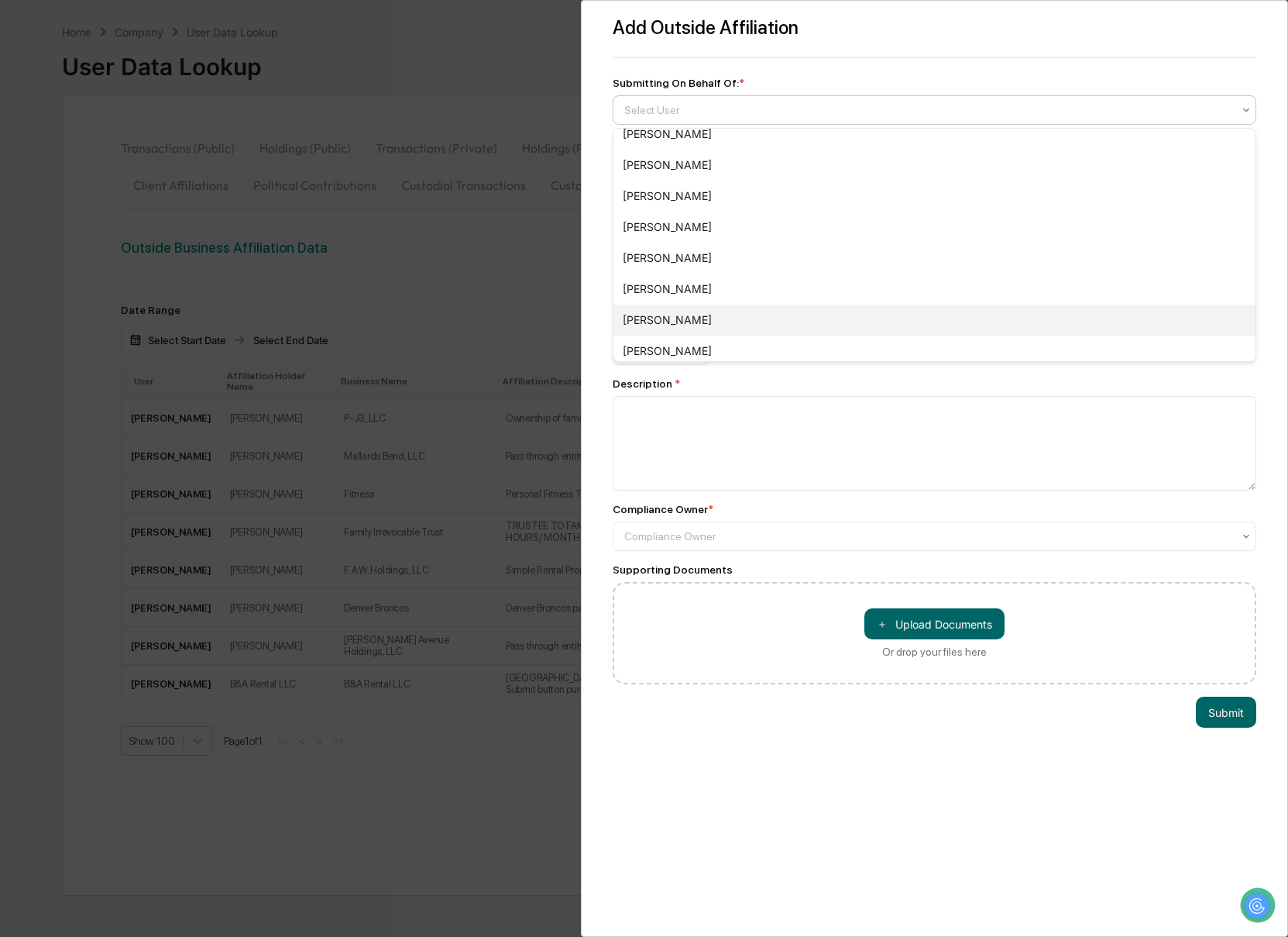
click at [669, 325] on div "[PERSON_NAME]" at bounding box center [935, 319] width 643 height 31
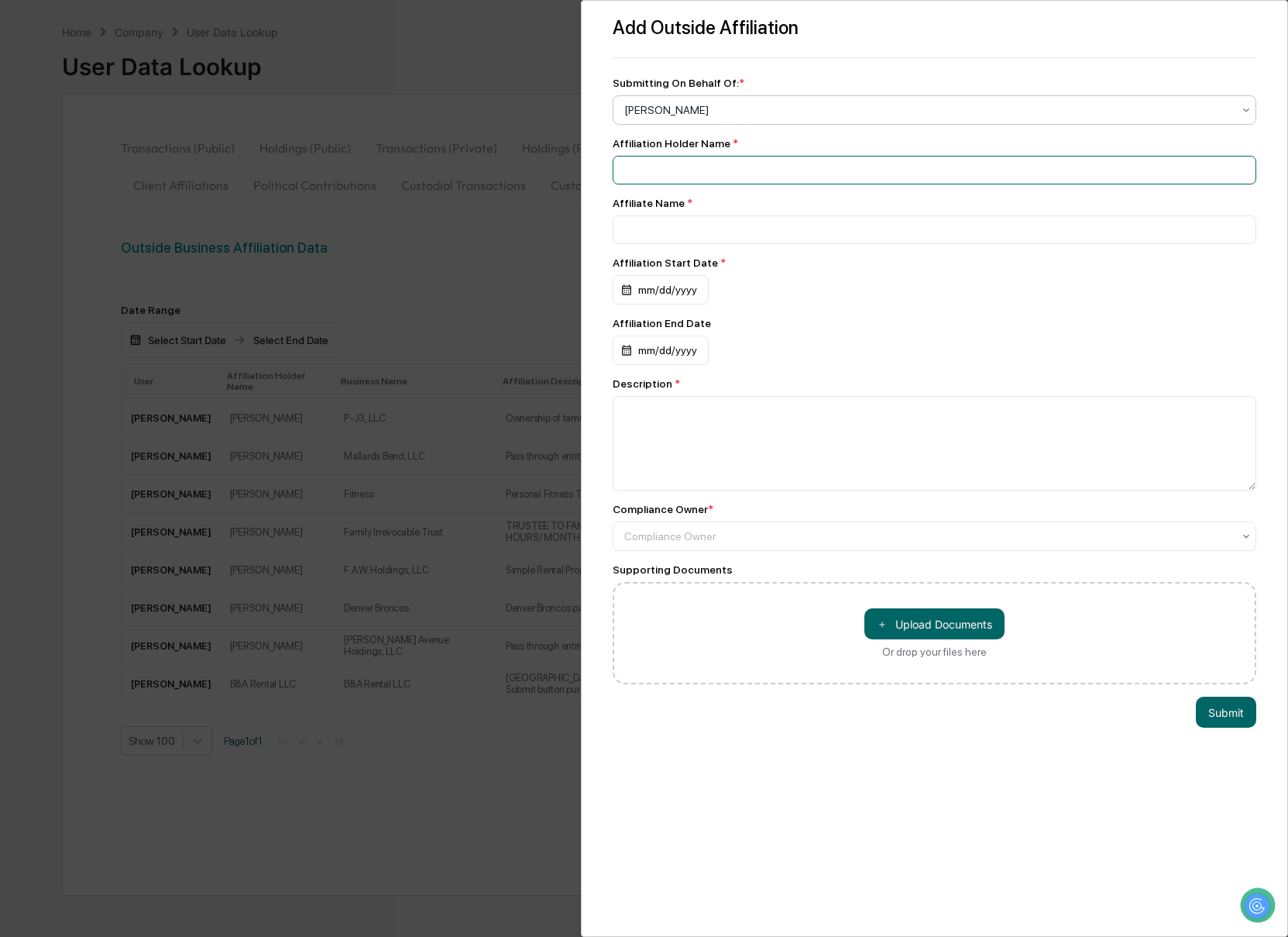
click at [661, 169] on input at bounding box center [935, 170] width 644 height 28
type input "**********"
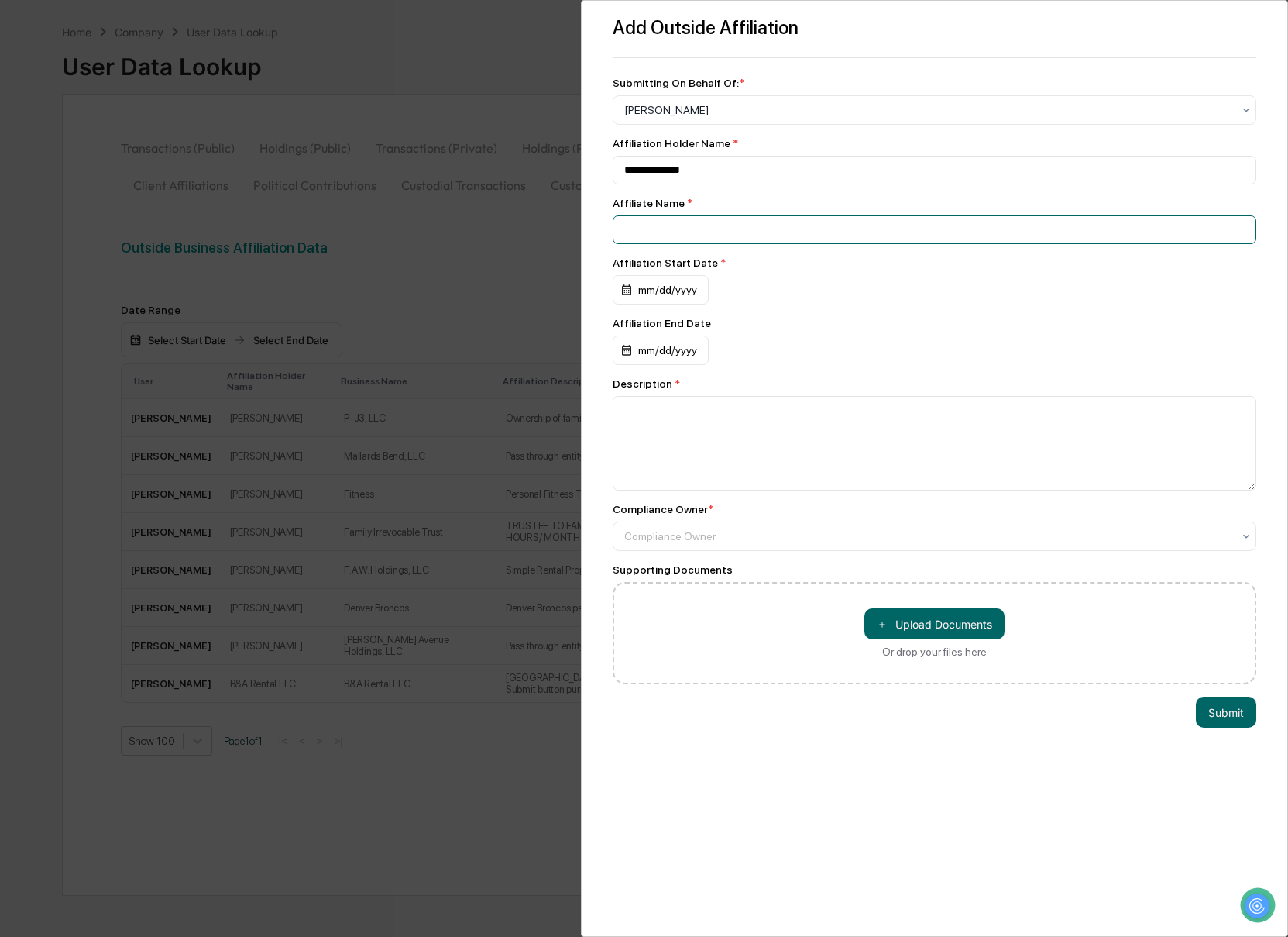
click at [647, 231] on input at bounding box center [935, 229] width 644 height 28
paste input "**********"
type input "**********"
click at [626, 296] on div "mm/dd/yyyy" at bounding box center [660, 289] width 96 height 29
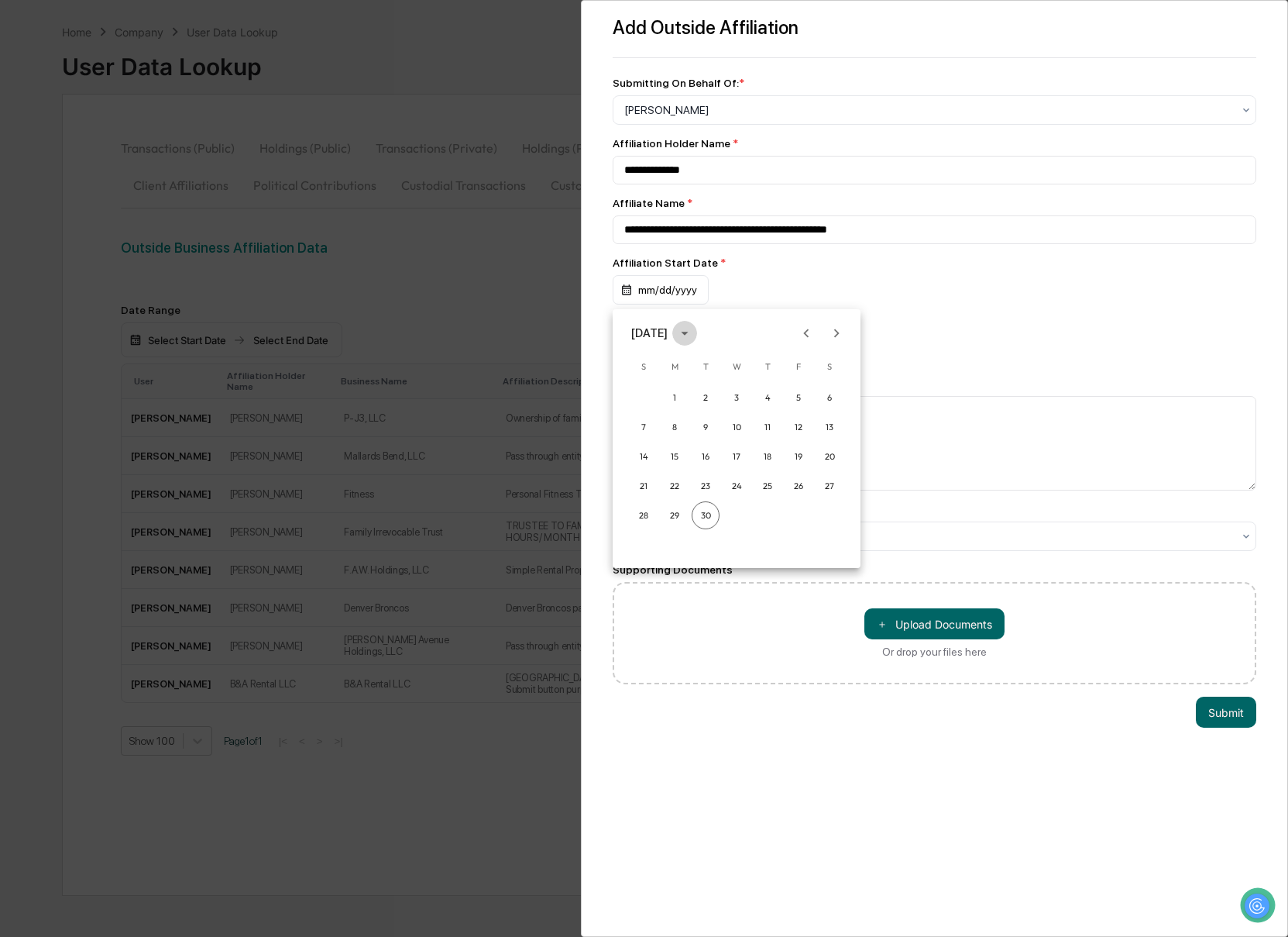
click at [697, 333] on button "calendar view is open, switch to year view" at bounding box center [685, 333] width 25 height 25
click at [742, 410] on button "2015" at bounding box center [736, 402] width 56 height 27
click at [796, 414] on button "Jun" at bounding box center [816, 410] width 56 height 27
click at [673, 390] on button "1" at bounding box center [673, 397] width 27 height 27
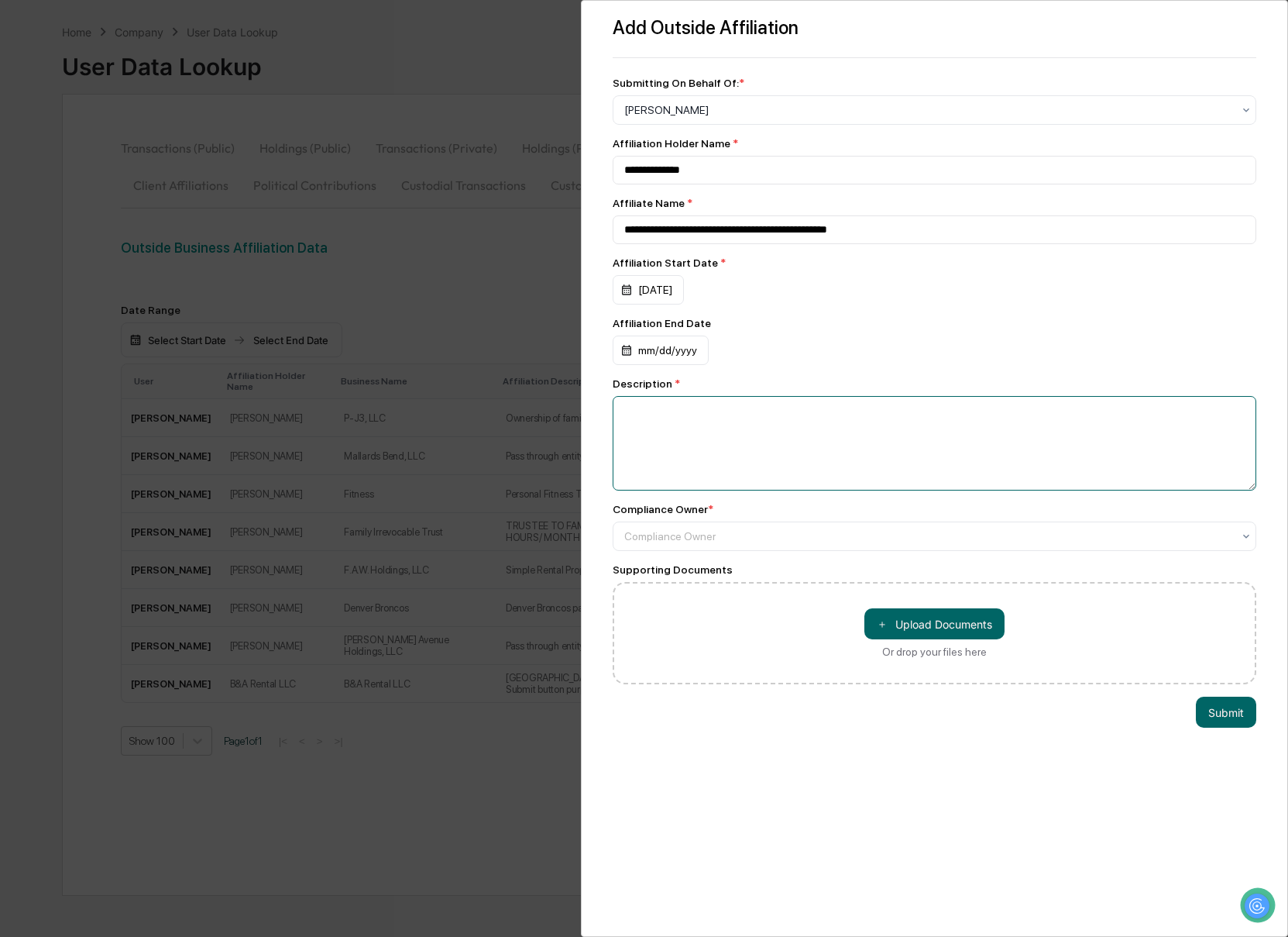
click at [838, 460] on textarea at bounding box center [935, 443] width 644 height 95
paste textarea "**********"
type textarea "**********"
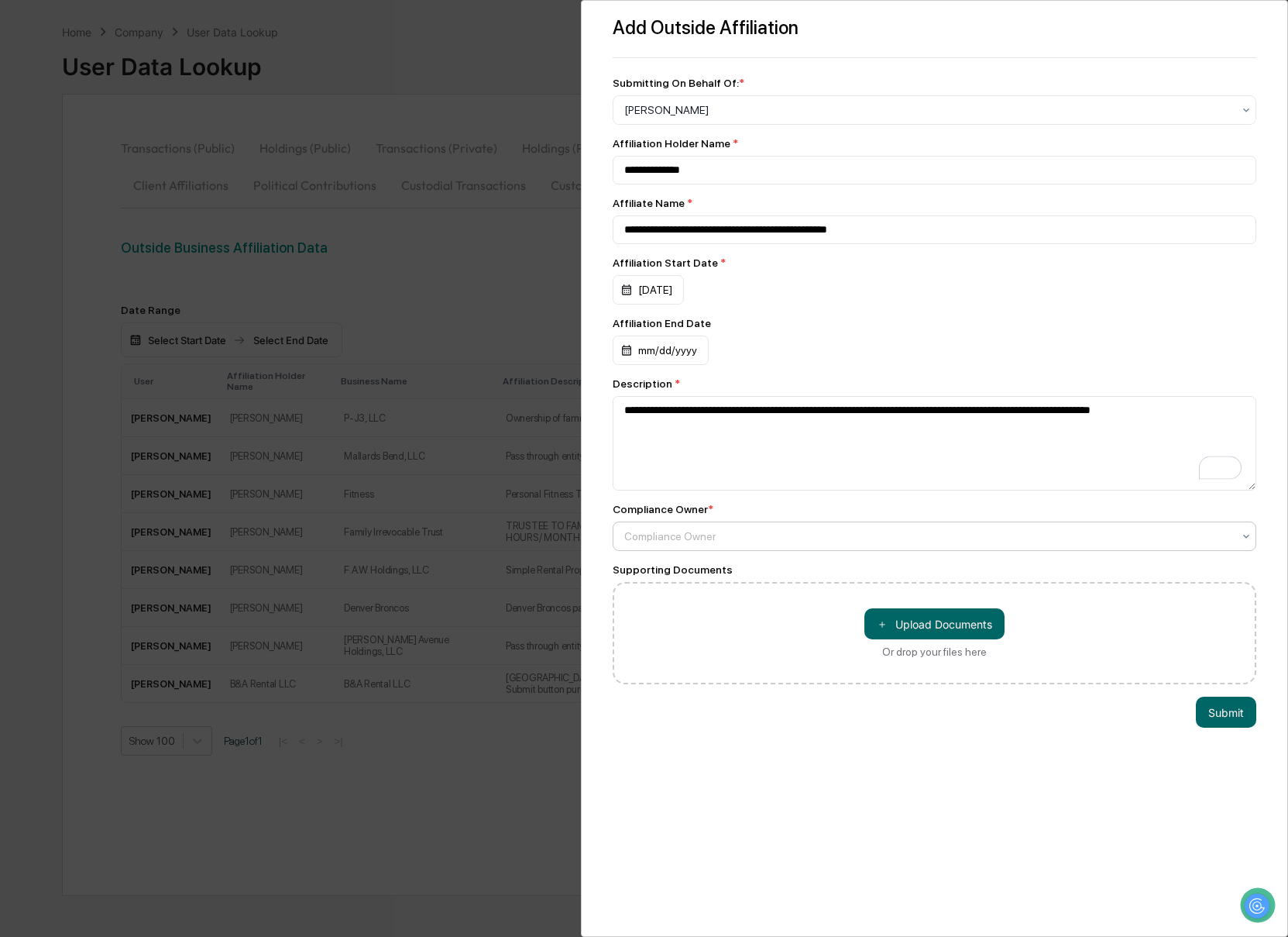
click at [783, 542] on div at bounding box center [928, 536] width 609 height 15
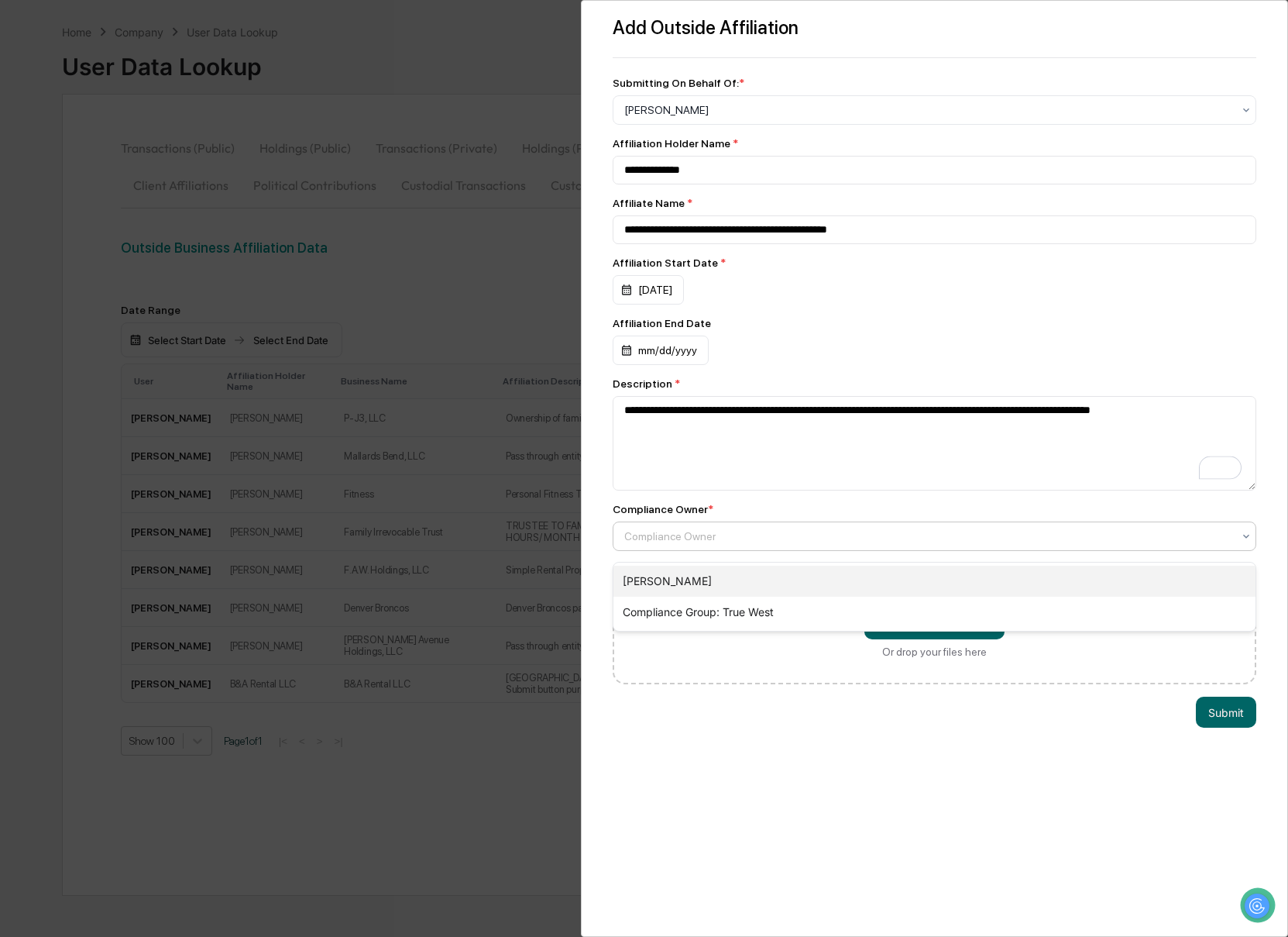
click at [770, 566] on div "[PERSON_NAME]" at bounding box center [935, 581] width 643 height 31
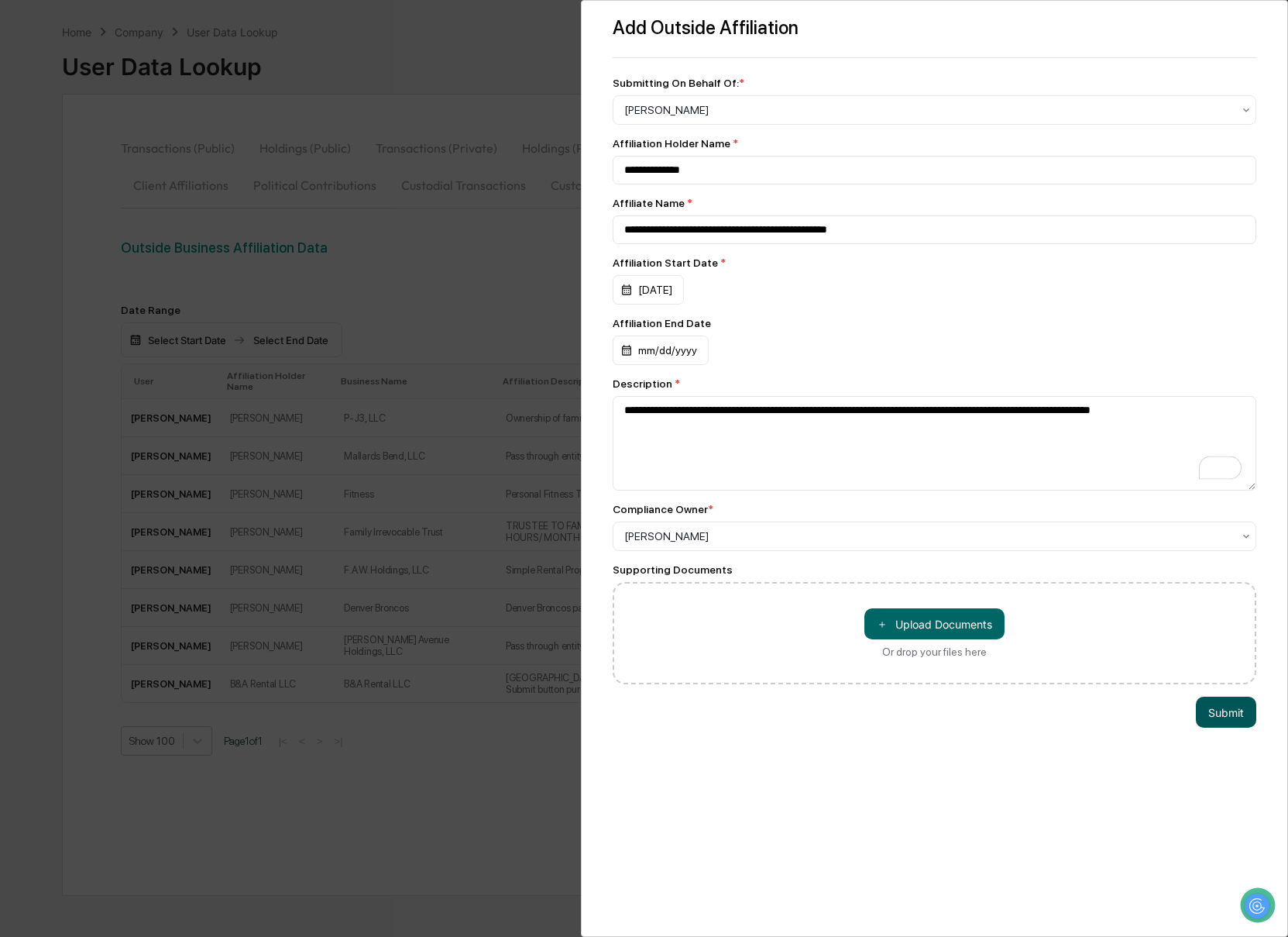
click at [1238, 717] on button "Submit" at bounding box center [1225, 712] width 61 height 31
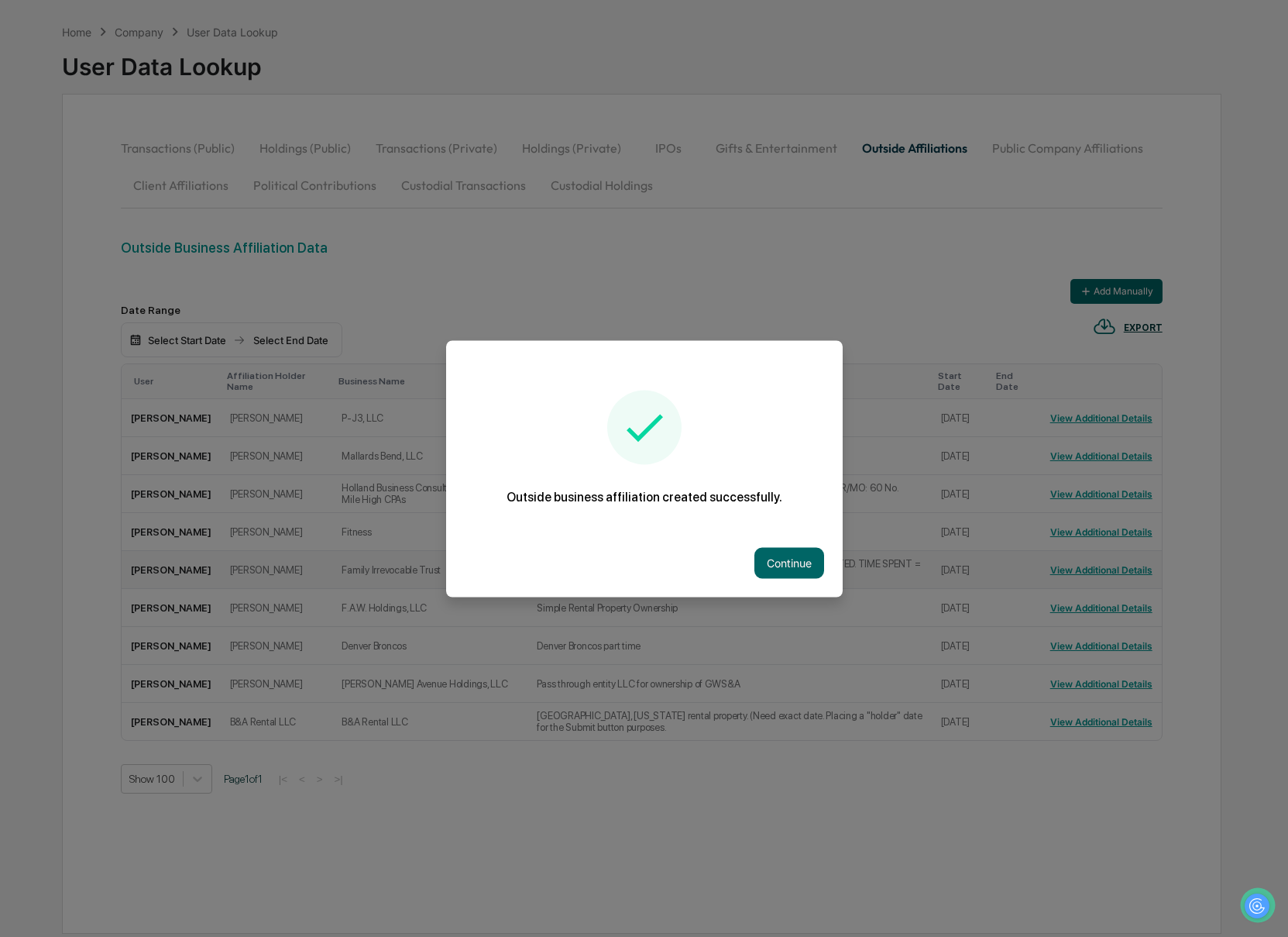
drag, startPoint x: 799, startPoint y: 563, endPoint x: 791, endPoint y: 563, distance: 8.0
click at [799, 563] on button "Continue" at bounding box center [789, 562] width 70 height 31
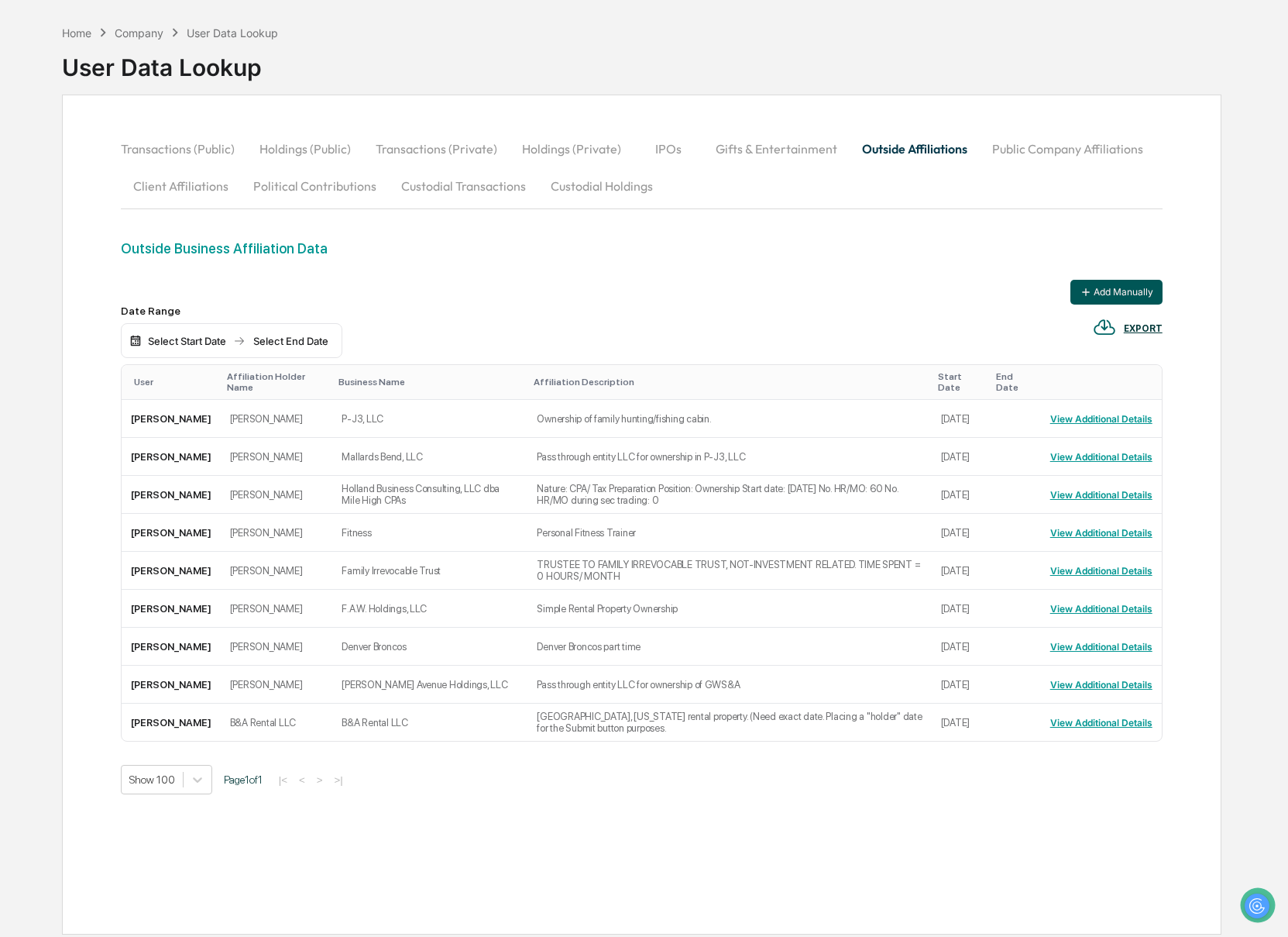
scroll to position [58, 0]
click at [1152, 288] on button "Add Manually" at bounding box center [1116, 291] width 92 height 25
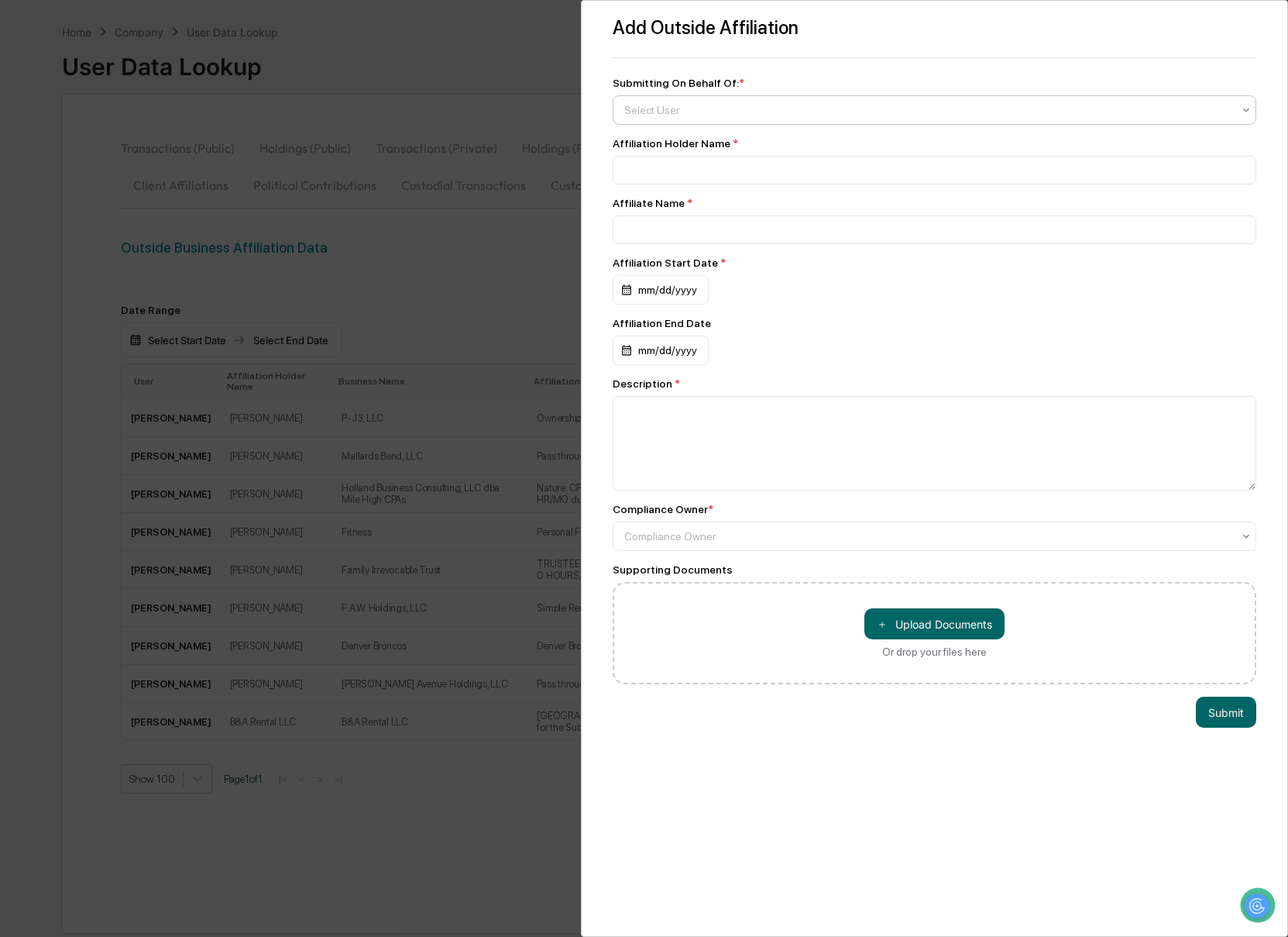
click at [690, 104] on div at bounding box center [928, 110] width 609 height 15
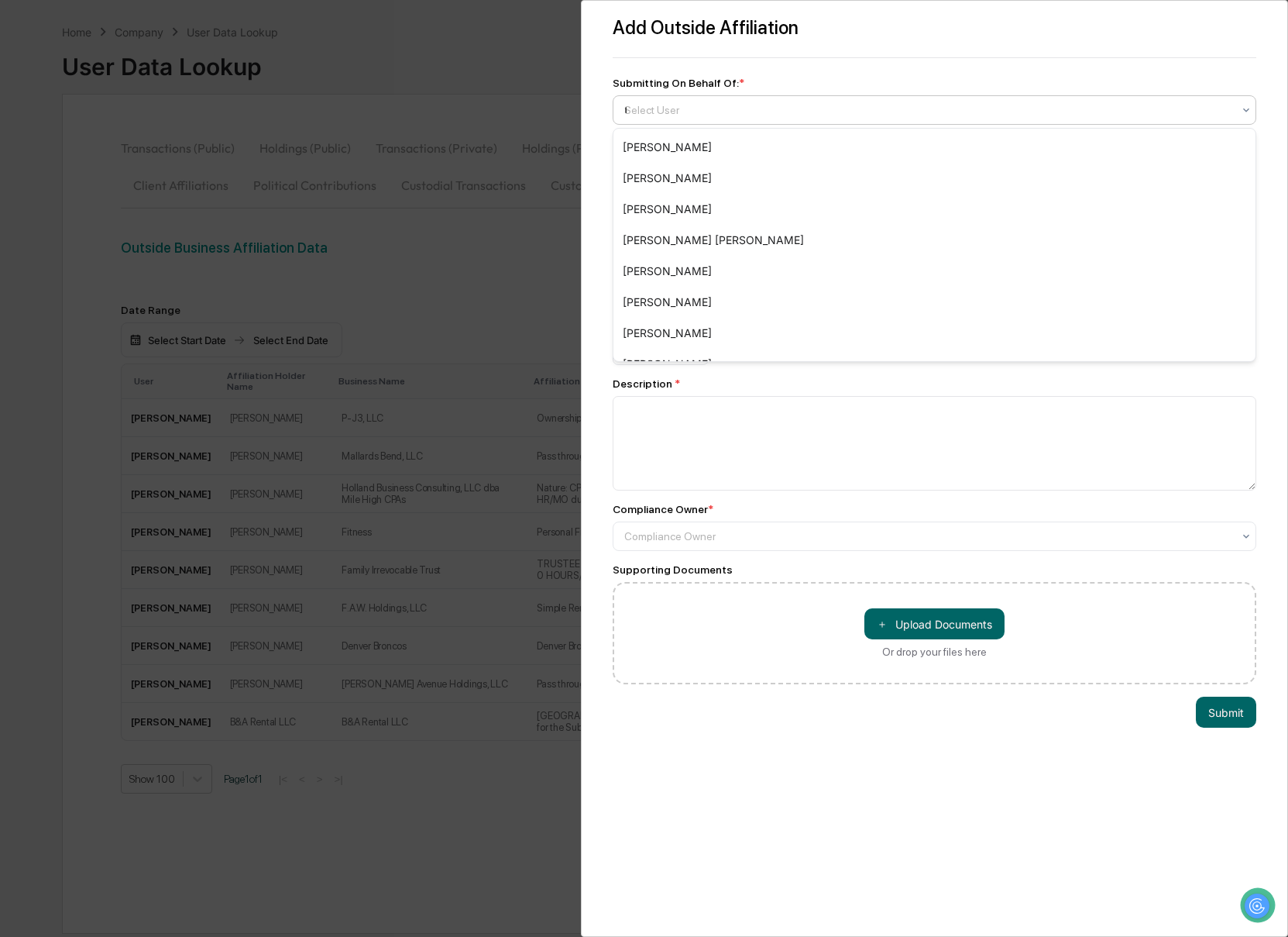
type input "***"
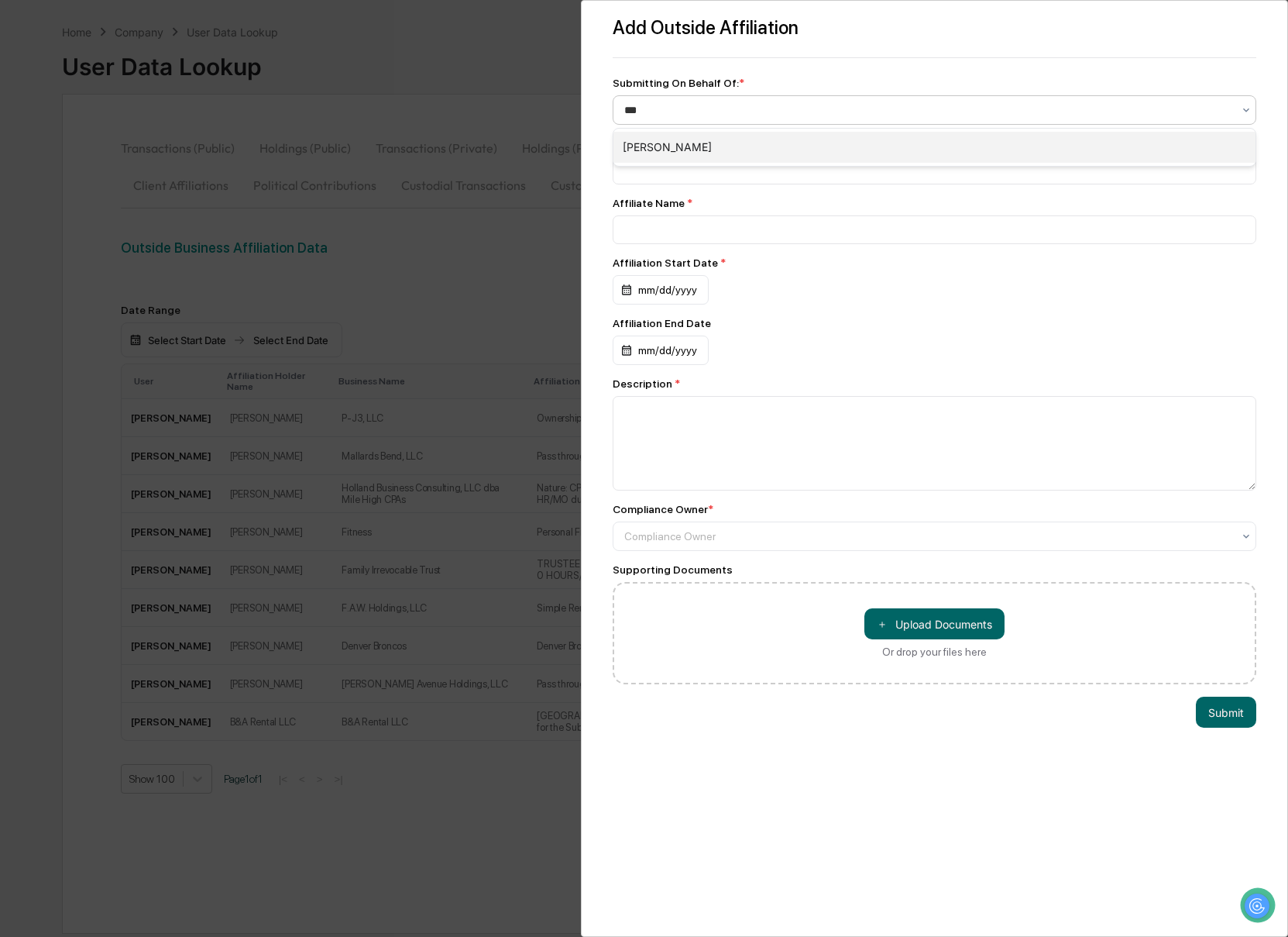
click at [671, 141] on div "[PERSON_NAME]" at bounding box center [935, 147] width 643 height 31
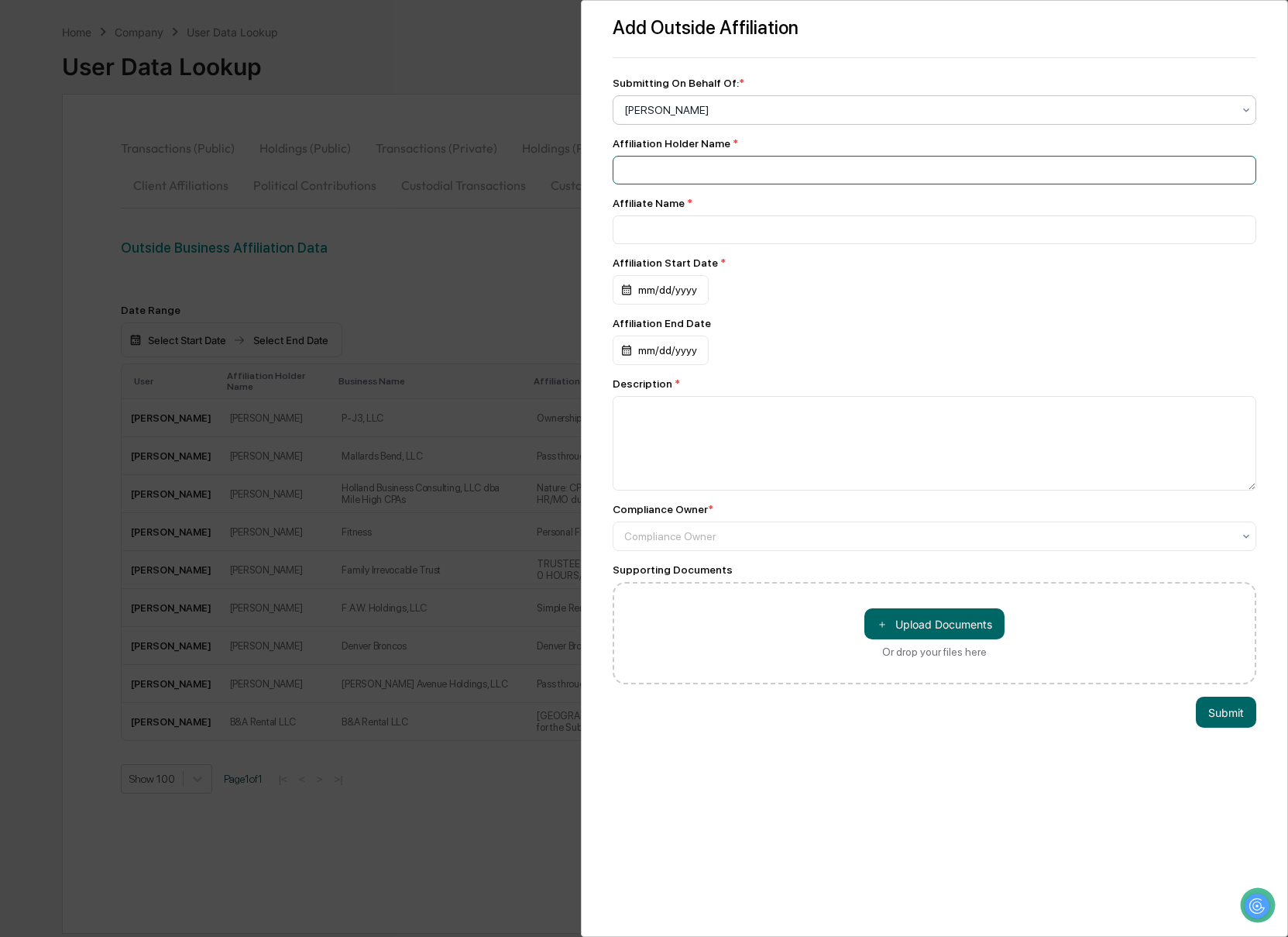
click at [671, 172] on input at bounding box center [935, 170] width 644 height 28
type input "**********"
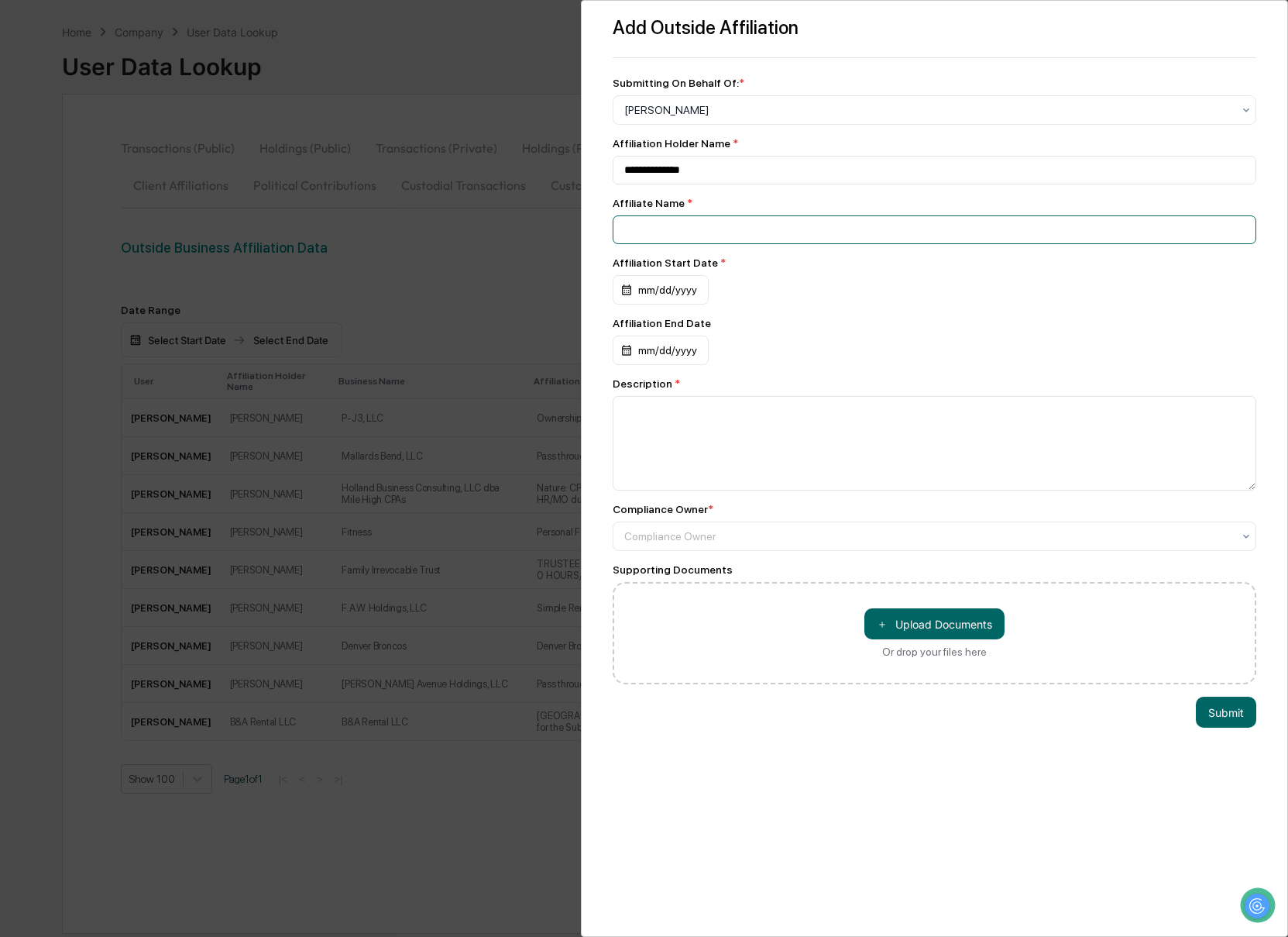
click at [669, 237] on input at bounding box center [935, 229] width 644 height 28
paste input "**********"
click at [737, 231] on input "**********" at bounding box center [935, 229] width 644 height 28
drag, startPoint x: 728, startPoint y: 233, endPoint x: 747, endPoint y: 268, distance: 39.8
click at [728, 233] on input "**********" at bounding box center [935, 229] width 644 height 28
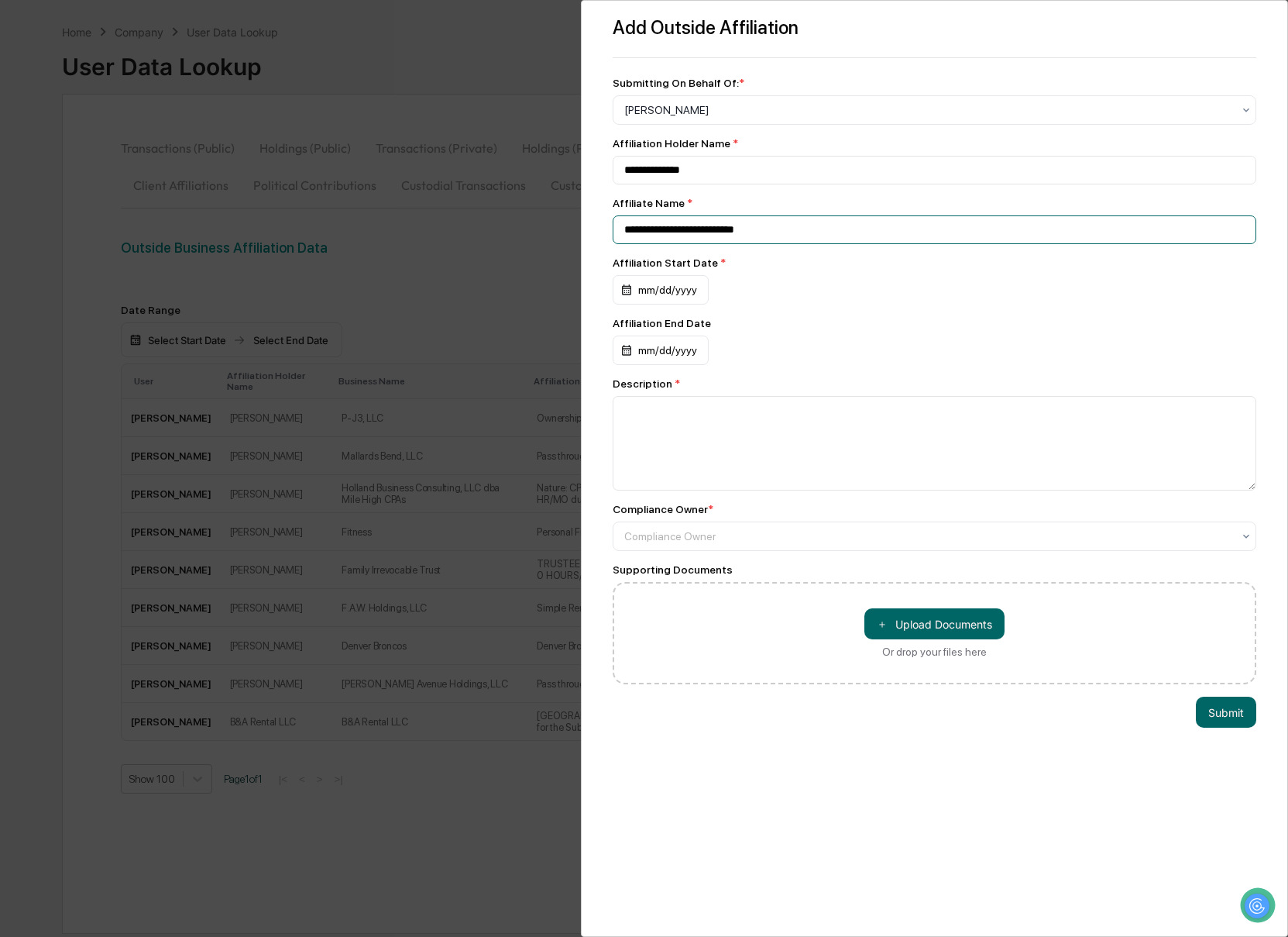
click at [801, 235] on input "**********" at bounding box center [935, 229] width 644 height 28
paste input "**********"
drag, startPoint x: 884, startPoint y: 232, endPoint x: 878, endPoint y: 243, distance: 12.5
click at [884, 233] on input "**********" at bounding box center [935, 229] width 644 height 28
drag, startPoint x: 937, startPoint y: 230, endPoint x: 767, endPoint y: 236, distance: 170.1
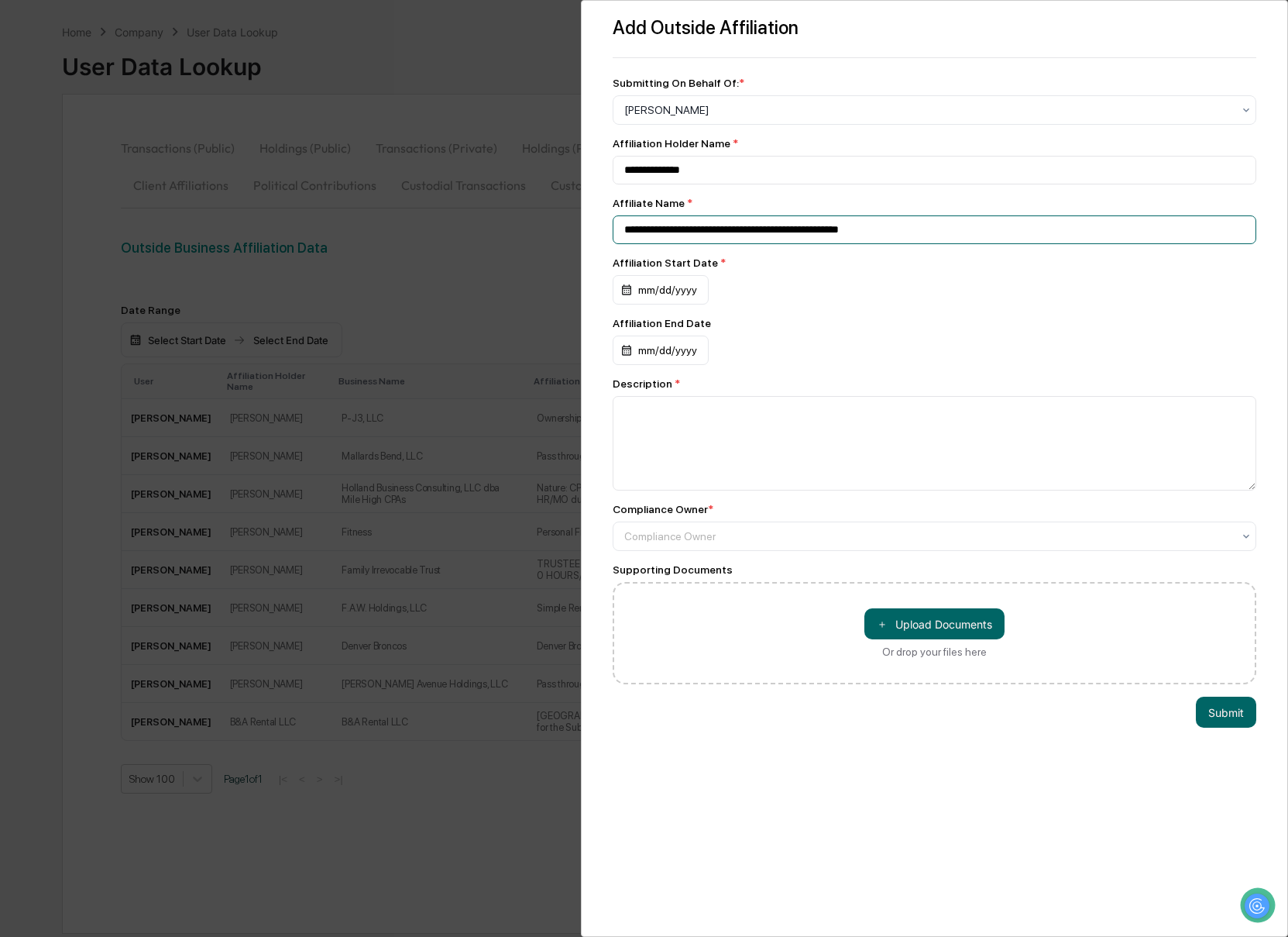
click at [767, 236] on input "**********" at bounding box center [935, 229] width 644 height 28
type input "**********"
click at [619, 294] on div "mm/dd/yyyy" at bounding box center [660, 289] width 96 height 29
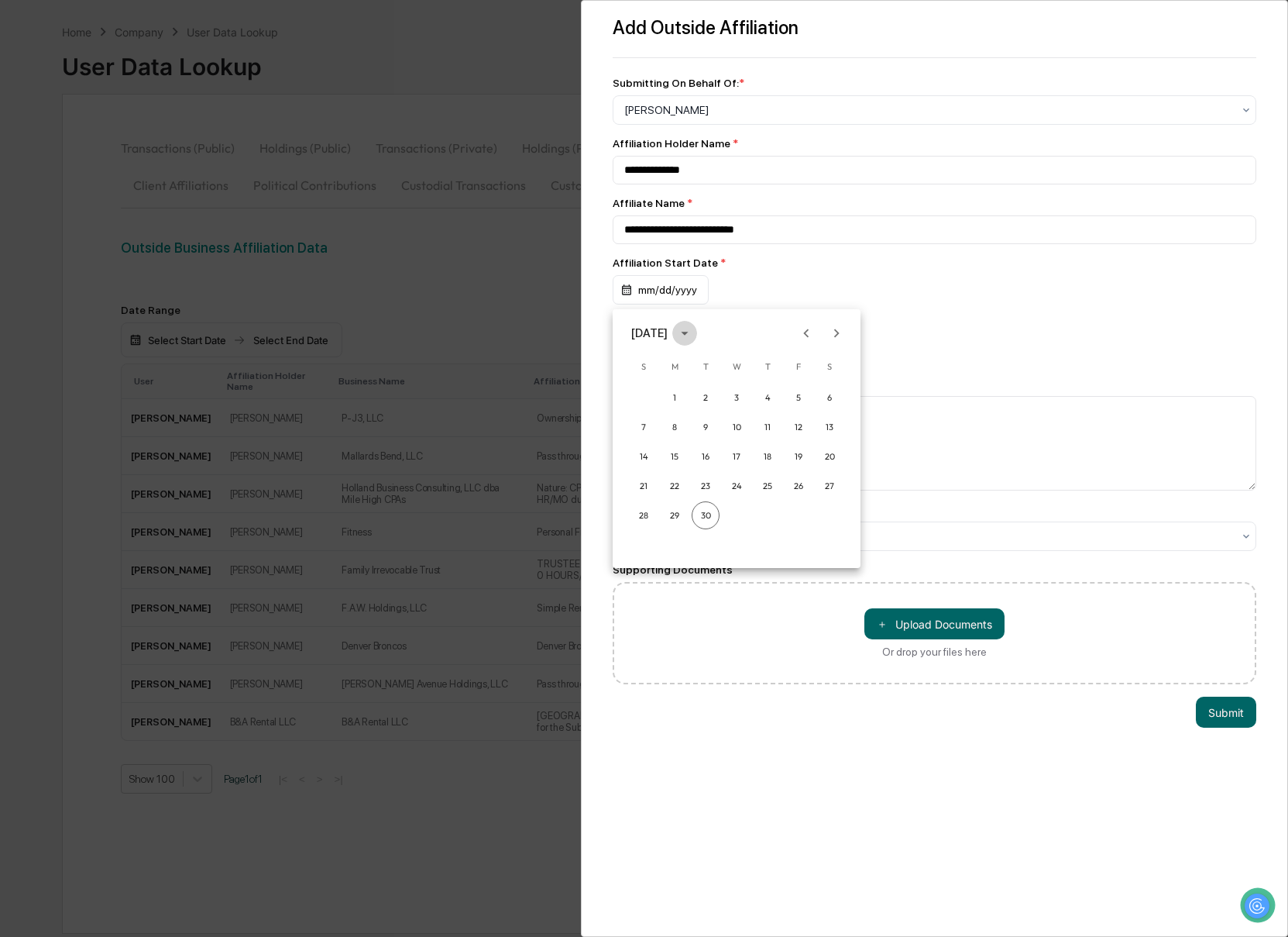
click at [693, 336] on icon "calendar view is open, switch to year view" at bounding box center [685, 333] width 17 height 17
click at [728, 450] on button "2024" at bounding box center [736, 459] width 56 height 27
click at [820, 371] on button "Mar" at bounding box center [816, 370] width 56 height 27
click at [796, 404] on button "1" at bounding box center [797, 397] width 27 height 27
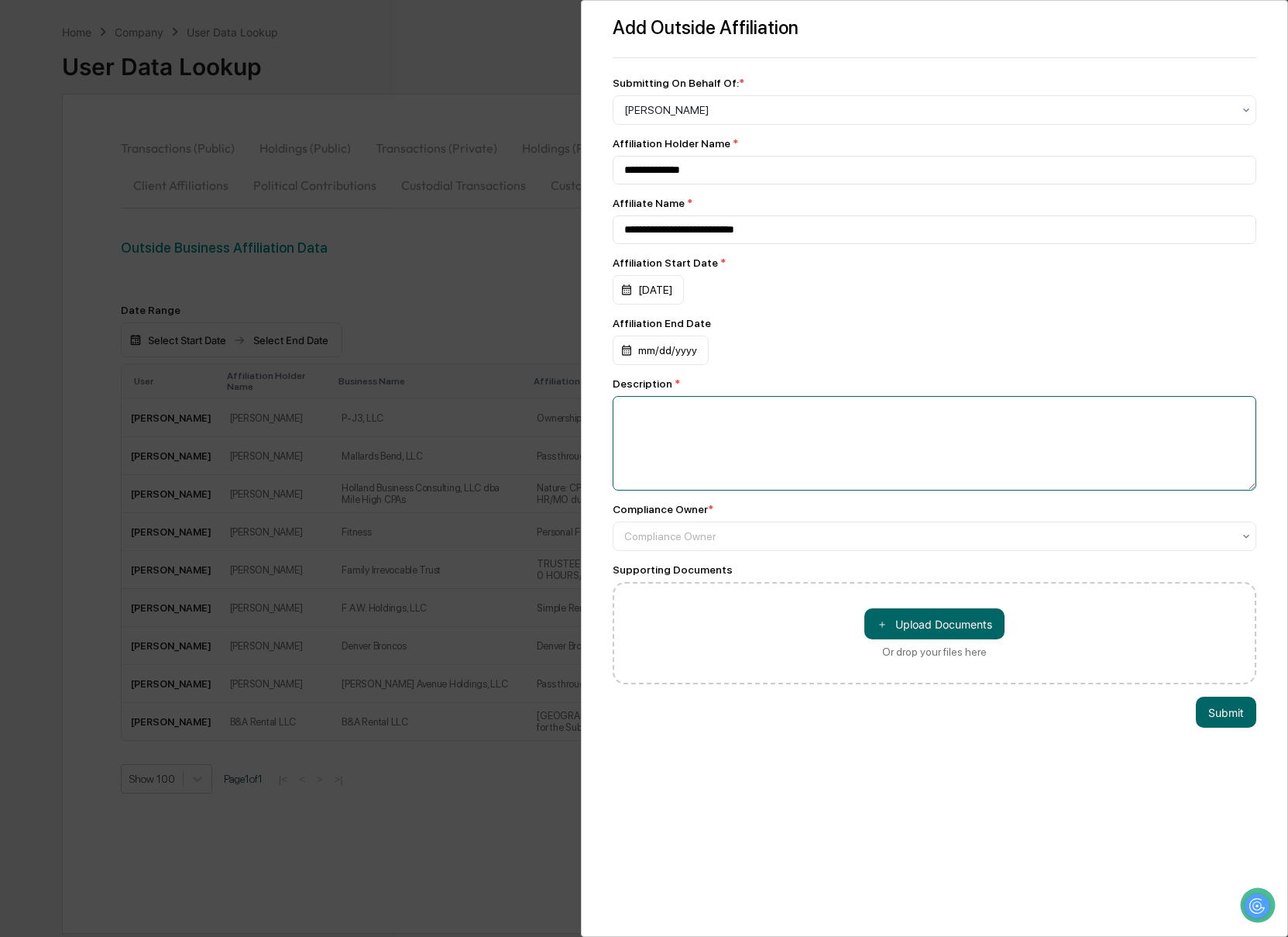
click at [660, 460] on textarea at bounding box center [935, 443] width 644 height 95
paste textarea "**********"
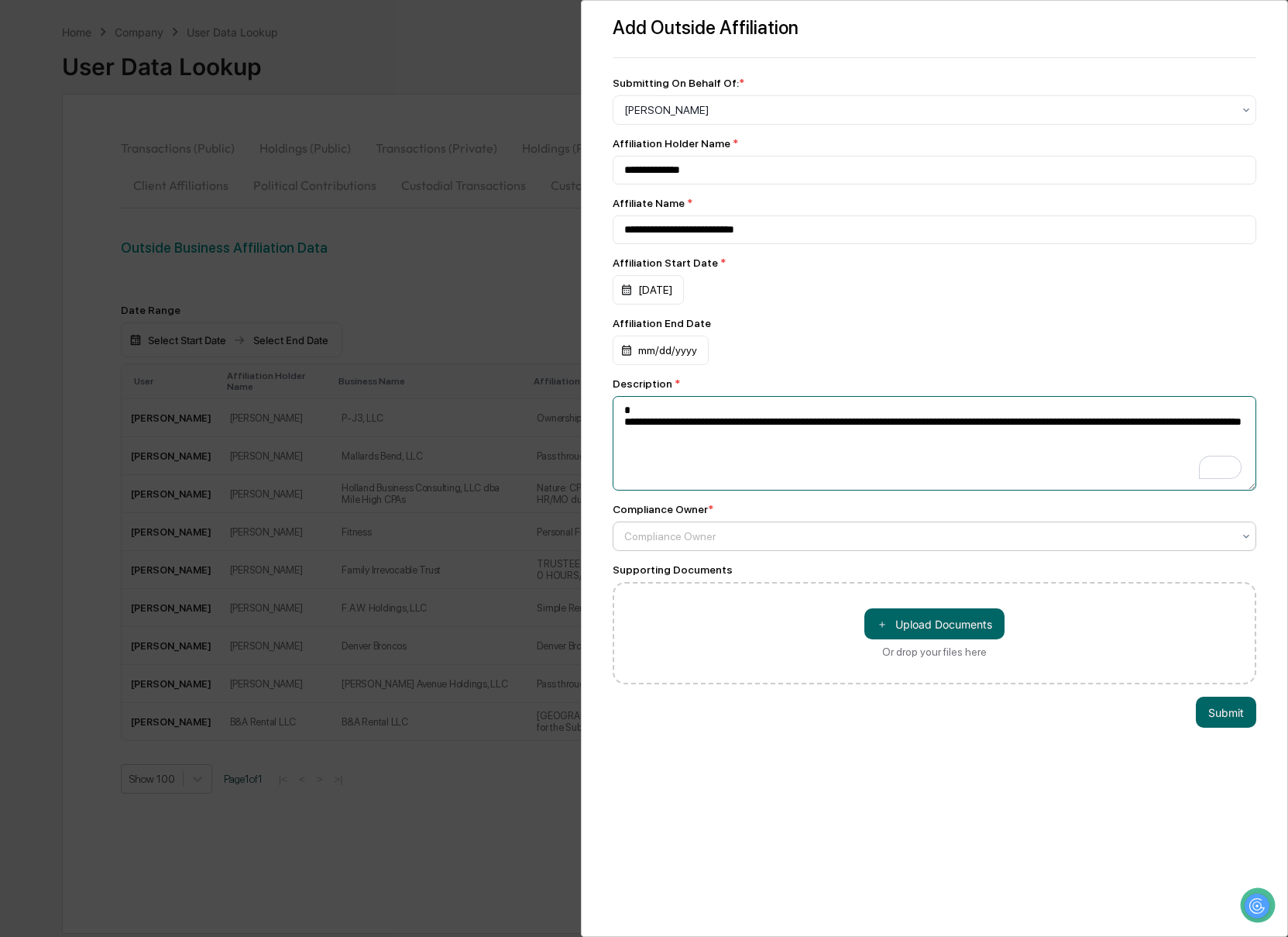
type textarea "**********"
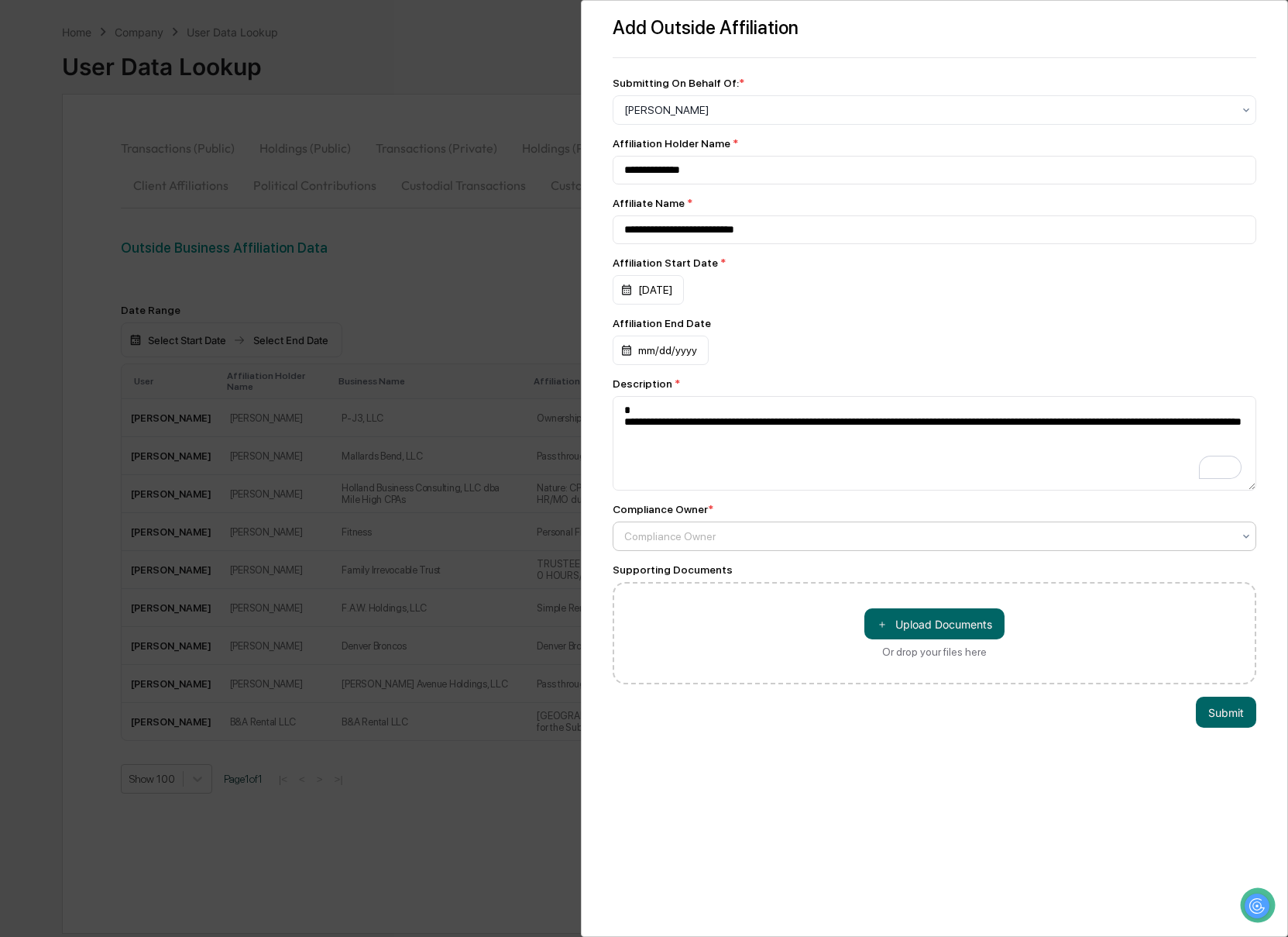
click at [714, 542] on div at bounding box center [928, 536] width 609 height 15
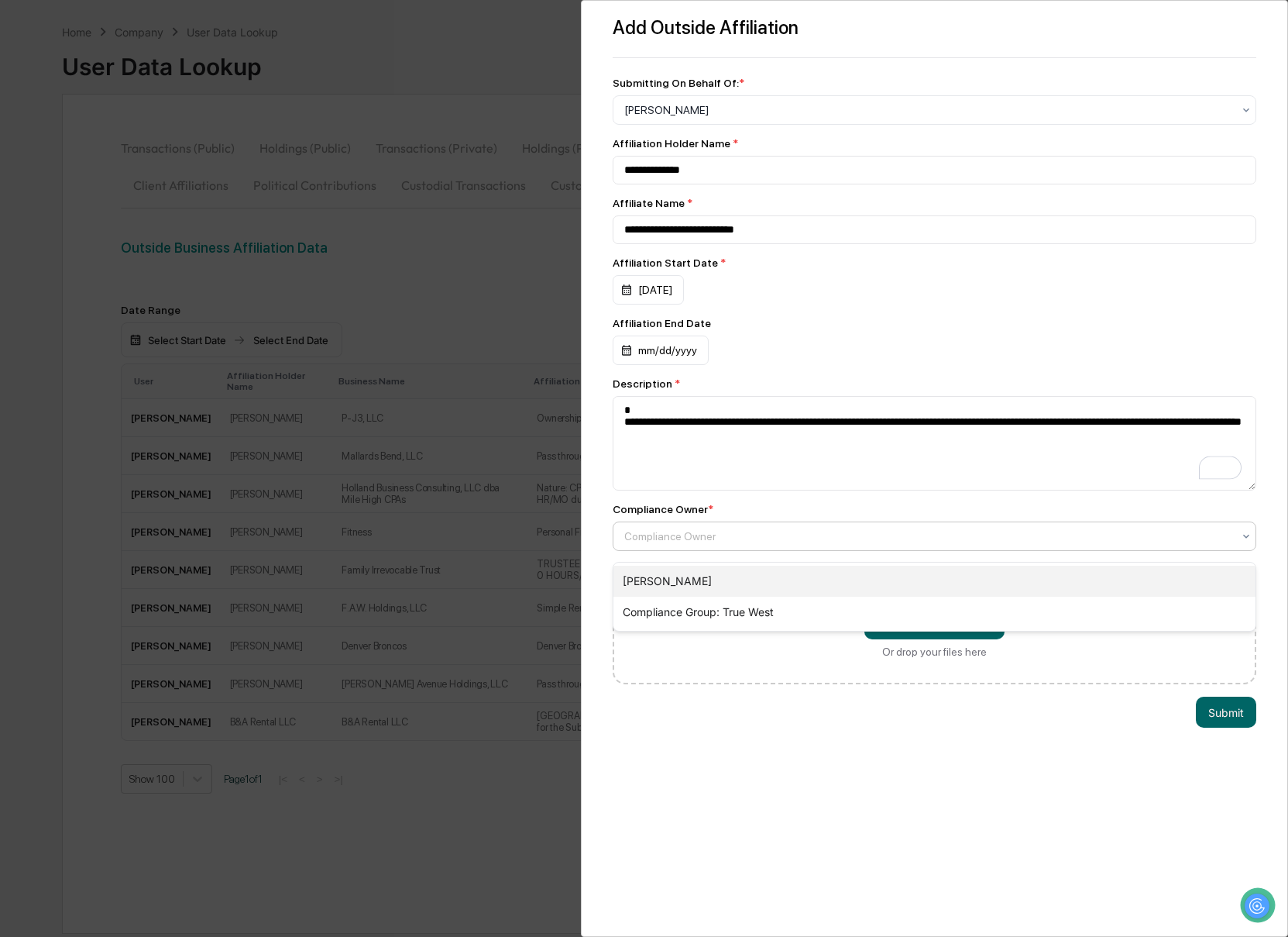
click at [721, 576] on div "[PERSON_NAME]" at bounding box center [935, 581] width 643 height 31
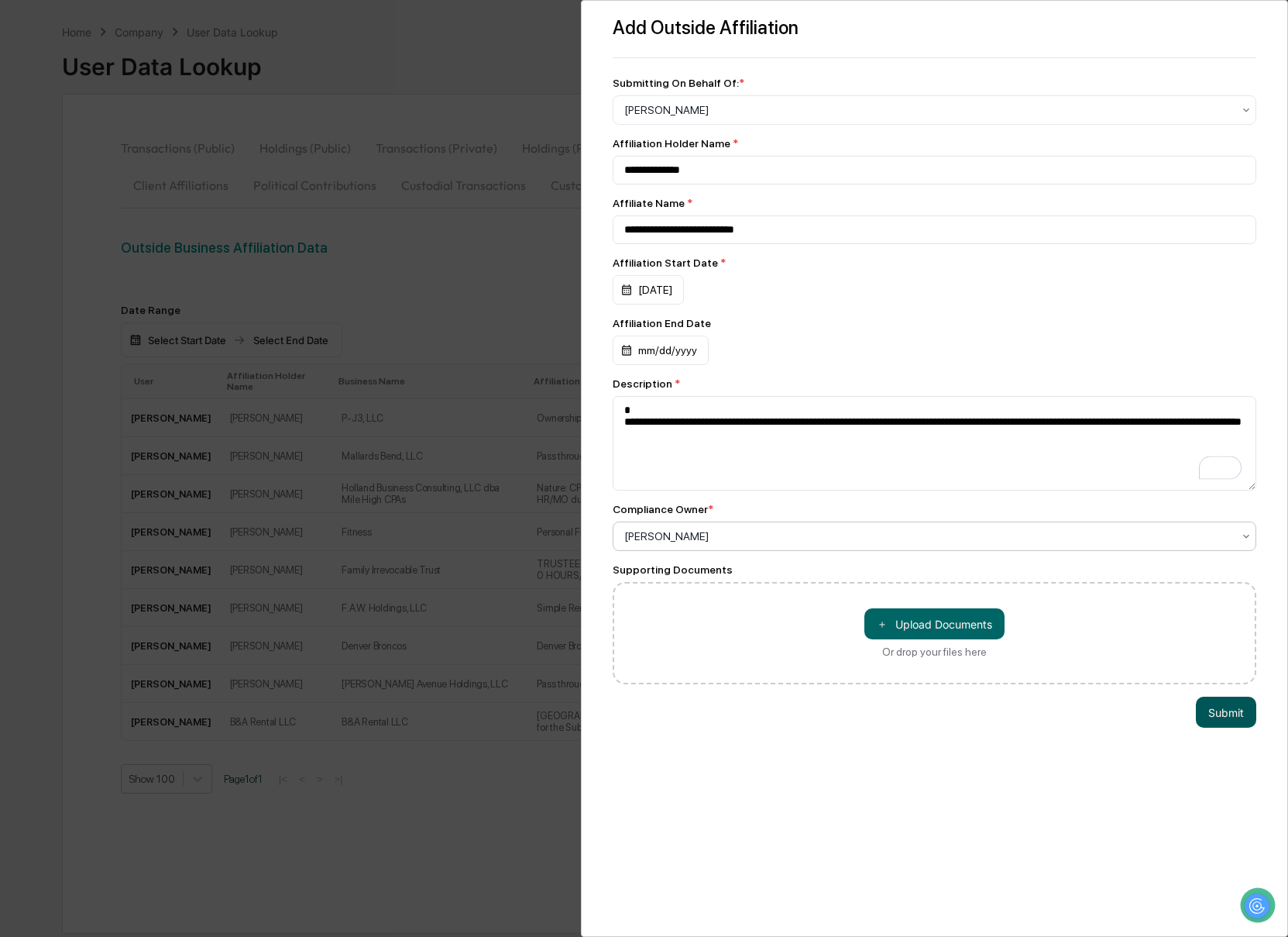
drag, startPoint x: 1225, startPoint y: 729, endPoint x: 1204, endPoint y: 725, distance: 21.4
click at [1225, 728] on button "Submit" at bounding box center [1225, 712] width 61 height 31
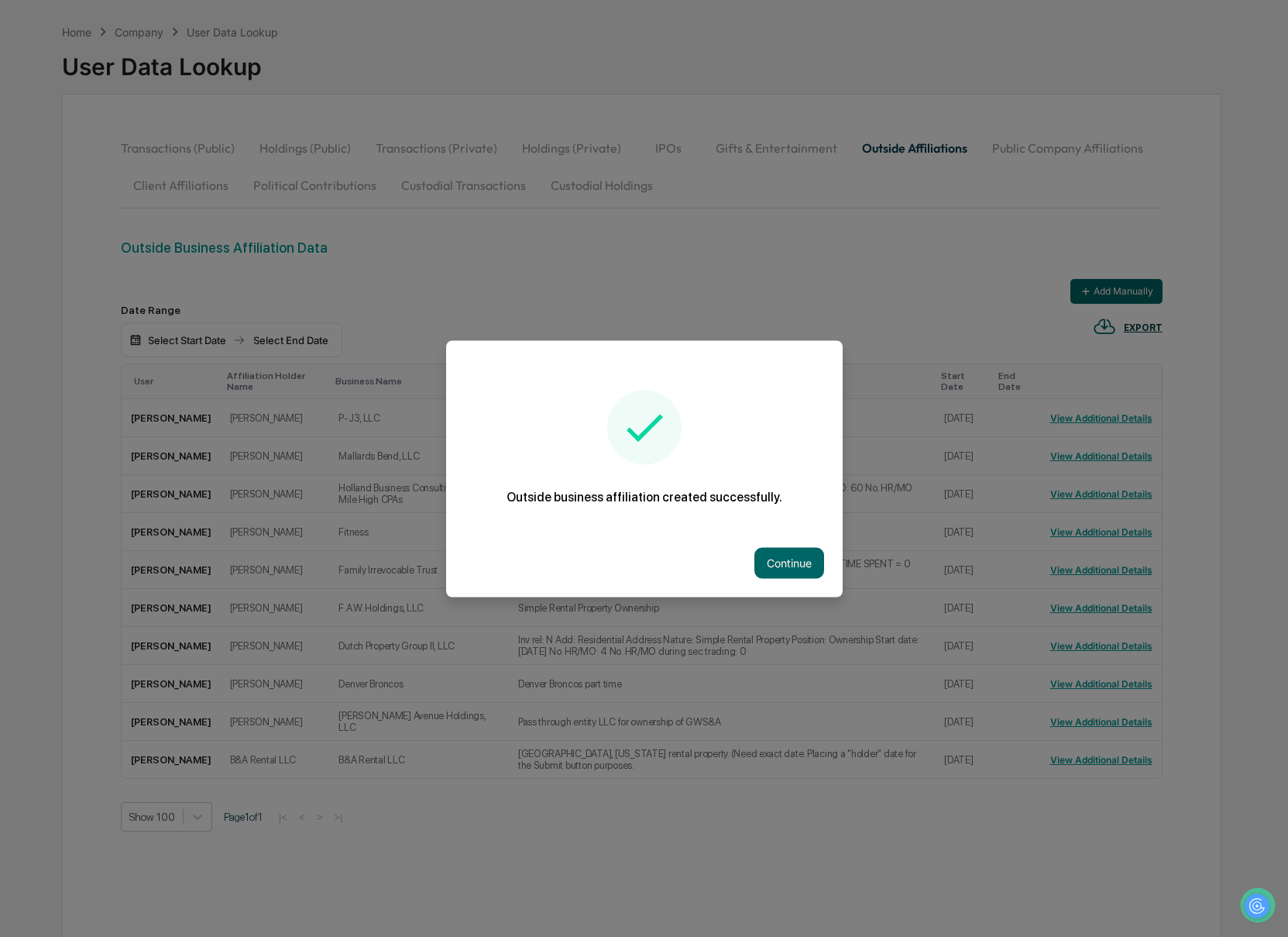
click at [1109, 266] on div at bounding box center [644, 468] width 1288 height 937
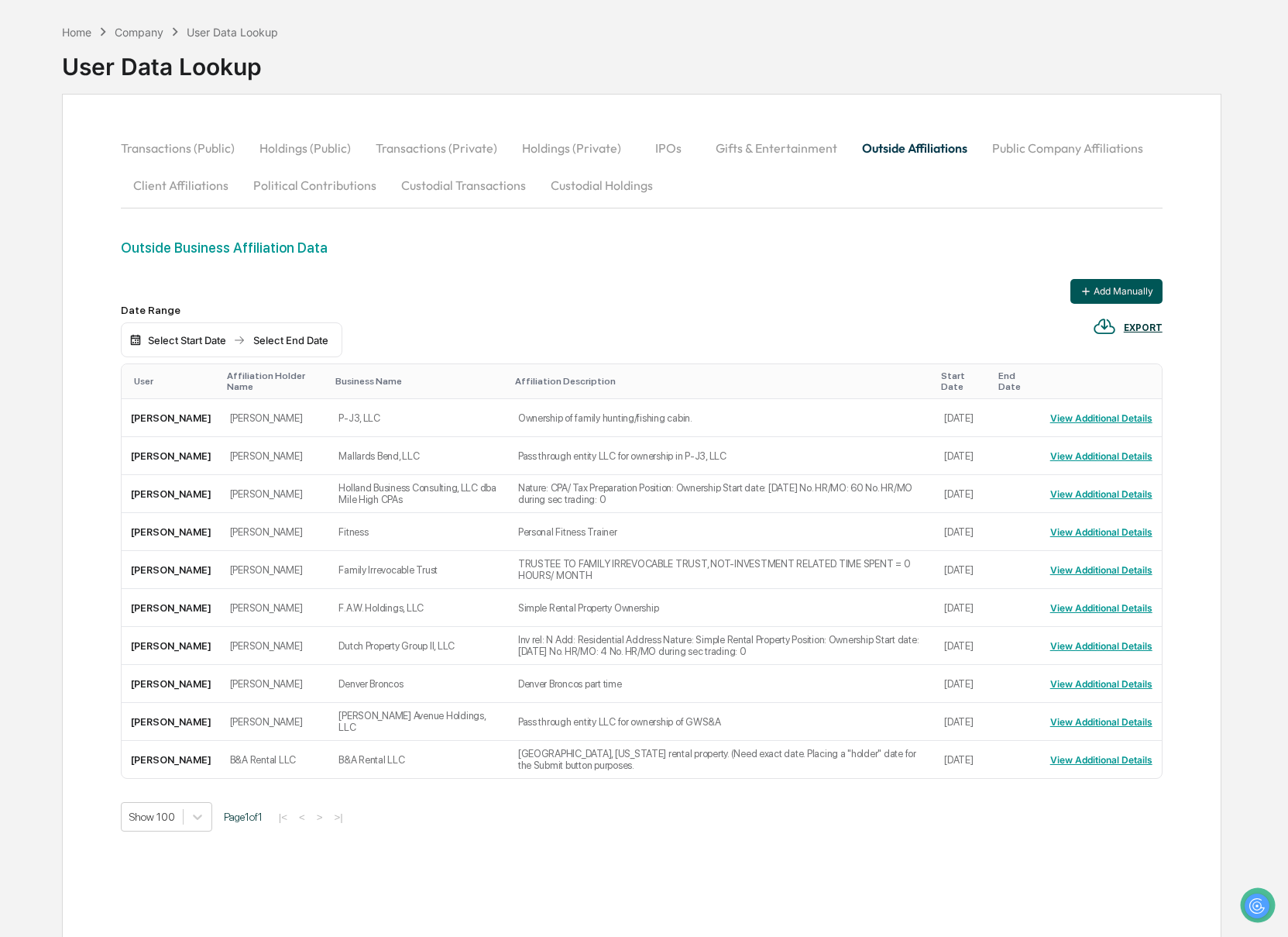
click at [1110, 294] on button "Add Manually" at bounding box center [1116, 291] width 92 height 25
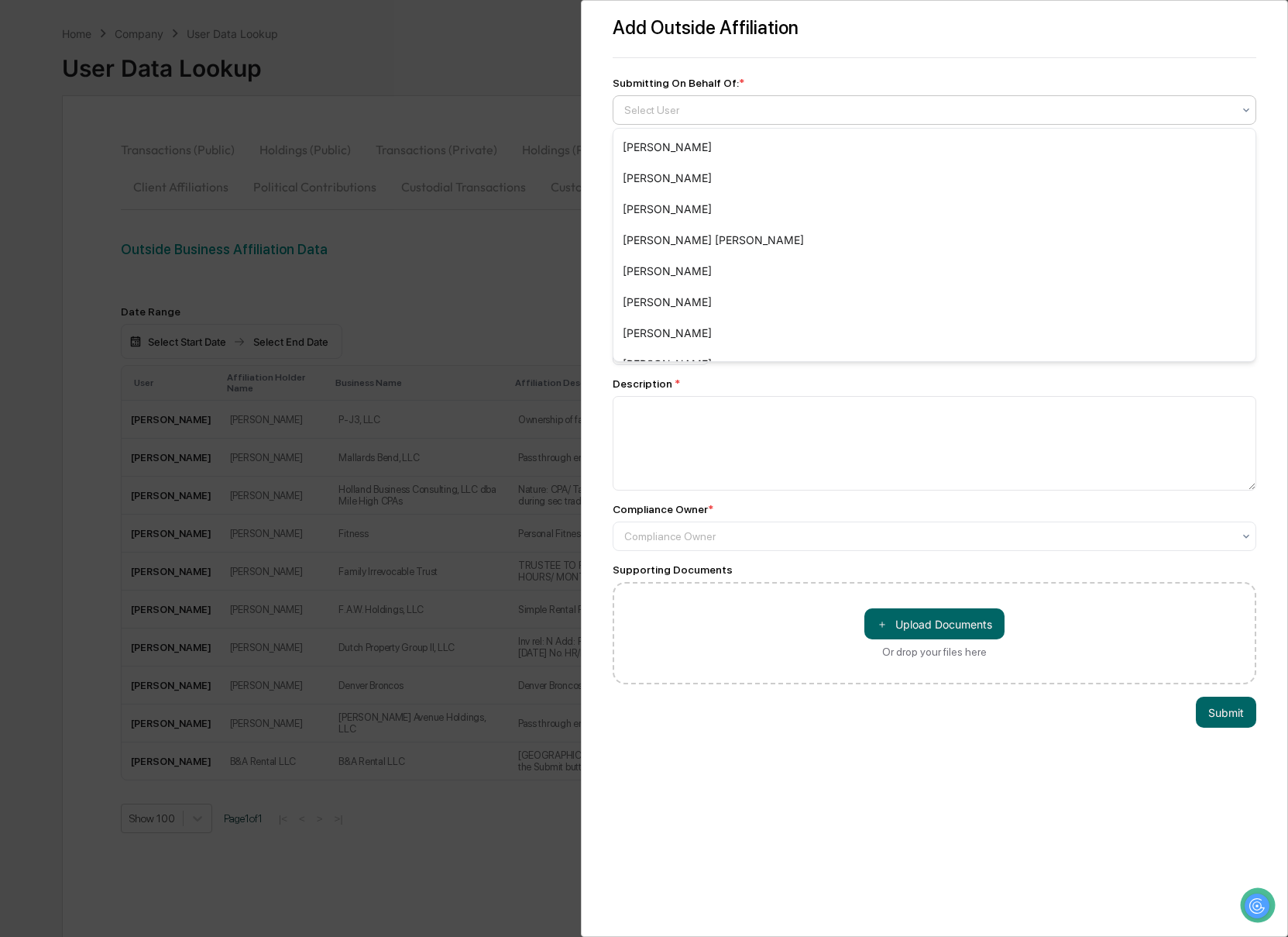
click at [712, 114] on div at bounding box center [928, 110] width 609 height 15
type input "***"
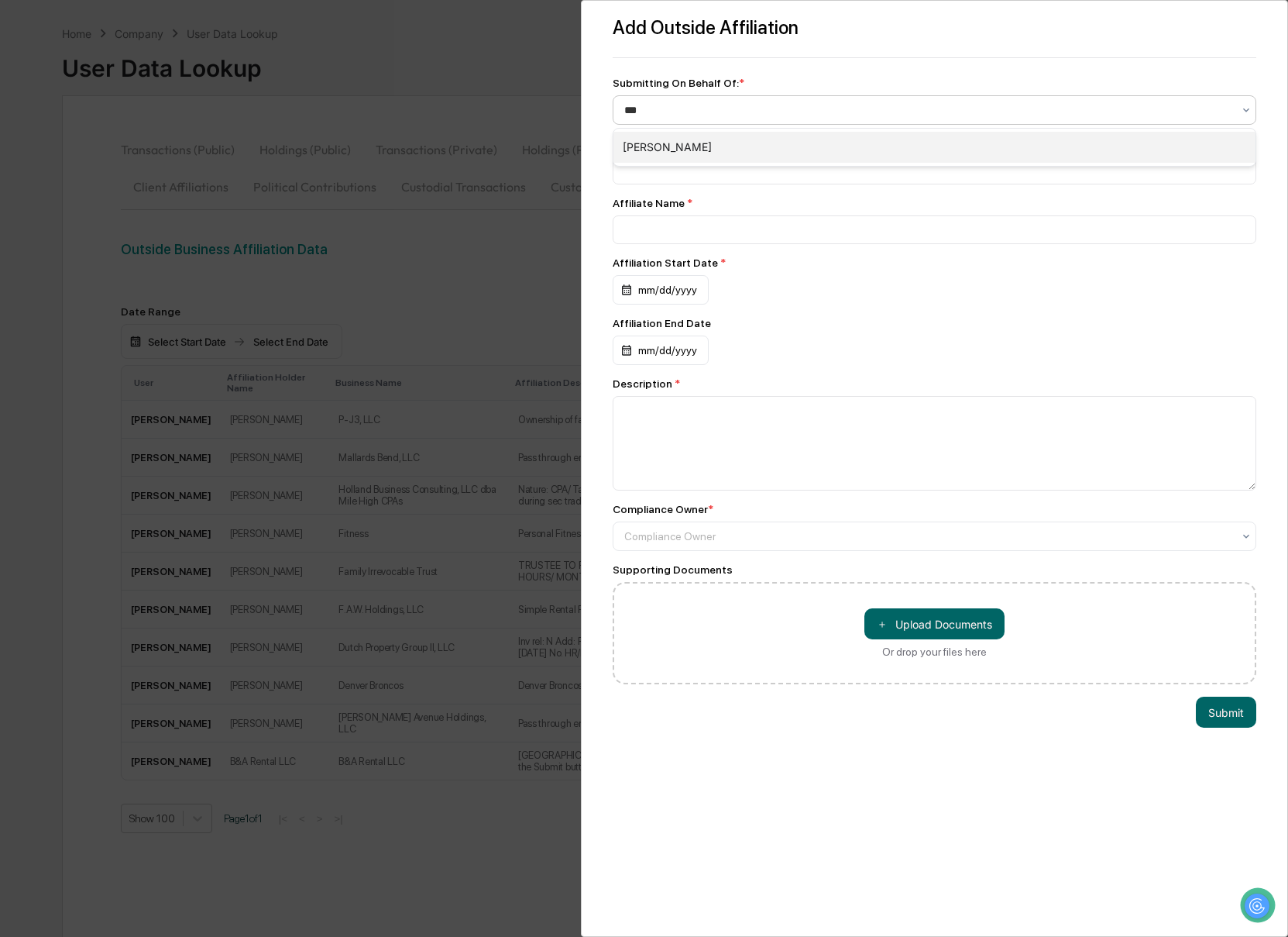
click at [652, 146] on div "[PERSON_NAME]" at bounding box center [935, 147] width 643 height 31
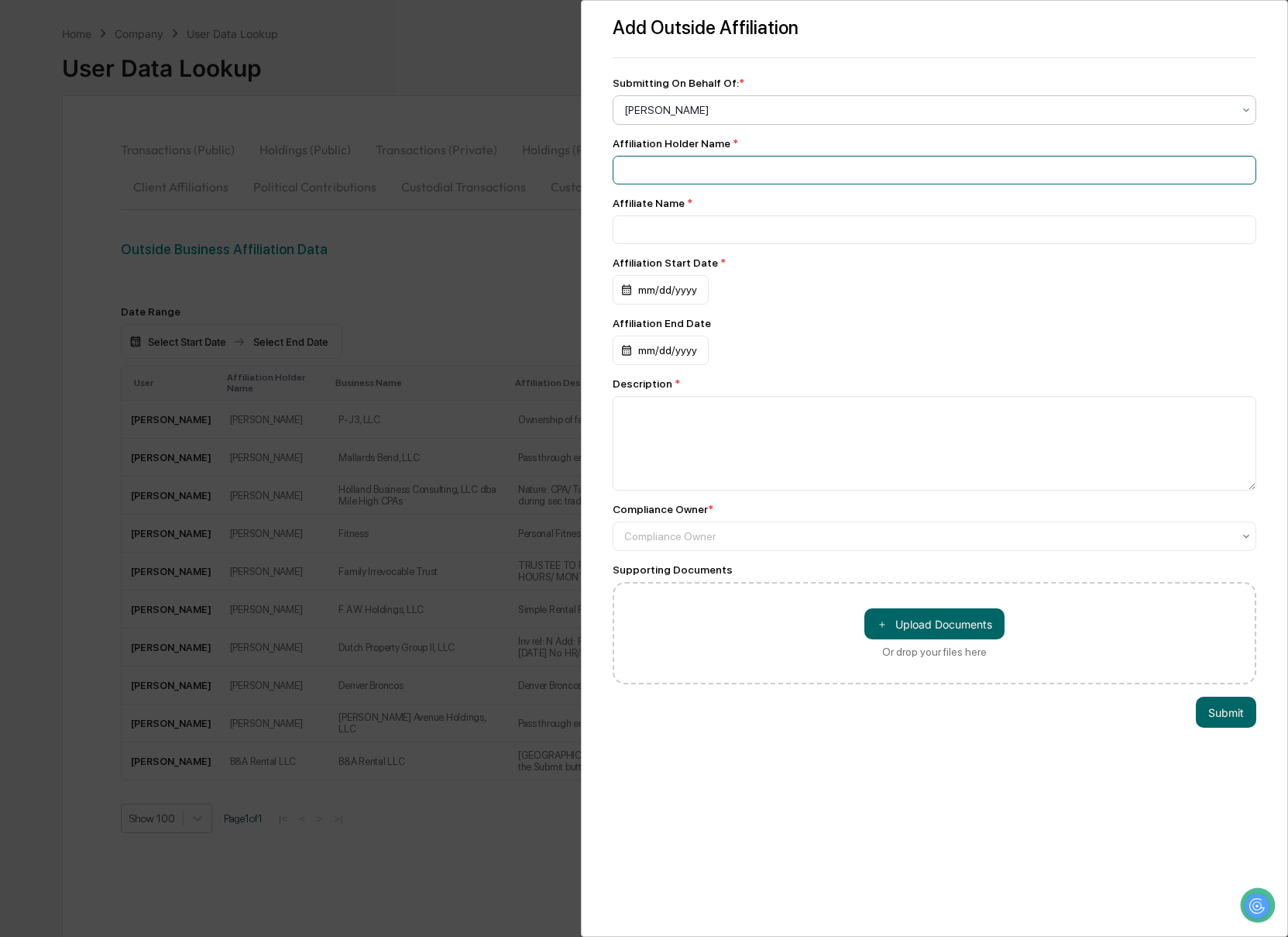
click at [662, 179] on input at bounding box center [935, 170] width 644 height 28
type input "**********"
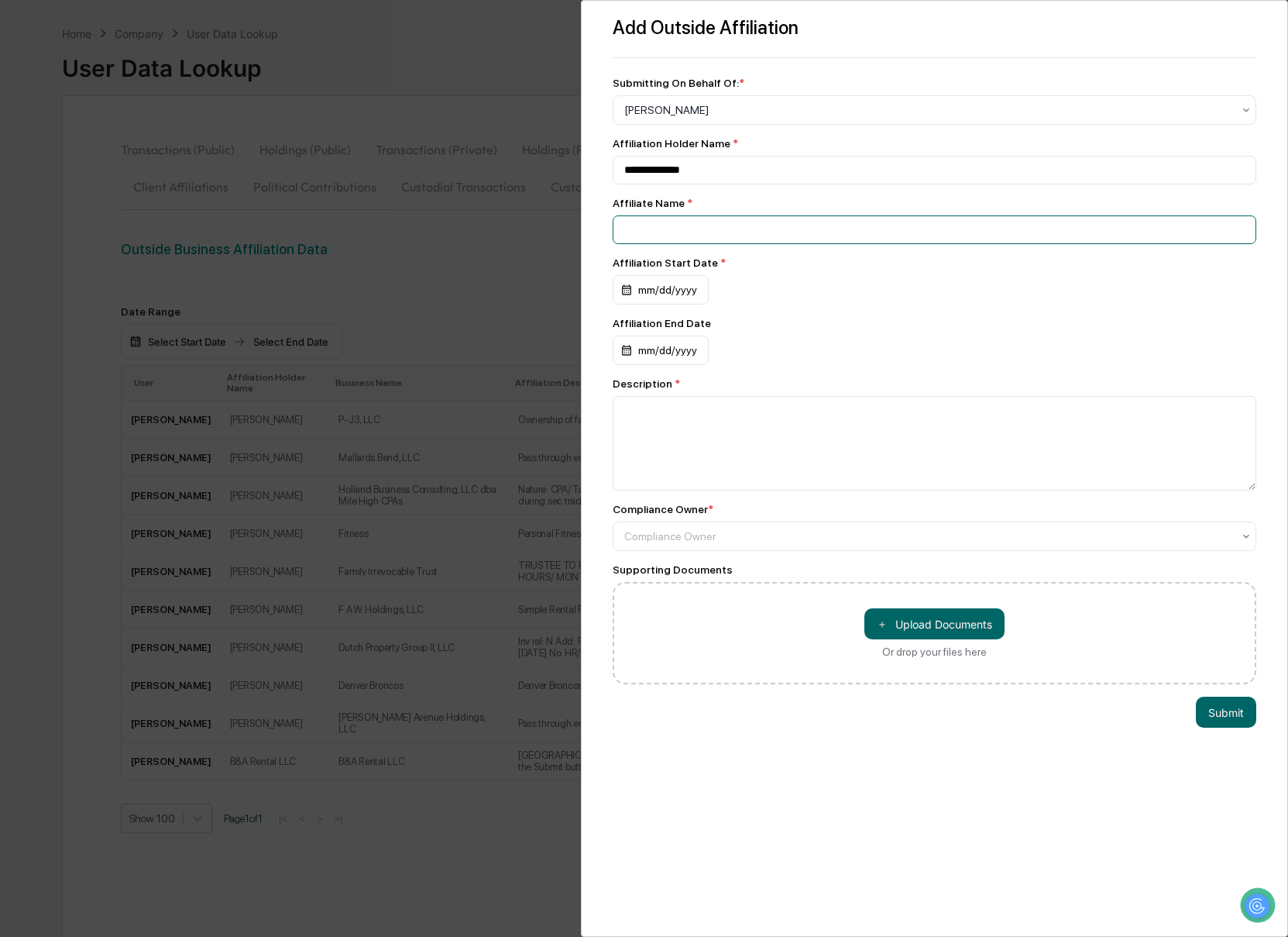
click at [651, 227] on input at bounding box center [935, 229] width 644 height 28
paste input "**********"
type input "**********"
click at [629, 294] on div "mm/dd/yyyy" at bounding box center [660, 289] width 96 height 29
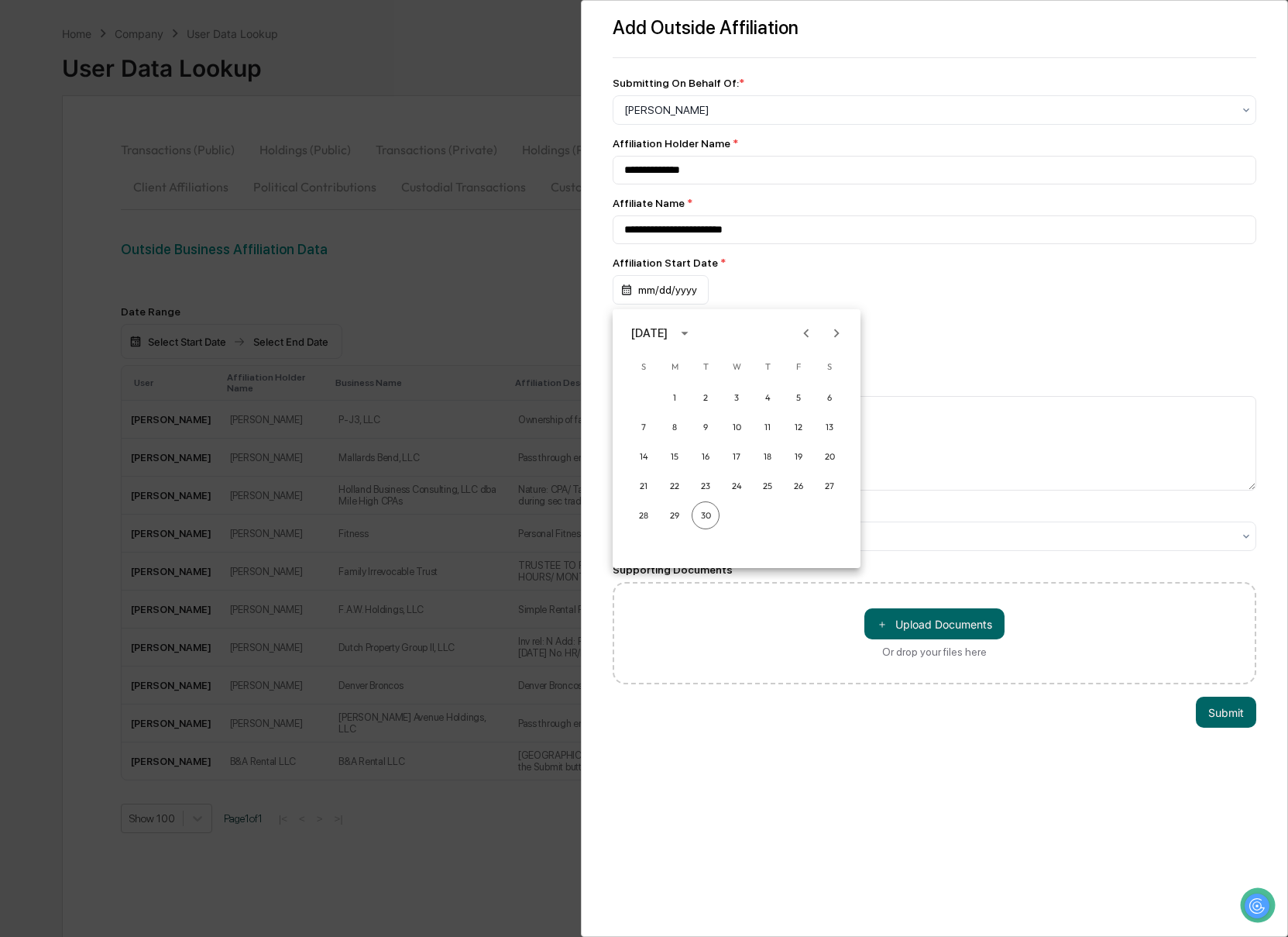
click at [688, 333] on icon "calendar view is open, switch to year view" at bounding box center [684, 333] width 7 height 4
click at [749, 388] on button "2018" at bounding box center [736, 385] width 56 height 27
click at [804, 413] on button "Jun" at bounding box center [816, 410] width 56 height 27
click at [795, 387] on button "1" at bounding box center [797, 397] width 27 height 27
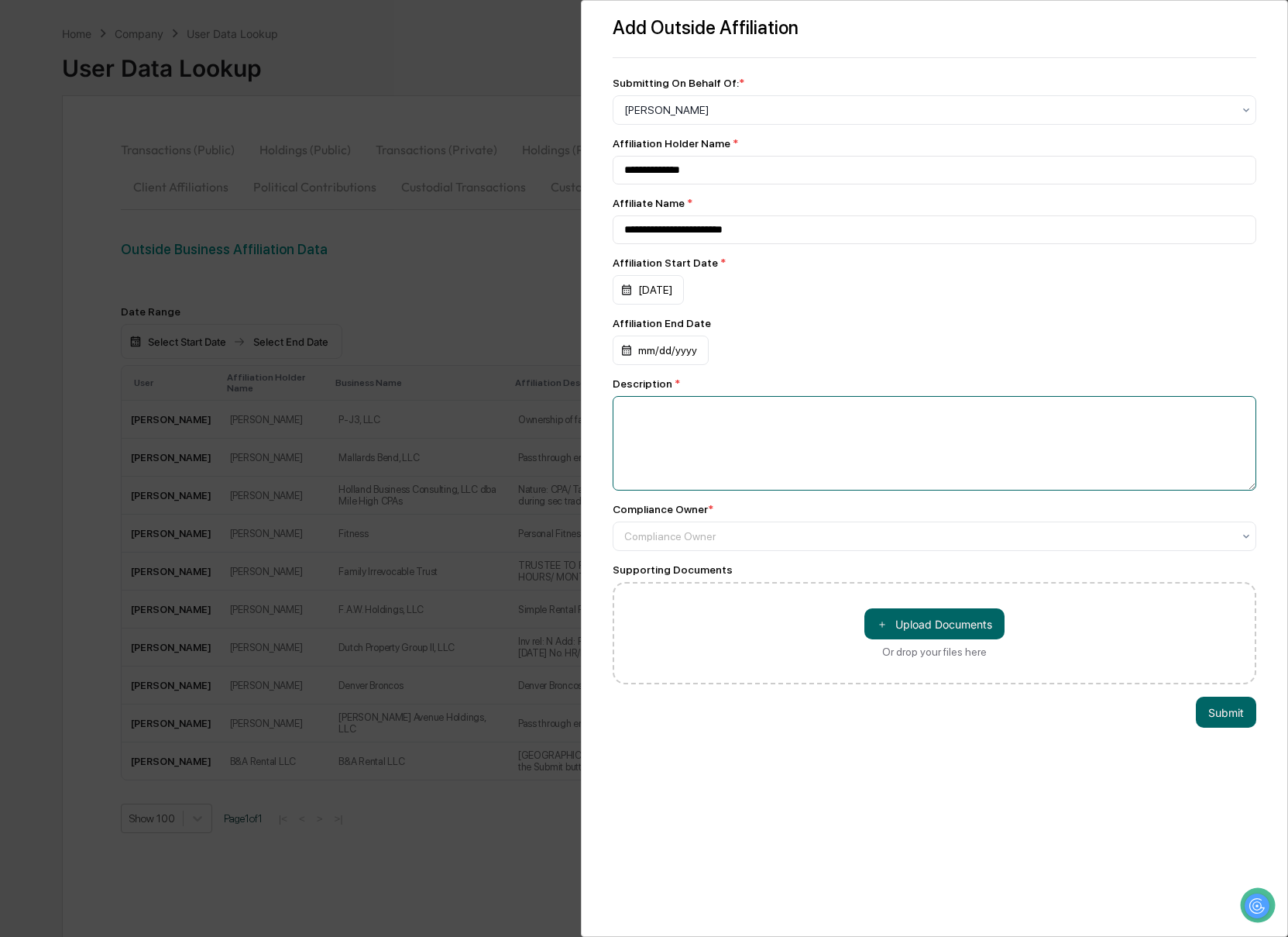
click at [766, 460] on textarea at bounding box center [935, 443] width 644 height 95
paste textarea "**********"
type textarea "**********"
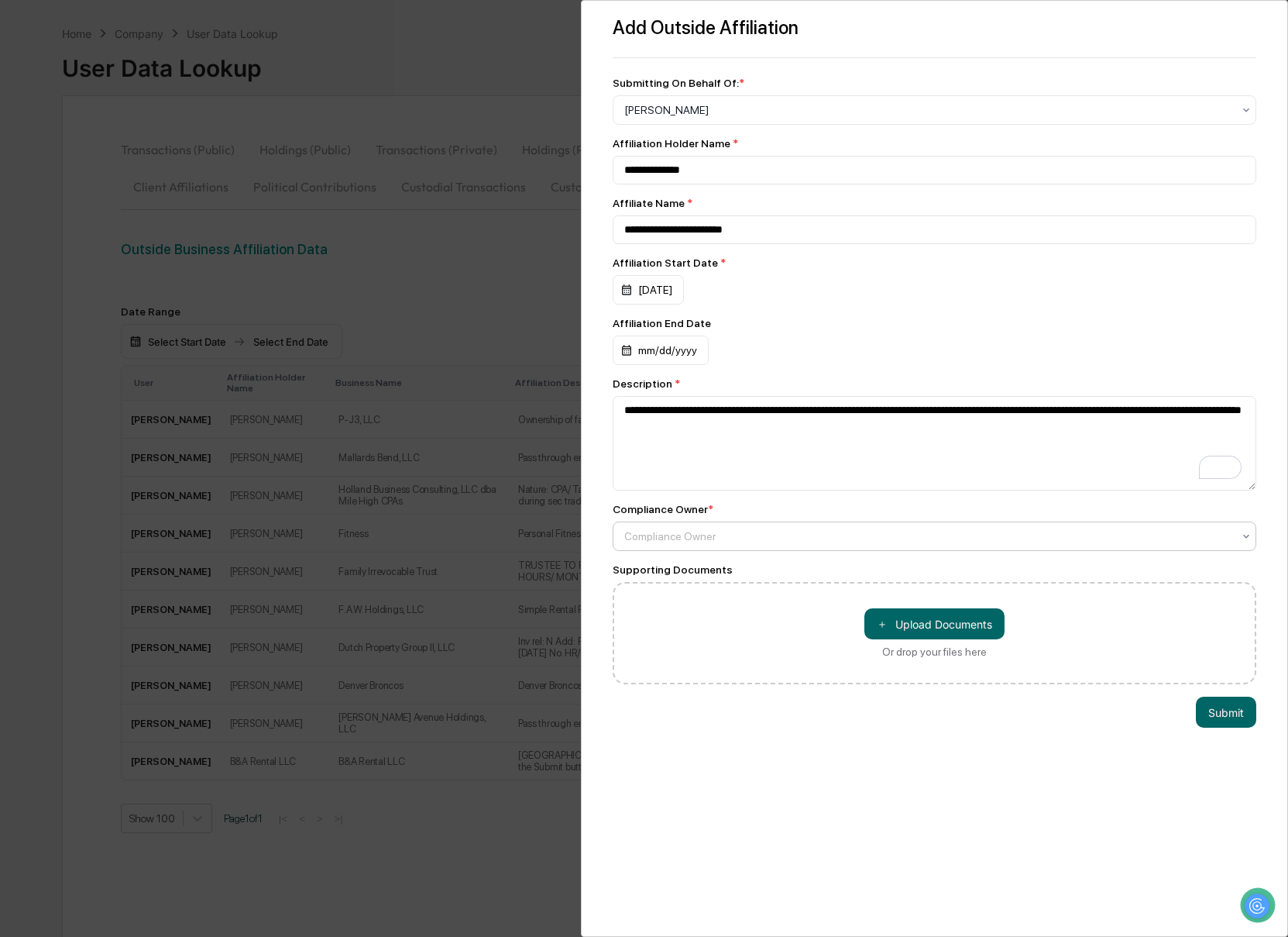
click at [714, 537] on div at bounding box center [928, 536] width 609 height 15
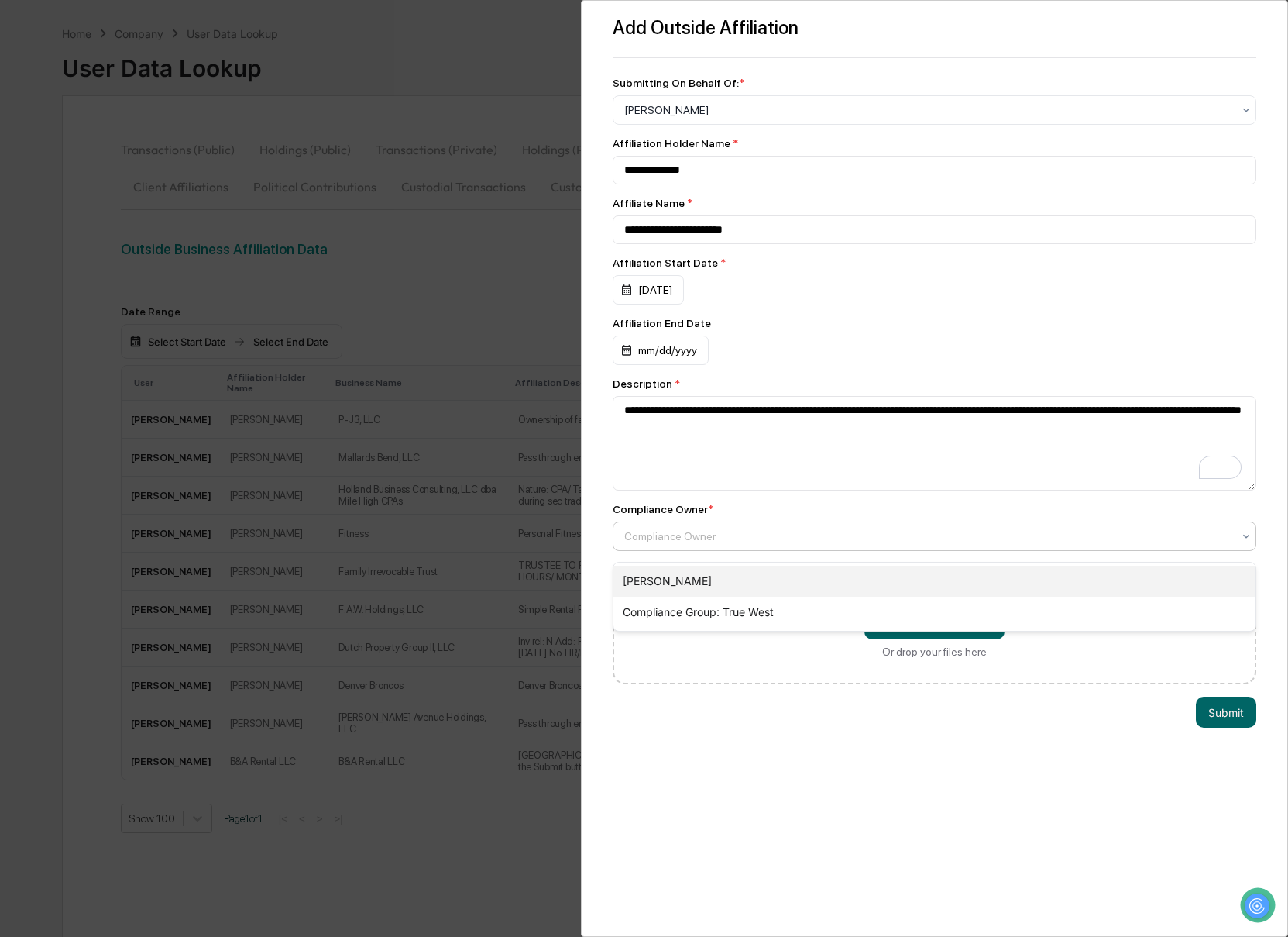
click at [720, 587] on div "[PERSON_NAME]" at bounding box center [935, 581] width 643 height 31
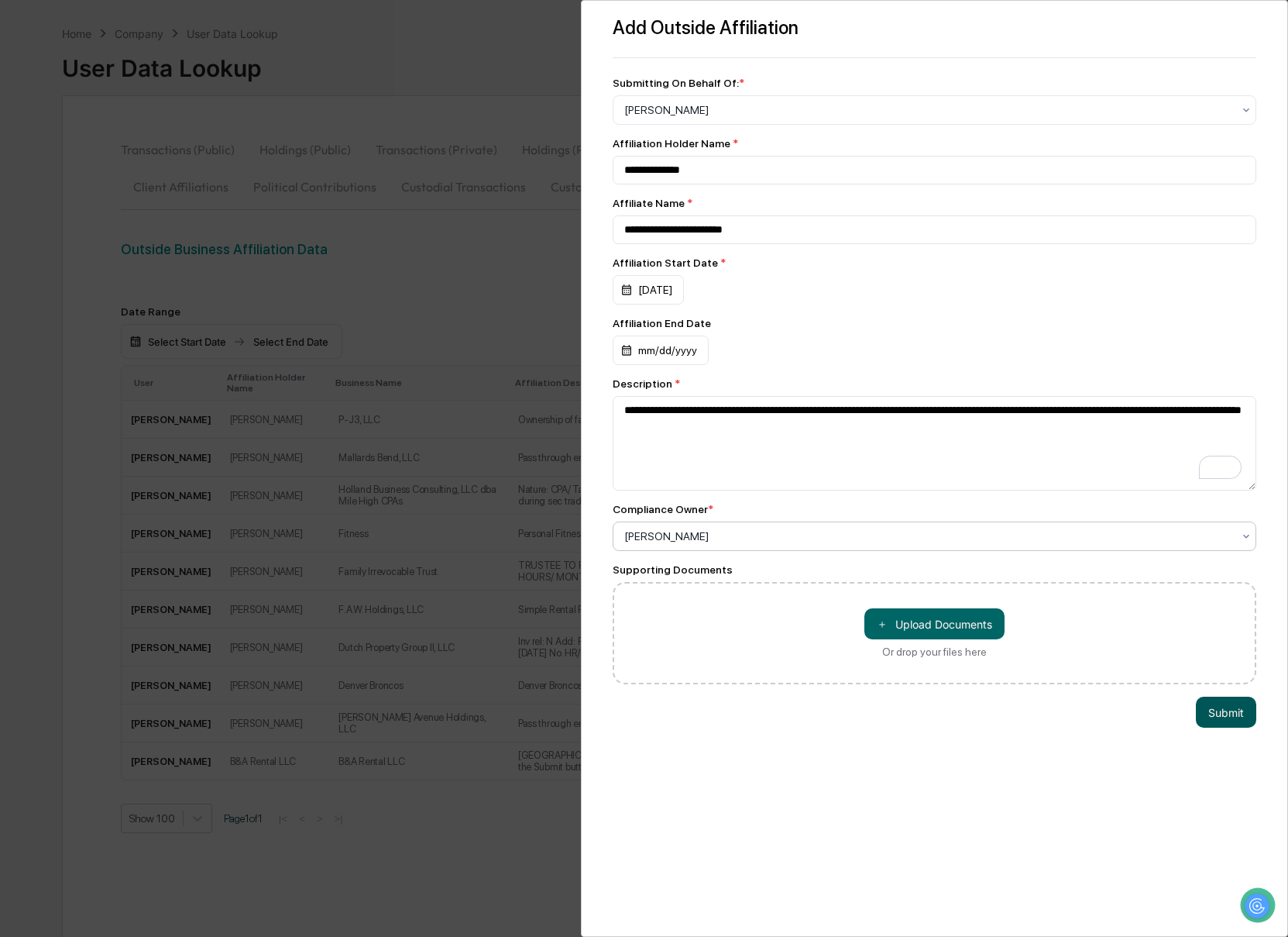
drag, startPoint x: 1217, startPoint y: 723, endPoint x: 1204, endPoint y: 721, distance: 13.2
click at [1212, 722] on button "Submit" at bounding box center [1225, 712] width 61 height 31
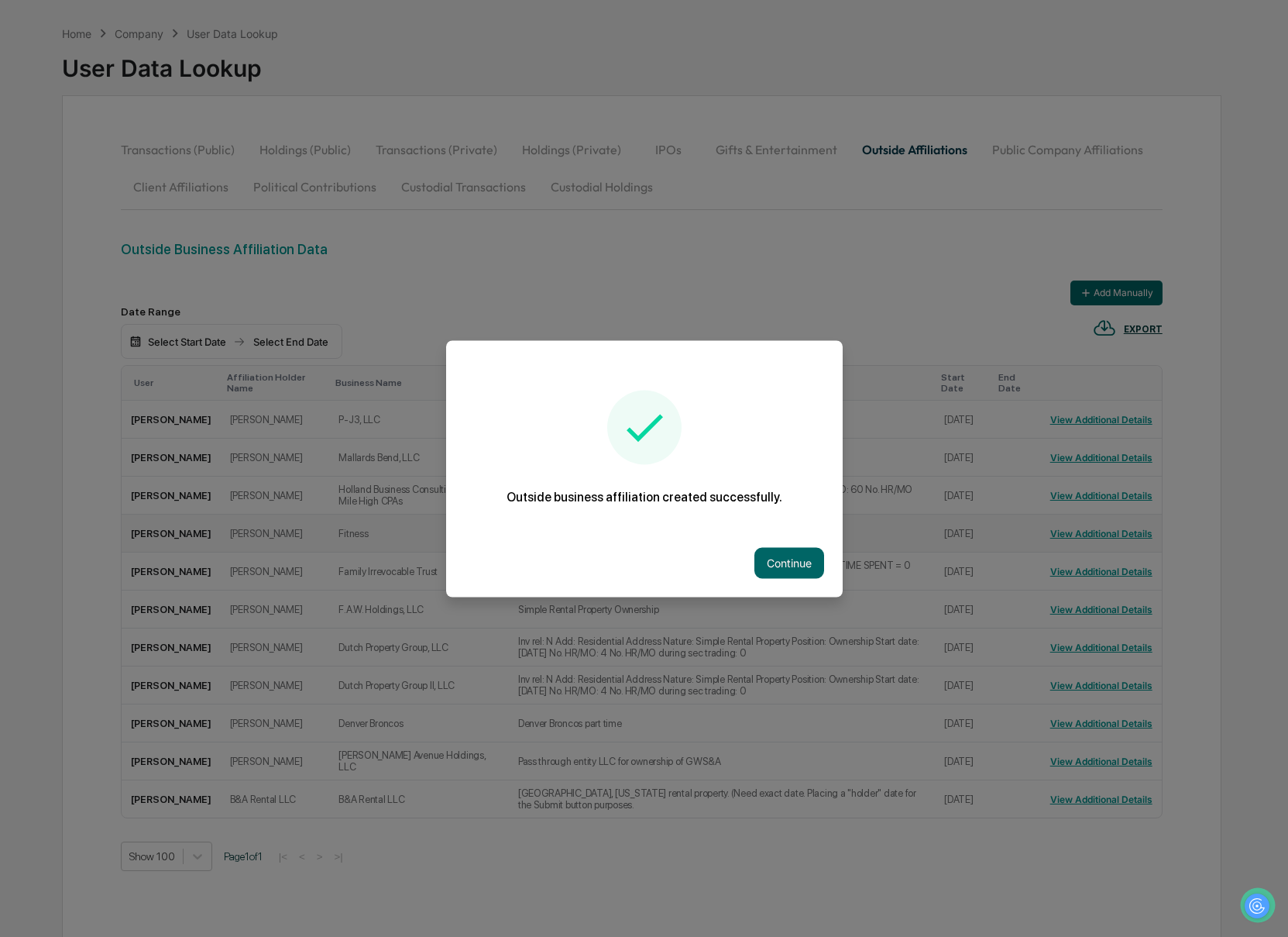
drag, startPoint x: 784, startPoint y: 563, endPoint x: 815, endPoint y: 553, distance: 32.6
click at [788, 563] on button "Continue" at bounding box center [789, 562] width 70 height 31
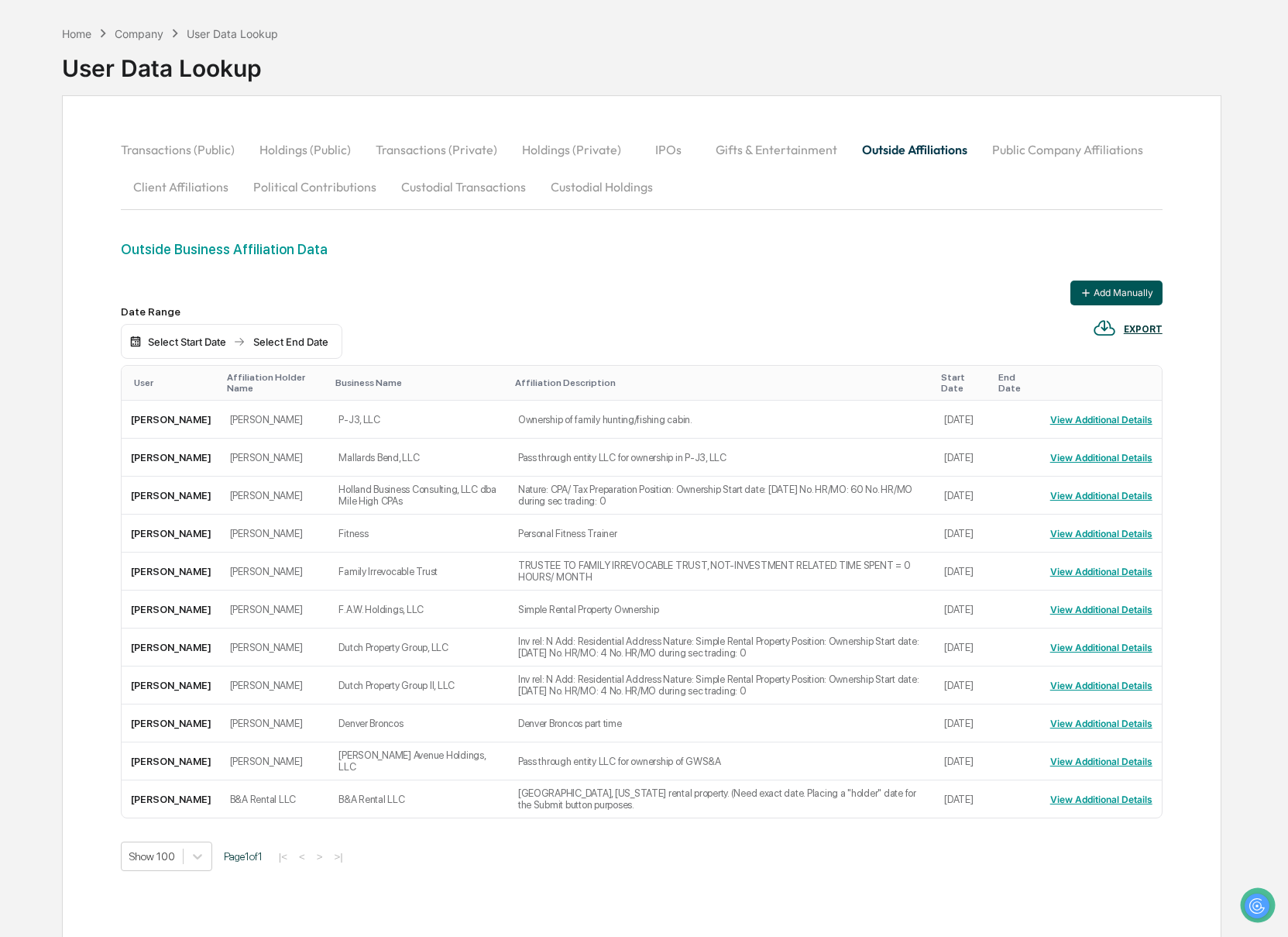
click at [1118, 282] on button "Add Manually" at bounding box center [1116, 293] width 92 height 25
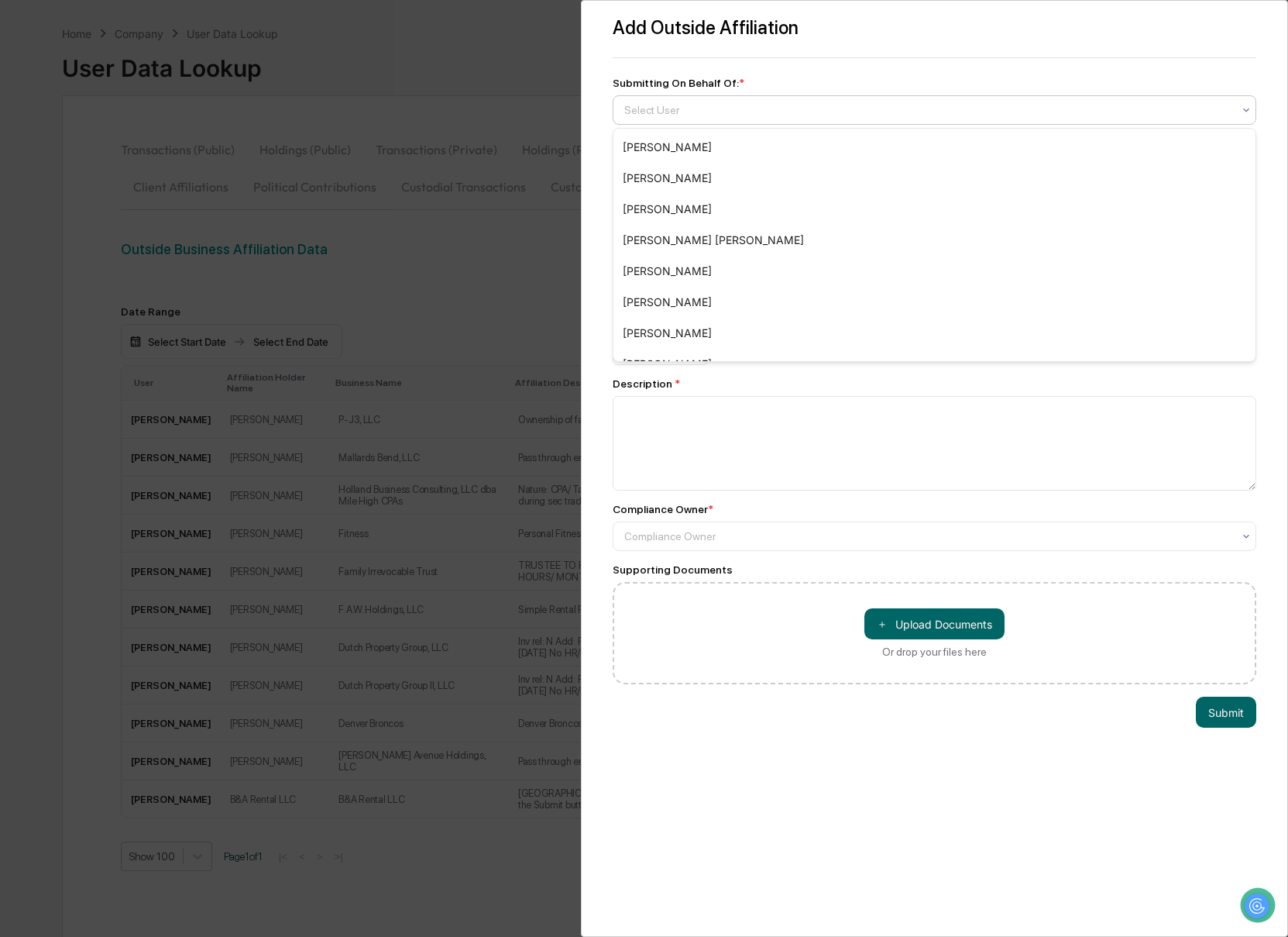
click at [656, 119] on div "Select User" at bounding box center [928, 110] width 624 height 22
type input "***"
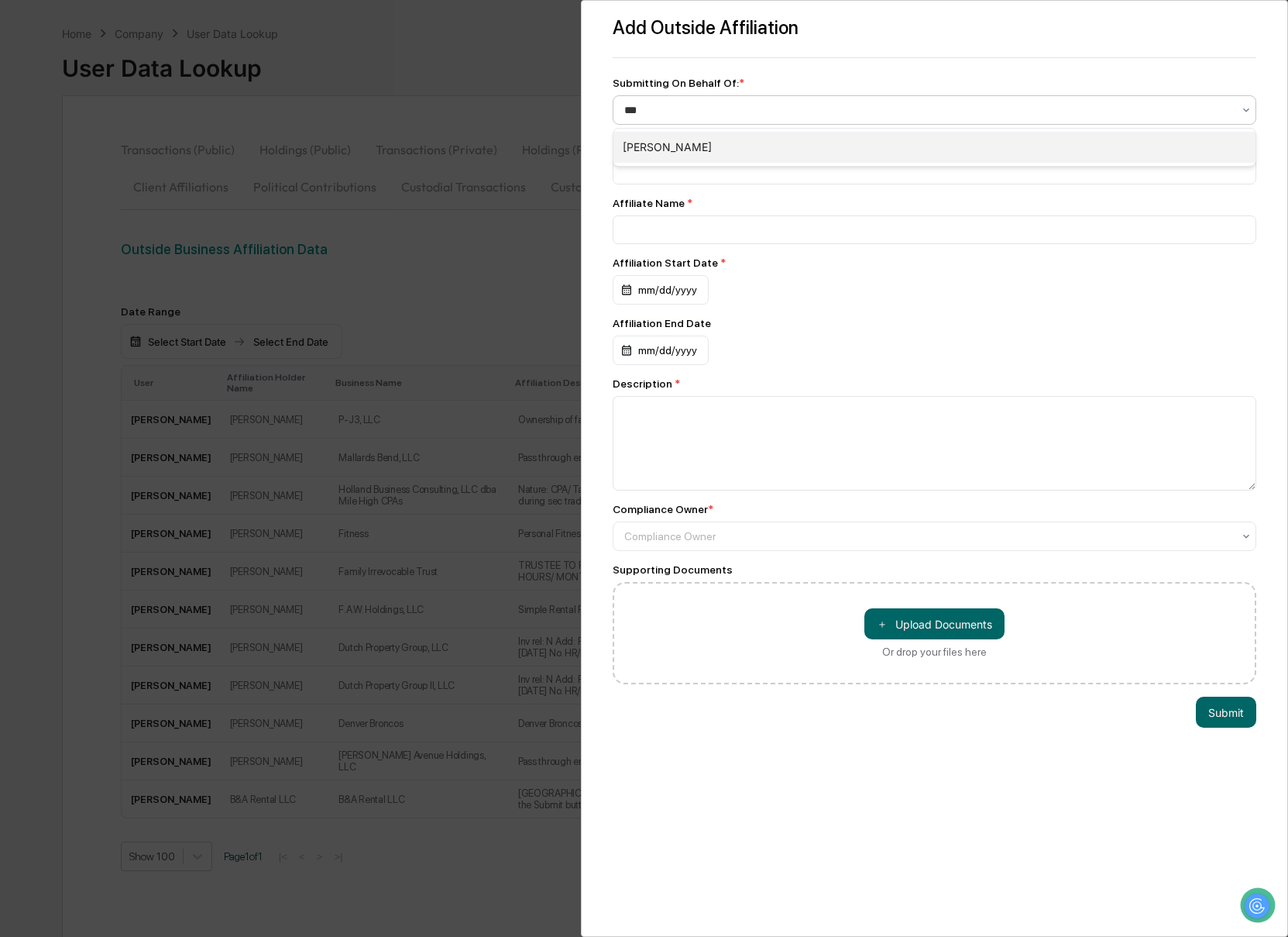
click at [670, 157] on div "[PERSON_NAME]" at bounding box center [935, 147] width 643 height 31
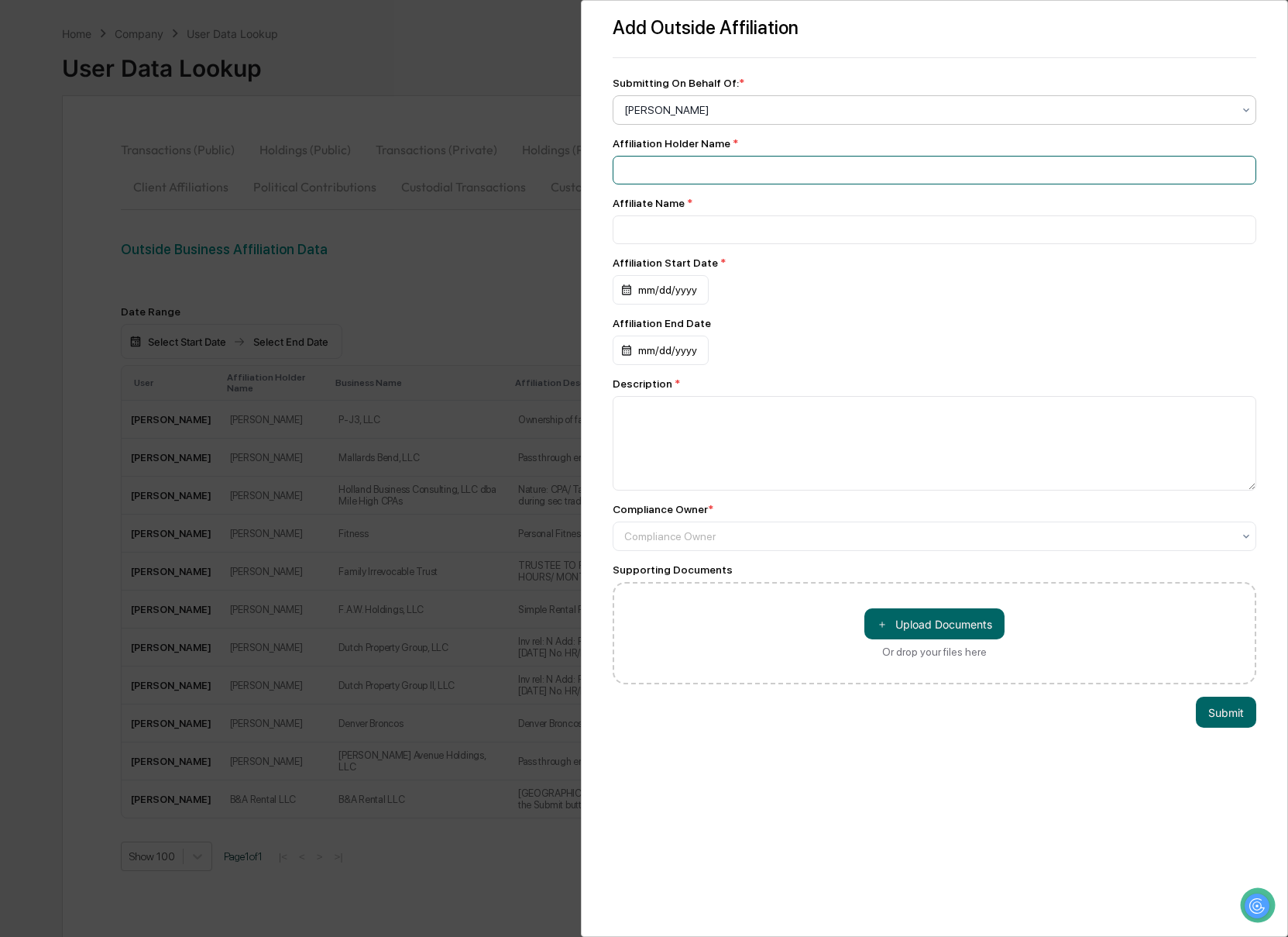
click at [667, 171] on input at bounding box center [935, 170] width 644 height 28
type input "**********"
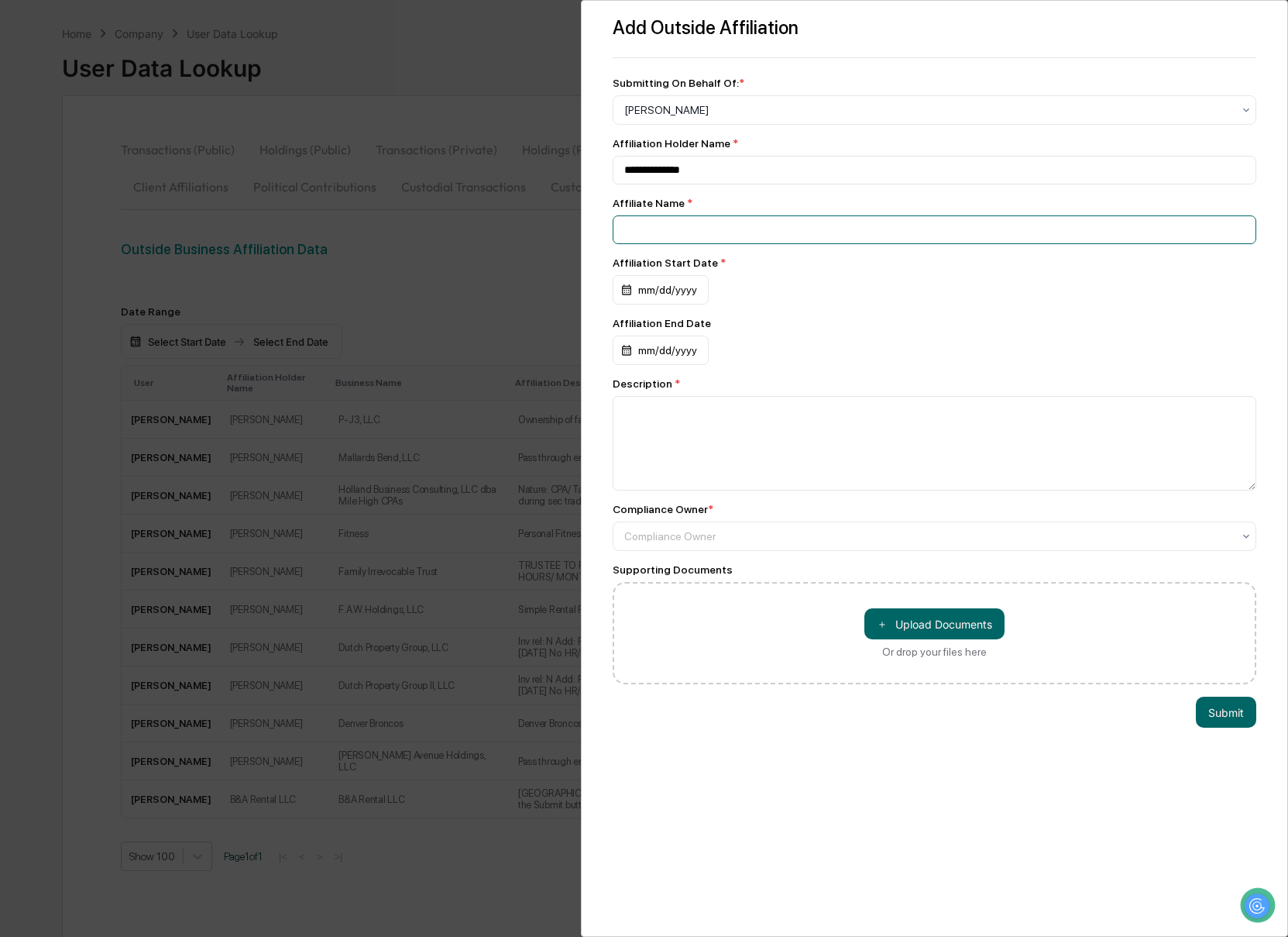
click at [682, 230] on input at bounding box center [935, 229] width 644 height 28
paste input "**********"
type input "**********"
click at [635, 289] on div "mm/dd/yyyy" at bounding box center [660, 289] width 96 height 29
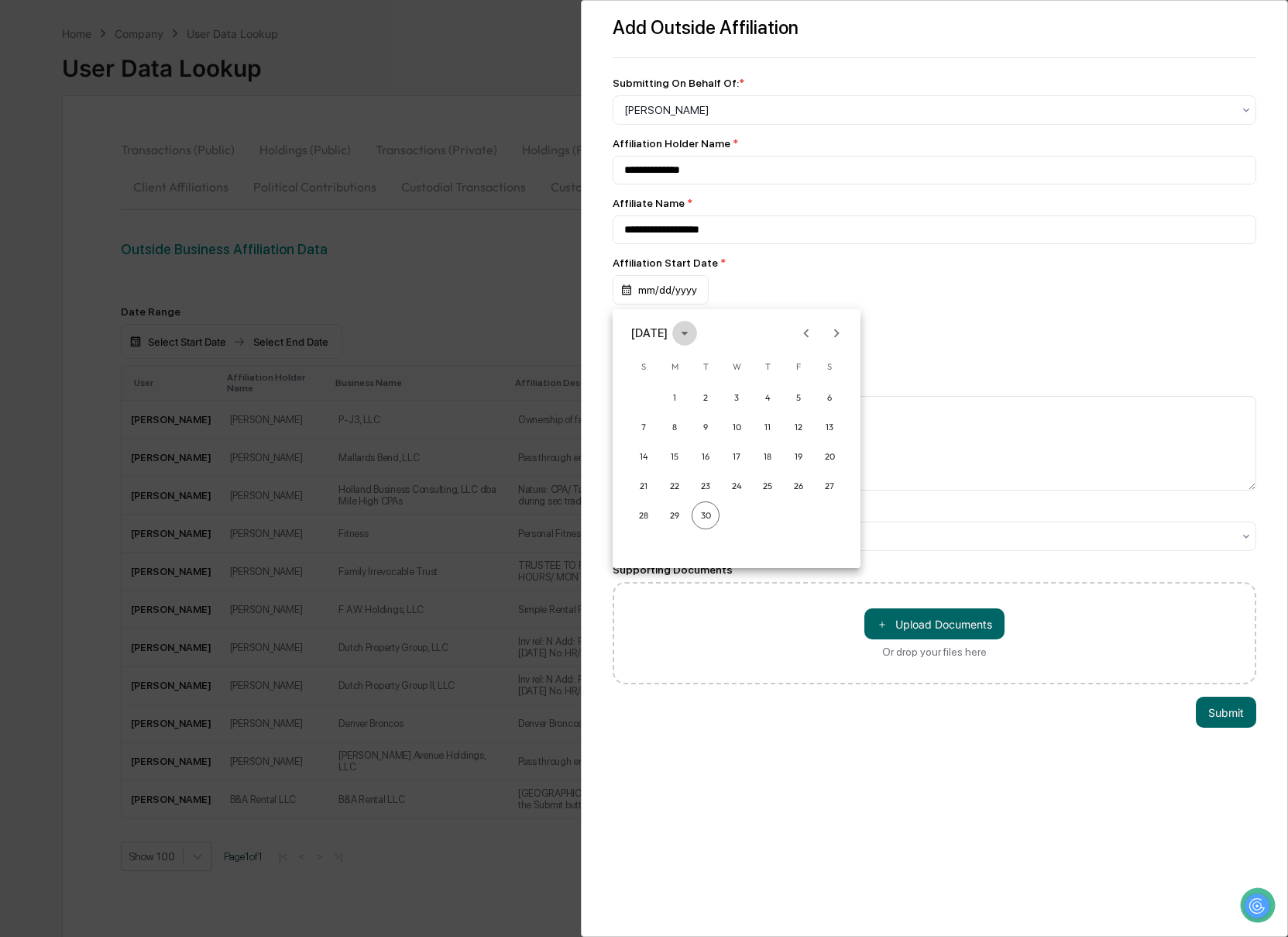
click at [693, 338] on icon "calendar view is open, switch to year view" at bounding box center [685, 333] width 17 height 17
click at [741, 423] on button "2021" at bounding box center [736, 422] width 56 height 27
click at [814, 497] on button "Dec" at bounding box center [816, 491] width 56 height 27
click at [741, 393] on button "1" at bounding box center [736, 397] width 27 height 27
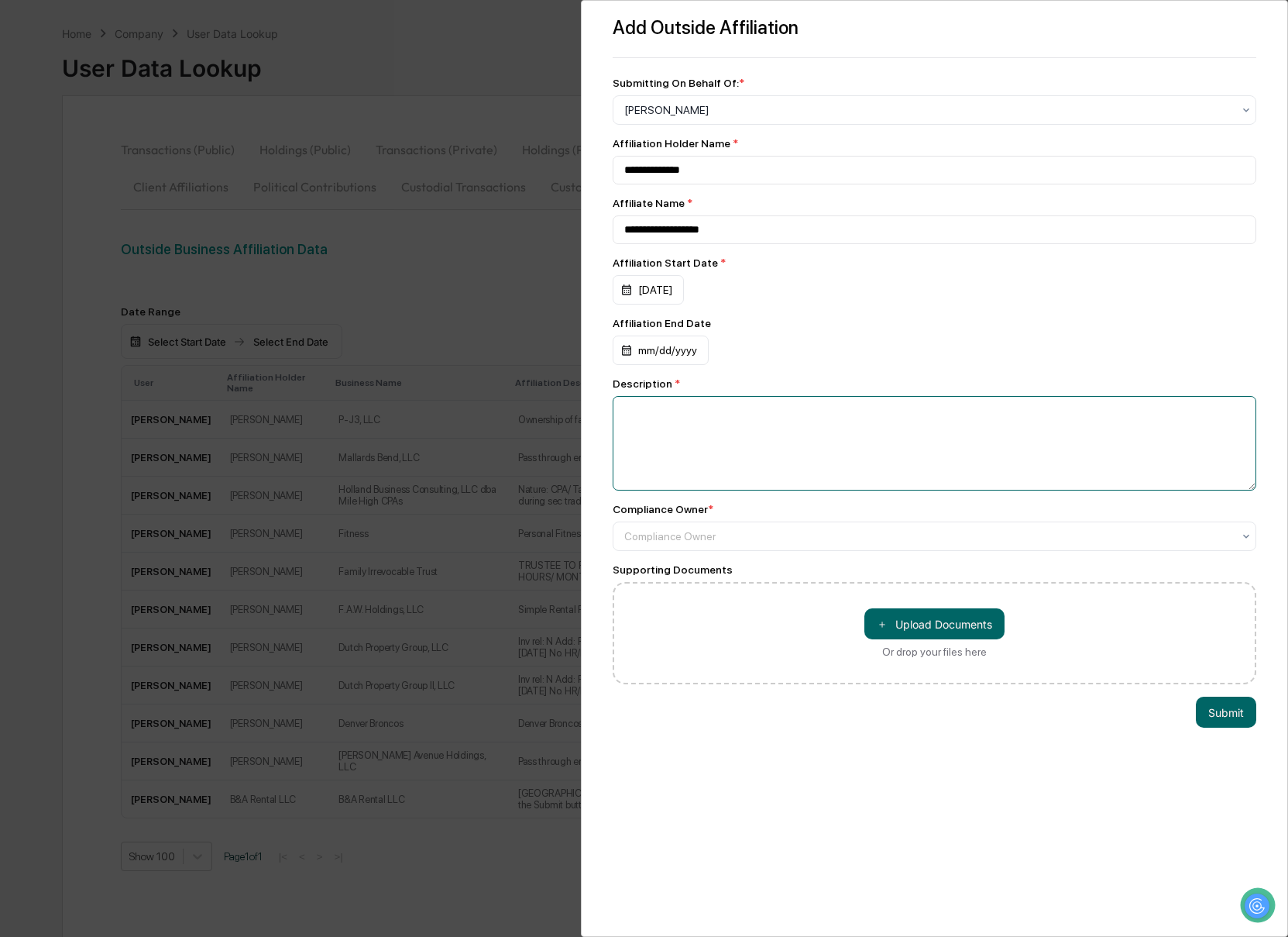
click at [658, 459] on textarea at bounding box center [935, 443] width 644 height 95
paste textarea "**********"
type textarea "**********"
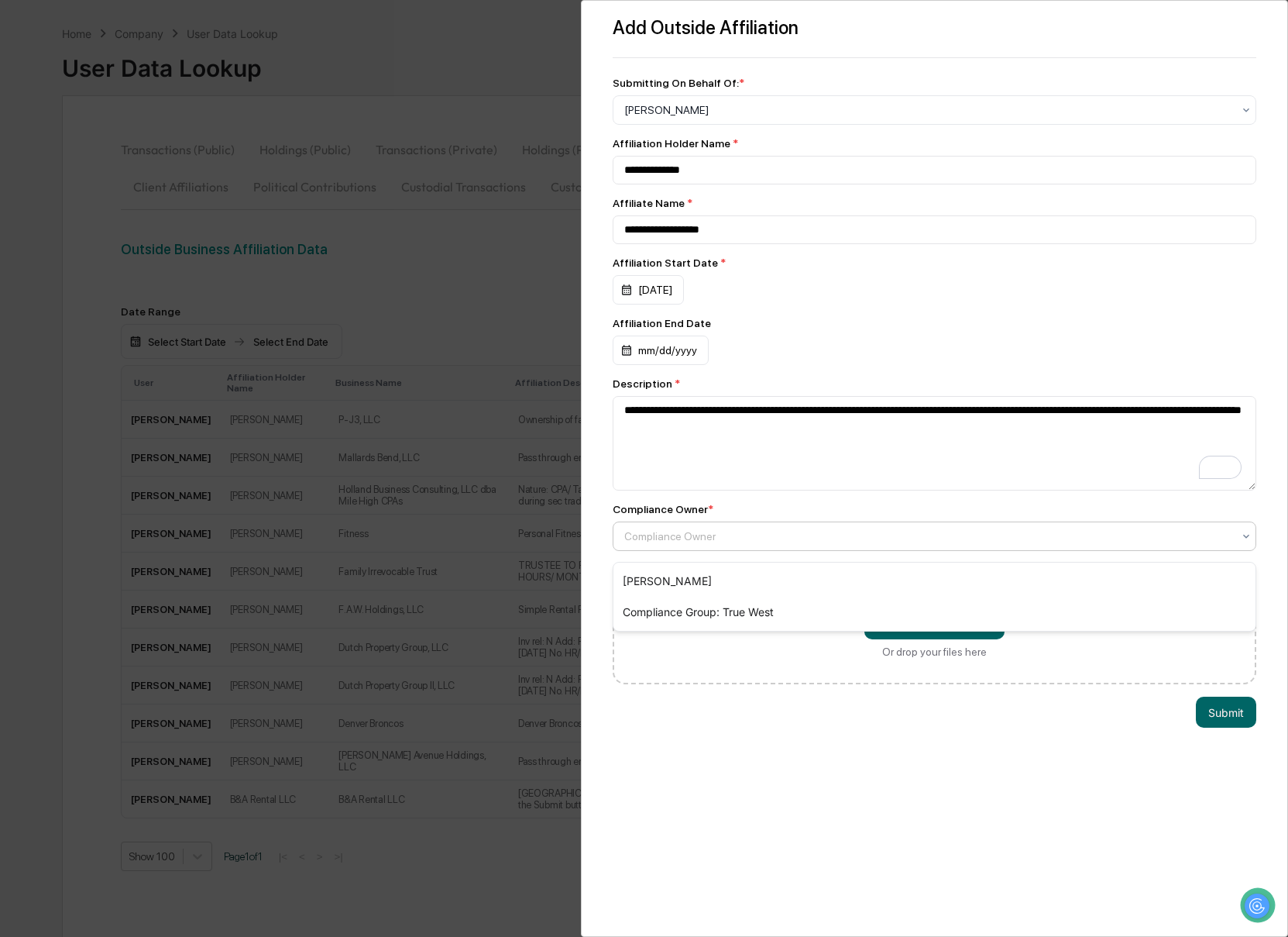
click at [846, 530] on div "Compliance Owner" at bounding box center [935, 535] width 644 height 29
click at [826, 572] on div "[PERSON_NAME]" at bounding box center [935, 581] width 643 height 31
drag, startPoint x: 1220, startPoint y: 727, endPoint x: 1111, endPoint y: 710, distance: 110.3
click at [1220, 727] on button "Submit" at bounding box center [1225, 712] width 61 height 31
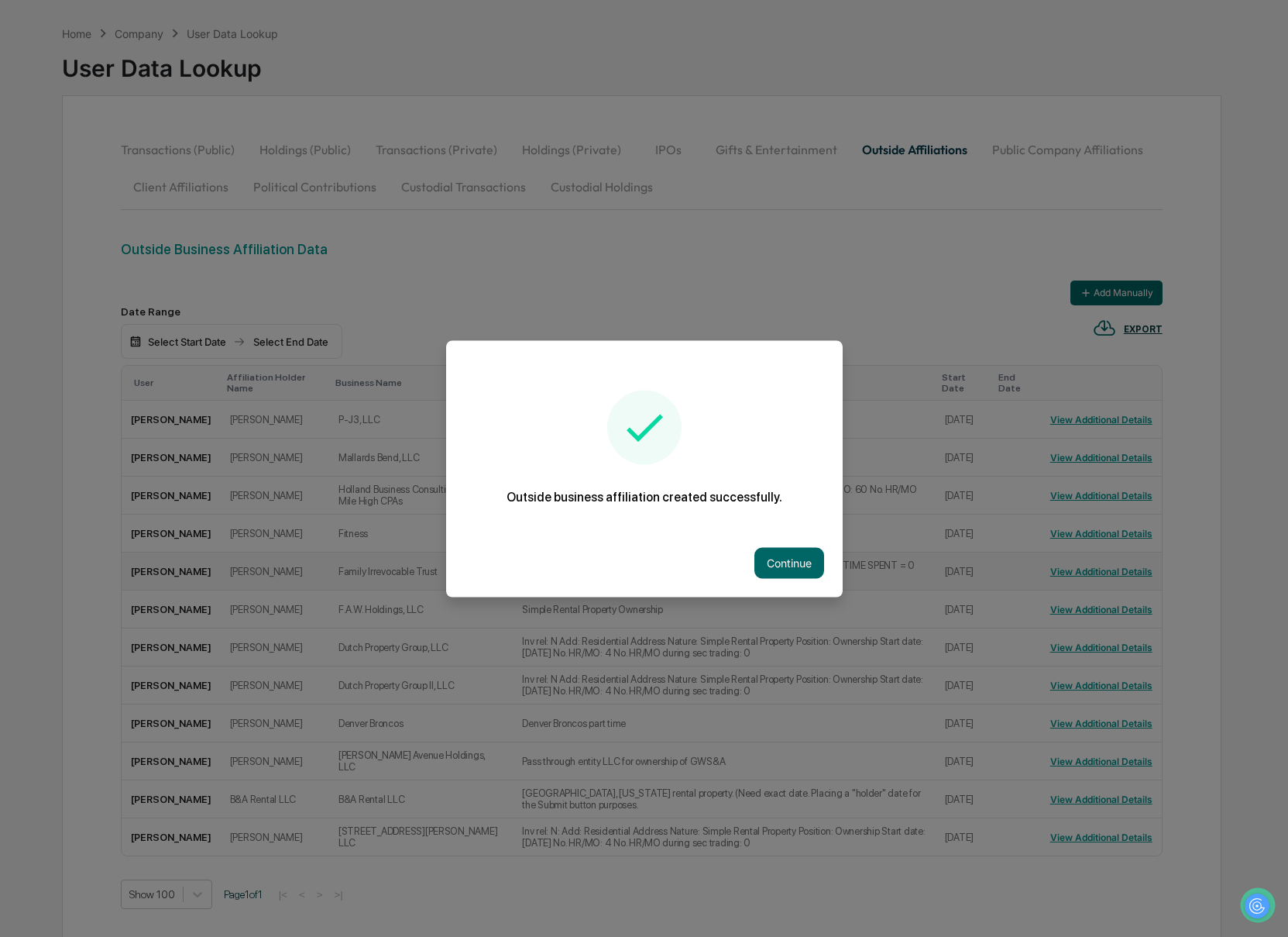
click at [786, 559] on button "Continue" at bounding box center [789, 562] width 70 height 31
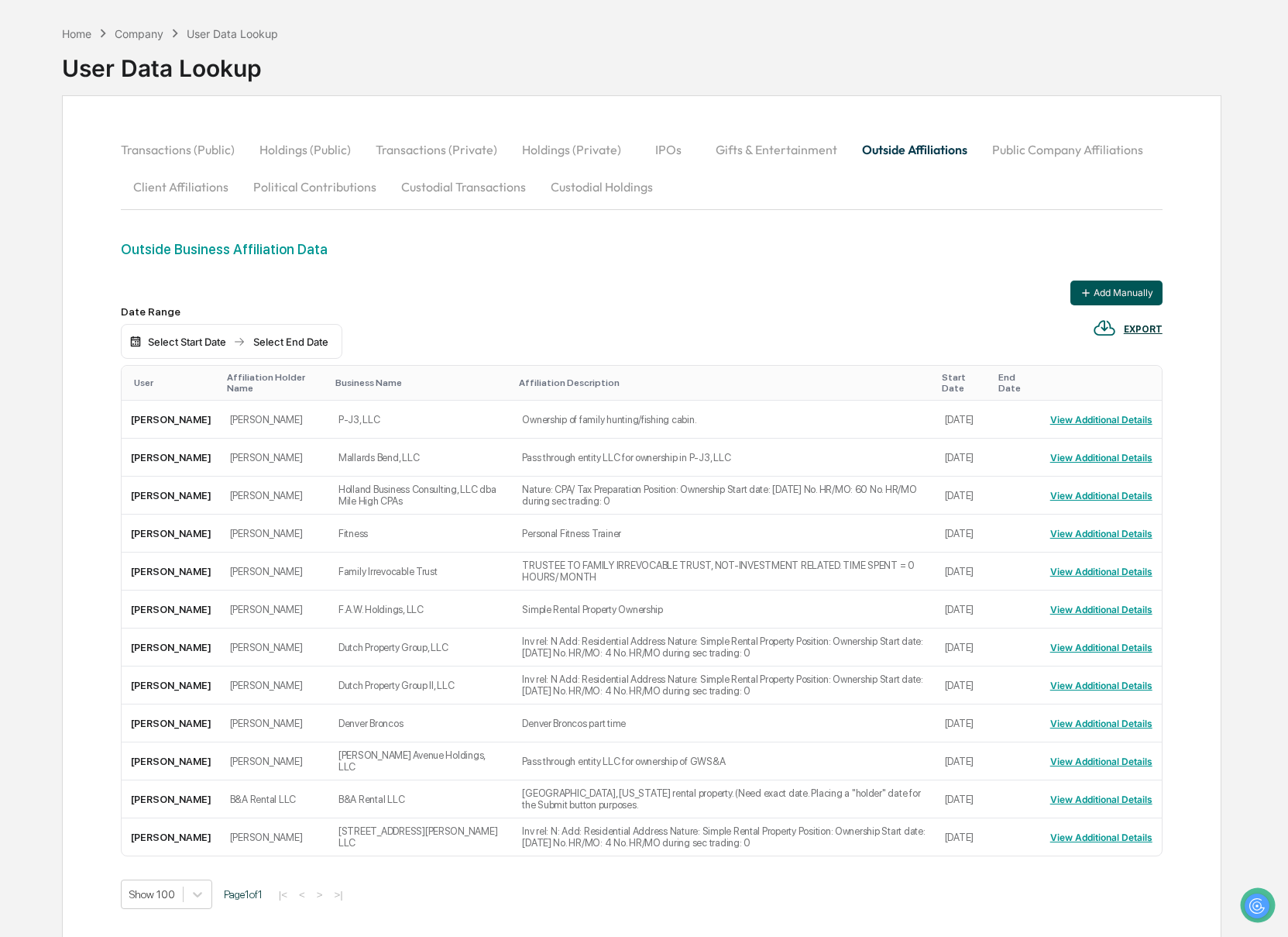
click at [1100, 296] on button "Add Manually" at bounding box center [1116, 293] width 92 height 25
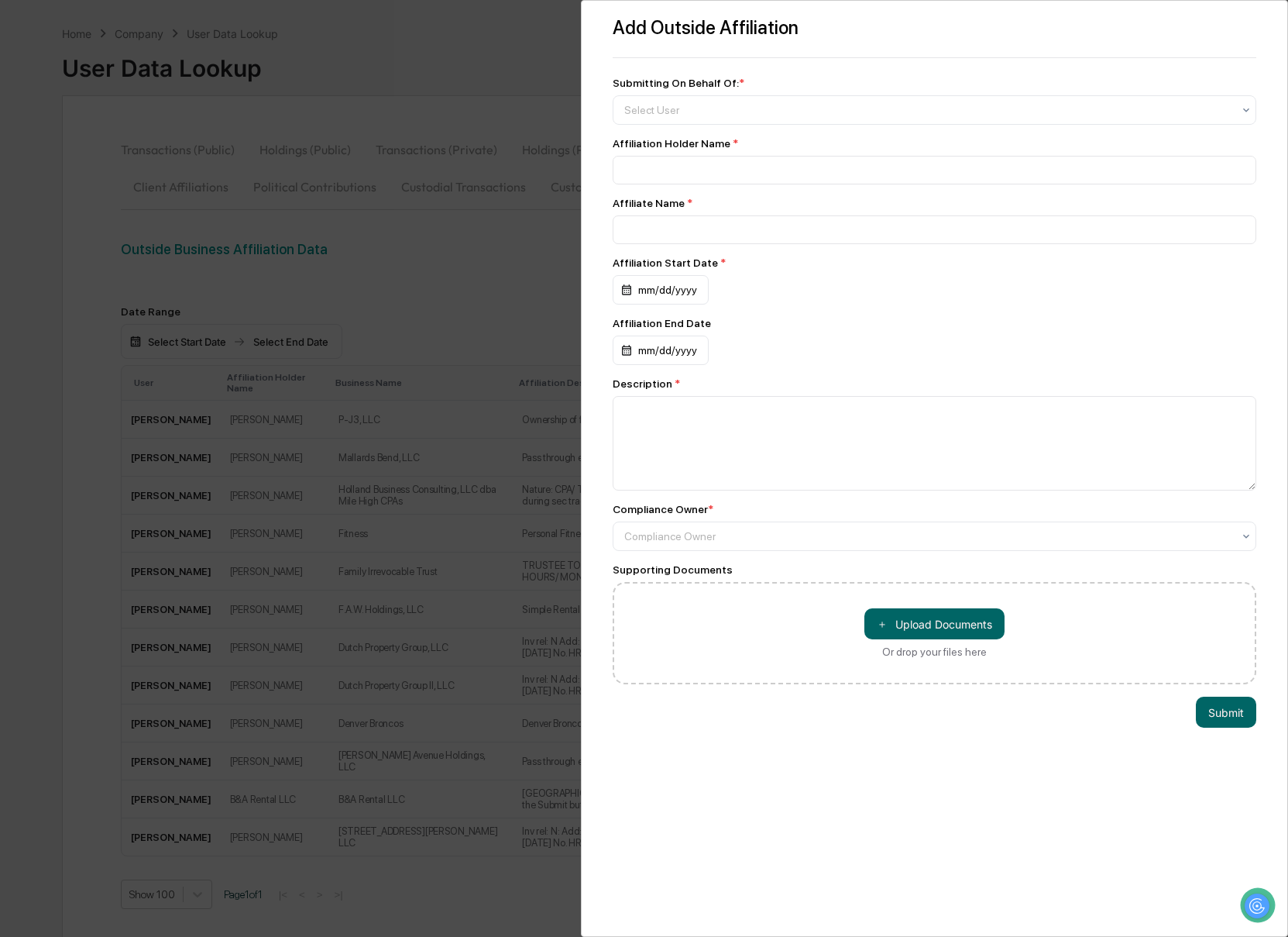
click at [656, 85] on div "Submitting On Behalf Of: *" at bounding box center [678, 82] width 132 height 12
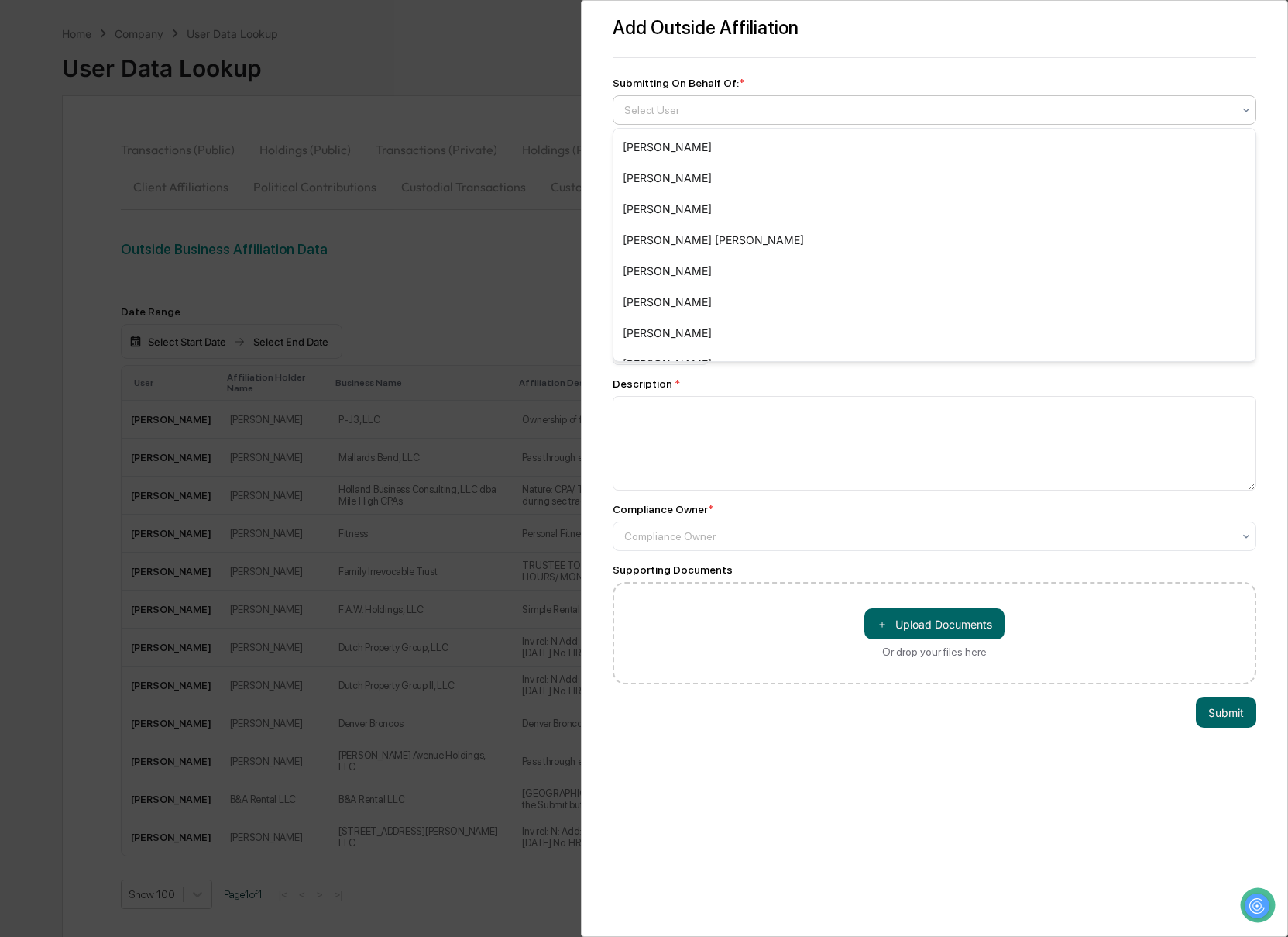
drag, startPoint x: 652, startPoint y: 105, endPoint x: 667, endPoint y: 142, distance: 39.9
click at [652, 105] on div at bounding box center [928, 110] width 609 height 15
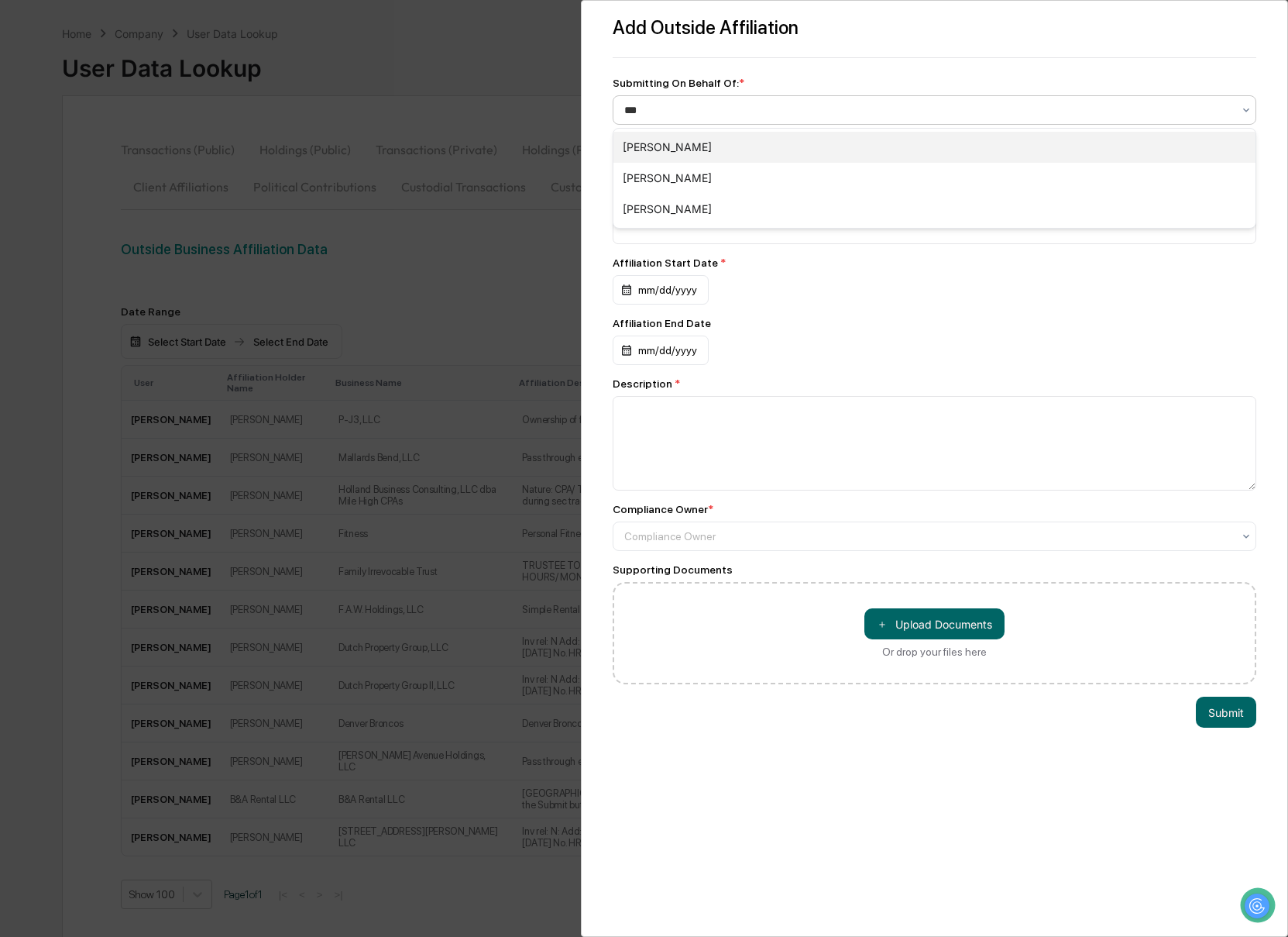
type input "****"
click at [661, 146] on div "[PERSON_NAME]" at bounding box center [935, 147] width 643 height 31
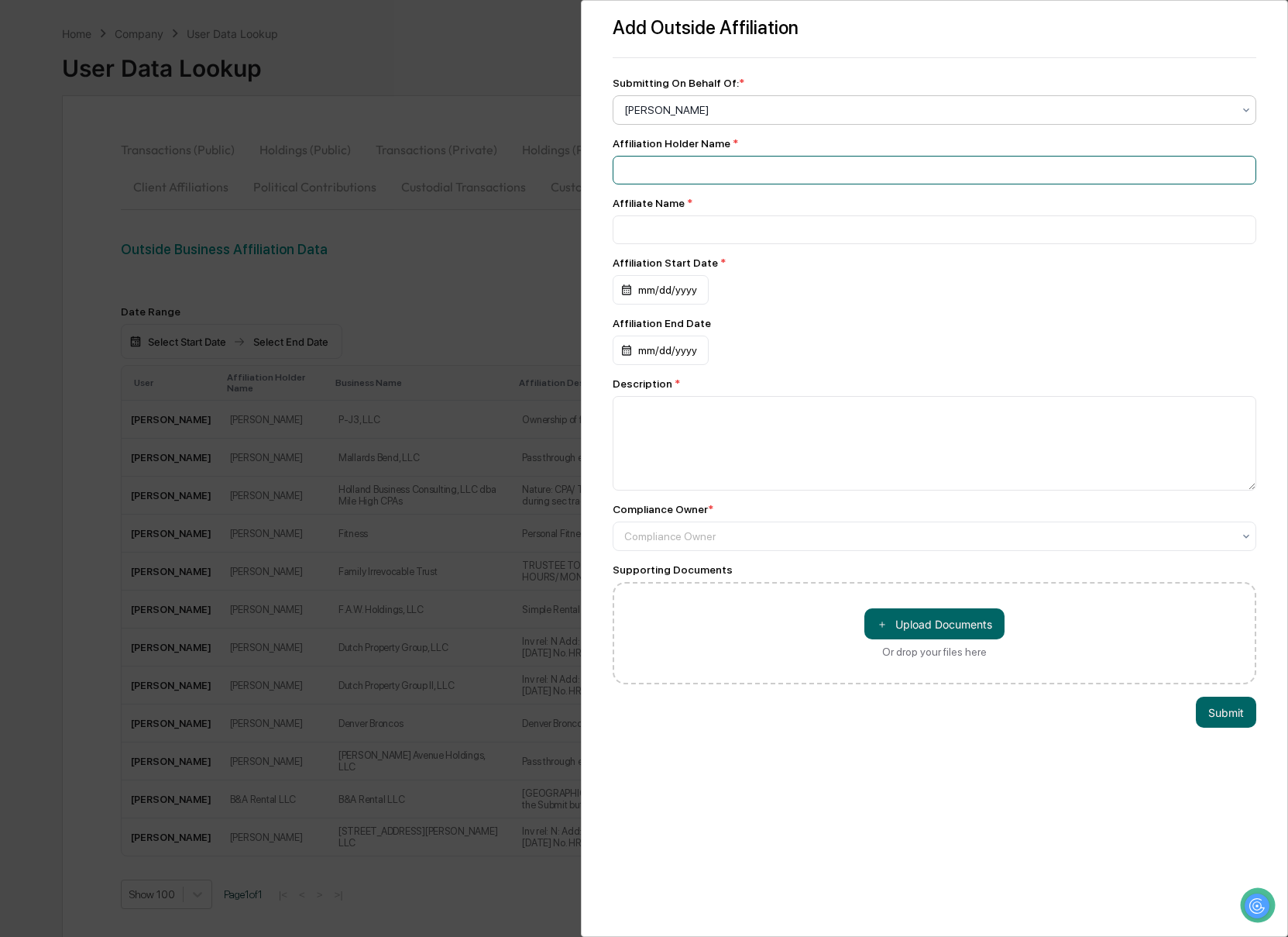
click at [675, 184] on input at bounding box center [935, 170] width 644 height 28
type input "**********"
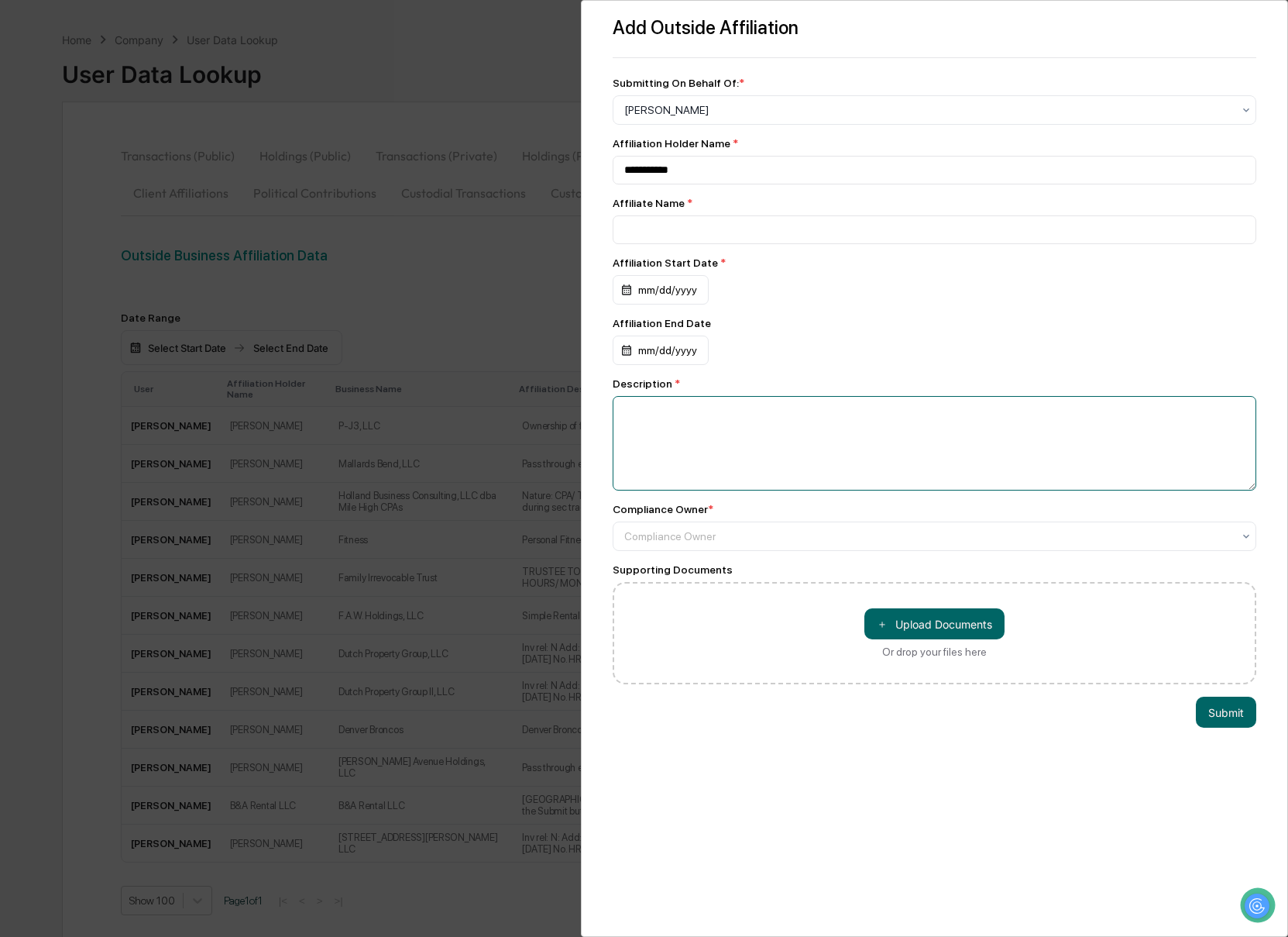
click at [669, 425] on textarea at bounding box center [935, 443] width 644 height 95
paste textarea "**********"
type textarea "**********"
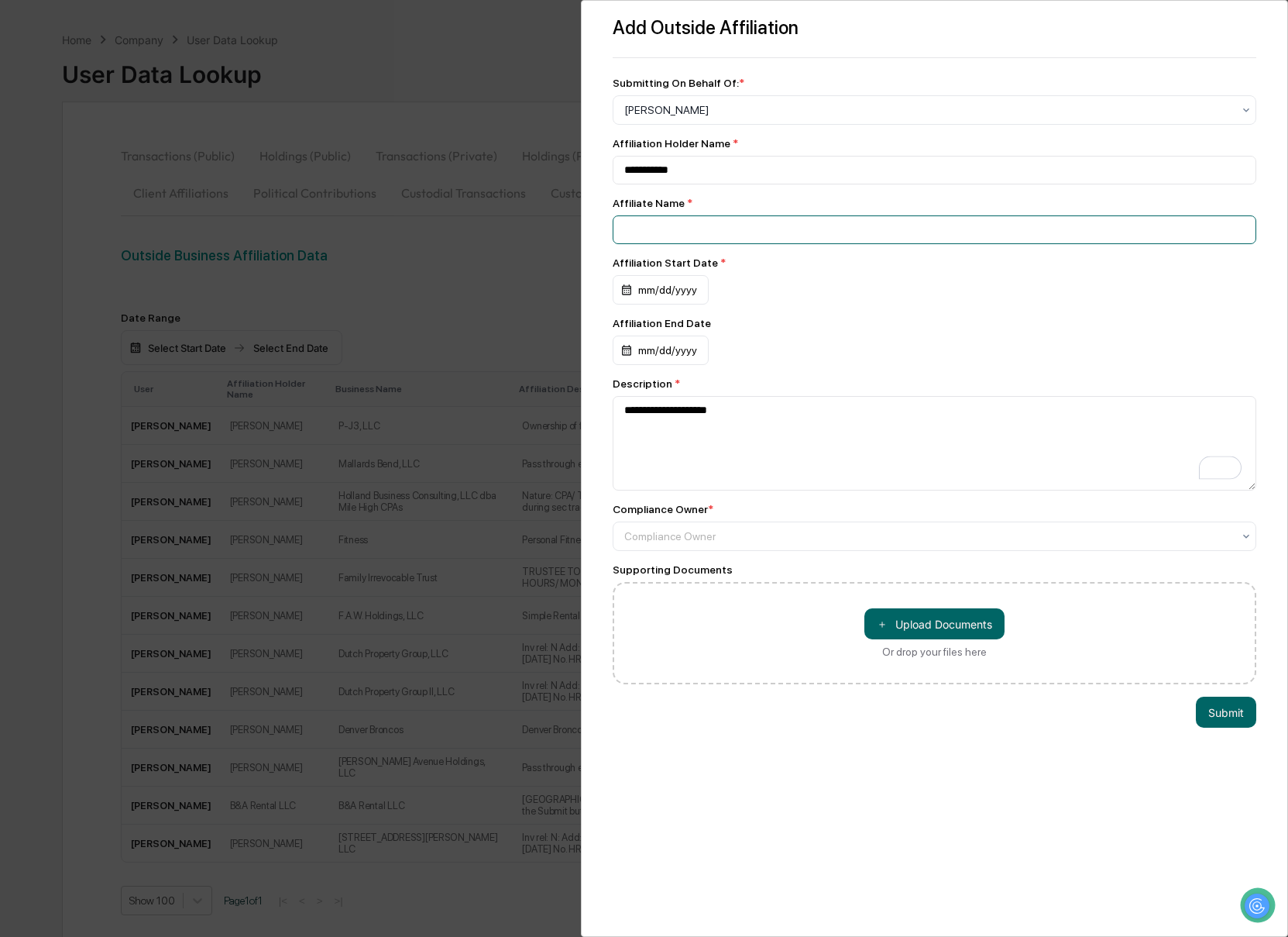
click at [650, 230] on input at bounding box center [935, 229] width 644 height 28
paste input "**********"
type input "**********"
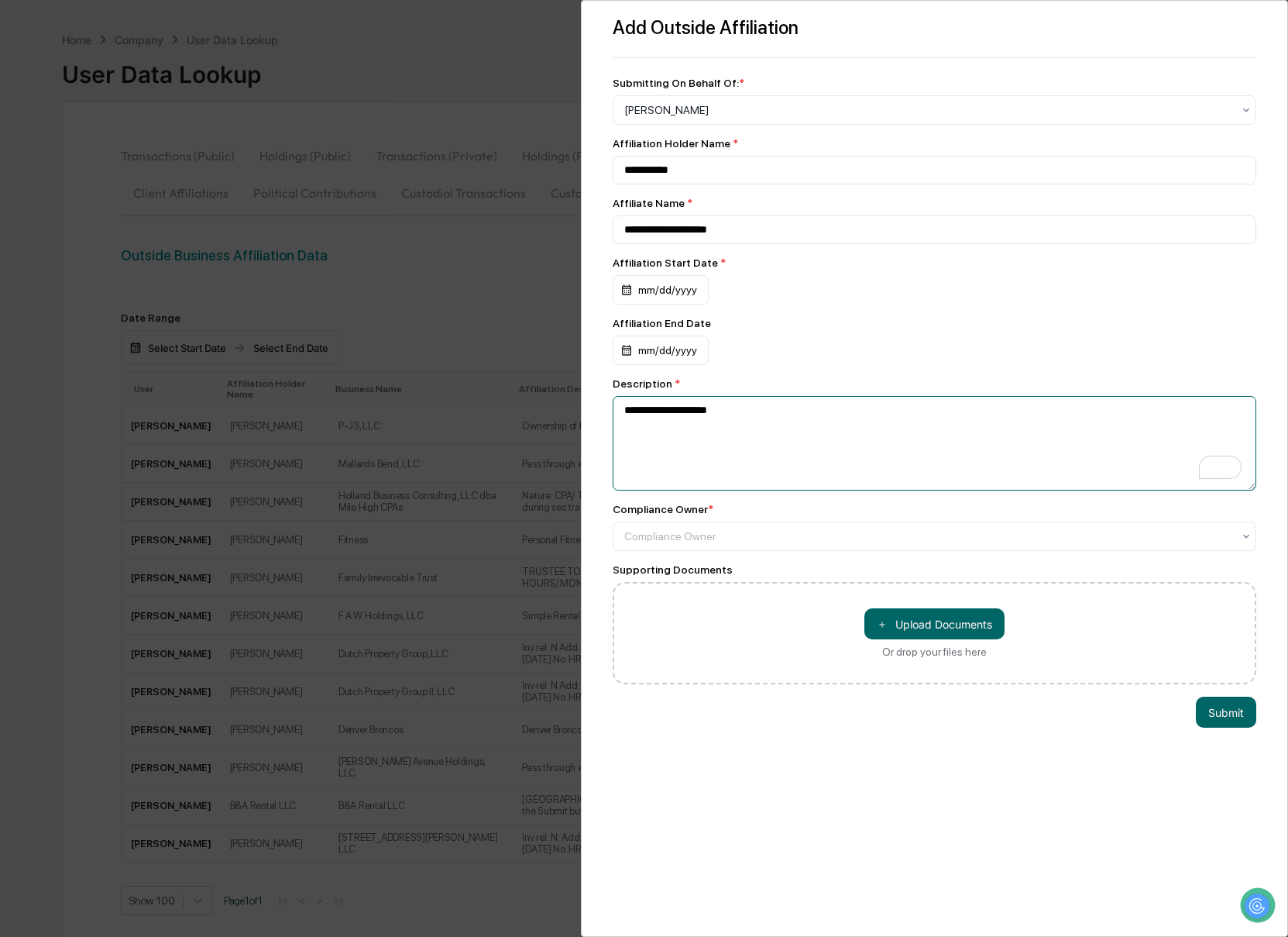
click at [686, 421] on textarea "**********" at bounding box center [935, 443] width 644 height 95
paste textarea "**********"
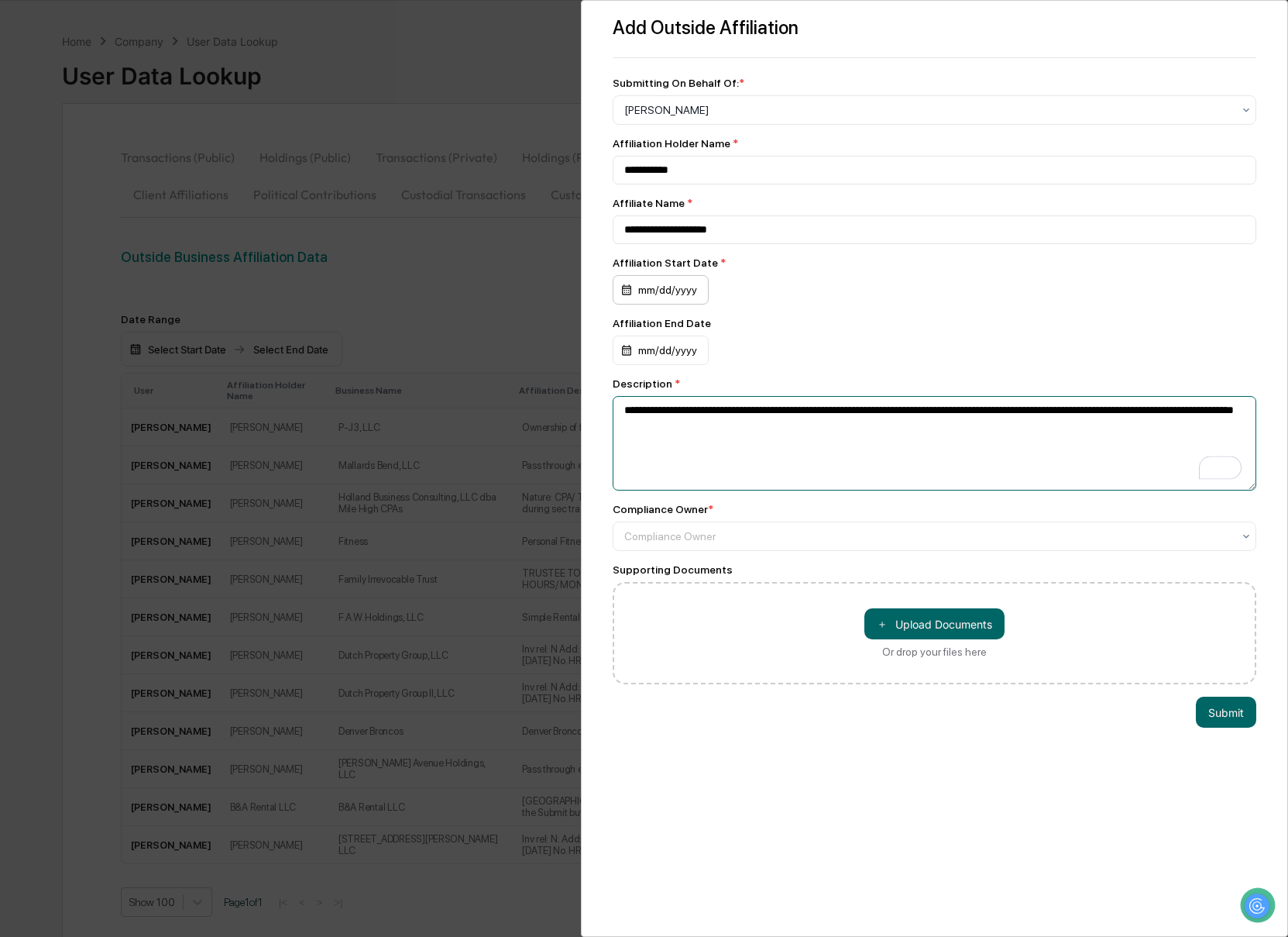
type textarea "**********"
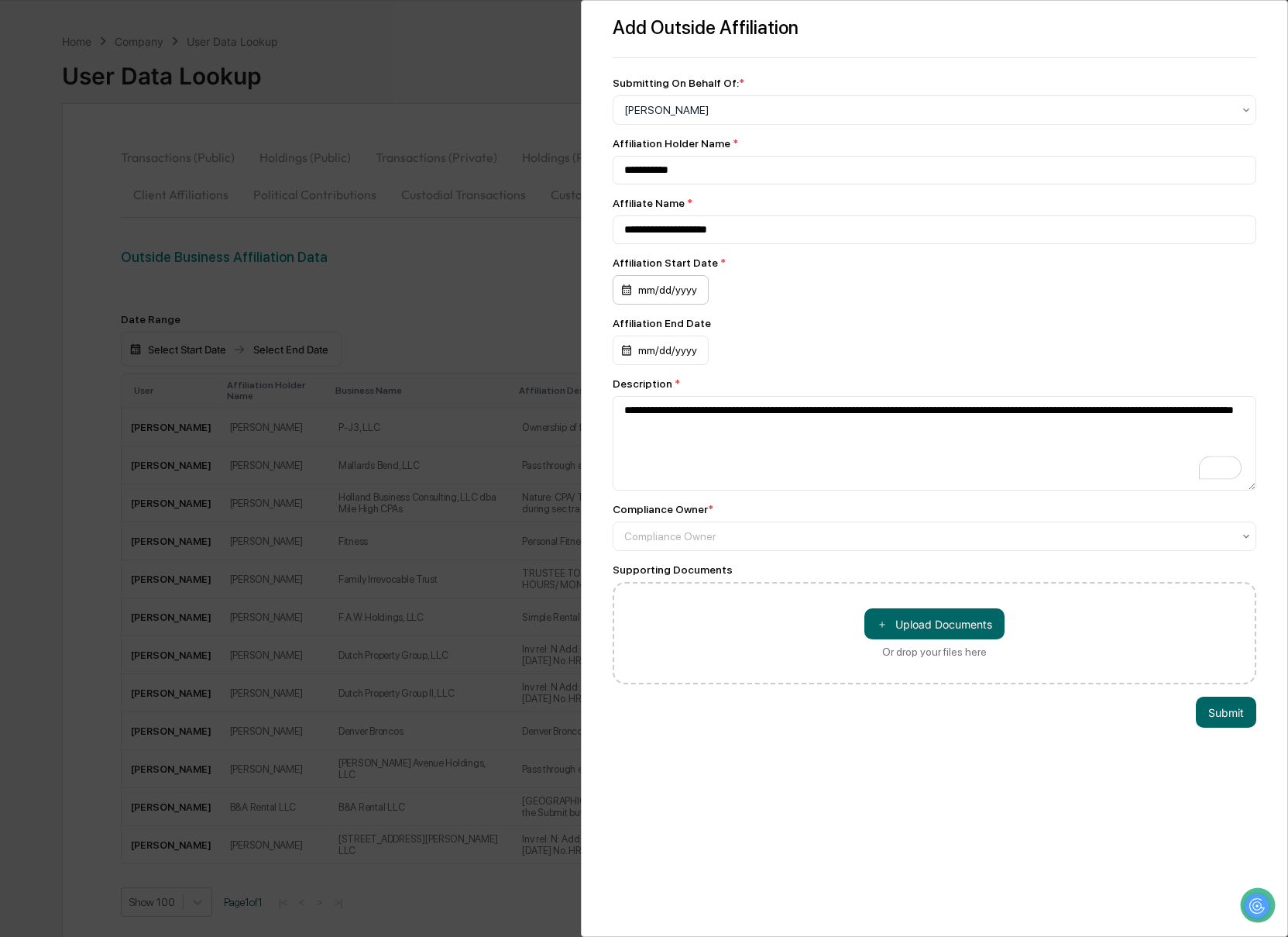
click at [646, 299] on div "mm/dd/yyyy" at bounding box center [660, 289] width 96 height 29
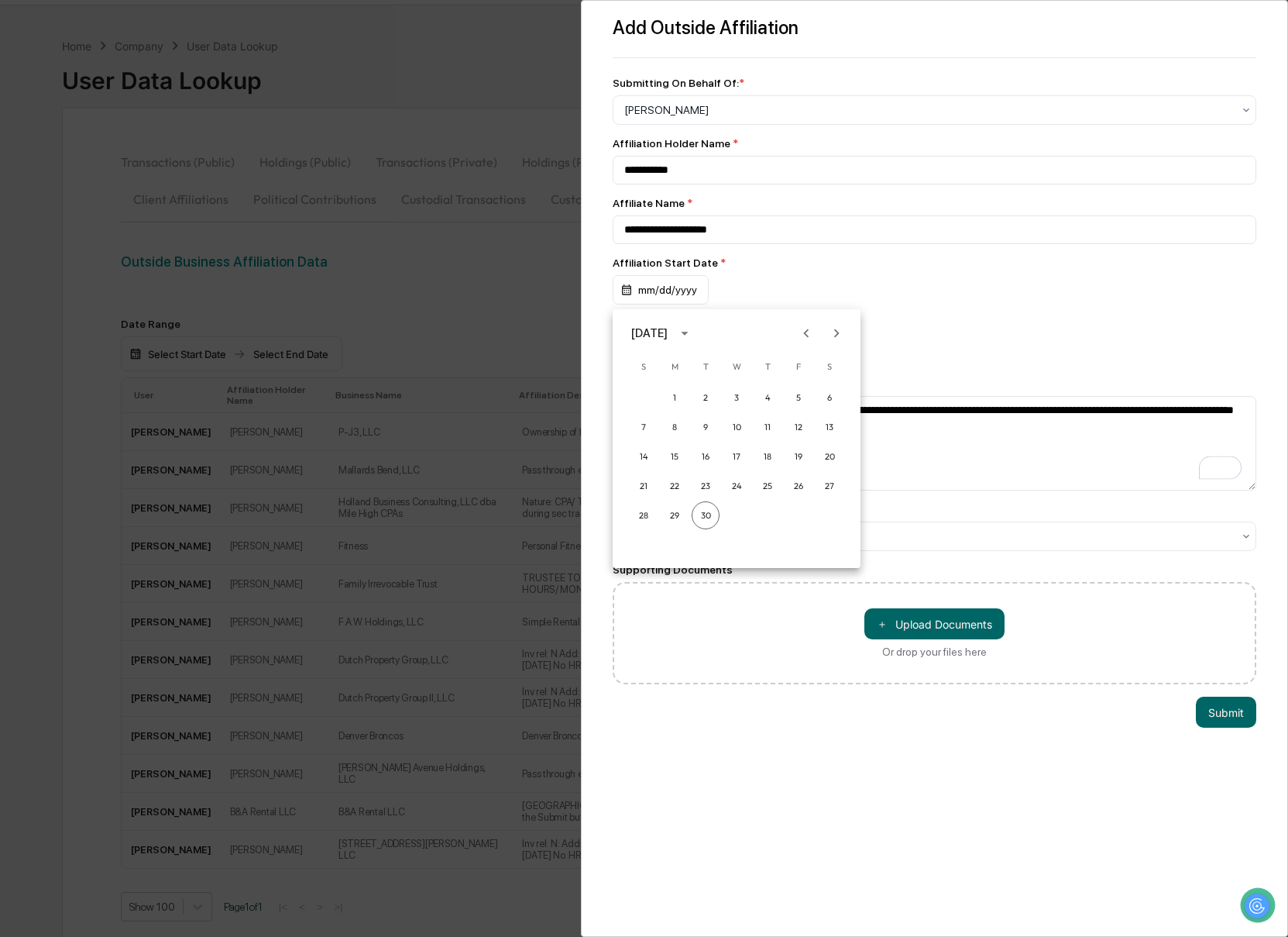
click at [672, 335] on div "[DATE]" at bounding box center [651, 333] width 41 height 17
click at [649, 424] on button "2020" at bounding box center [655, 422] width 56 height 27
click at [656, 374] on button "Jan" at bounding box center [655, 370] width 56 height 27
click at [702, 453] on button "14" at bounding box center [705, 456] width 27 height 27
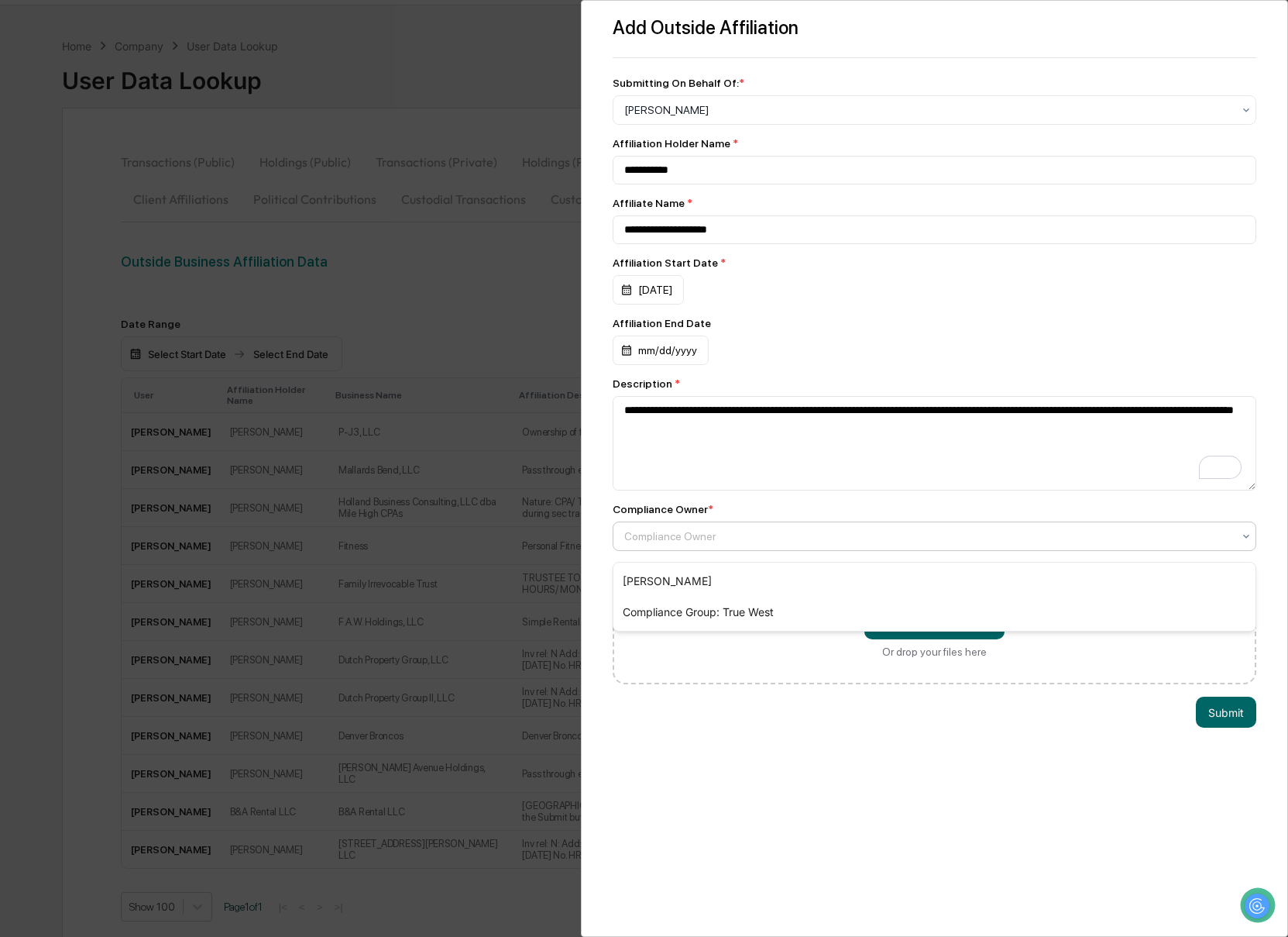
drag, startPoint x: 730, startPoint y: 542, endPoint x: 735, endPoint y: 551, distance: 10.3
click at [730, 542] on div at bounding box center [928, 536] width 609 height 15
click at [689, 576] on div "[PERSON_NAME]" at bounding box center [935, 581] width 643 height 31
click at [1221, 721] on button "Submit" at bounding box center [1225, 712] width 61 height 31
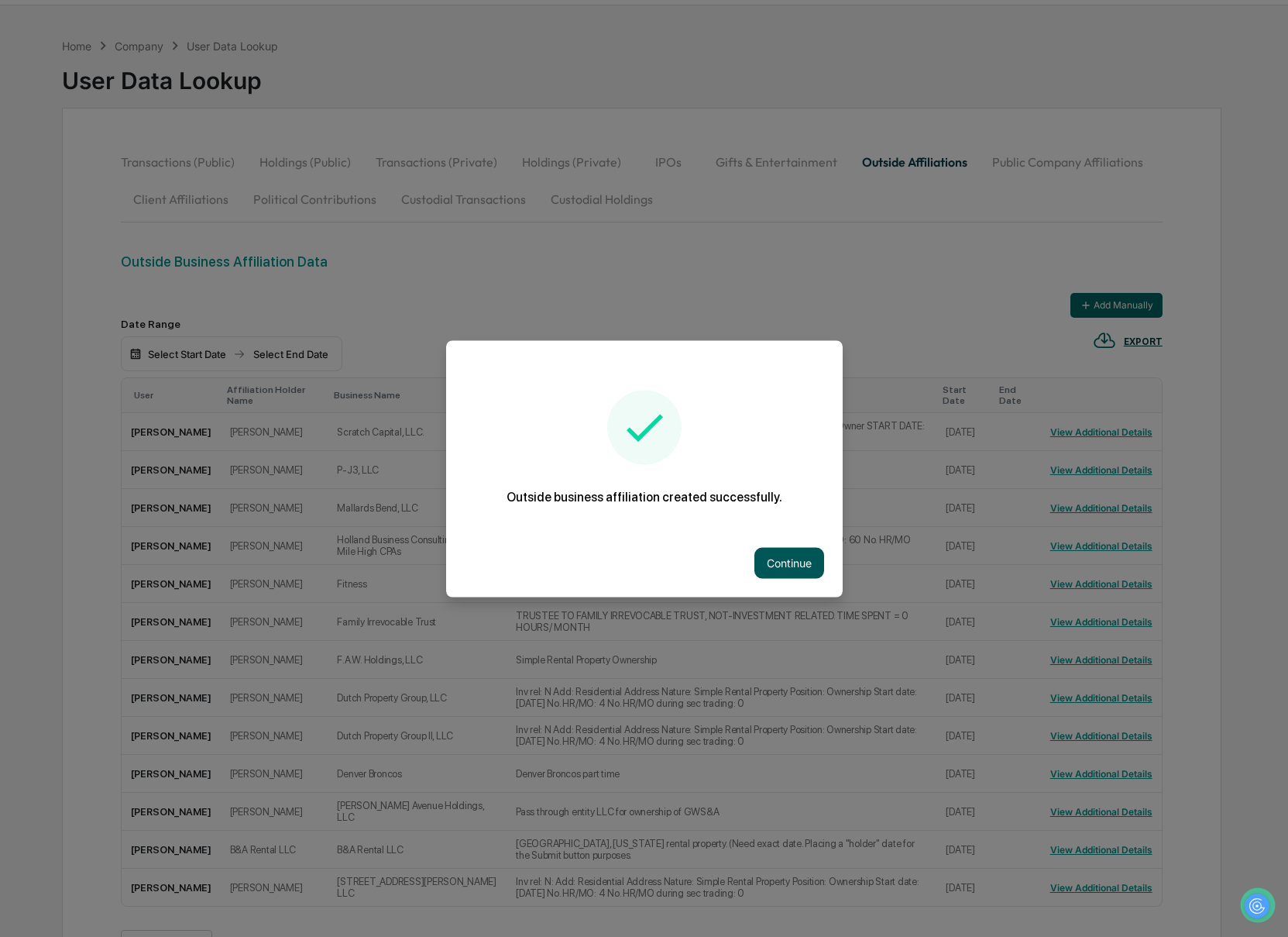
click at [778, 568] on button "Continue" at bounding box center [789, 562] width 70 height 31
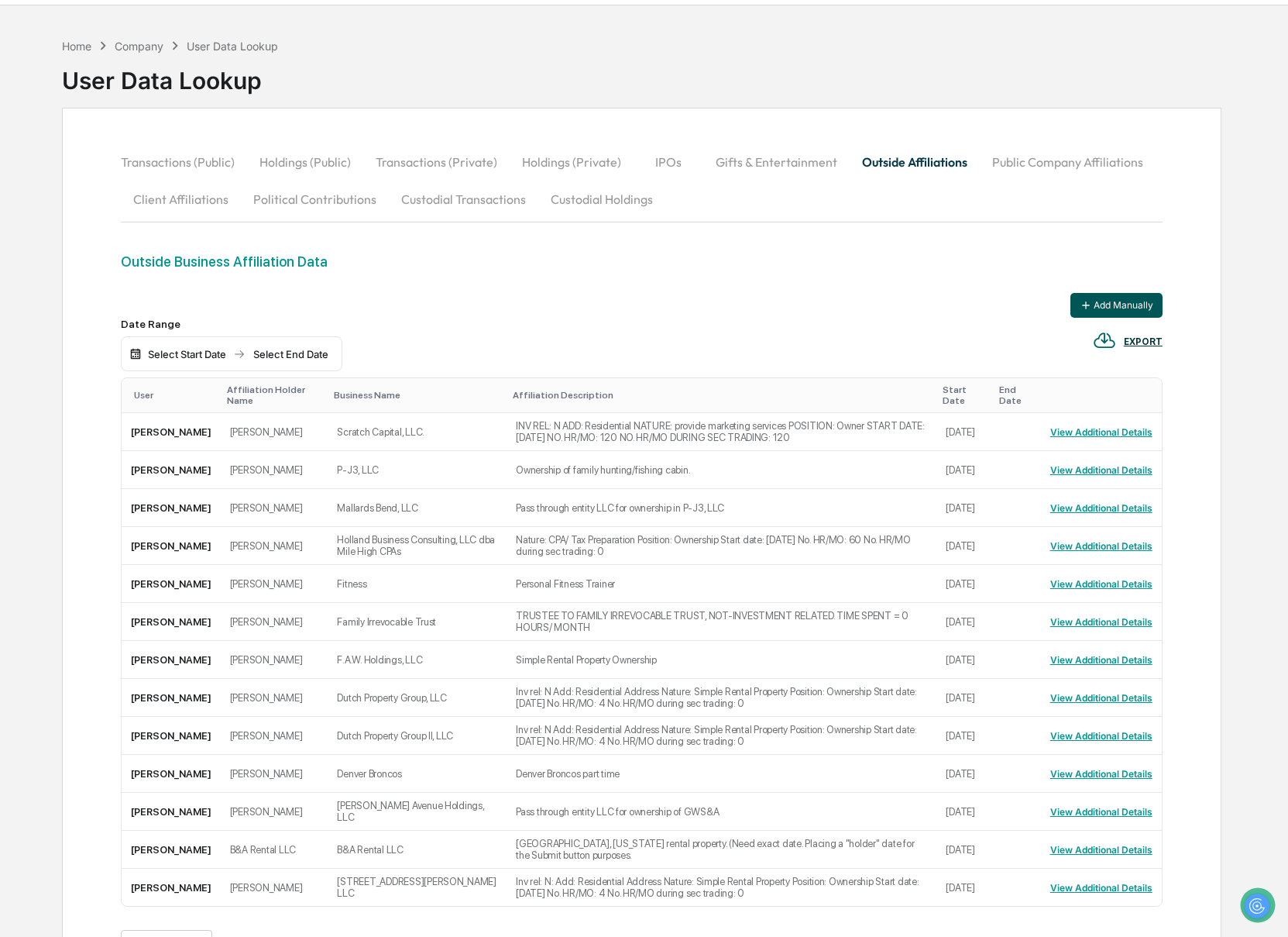
click at [1126, 305] on button "Add Manually" at bounding box center [1116, 305] width 92 height 25
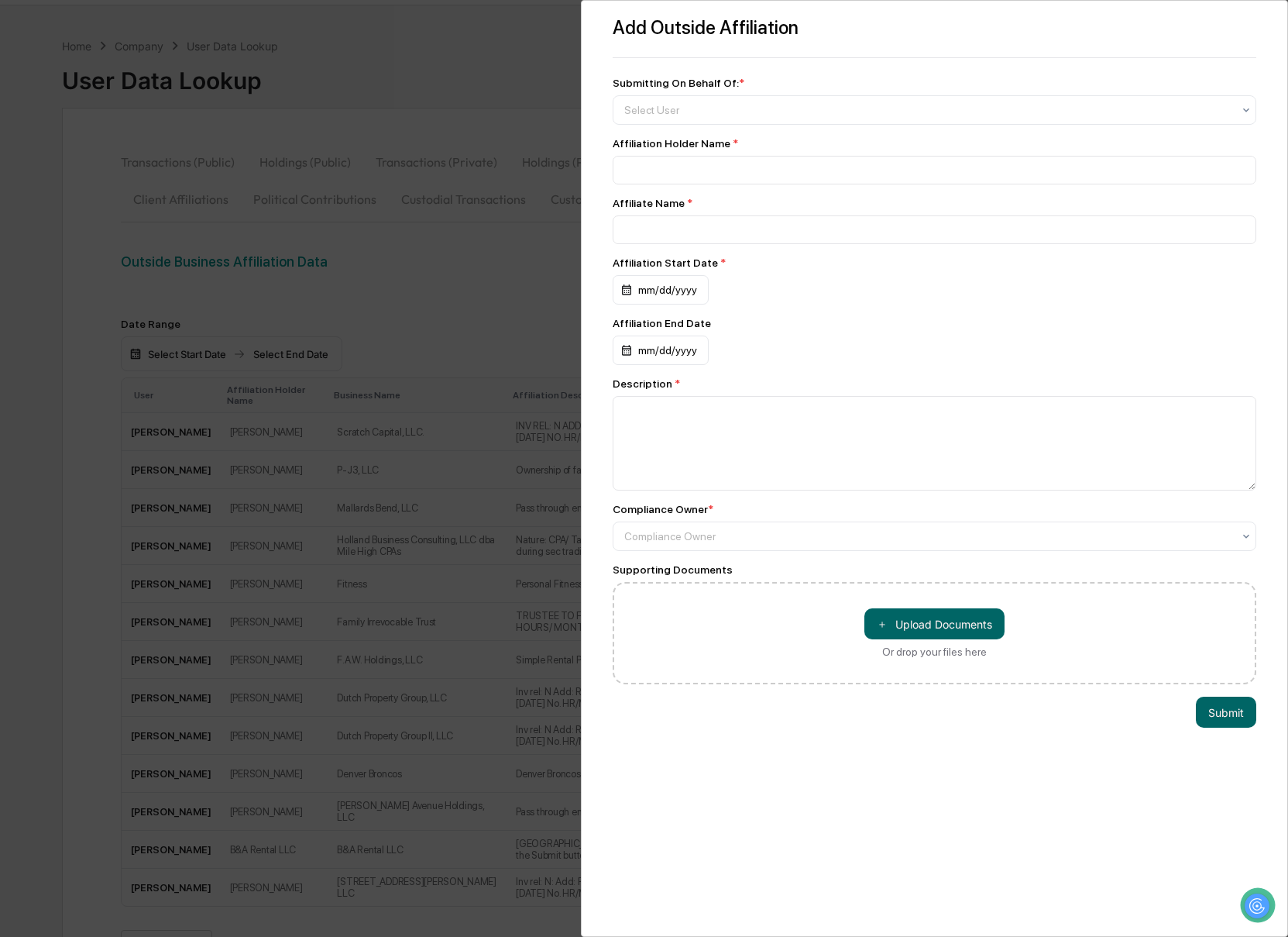
scroll to position [46, 0]
click at [685, 104] on div at bounding box center [928, 110] width 609 height 15
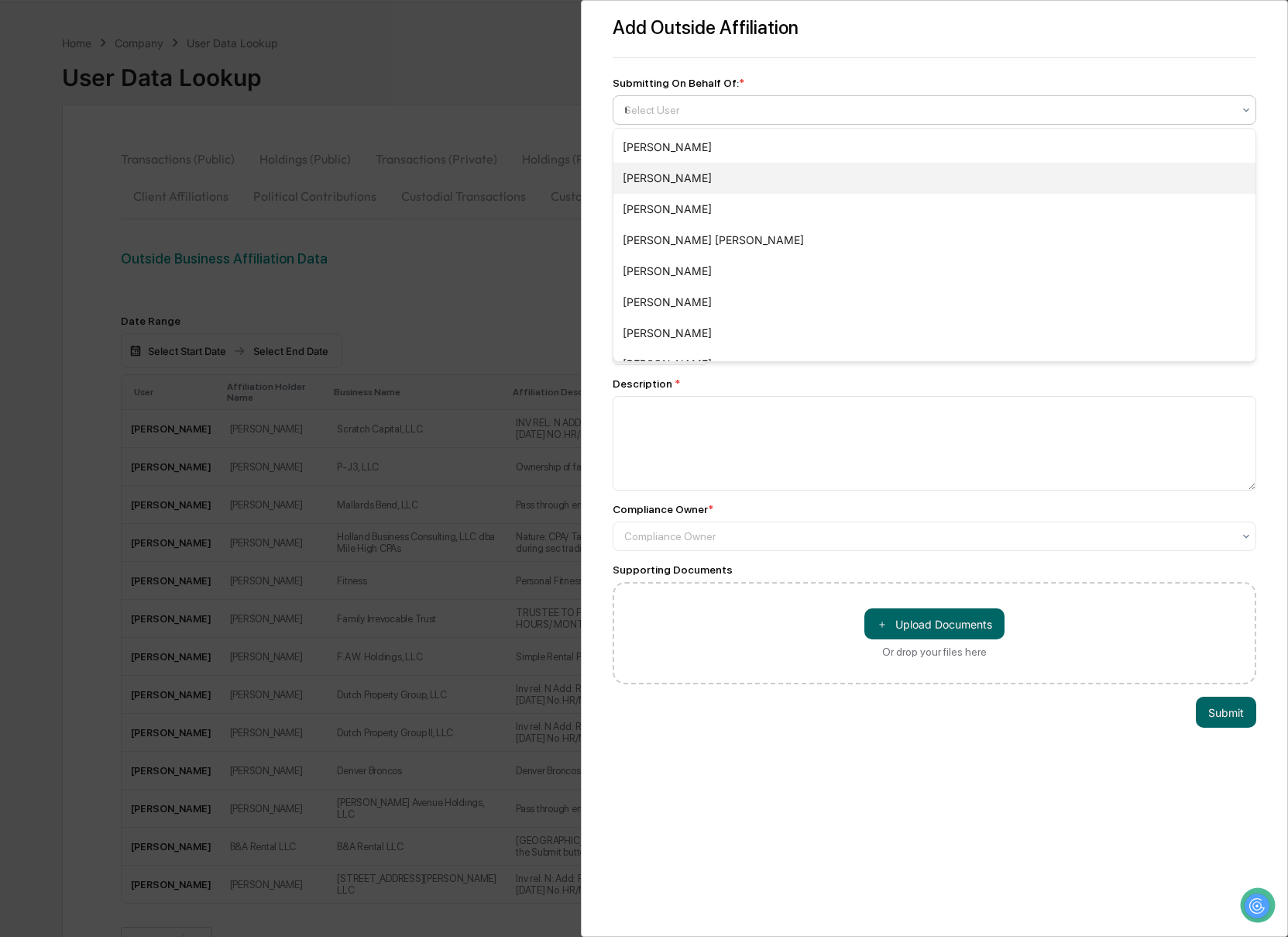
type input "***"
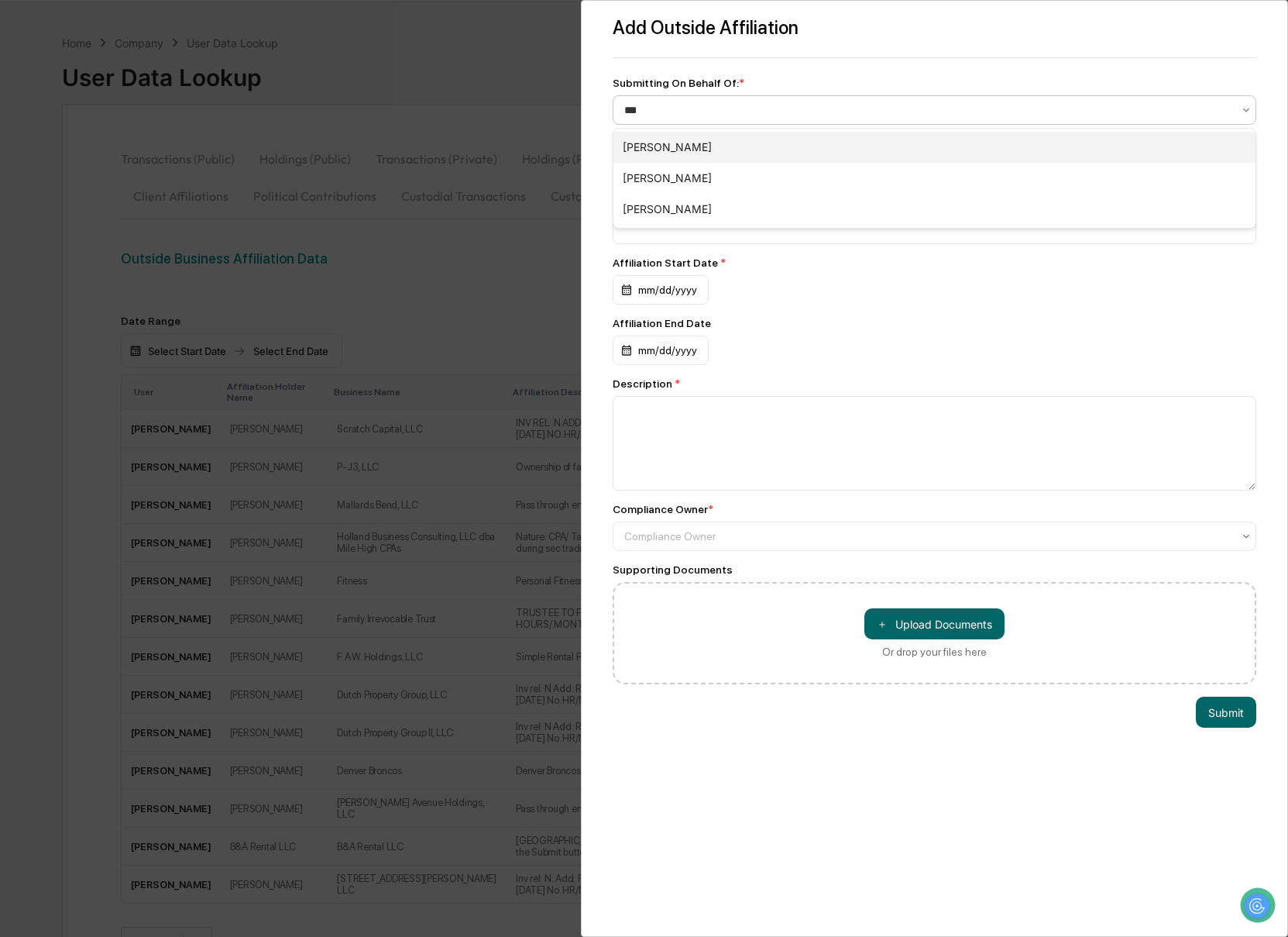
click at [667, 153] on div "[PERSON_NAME]" at bounding box center [935, 147] width 643 height 31
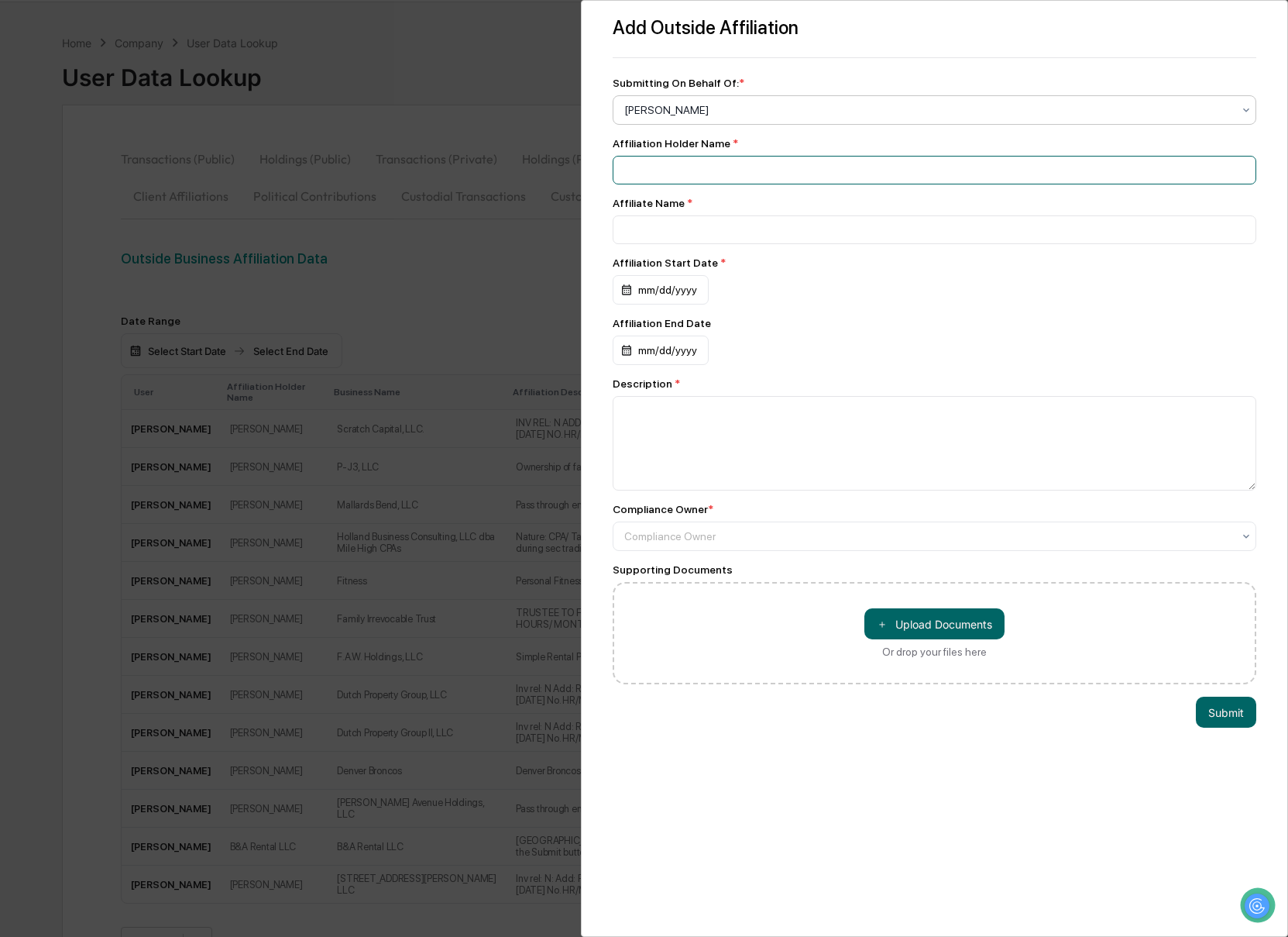
click at [669, 184] on input at bounding box center [935, 170] width 644 height 28
click at [697, 185] on input at bounding box center [935, 170] width 644 height 28
click at [697, 172] on input at bounding box center [935, 170] width 644 height 28
click at [669, 175] on input at bounding box center [935, 170] width 644 height 28
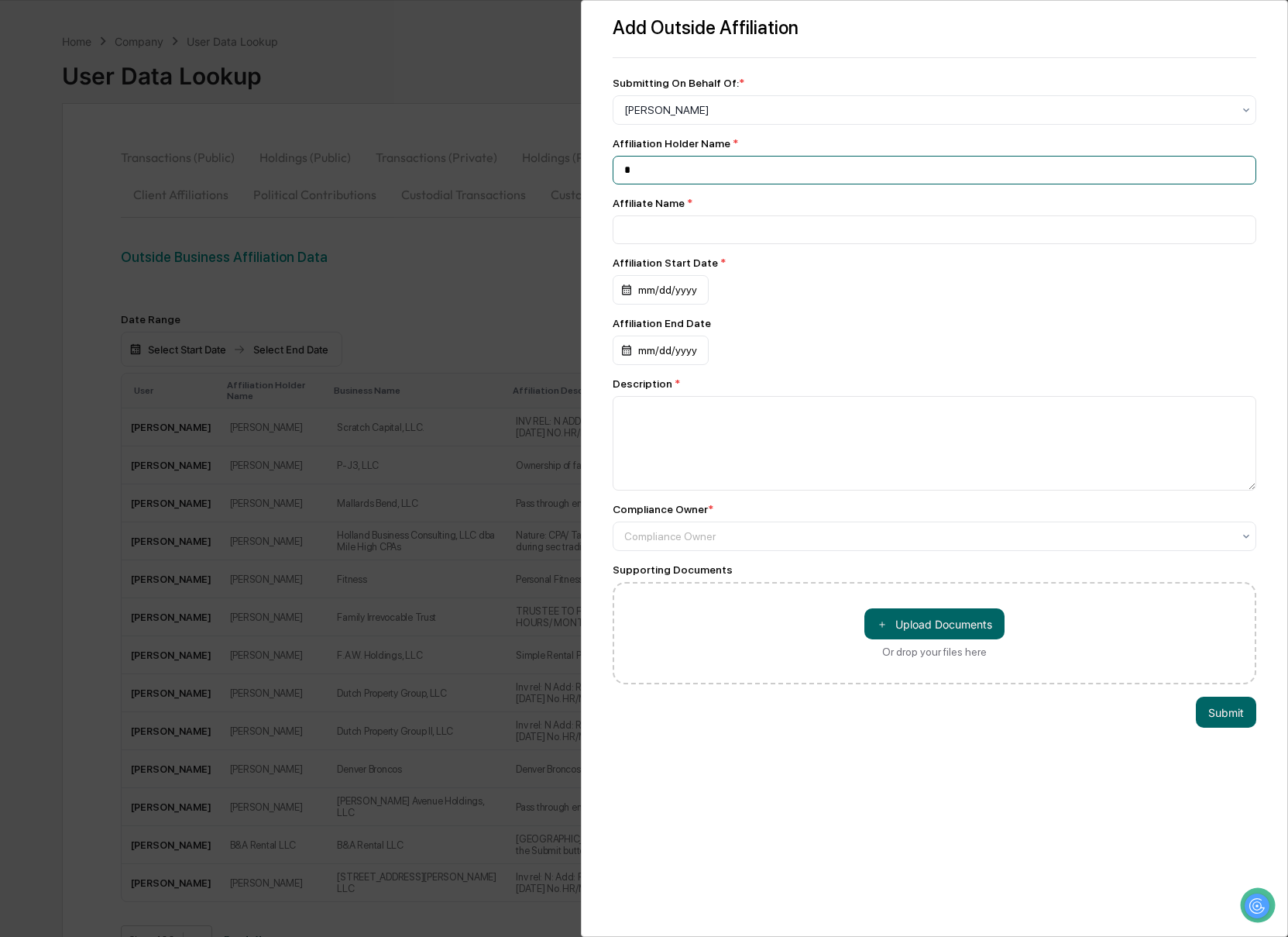
type input "**********"
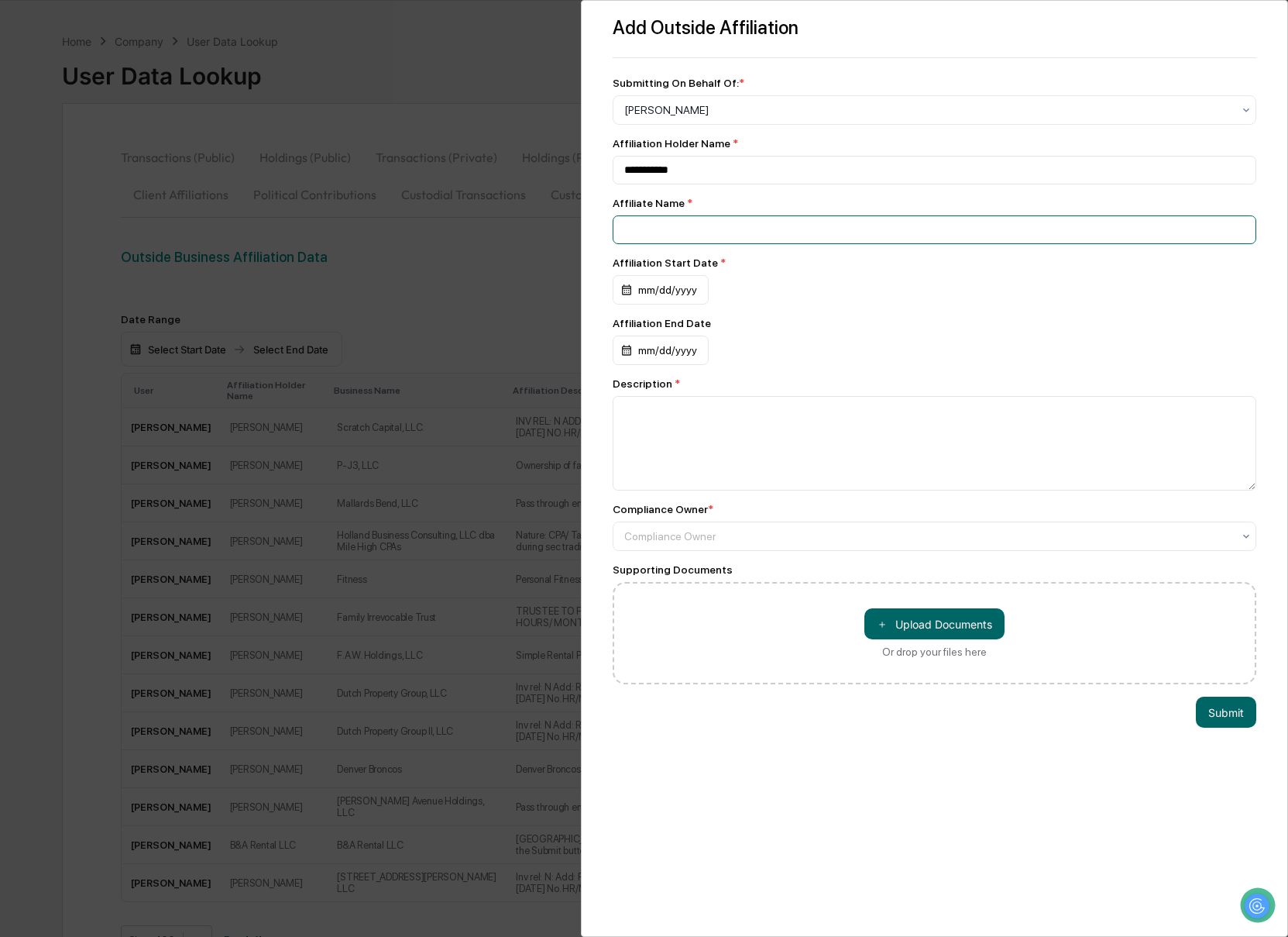
click at [637, 244] on input at bounding box center [935, 229] width 644 height 28
click at [623, 227] on input at bounding box center [935, 229] width 644 height 28
paste input "**********"
type input "**********"
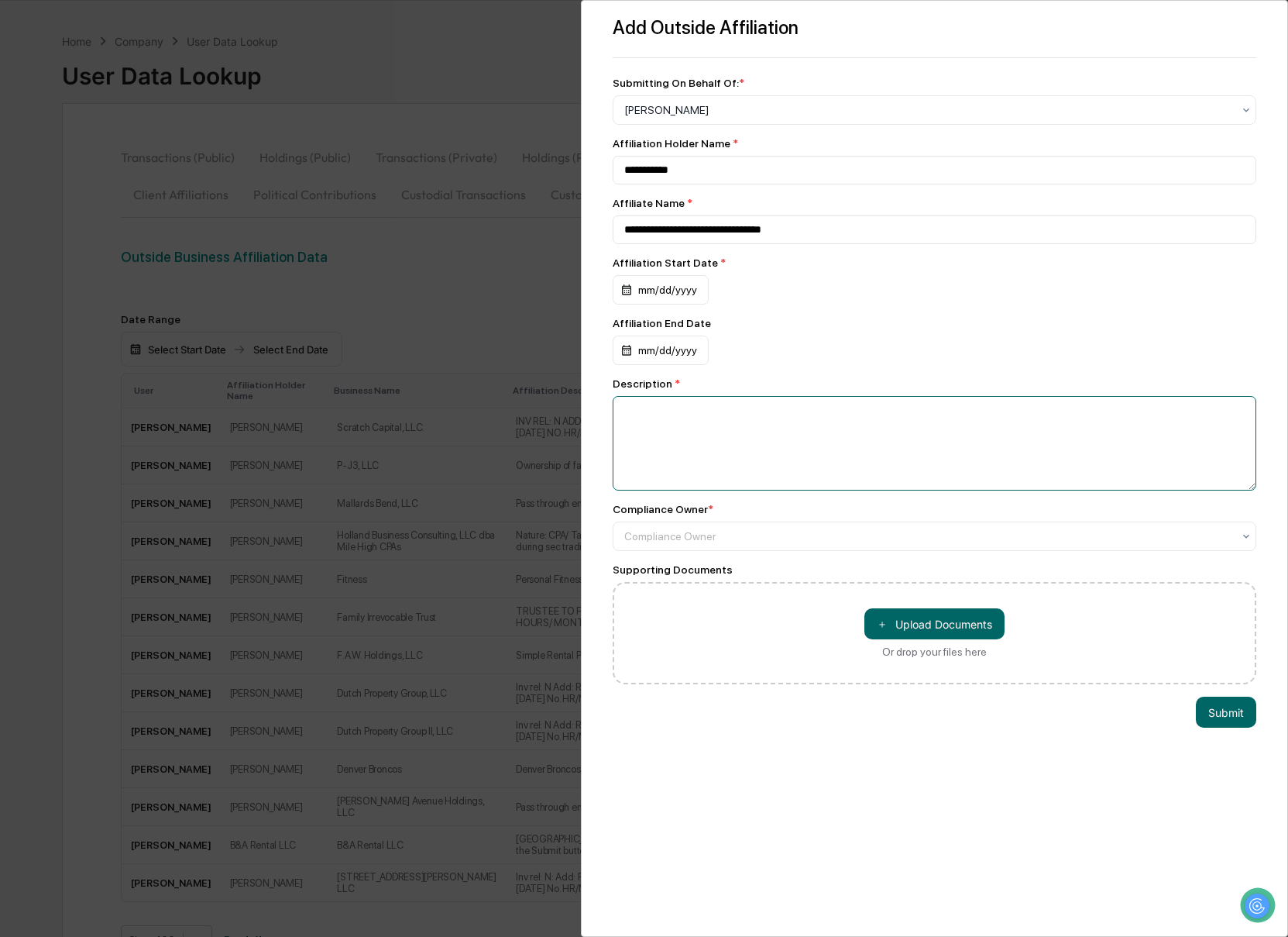
click at [975, 439] on textarea at bounding box center [935, 443] width 644 height 95
paste textarea "**********"
type textarea "**********"
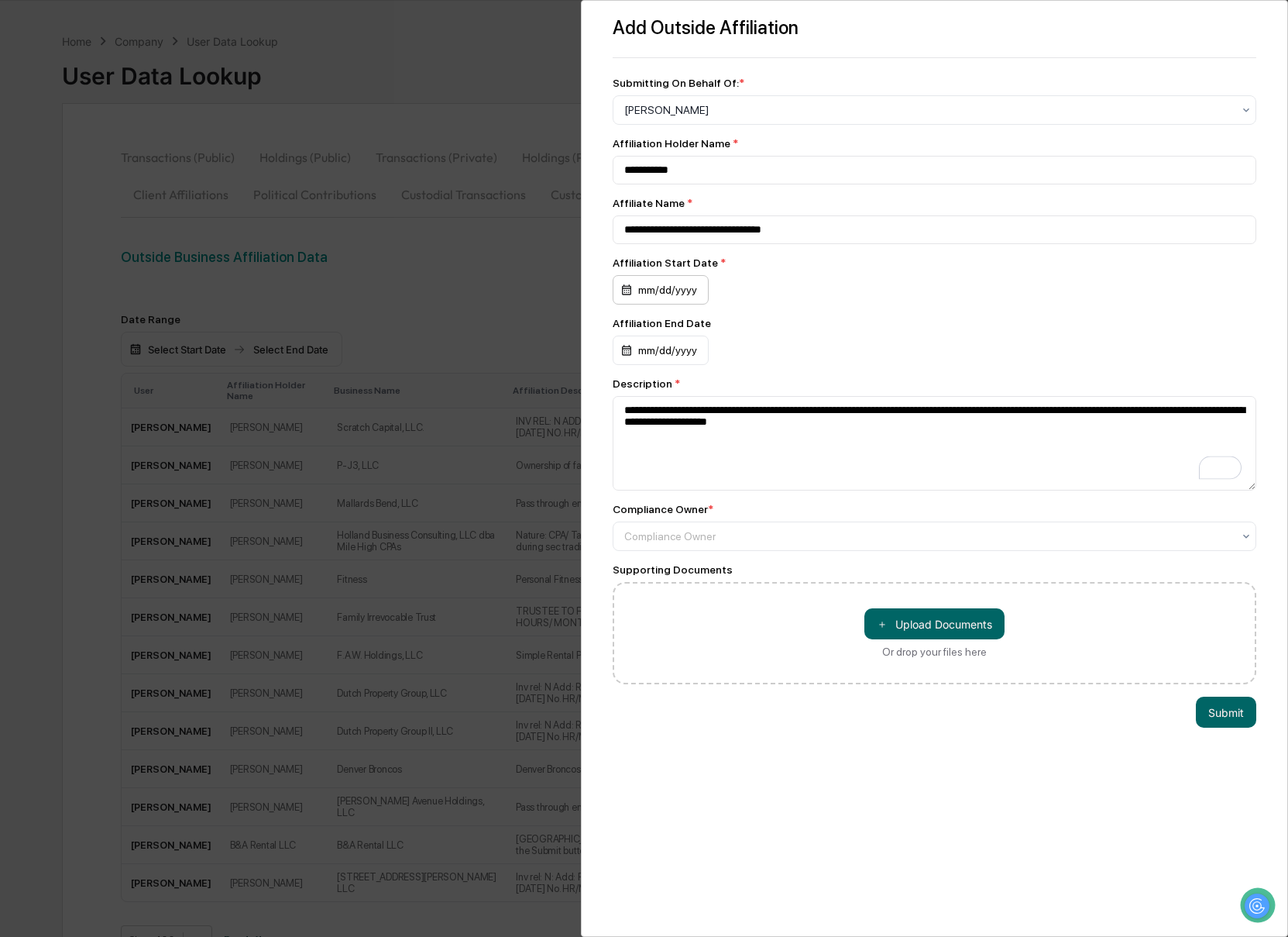
click at [623, 299] on div "mm/dd/yyyy" at bounding box center [660, 289] width 96 height 29
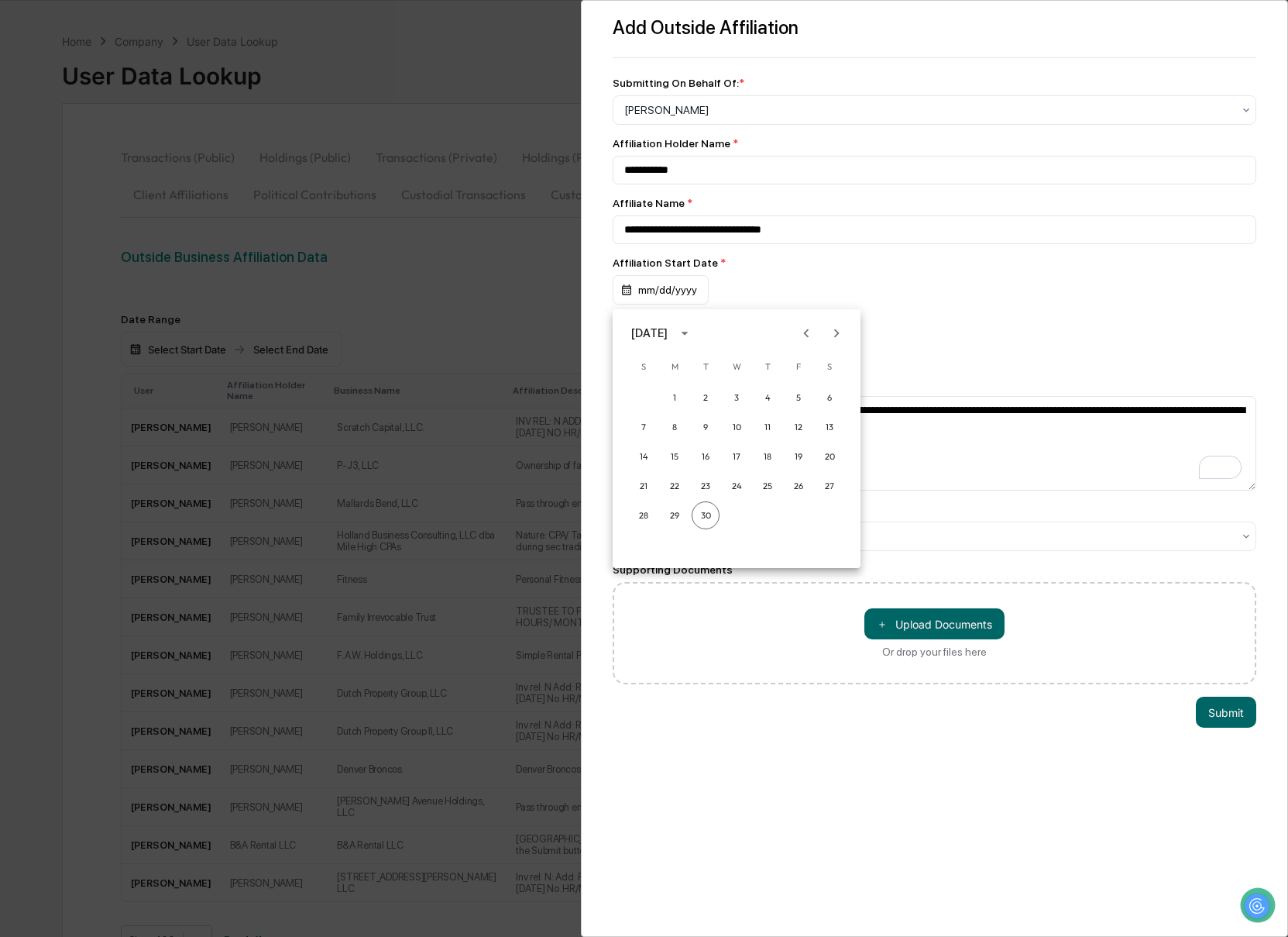
click at [668, 336] on div "[DATE]" at bounding box center [649, 333] width 36 height 17
click at [730, 419] on button "2021" at bounding box center [736, 422] width 56 height 27
click at [646, 365] on button "Jan" at bounding box center [655, 370] width 56 height 27
click at [805, 456] on button "15" at bounding box center [797, 456] width 27 height 27
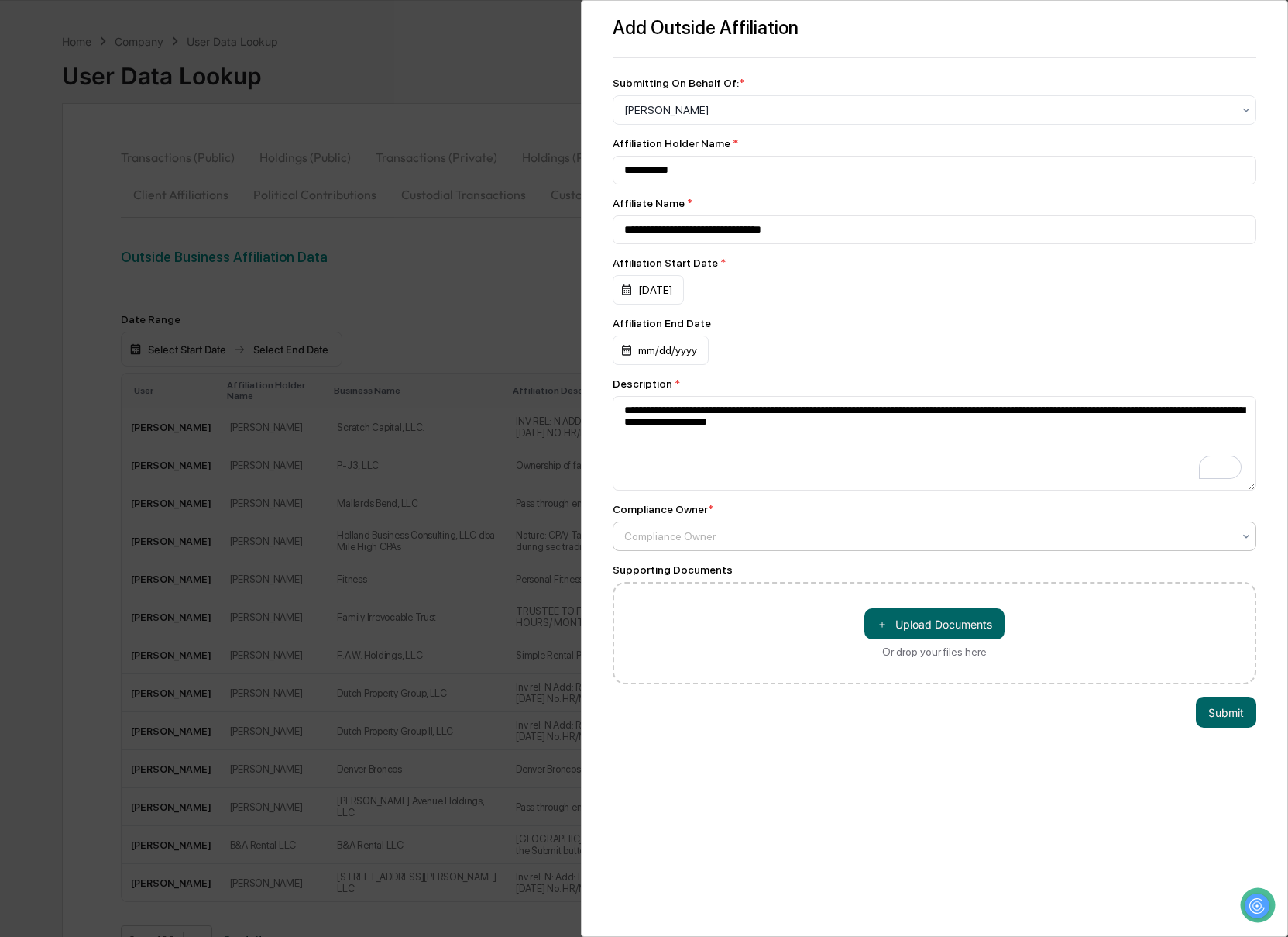
click at [873, 544] on div at bounding box center [928, 536] width 609 height 15
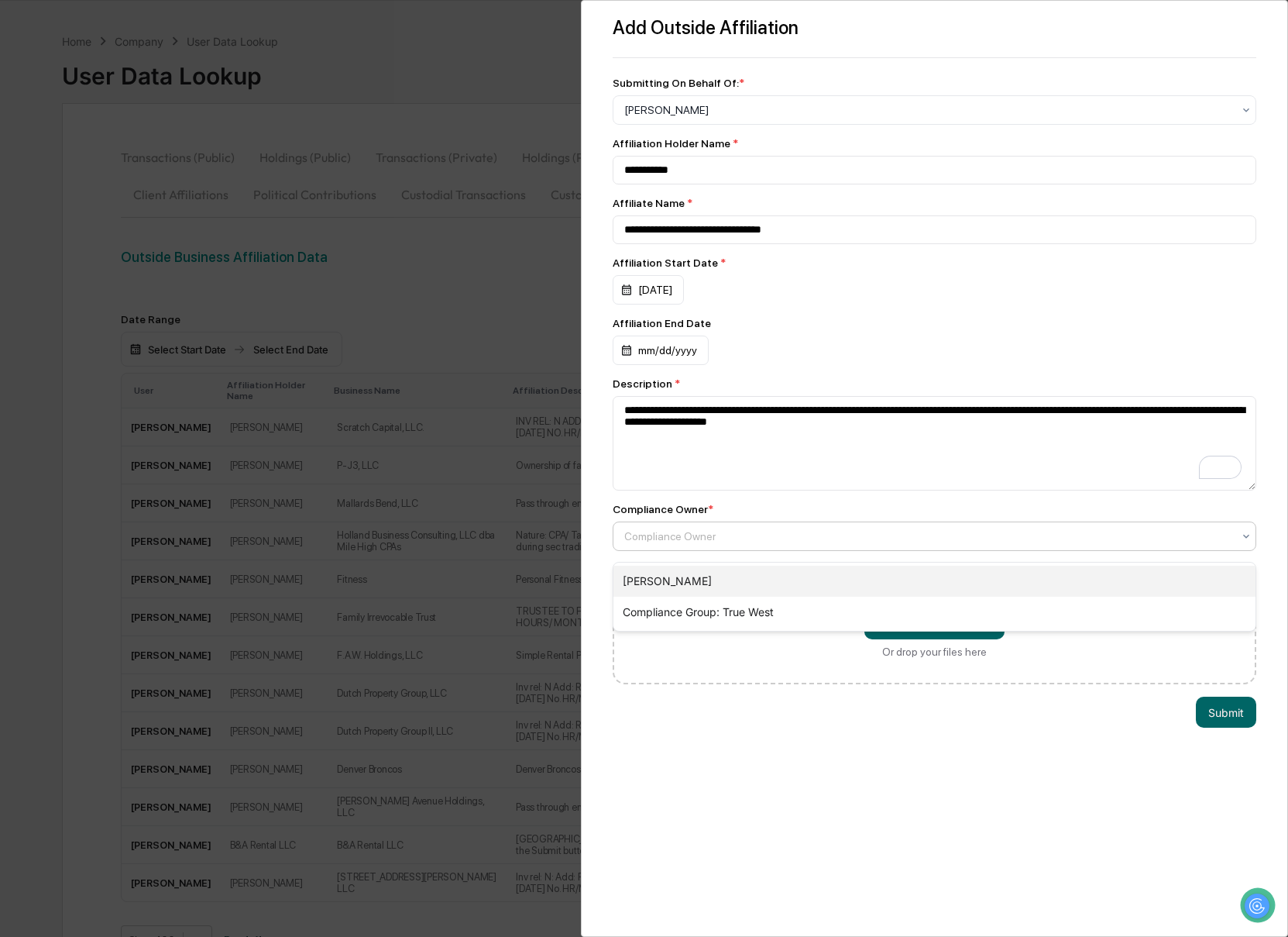
click at [854, 580] on div "[PERSON_NAME]" at bounding box center [935, 581] width 643 height 31
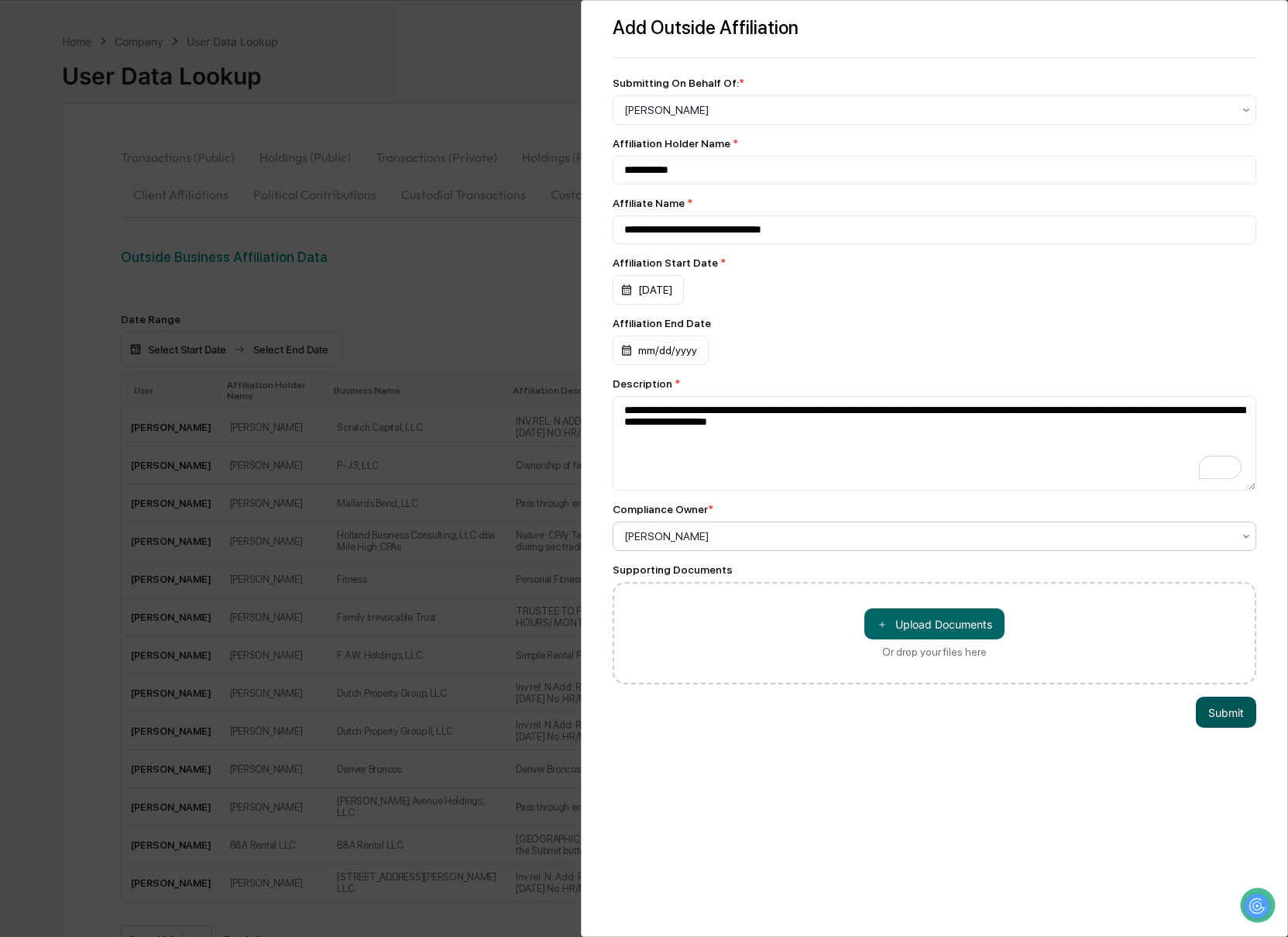
click at [1208, 723] on button "Submit" at bounding box center [1225, 712] width 61 height 31
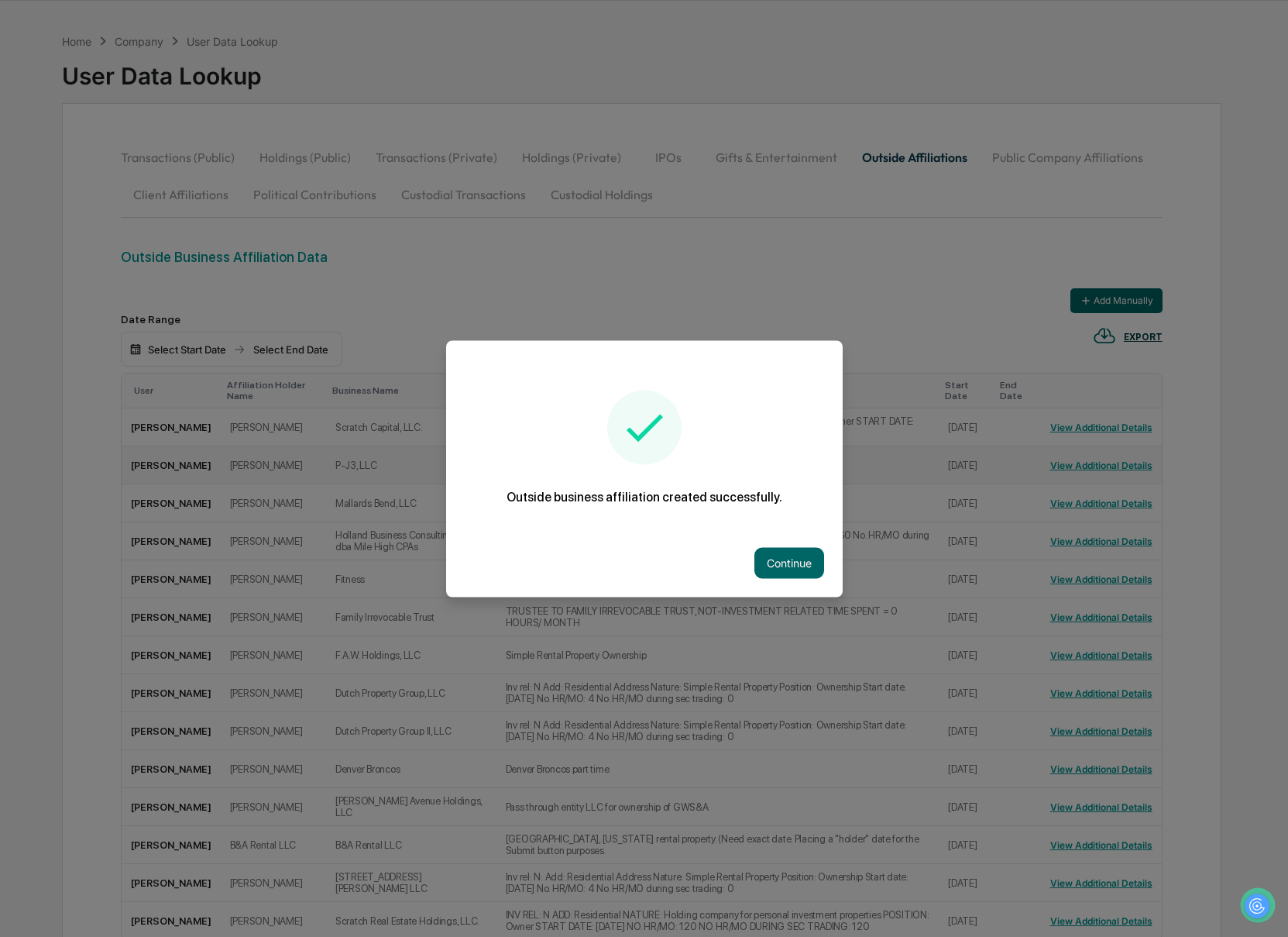
drag, startPoint x: 799, startPoint y: 560, endPoint x: 881, endPoint y: 484, distance: 111.8
click at [798, 560] on button "Continue" at bounding box center [789, 562] width 70 height 31
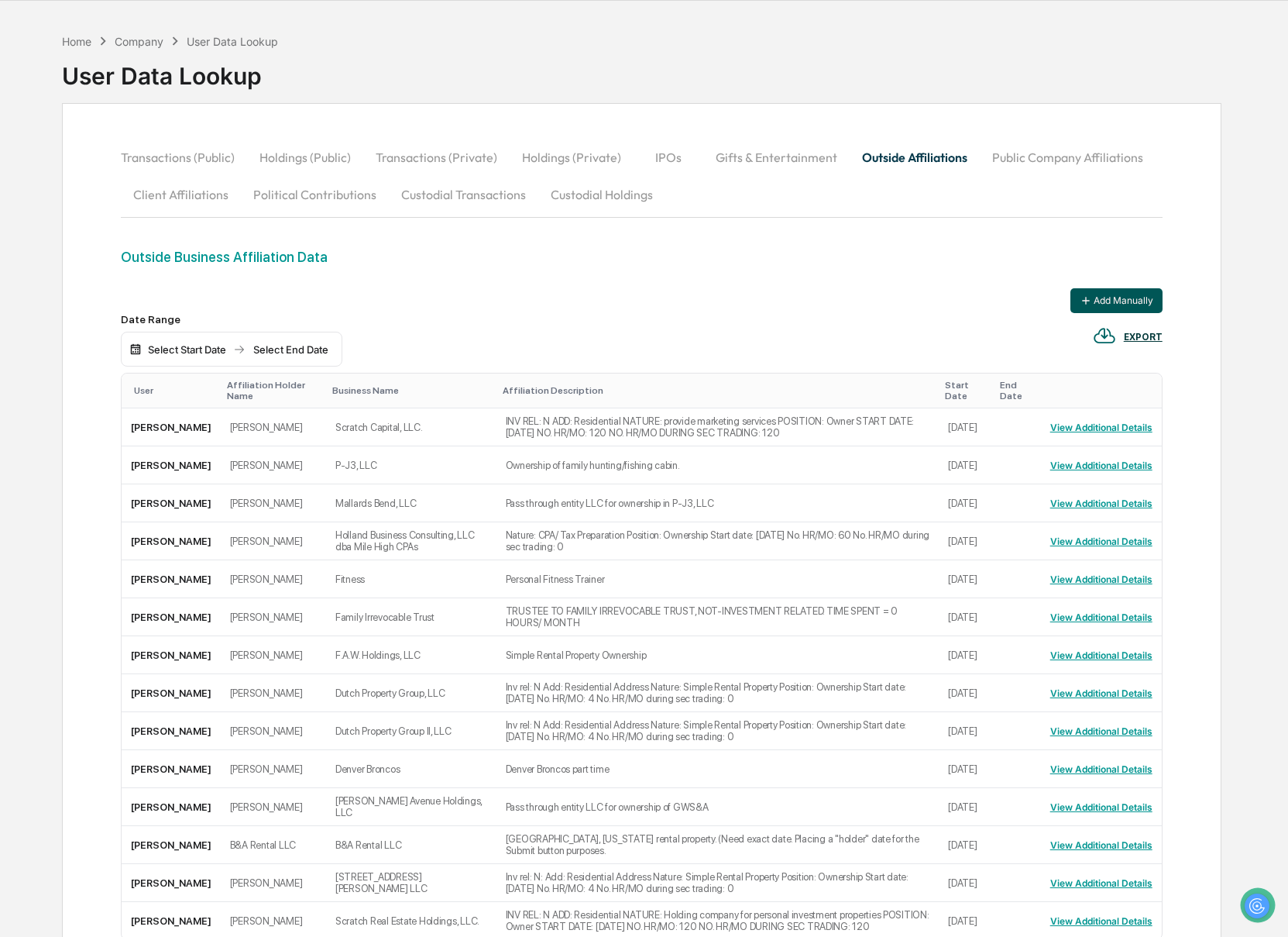
click at [1102, 295] on button "Add Manually" at bounding box center [1116, 300] width 92 height 25
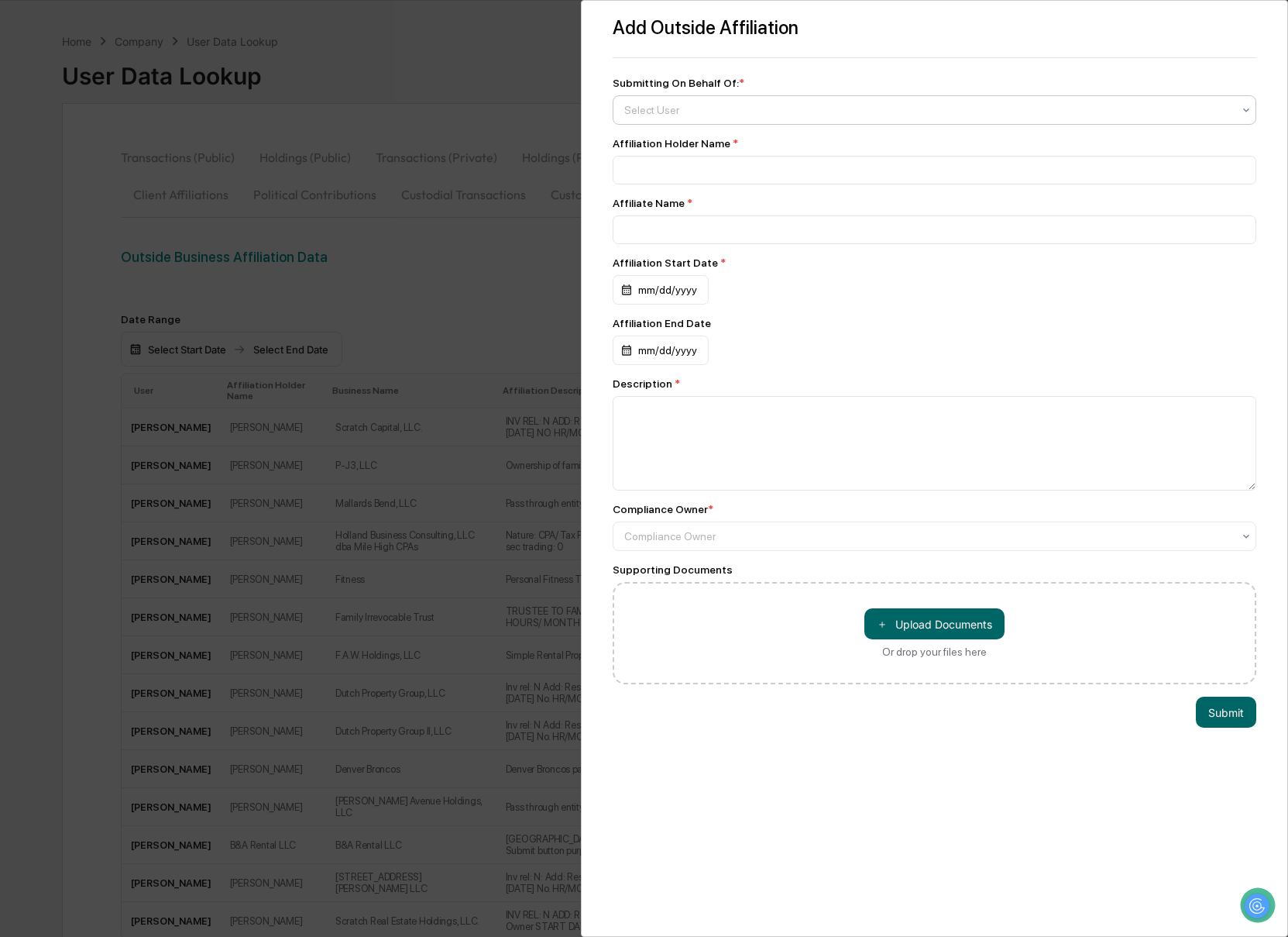
click at [639, 108] on div at bounding box center [928, 110] width 609 height 15
type input "****"
click at [739, 146] on div "[PERSON_NAME]" at bounding box center [935, 147] width 643 height 31
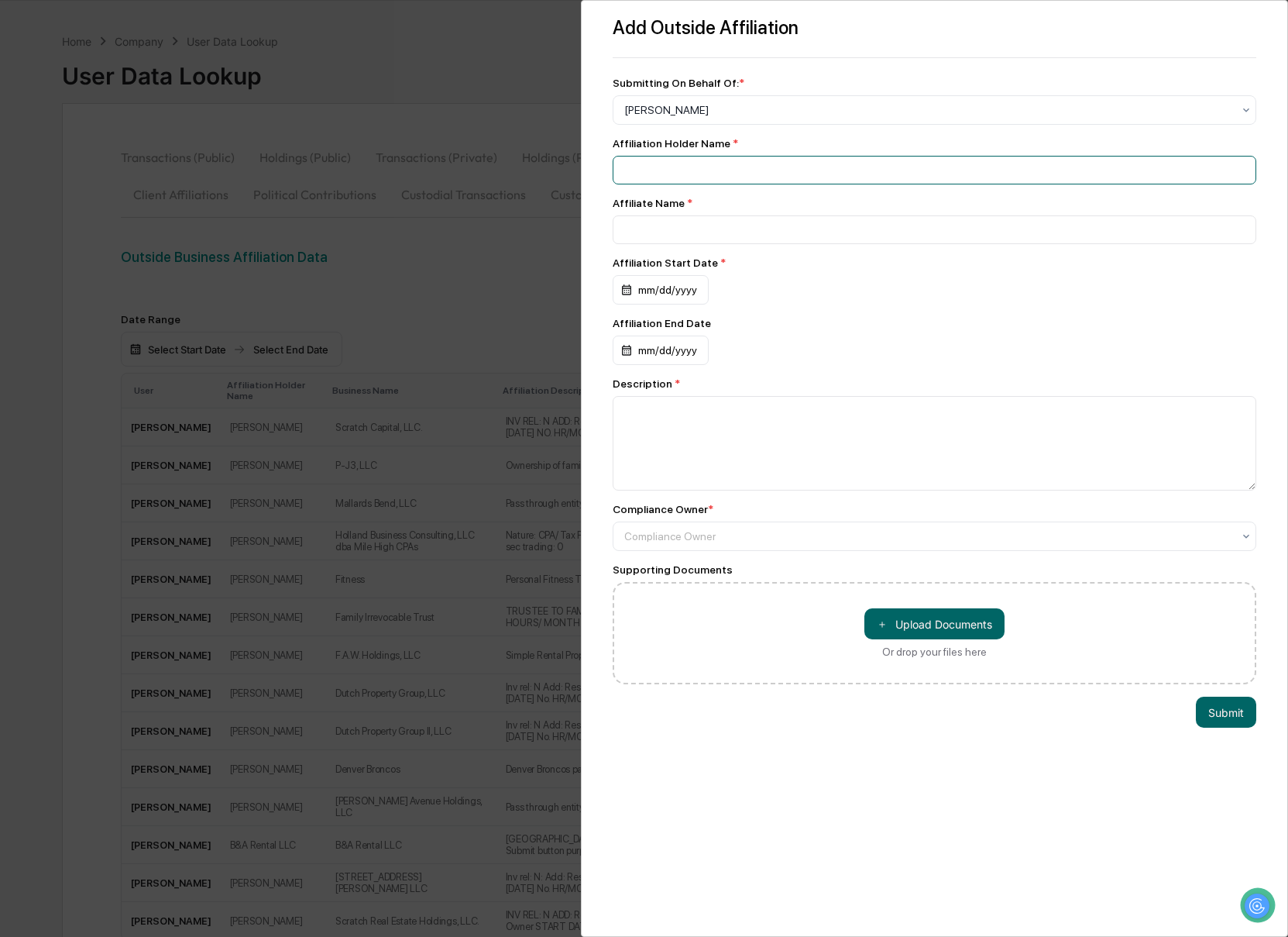
click at [716, 160] on input at bounding box center [935, 170] width 644 height 28
type input "**********"
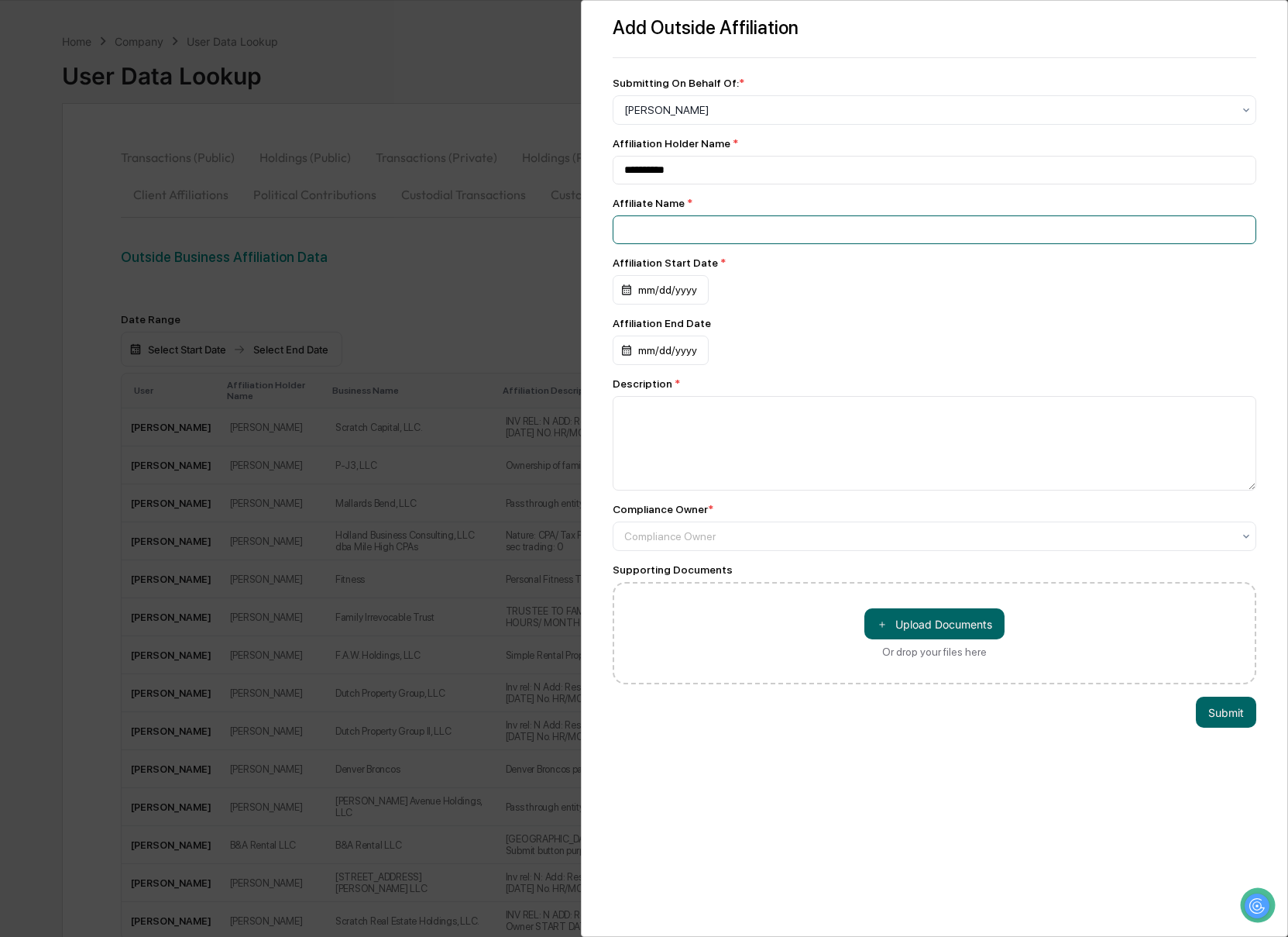
click at [753, 244] on input at bounding box center [935, 229] width 644 height 28
click at [689, 218] on input at bounding box center [935, 229] width 644 height 28
paste input "**********"
type input "**********"
click at [645, 300] on div "mm/dd/yyyy" at bounding box center [660, 289] width 96 height 29
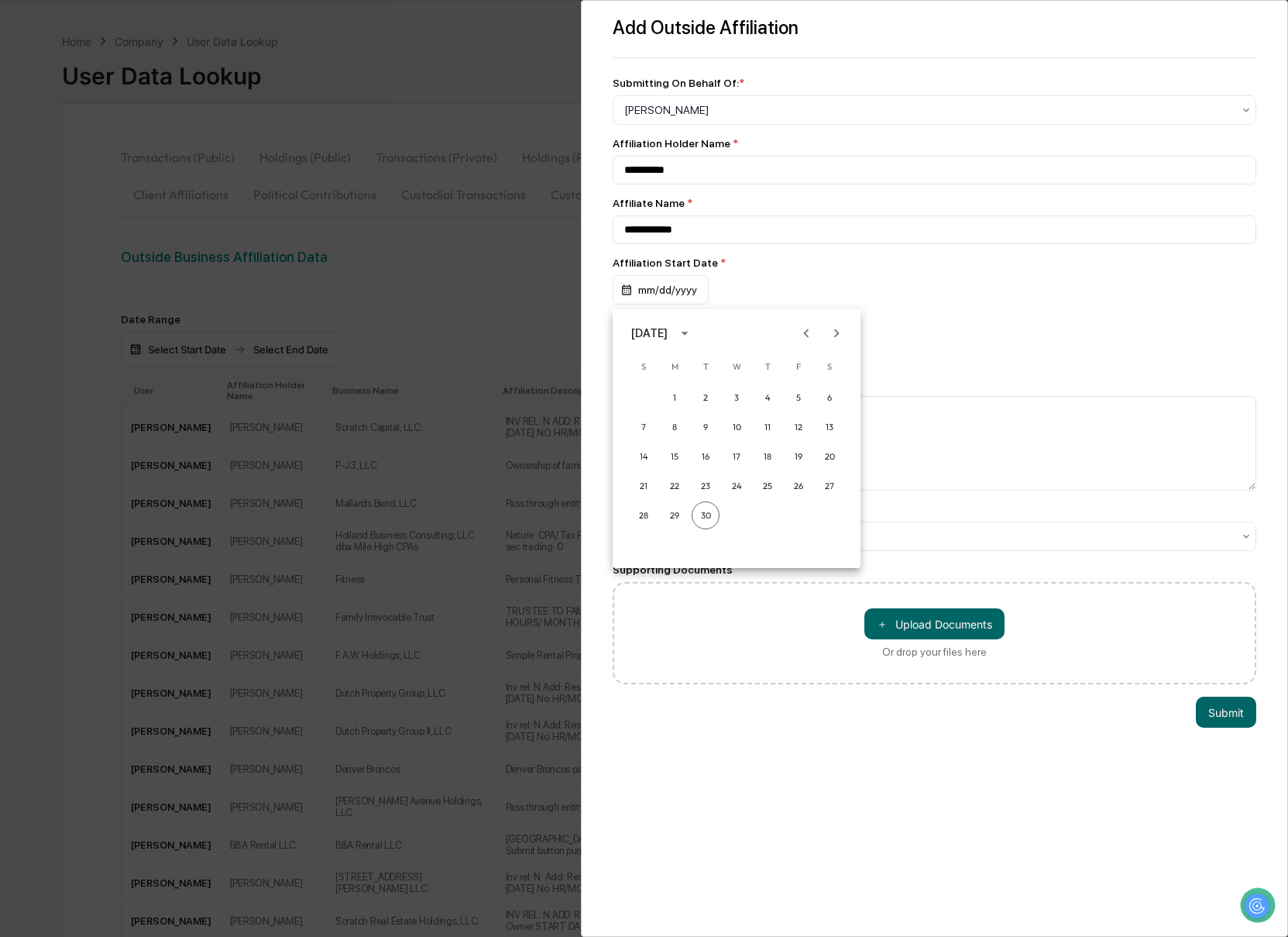
click at [693, 334] on icon "calendar view is open, switch to year view" at bounding box center [685, 333] width 17 height 17
click at [809, 405] on button "2013" at bounding box center [816, 401] width 56 height 27
click at [823, 372] on button "Mar" at bounding box center [816, 370] width 56 height 27
click at [671, 457] on button "11" at bounding box center [673, 456] width 27 height 27
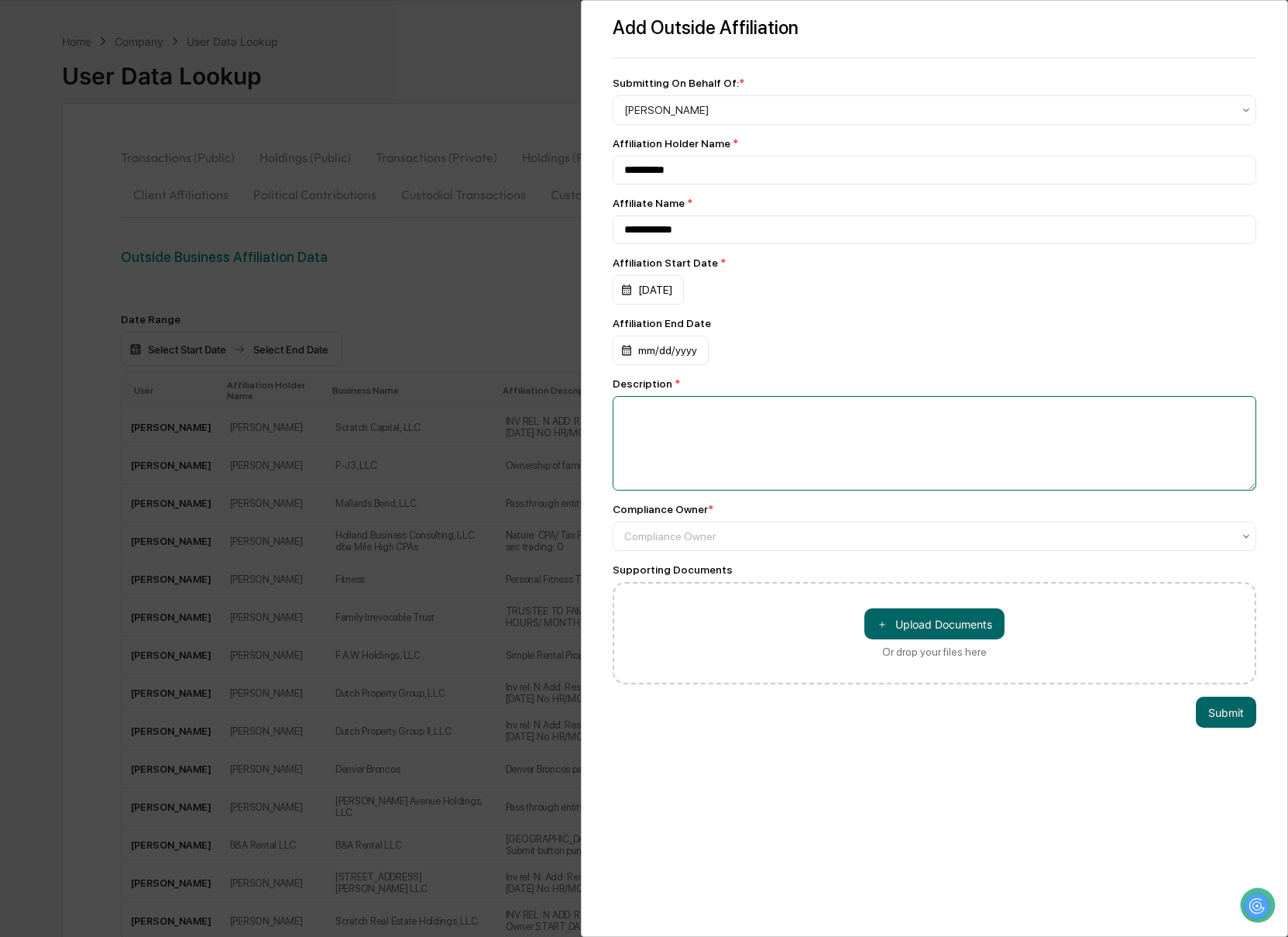
click at [819, 453] on textarea at bounding box center [935, 443] width 644 height 95
paste textarea "**********"
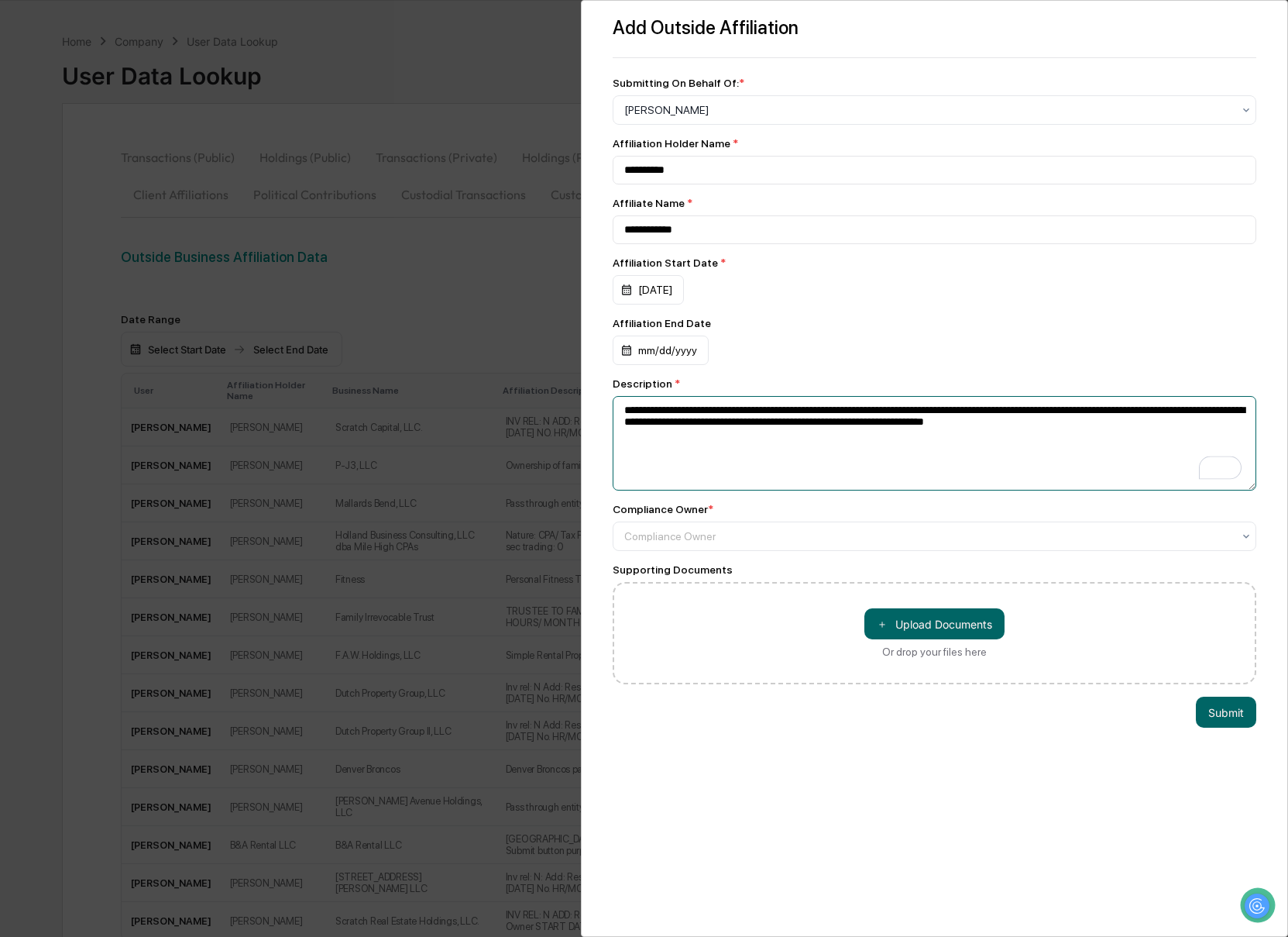
click at [623, 418] on textarea "**********" at bounding box center [935, 443] width 644 height 95
click at [860, 446] on textarea "**********" at bounding box center [935, 443] width 644 height 95
type textarea "**********"
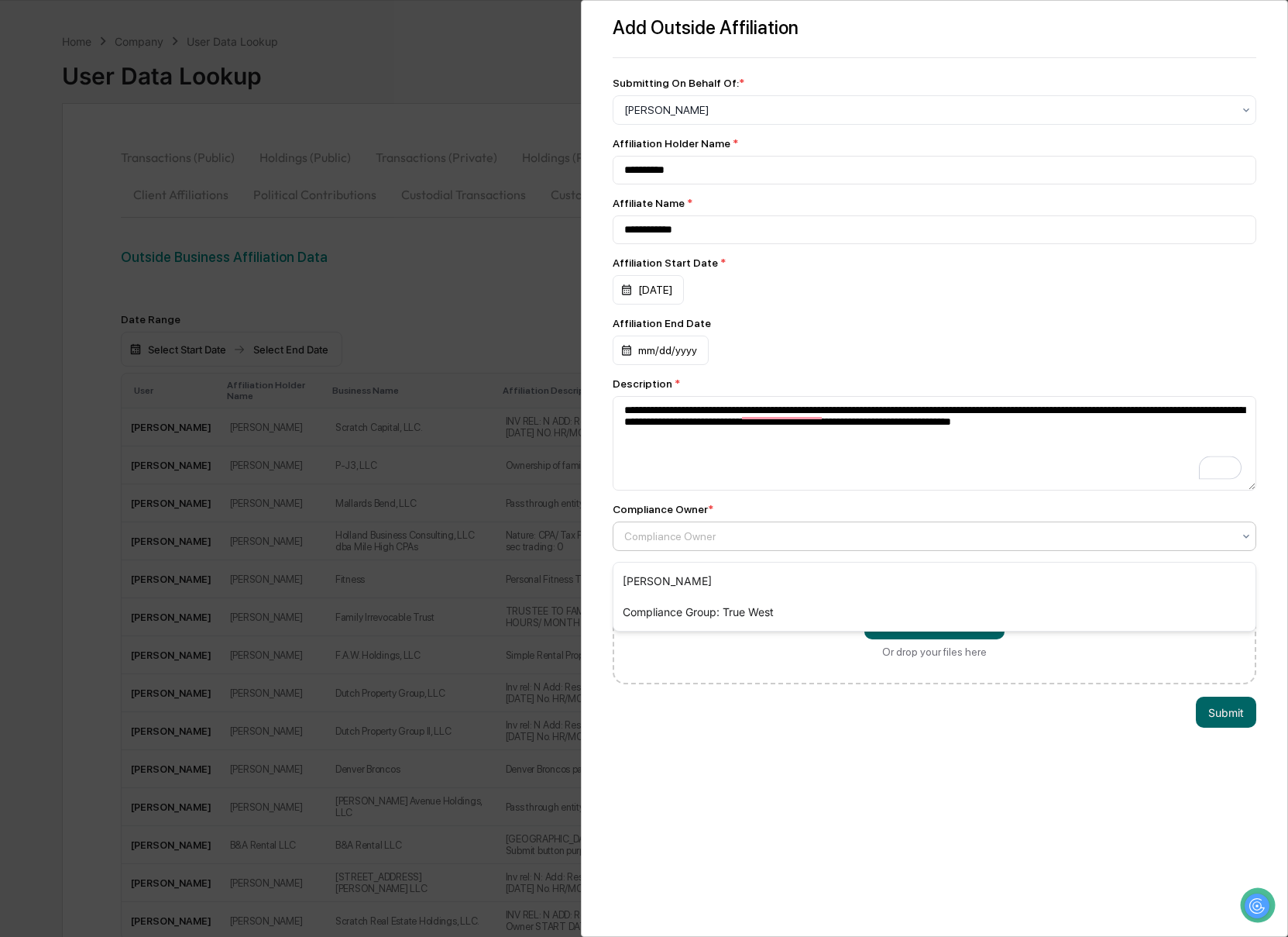
click at [900, 547] on div "Compliance Owner" at bounding box center [928, 535] width 624 height 22
click at [922, 583] on div "[PERSON_NAME]" at bounding box center [935, 581] width 643 height 31
click at [1229, 721] on button "Submit" at bounding box center [1225, 712] width 61 height 31
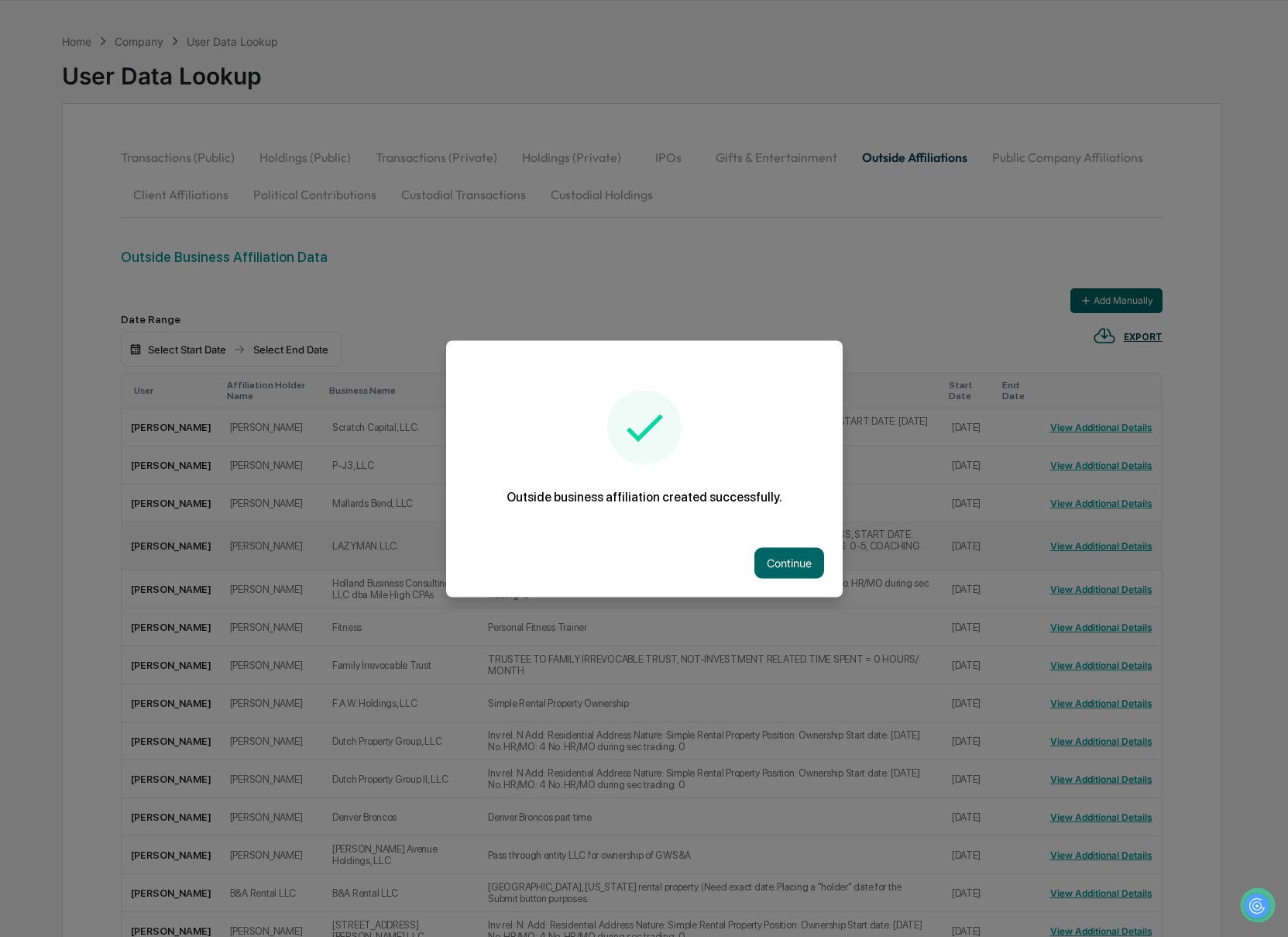
drag, startPoint x: 801, startPoint y: 568, endPoint x: 776, endPoint y: 570, distance: 25.1
click at [800, 568] on button "Continue" at bounding box center [789, 562] width 70 height 31
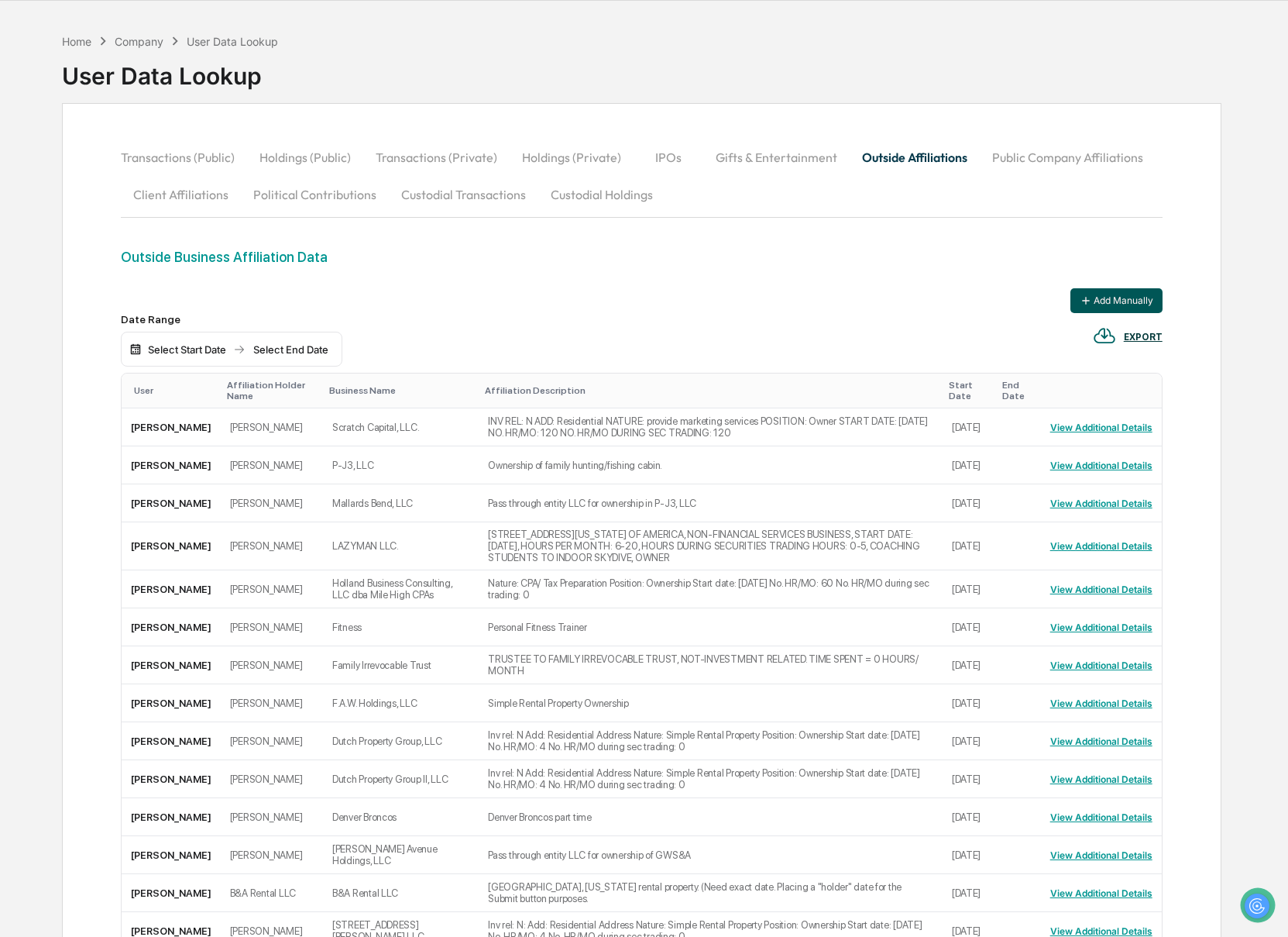
click at [1132, 299] on button "Add Manually" at bounding box center [1116, 300] width 92 height 25
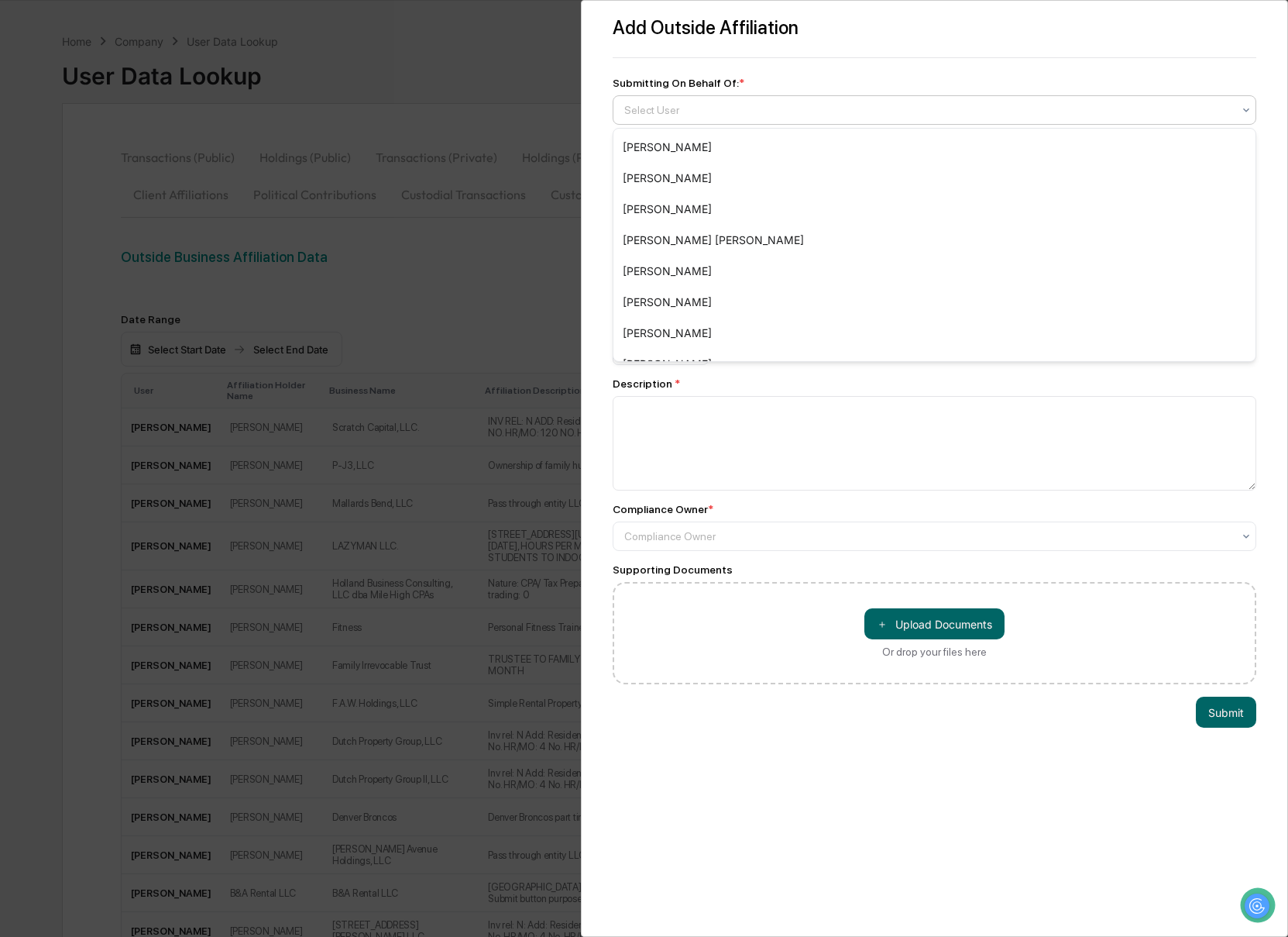
click at [650, 116] on div at bounding box center [928, 110] width 609 height 15
type input "****"
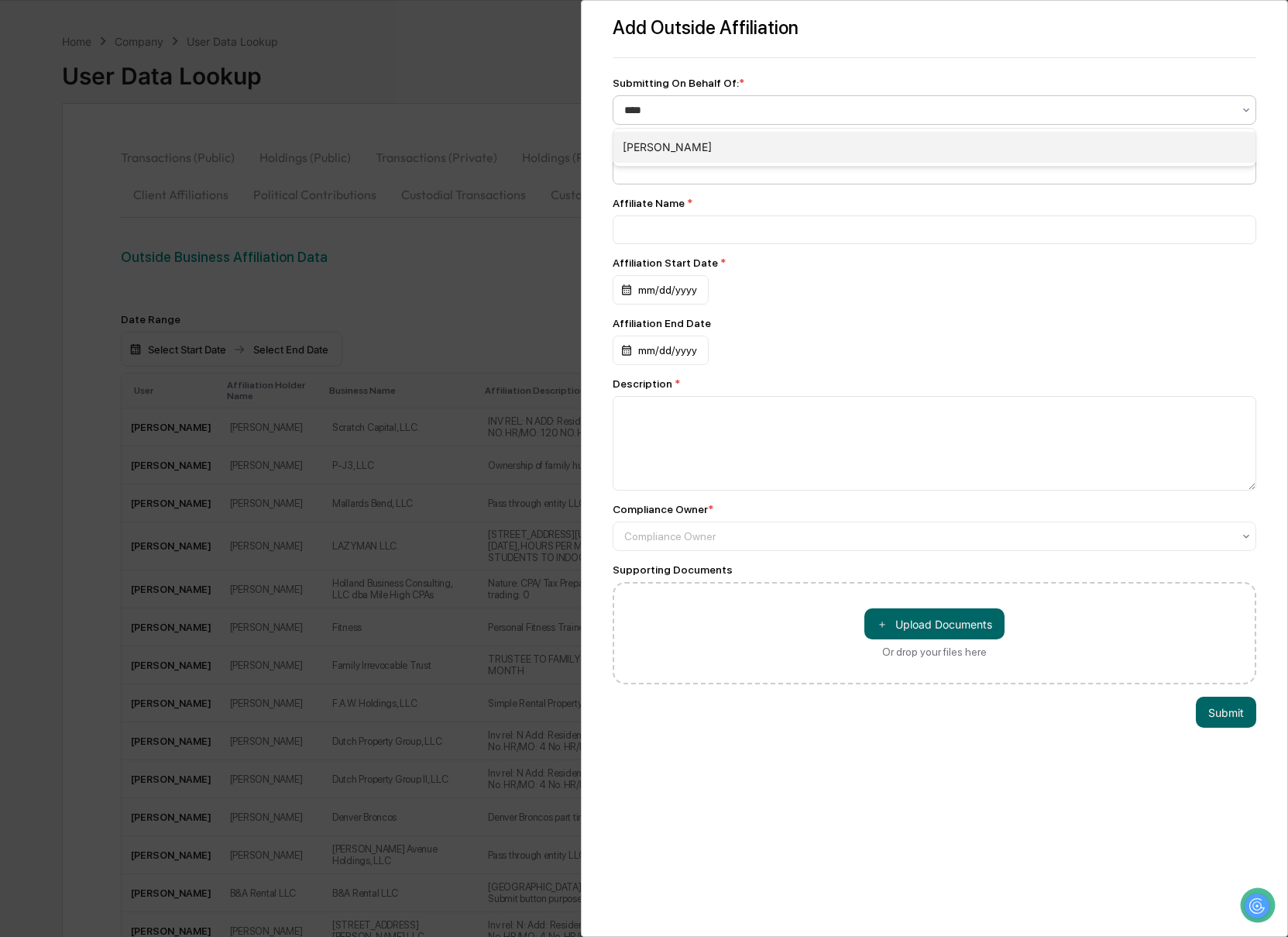
drag, startPoint x: 654, startPoint y: 142, endPoint x: 657, endPoint y: 155, distance: 13.3
click at [654, 142] on div "[PERSON_NAME]" at bounding box center [935, 147] width 643 height 31
click at [657, 156] on input at bounding box center [935, 170] width 644 height 28
type input "**********"
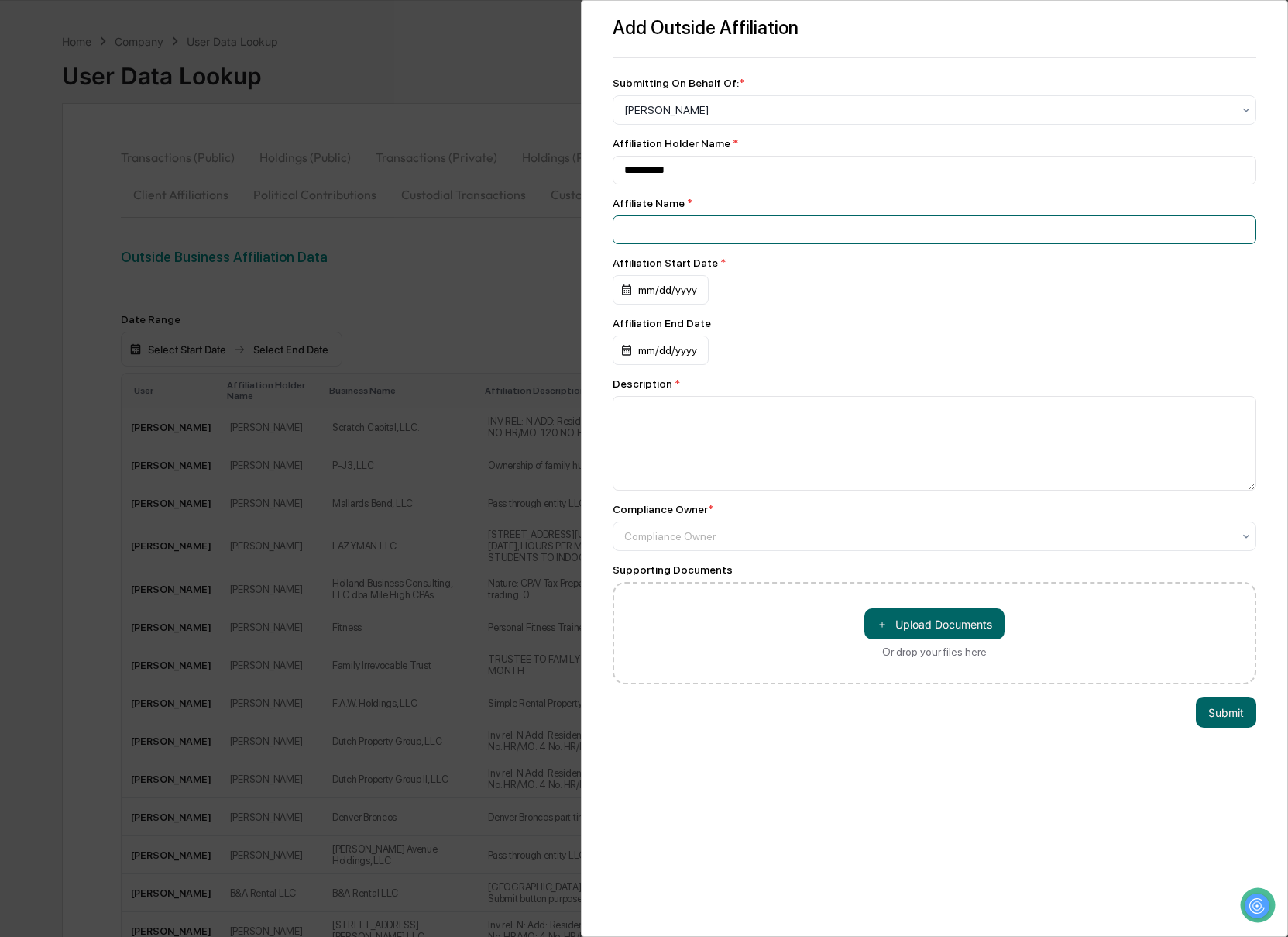
click at [680, 236] on input at bounding box center [935, 229] width 644 height 28
paste input "**********"
type input "**********"
click at [628, 295] on div "mm/dd/yyyy" at bounding box center [660, 289] width 96 height 29
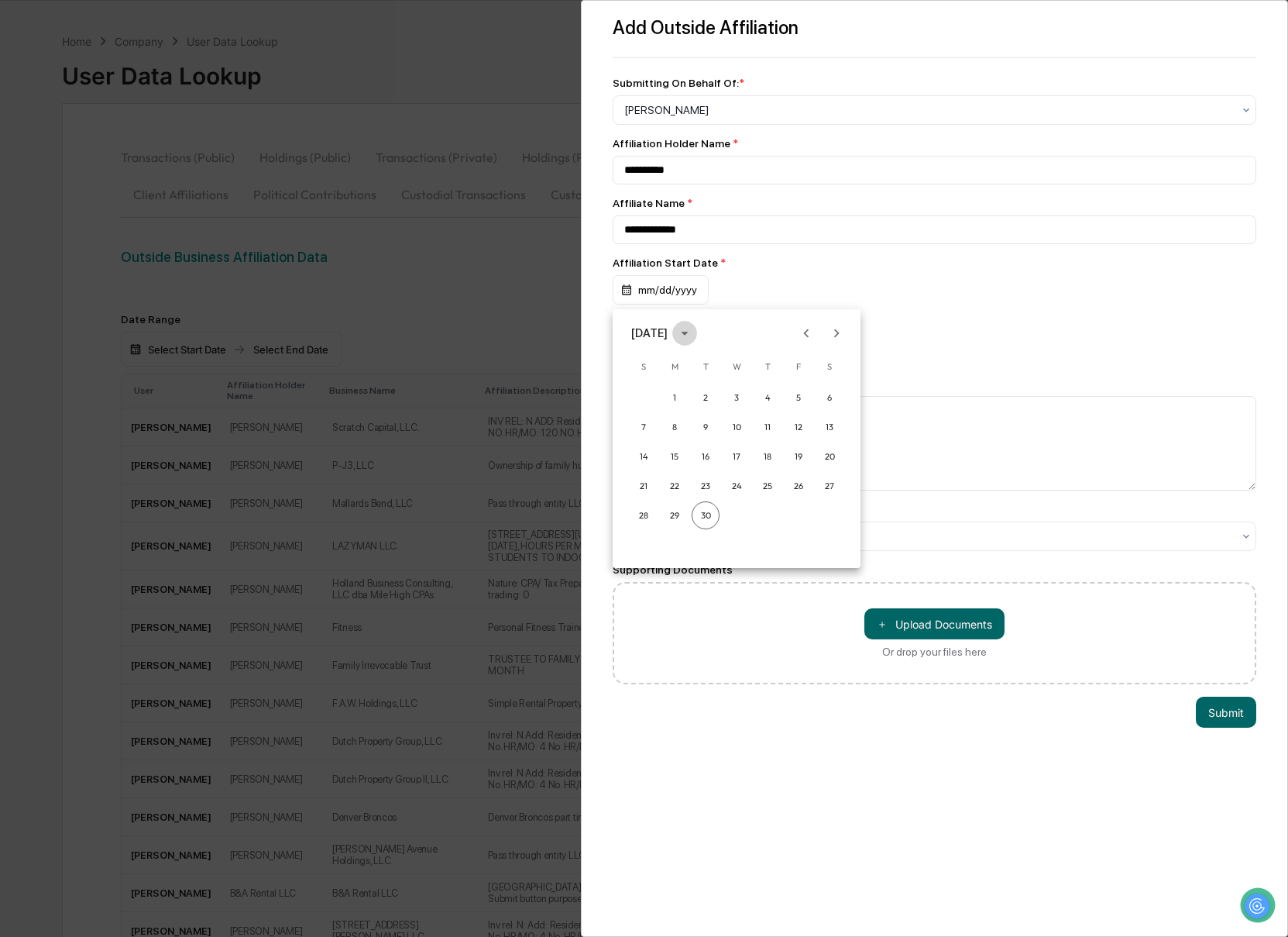
click at [697, 323] on button "calendar view is open, switch to year view" at bounding box center [685, 333] width 25 height 25
click at [821, 419] on button "2022" at bounding box center [816, 422] width 56 height 27
click at [667, 448] on button "[DATE]" at bounding box center [655, 451] width 56 height 27
click at [741, 511] on button "27" at bounding box center [736, 514] width 27 height 27
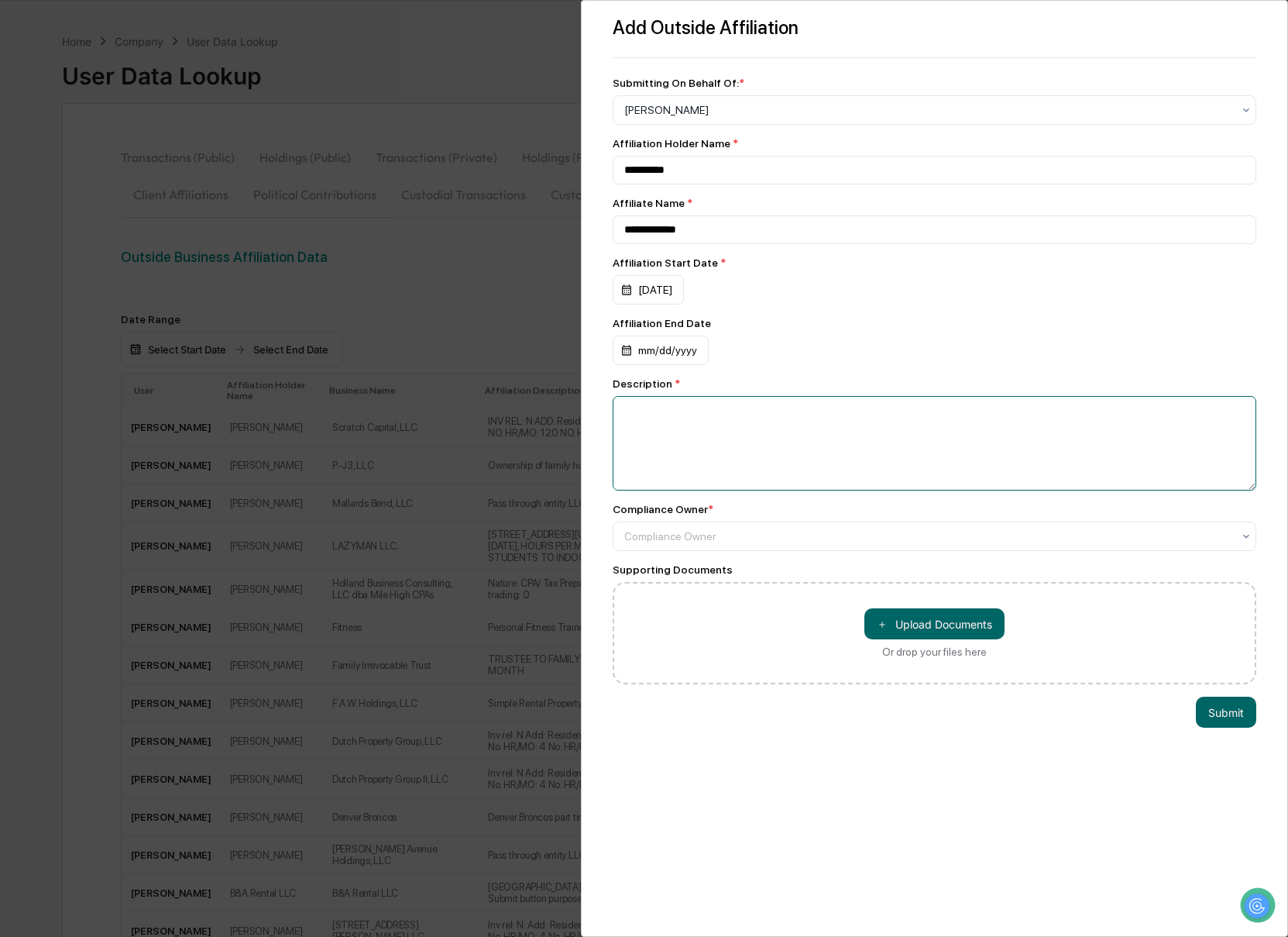
click at [749, 452] on textarea at bounding box center [935, 443] width 644 height 95
paste textarea "**********"
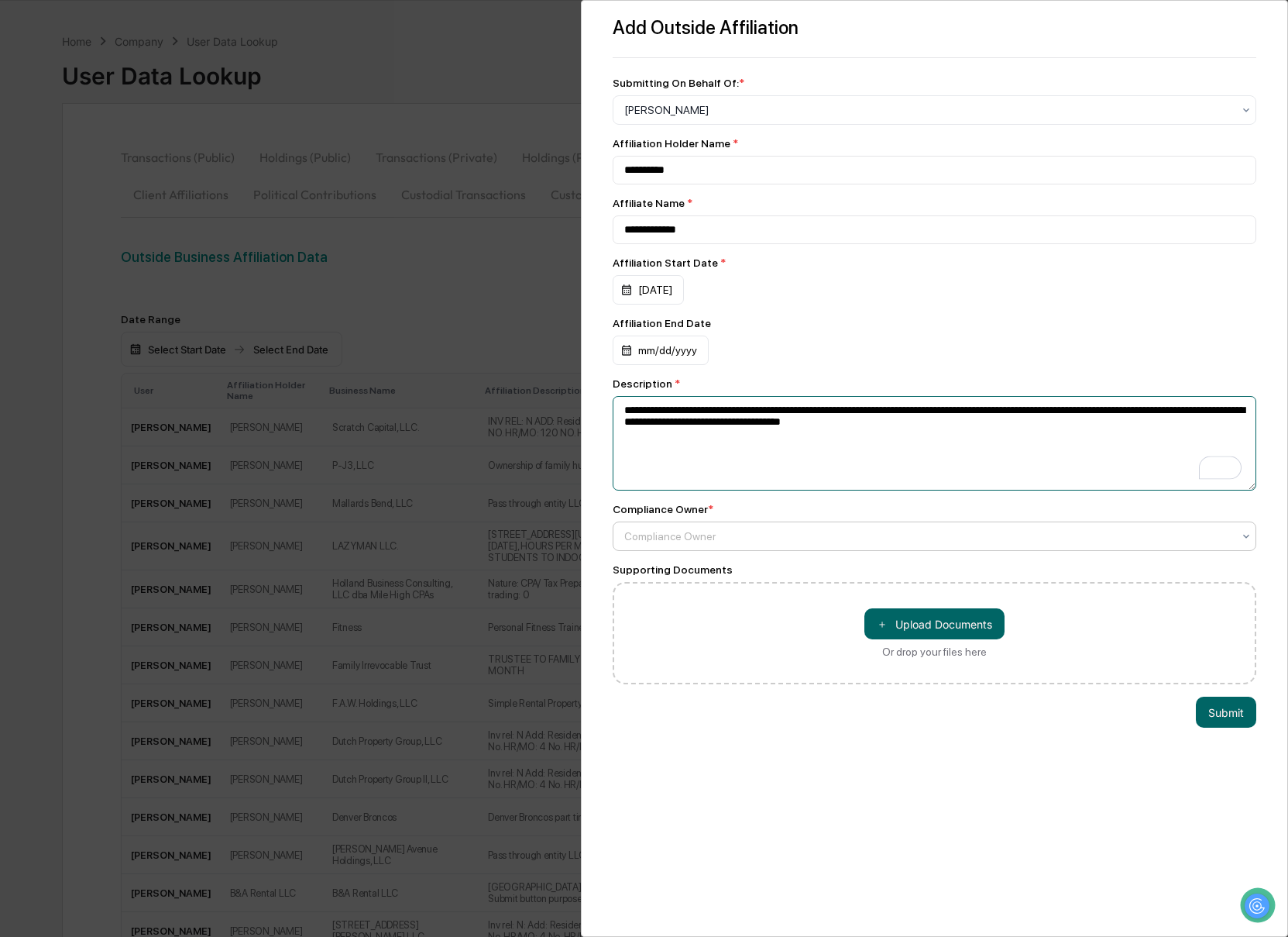
type textarea "**********"
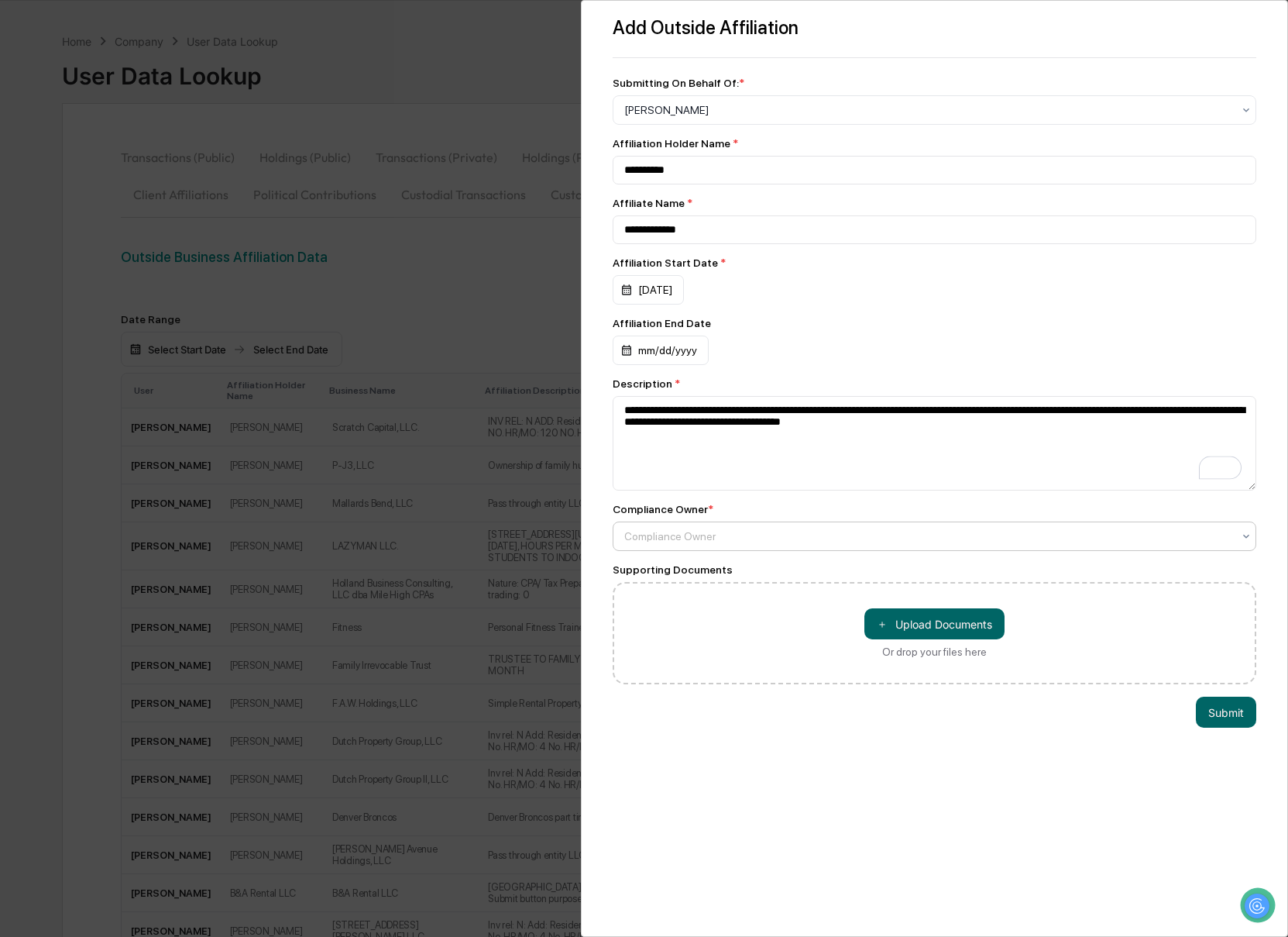
click at [1011, 544] on div at bounding box center [928, 536] width 609 height 15
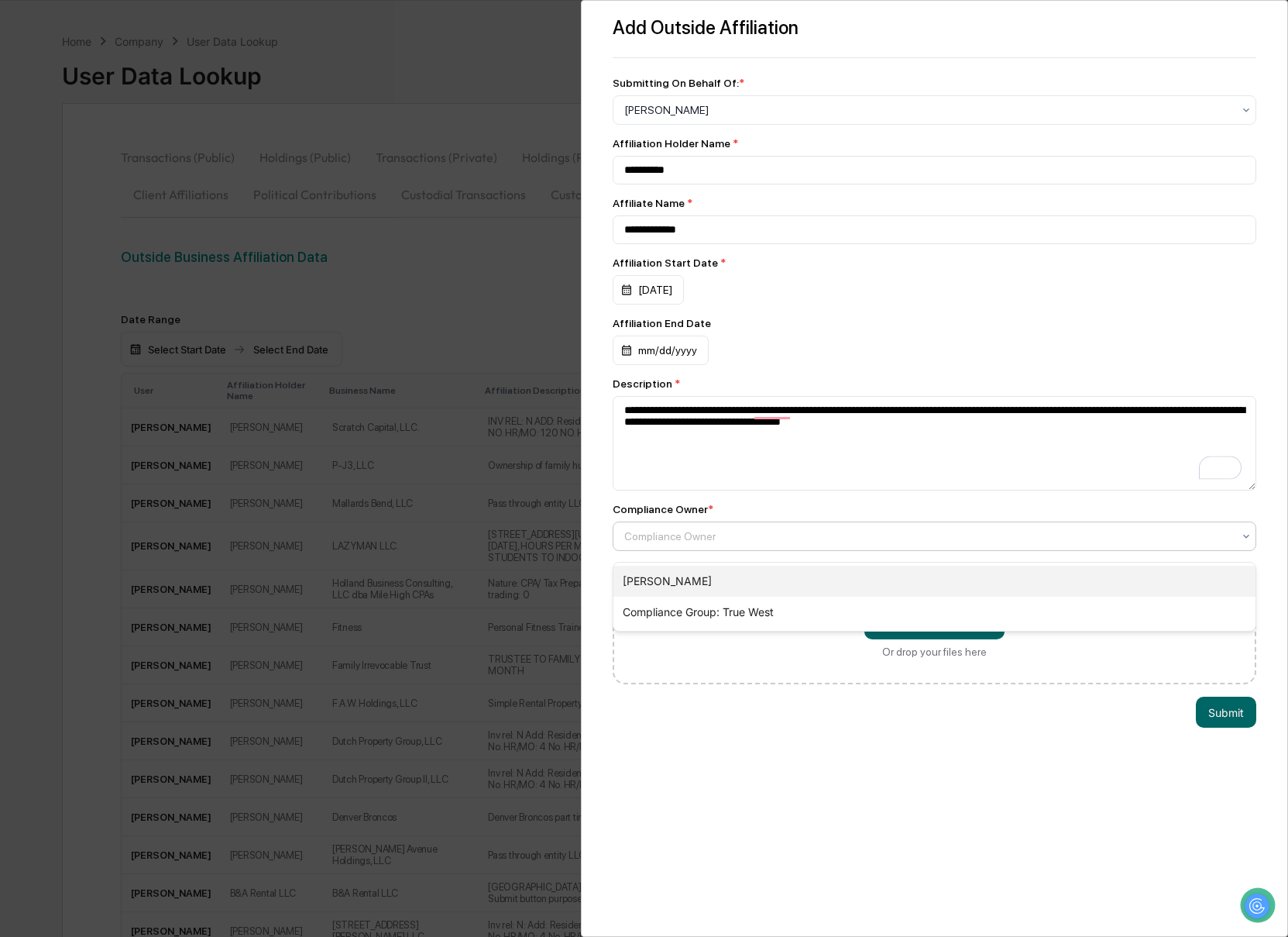
click at [1005, 579] on div "[PERSON_NAME]" at bounding box center [935, 581] width 643 height 31
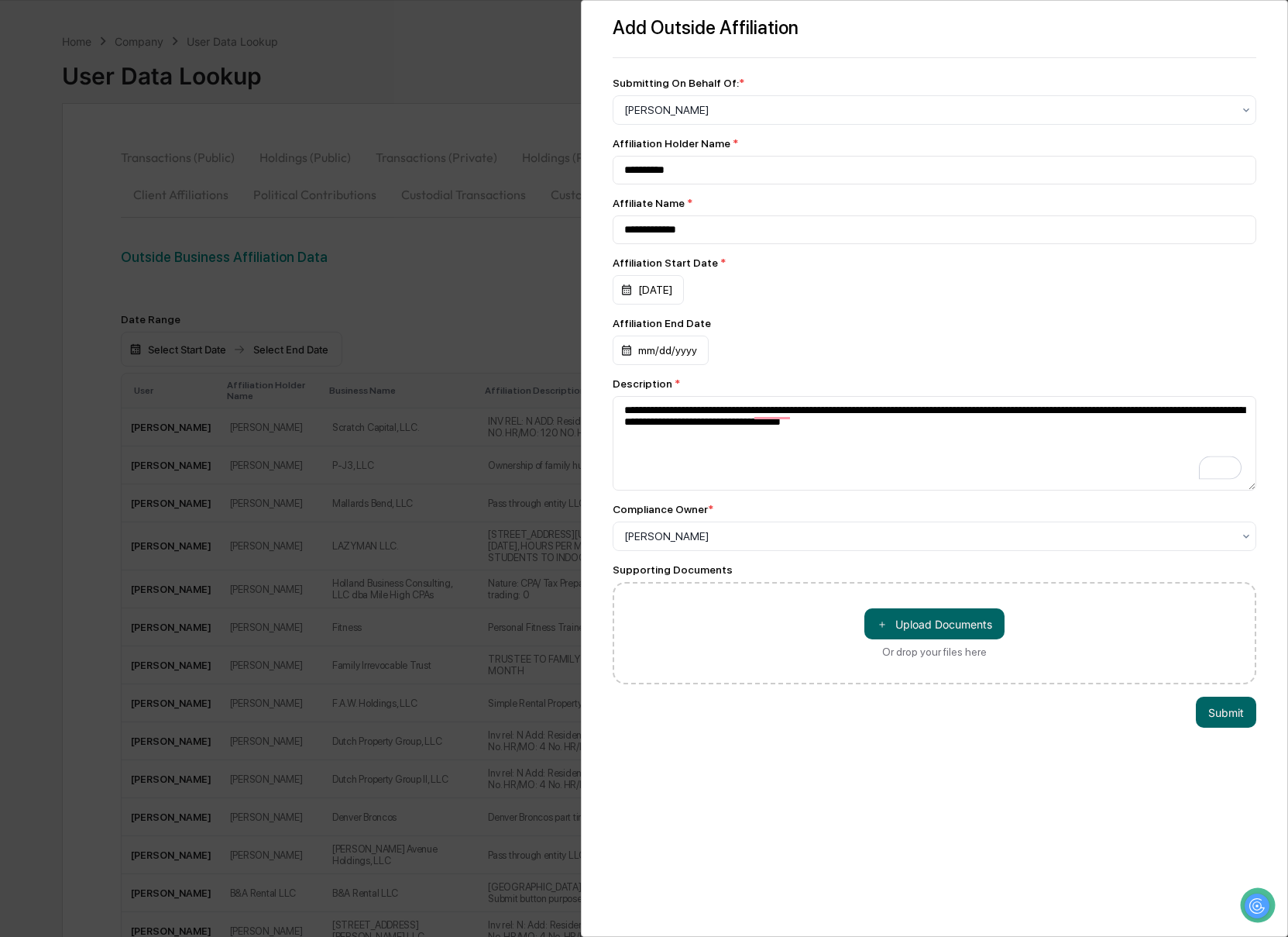
drag, startPoint x: 1229, startPoint y: 726, endPoint x: 1068, endPoint y: 681, distance: 167.2
click at [1229, 726] on button "Submit" at bounding box center [1225, 712] width 61 height 31
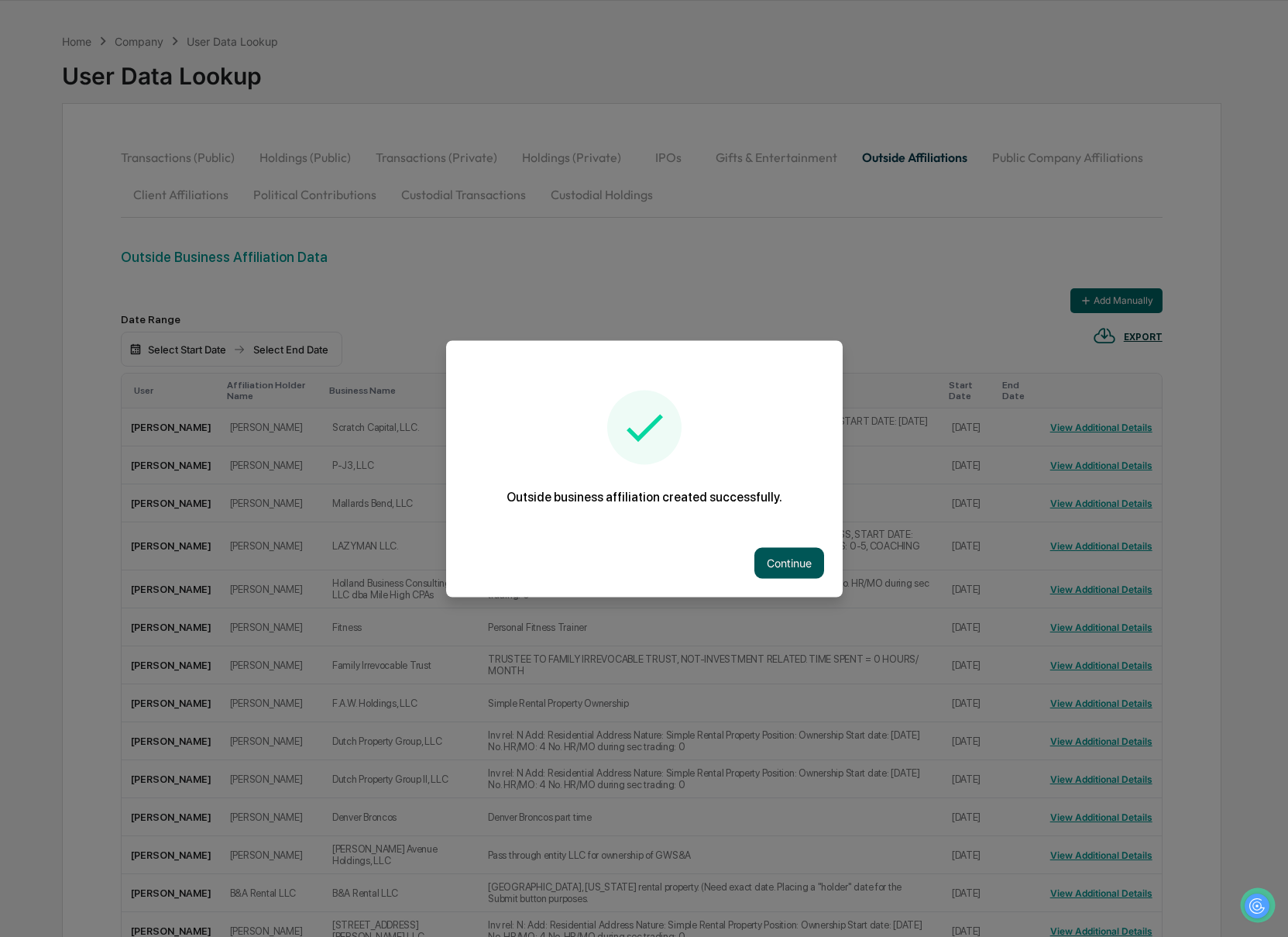
click at [796, 567] on button "Continue" at bounding box center [789, 562] width 70 height 31
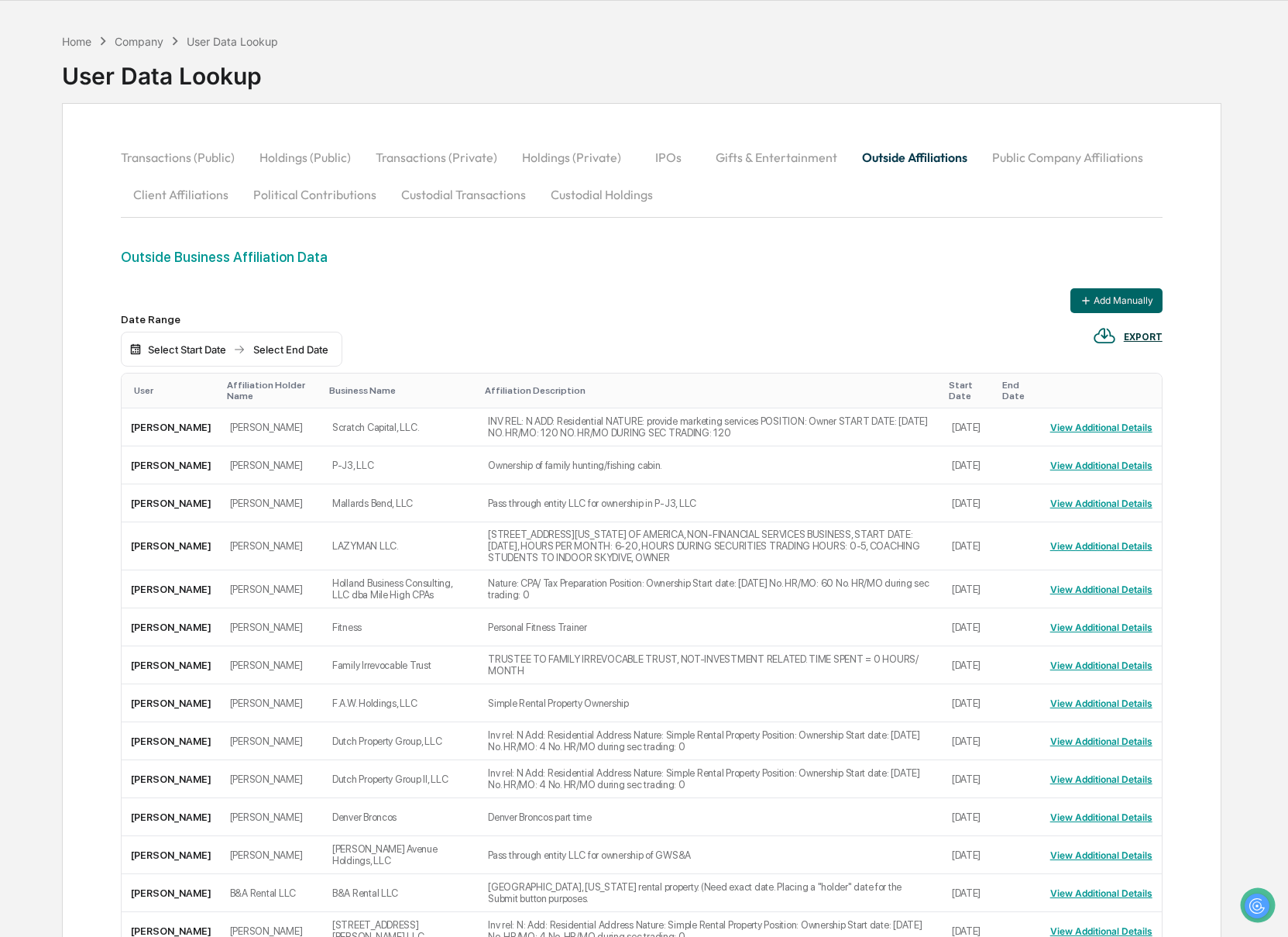
click at [796, 567] on td "[STREET_ADDRESS][US_STATE] OF AMERICA, NON-FINANCIAL SERVICES BUSINESS, START D…" at bounding box center [710, 546] width 464 height 48
click at [1099, 302] on button "Add Manually" at bounding box center [1116, 300] width 92 height 25
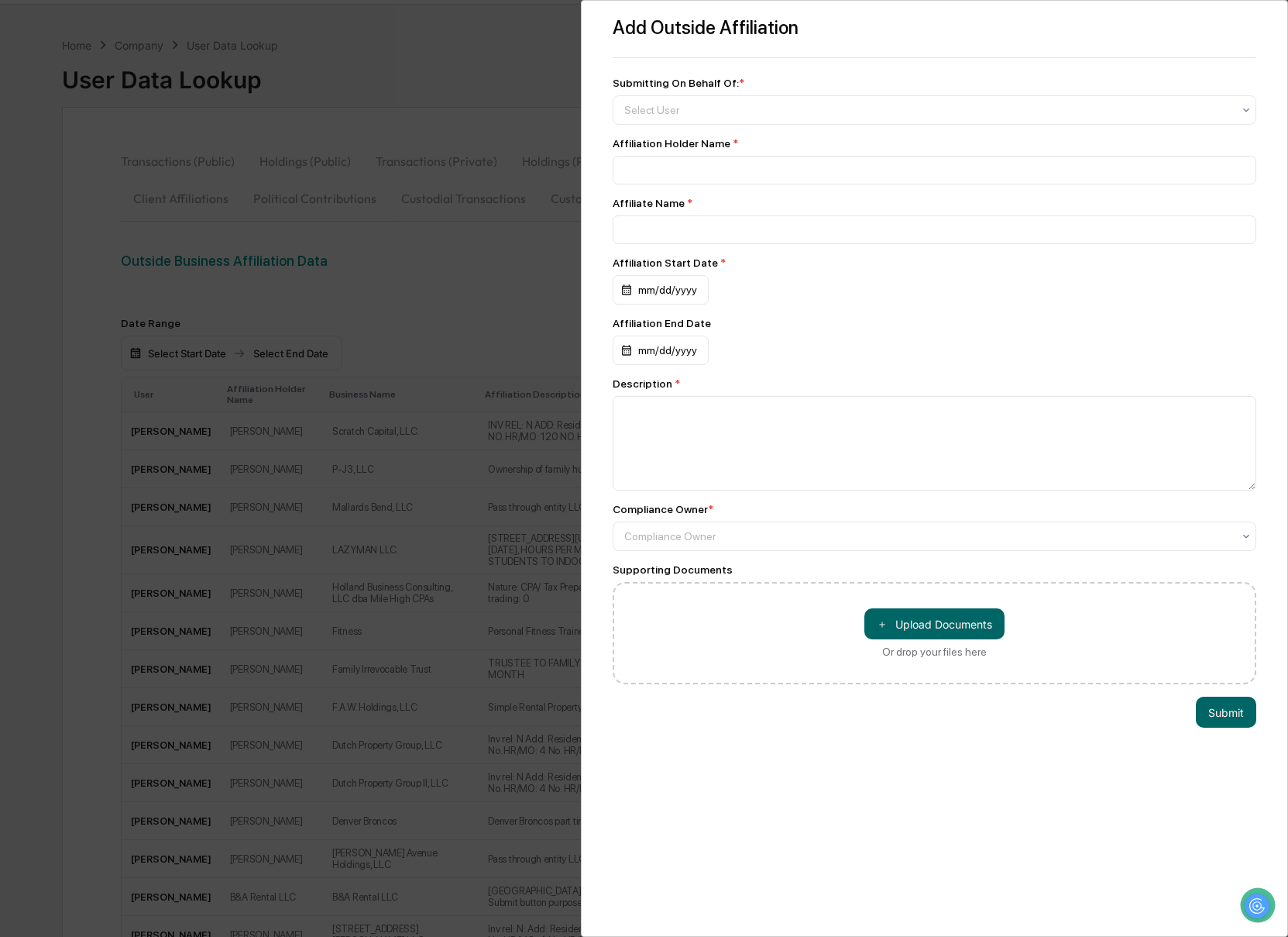
scroll to position [45, 0]
click at [724, 104] on div at bounding box center [928, 110] width 609 height 15
click at [708, 110] on div at bounding box center [928, 110] width 609 height 15
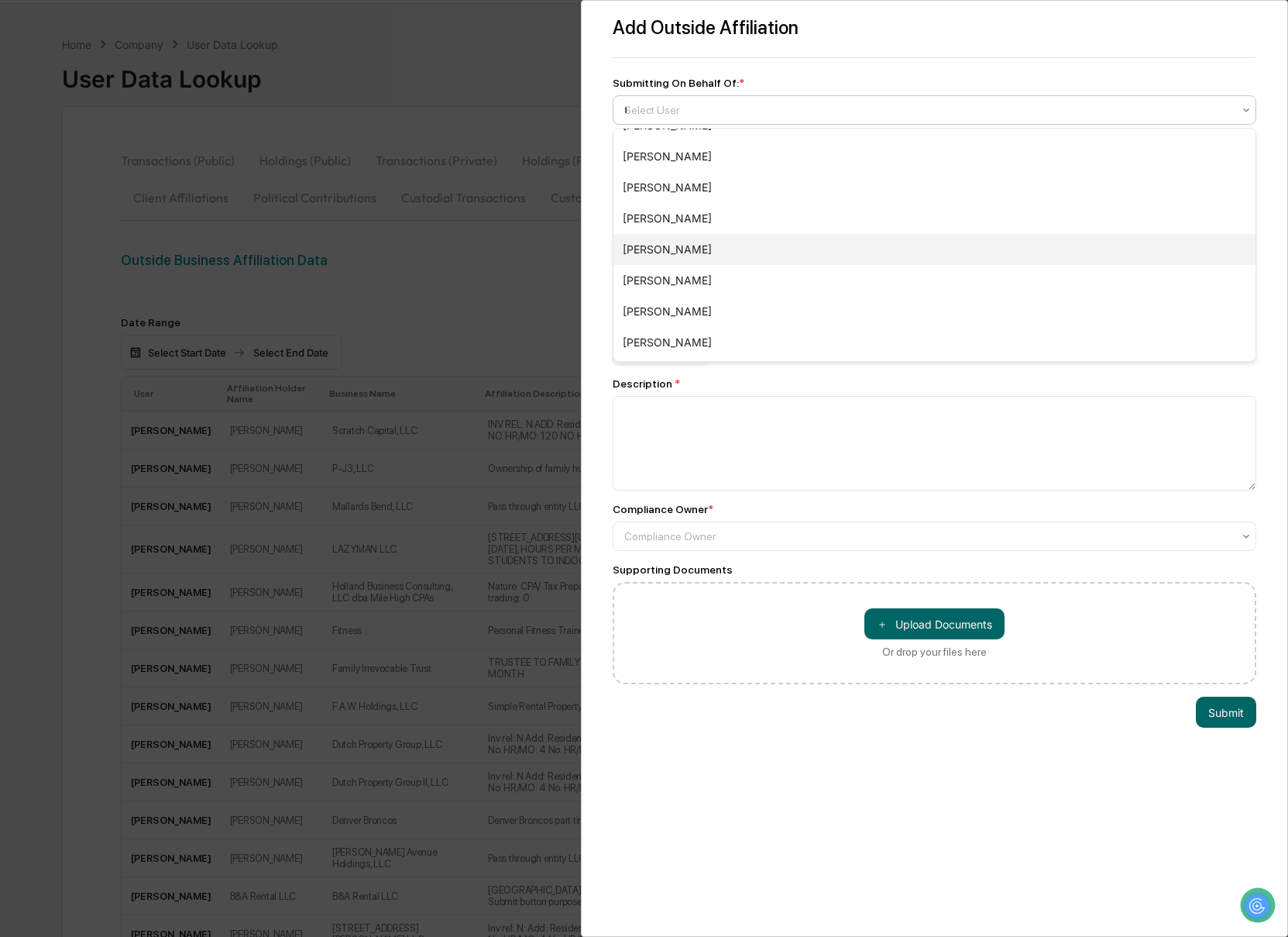
scroll to position [0, 0]
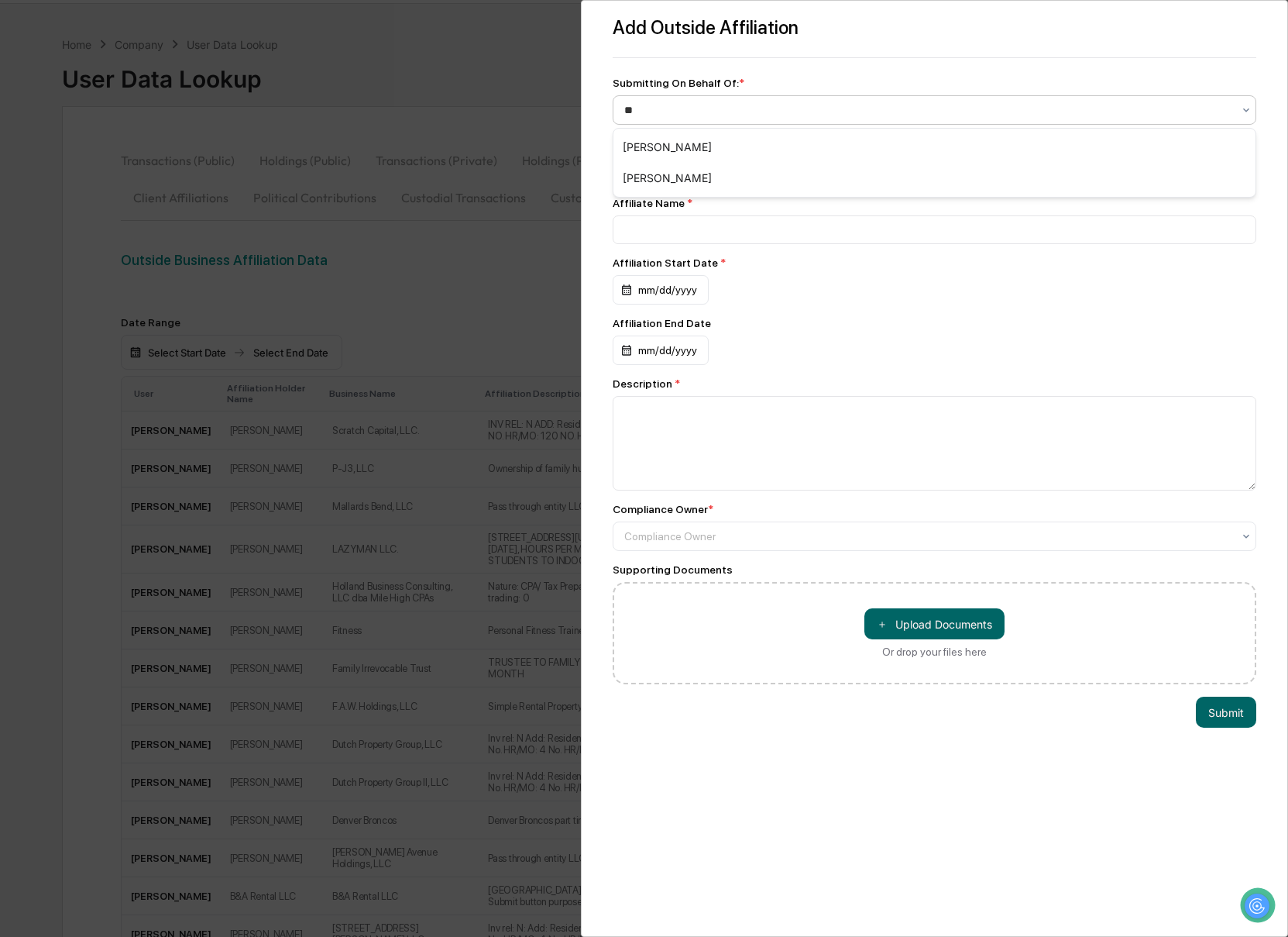
type input "***"
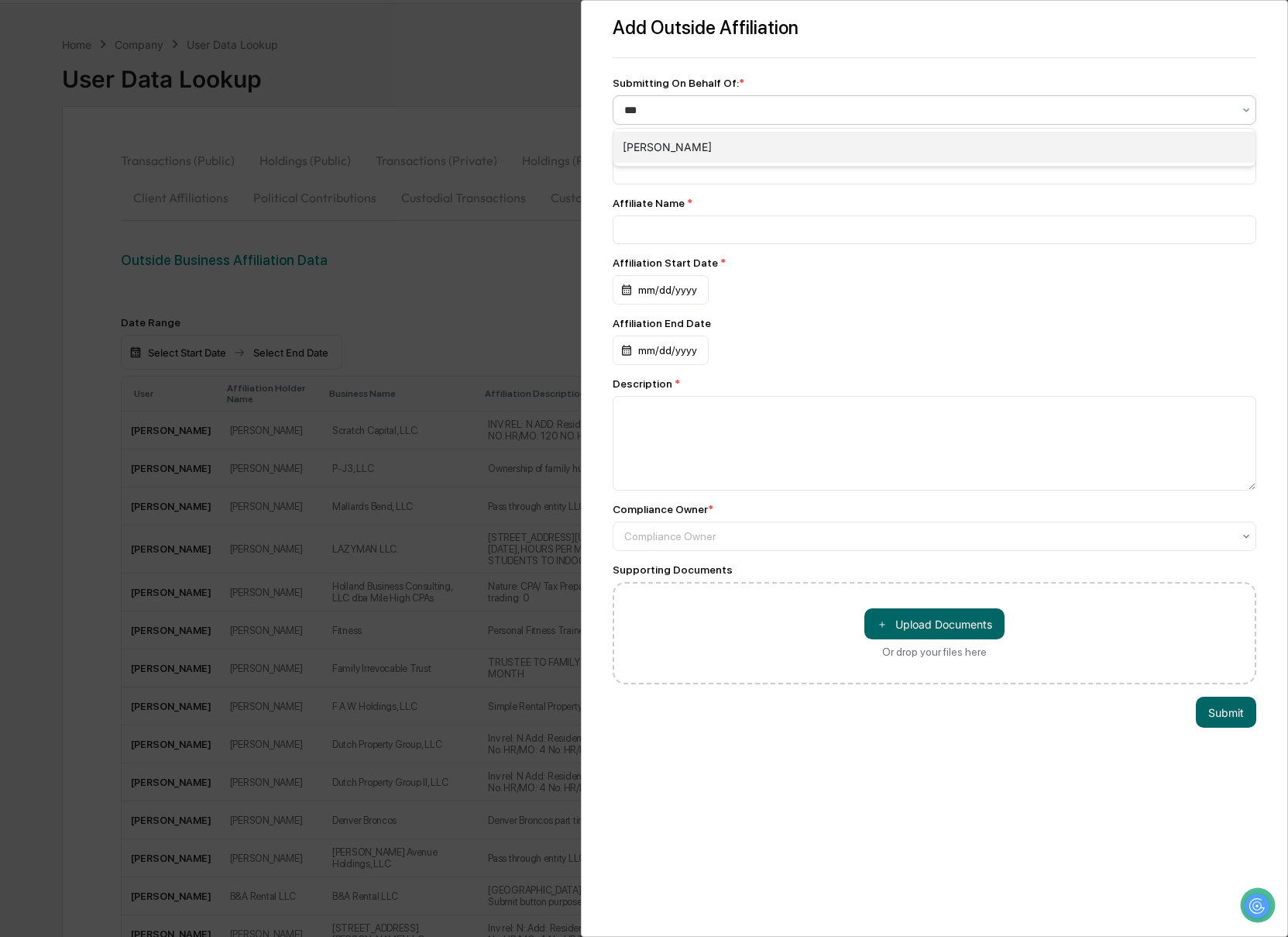
click at [669, 147] on div "[PERSON_NAME]" at bounding box center [935, 147] width 643 height 31
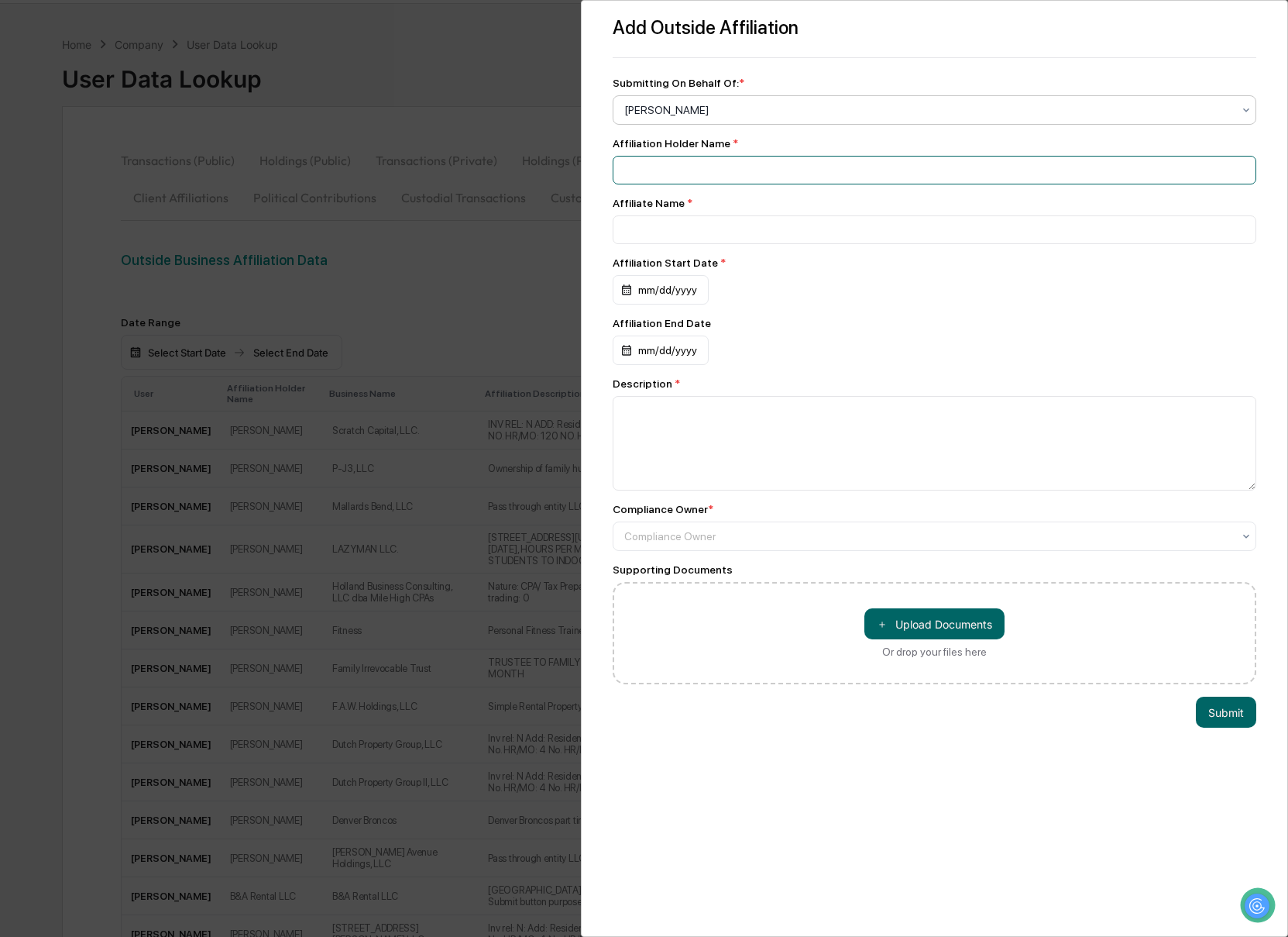
click at [653, 179] on input at bounding box center [935, 170] width 644 height 28
click at [649, 214] on div "Affiliate Name *" at bounding box center [935, 221] width 644 height 47
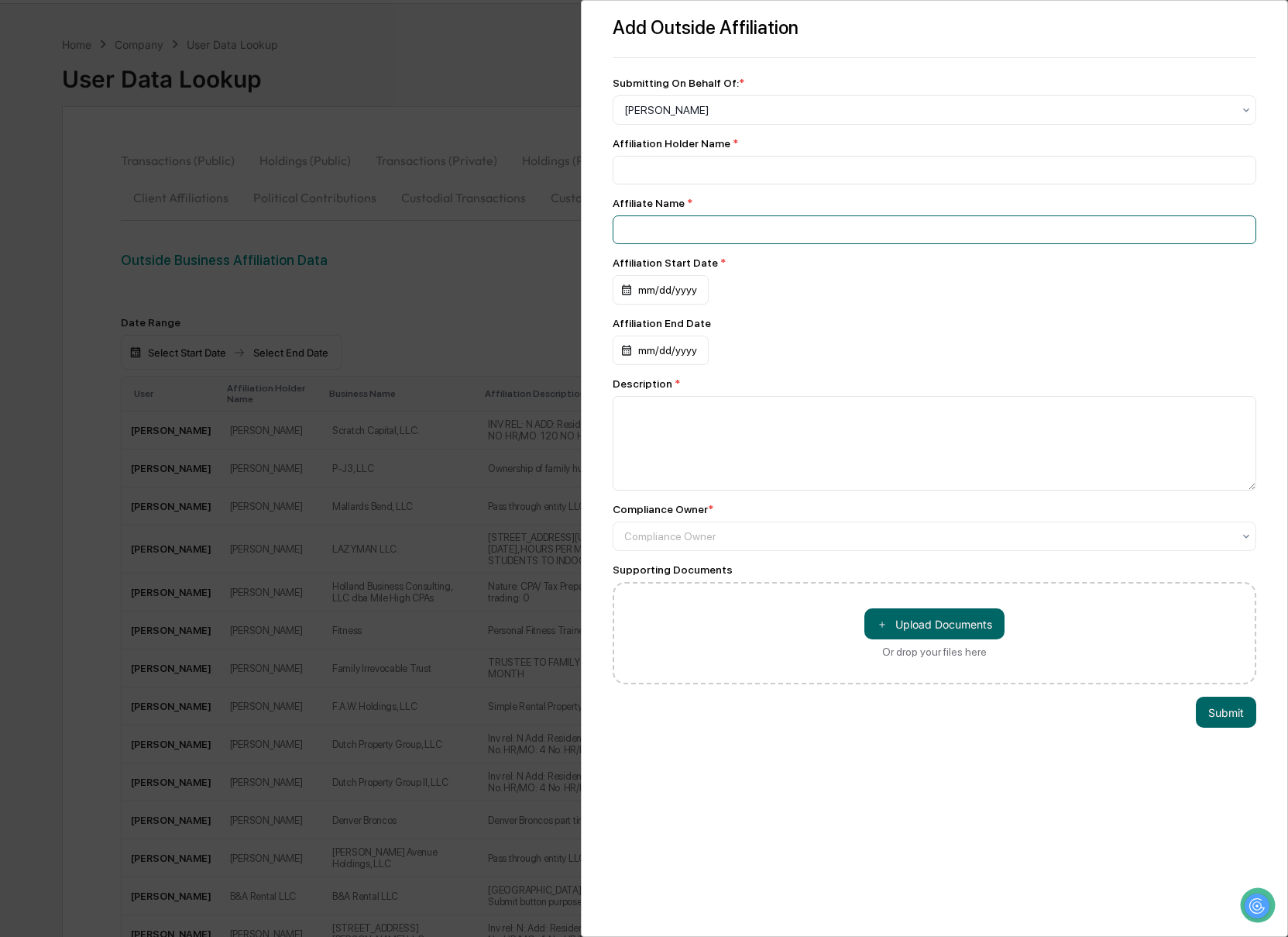
click at [636, 225] on input at bounding box center [935, 229] width 644 height 28
paste input "**********"
type input "**********"
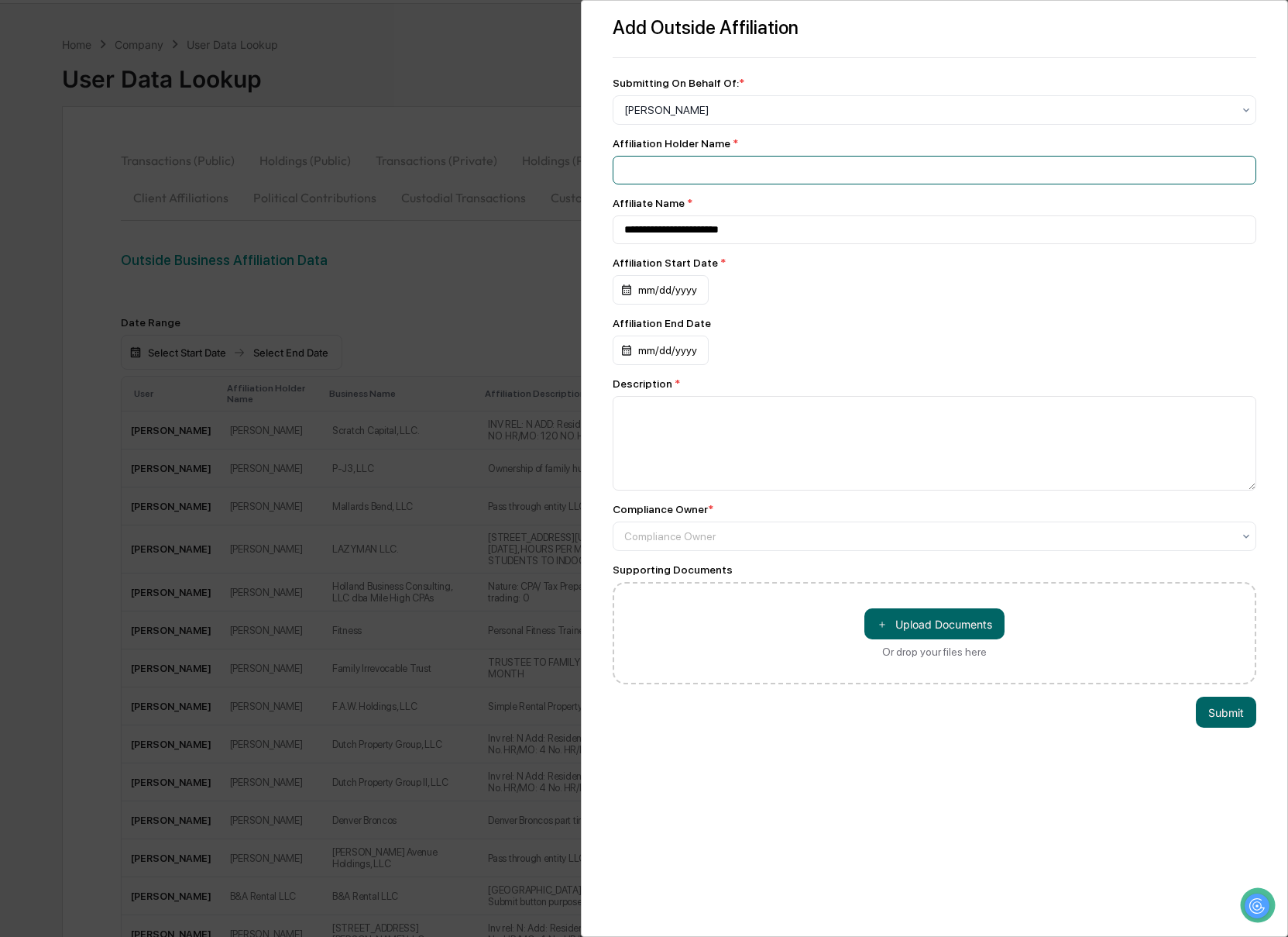
click at [646, 172] on input at bounding box center [935, 170] width 644 height 28
type input "**********"
click at [627, 290] on div "mm/dd/yyyy" at bounding box center [660, 289] width 96 height 29
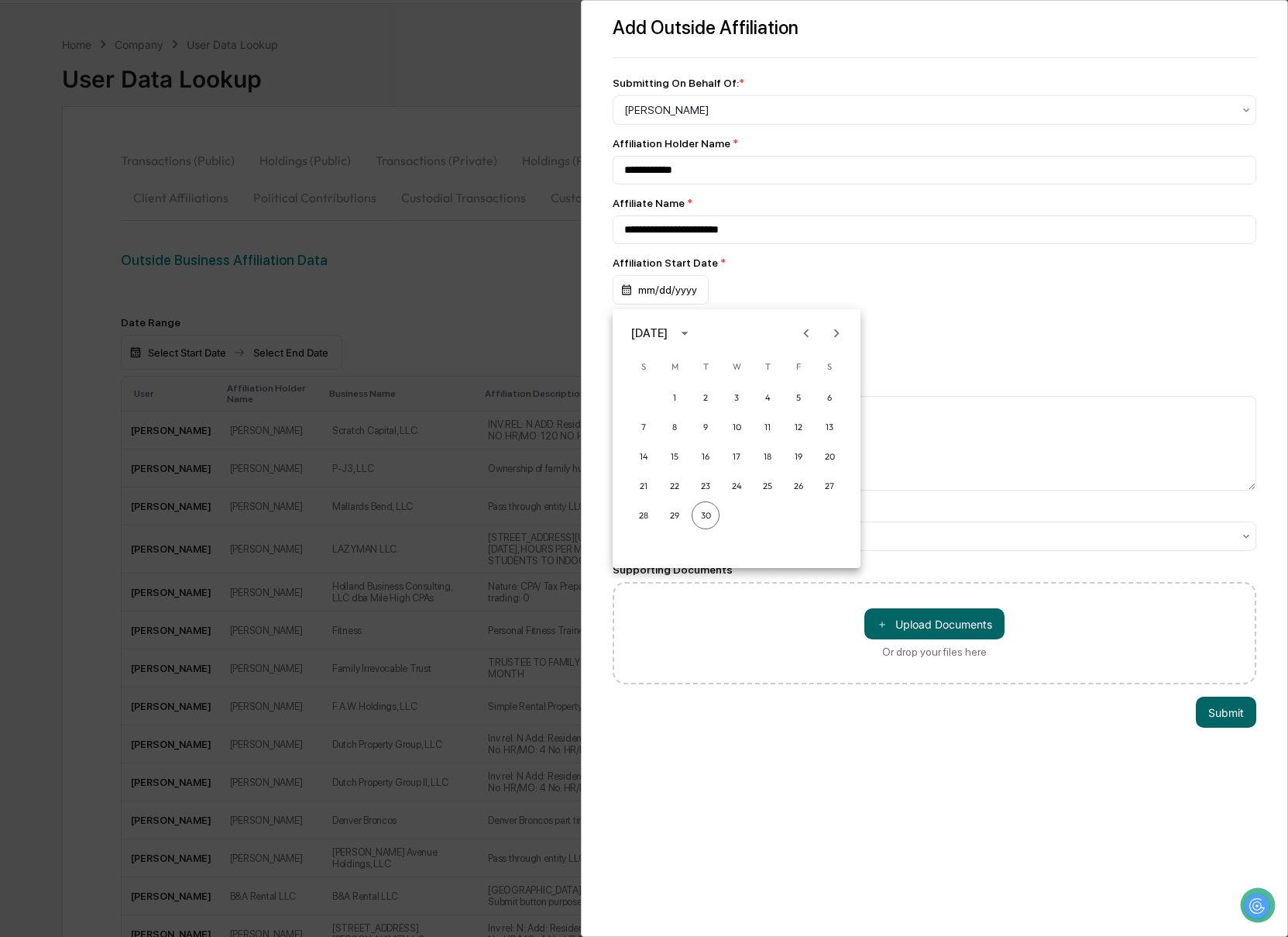
click at [693, 333] on icon "calendar view is open, switch to year view" at bounding box center [685, 333] width 17 height 17
click at [817, 414] on button "2022" at bounding box center [816, 422] width 56 height 27
click at [839, 416] on button "Jun" at bounding box center [816, 410] width 56 height 27
click at [737, 395] on button "1" at bounding box center [736, 397] width 27 height 27
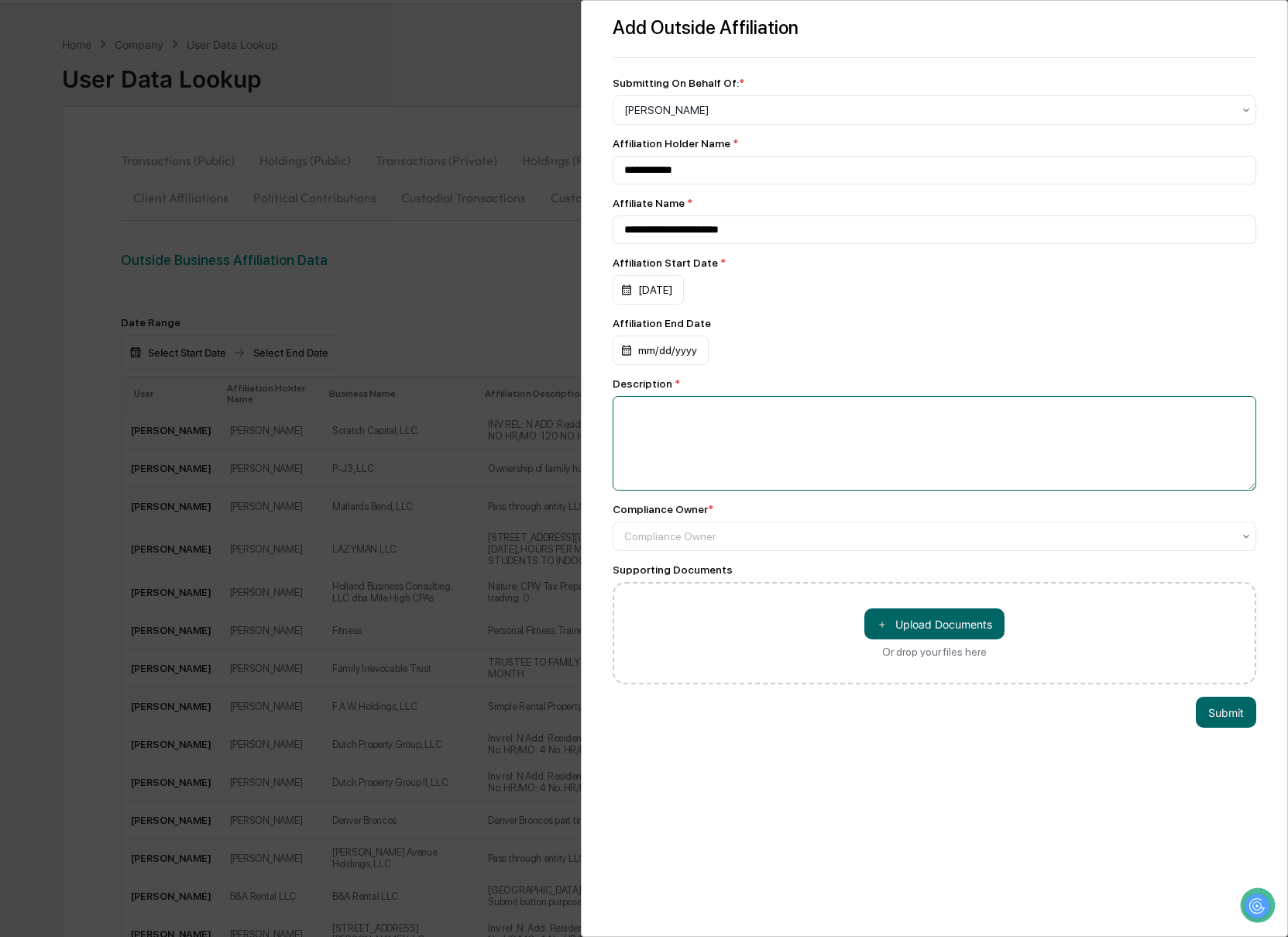
click at [746, 437] on textarea at bounding box center [935, 443] width 644 height 95
paste textarea "**********"
type textarea "**********"
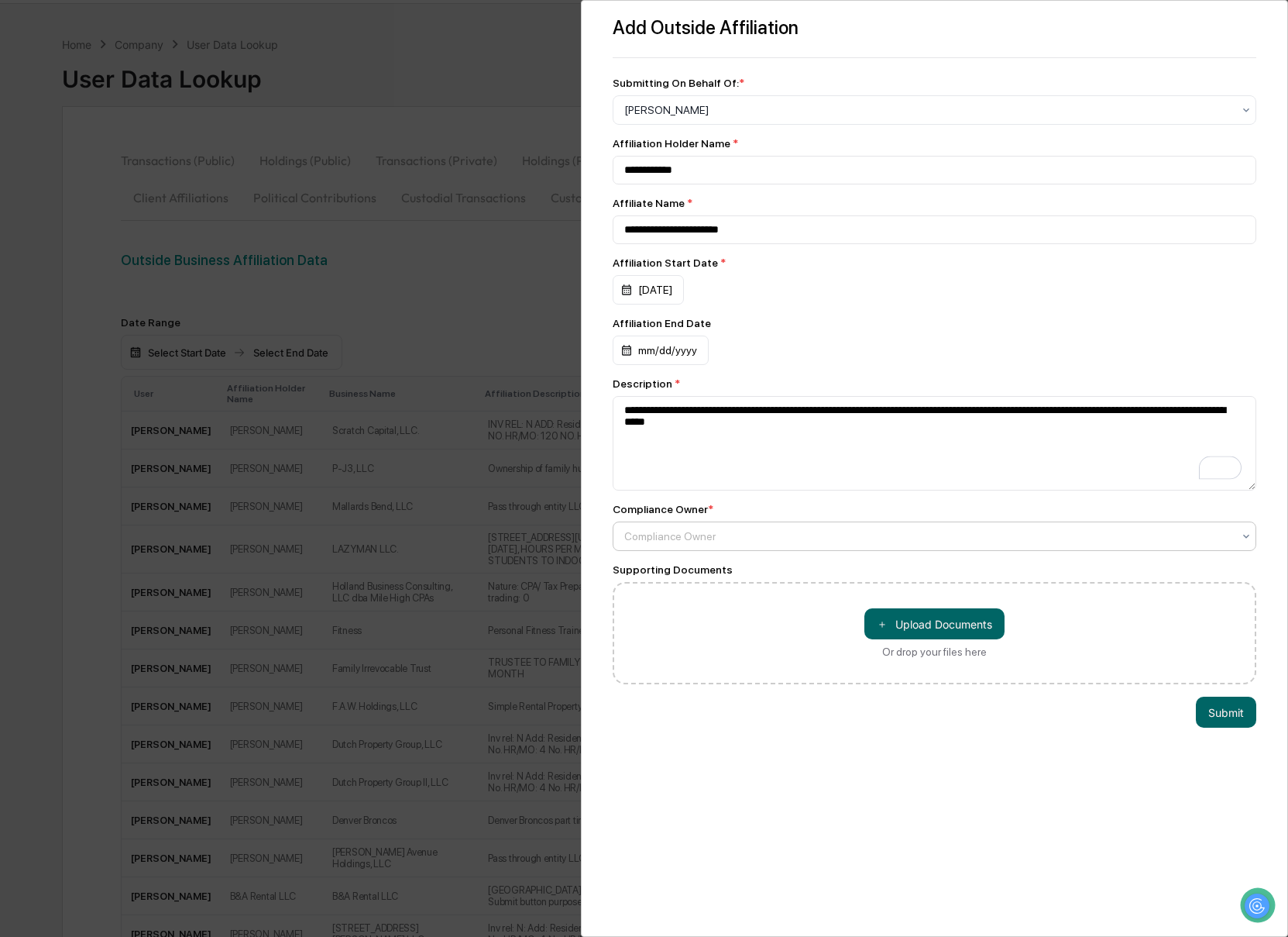
click at [690, 539] on div at bounding box center [928, 536] width 609 height 15
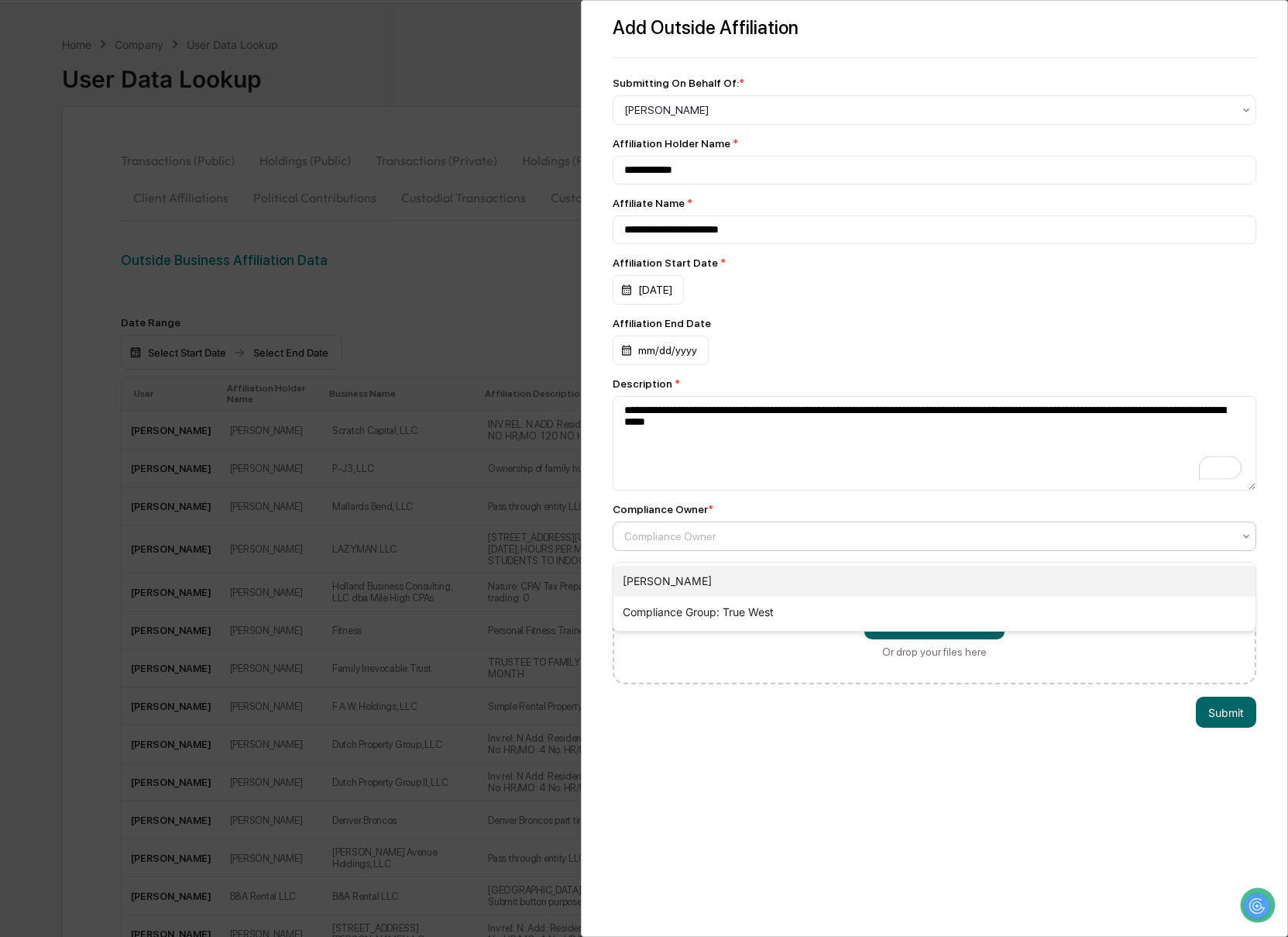
click at [687, 572] on div "[PERSON_NAME]" at bounding box center [935, 581] width 643 height 31
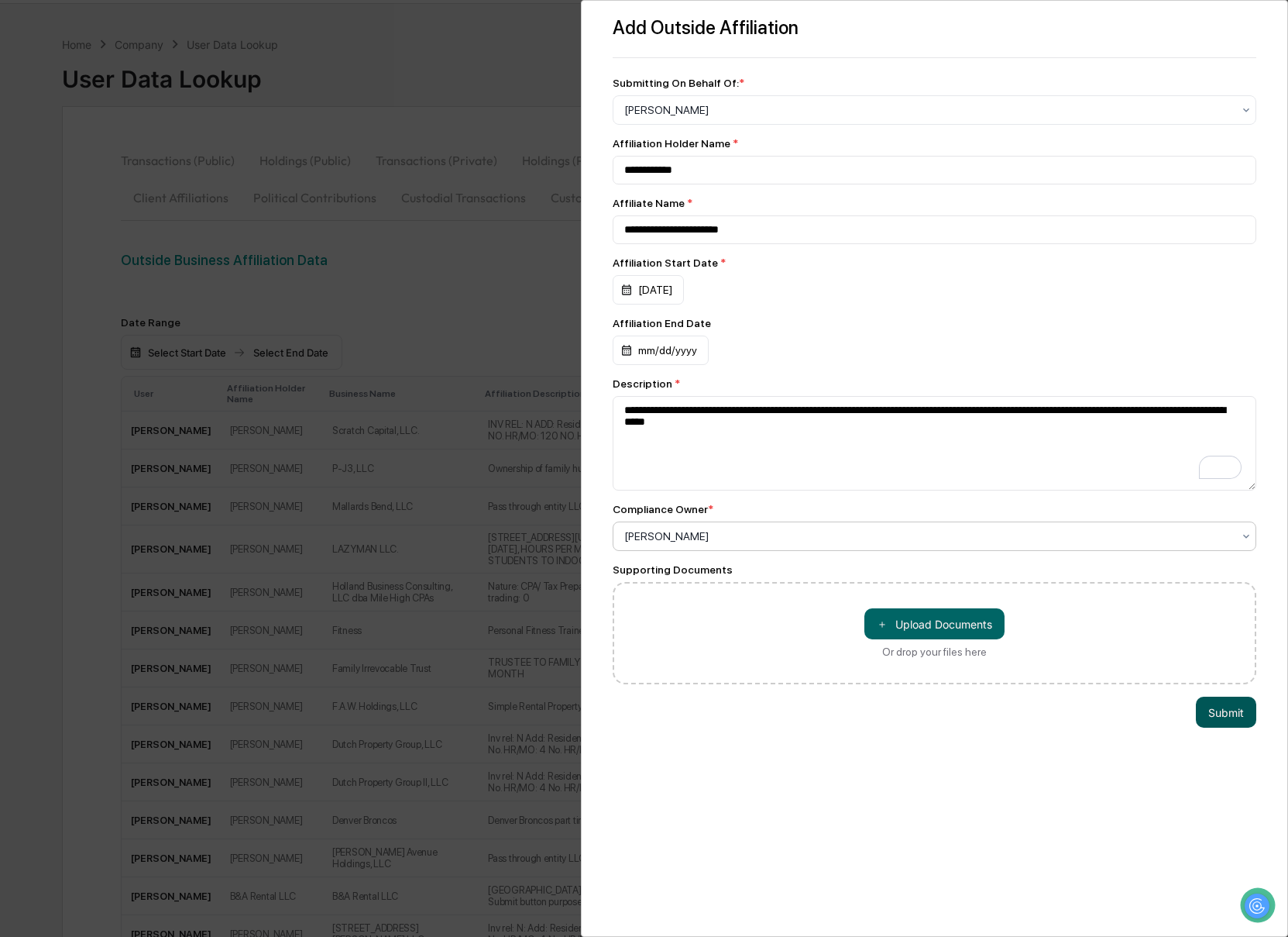
drag, startPoint x: 1202, startPoint y: 717, endPoint x: 1190, endPoint y: 717, distance: 12.0
click at [1202, 717] on button "Submit" at bounding box center [1225, 712] width 61 height 31
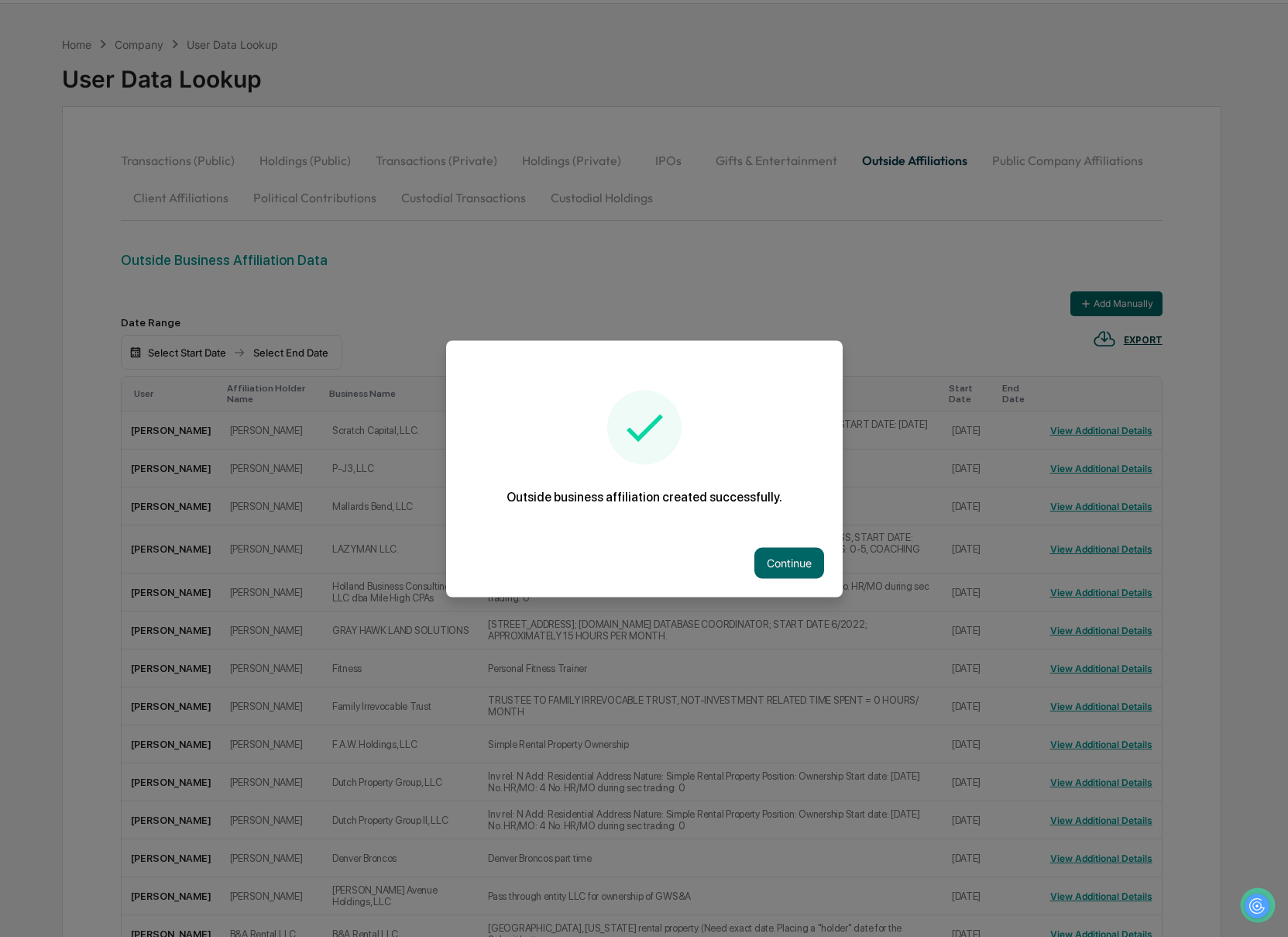
click at [941, 304] on div at bounding box center [644, 468] width 1288 height 937
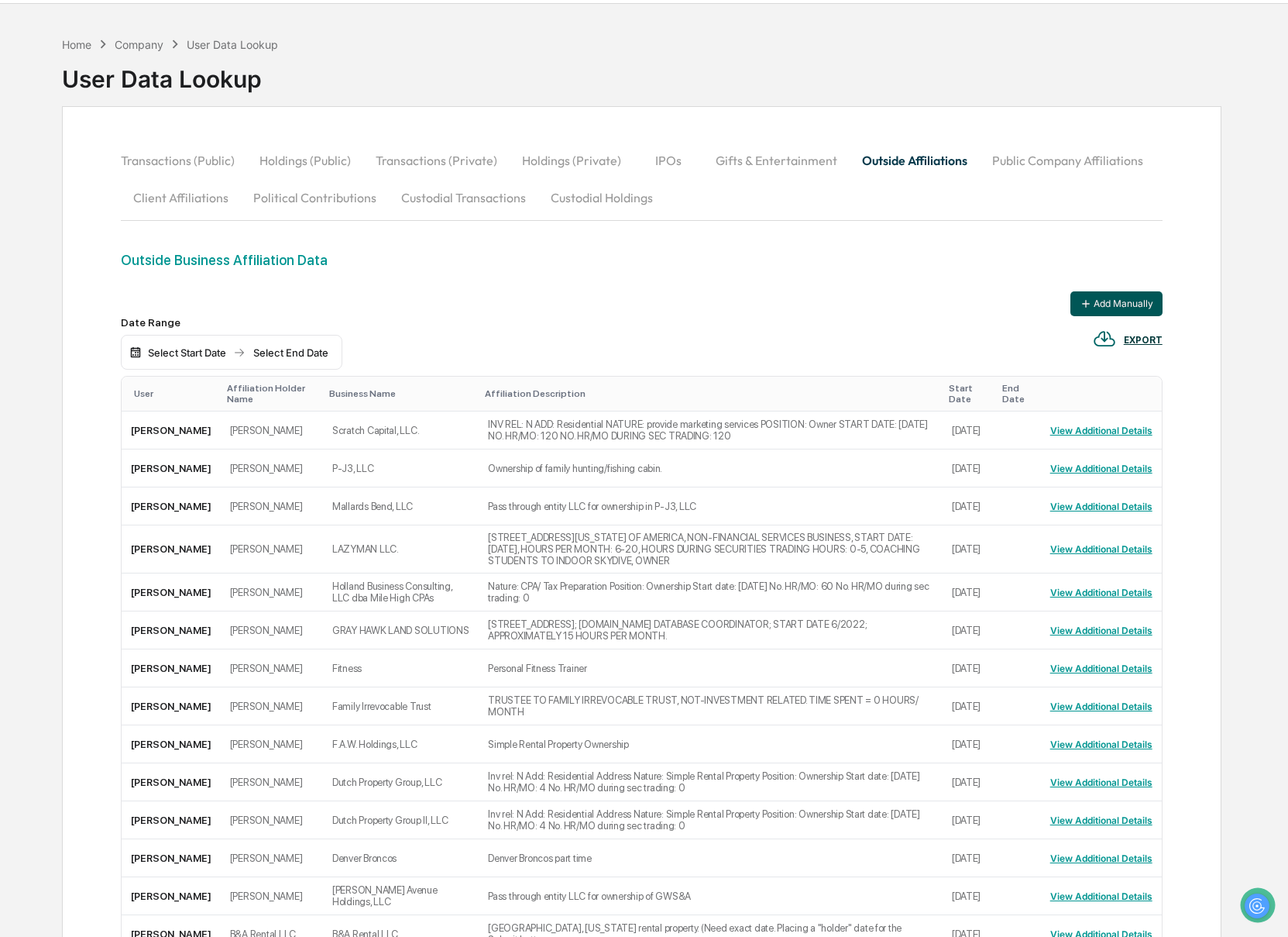
click at [1111, 306] on button "Add Manually" at bounding box center [1116, 303] width 92 height 25
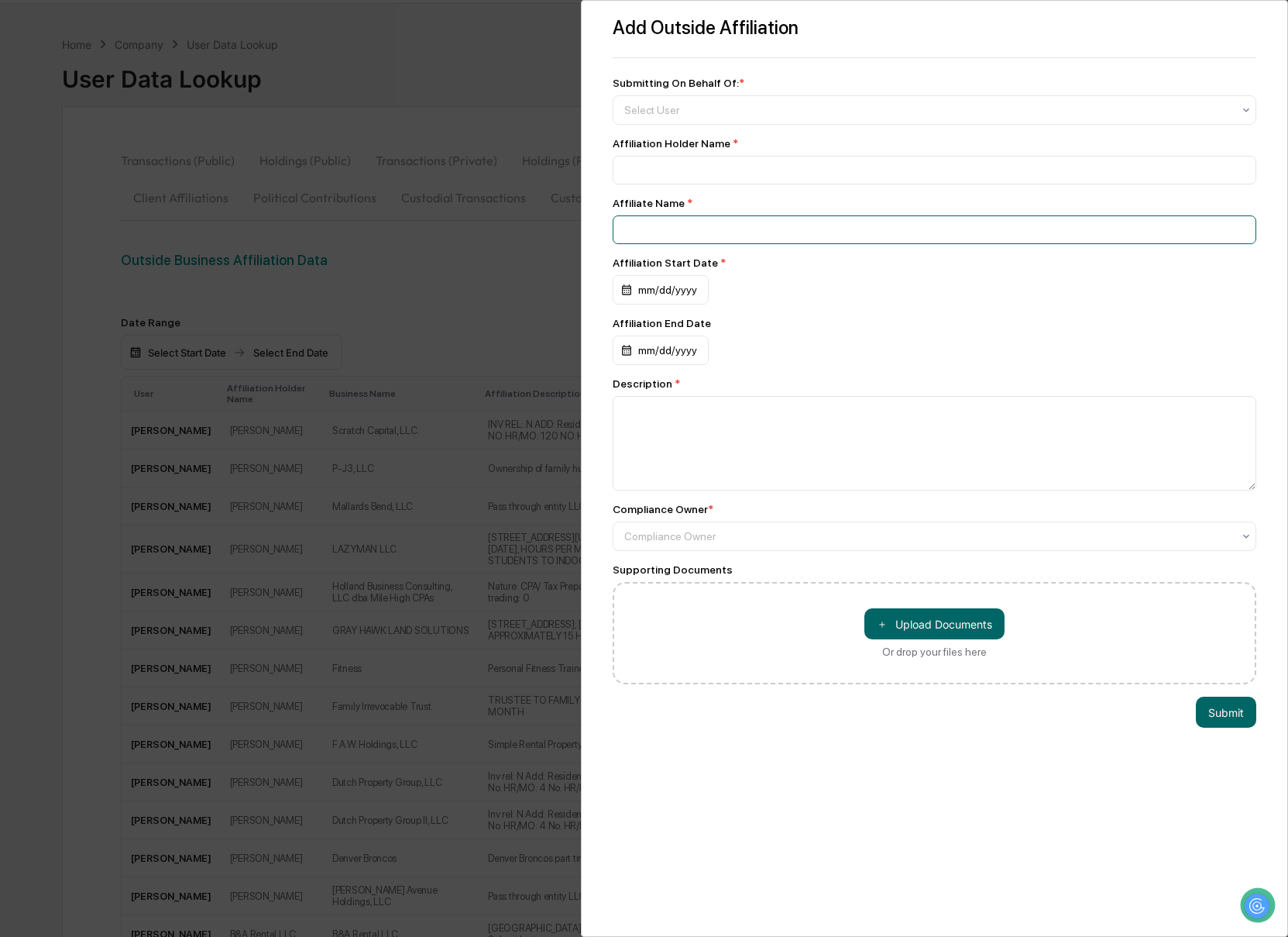
click at [670, 226] on input at bounding box center [935, 229] width 644 height 28
paste input "**********"
type input "**********"
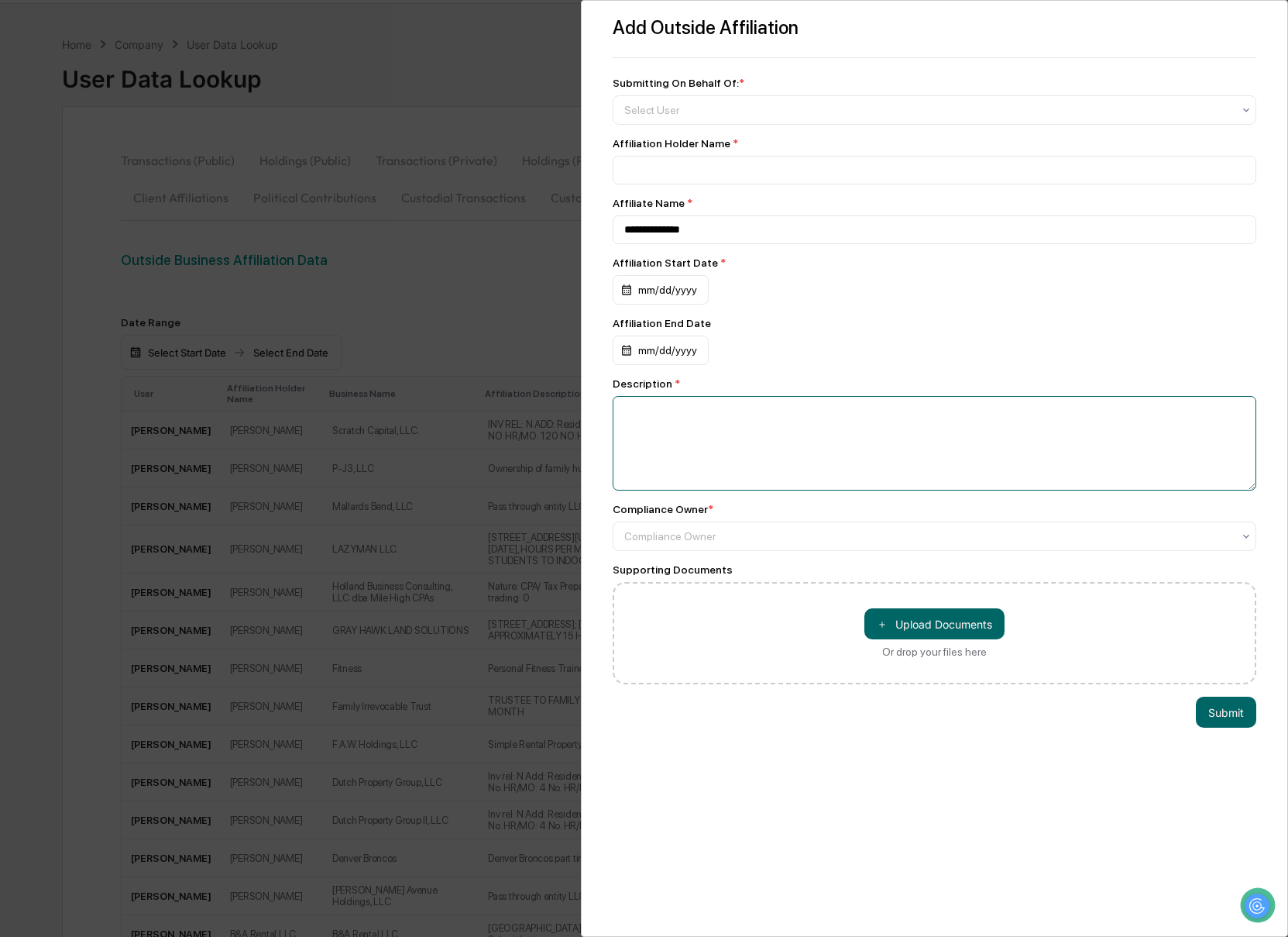
click at [914, 448] on textarea at bounding box center [935, 443] width 644 height 95
paste textarea "**********"
type textarea "**********"
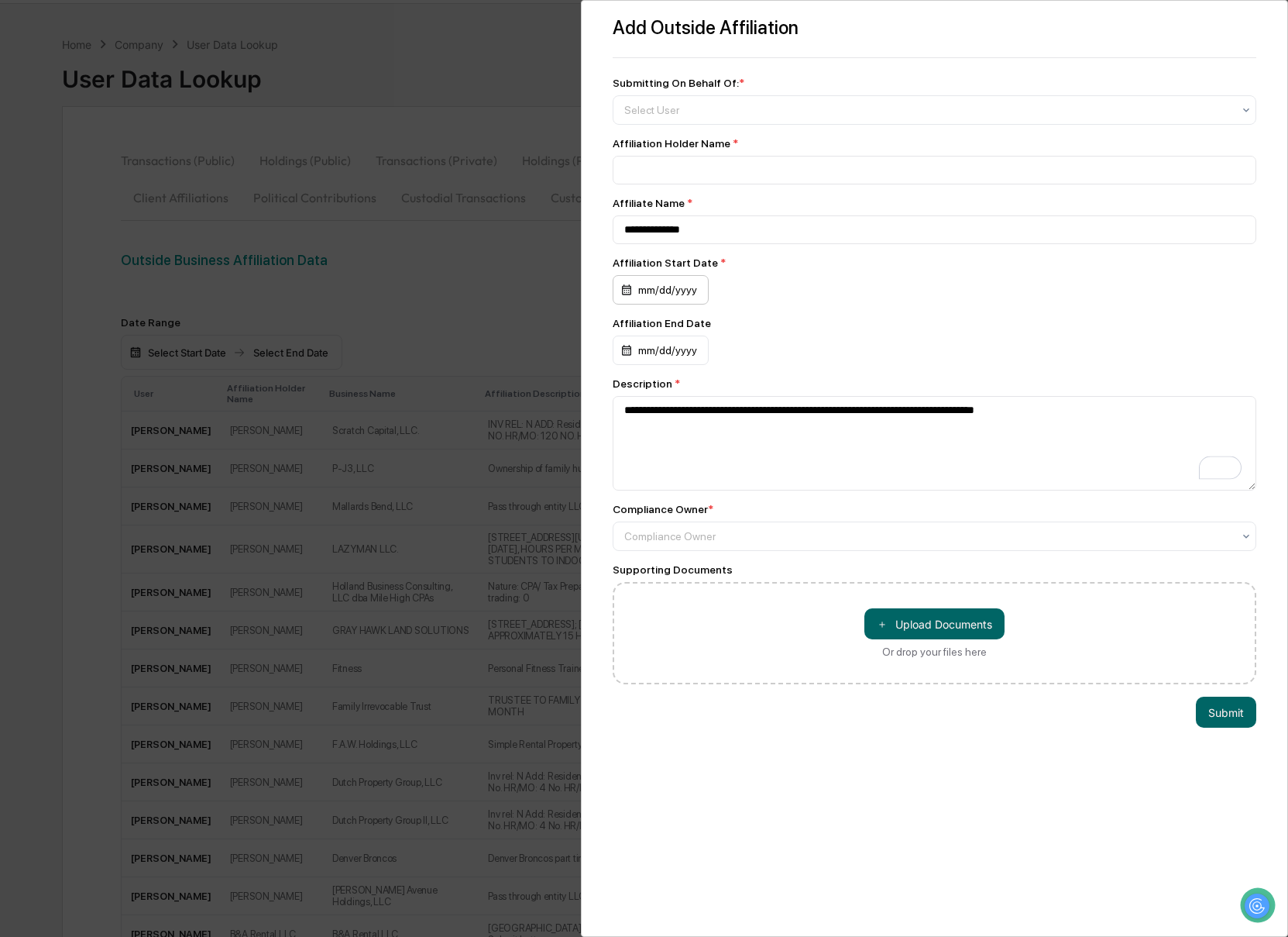
click at [625, 297] on div "mm/dd/yyyy" at bounding box center [660, 289] width 96 height 29
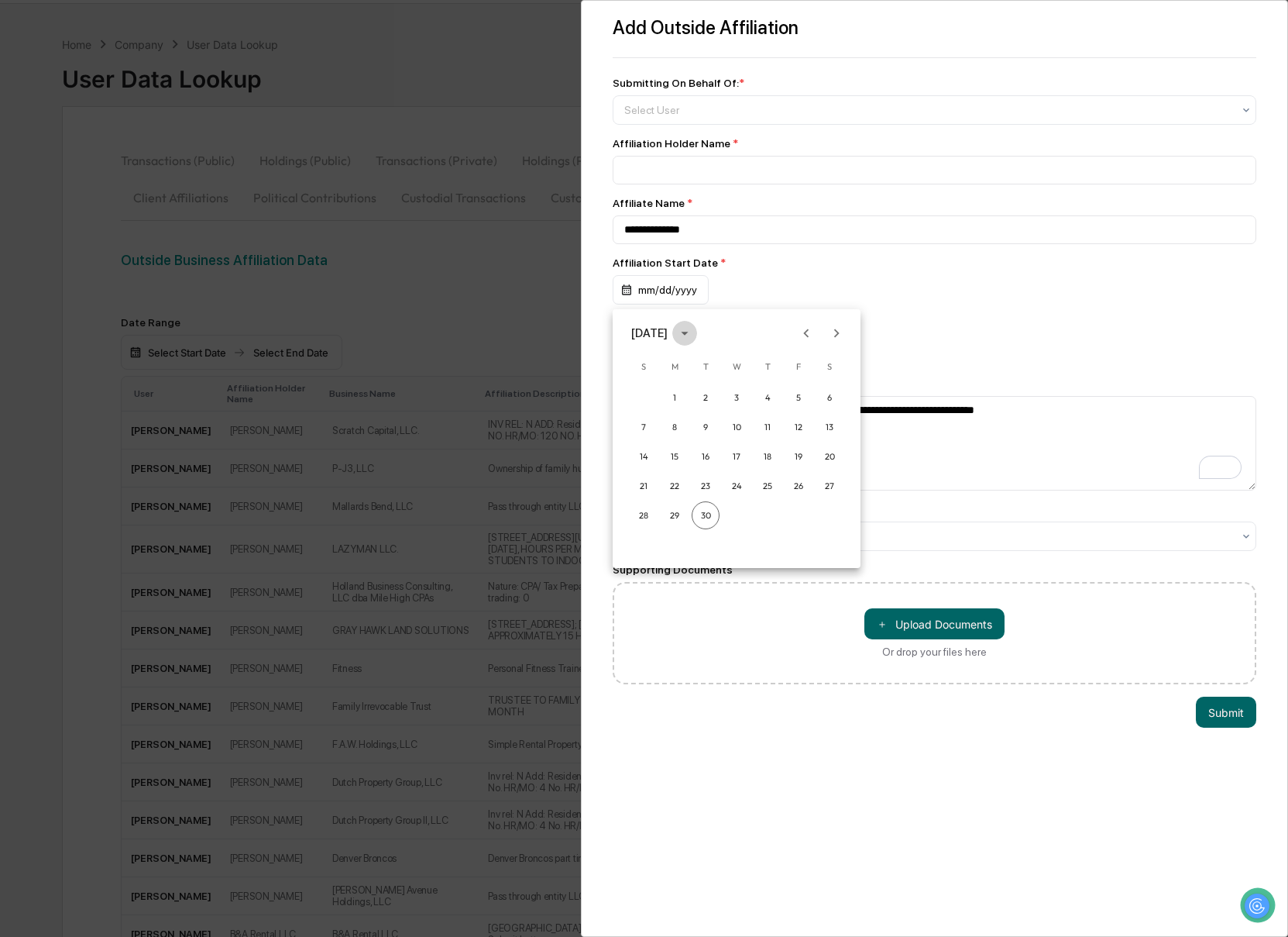
click at [693, 334] on icon "calendar view is open, switch to year view" at bounding box center [685, 333] width 17 height 17
click at [737, 469] on button "2021" at bounding box center [736, 478] width 56 height 27
click at [730, 415] on button "May" at bounding box center [736, 410] width 56 height 27
click at [729, 435] on button "5" at bounding box center [736, 426] width 27 height 27
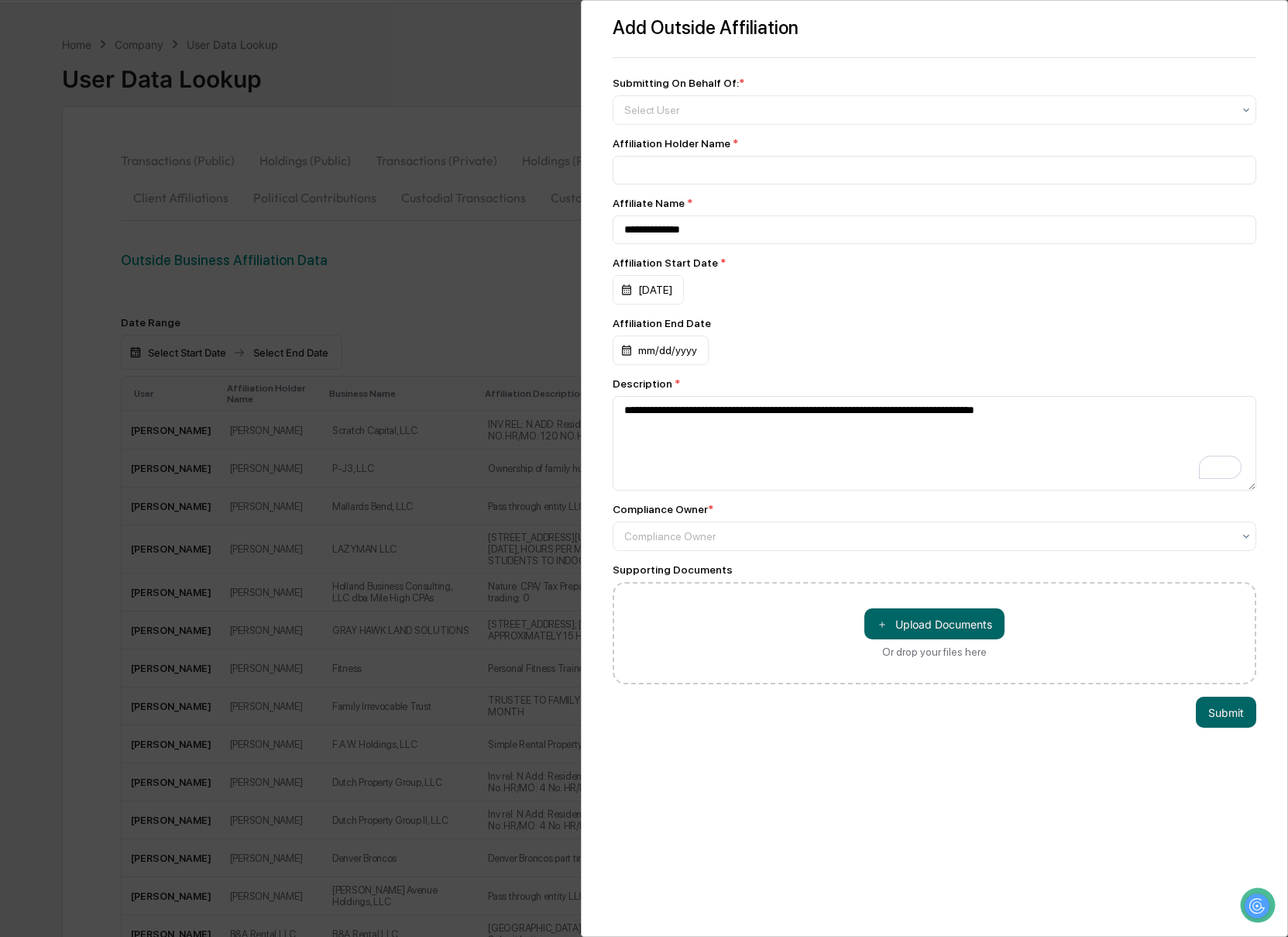
scroll to position [43, 0]
click at [656, 175] on input at bounding box center [935, 170] width 644 height 28
type input "**********"
click at [647, 96] on div "Select User" at bounding box center [935, 110] width 644 height 29
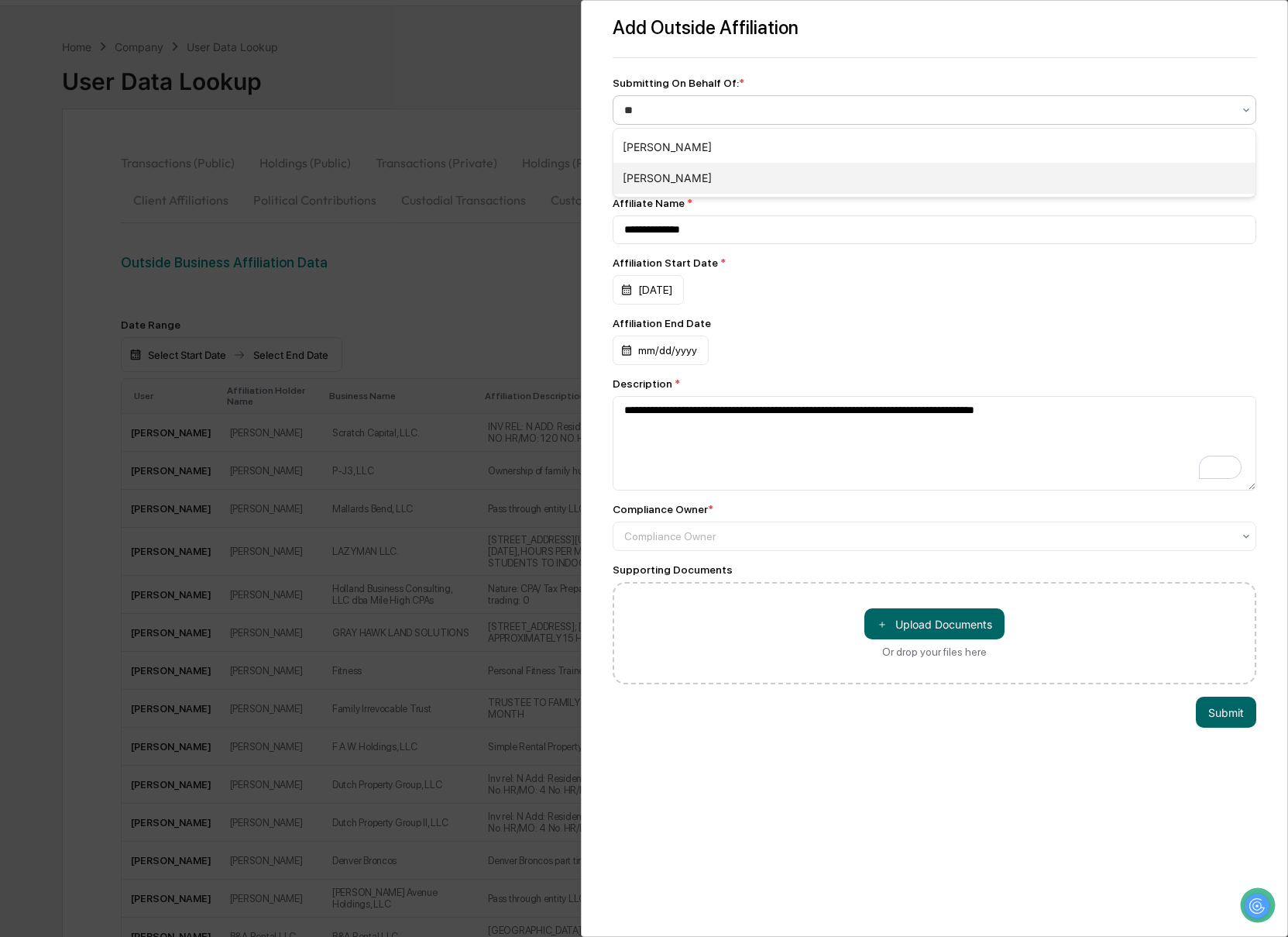
type input "***"
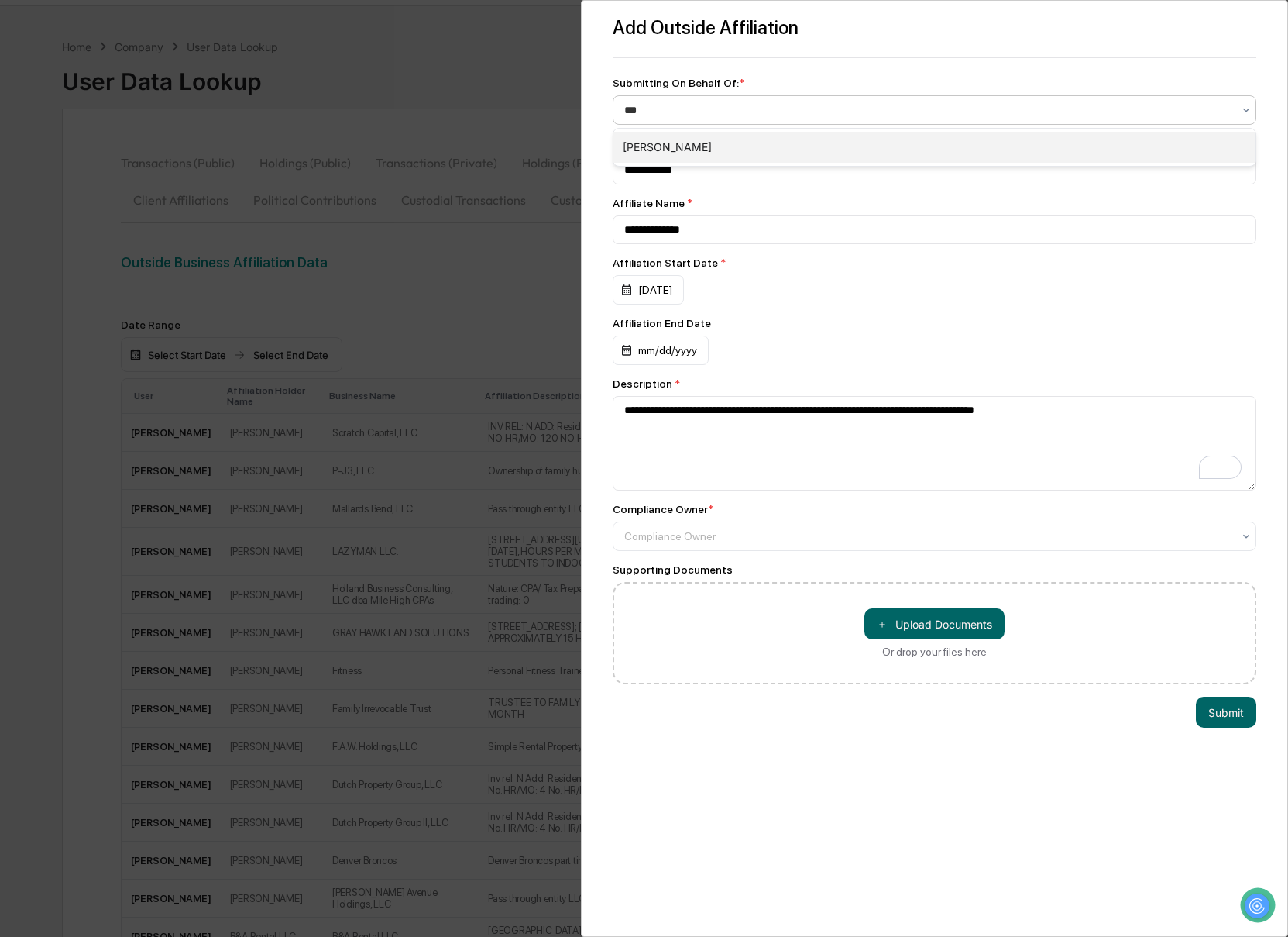
click at [677, 147] on div "[PERSON_NAME]" at bounding box center [935, 147] width 643 height 31
click at [942, 550] on div "Compliance Owner" at bounding box center [935, 535] width 644 height 29
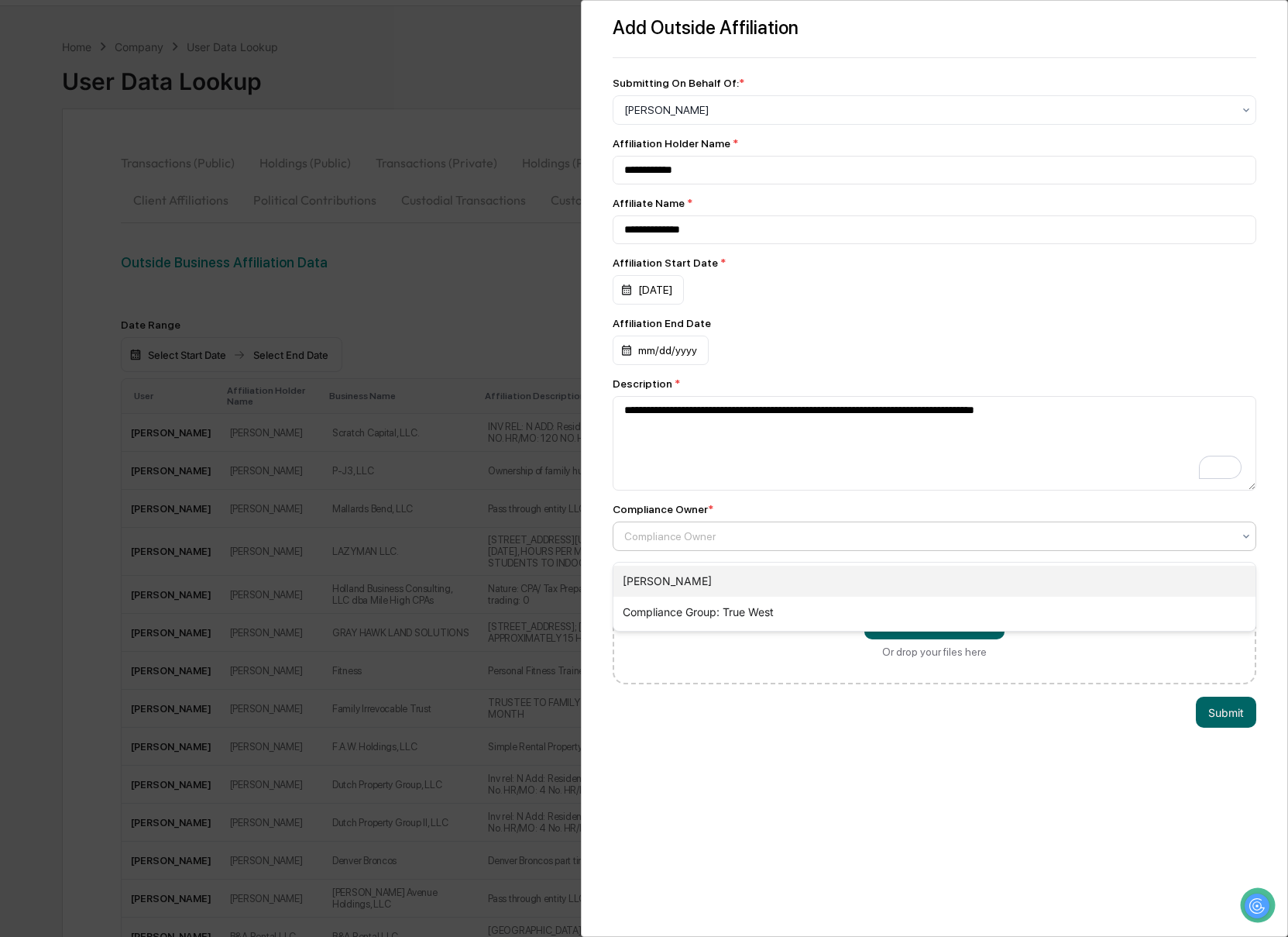
drag, startPoint x: 947, startPoint y: 577, endPoint x: 1022, endPoint y: 618, distance: 85.5
click at [947, 577] on div "[PERSON_NAME]" at bounding box center [935, 581] width 643 height 31
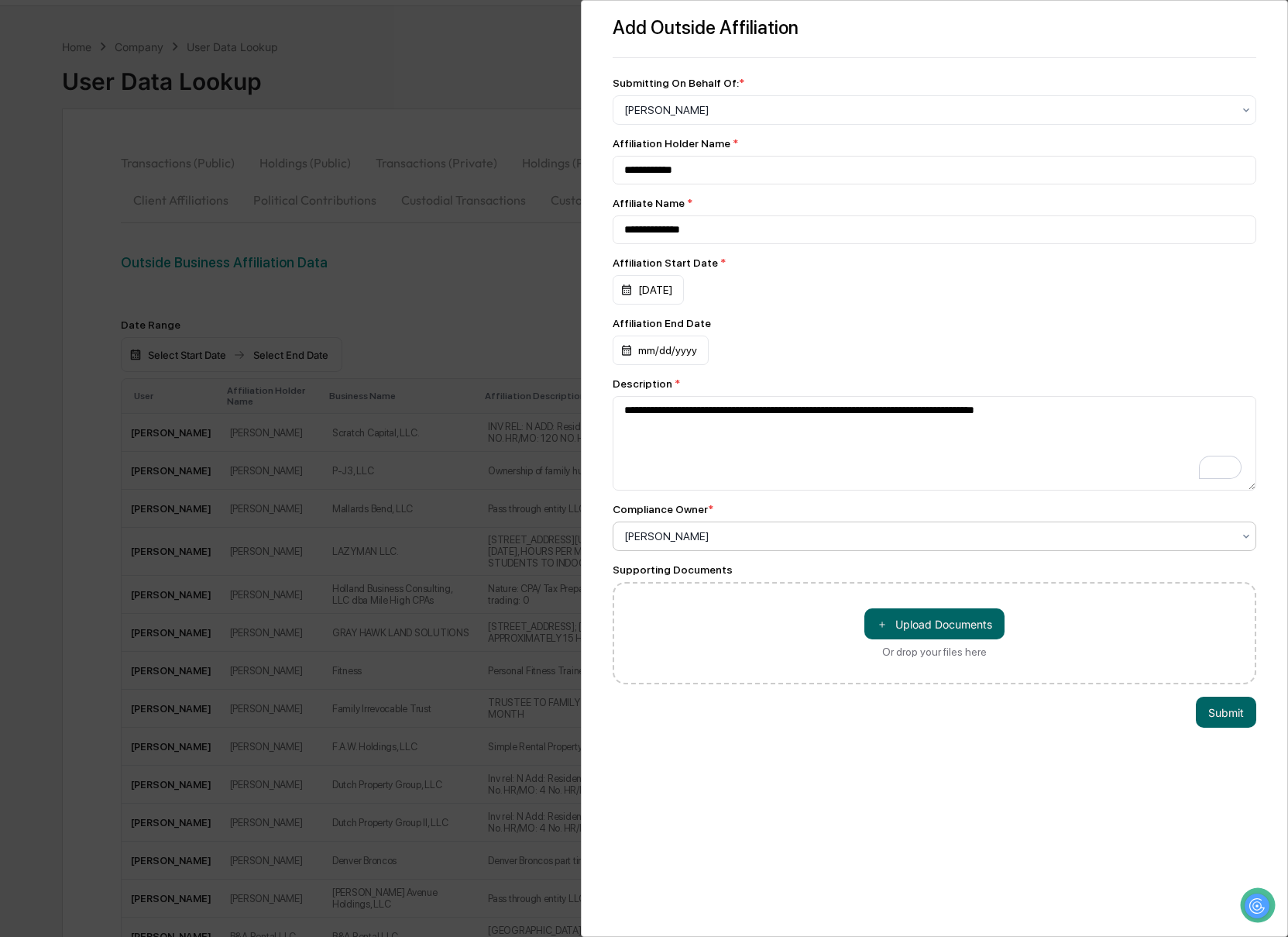
drag, startPoint x: 1225, startPoint y: 724, endPoint x: 832, endPoint y: 682, distance: 395.2
click at [1225, 724] on button "Submit" at bounding box center [1225, 712] width 61 height 31
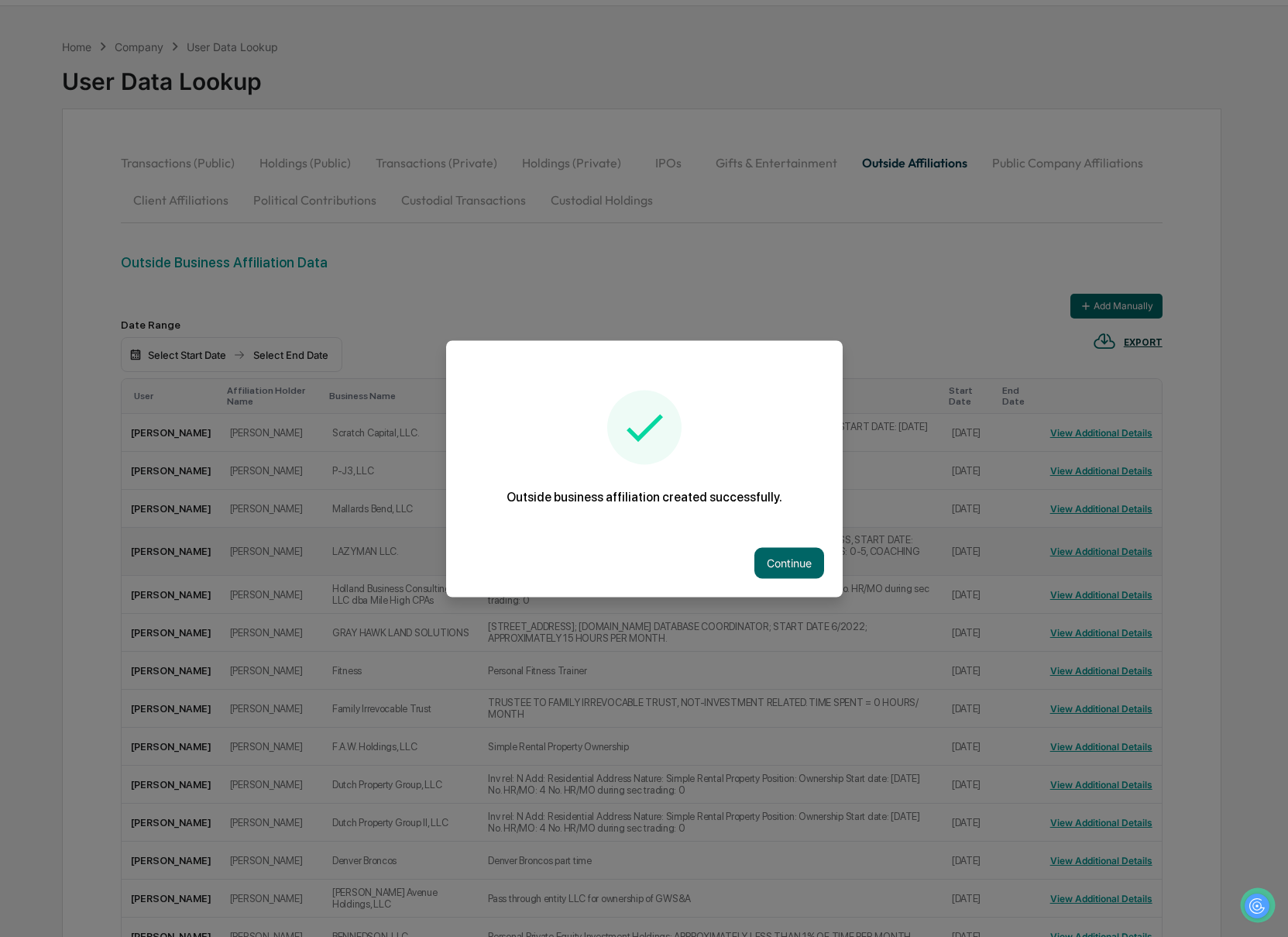
drag, startPoint x: 811, startPoint y: 568, endPoint x: 796, endPoint y: 568, distance: 15.0
click at [811, 568] on button "Continue" at bounding box center [789, 562] width 70 height 31
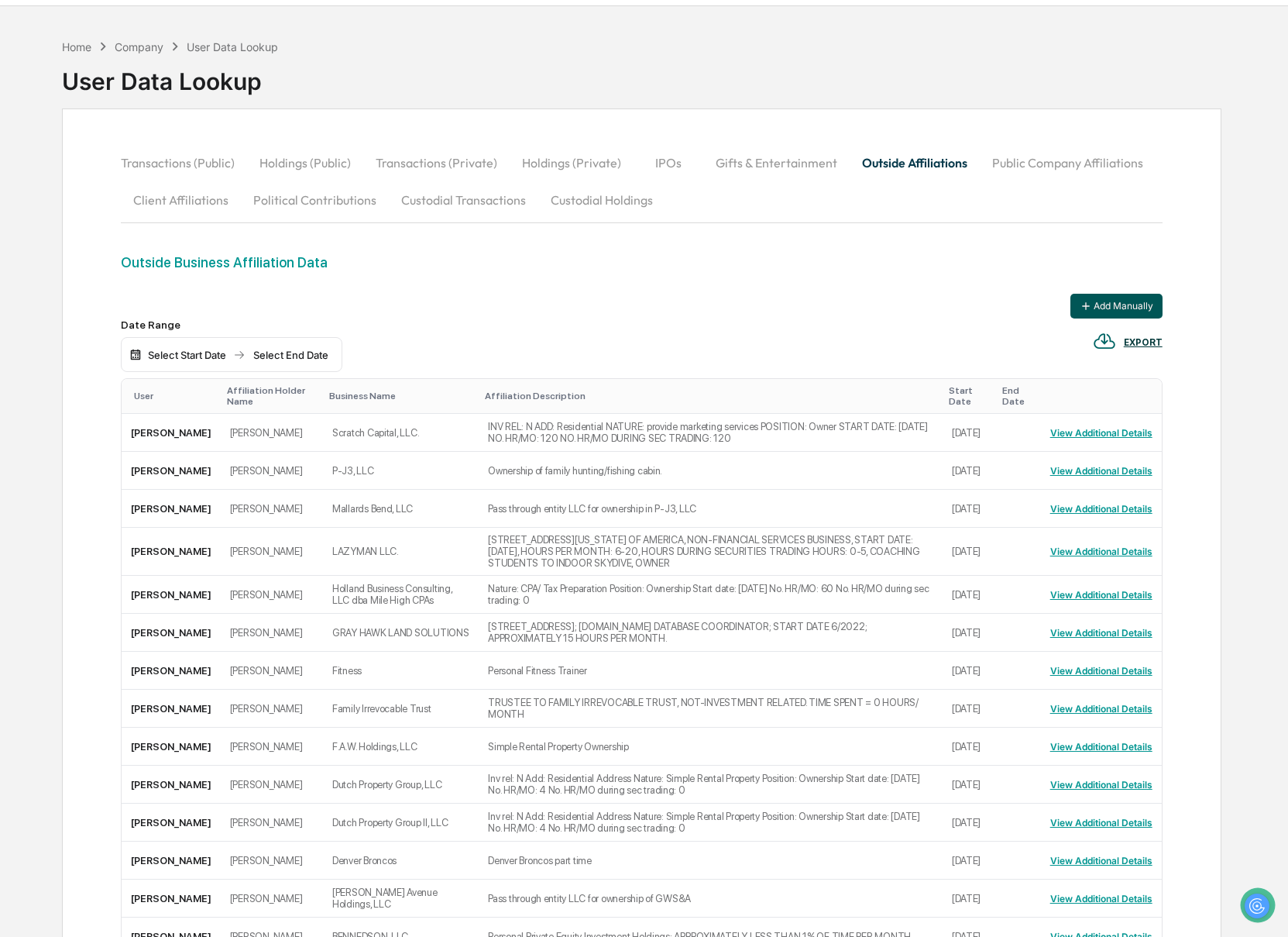
click at [1097, 312] on button "Add Manually" at bounding box center [1116, 306] width 92 height 25
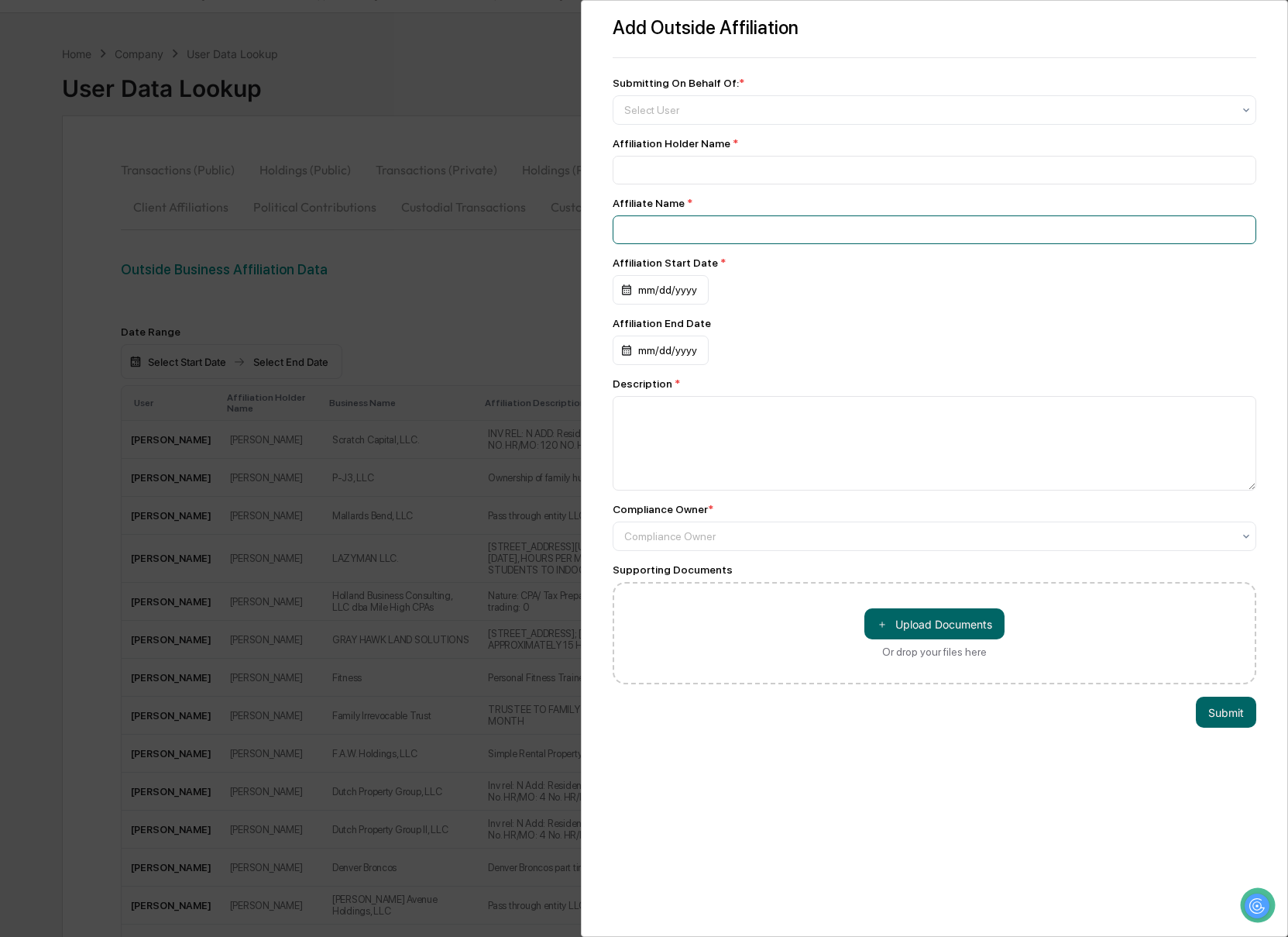
click at [662, 240] on input at bounding box center [935, 229] width 644 height 28
paste input "**********"
type input "**********"
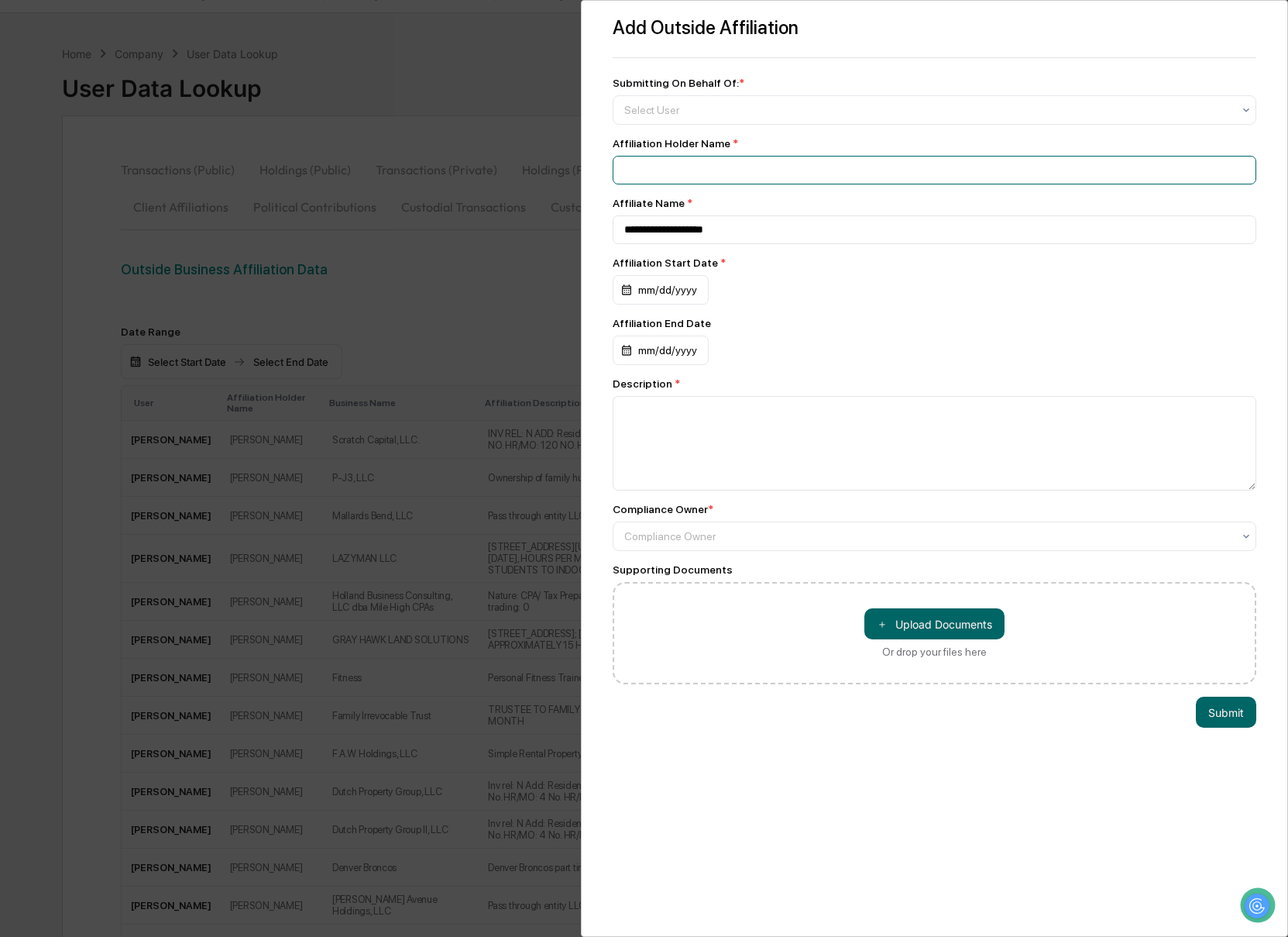
scroll to position [36, 0]
click at [635, 169] on input at bounding box center [935, 170] width 644 height 28
type input "**********"
click at [647, 98] on div "Select User" at bounding box center [935, 110] width 644 height 29
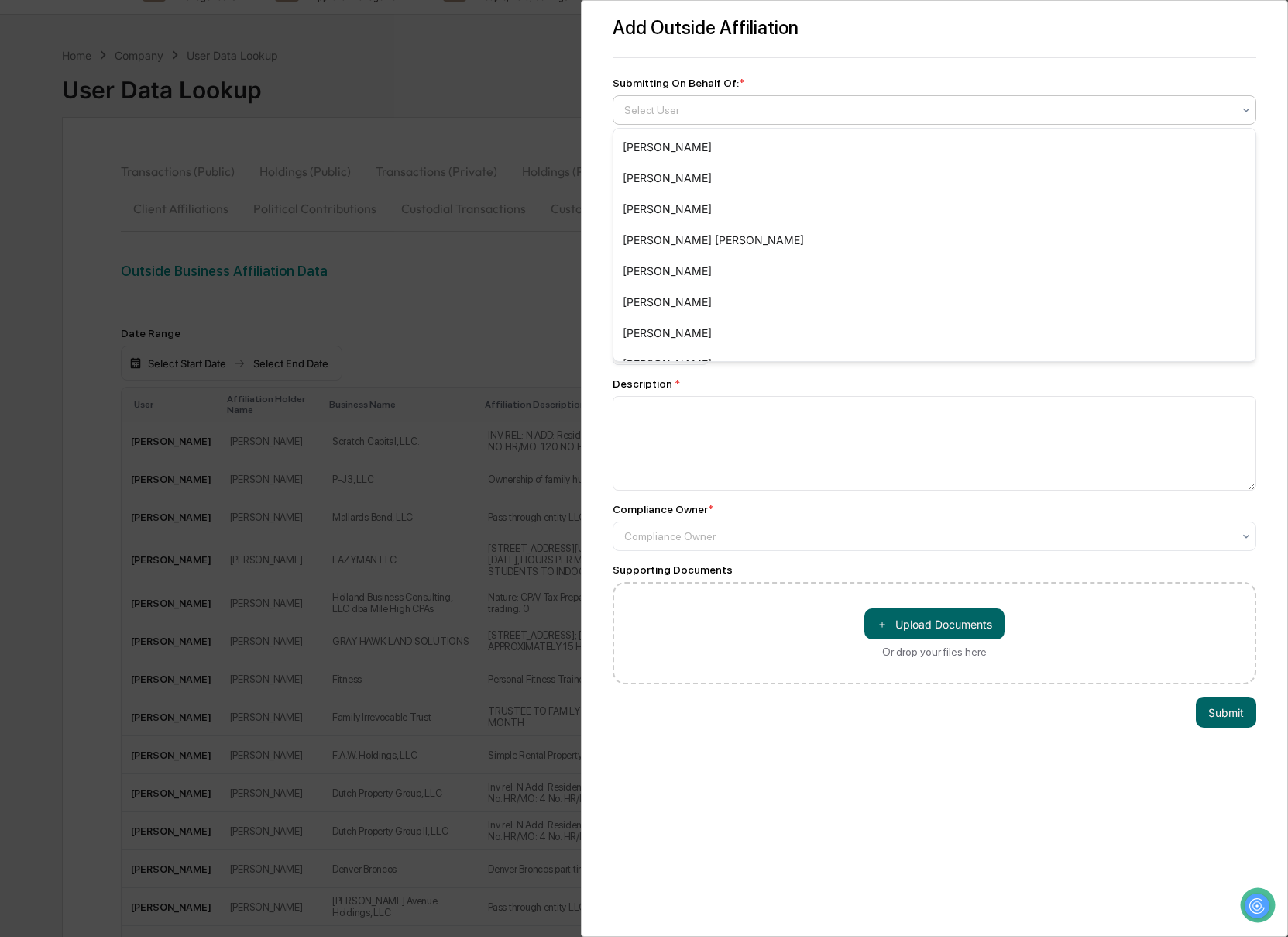
scroll to position [33, 0]
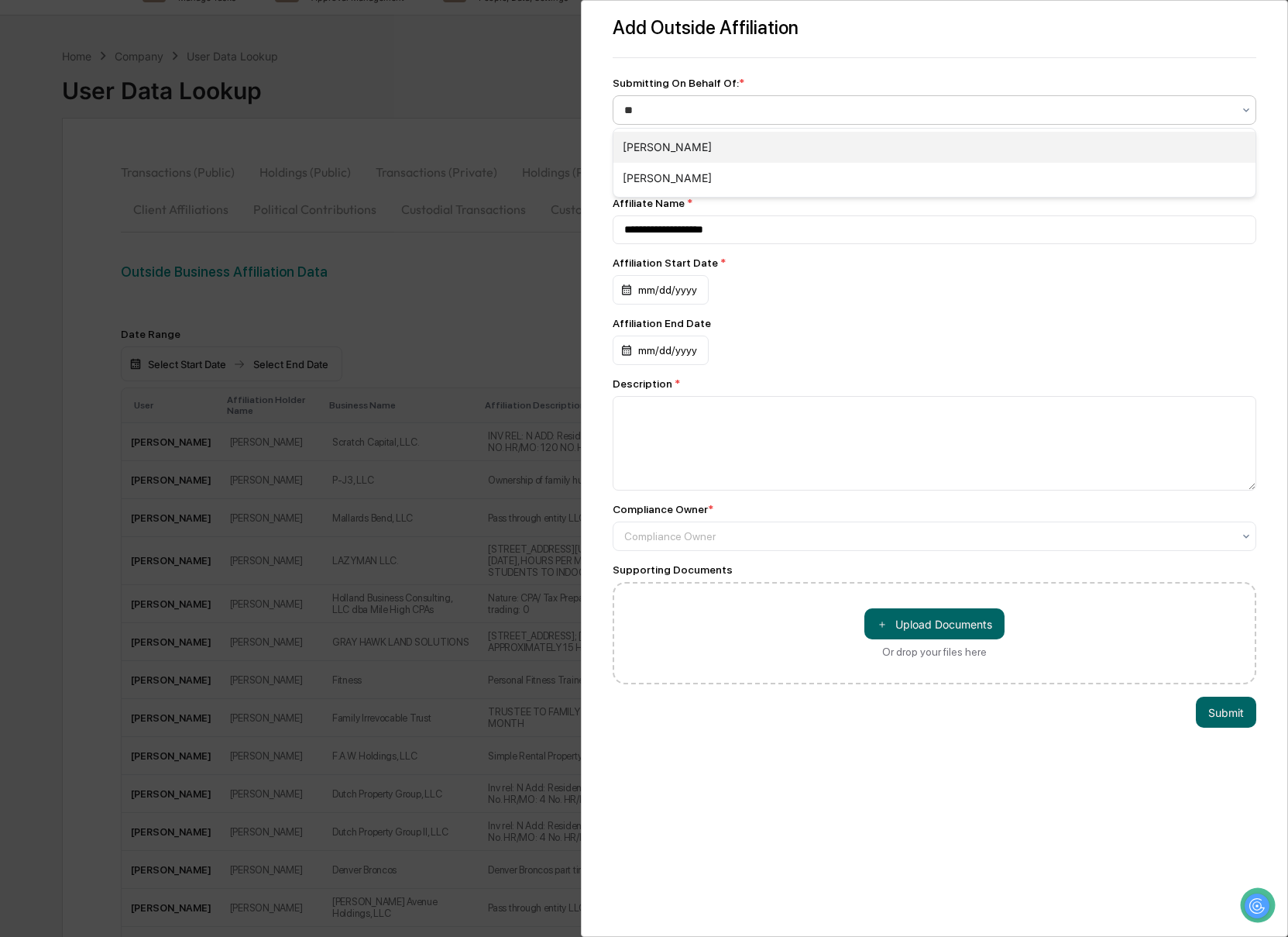
type input "***"
click at [655, 142] on div "[PERSON_NAME]" at bounding box center [935, 147] width 643 height 31
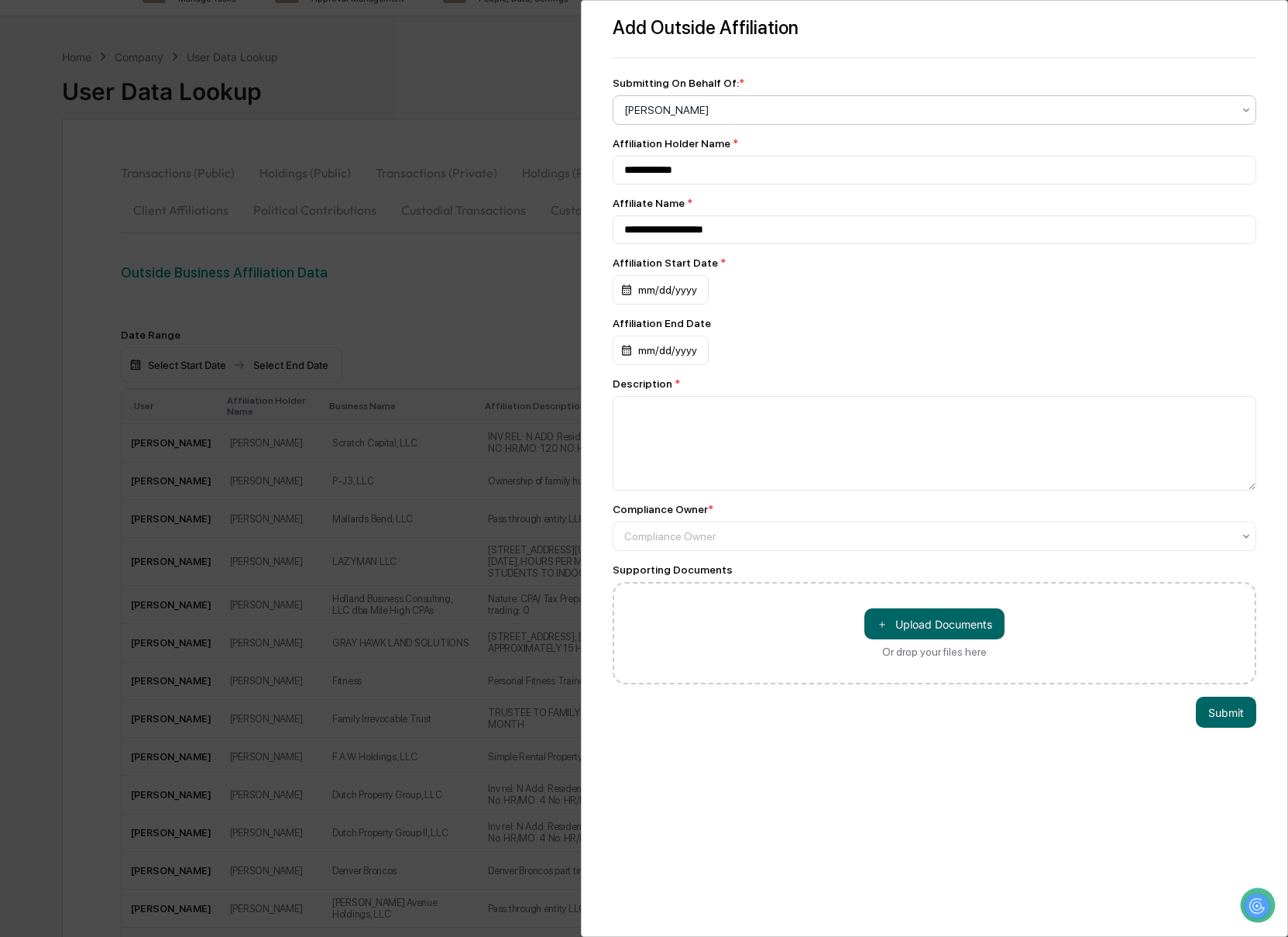
scroll to position [32, 0]
click at [626, 296] on div "mm/dd/yyyy" at bounding box center [660, 289] width 96 height 29
click at [693, 336] on icon "calendar view is open, switch to year view" at bounding box center [685, 333] width 17 height 17
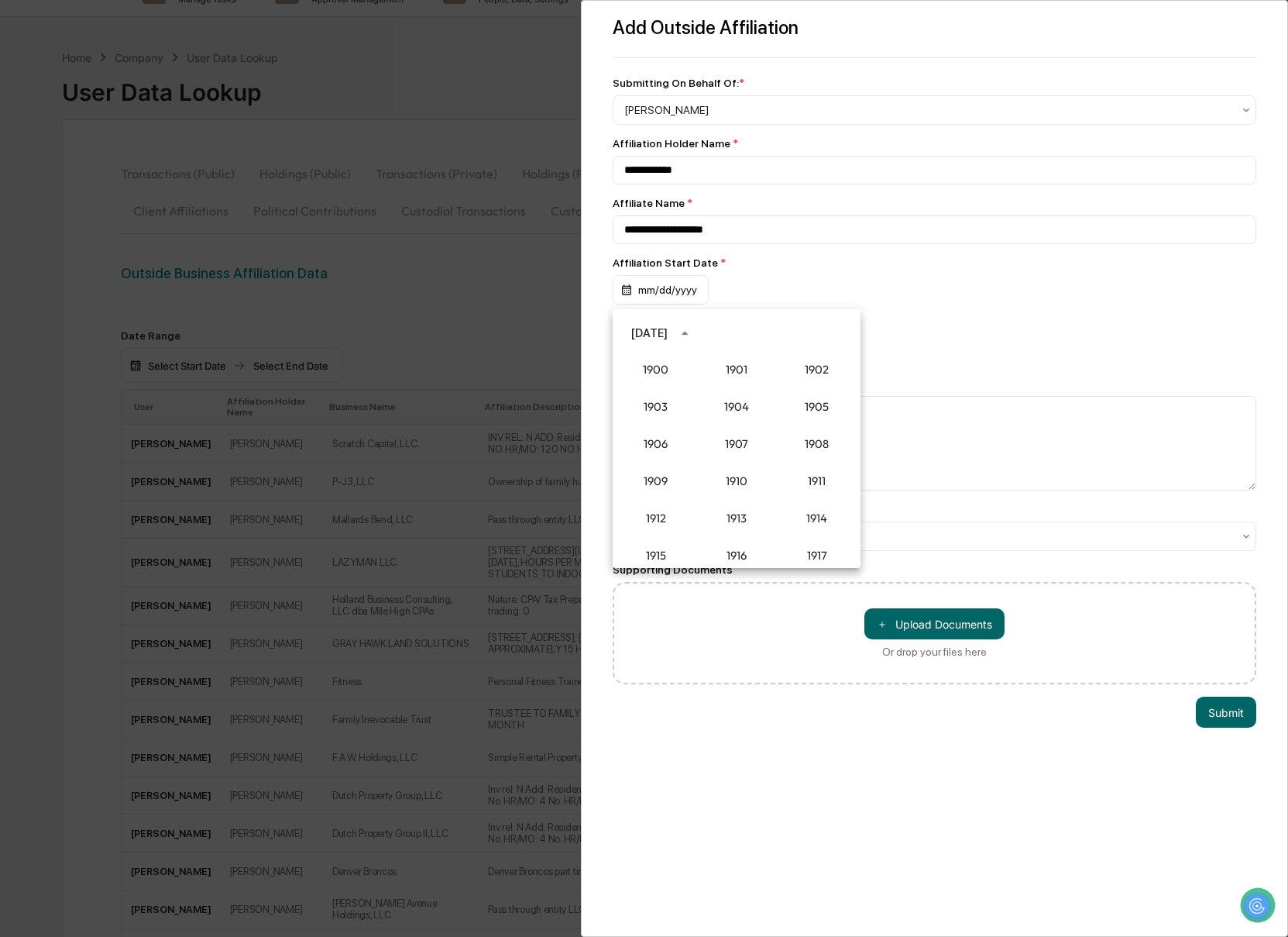
scroll to position [1434, 0]
click at [818, 424] on button "2022" at bounding box center [816, 422] width 56 height 27
click at [667, 369] on button "Jan" at bounding box center [655, 370] width 56 height 27
click at [766, 429] on button "6" at bounding box center [767, 426] width 27 height 27
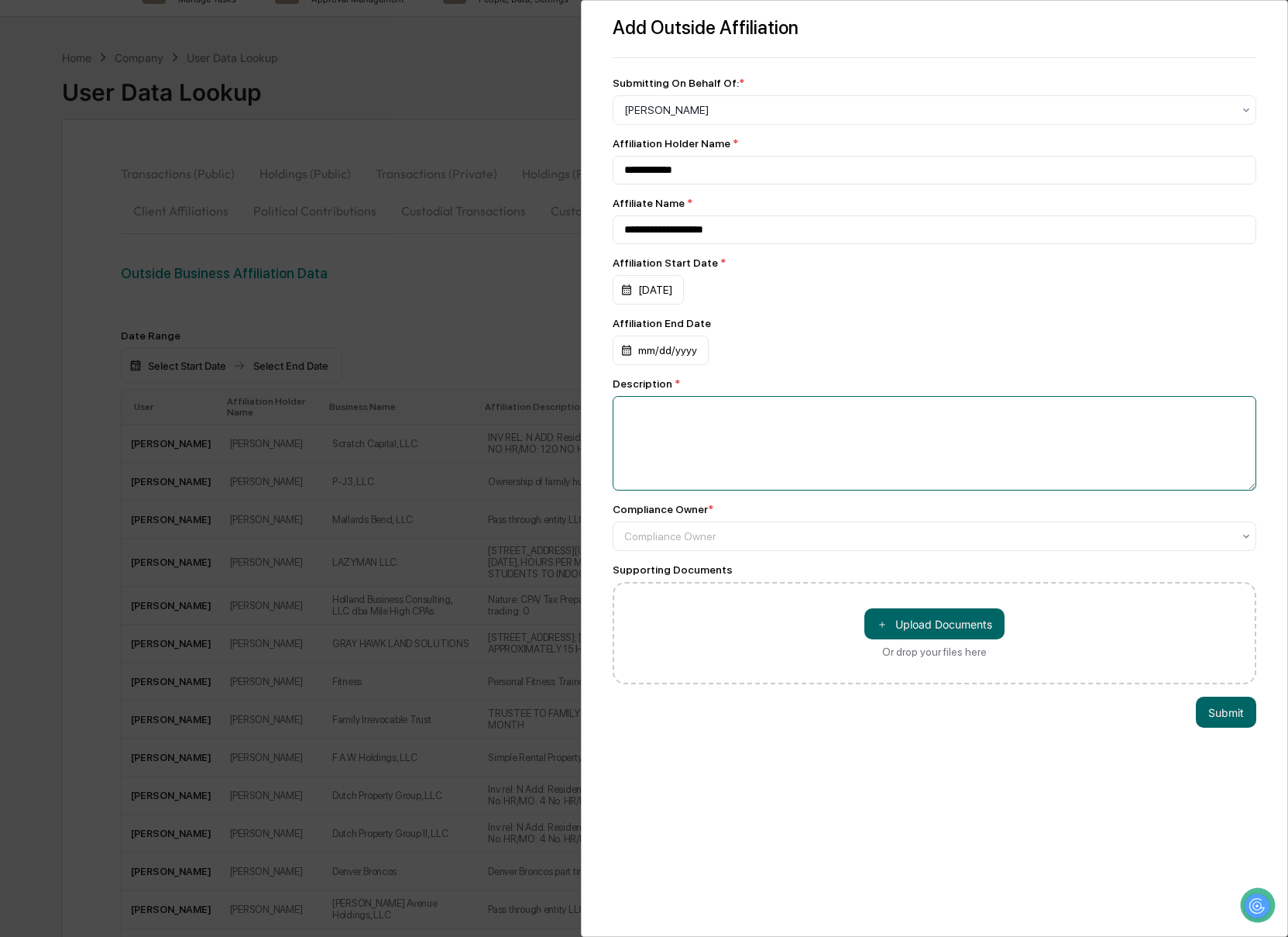
click at [666, 486] on textarea at bounding box center [935, 443] width 644 height 95
paste textarea "**********"
type textarea "**********"
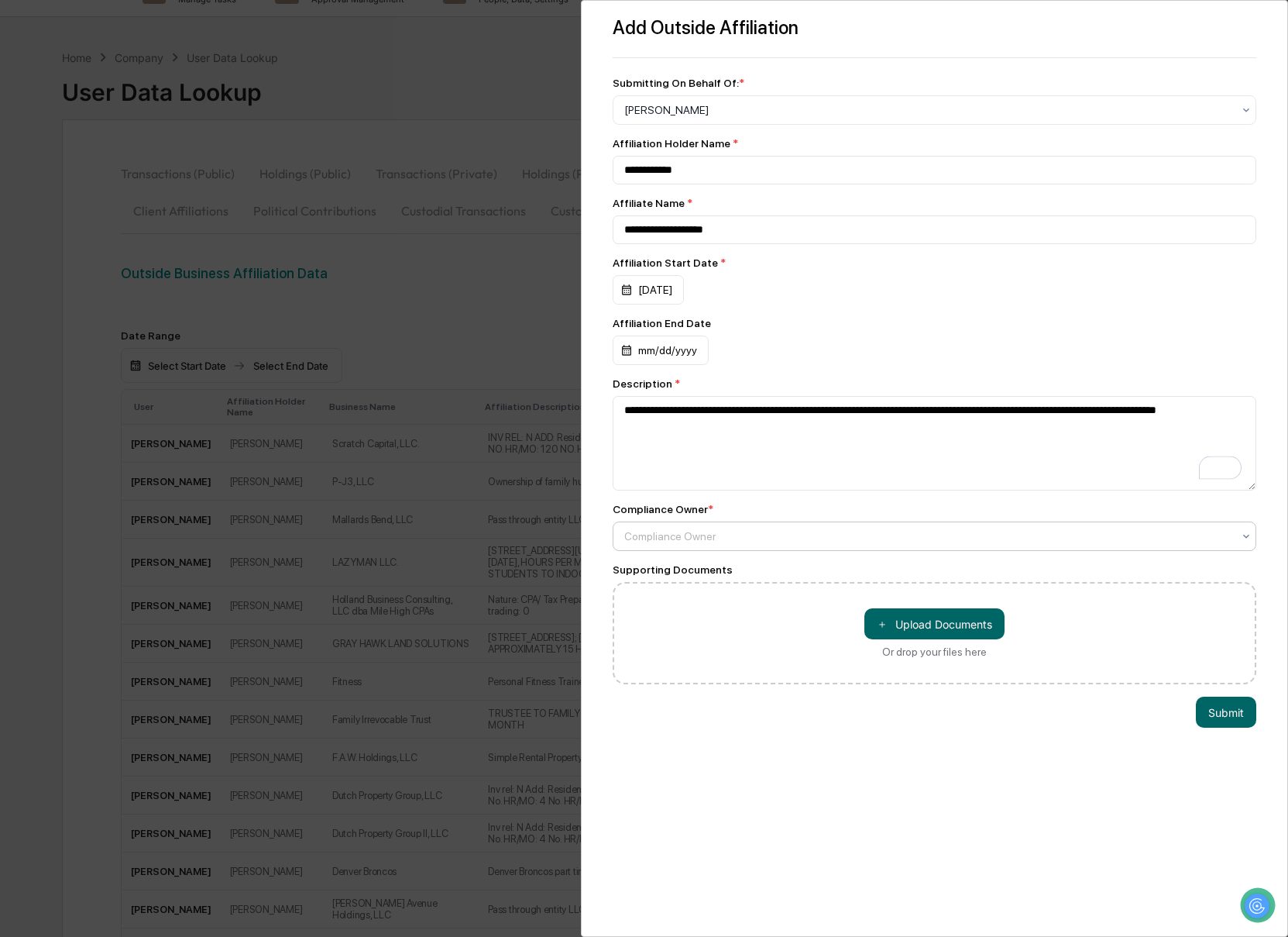
click at [693, 544] on div at bounding box center [928, 536] width 609 height 15
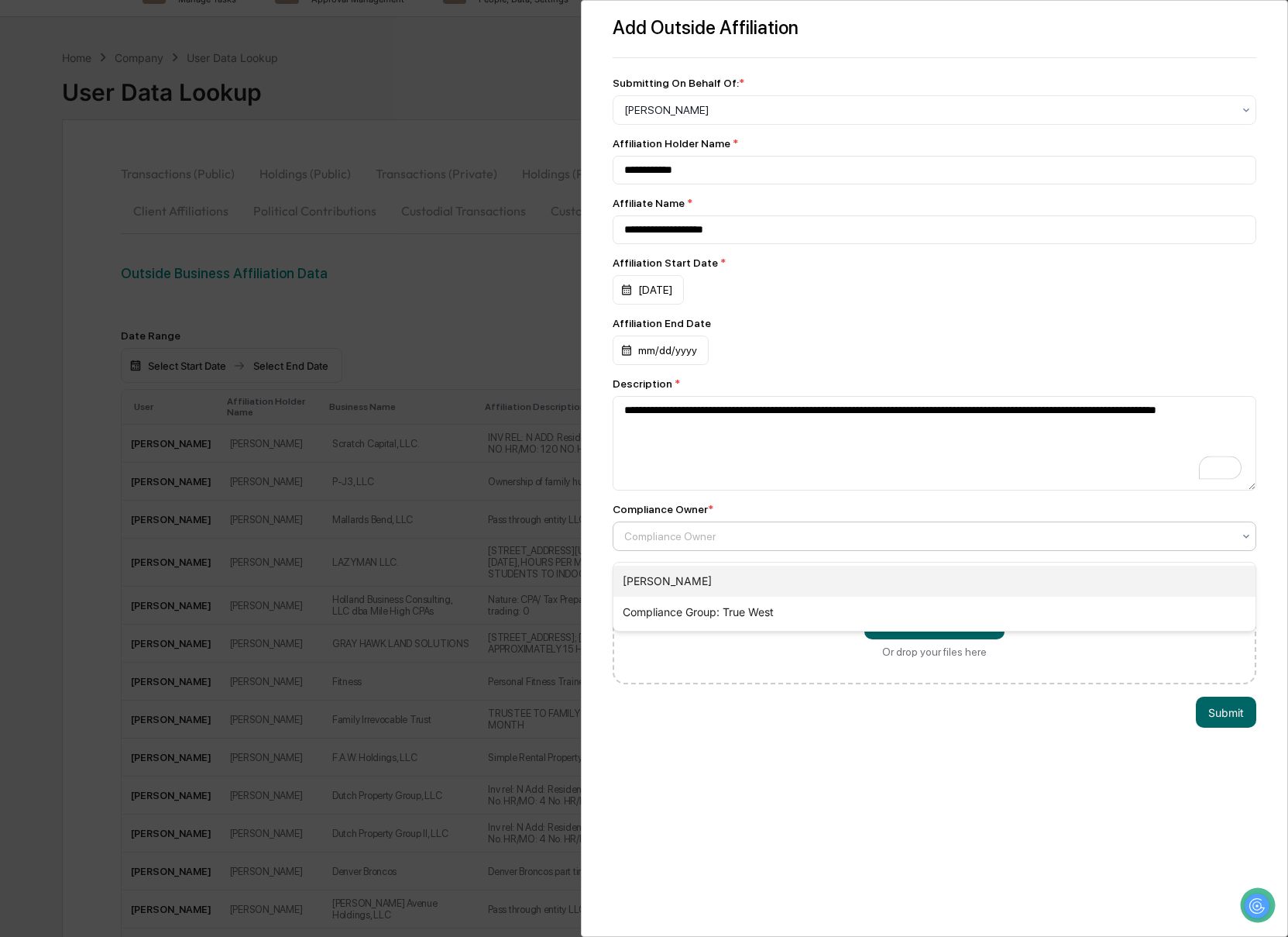
click at [688, 572] on div "[PERSON_NAME]" at bounding box center [935, 581] width 643 height 31
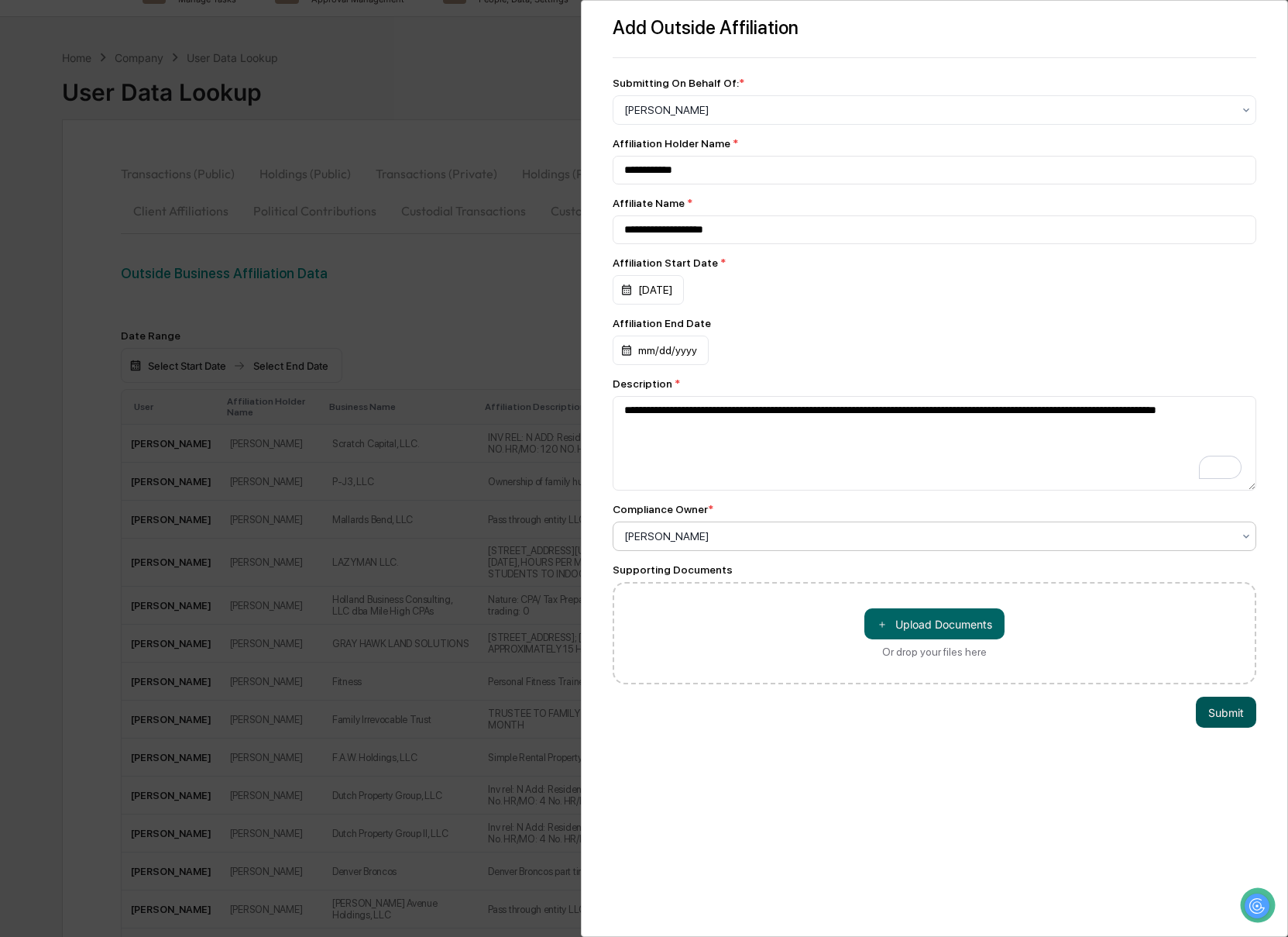
click at [1214, 724] on button "Submit" at bounding box center [1225, 712] width 61 height 31
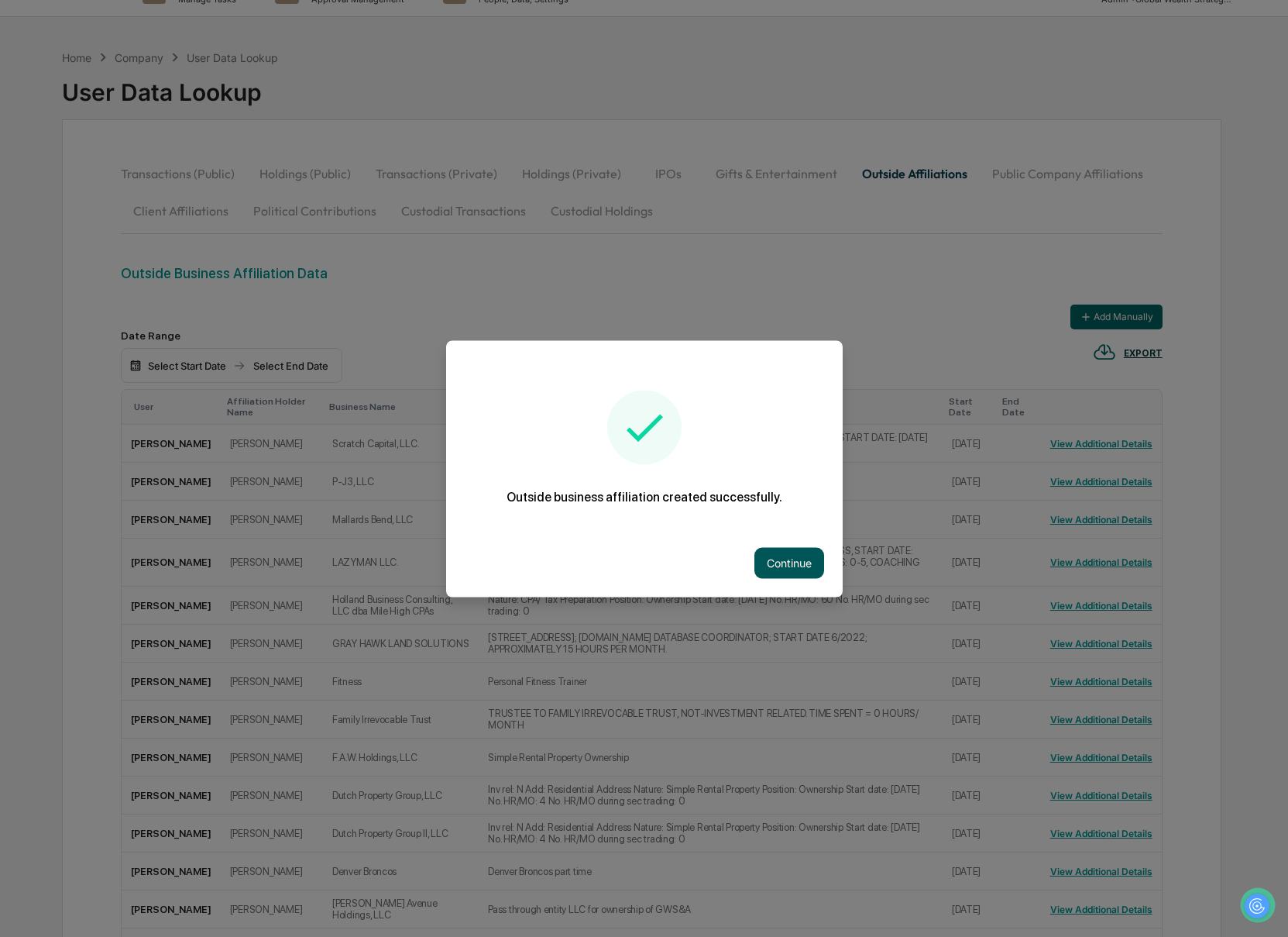
click at [804, 562] on button "Continue" at bounding box center [789, 562] width 70 height 31
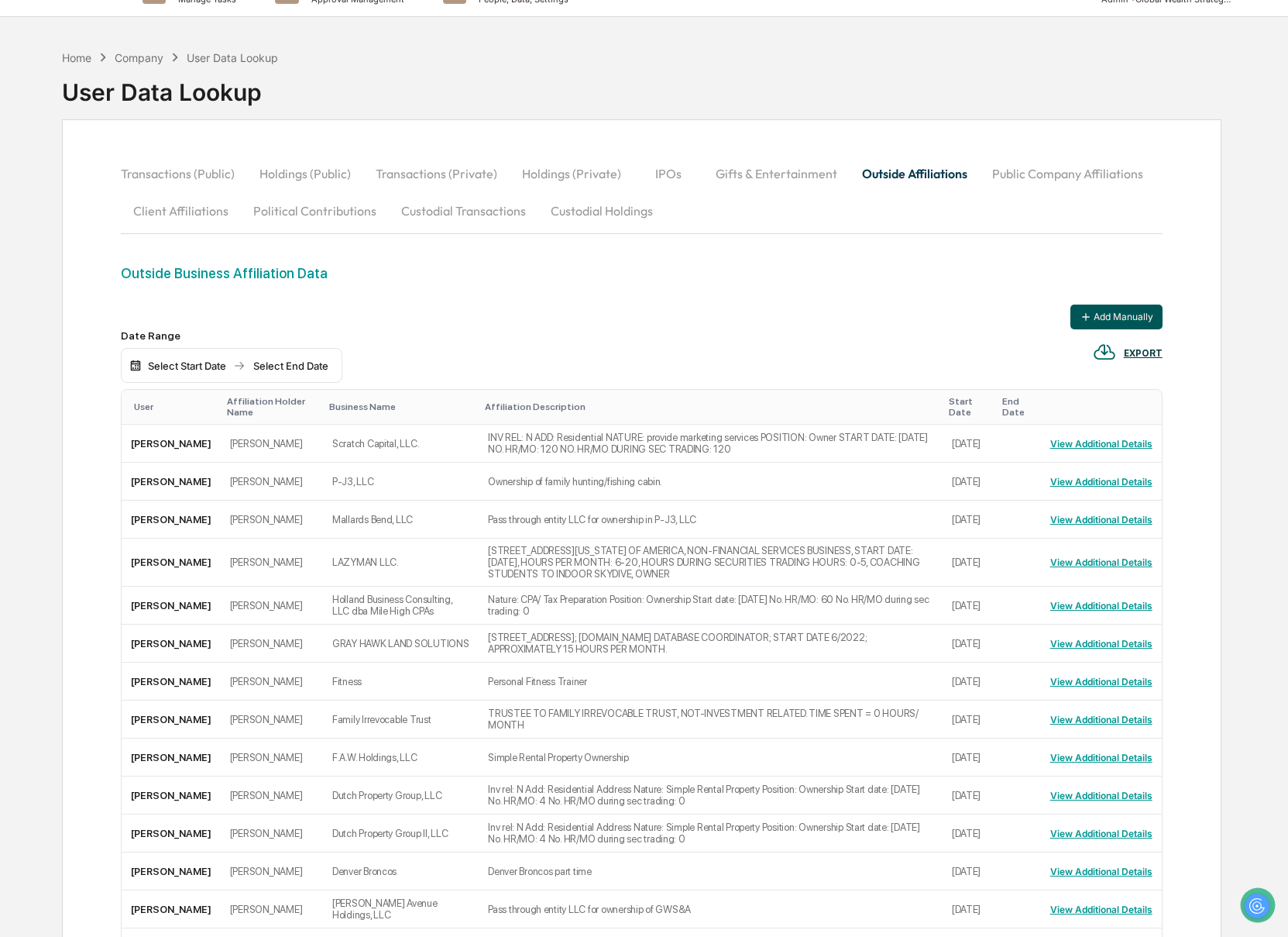
click at [1095, 323] on button "Add Manually" at bounding box center [1116, 316] width 92 height 25
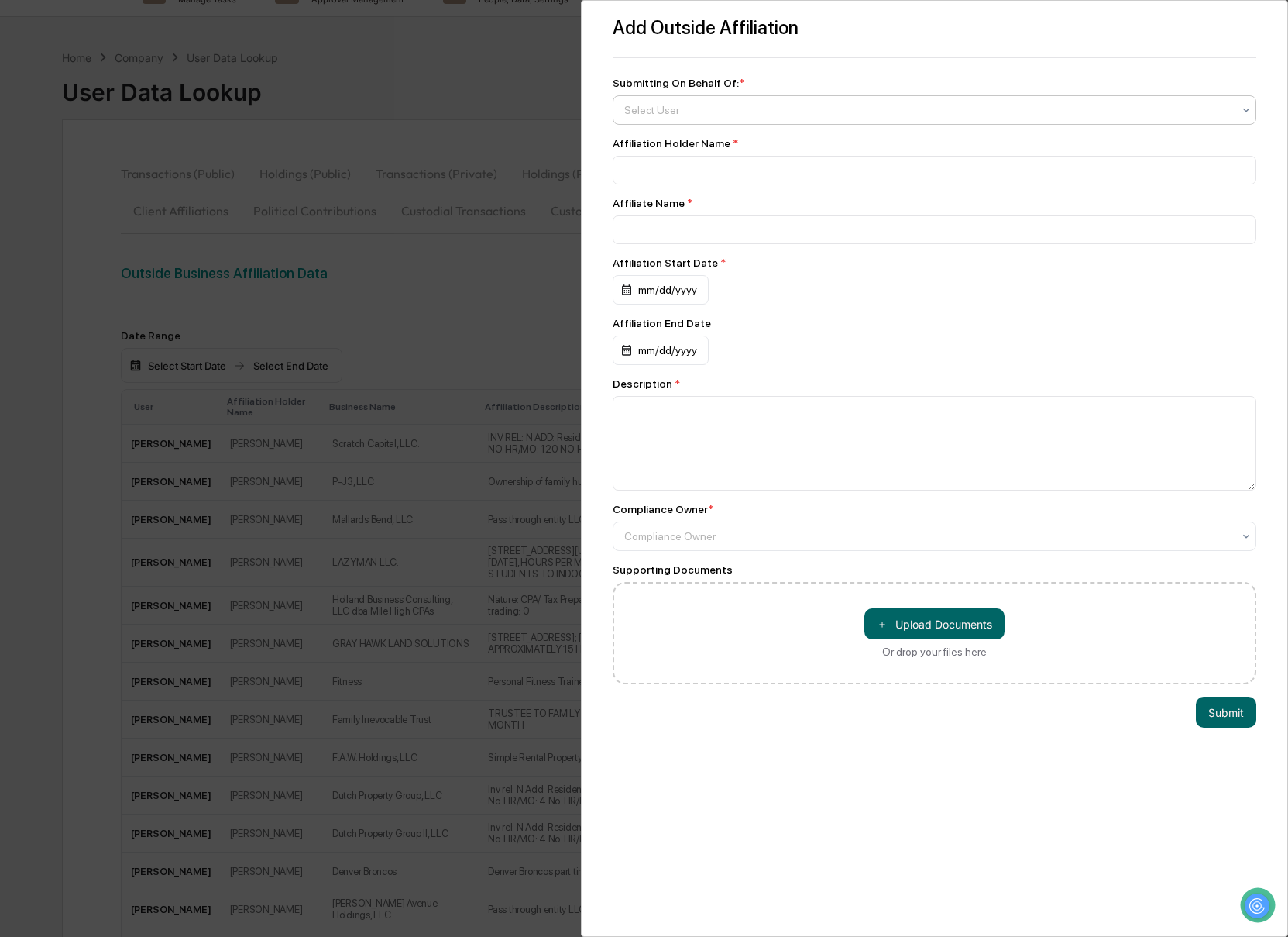
click at [673, 111] on div at bounding box center [928, 110] width 609 height 15
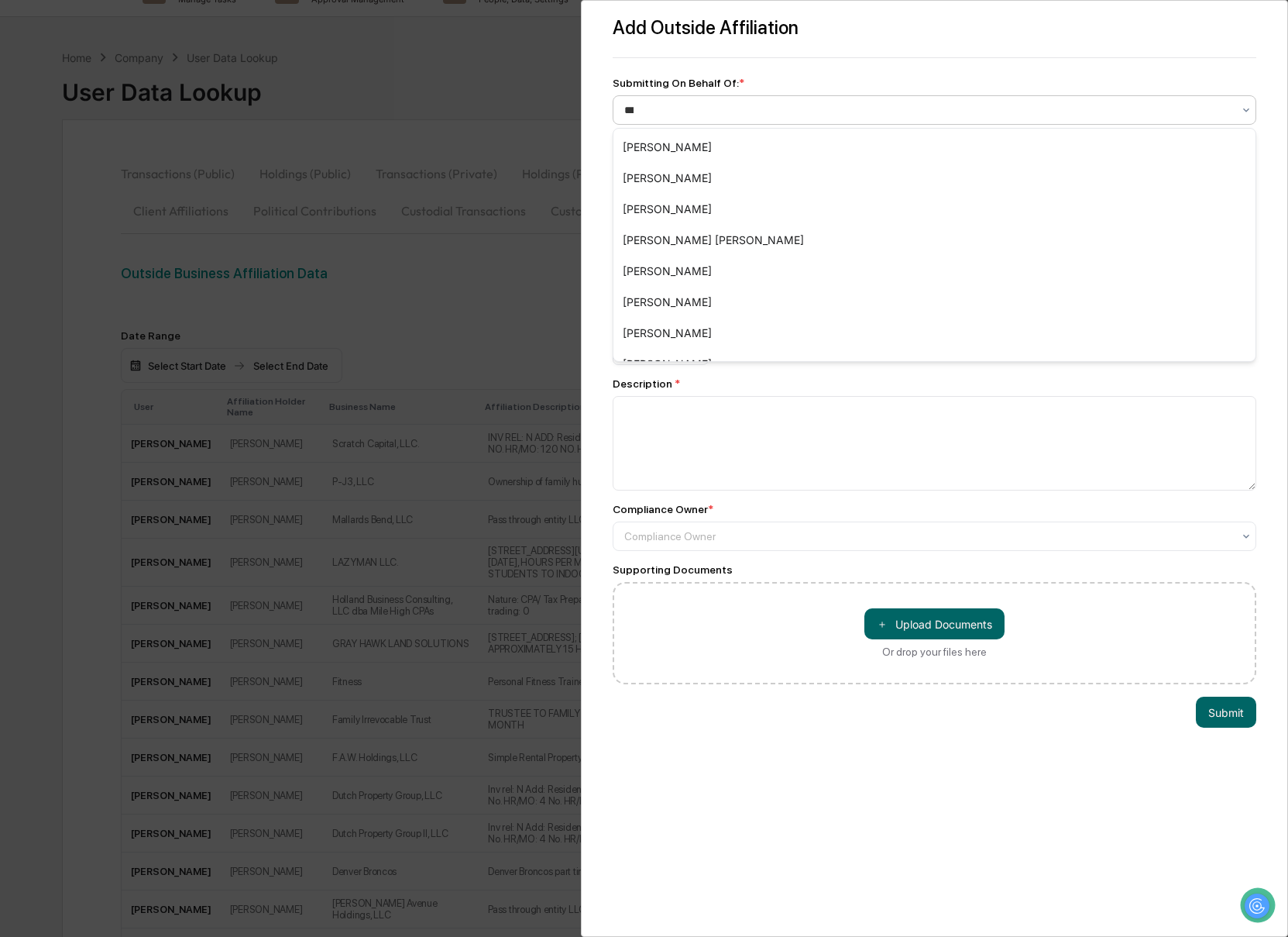
type input "****"
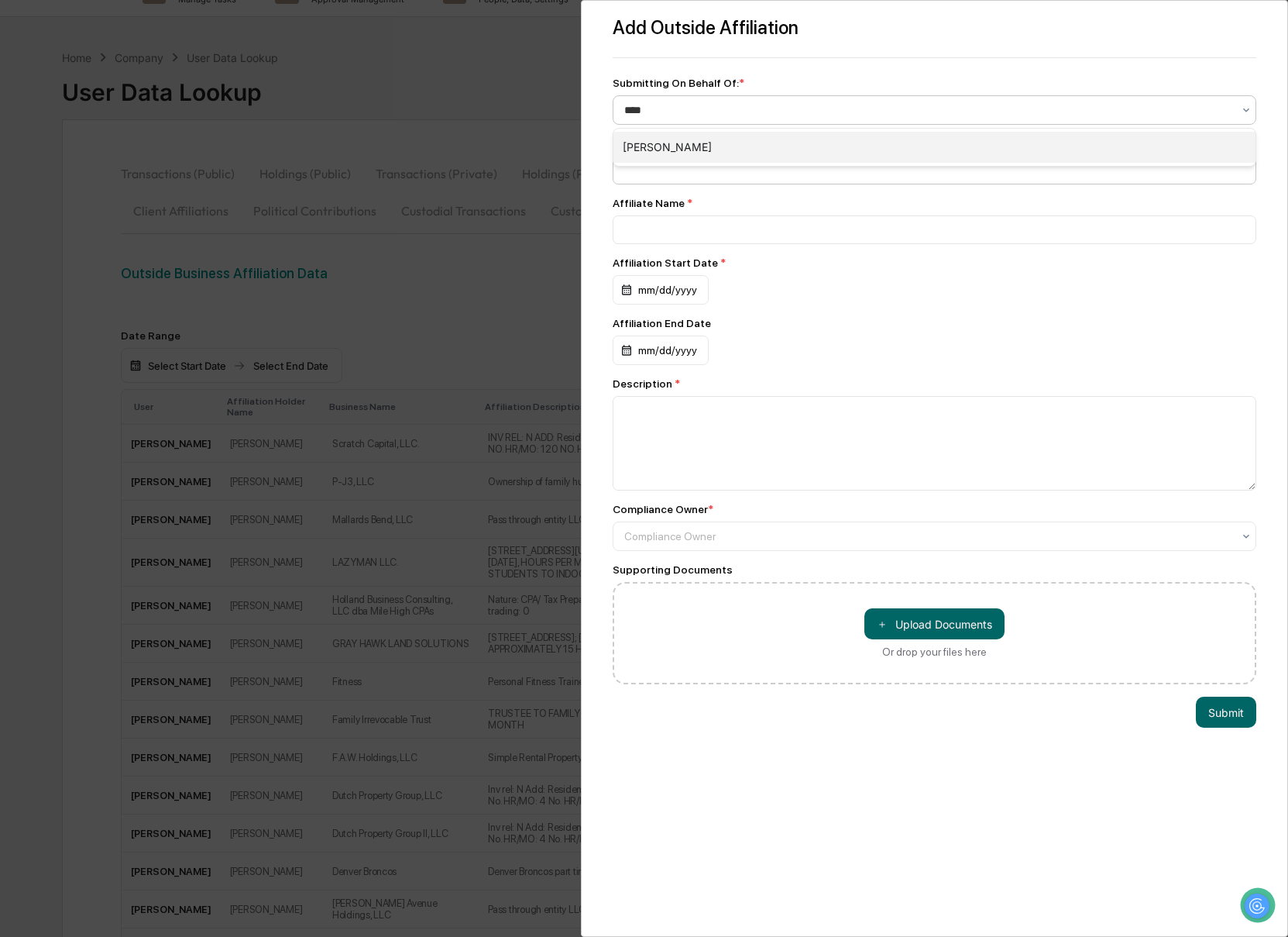
click at [692, 159] on div "[PERSON_NAME]" at bounding box center [935, 147] width 643 height 31
click at [682, 166] on input at bounding box center [935, 170] width 644 height 28
click at [698, 174] on input at bounding box center [935, 170] width 644 height 28
type input "**********"
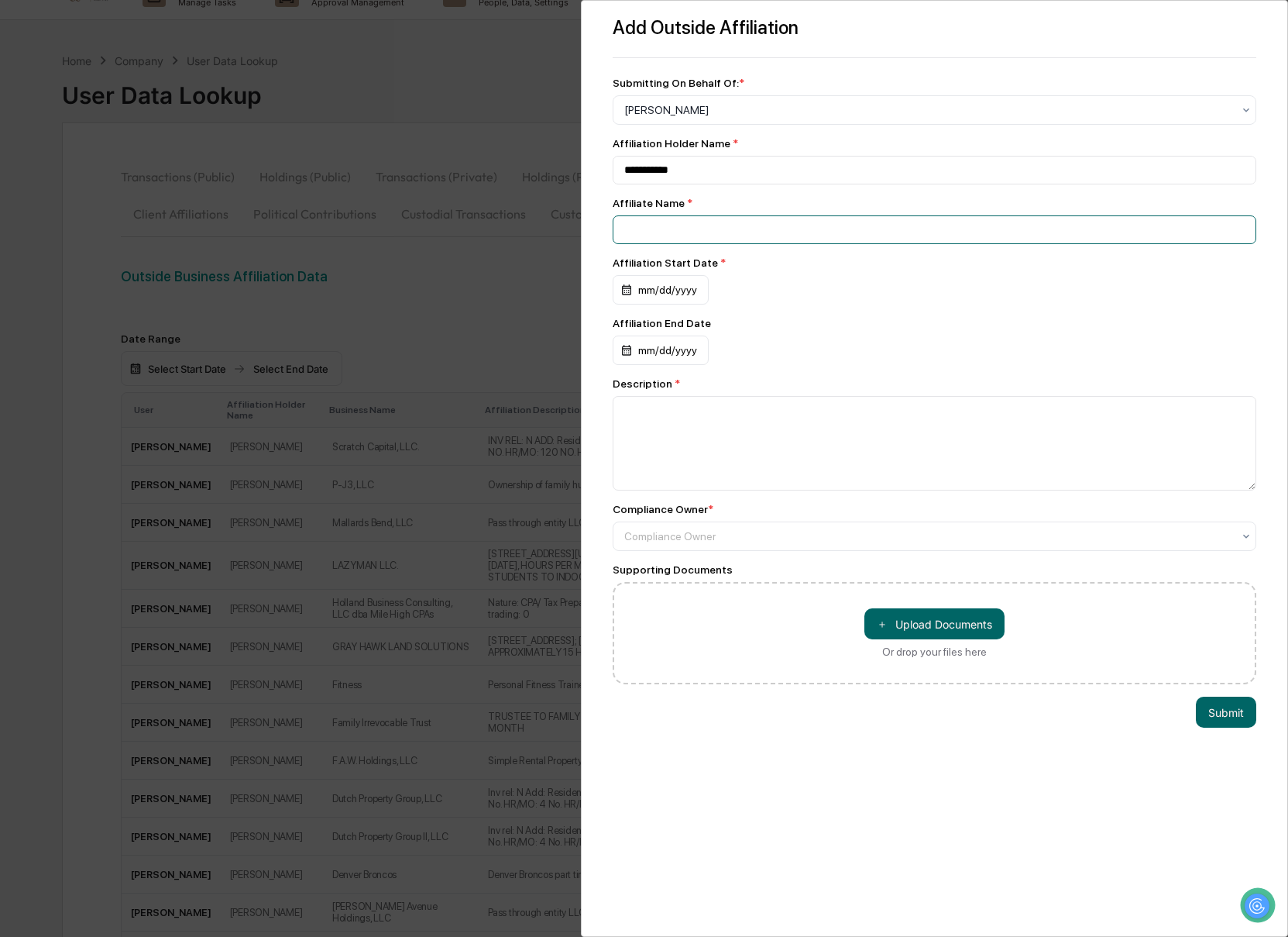
click at [658, 237] on input at bounding box center [935, 229] width 644 height 28
click at [621, 231] on input "*******" at bounding box center [935, 229] width 644 height 28
type input "**********"
click at [636, 291] on div "mm/dd/yyyy" at bounding box center [660, 289] width 96 height 29
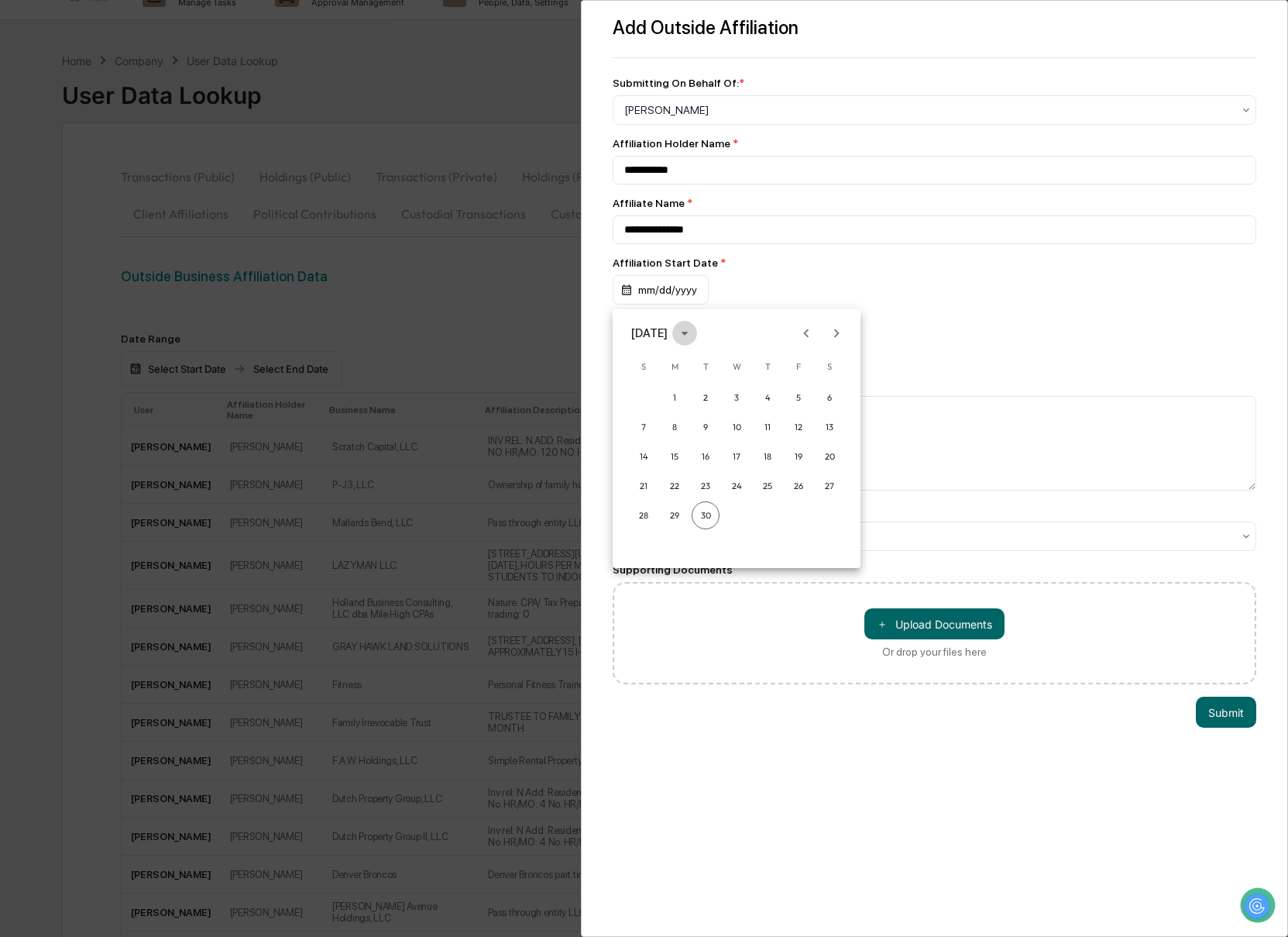
click at [693, 335] on icon "calendar view is open, switch to year view" at bounding box center [685, 333] width 17 height 17
click at [823, 427] on button "2022" at bounding box center [816, 422] width 56 height 27
click at [661, 367] on button "Jan" at bounding box center [655, 370] width 56 height 27
click at [826, 398] on button "1" at bounding box center [829, 397] width 27 height 27
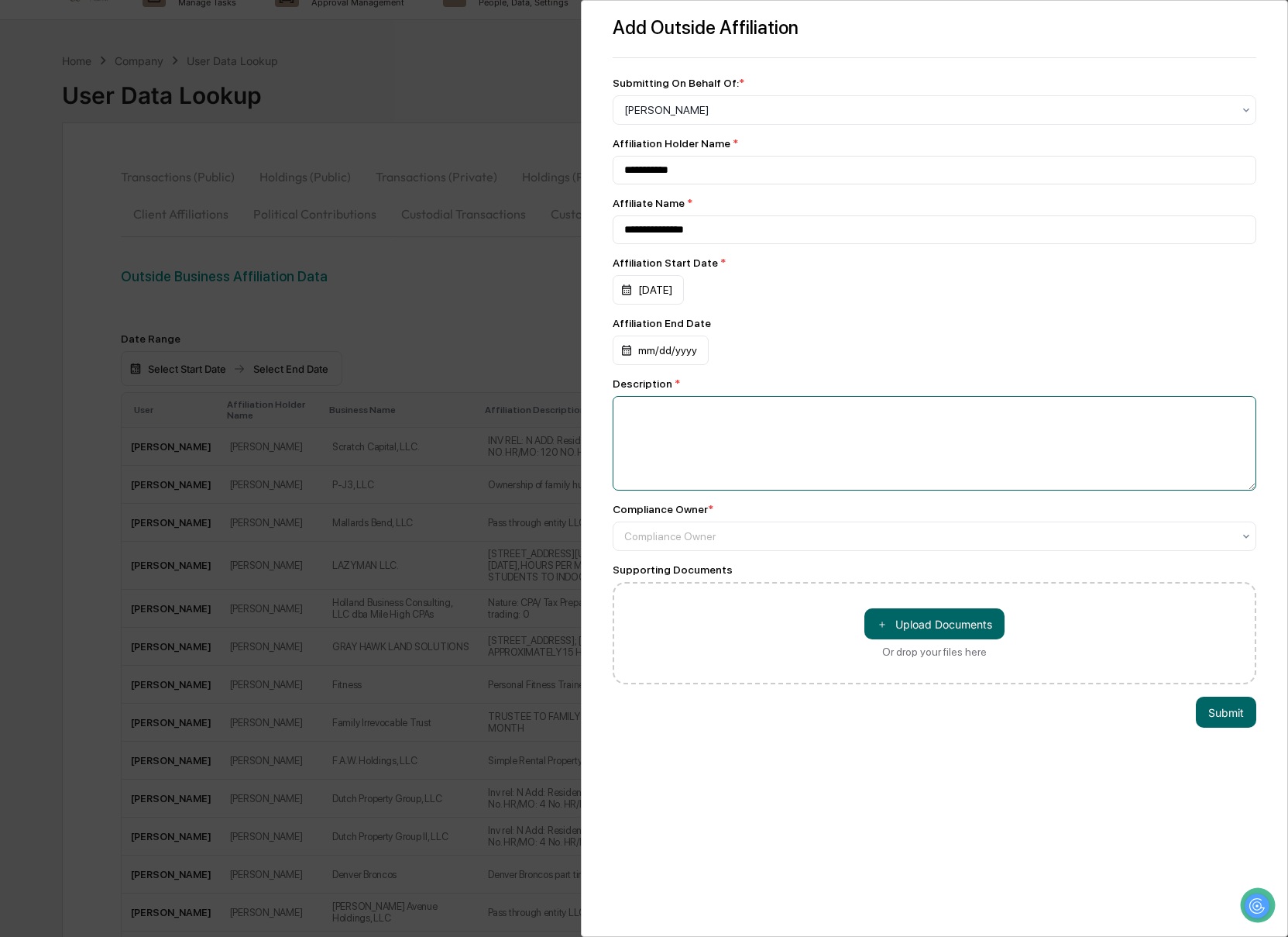
click at [645, 410] on textarea at bounding box center [935, 443] width 644 height 95
click at [639, 422] on textarea "**********" at bounding box center [935, 443] width 644 height 95
click at [748, 414] on textarea "**********" at bounding box center [935, 443] width 644 height 95
type textarea "**********"
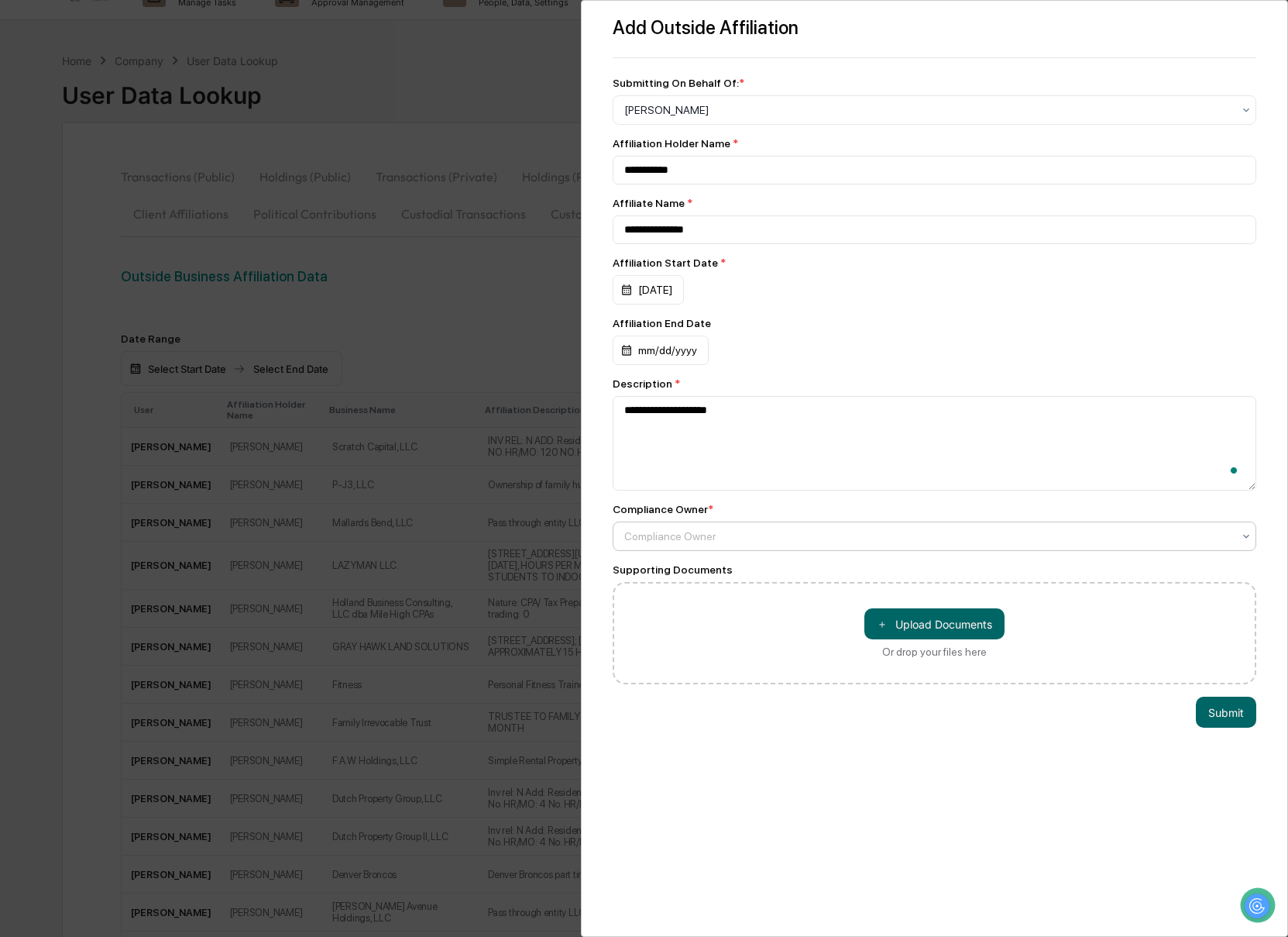
click at [663, 542] on div at bounding box center [928, 536] width 609 height 15
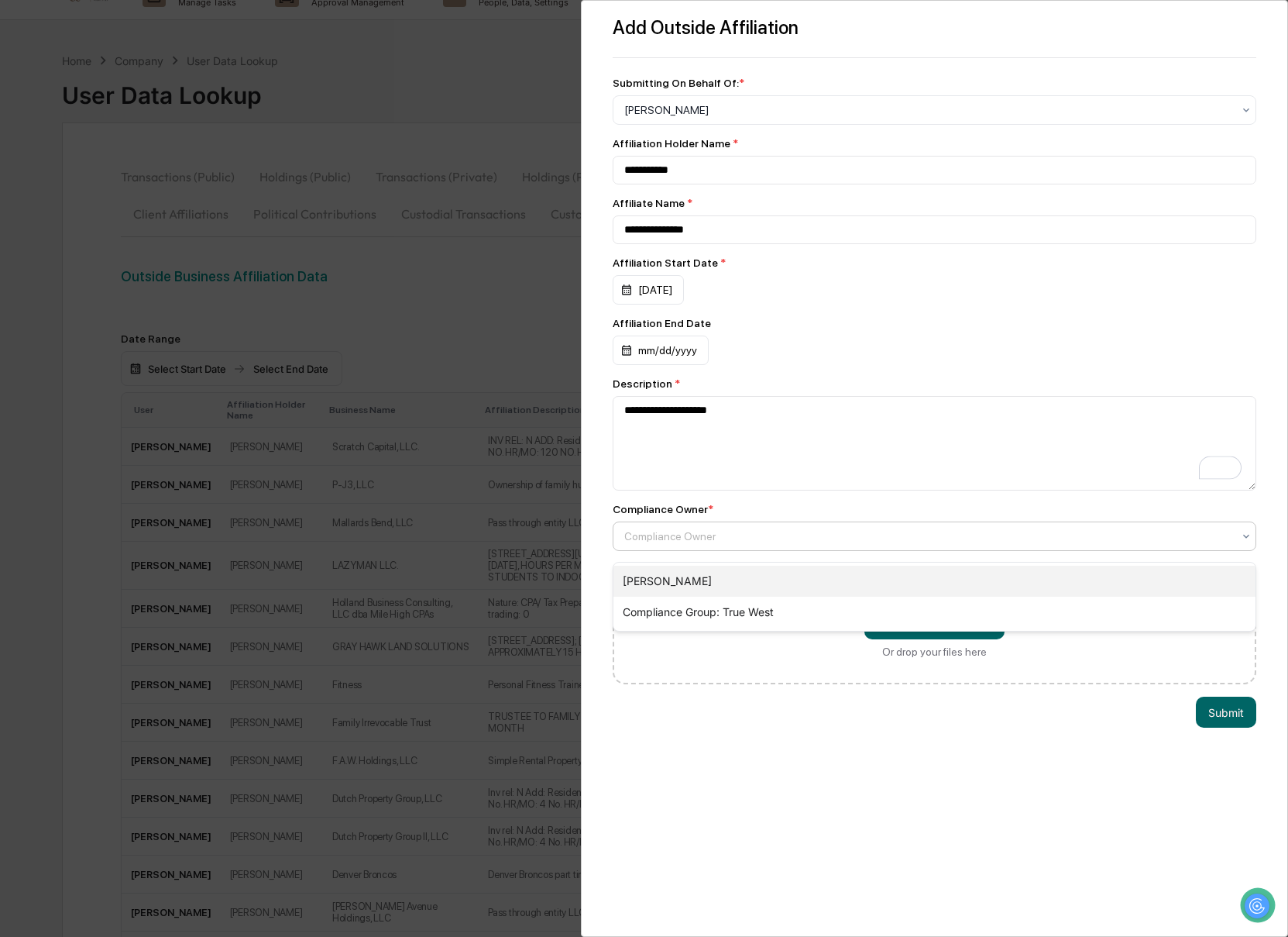
click at [675, 578] on div "[PERSON_NAME]" at bounding box center [935, 581] width 643 height 31
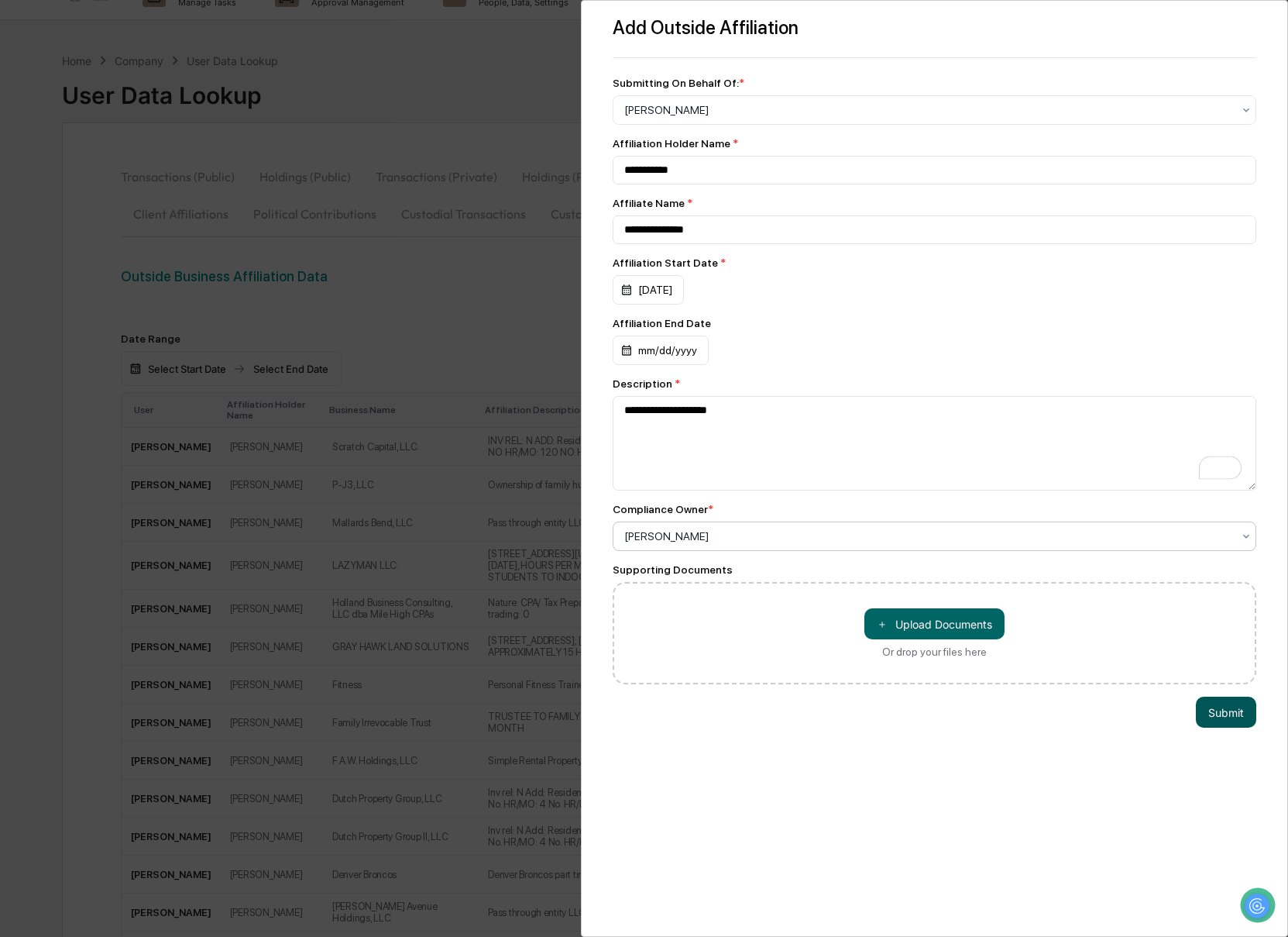
click at [1229, 728] on button "Submit" at bounding box center [1225, 712] width 61 height 31
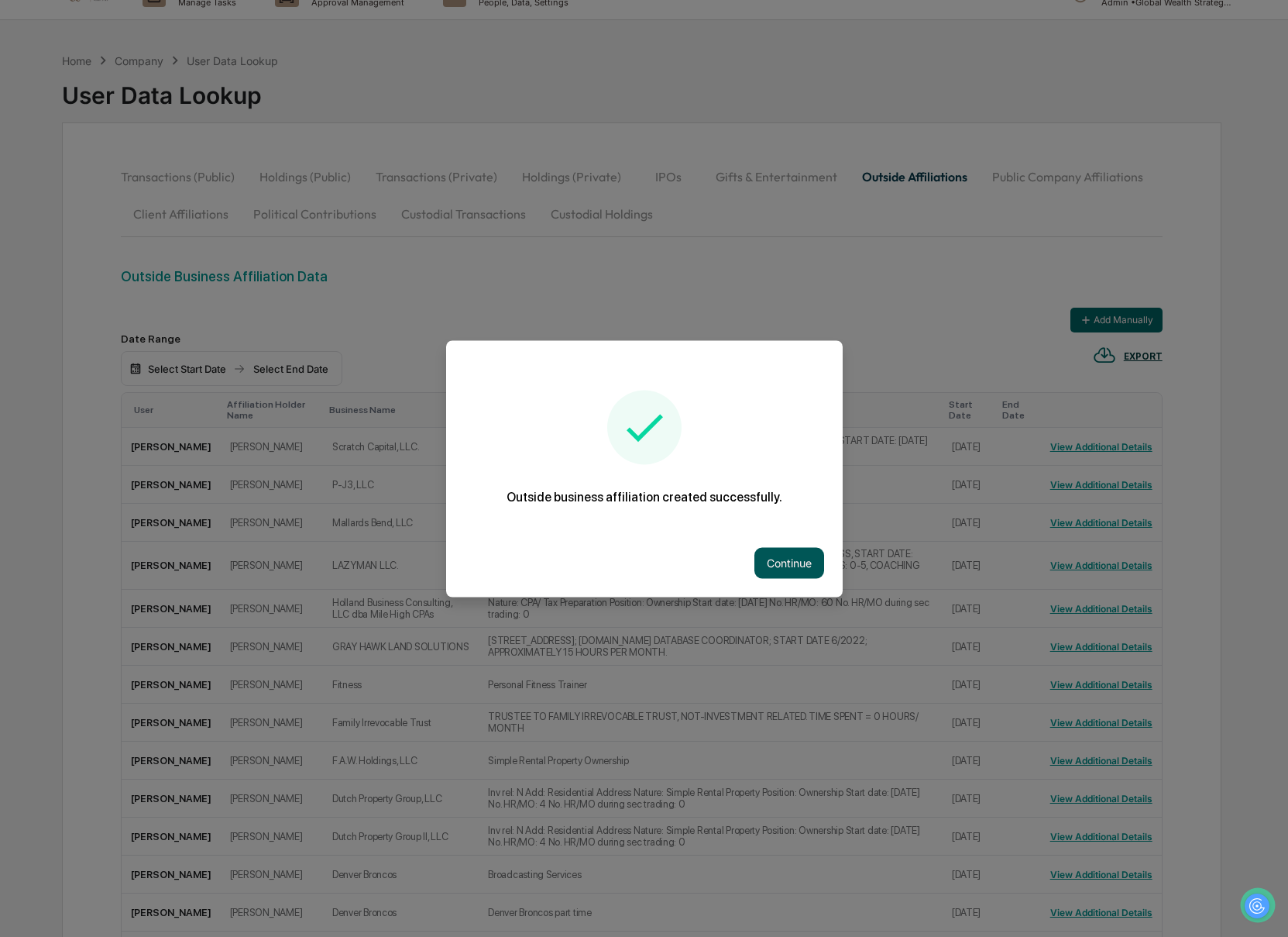
click at [808, 571] on button "Continue" at bounding box center [789, 562] width 70 height 31
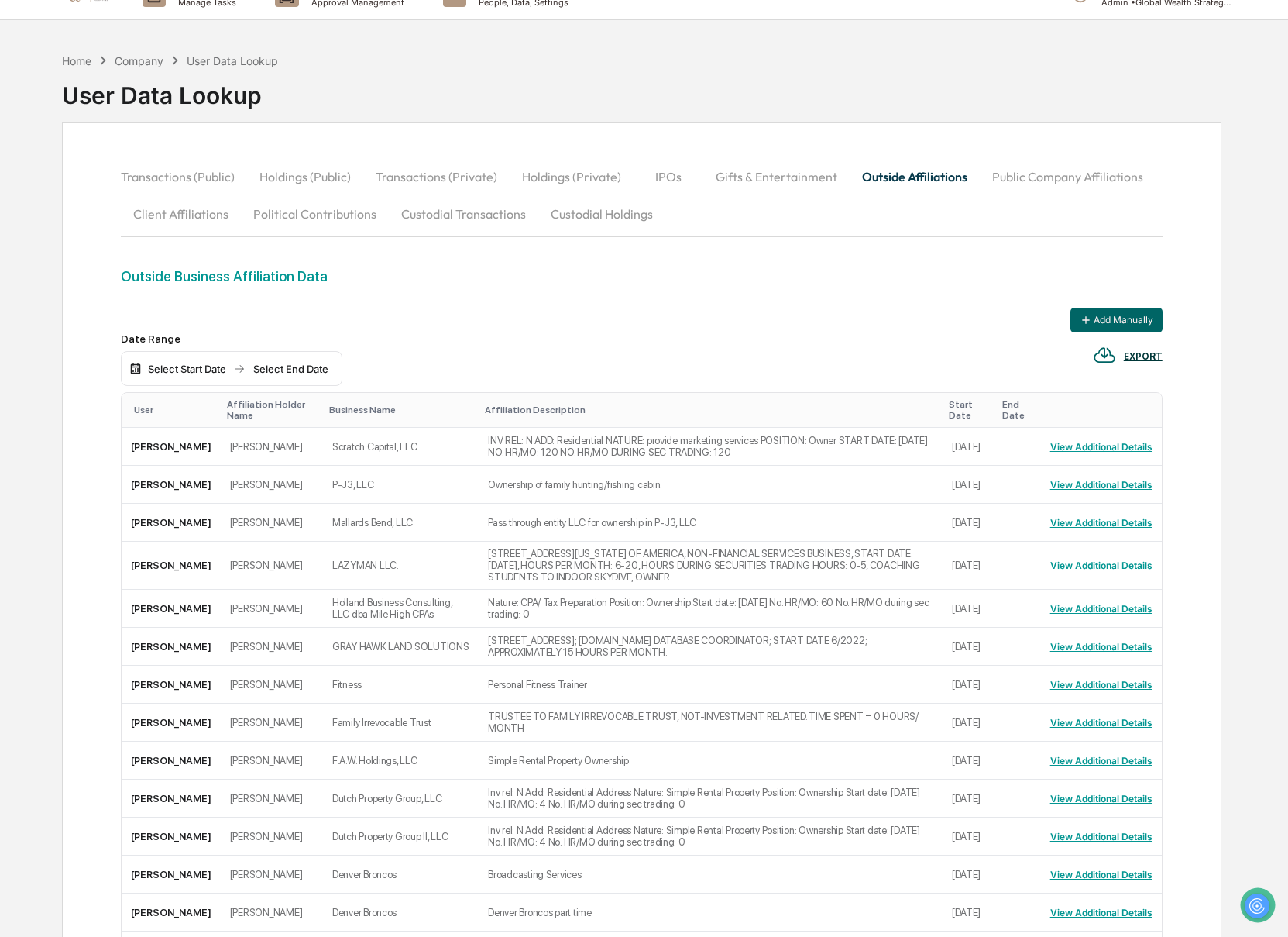
click at [569, 313] on div "Add Manually" at bounding box center [642, 320] width 1042 height 25
click at [257, 270] on div "Outside Business Affiliation Data" at bounding box center [642, 276] width 1042 height 16
click at [253, 297] on div "Outside Business Affiliation Data" at bounding box center [642, 288] width 1042 height 40
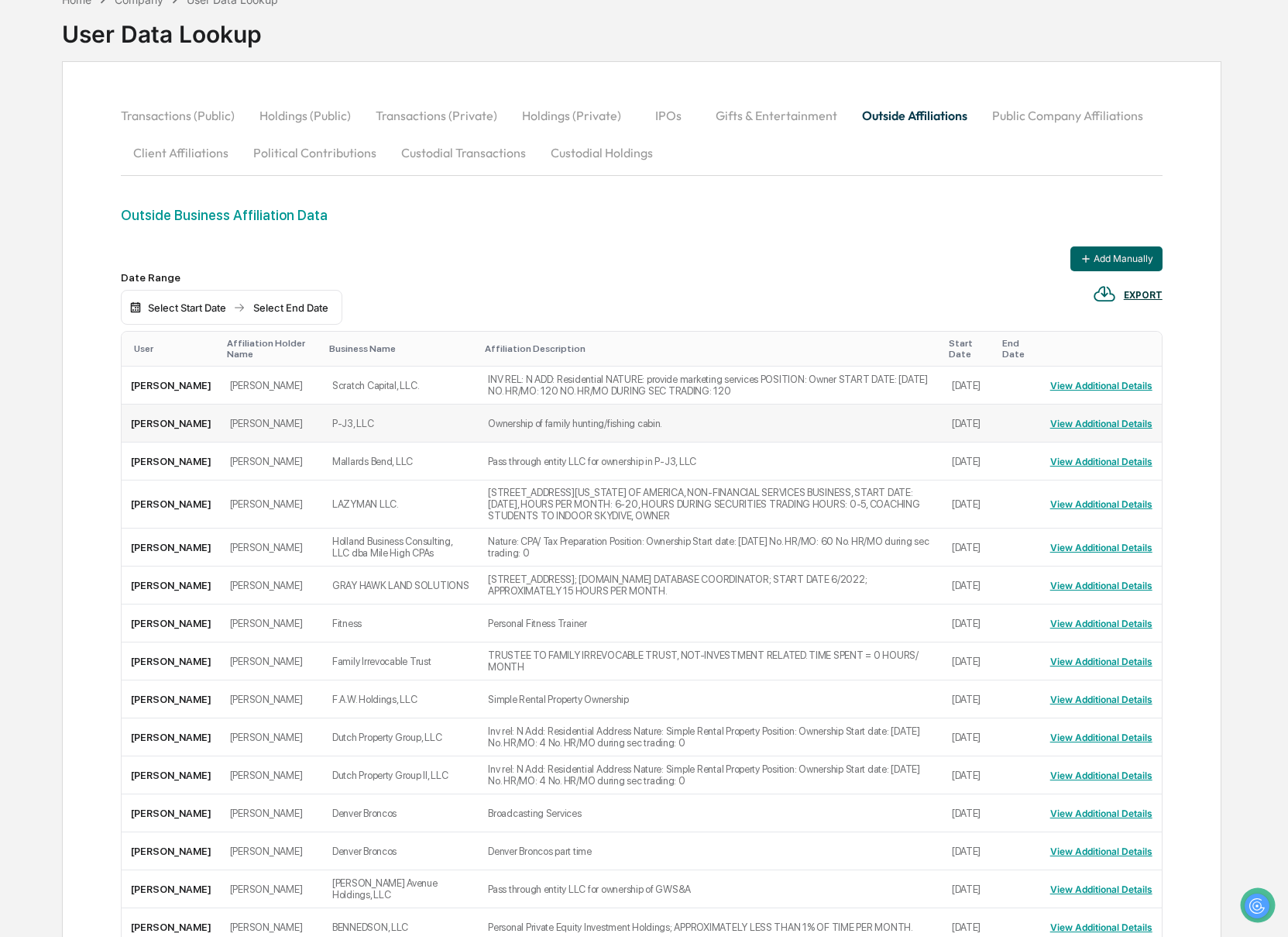
scroll to position [0, 0]
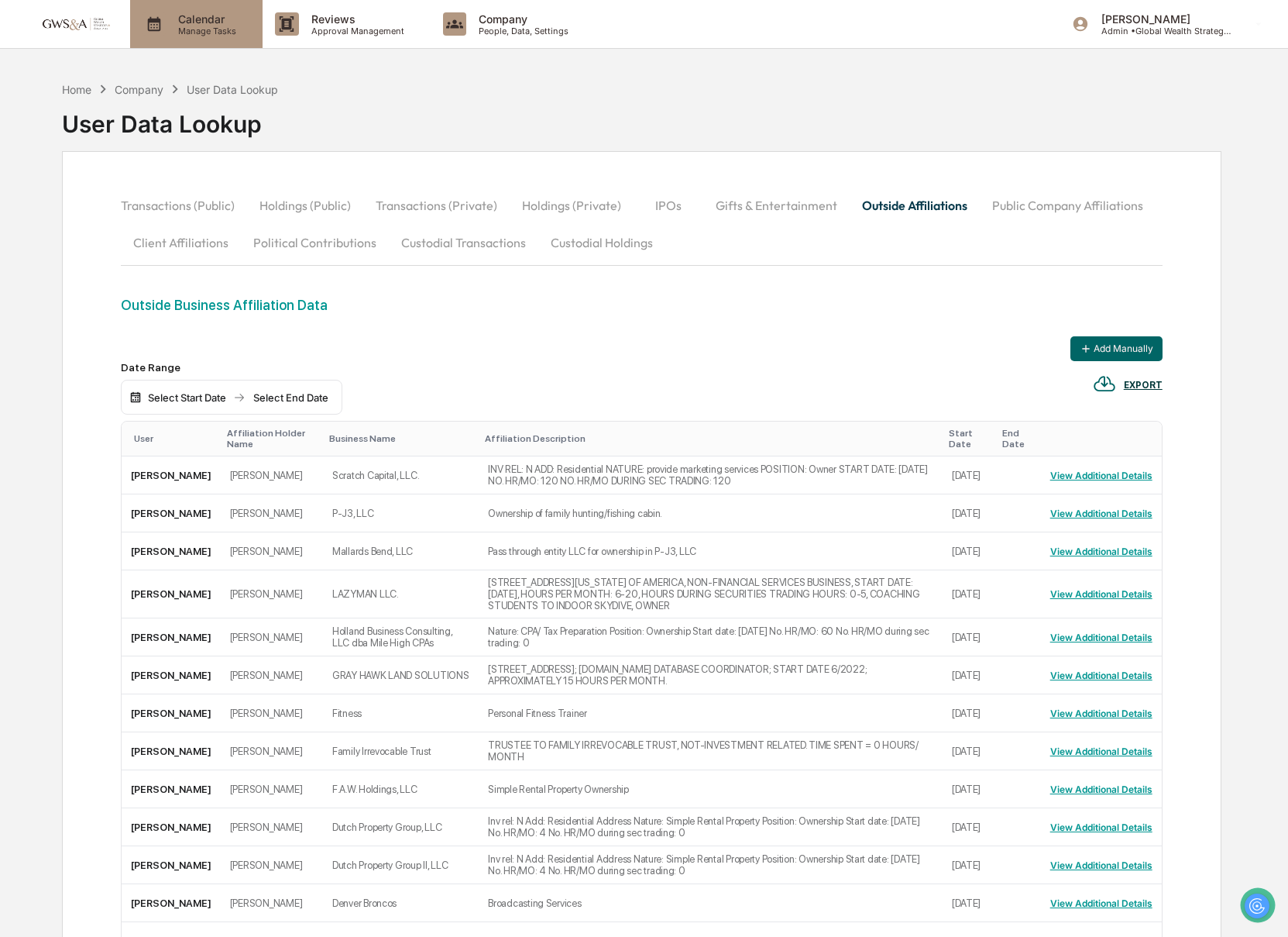
click at [222, 26] on p "Manage Tasks" at bounding box center [205, 30] width 79 height 10
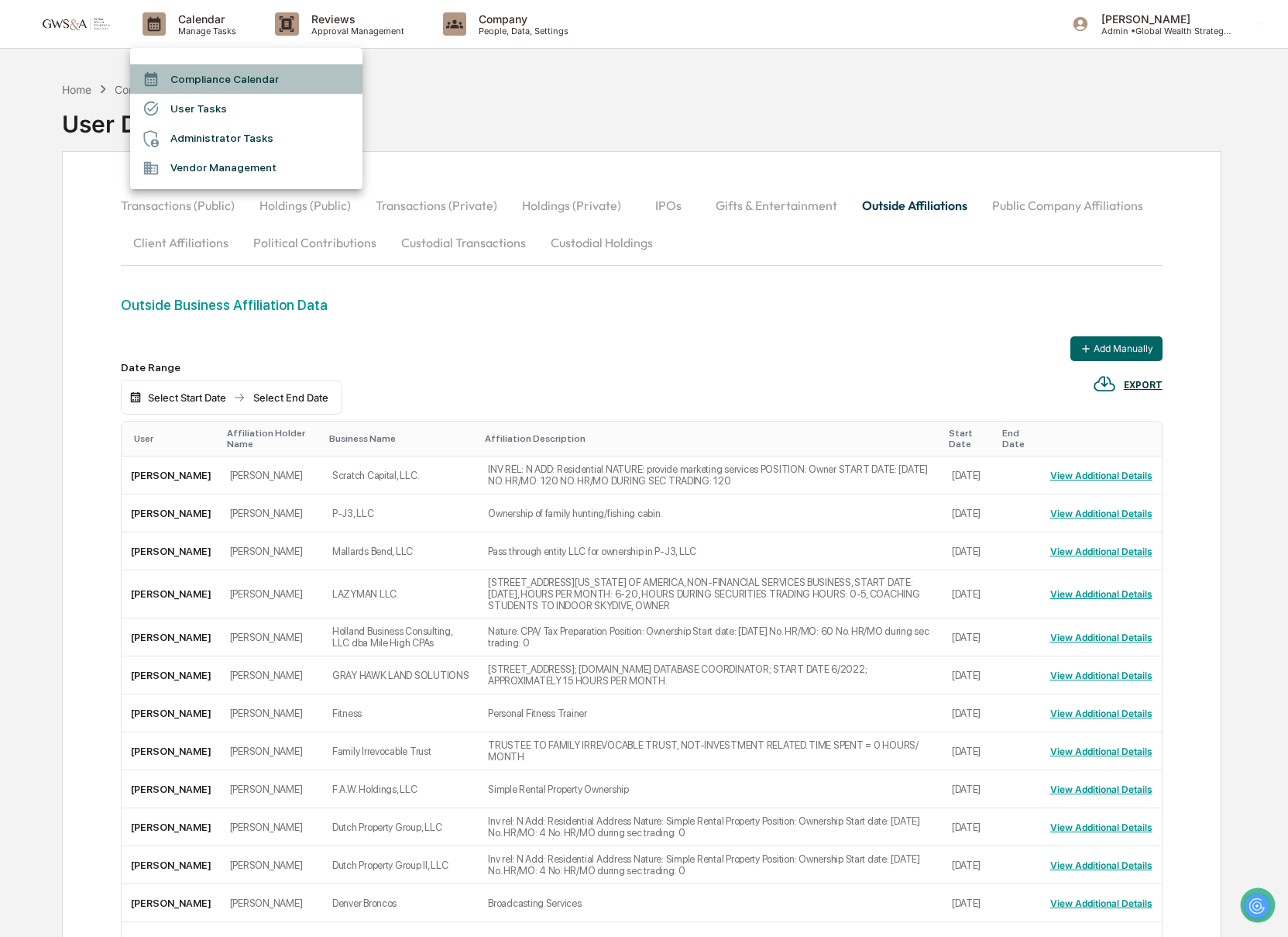
click at [219, 67] on li "Compliance Calendar" at bounding box center [245, 79] width 232 height 29
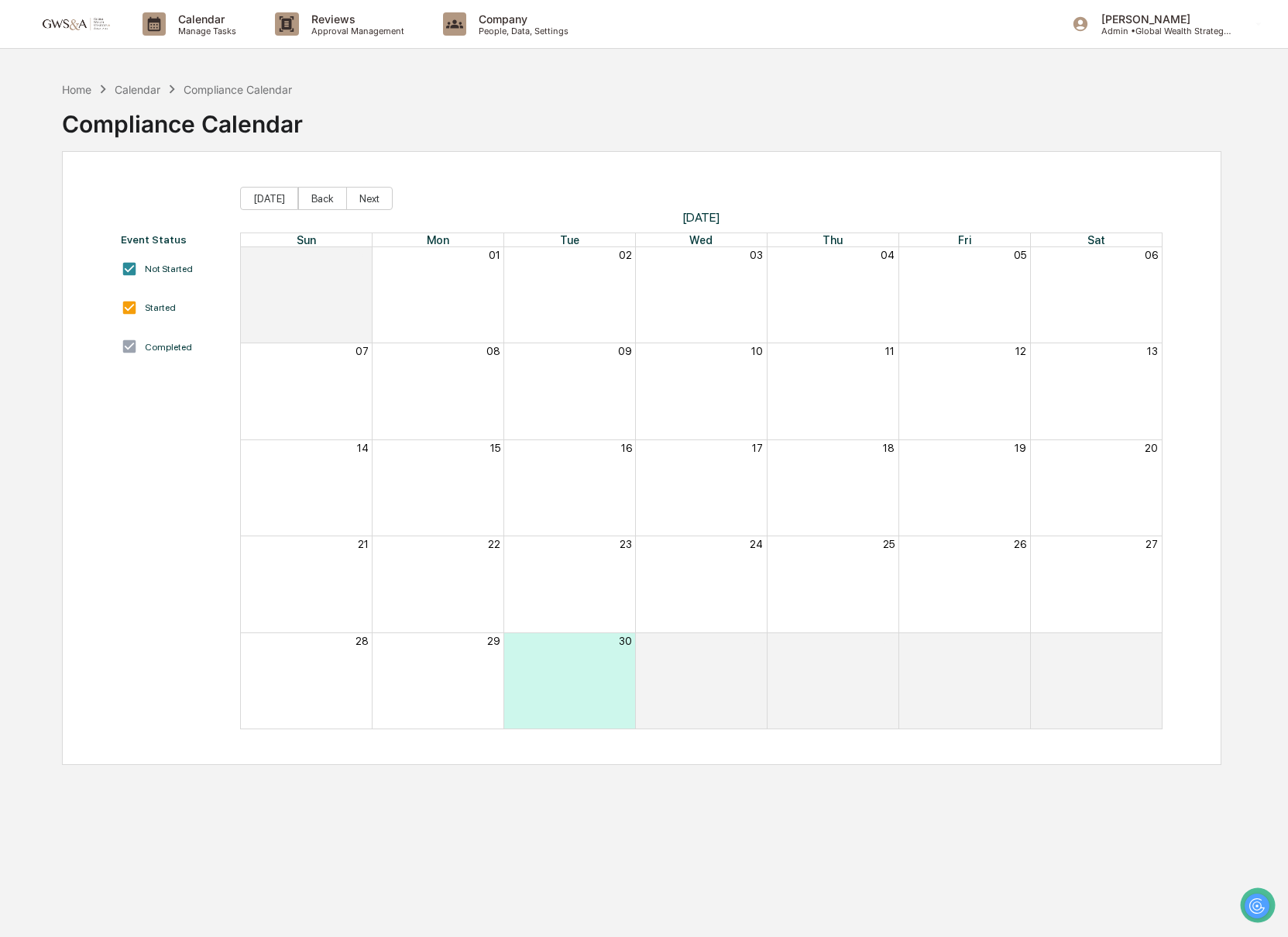
scroll to position [1, 0]
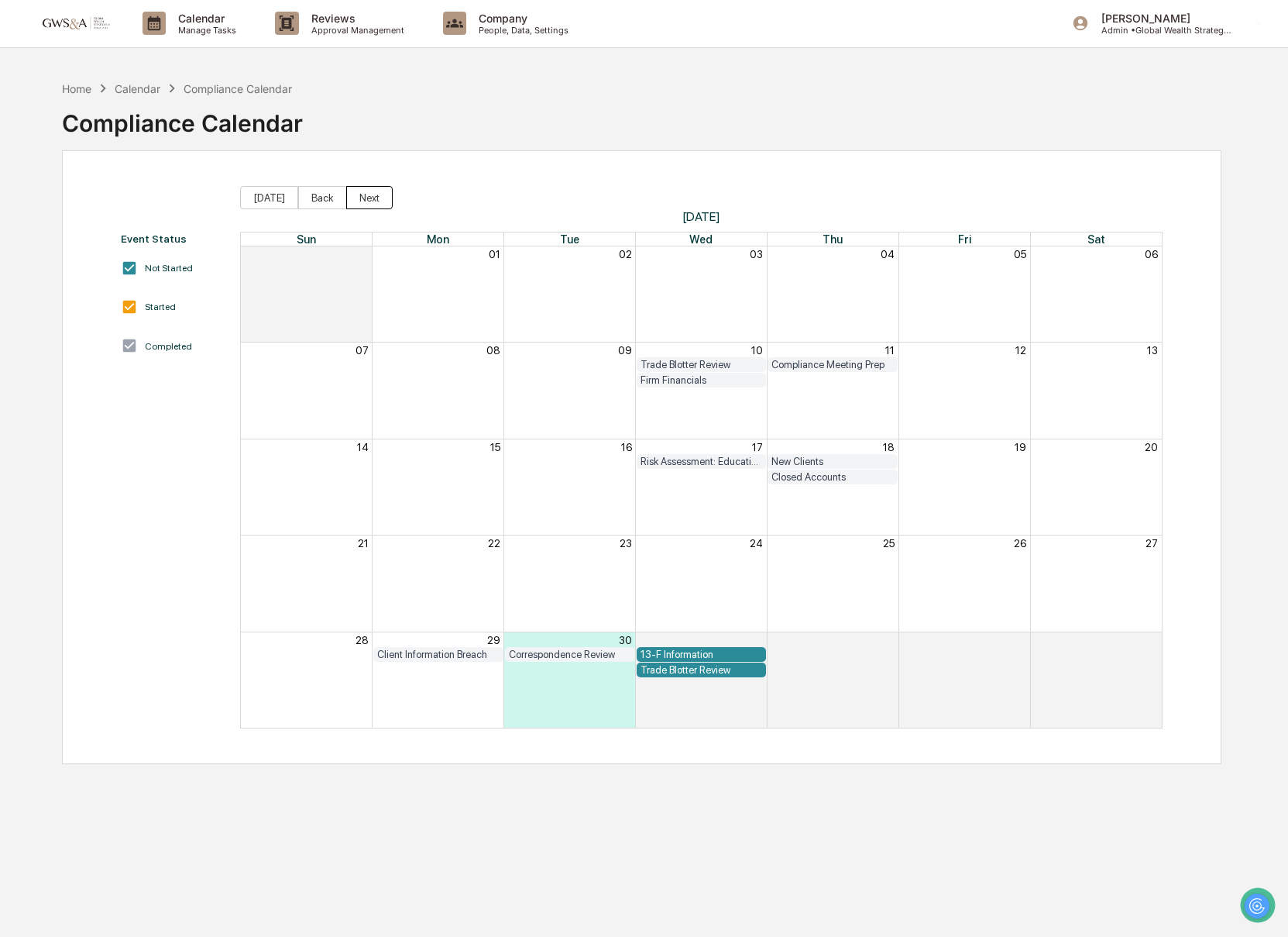
click at [380, 194] on button "Next" at bounding box center [368, 197] width 46 height 24
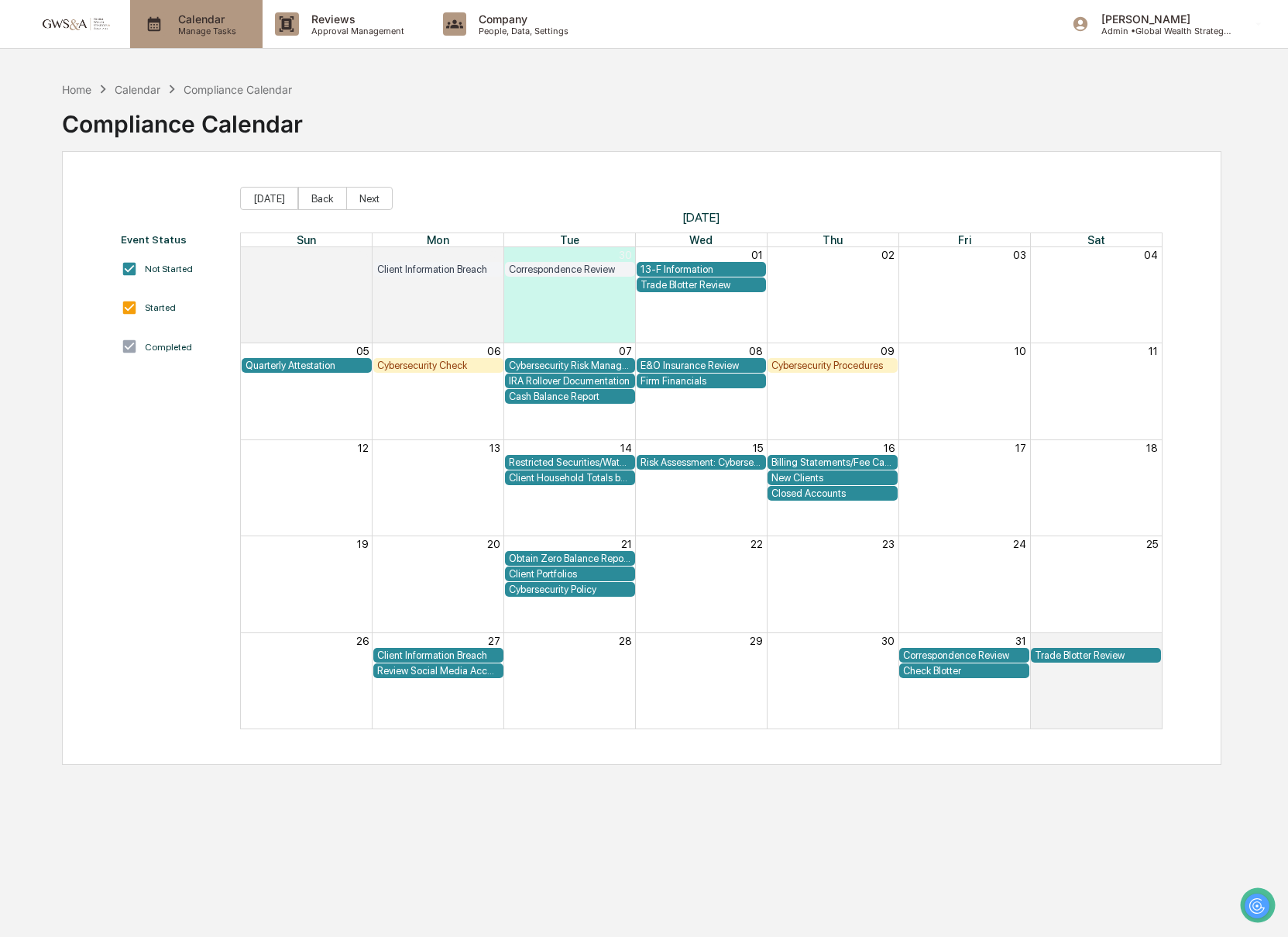
click at [181, 19] on p "Calendar" at bounding box center [205, 19] width 79 height 13
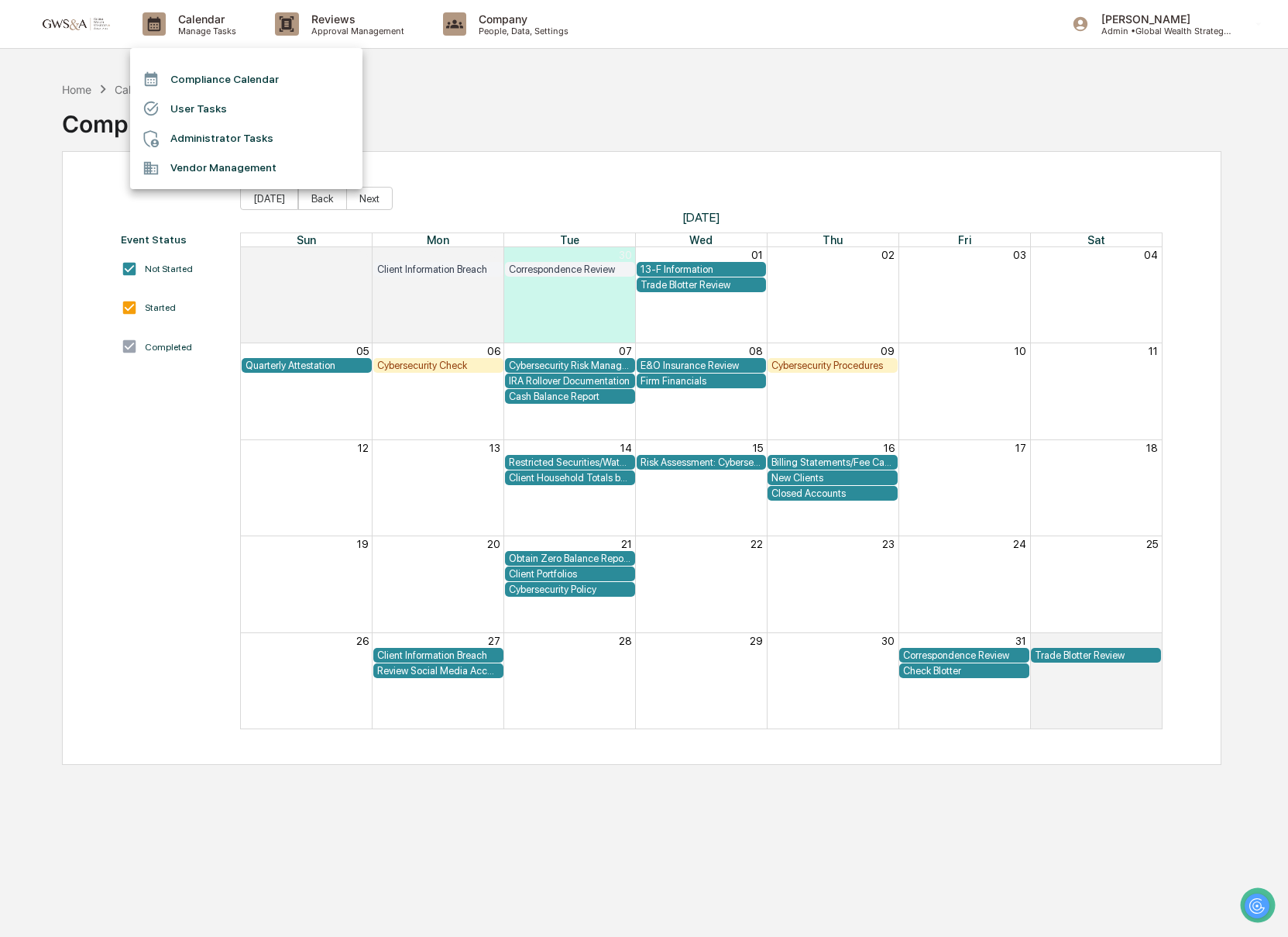
click at [349, 36] on div at bounding box center [644, 468] width 1288 height 937
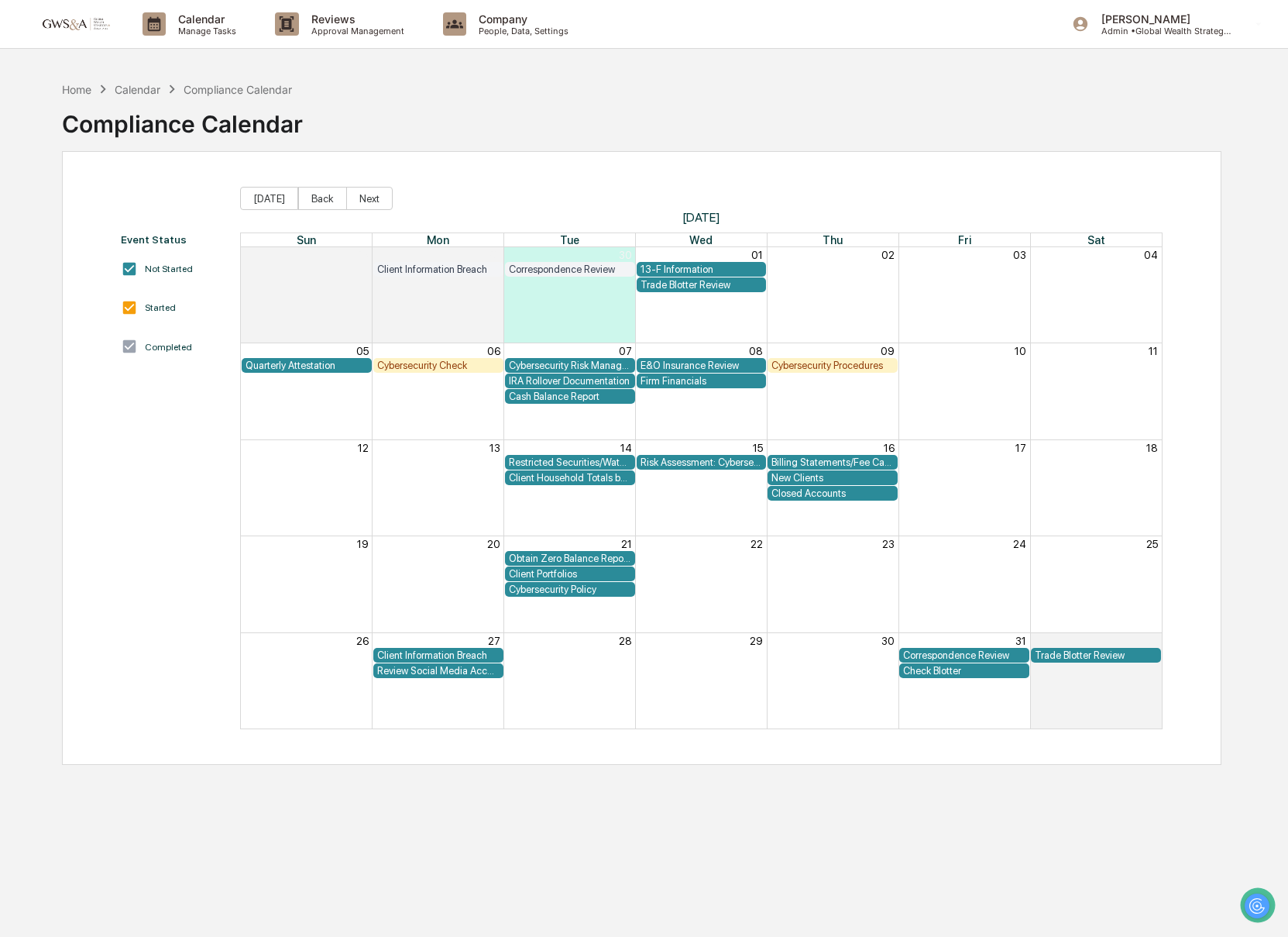
click at [340, 28] on p "Approval Management" at bounding box center [355, 30] width 113 height 10
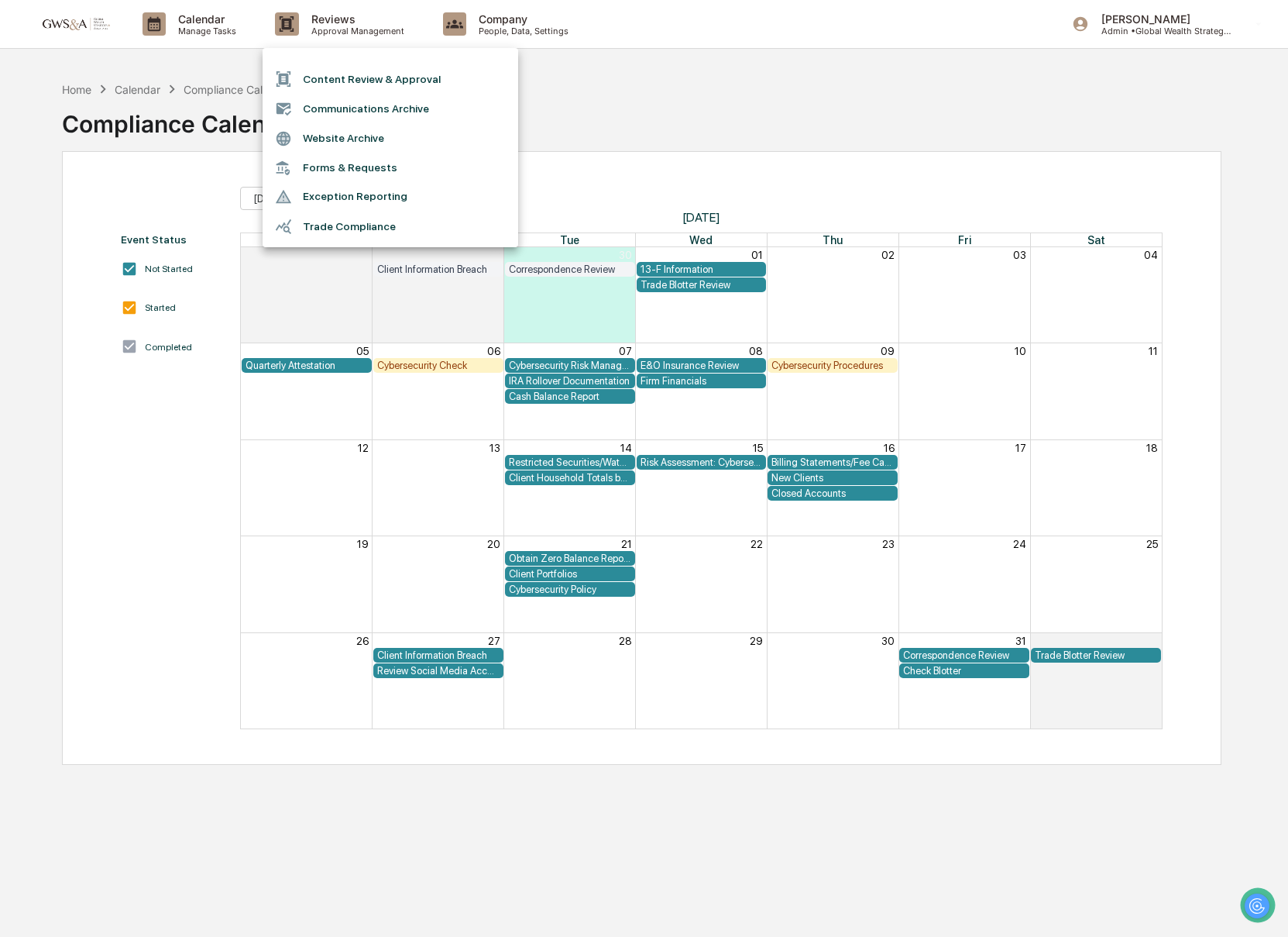
scroll to position [1, 0]
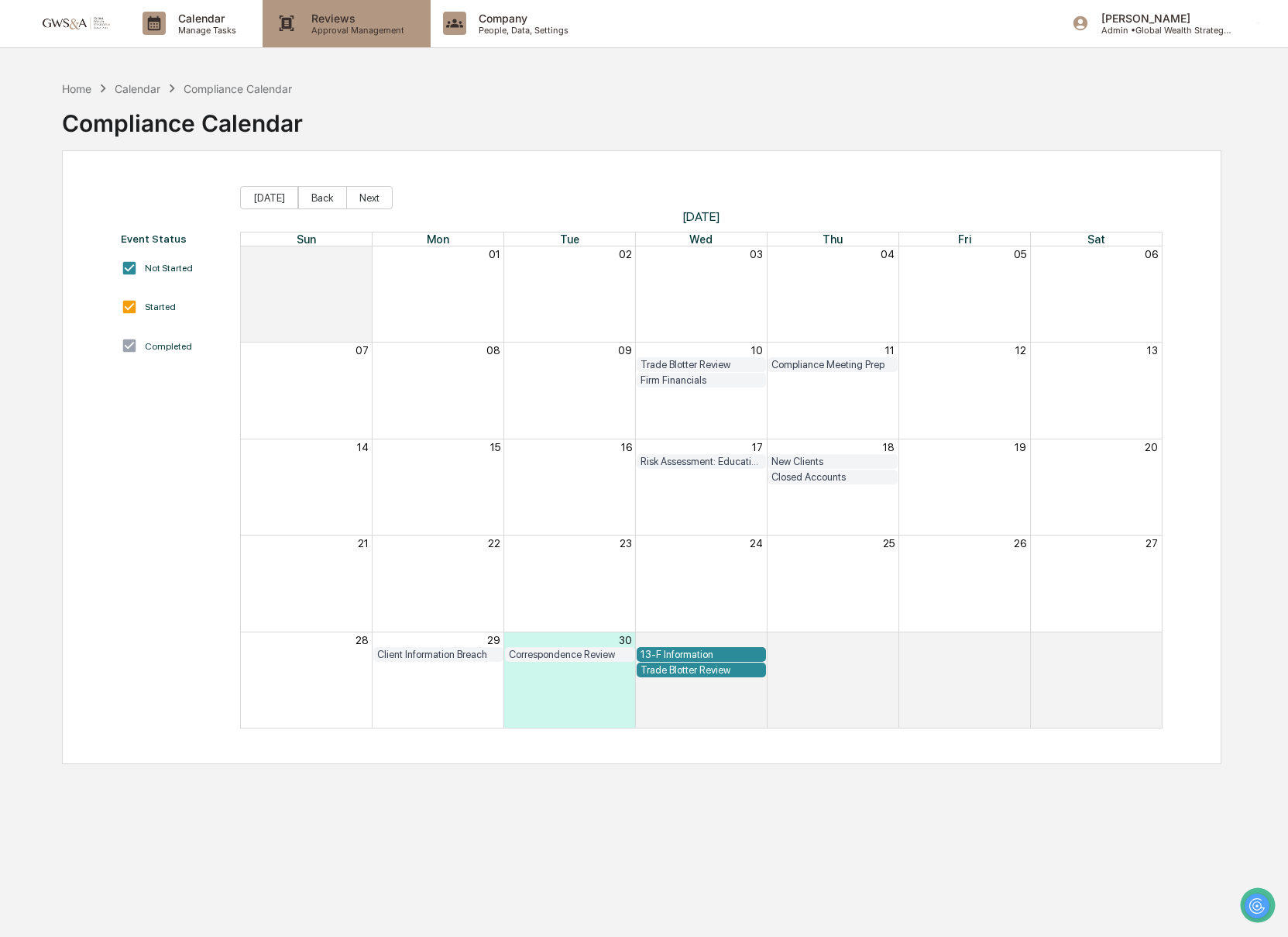
click at [325, 27] on p "Approval Management" at bounding box center [355, 29] width 113 height 10
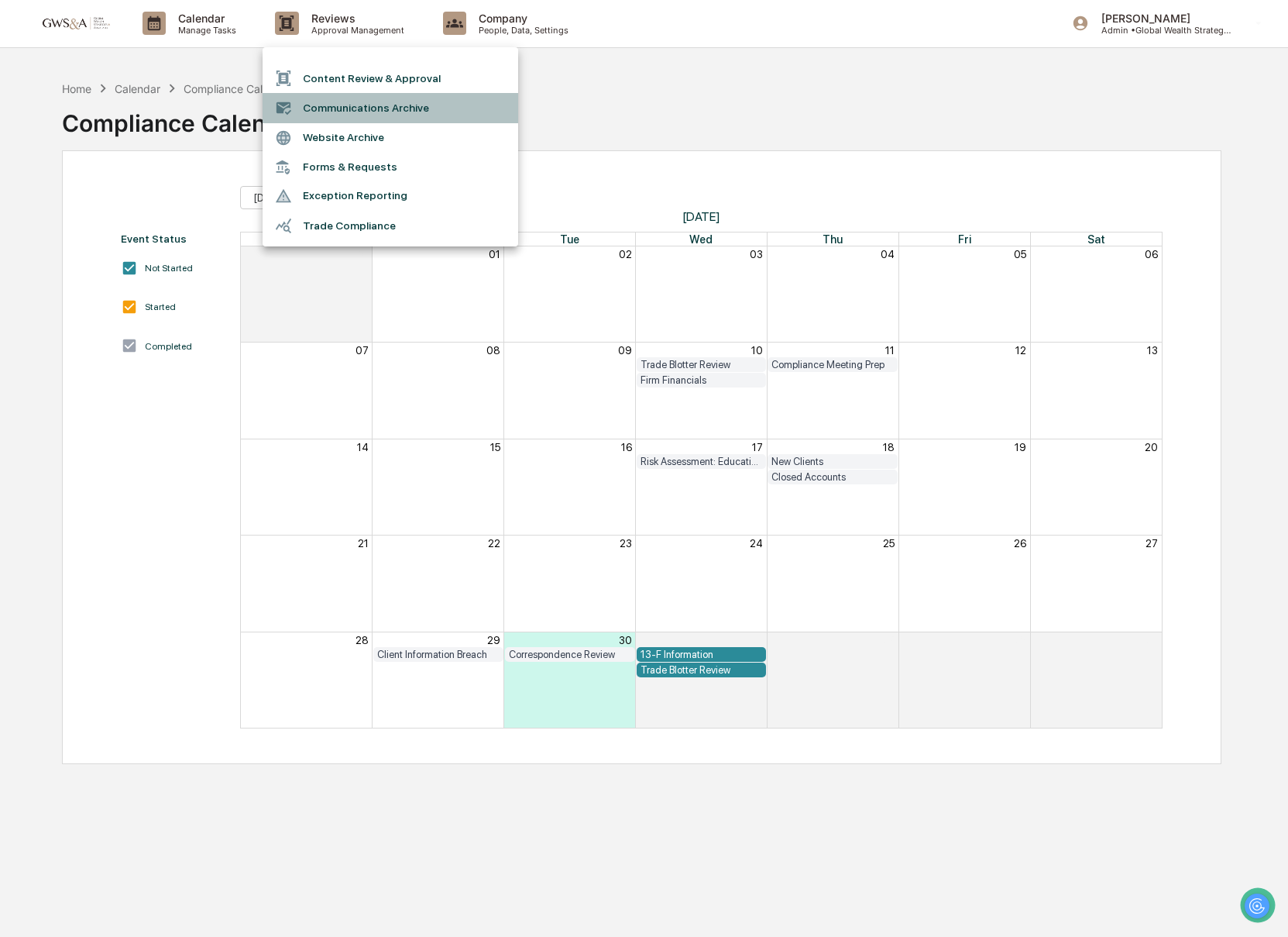
click at [348, 103] on li "Communications Archive" at bounding box center [390, 107] width 256 height 29
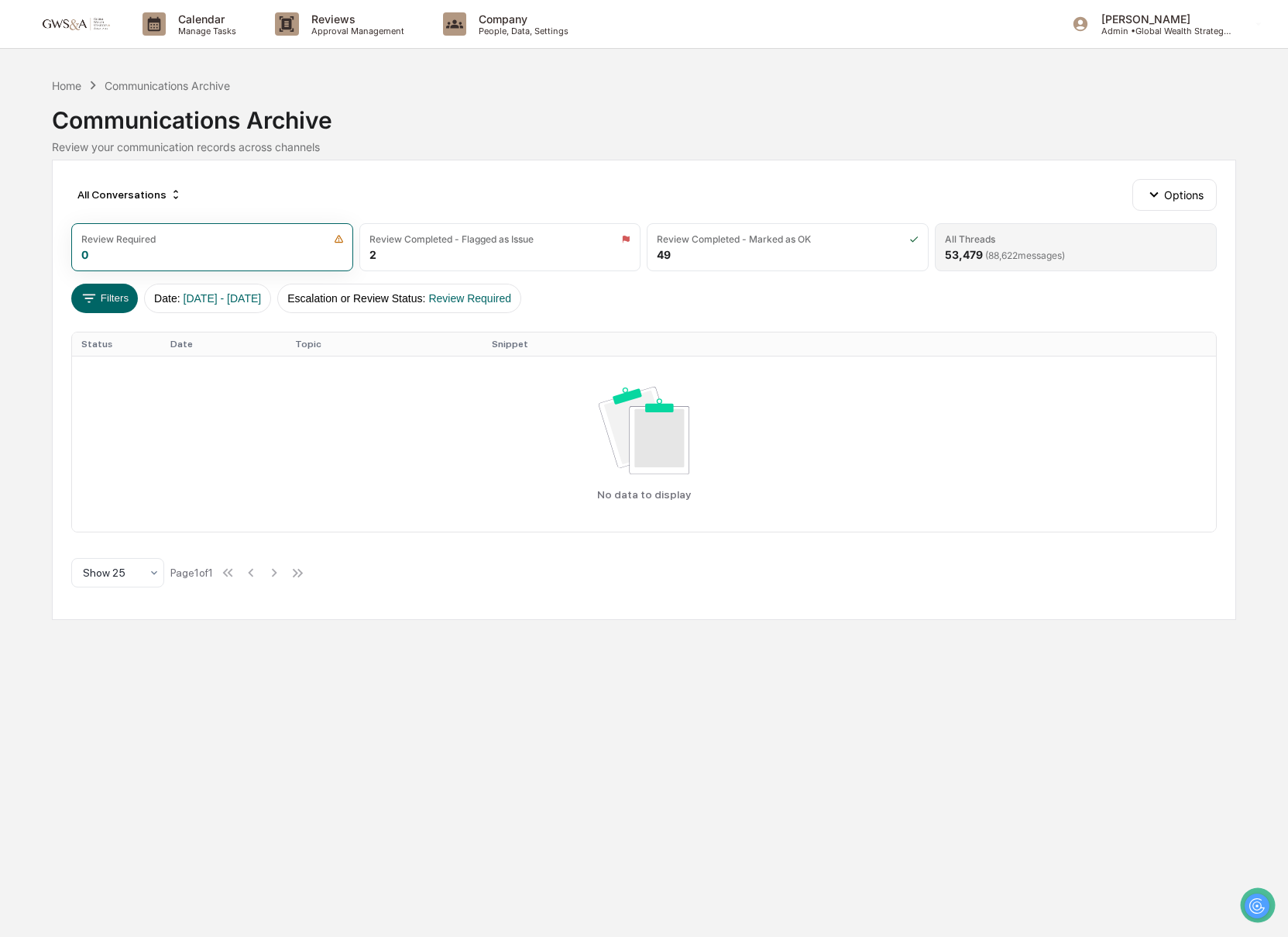
click at [982, 257] on div "53,479 ( 88,622 messages)" at bounding box center [1005, 255] width 120 height 13
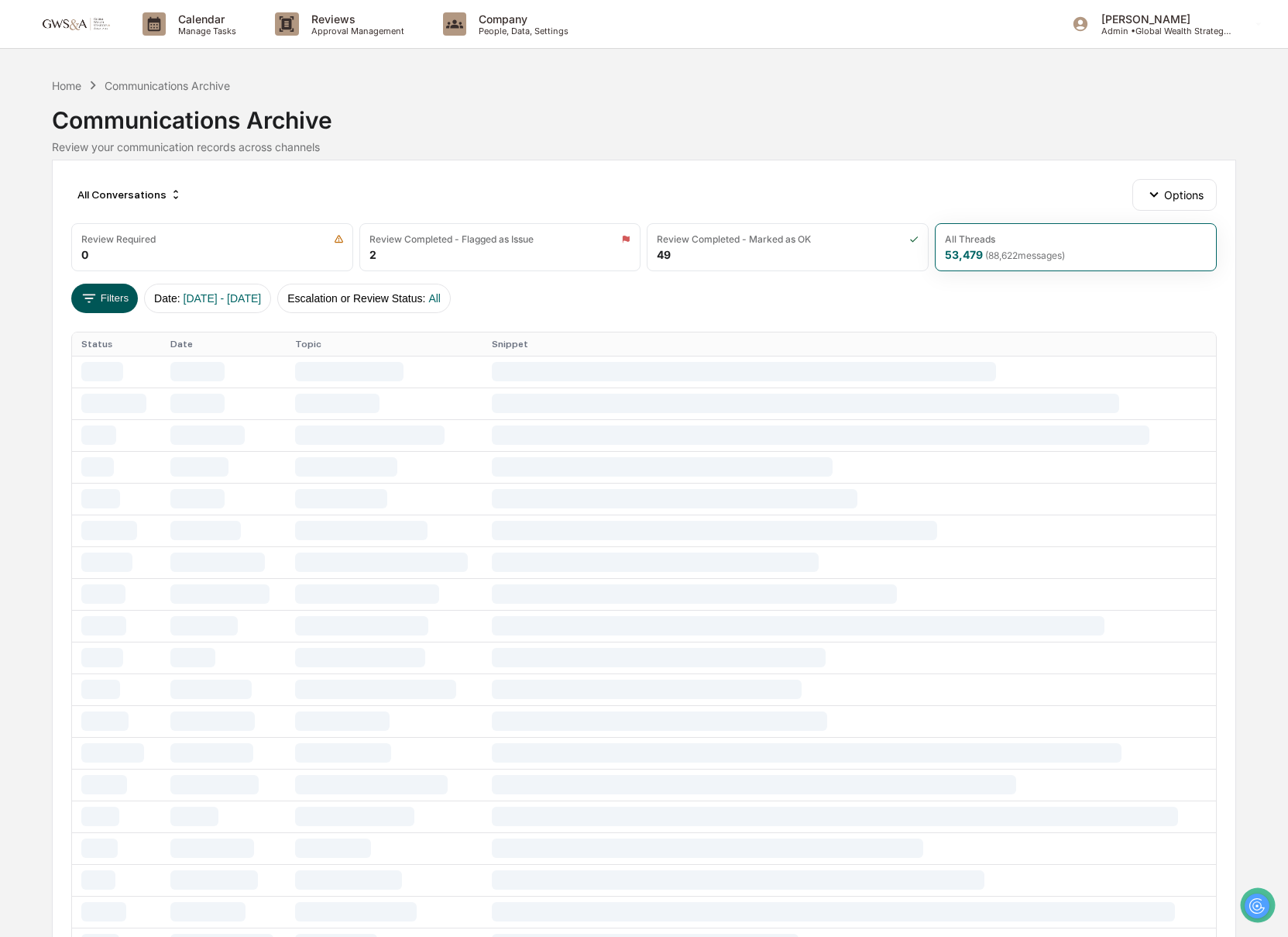
click at [125, 295] on button "Filters" at bounding box center [104, 297] width 67 height 29
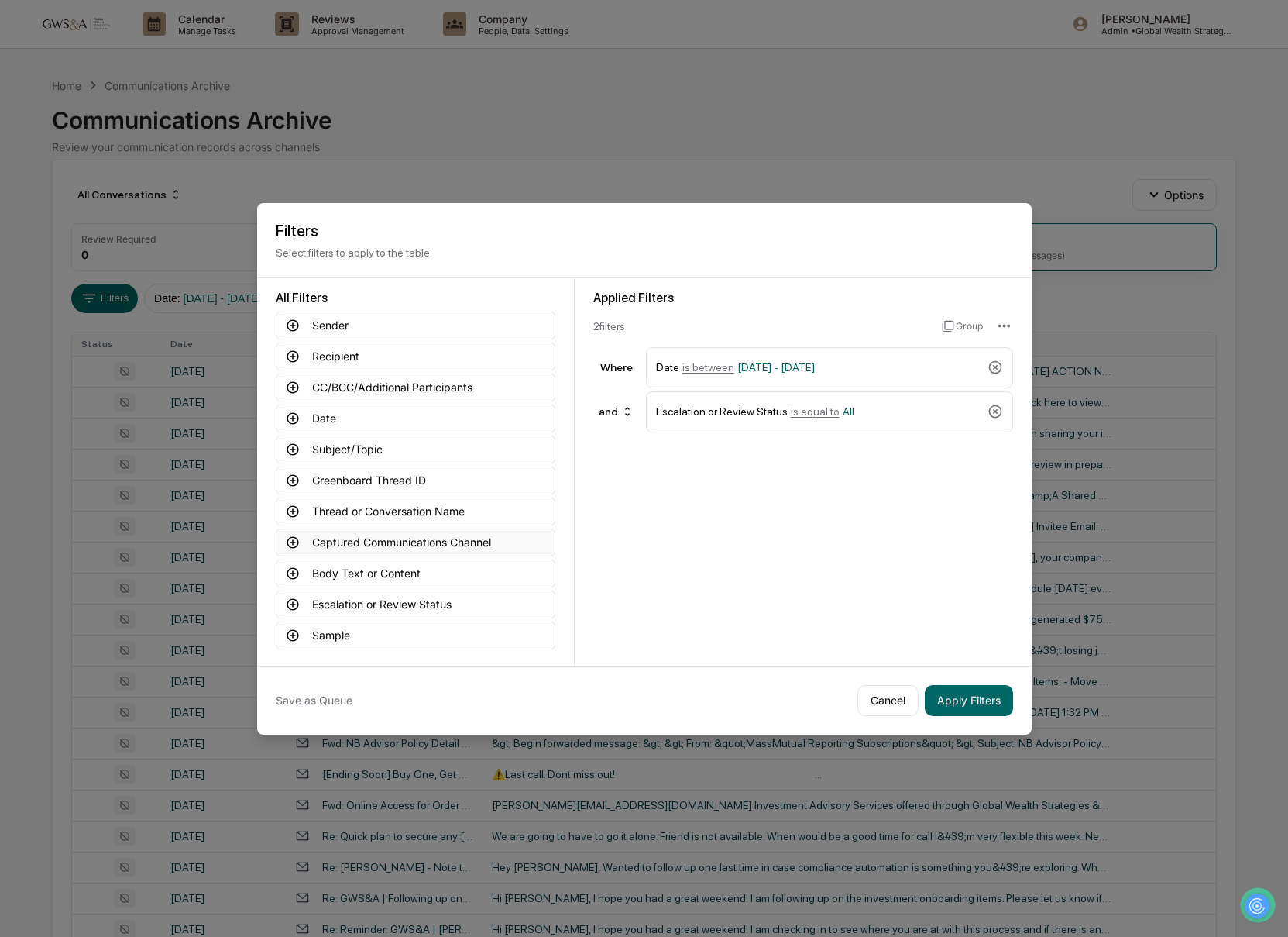
click at [392, 544] on button "Captured Communications Channel" at bounding box center [415, 542] width 279 height 27
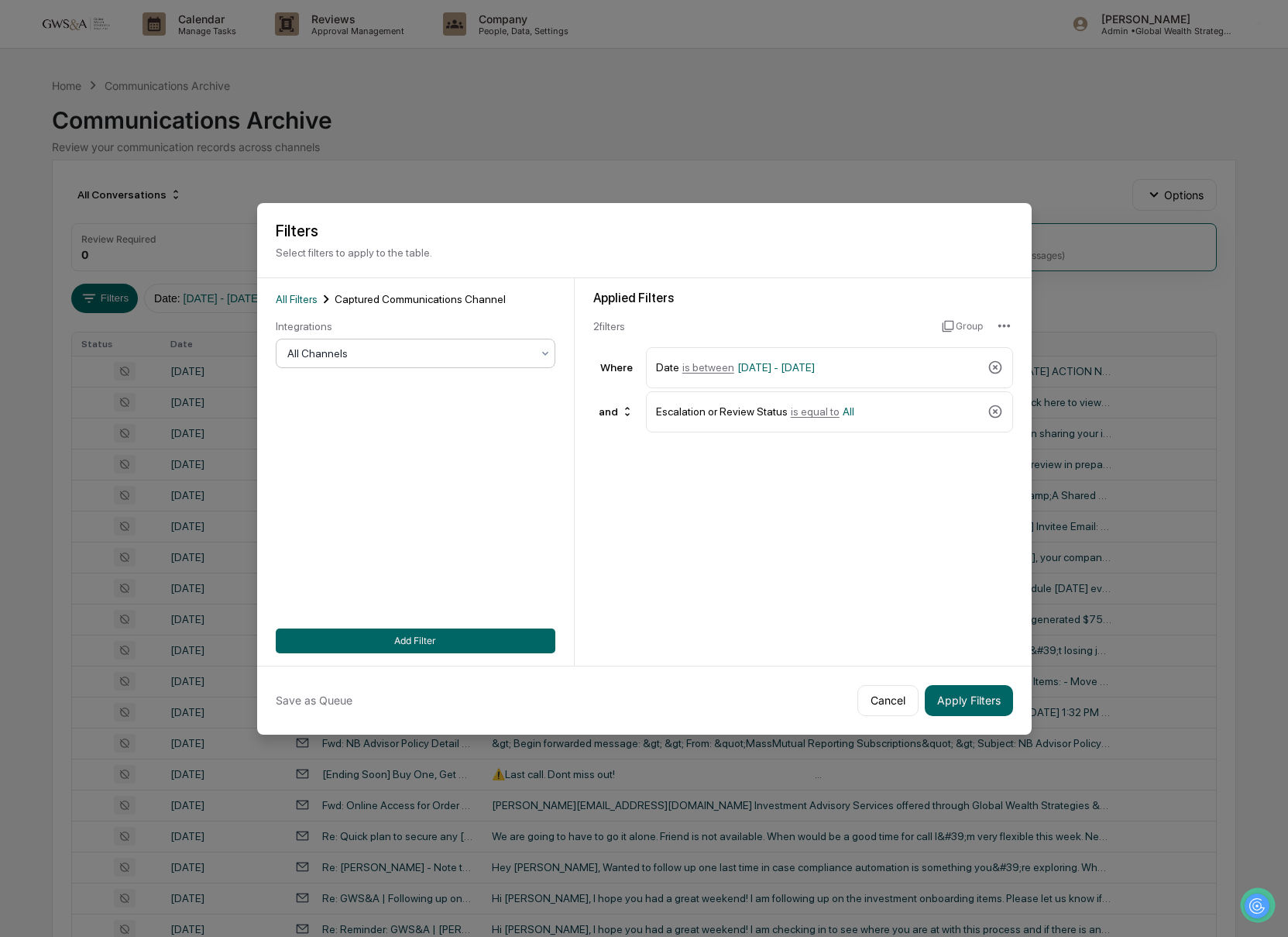
click at [305, 349] on div at bounding box center [409, 353] width 244 height 15
drag, startPoint x: 342, startPoint y: 453, endPoint x: 355, endPoint y: 455, distance: 13.2
click at [342, 453] on div "SMS" at bounding box center [416, 453] width 278 height 31
click at [974, 701] on button "Apply Filters" at bounding box center [968, 700] width 88 height 31
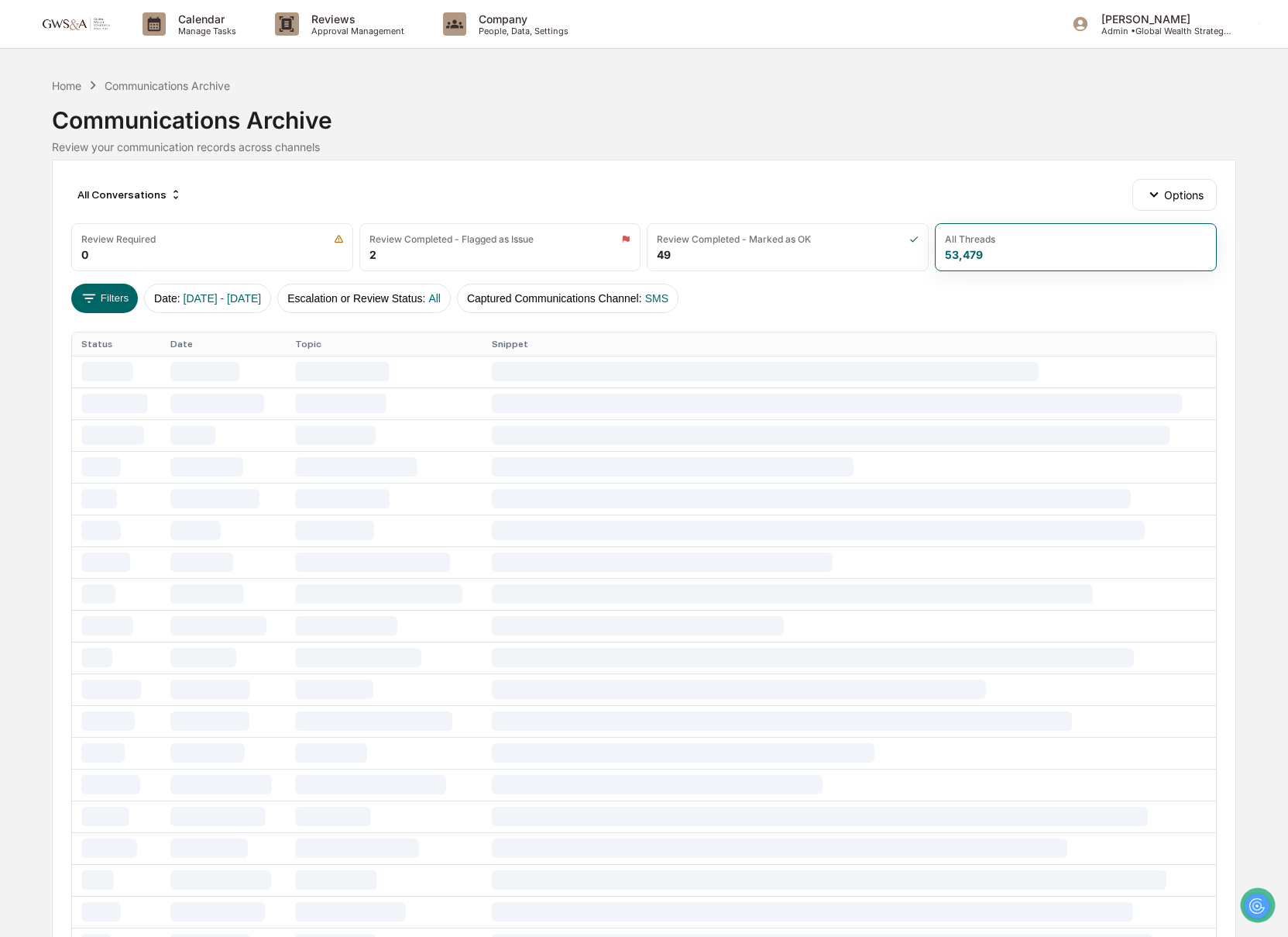
scroll to position [1, 0]
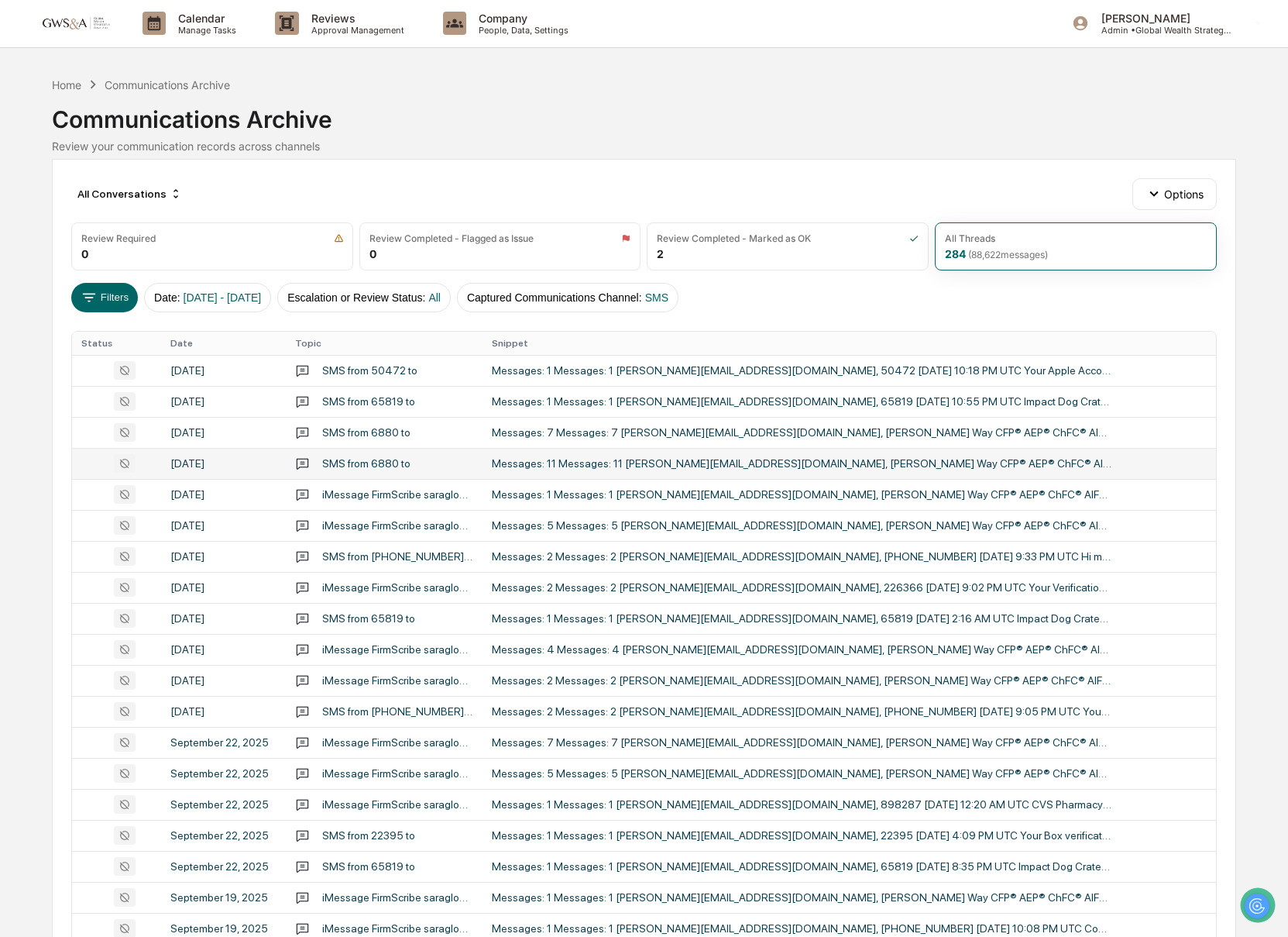
click at [717, 461] on div "Messages: 11 Messages: 11 [PERSON_NAME][EMAIL_ADDRESS][DOMAIN_NAME], [PERSON_NA…" at bounding box center [801, 462] width 619 height 12
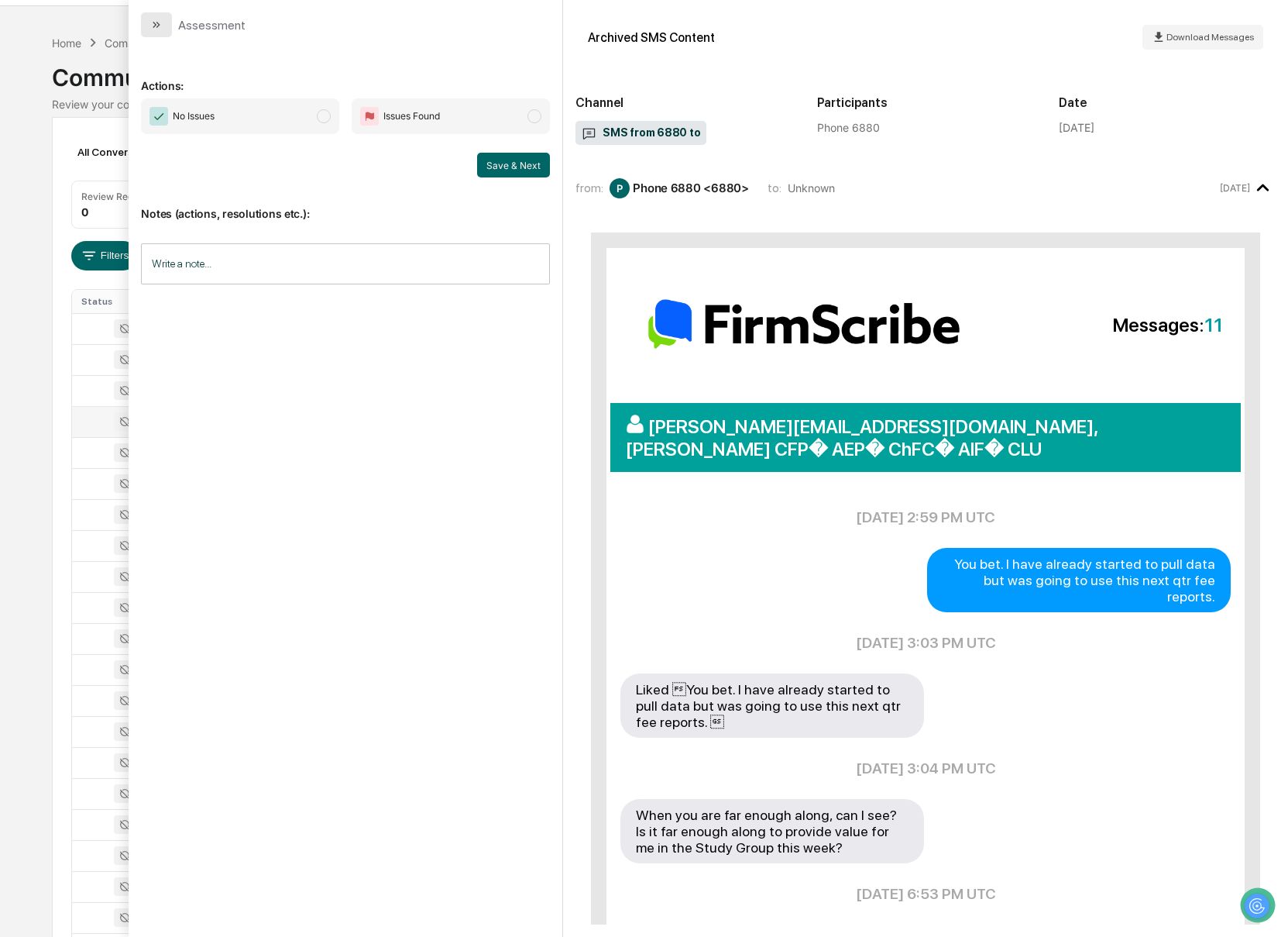
click at [151, 28] on icon "modal" at bounding box center [156, 25] width 12 height 12
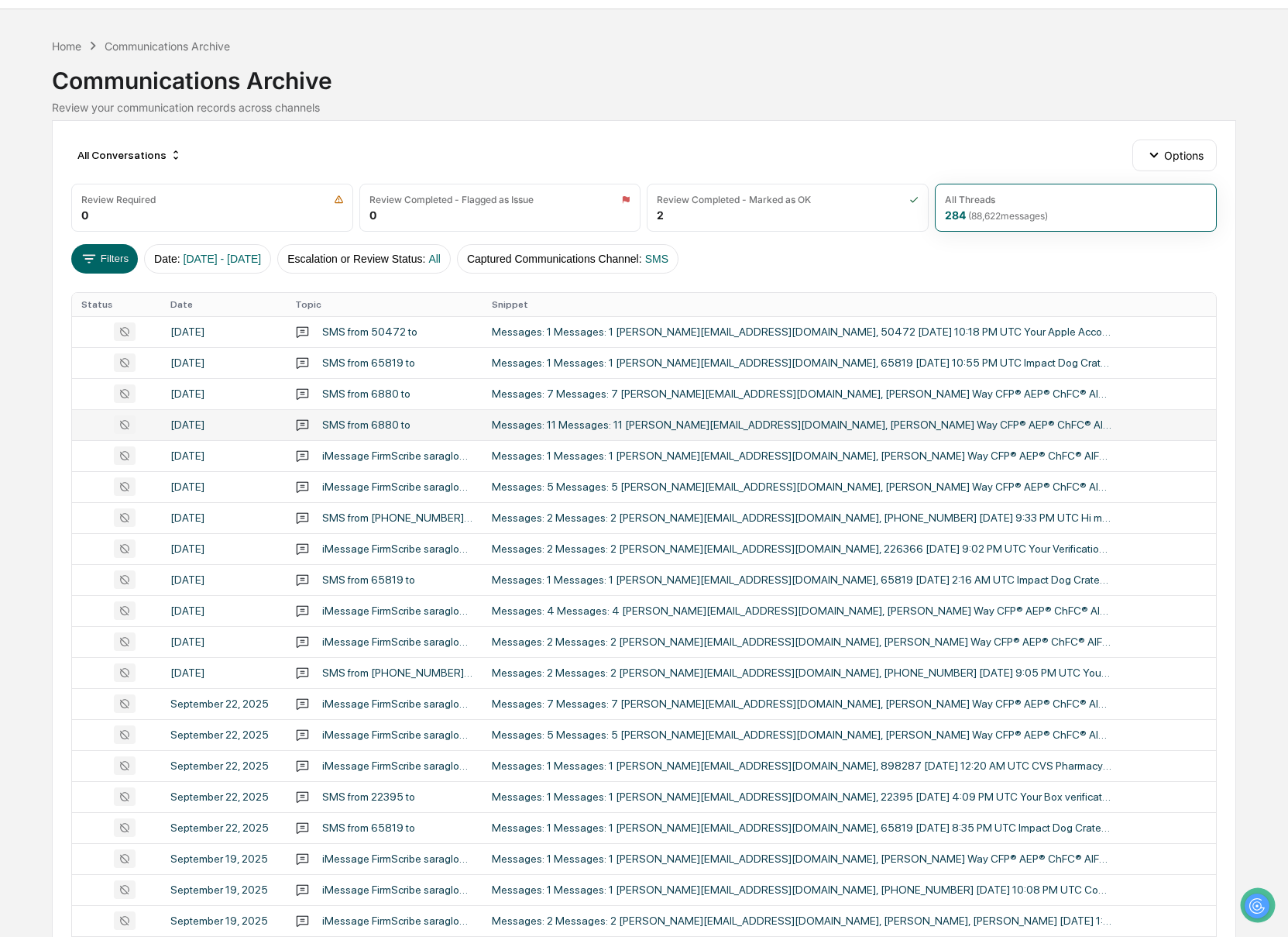
scroll to position [36, 0]
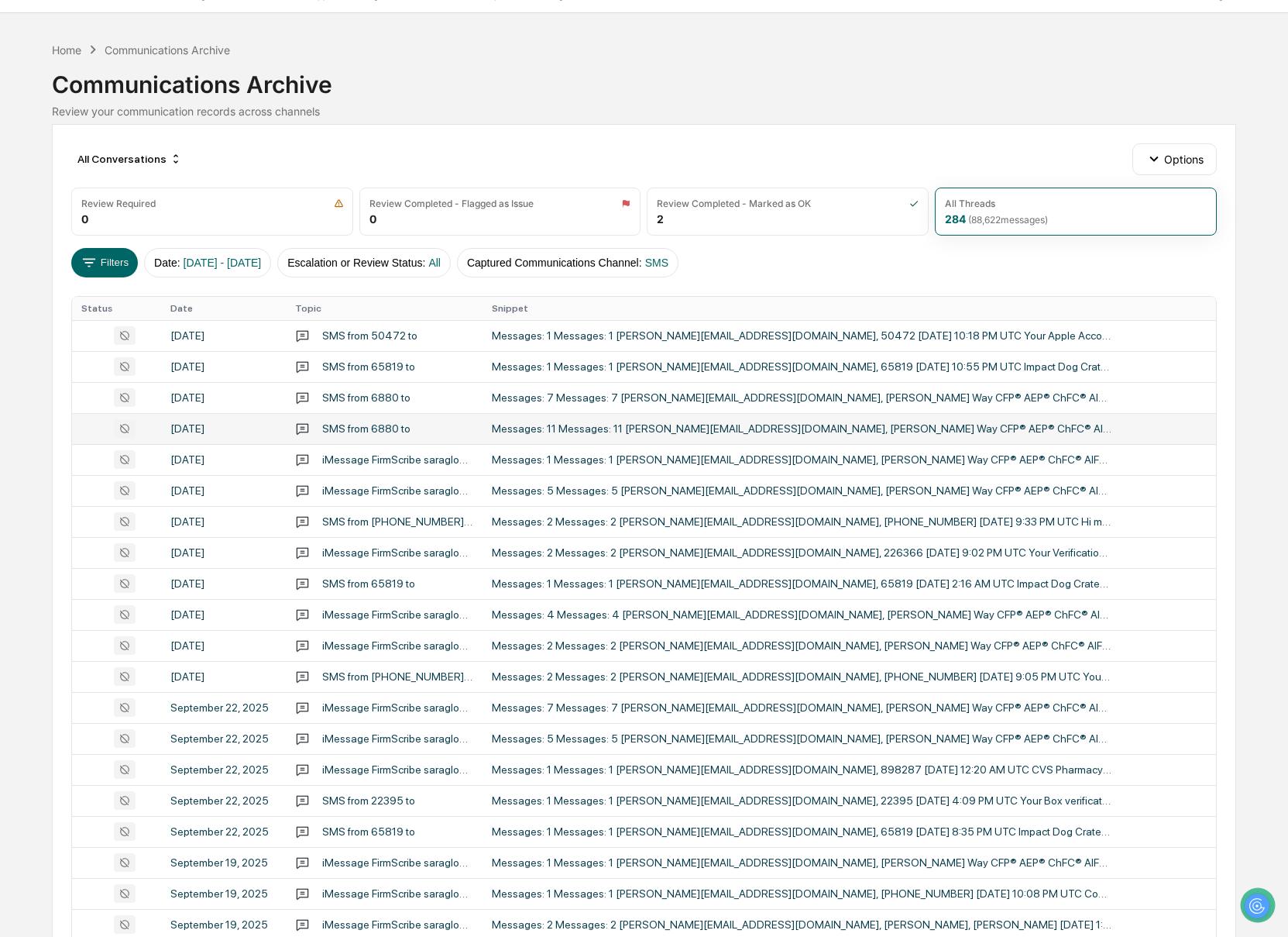
click at [160, 61] on div "Communications Archive" at bounding box center [644, 78] width 1185 height 41
